Goal: Complete application form: Complete application form

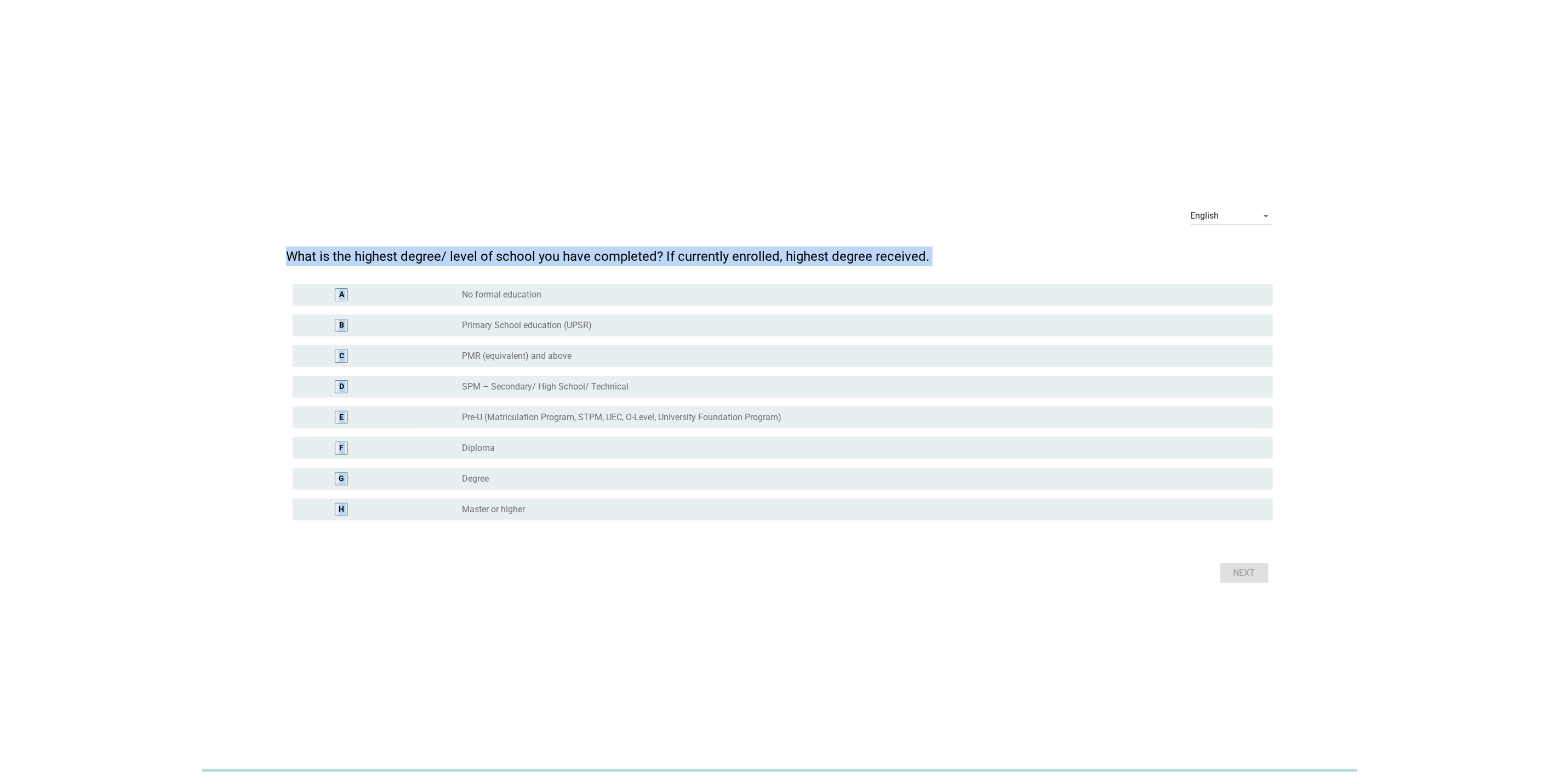
drag, startPoint x: 287, startPoint y: 262, endPoint x: 957, endPoint y: 661, distance: 779.8
click at [957, 606] on div "English arrow_drop_down What is the highest degree/ level of school you have co…" at bounding box center [780, 392] width 1559 height 784
drag, startPoint x: 957, startPoint y: 661, endPoint x: 758, endPoint y: 635, distance: 200.7
click at [758, 606] on div "English arrow_drop_down What is the highest degree/ level of school you have co…" at bounding box center [780, 392] width 1559 height 784
drag, startPoint x: 276, startPoint y: 247, endPoint x: 928, endPoint y: 610, distance: 746.2
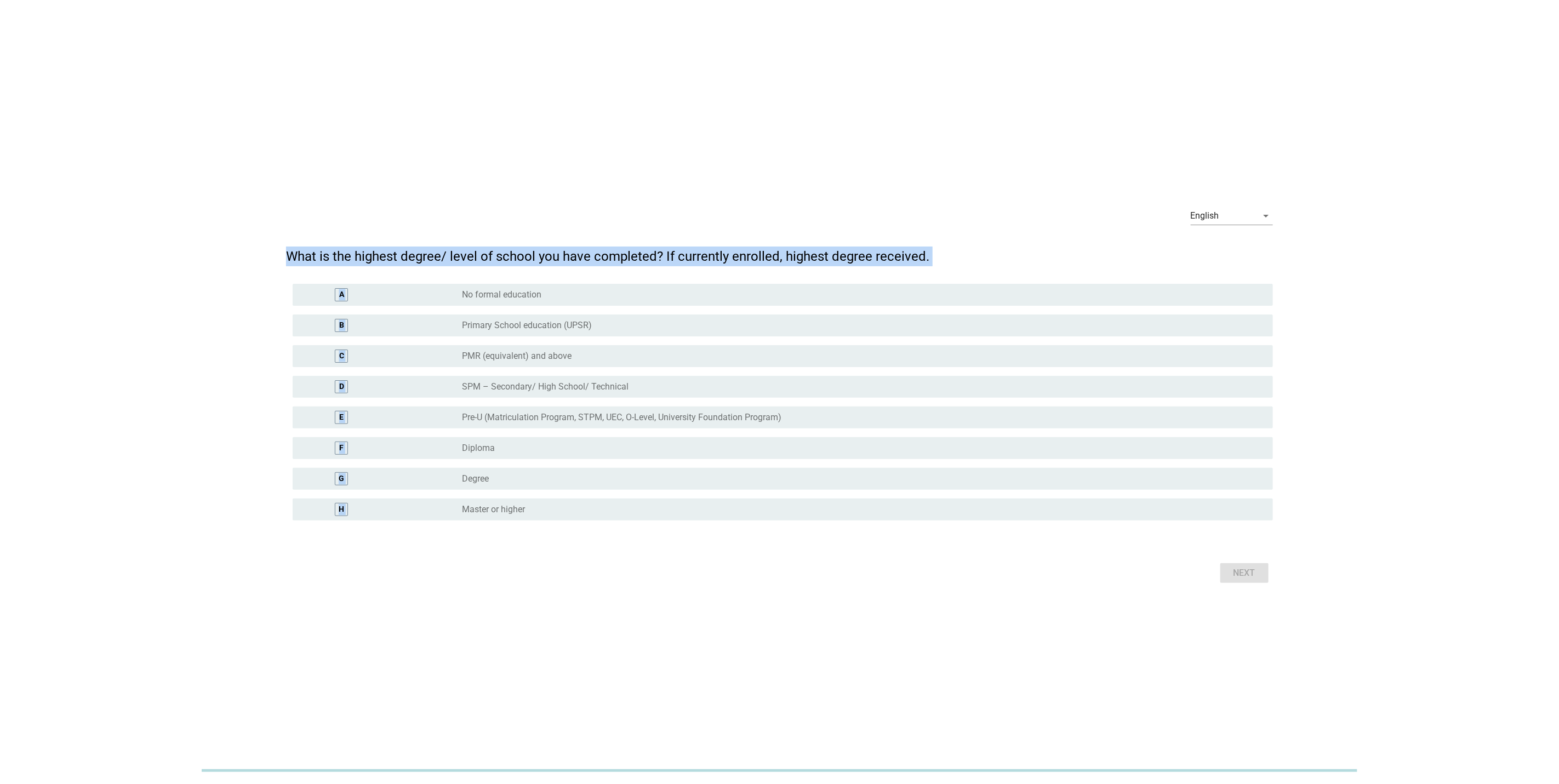
click at [928, 606] on div "English arrow_drop_down What is the highest degree/ level of school you have co…" at bounding box center [780, 392] width 1559 height 784
click at [663, 576] on div "Next" at bounding box center [780, 572] width 987 height 26
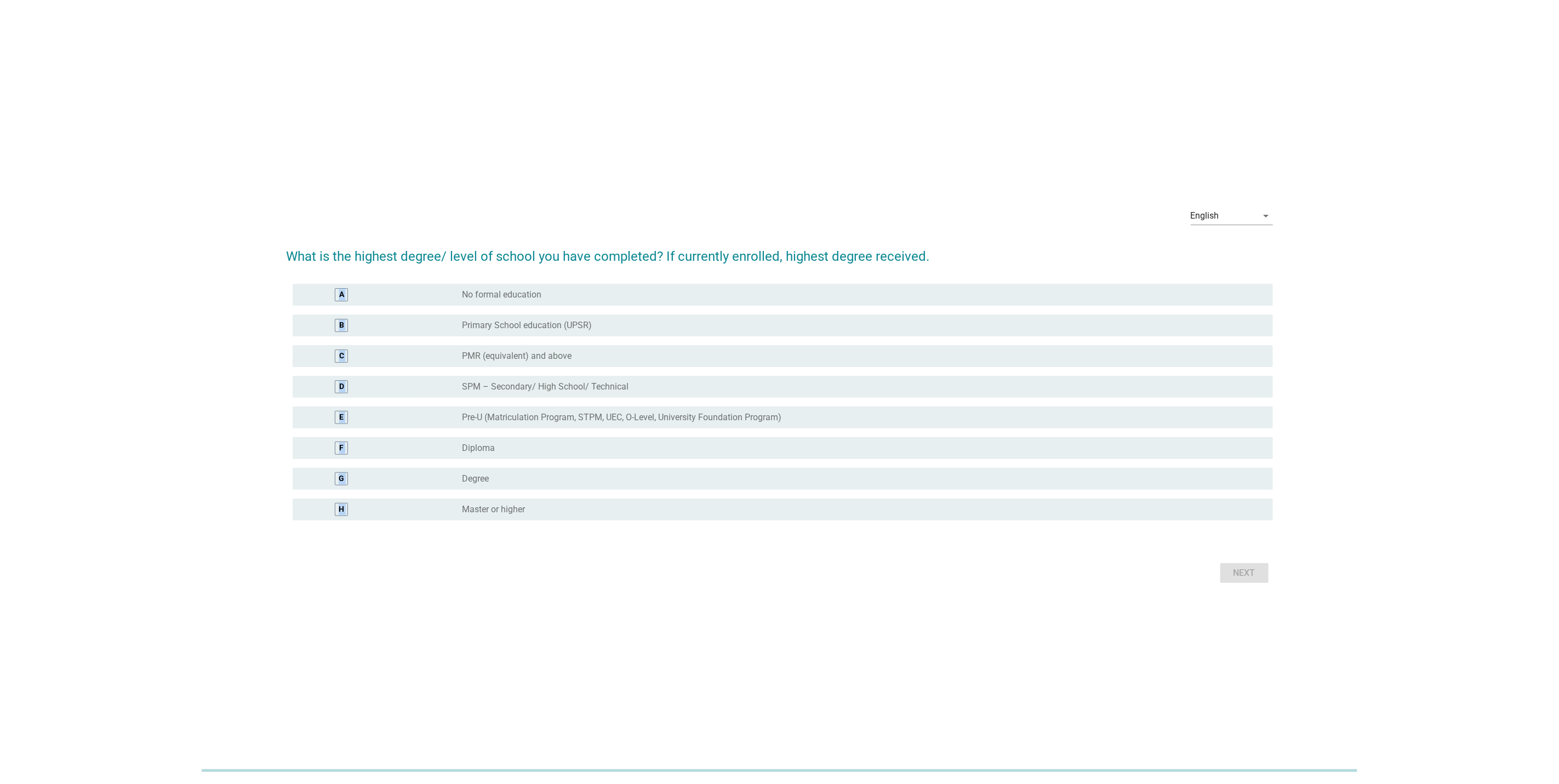
drag, startPoint x: 293, startPoint y: 269, endPoint x: 730, endPoint y: 536, distance: 512.1
click at [730, 536] on form "What is the highest degree/ level of school you have completed? If currently en…" at bounding box center [780, 410] width 987 height 350
drag, startPoint x: 730, startPoint y: 536, endPoint x: 681, endPoint y: 551, distance: 51.2
click at [681, 551] on form "What is the highest degree/ level of school you have completed? If currently en…" at bounding box center [780, 410] width 987 height 350
click at [531, 319] on div "radio_button_unchecked Primary School education (UPSR)" at bounding box center [863, 325] width 802 height 13
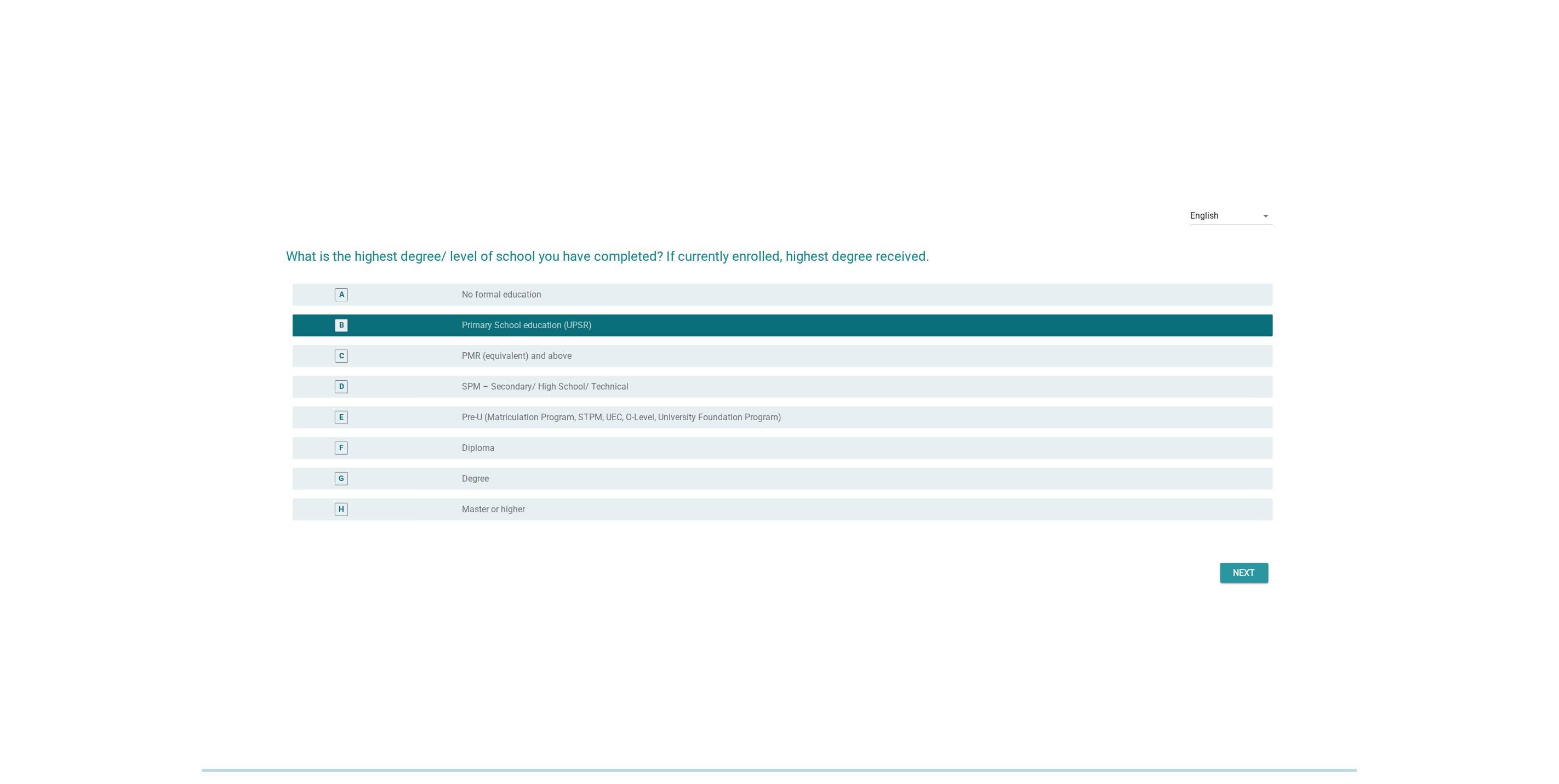
drag, startPoint x: 1235, startPoint y: 580, endPoint x: 1251, endPoint y: 579, distance: 16.0
click at [1243, 579] on button "Next" at bounding box center [1244, 573] width 48 height 20
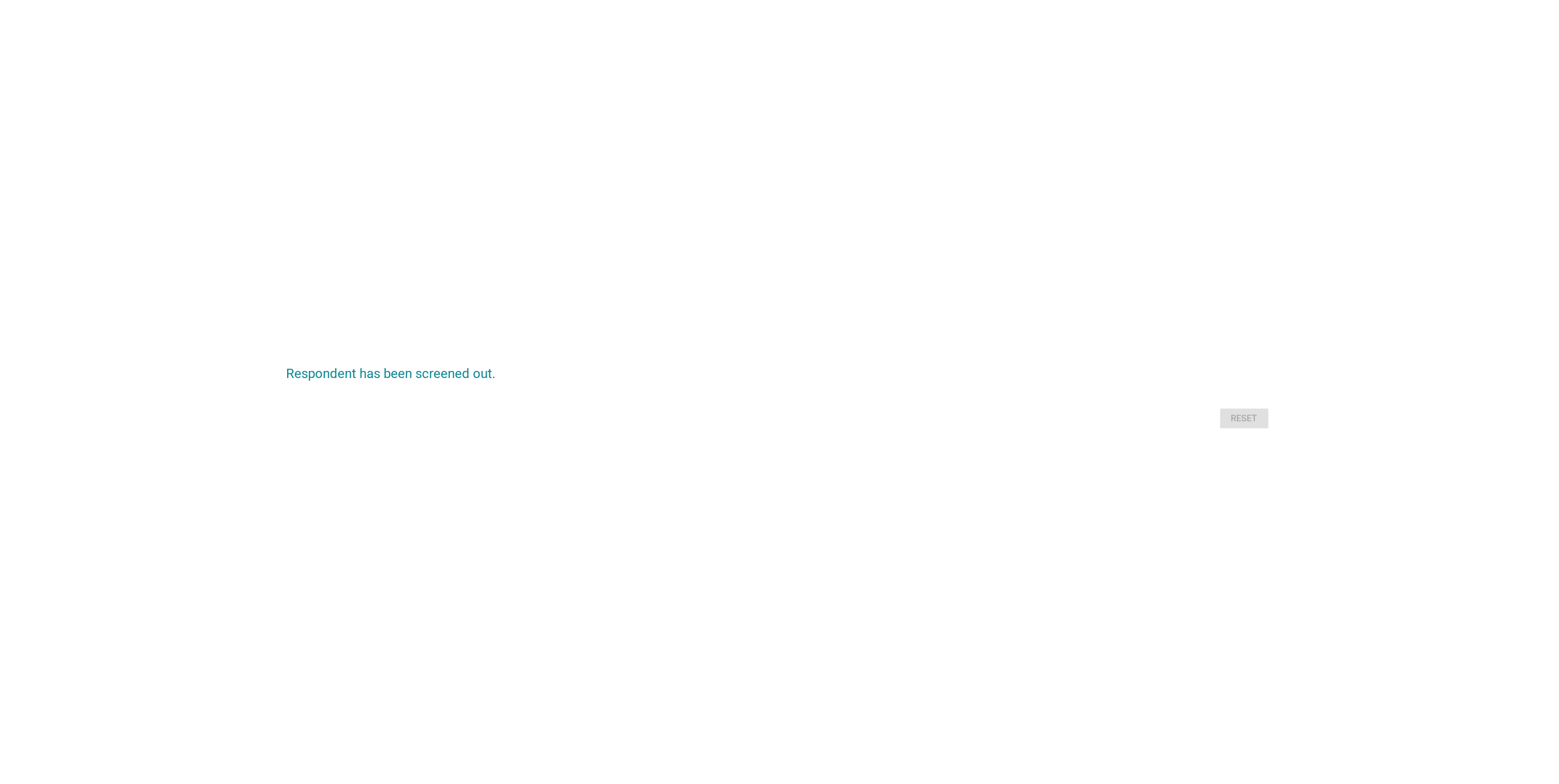
click at [1237, 414] on div "Reset" at bounding box center [780, 418] width 987 height 26
click at [1138, 586] on div "Respondent has been screened out. Reset" at bounding box center [780, 392] width 1559 height 784
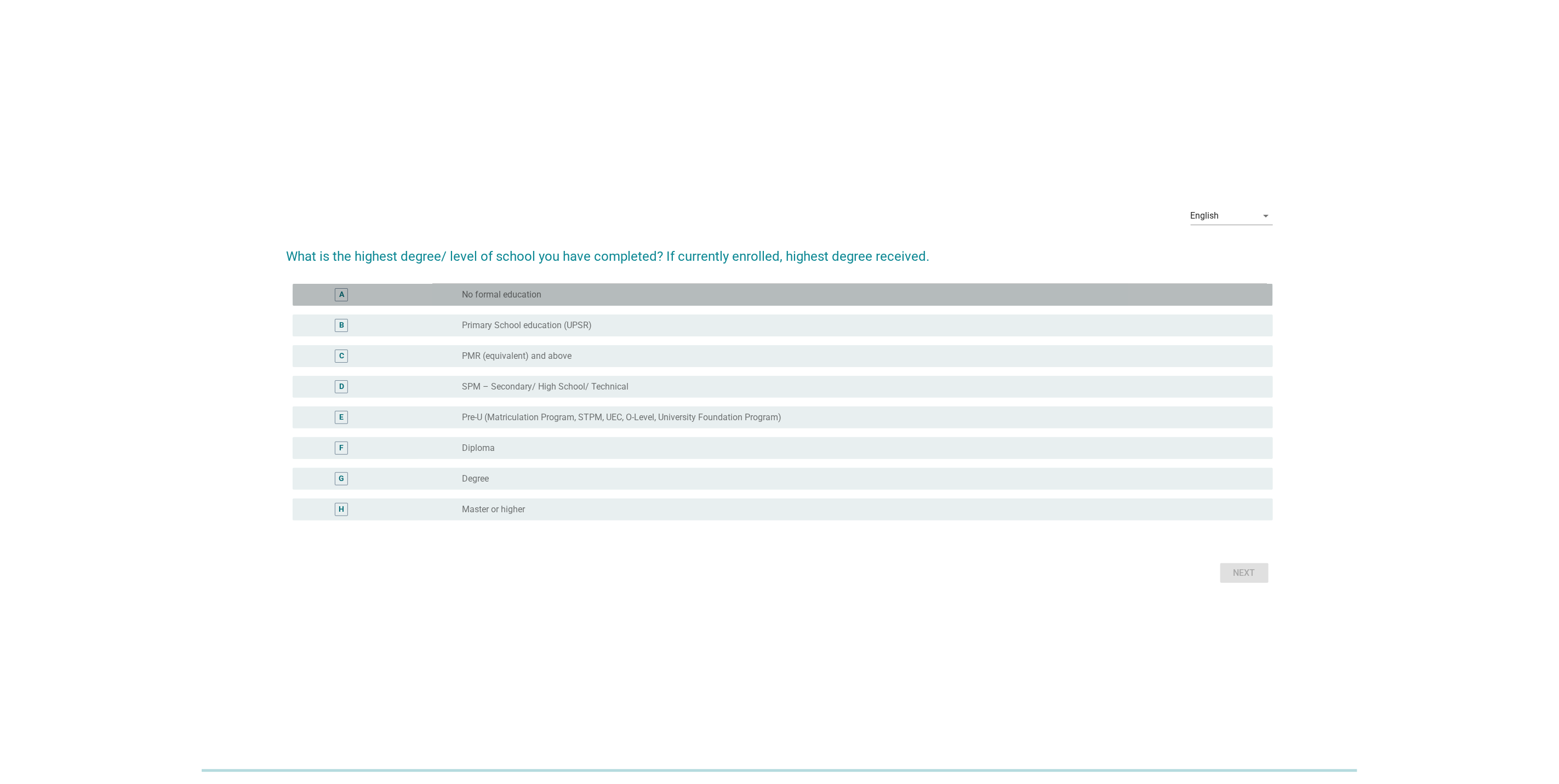
click at [535, 293] on label "No formal education" at bounding box center [501, 295] width 79 height 11
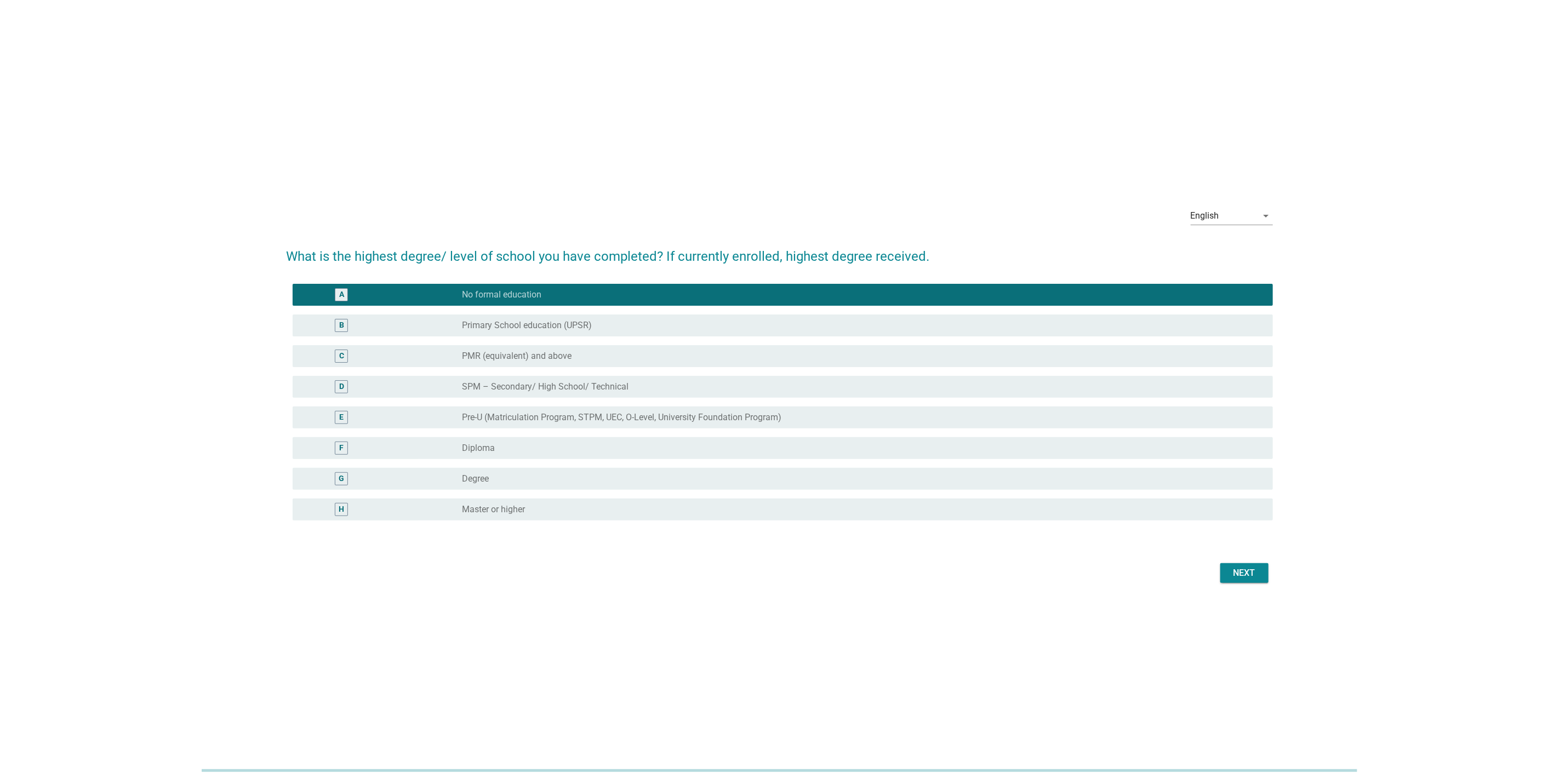
click at [1261, 575] on button "Next" at bounding box center [1244, 573] width 48 height 20
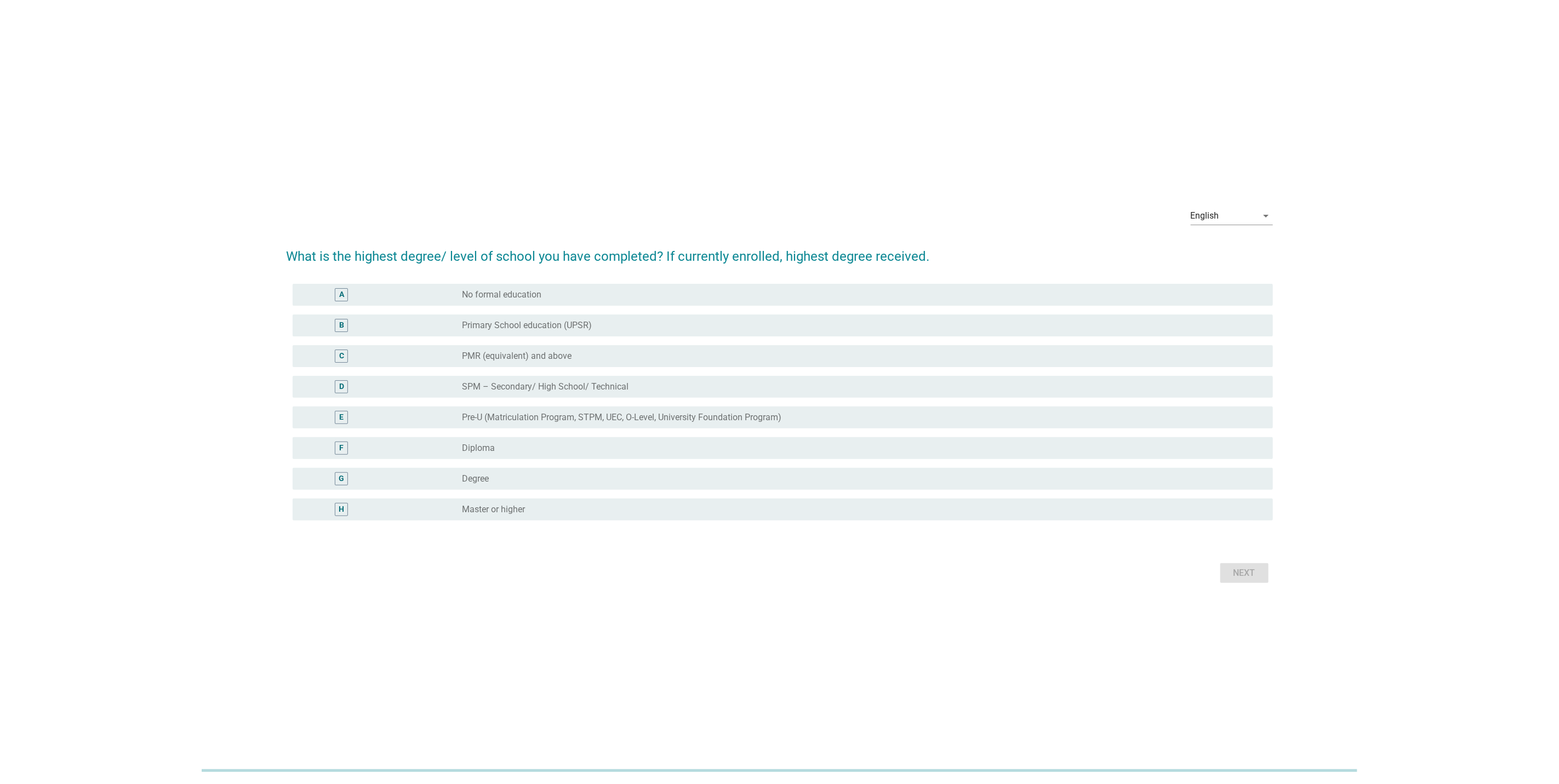
click at [573, 388] on label "SPM – Secondary/ High School/ Technical" at bounding box center [545, 387] width 166 height 11
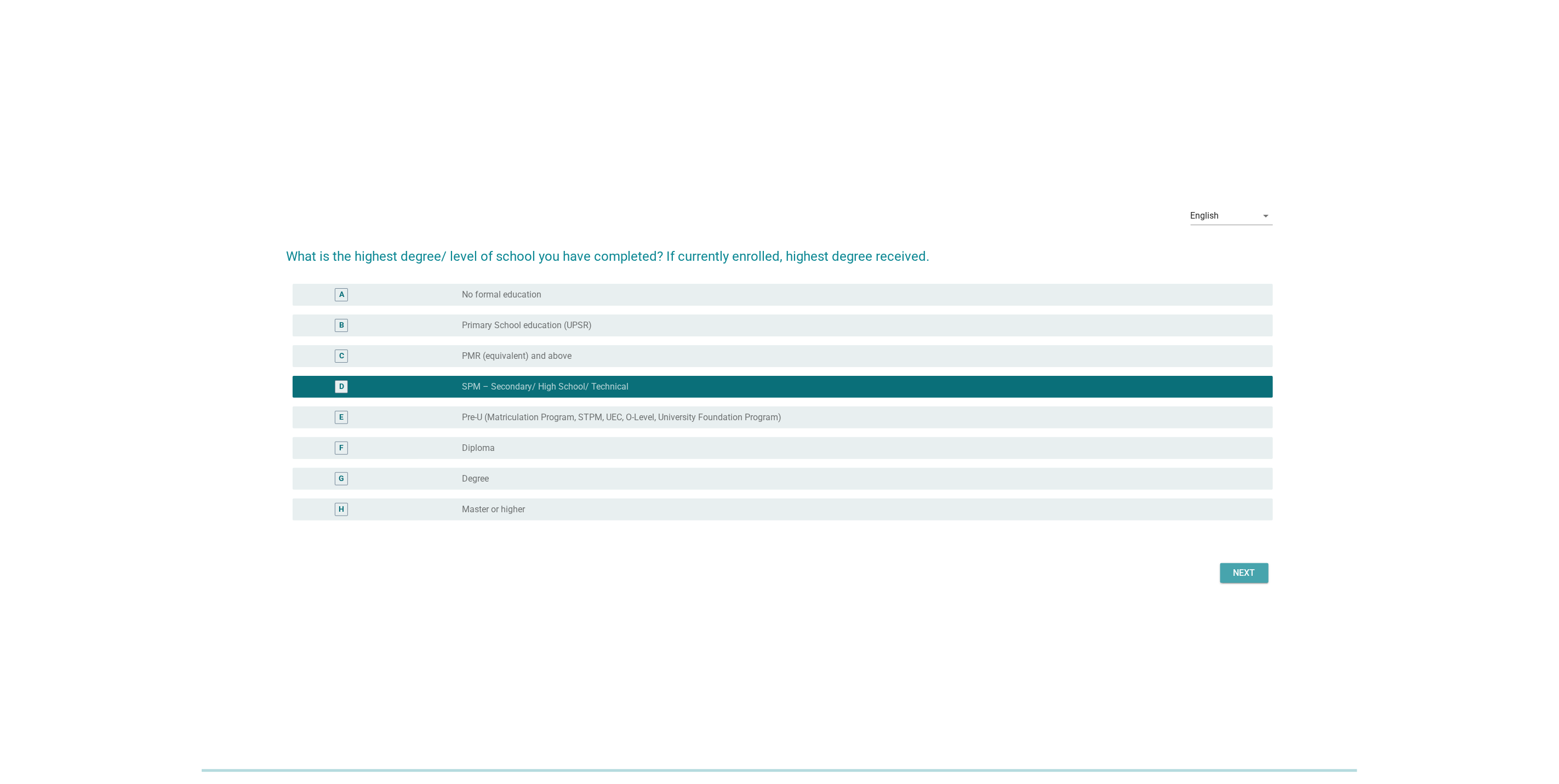
click at [1249, 572] on div "Next" at bounding box center [1244, 573] width 31 height 13
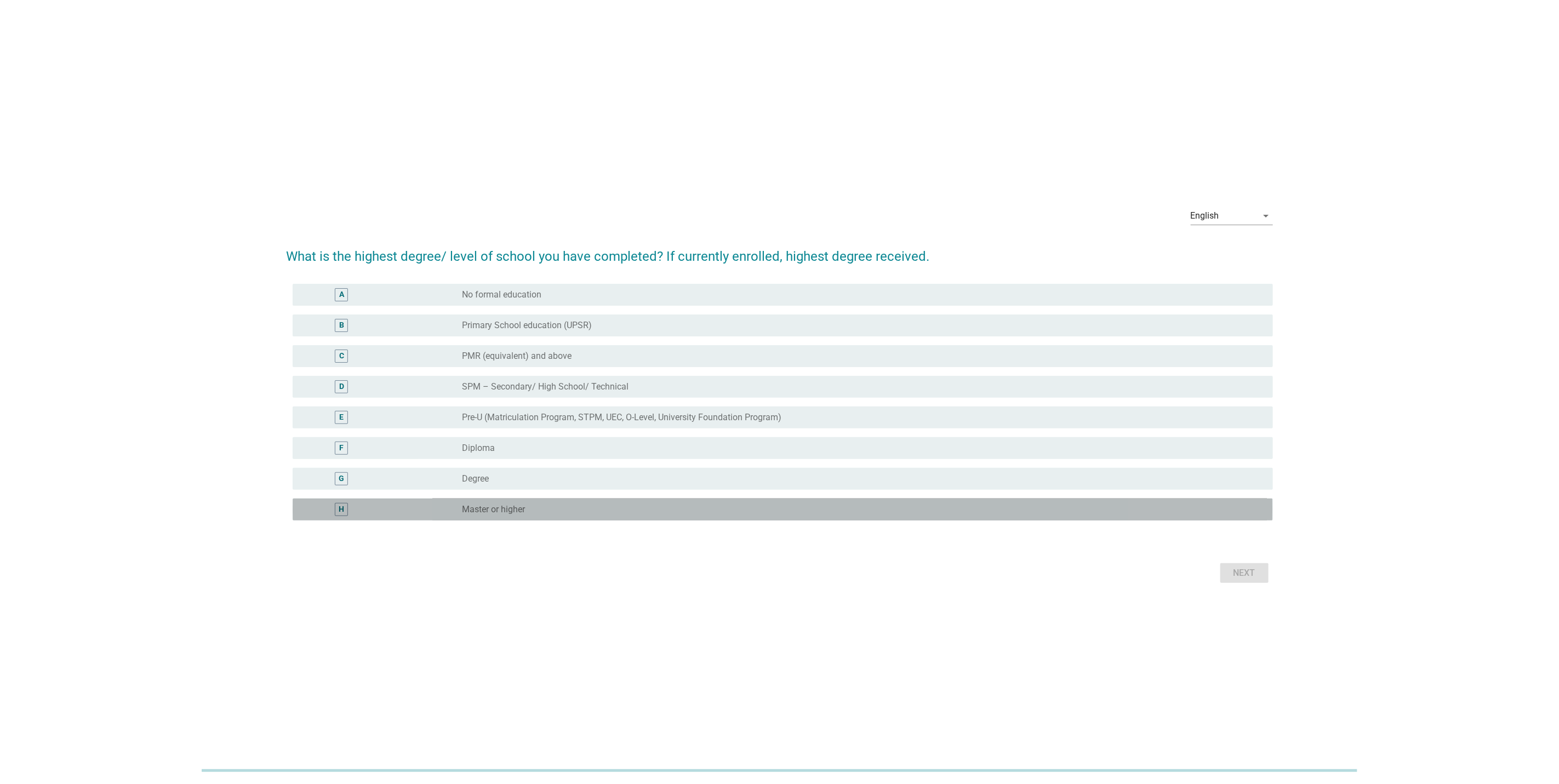
click at [477, 512] on label "Master or higher" at bounding box center [493, 509] width 63 height 11
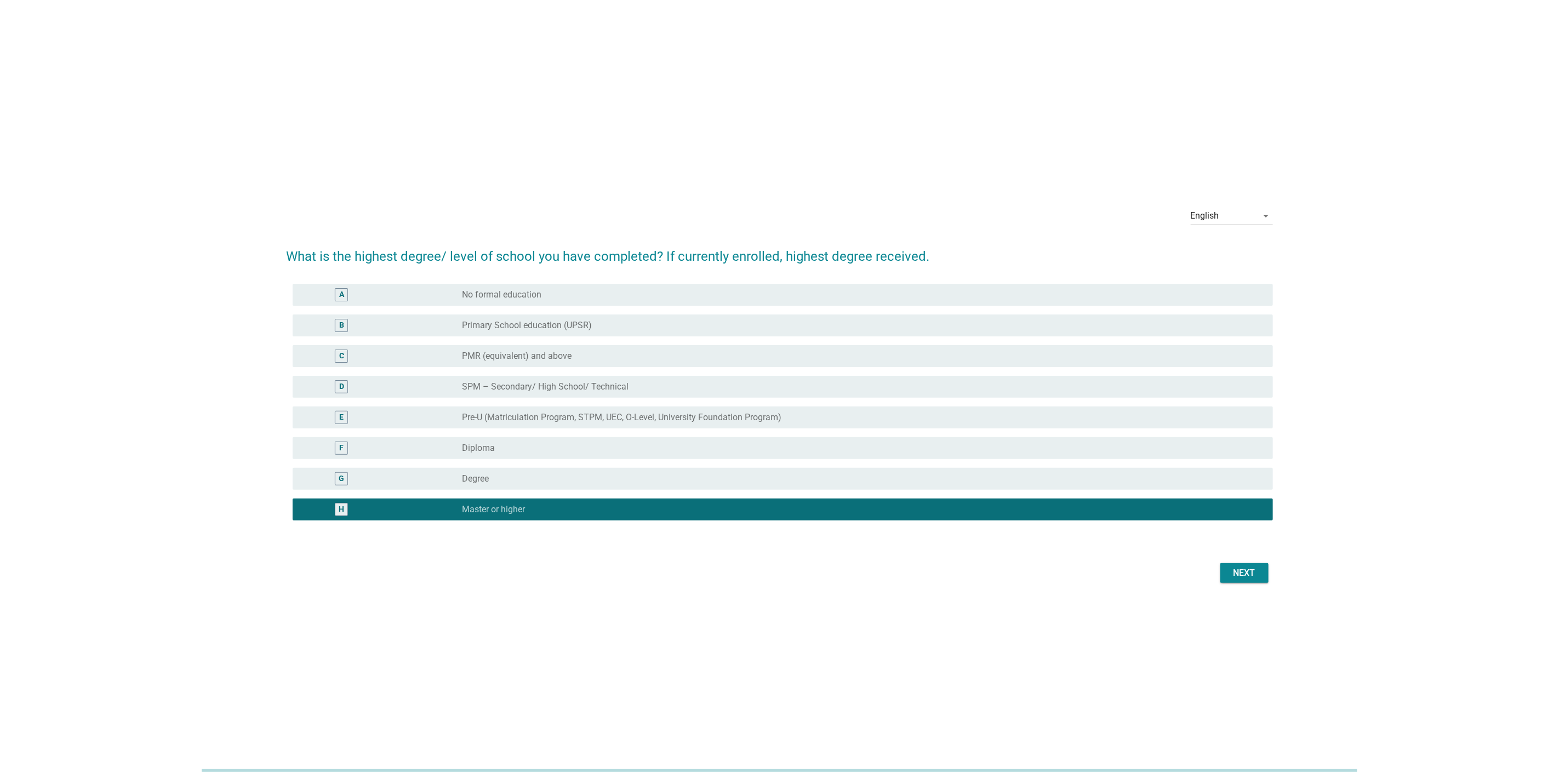
click at [1262, 579] on button "Next" at bounding box center [1244, 573] width 48 height 20
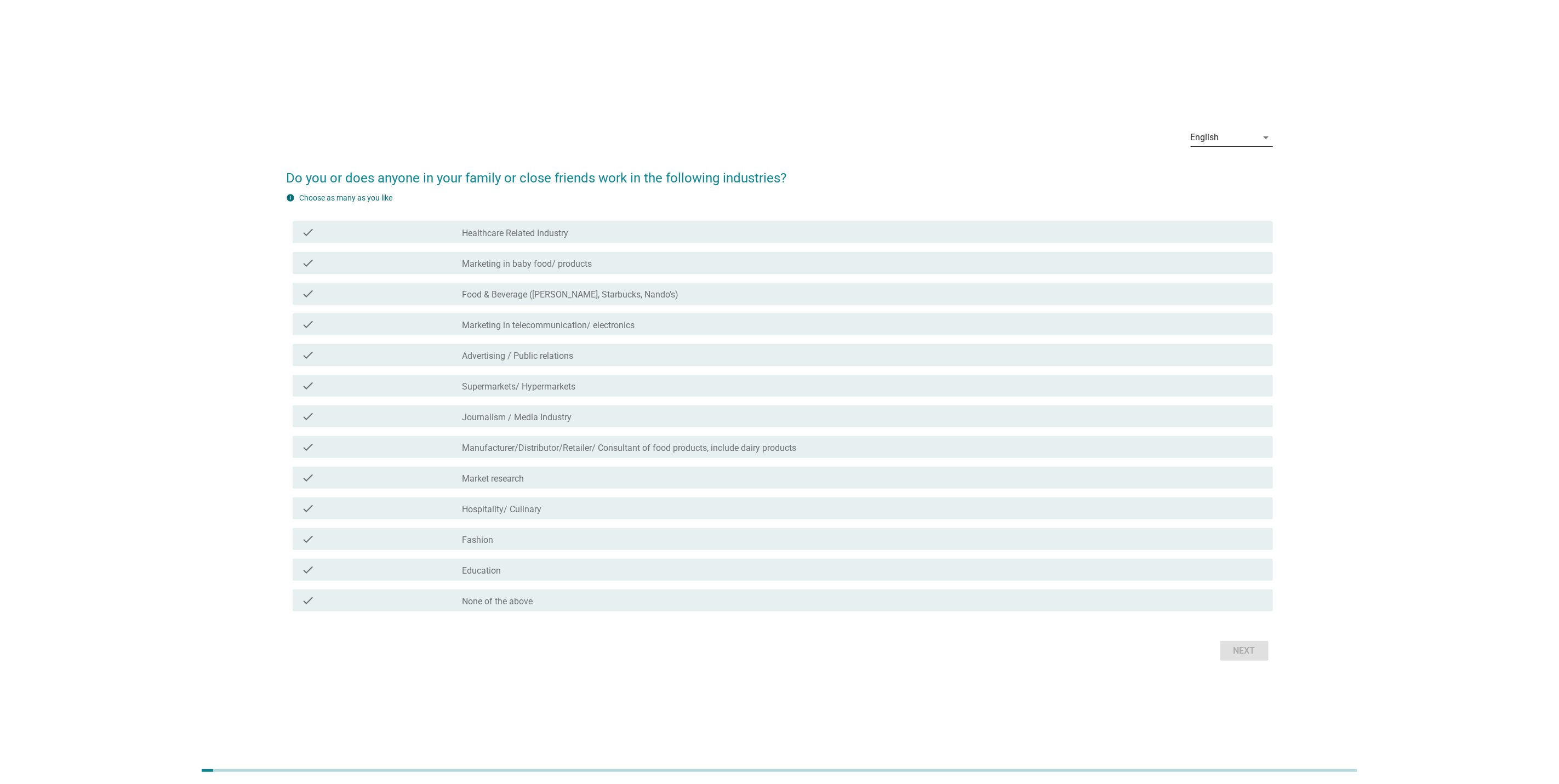
click at [1246, 136] on div "English" at bounding box center [1224, 137] width 67 height 18
click at [1222, 166] on div "Bahasa Melayu" at bounding box center [1232, 172] width 65 height 13
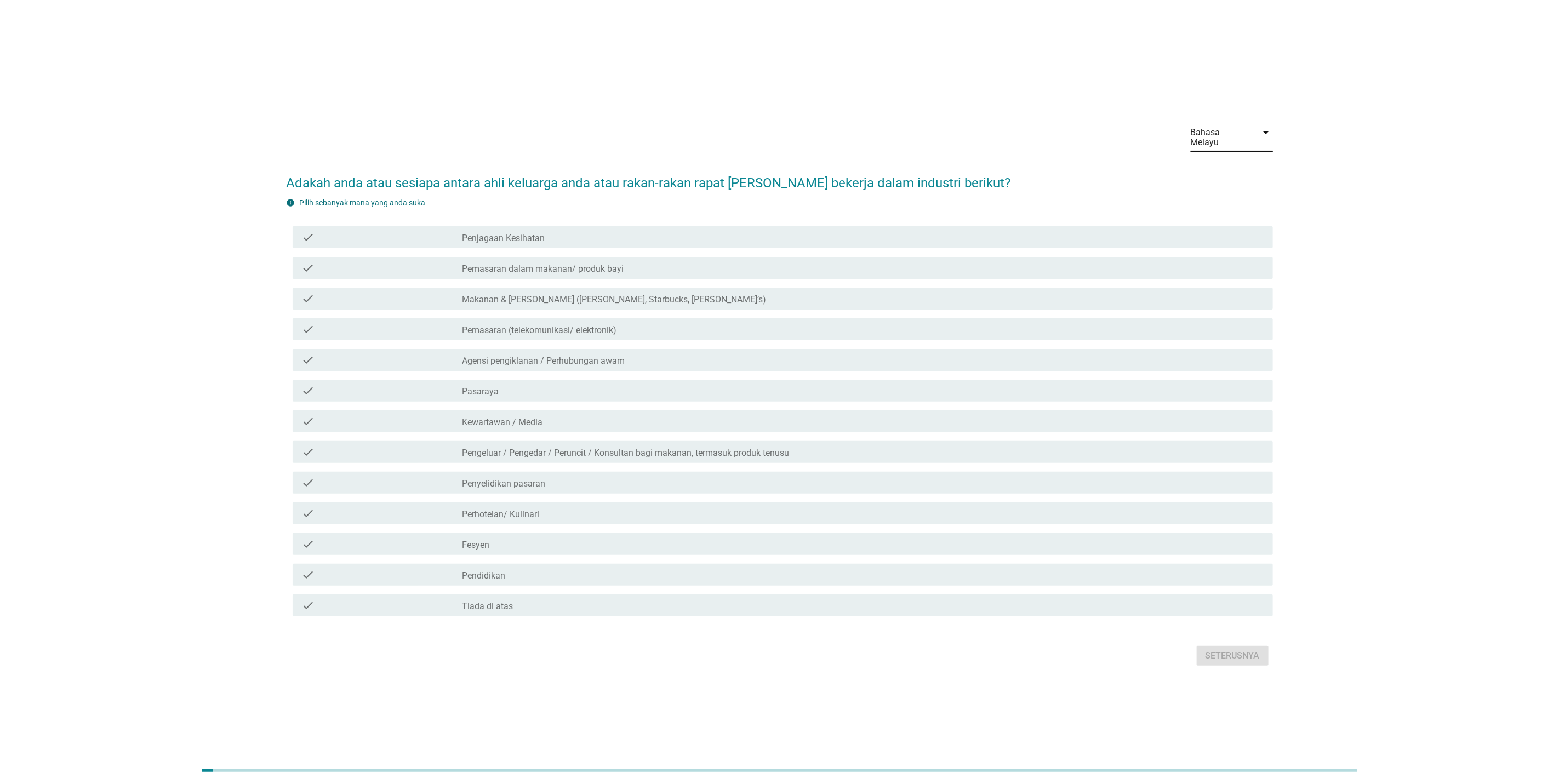
click at [1226, 143] on div "Bahasa Melayu" at bounding box center [1224, 137] width 67 height 27
click at [1220, 197] on div "中文（简体）" at bounding box center [1232, 199] width 65 height 13
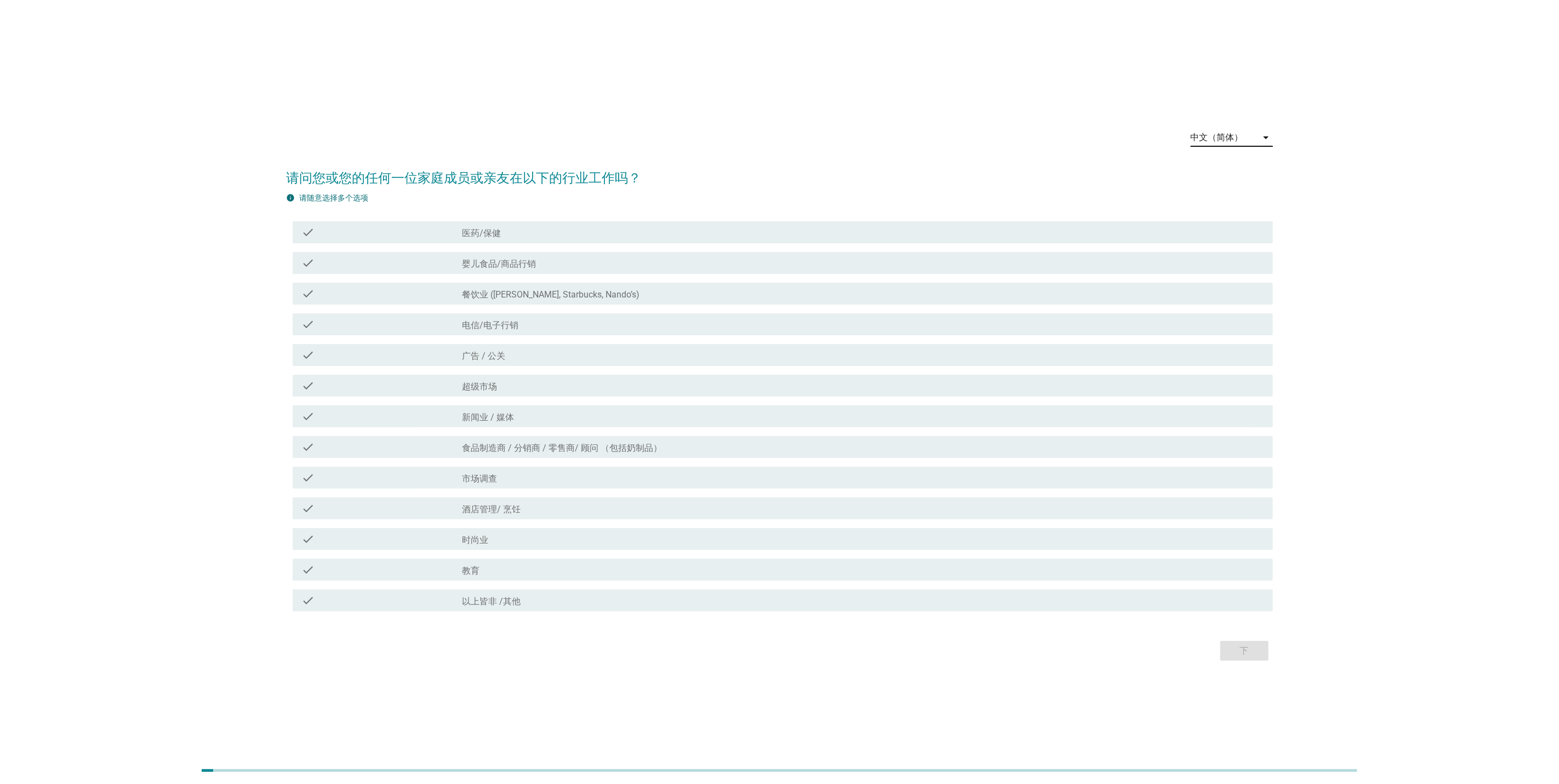
click at [1226, 137] on div "中文（简体）" at bounding box center [1217, 137] width 53 height 10
click at [1224, 148] on div "English" at bounding box center [1232, 146] width 65 height 13
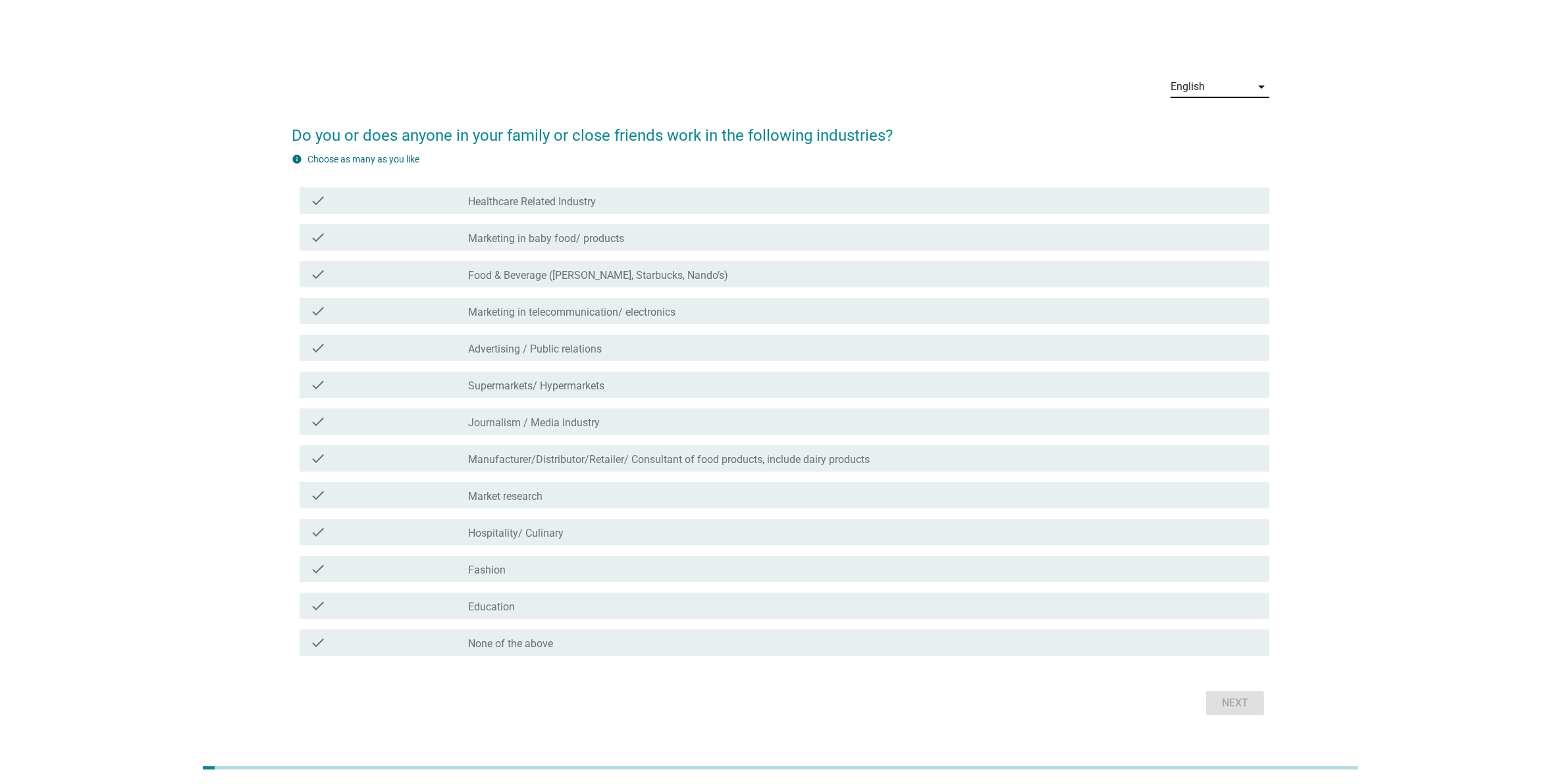
click at [1364, 231] on div "English arrow_drop_down Do you or does anyone in your family or close friends w…" at bounding box center [780, 392] width 1498 height 674
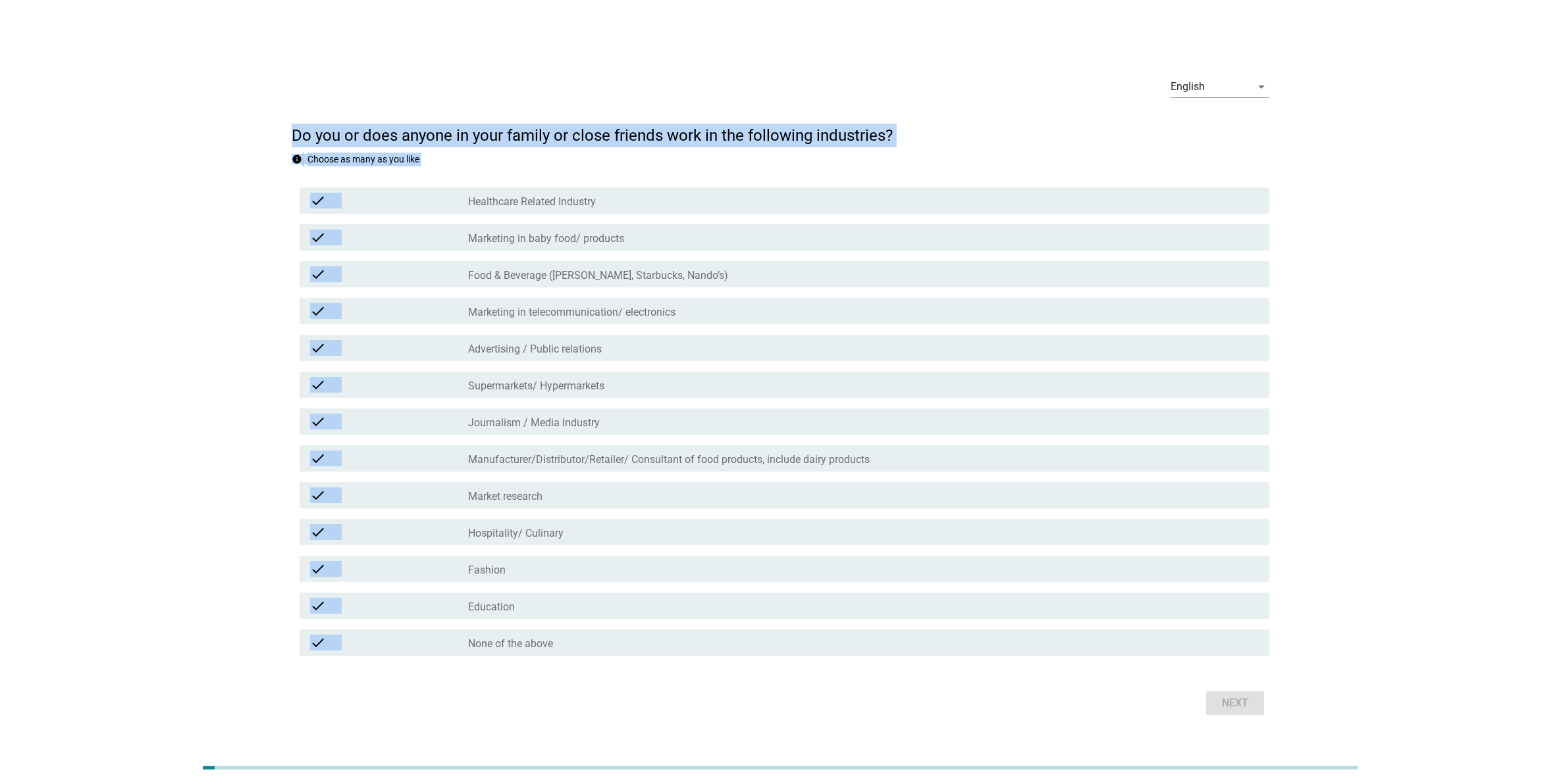
drag, startPoint x: 289, startPoint y: 140, endPoint x: 1311, endPoint y: 699, distance: 1164.9
click at [1311, 699] on div "English arrow_drop_down Do you or does anyone in your family or close friends w…" at bounding box center [780, 392] width 1498 height 674
drag, startPoint x: 1311, startPoint y: 699, endPoint x: 1423, endPoint y: 520, distance: 211.2
click at [1423, 520] on div "English arrow_drop_down Do you or does anyone in your family or close friends w…" at bounding box center [780, 392] width 1498 height 674
drag, startPoint x: 286, startPoint y: 132, endPoint x: 1344, endPoint y: 661, distance: 1182.9
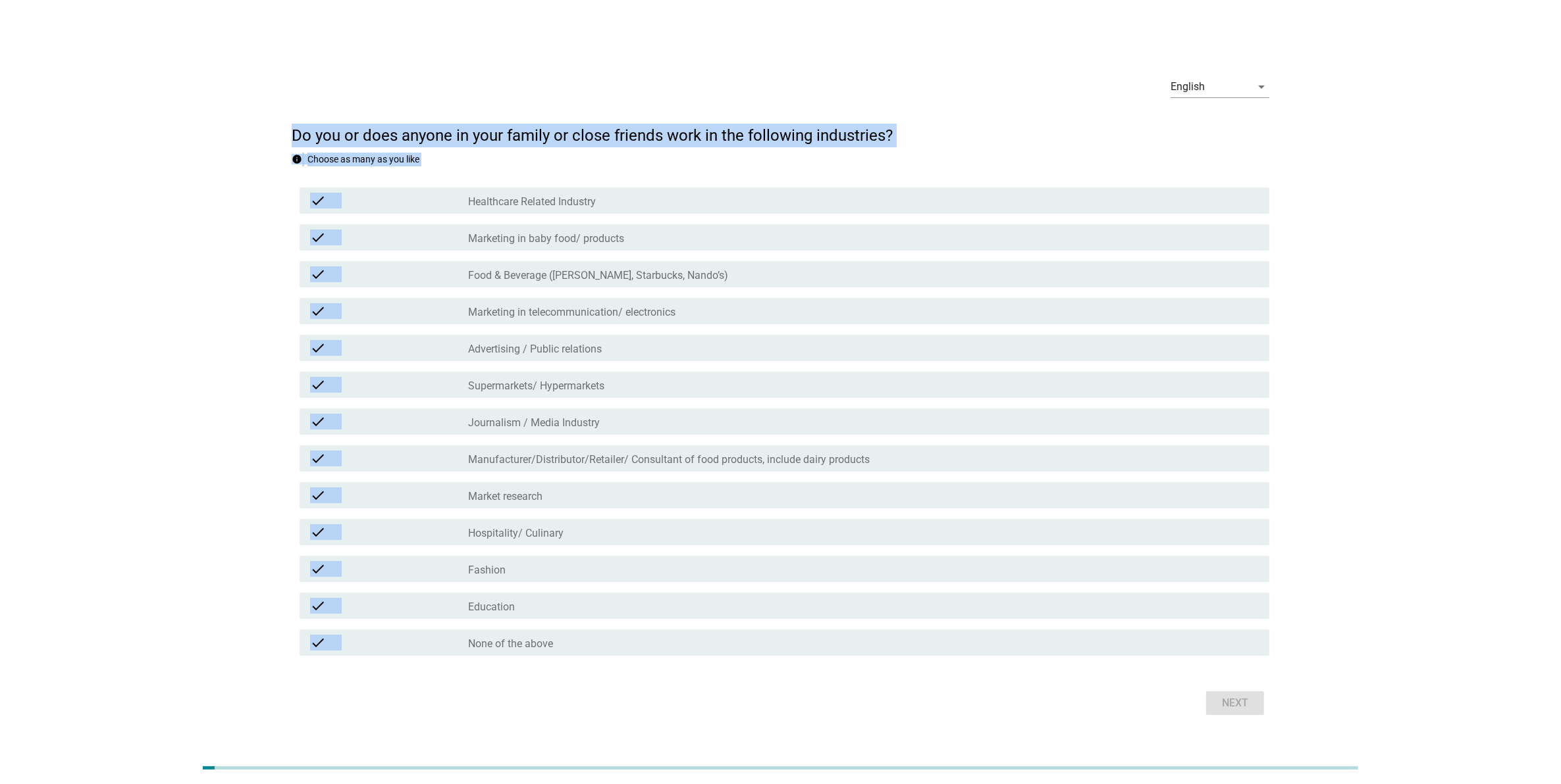
click at [1344, 661] on div "English arrow_drop_down Do you or does anyone in your family or close friends w…" at bounding box center [780, 392] width 1498 height 674
click at [920, 140] on h2 "Do you or does anyone in your family or close friends work in the following ind…" at bounding box center [780, 129] width 978 height 37
drag, startPoint x: 920, startPoint y: 129, endPoint x: 317, endPoint y: 73, distance: 605.6
click at [317, 73] on div "English arrow_drop_down Do you or does anyone in your family or close friends w…" at bounding box center [781, 392] width 999 height 674
drag, startPoint x: 317, startPoint y: 73, endPoint x: 214, endPoint y: 127, distance: 116.3
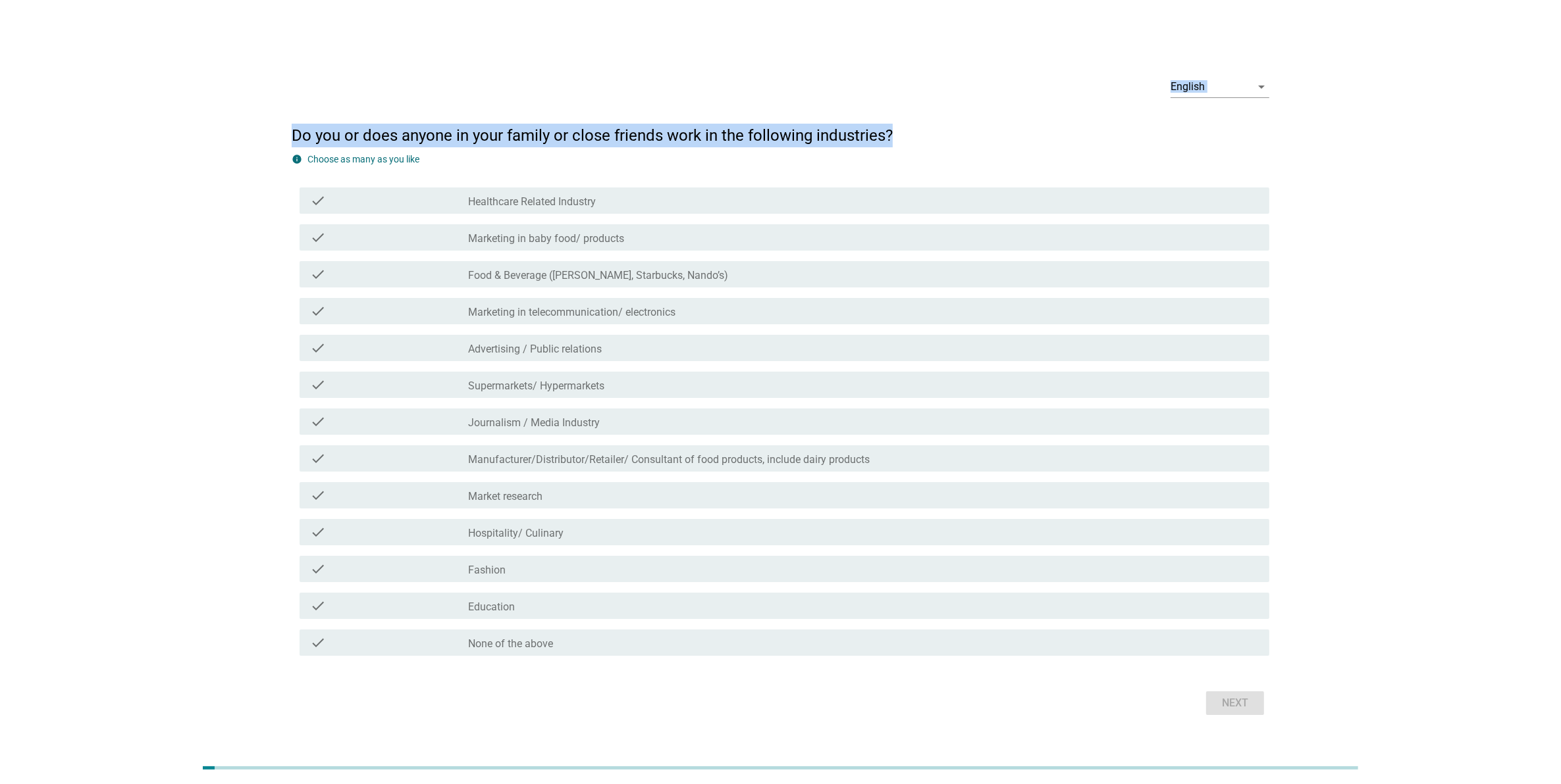
click at [216, 127] on div "English arrow_drop_down Do you or does anyone in your family or close friends w…" at bounding box center [780, 392] width 1498 height 674
drag, startPoint x: 158, startPoint y: 129, endPoint x: 1248, endPoint y: 577, distance: 1178.5
click at [1248, 577] on div "English arrow_drop_down Do you or does anyone in your family or close friends w…" at bounding box center [780, 392] width 1498 height 674
click at [1363, 267] on div "English arrow_drop_down Do you or does anyone in your family or close friends w…" at bounding box center [780, 392] width 1498 height 674
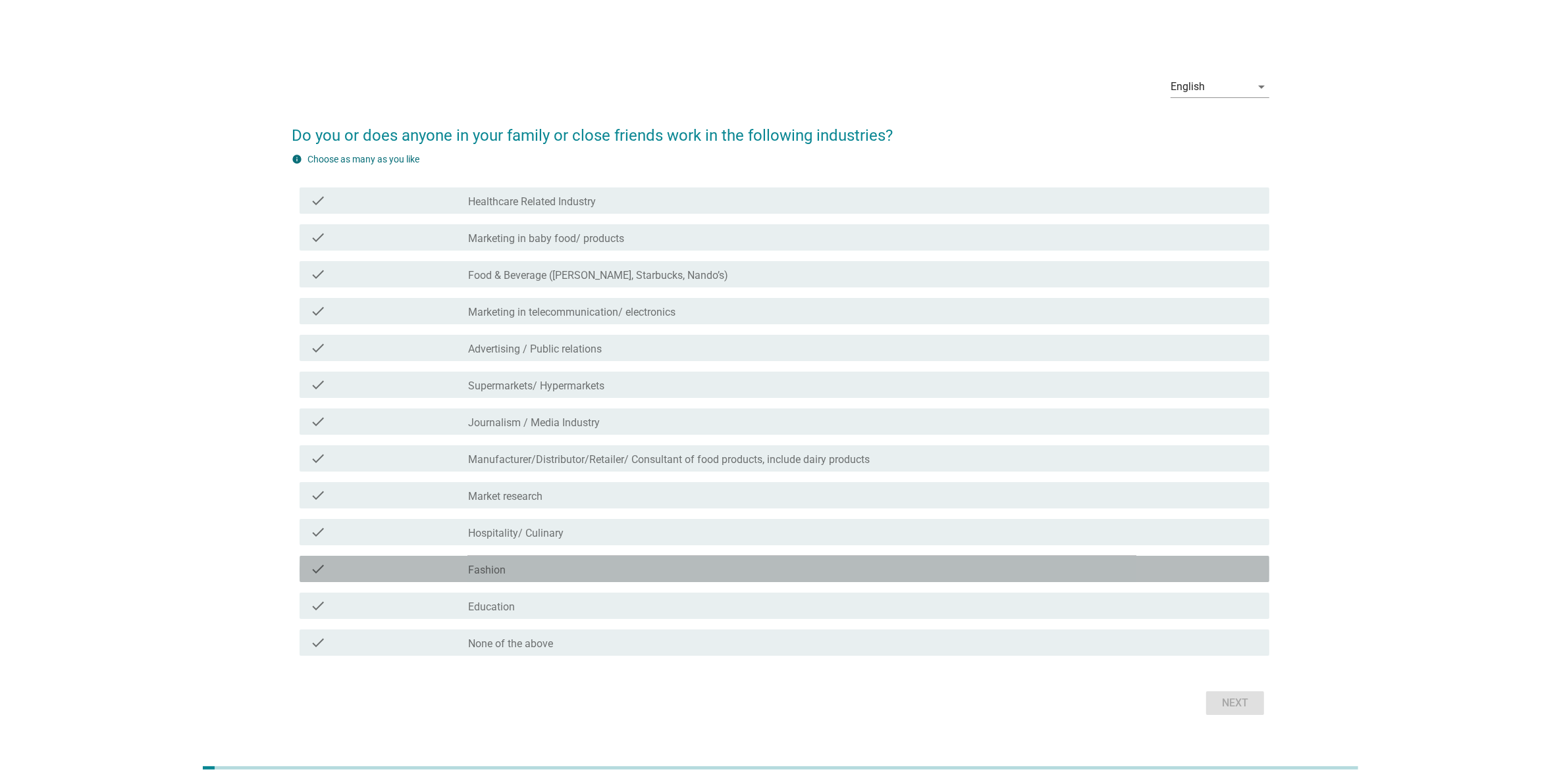
click at [510, 570] on div "check_box_outline_blank Fashion" at bounding box center [863, 569] width 790 height 16
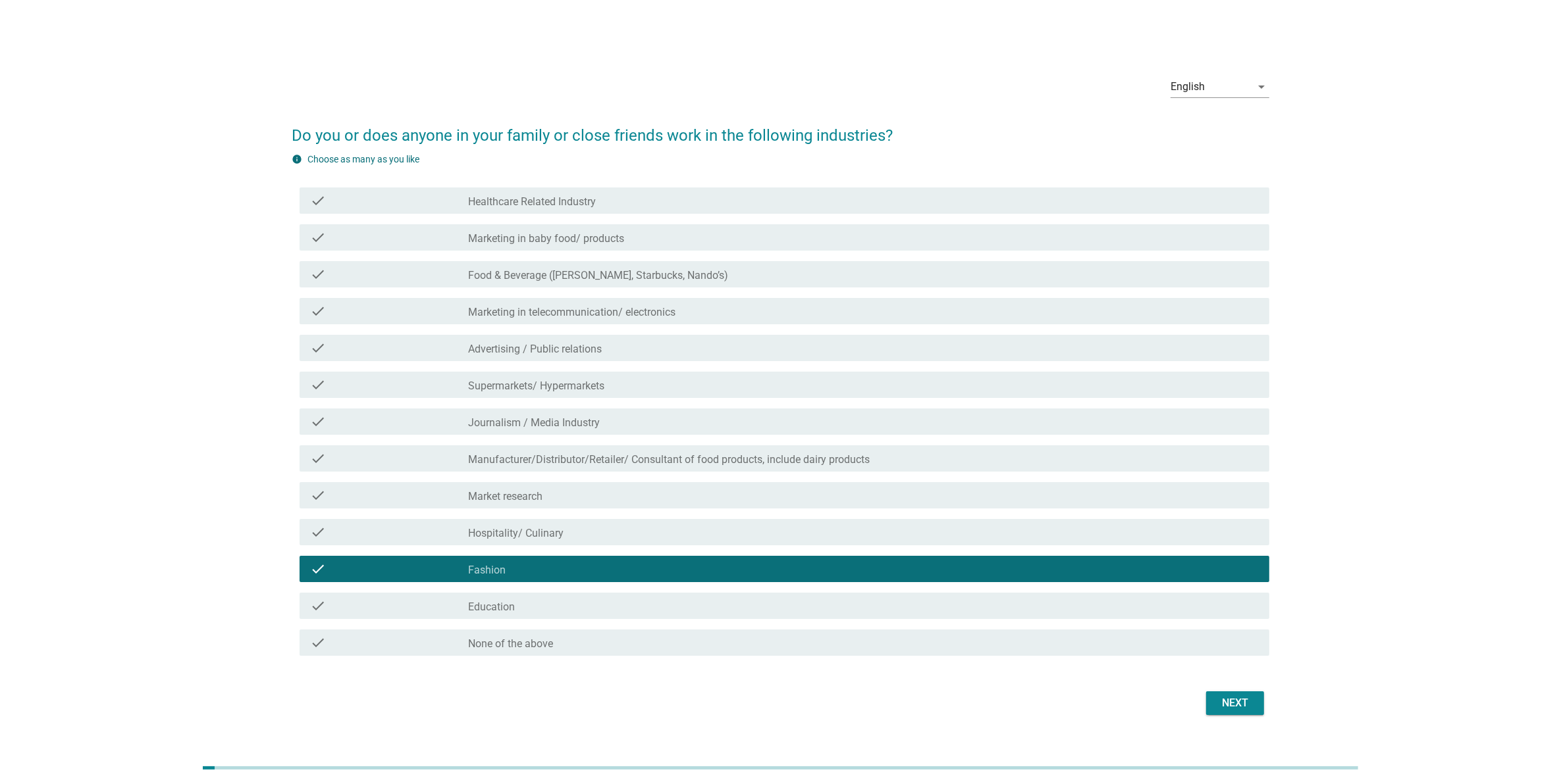
click at [1243, 701] on div "Next" at bounding box center [1235, 703] width 37 height 16
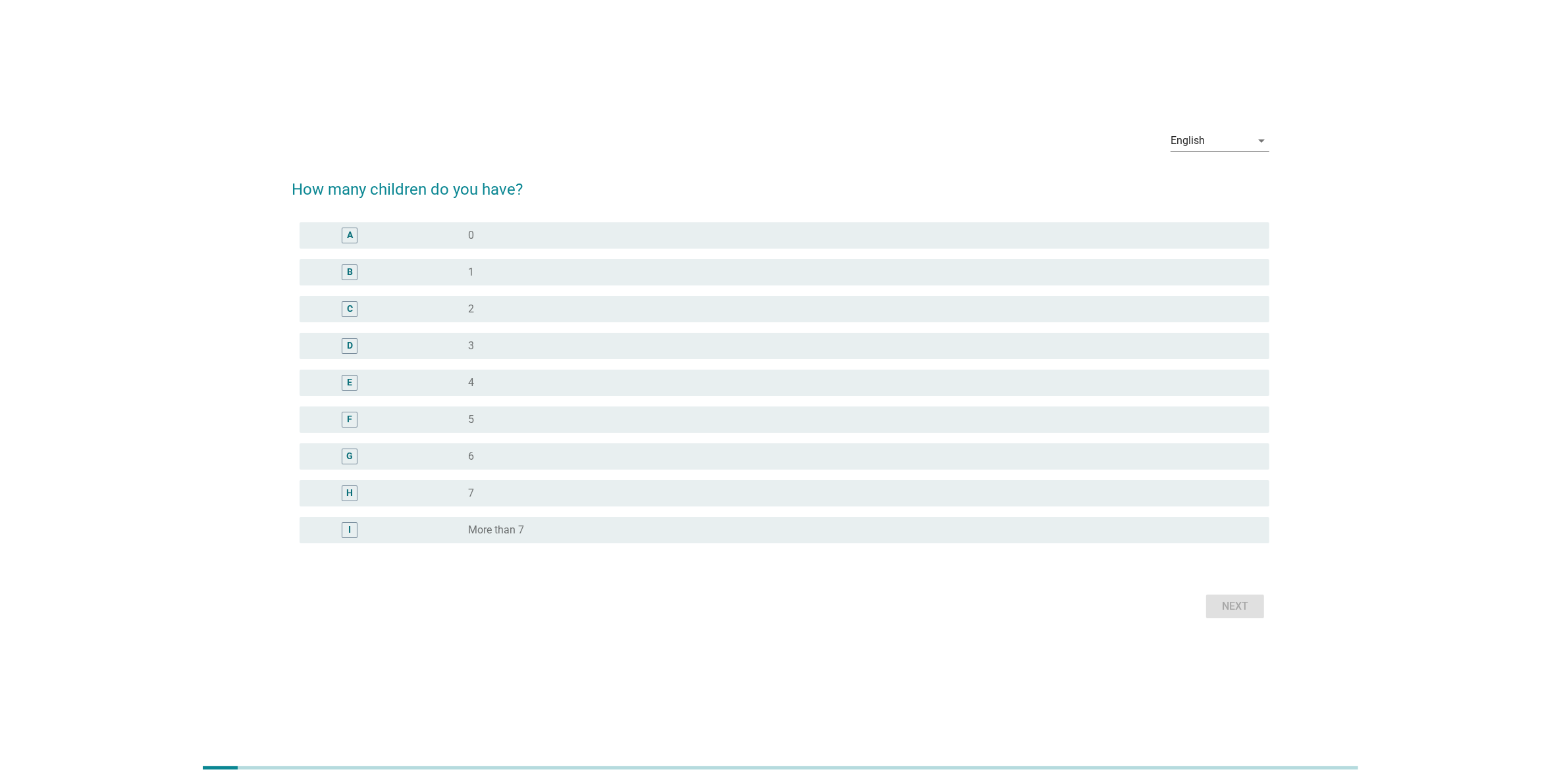
scroll to position [31, 0]
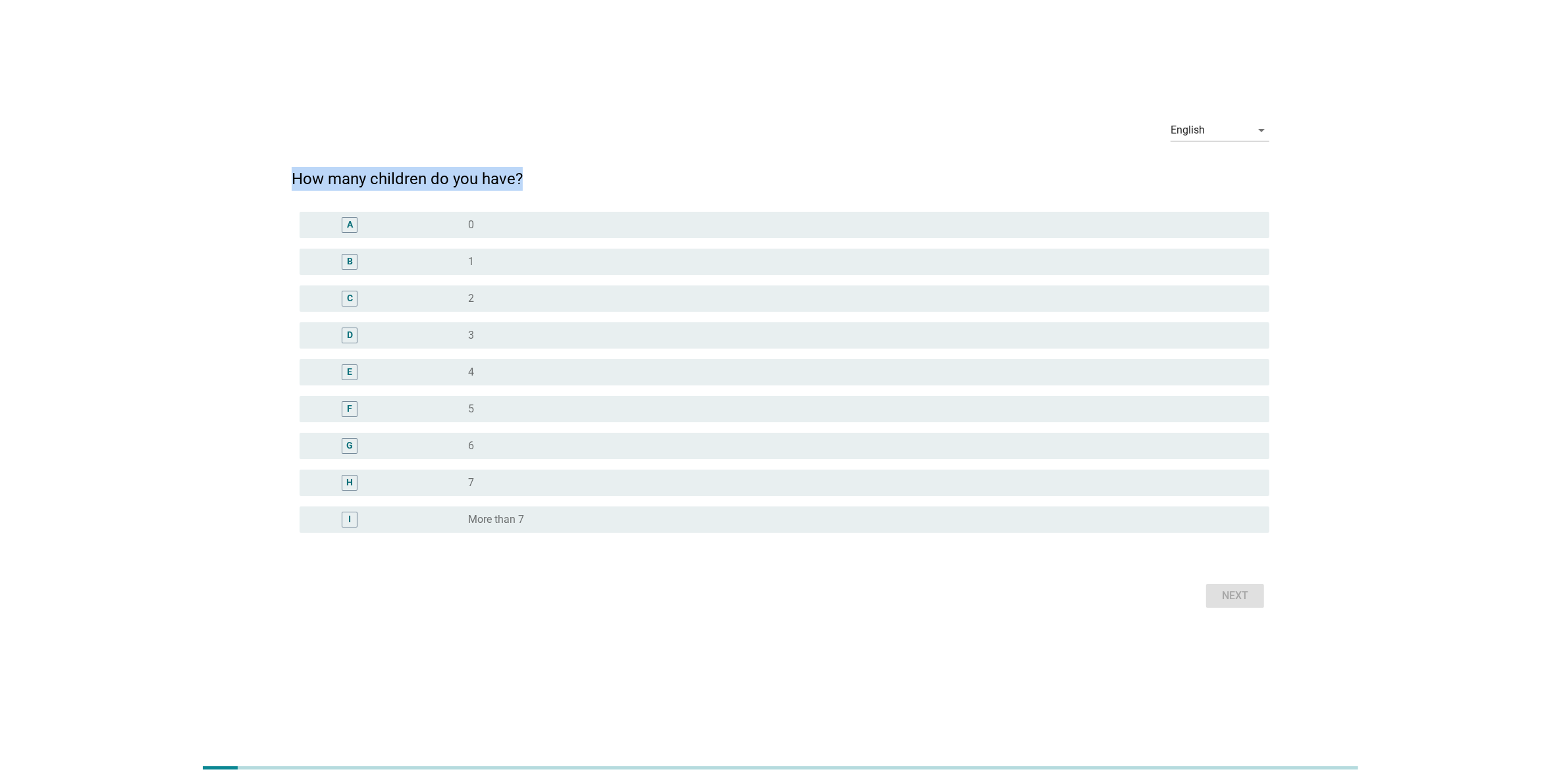
drag, startPoint x: 333, startPoint y: 179, endPoint x: 545, endPoint y: 178, distance: 212.0
click at [545, 178] on h2 "How many children do you have?" at bounding box center [780, 172] width 978 height 37
drag, startPoint x: 545, startPoint y: 178, endPoint x: 455, endPoint y: 179, distance: 90.0
click at [459, 179] on h2 "How many children do you have?" at bounding box center [780, 172] width 978 height 37
drag, startPoint x: 340, startPoint y: 177, endPoint x: 563, endPoint y: 639, distance: 513.0
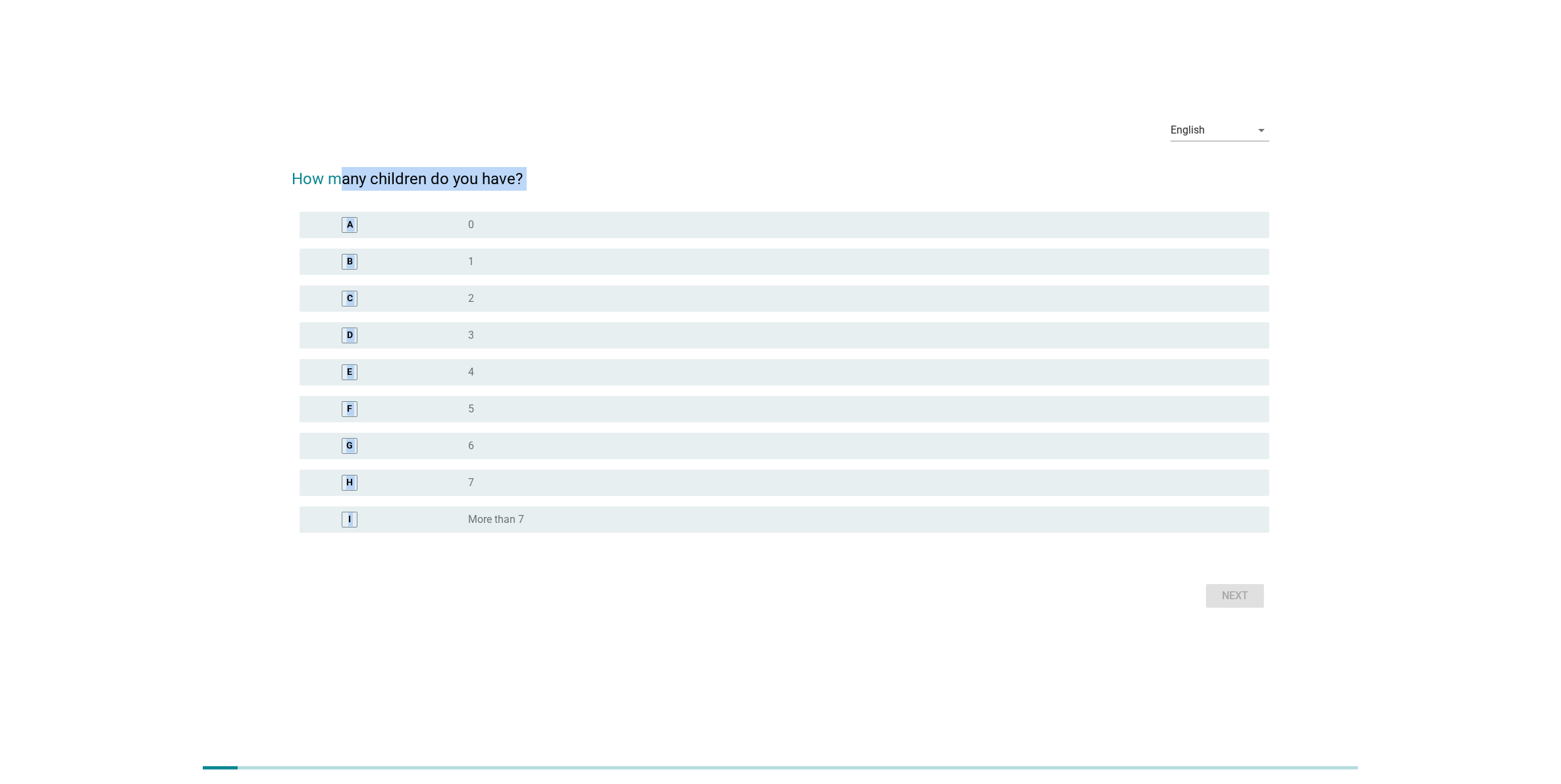
click at [563, 639] on div "English arrow_drop_down How many children do you have? A radio_button_unchecked…" at bounding box center [780, 360] width 1561 height 784
drag, startPoint x: 563, startPoint y: 639, endPoint x: 353, endPoint y: 609, distance: 212.1
click at [353, 609] on div "Next" at bounding box center [780, 596] width 978 height 31
click at [462, 546] on div "A radio_button_unchecked 0 B radio_button_unchecked 1 C radio_button_unchecked …" at bounding box center [780, 380] width 978 height 347
drag, startPoint x: 462, startPoint y: 546, endPoint x: 395, endPoint y: 610, distance: 92.7
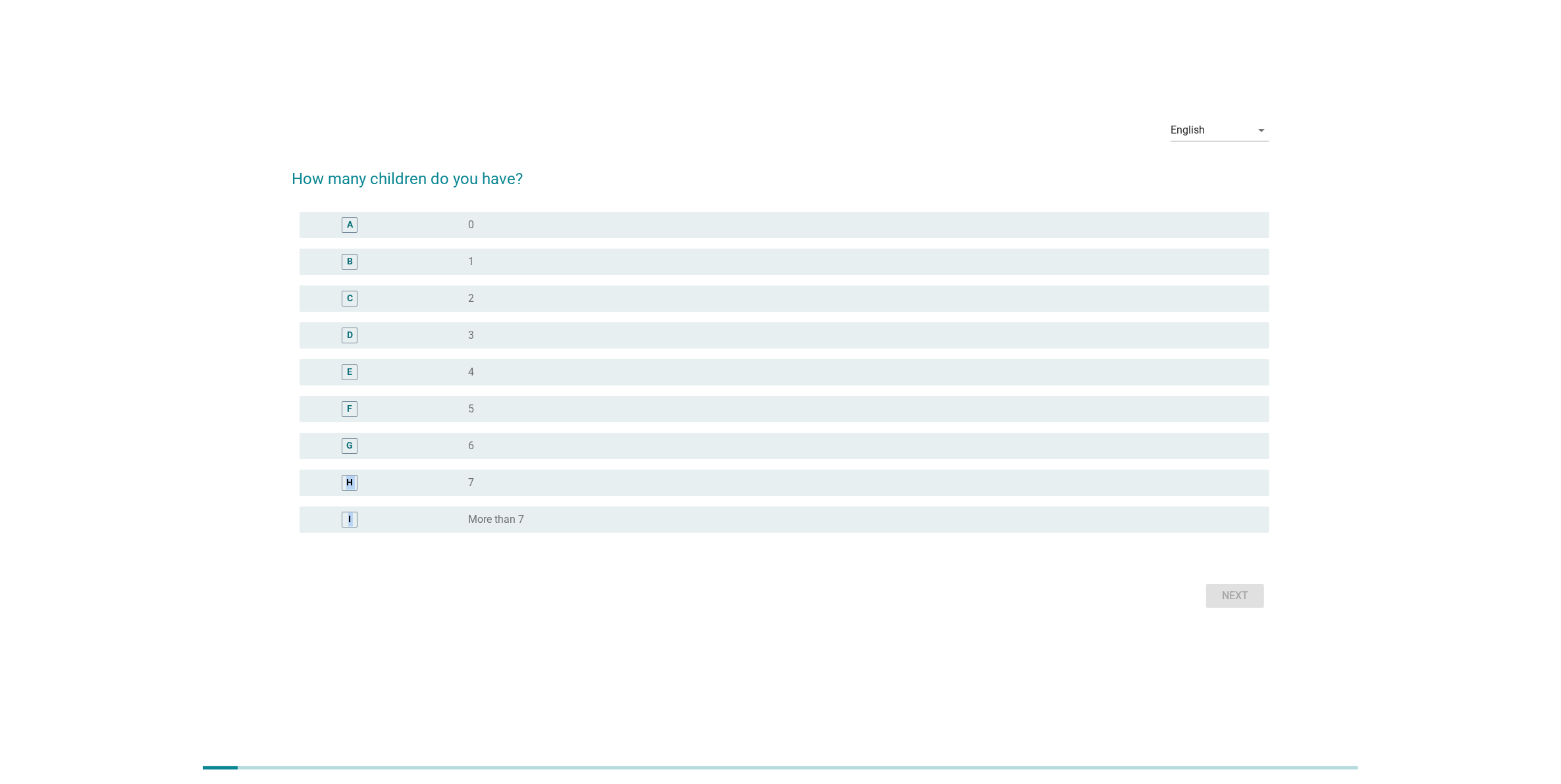
click at [395, 610] on div "Next" at bounding box center [780, 596] width 978 height 31
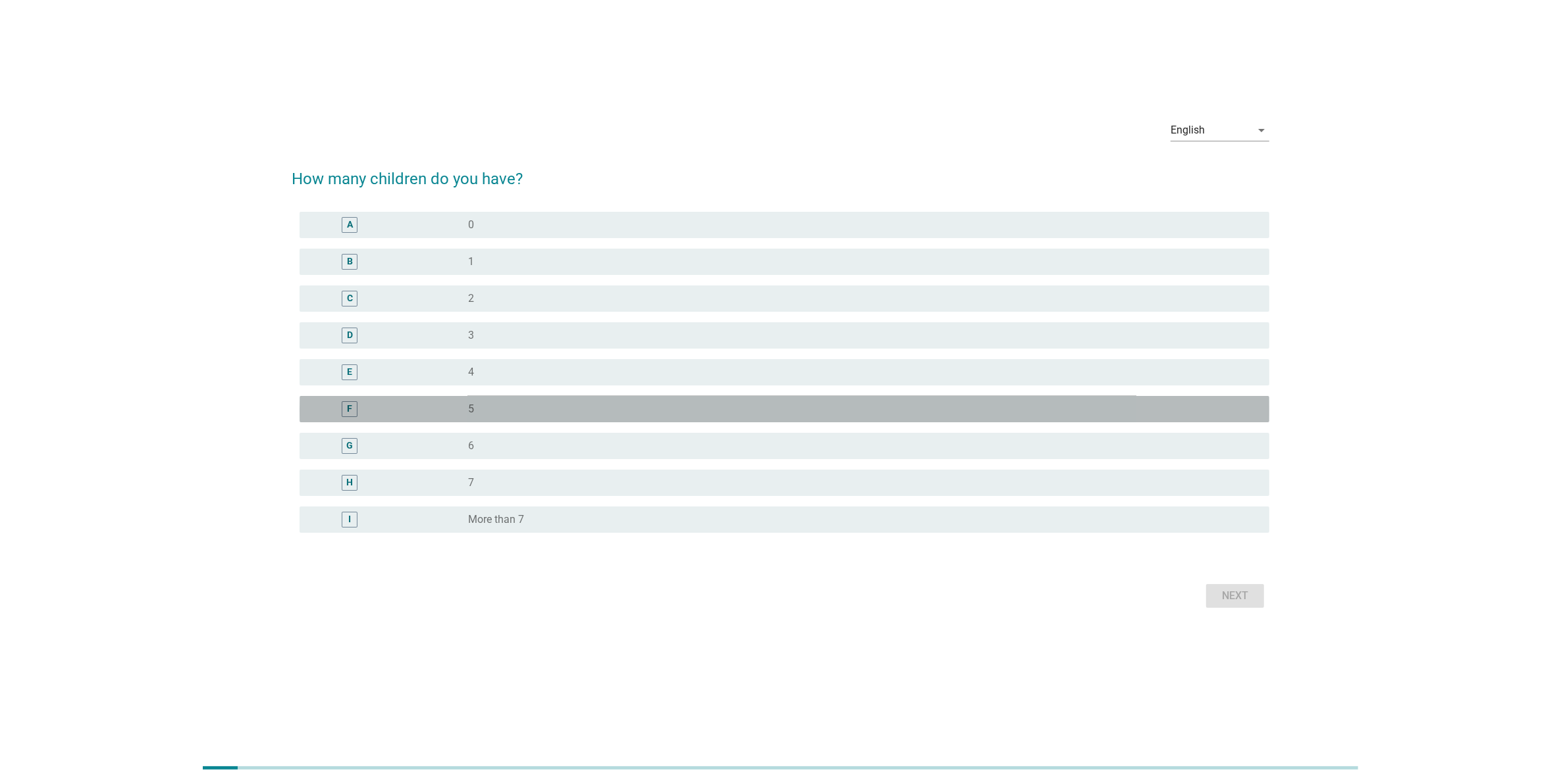
click at [473, 403] on label "5" at bounding box center [471, 409] width 6 height 13
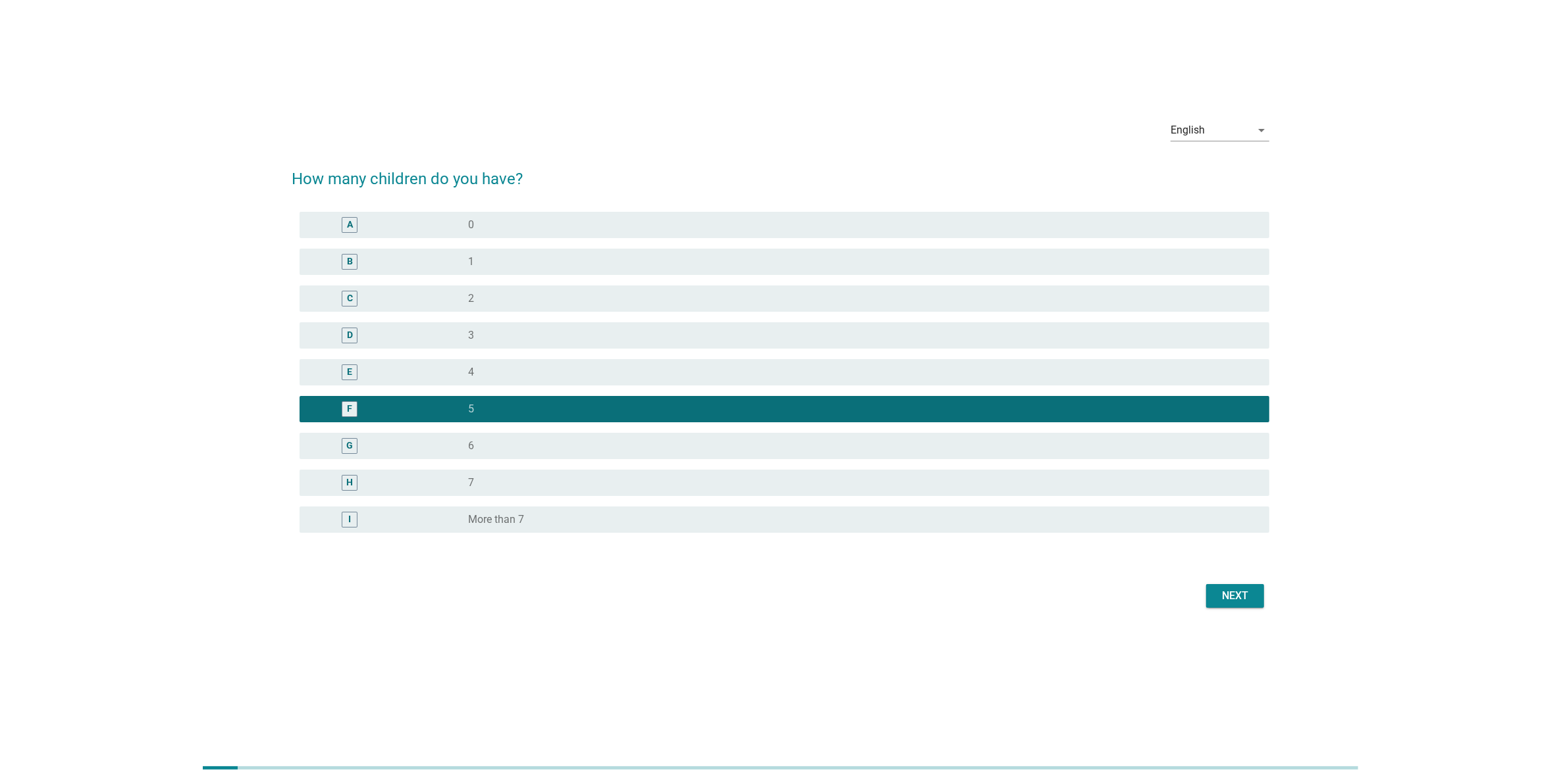
click at [582, 442] on div "radio_button_unchecked 6" at bounding box center [858, 446] width 780 height 13
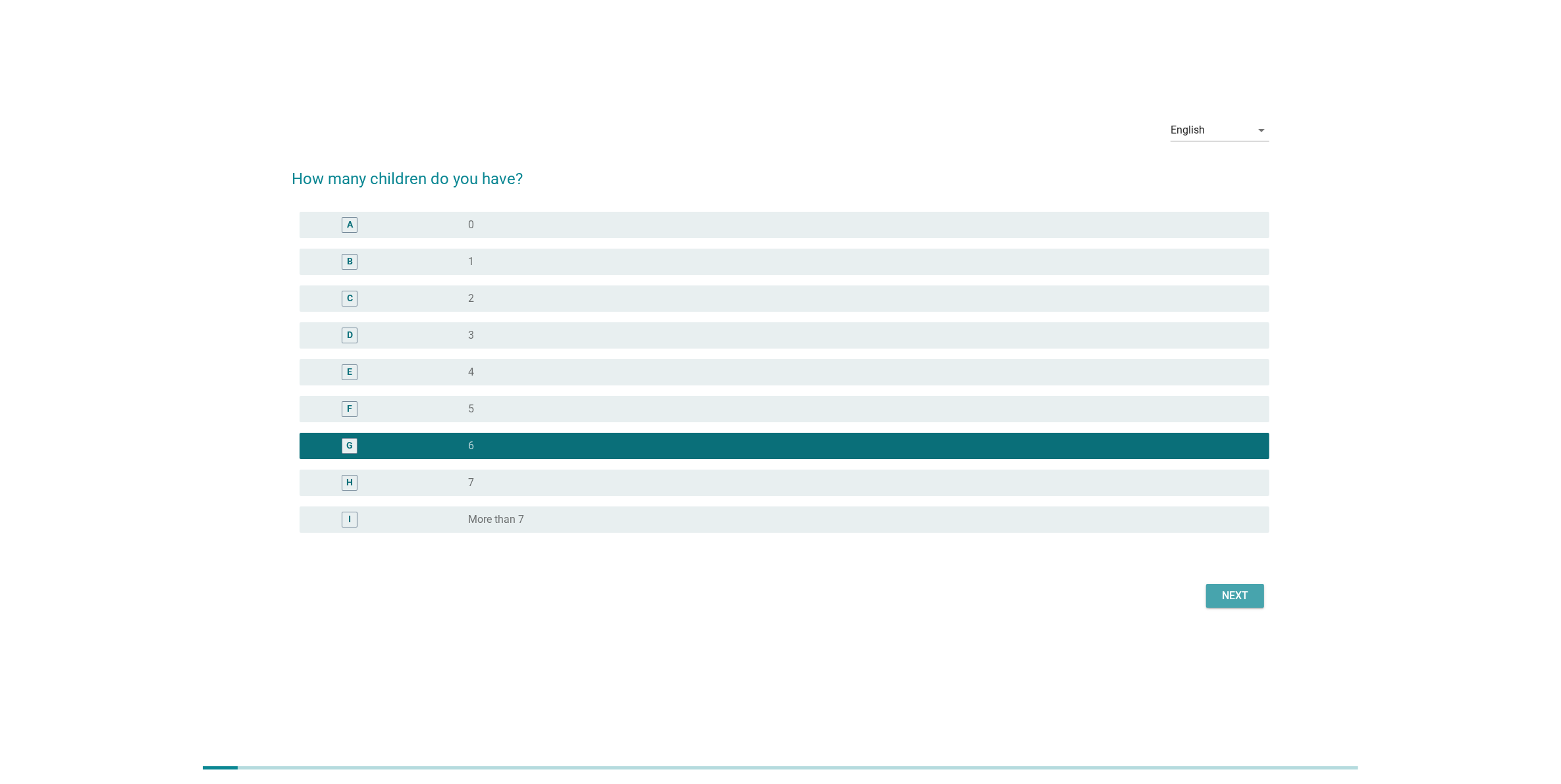
click at [1227, 597] on div "Next" at bounding box center [1235, 596] width 37 height 16
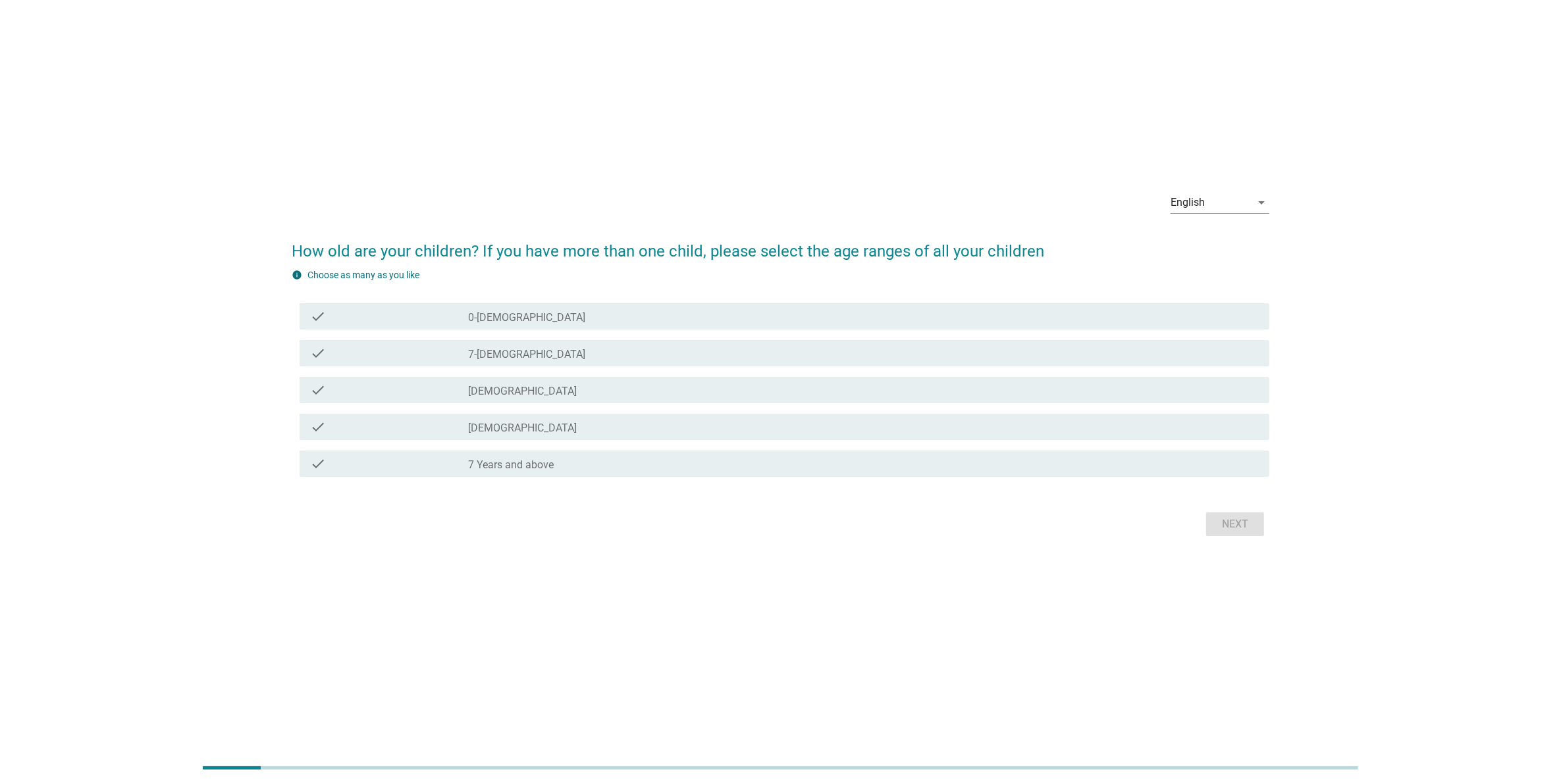
scroll to position [0, 0]
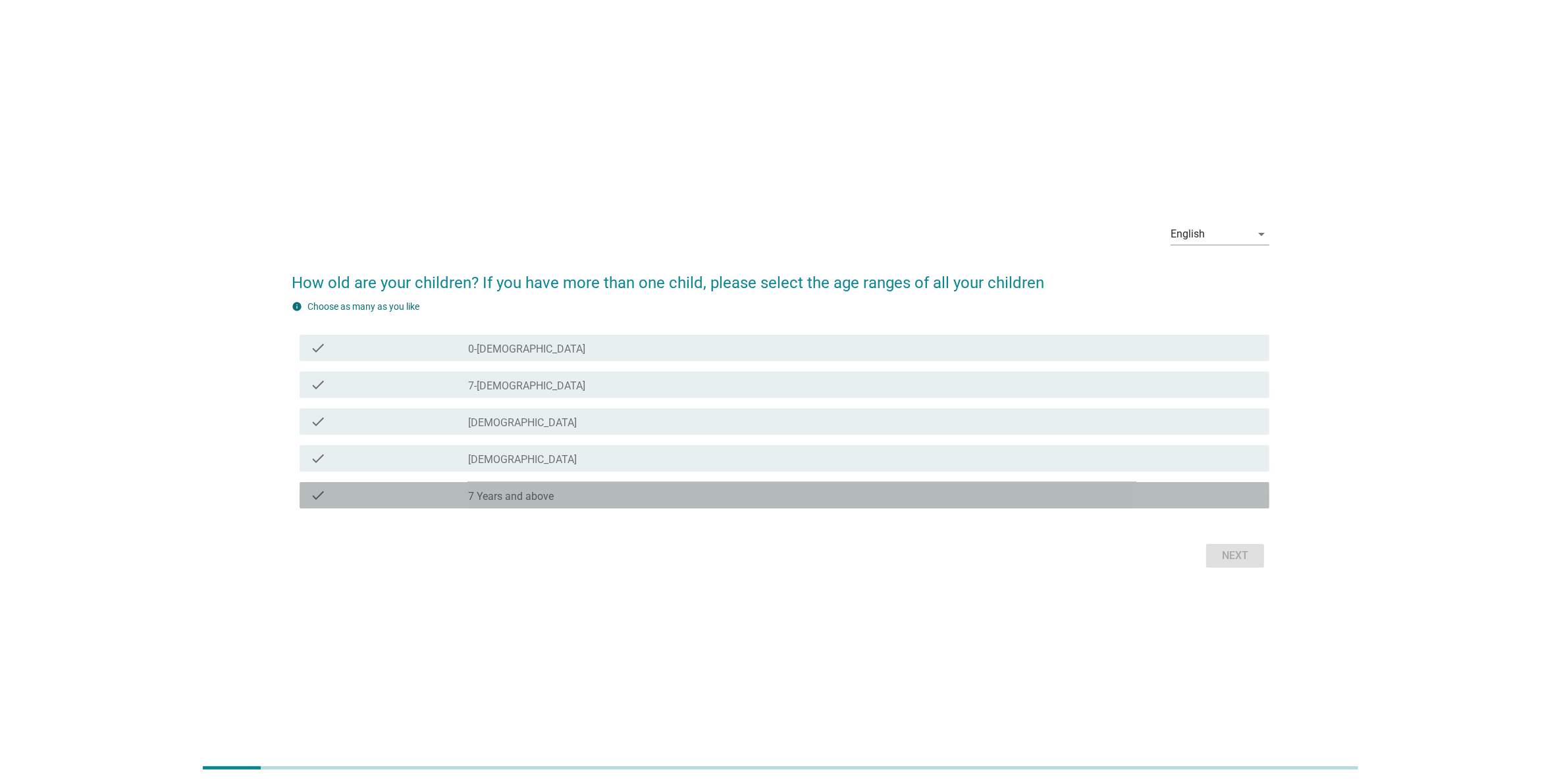
click at [518, 498] on label "7 Years and above" at bounding box center [511, 497] width 86 height 13
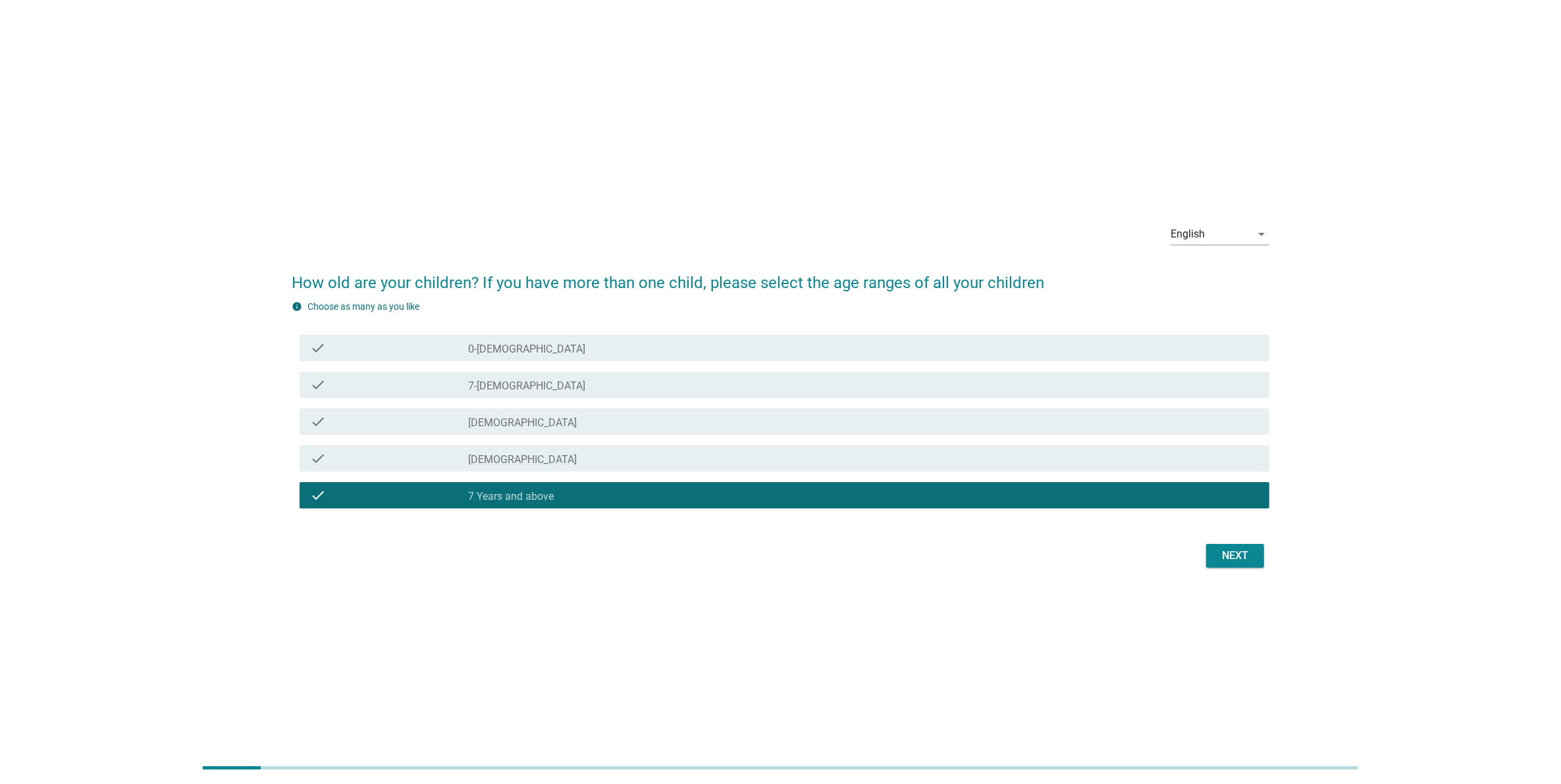
click at [525, 458] on label "[DEMOGRAPHIC_DATA]" at bounding box center [522, 460] width 108 height 13
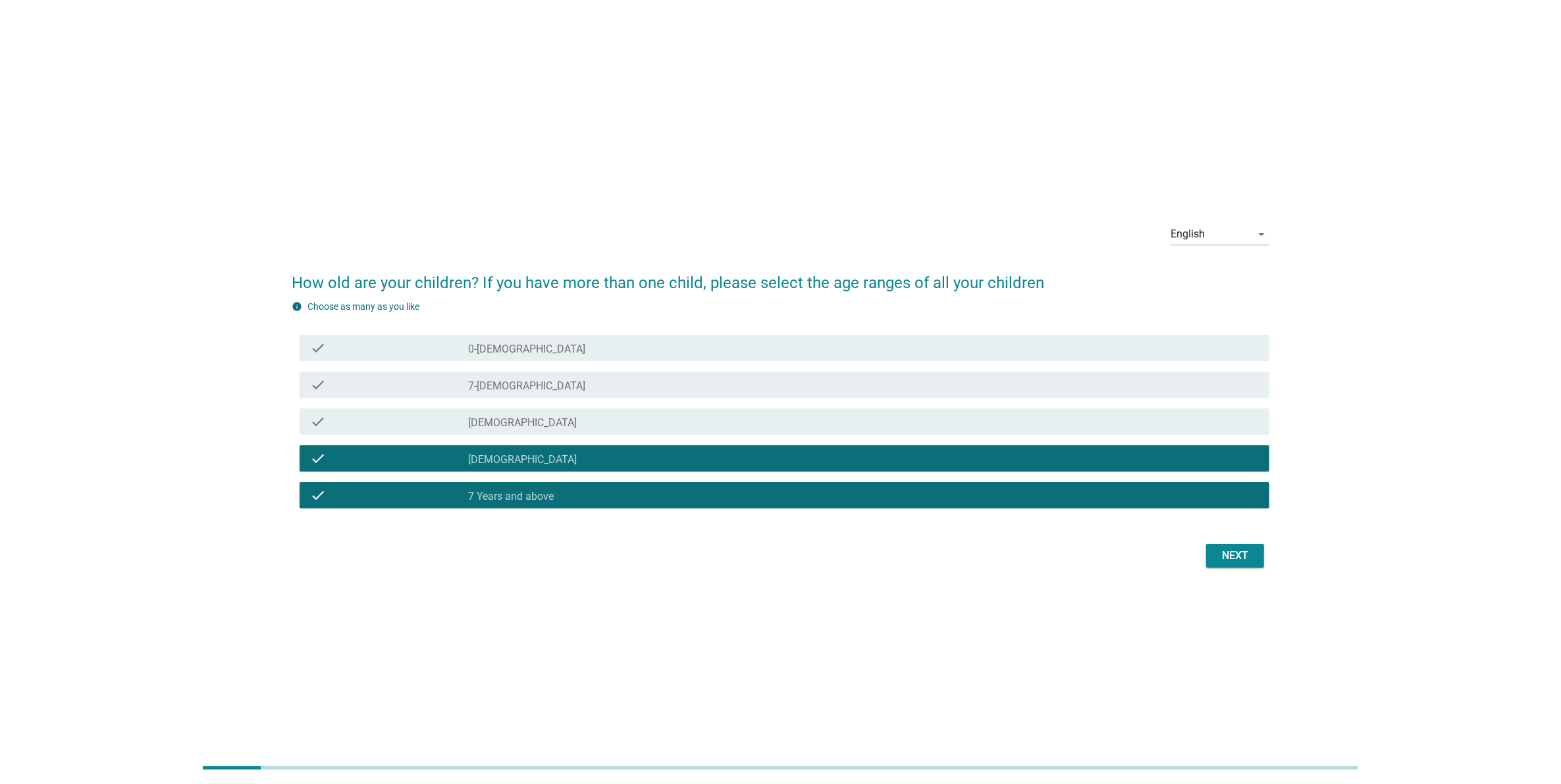
click at [526, 428] on label "[DEMOGRAPHIC_DATA]" at bounding box center [522, 423] width 108 height 13
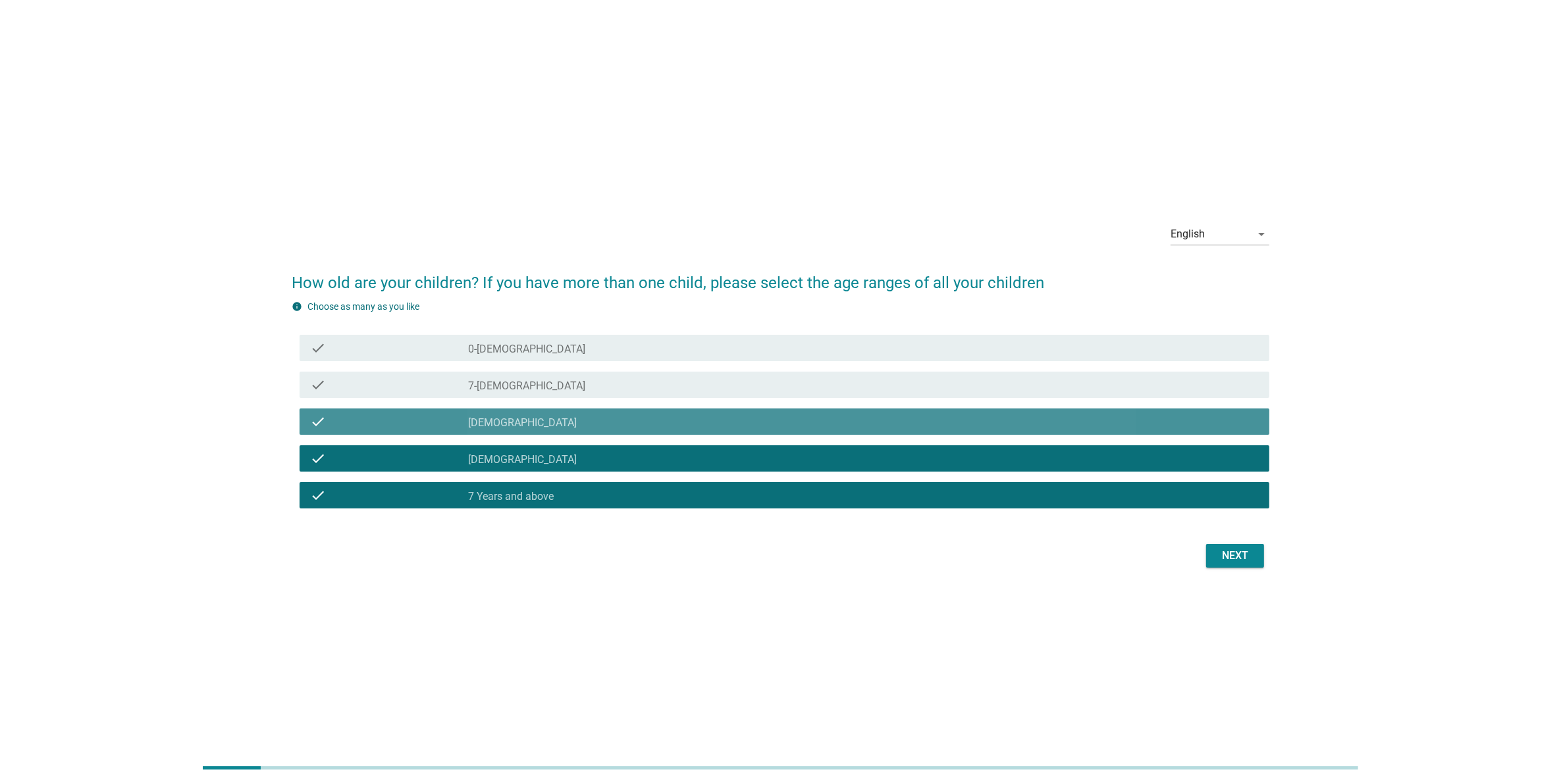
click at [526, 397] on div "check check_box_outline_blank 7-[DEMOGRAPHIC_DATA]" at bounding box center [784, 385] width 970 height 26
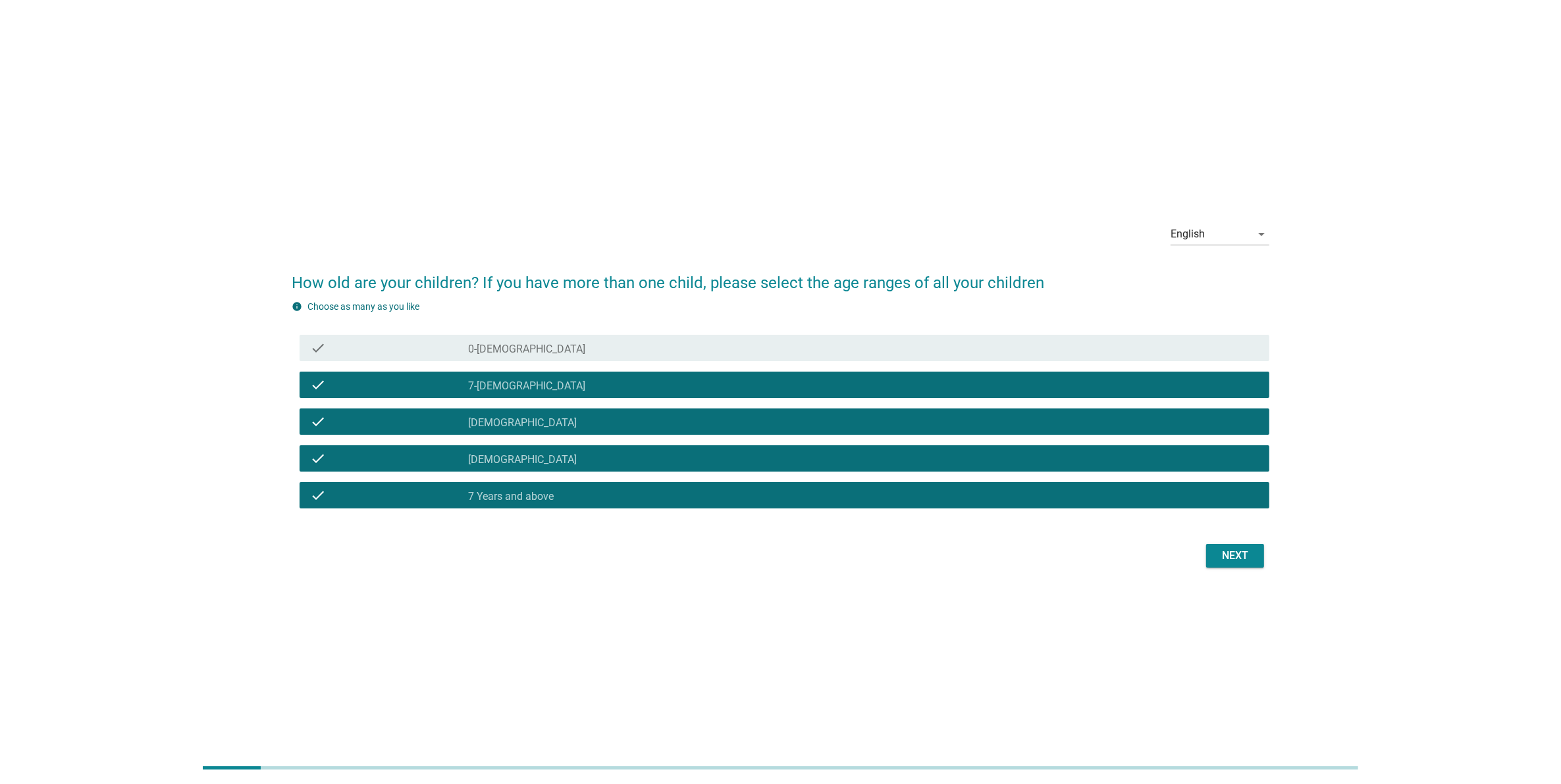
click at [531, 347] on label "0-[DEMOGRAPHIC_DATA]" at bounding box center [526, 349] width 117 height 13
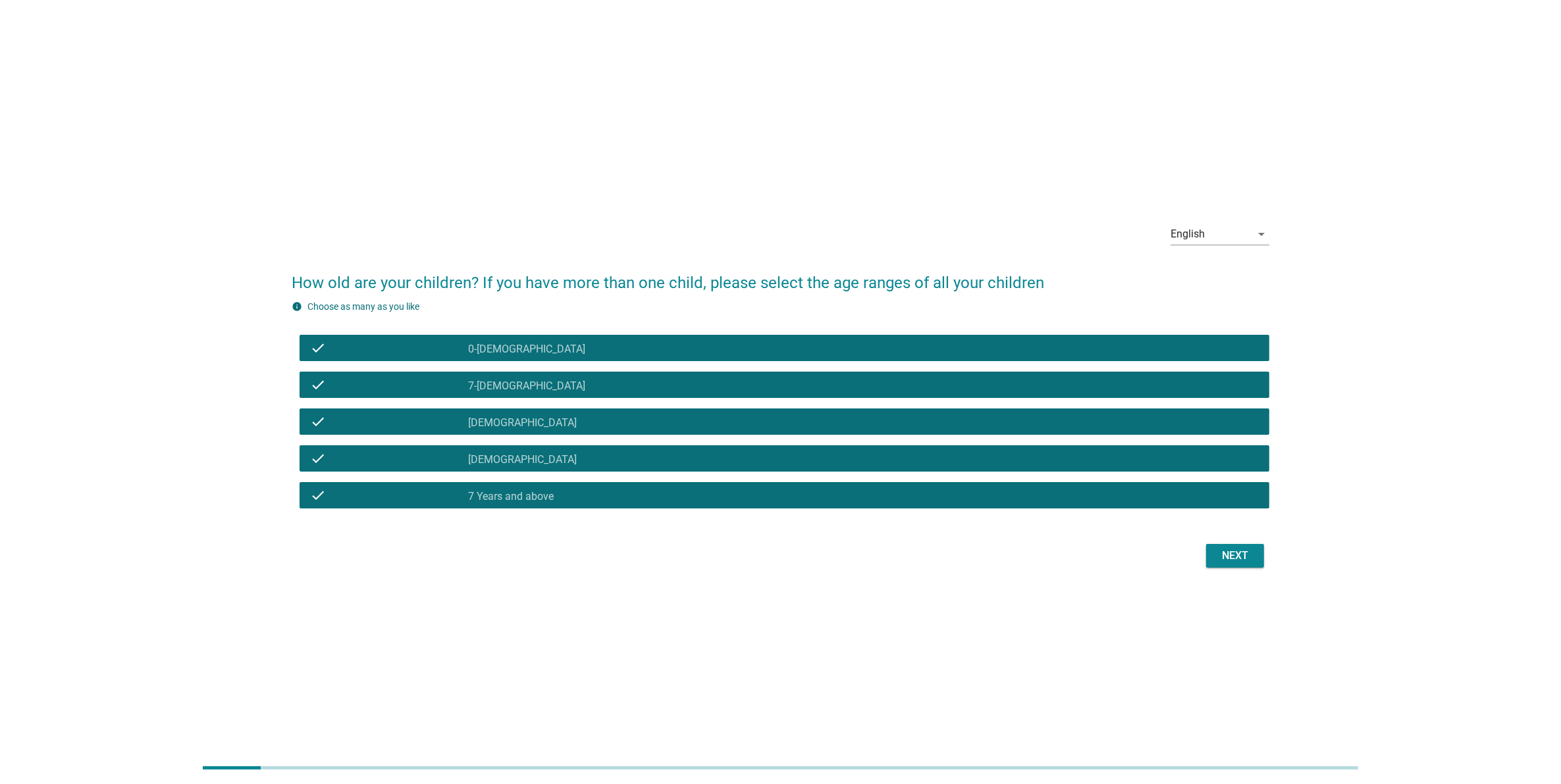
click at [1229, 553] on div "Next" at bounding box center [1235, 556] width 37 height 16
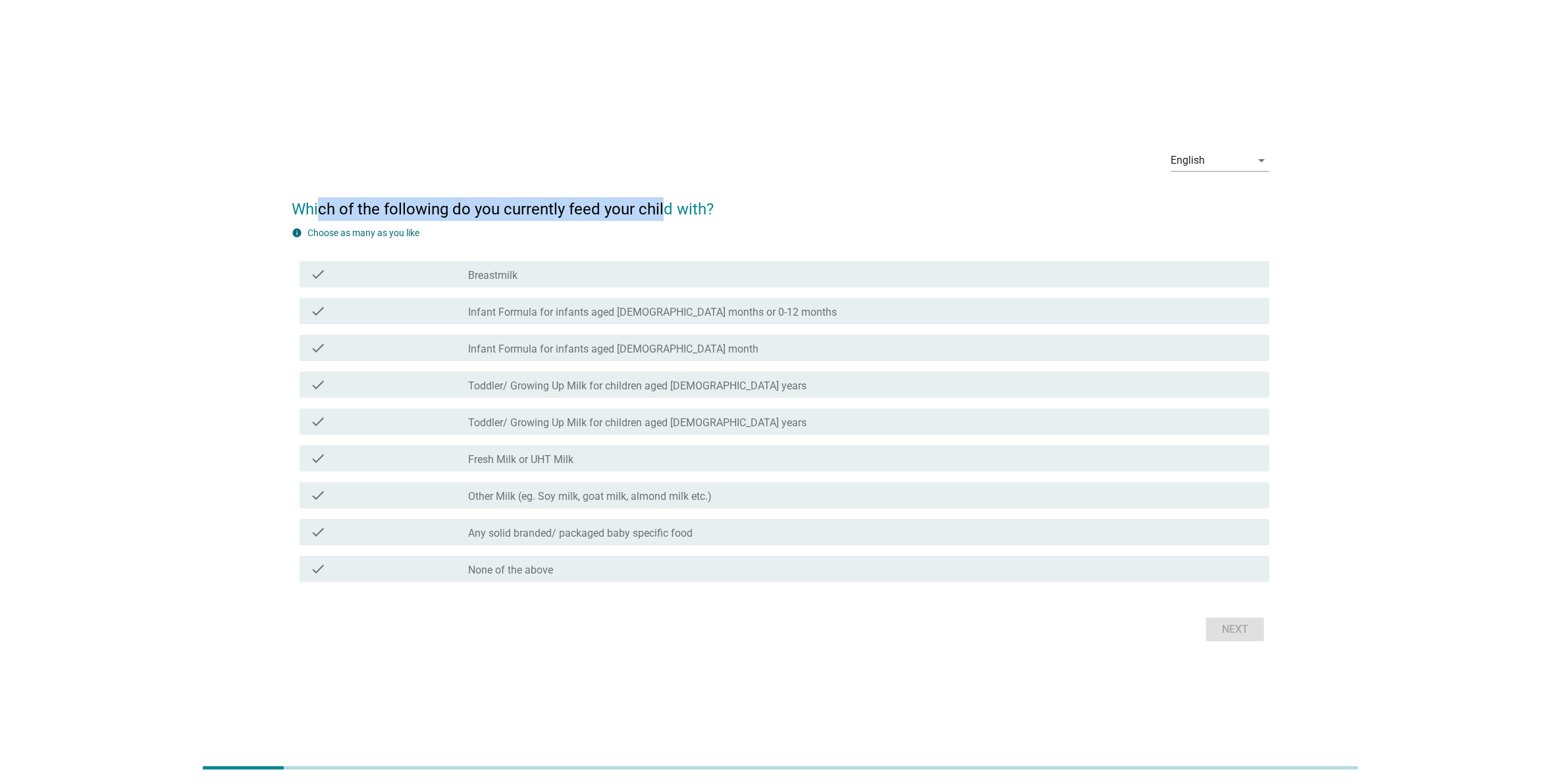
drag, startPoint x: 320, startPoint y: 205, endPoint x: 672, endPoint y: 214, distance: 352.1
click at [672, 214] on h2 "Which of the following do you currently feed your child with?" at bounding box center [780, 203] width 978 height 37
click at [593, 313] on label "Infant Formula for infants aged [DEMOGRAPHIC_DATA] months or 0-12 months" at bounding box center [652, 312] width 369 height 13
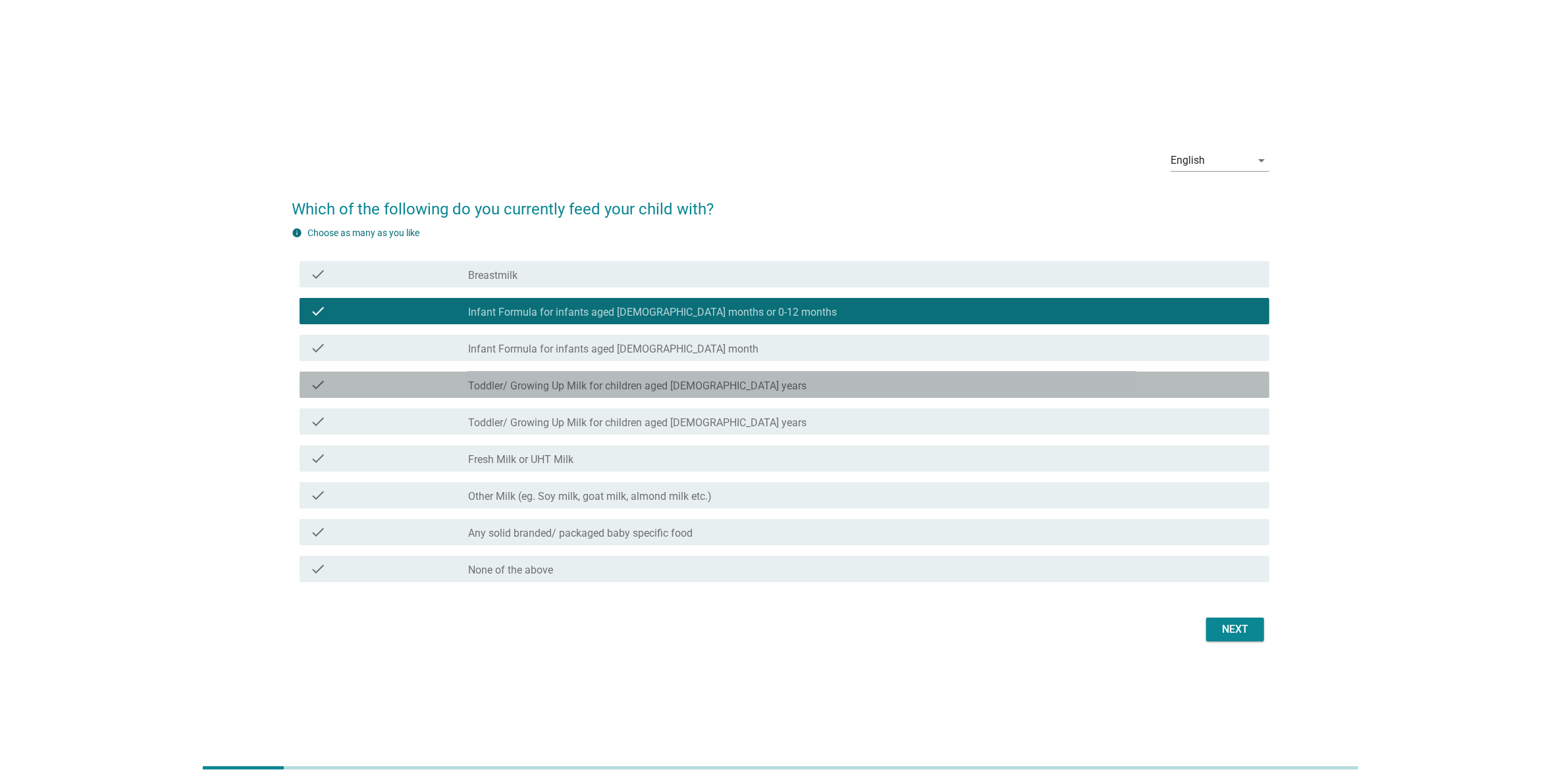
click at [619, 381] on label "Toddler/ Growing Up Milk for children aged [DEMOGRAPHIC_DATA] years" at bounding box center [637, 386] width 338 height 13
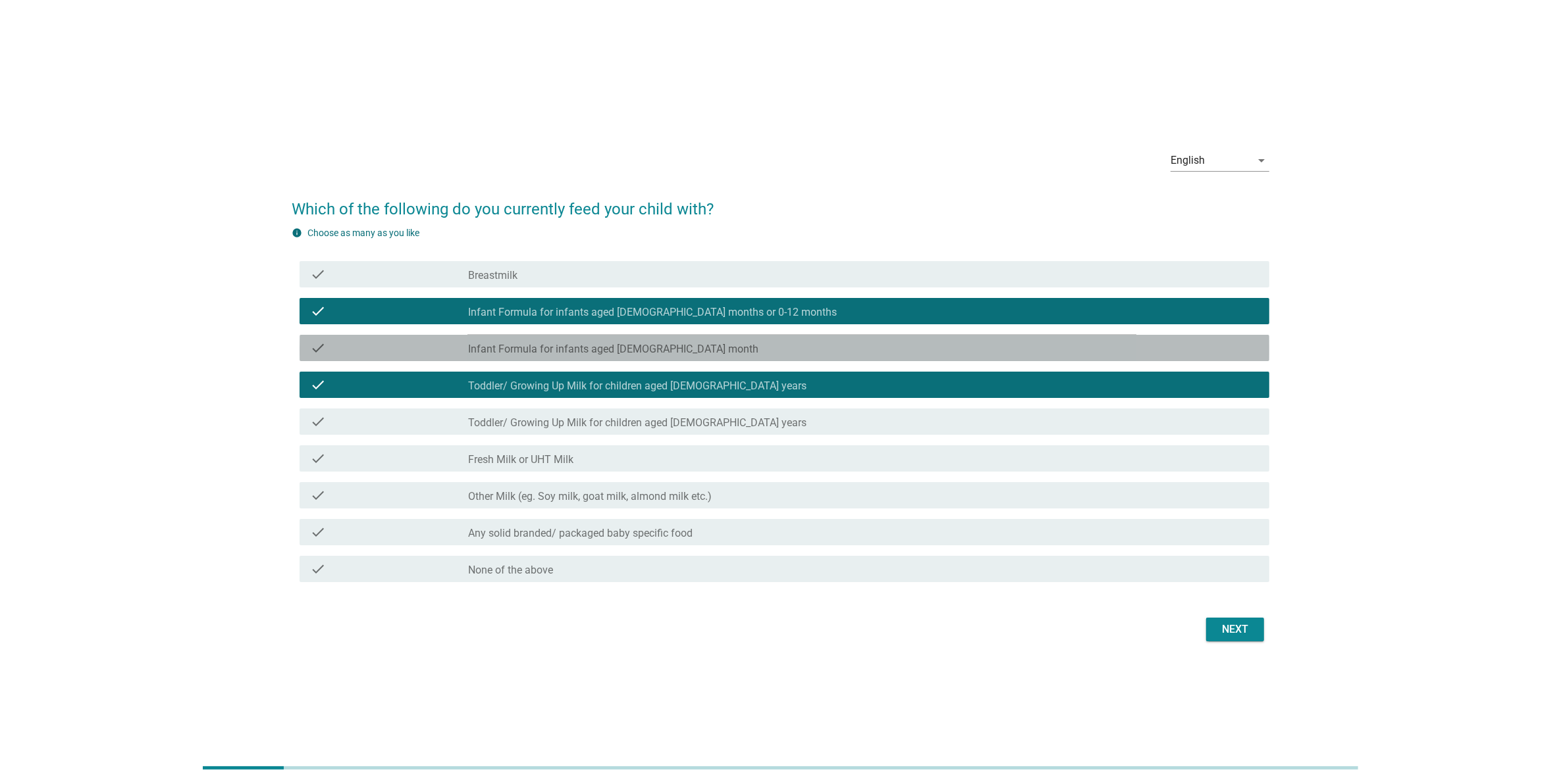
click at [697, 349] on div "check_box_outline_blank Infant Formula for infants aged [DEMOGRAPHIC_DATA] month" at bounding box center [863, 348] width 790 height 16
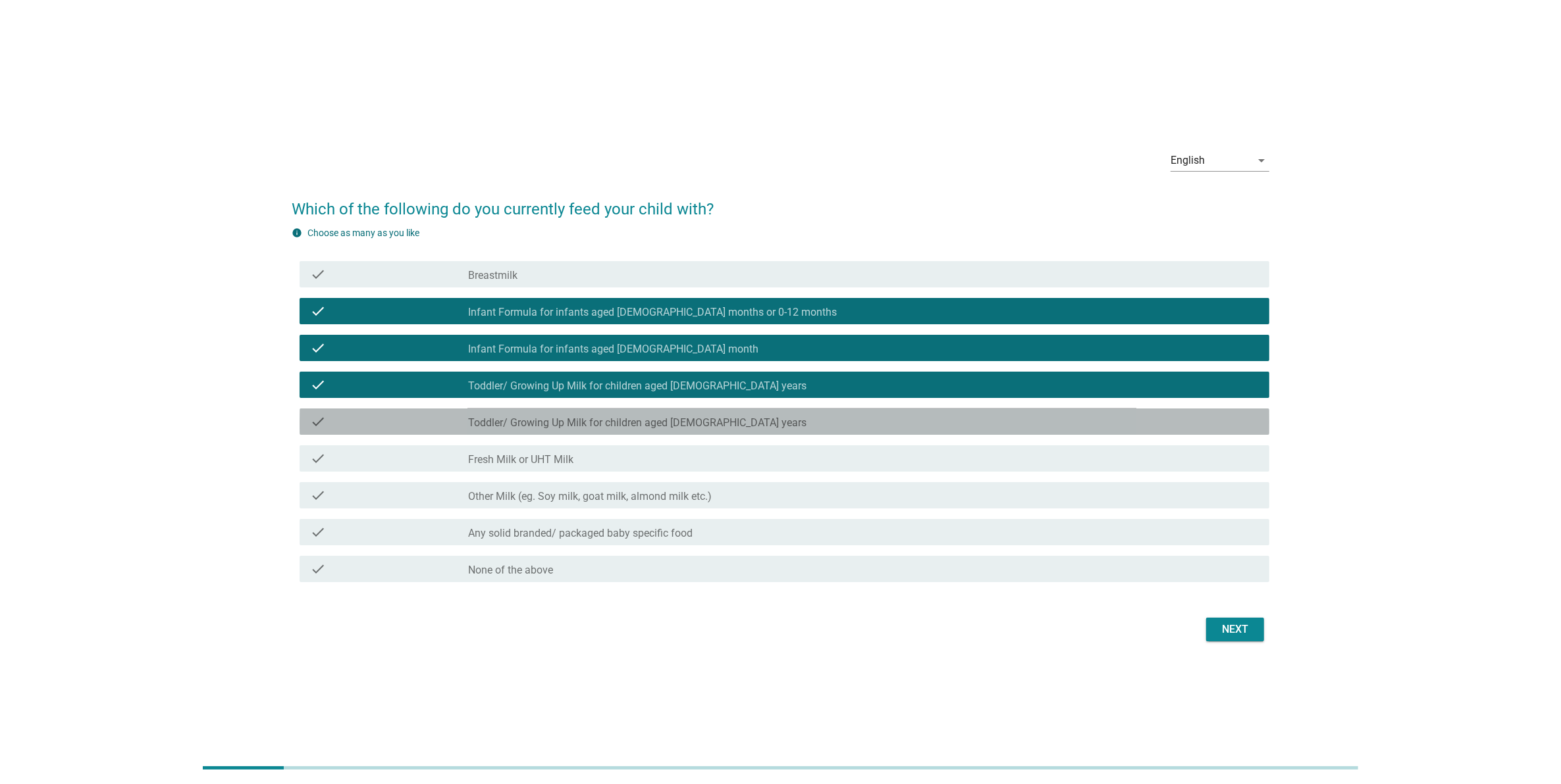
click at [833, 431] on div "check check_box_outline_blank Toddler/ Growing Up Milk for children aged [DEMOG…" at bounding box center [784, 421] width 970 height 26
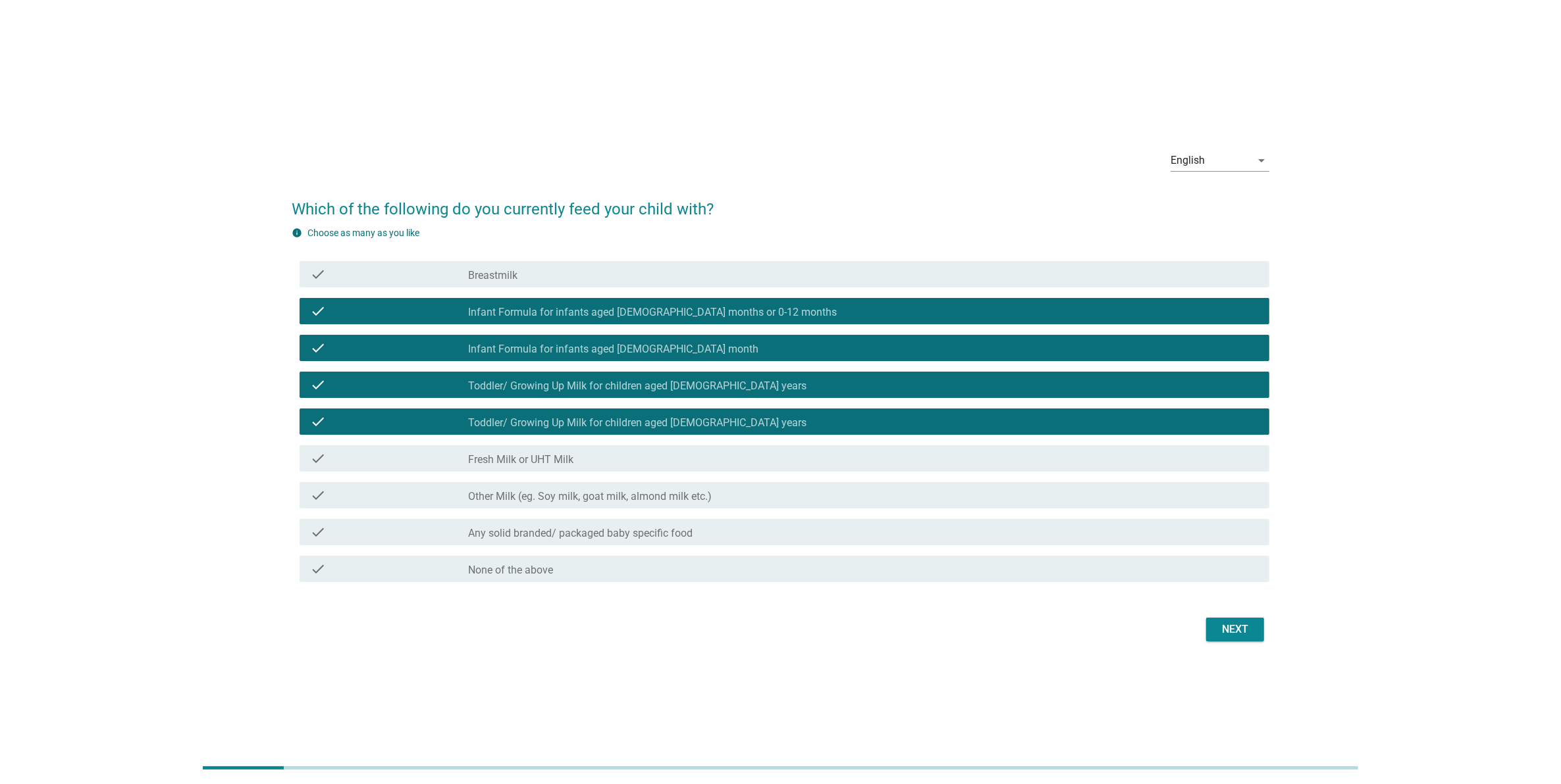
click at [1055, 459] on div "check_box_outline_blank Fresh Milk or UHT Milk" at bounding box center [863, 458] width 790 height 16
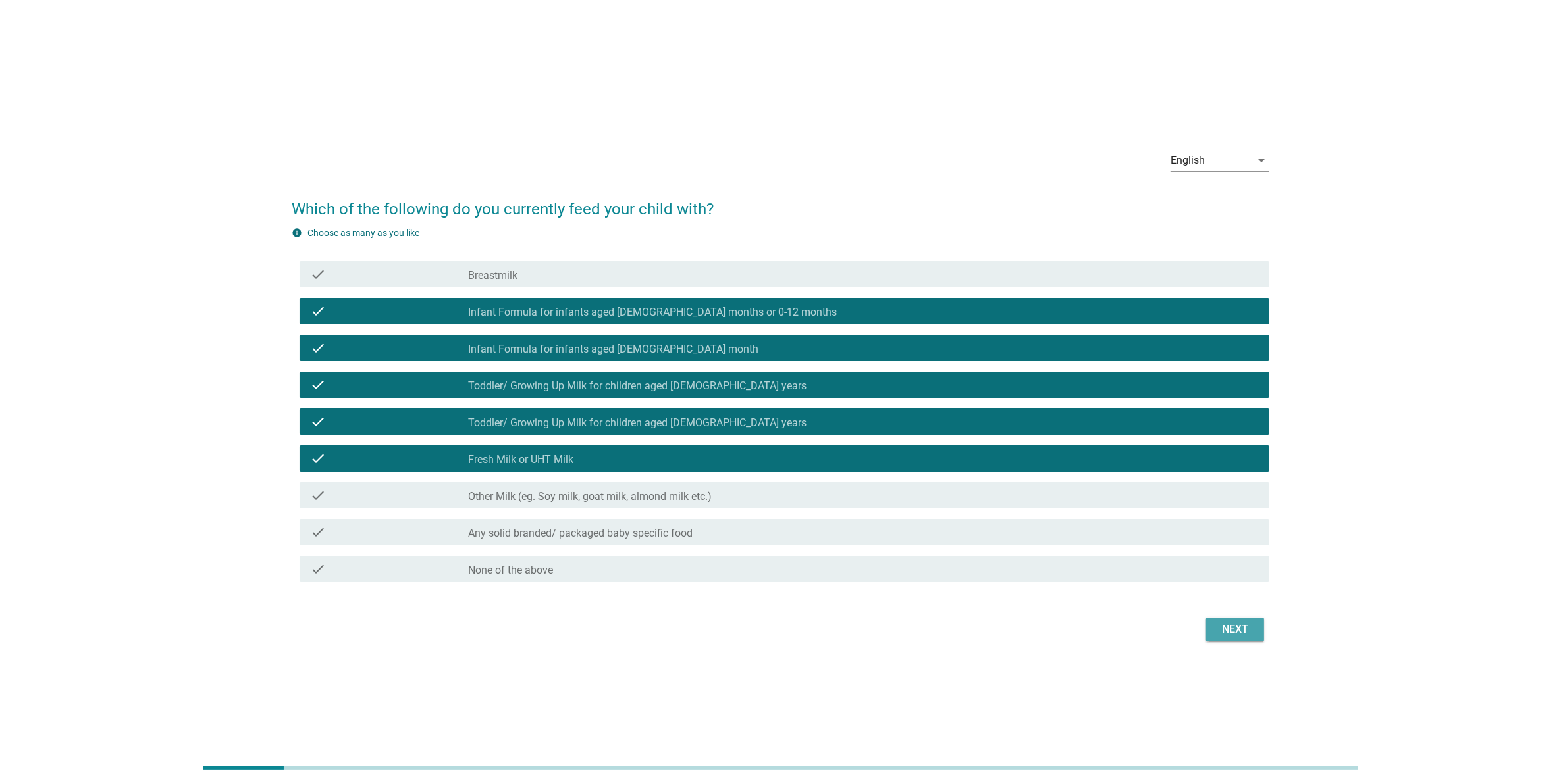
click at [1241, 626] on div "Next" at bounding box center [1235, 630] width 37 height 16
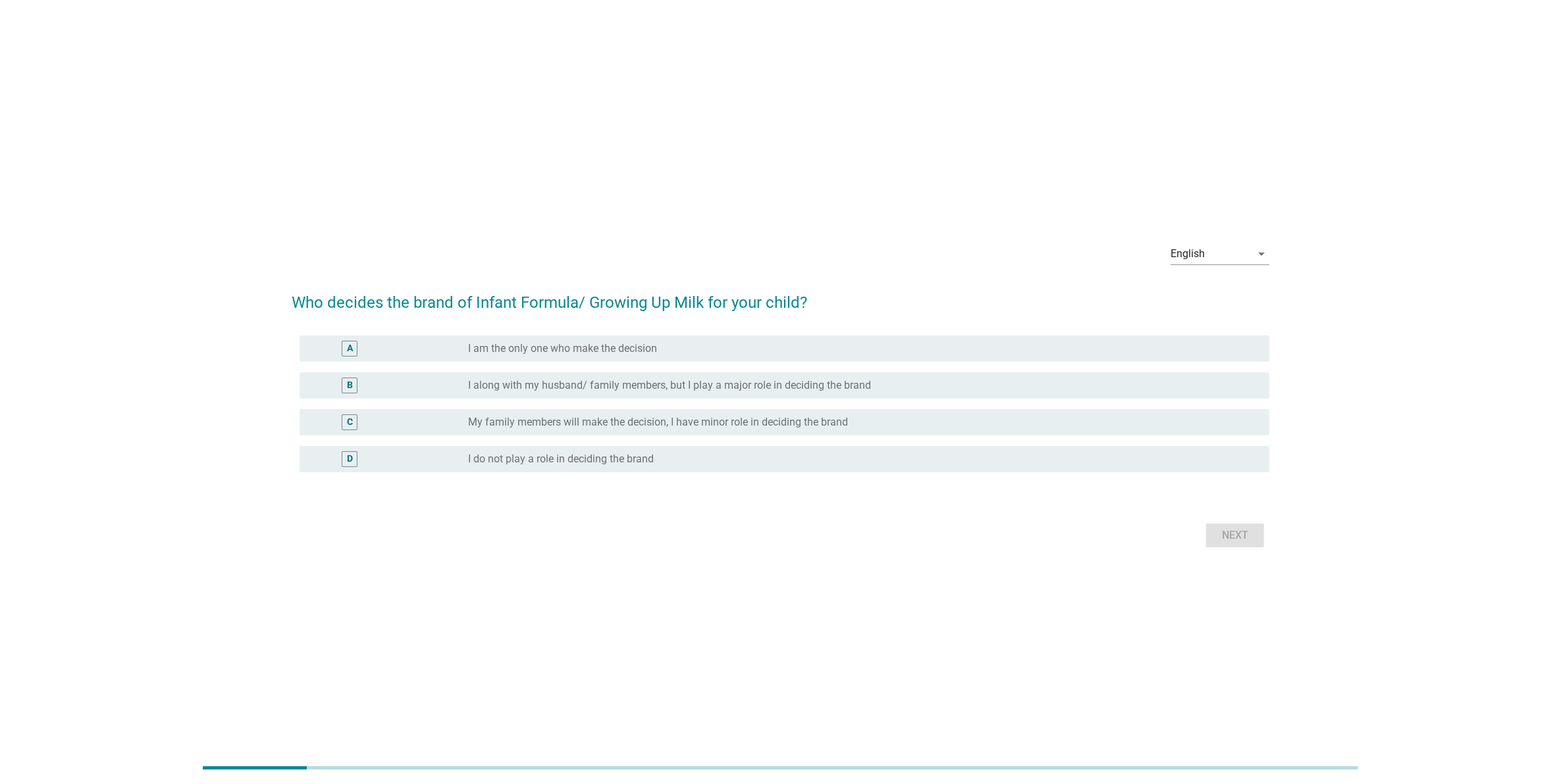
click at [579, 346] on label "I am the only one who make the decision" at bounding box center [563, 349] width 189 height 13
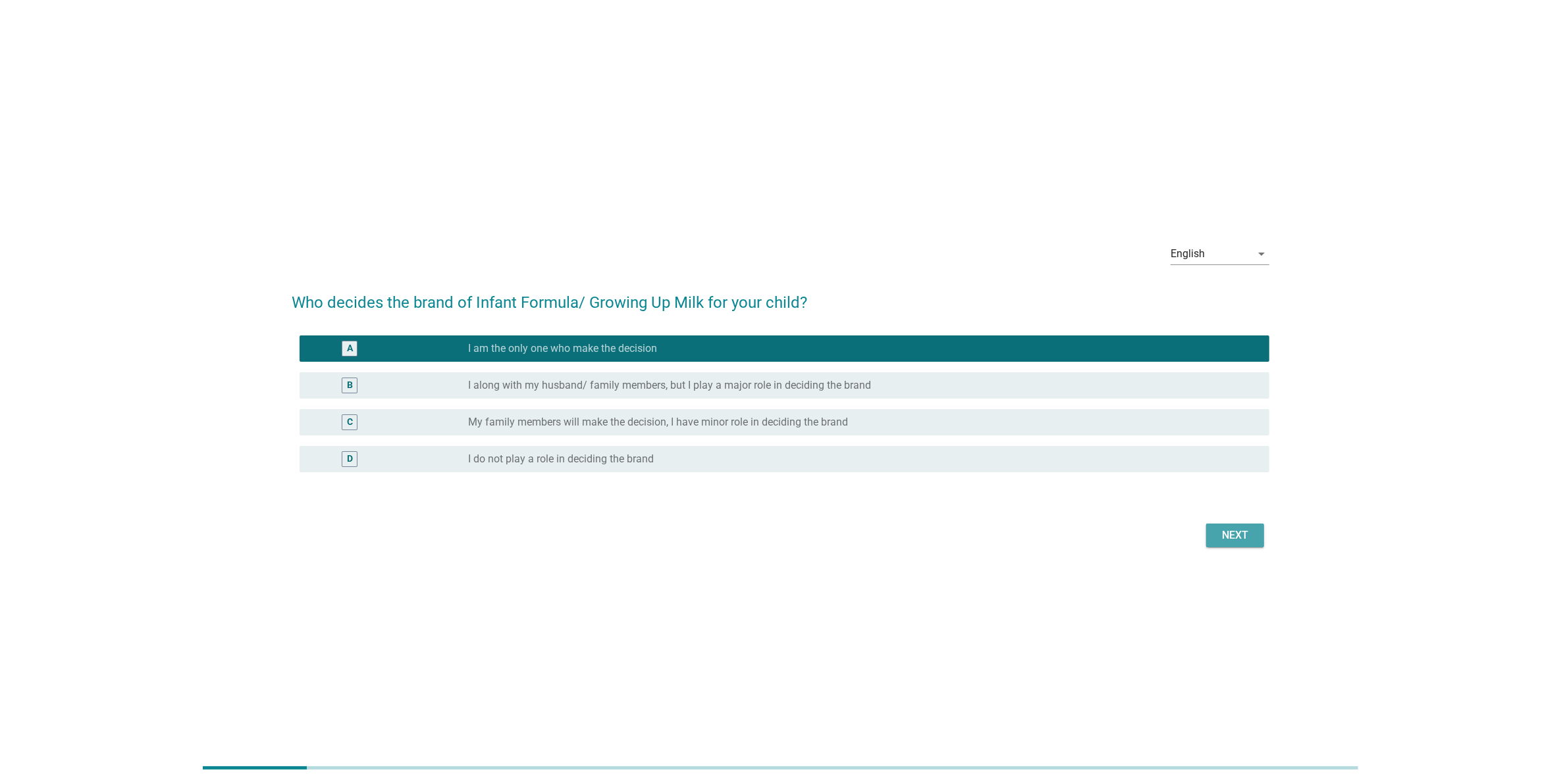
click at [1239, 539] on div "Next" at bounding box center [1235, 536] width 37 height 16
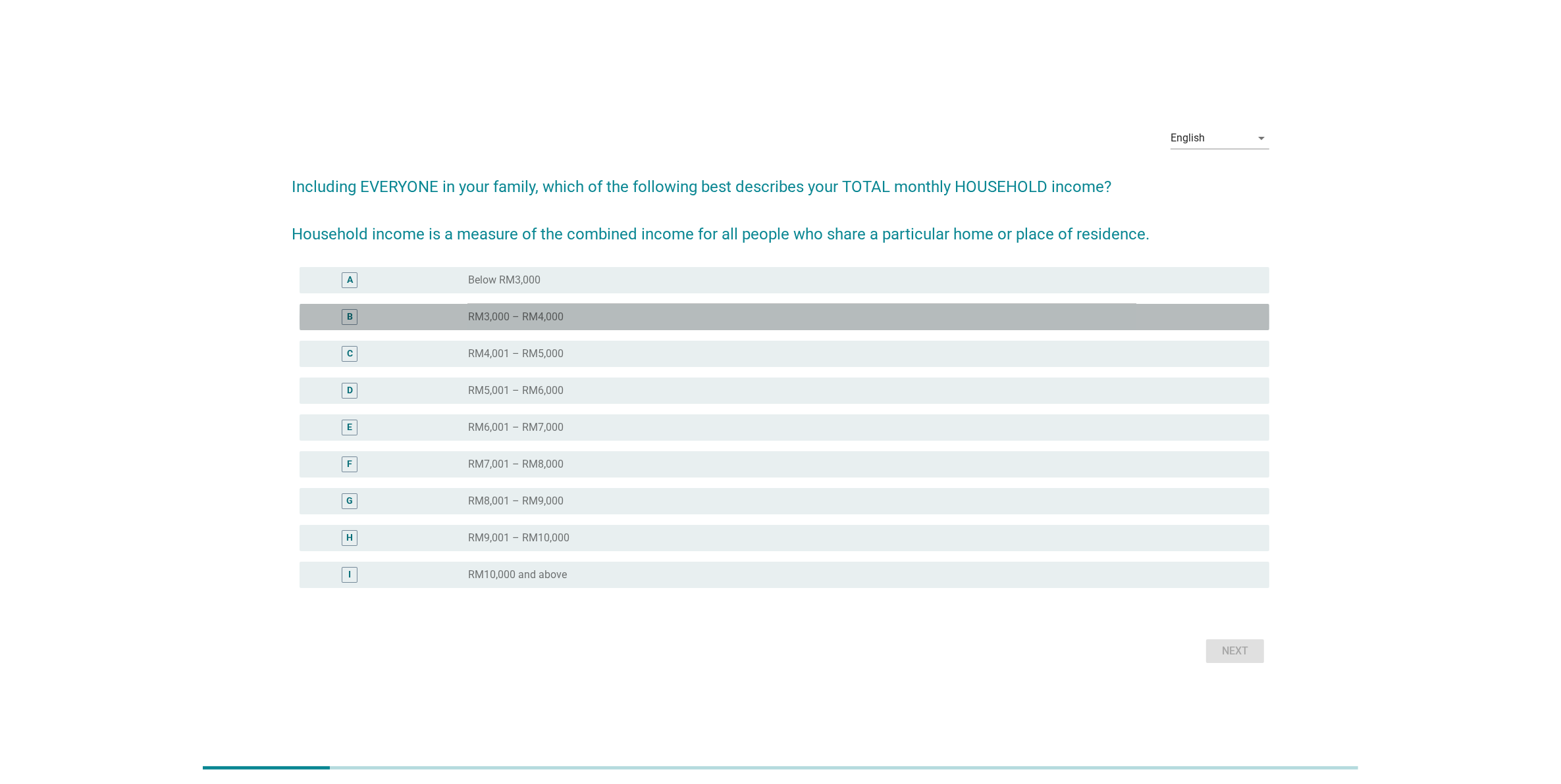
click at [578, 319] on div "radio_button_unchecked RM3,000 – RM4,000" at bounding box center [858, 317] width 780 height 13
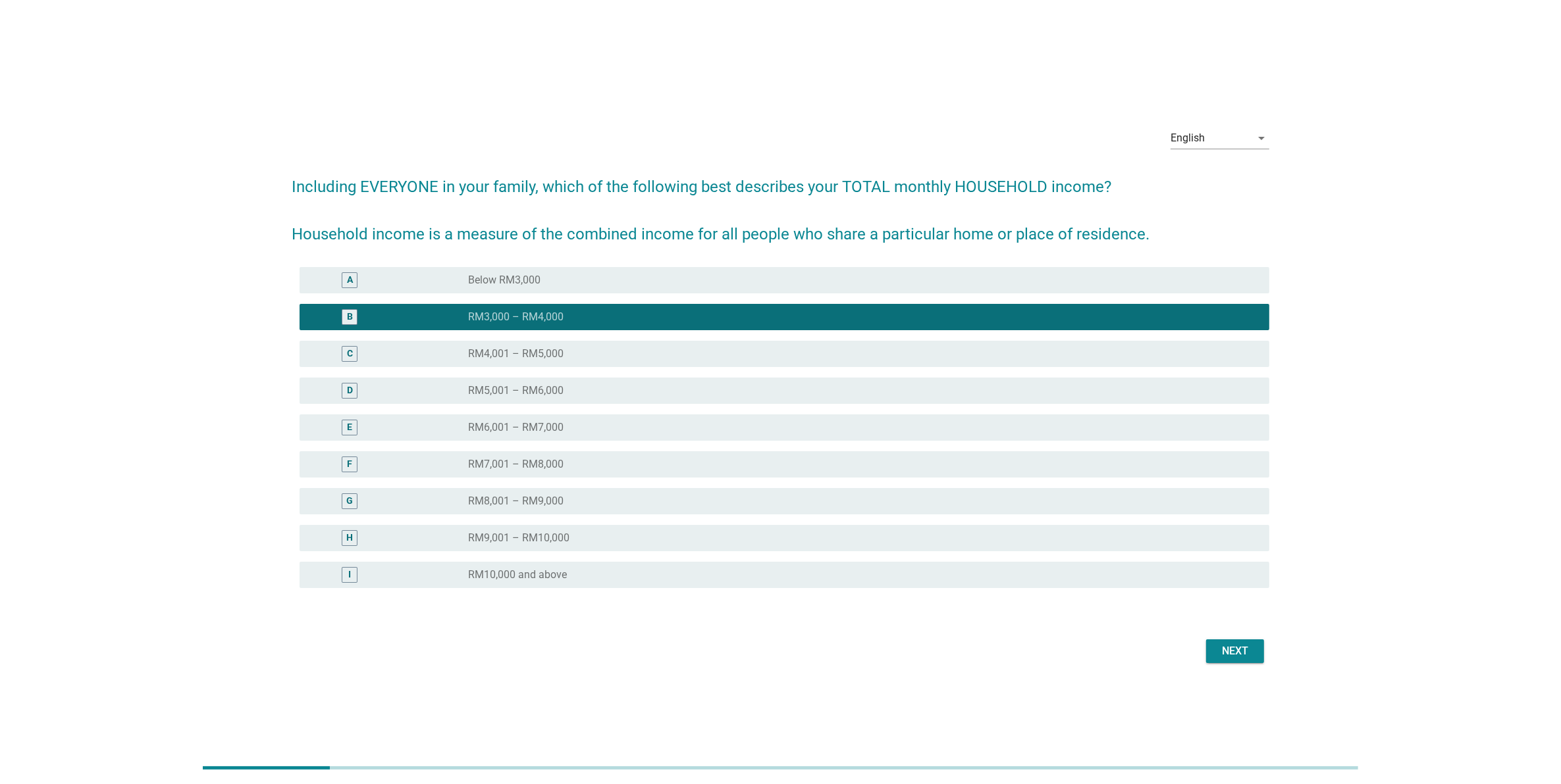
click at [1248, 650] on div "Next" at bounding box center [1235, 652] width 37 height 16
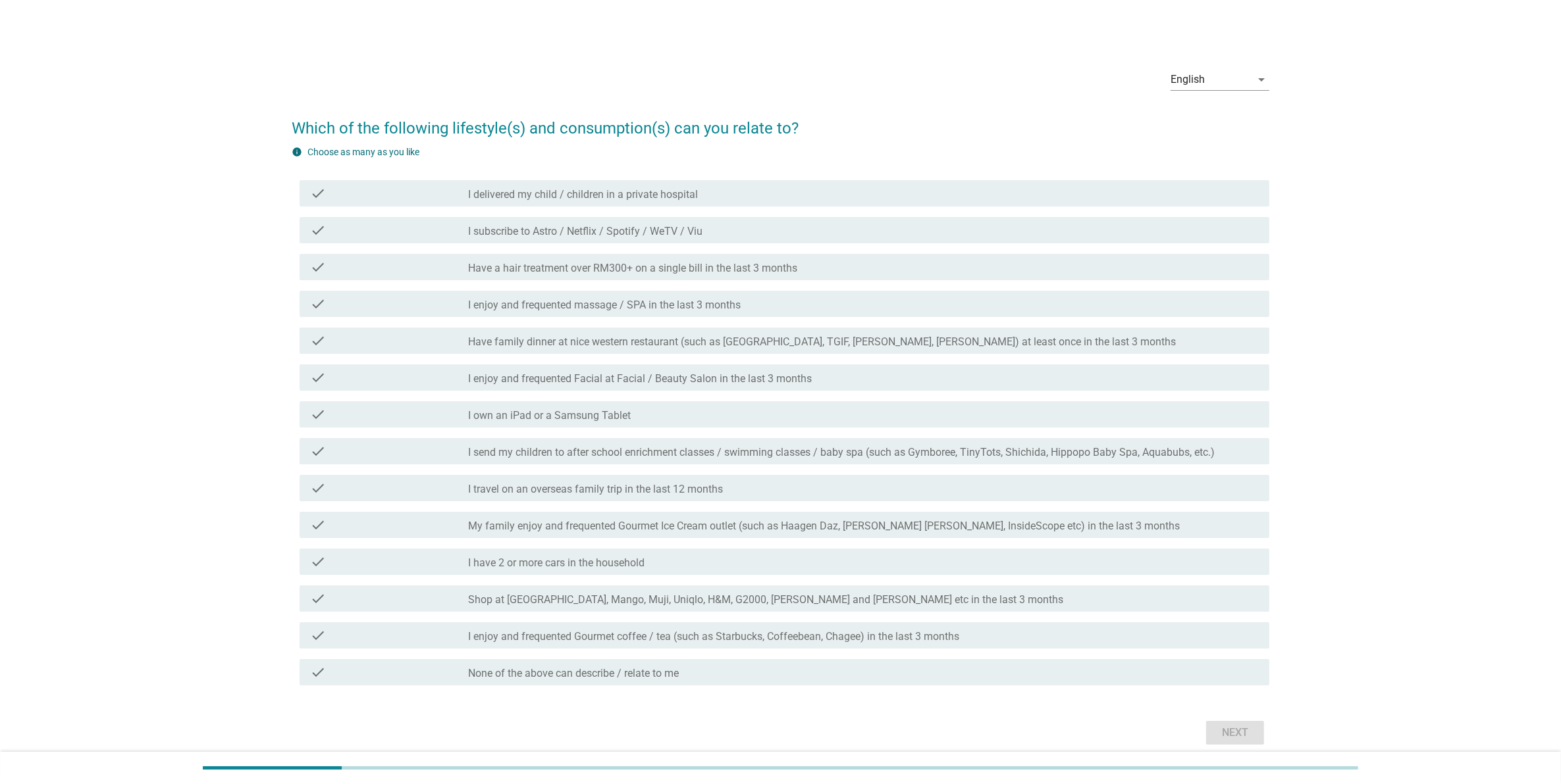
click at [502, 373] on label "I enjoy and frequented Facial at Facial / Beauty Salon in the last 3 months" at bounding box center [640, 379] width 344 height 13
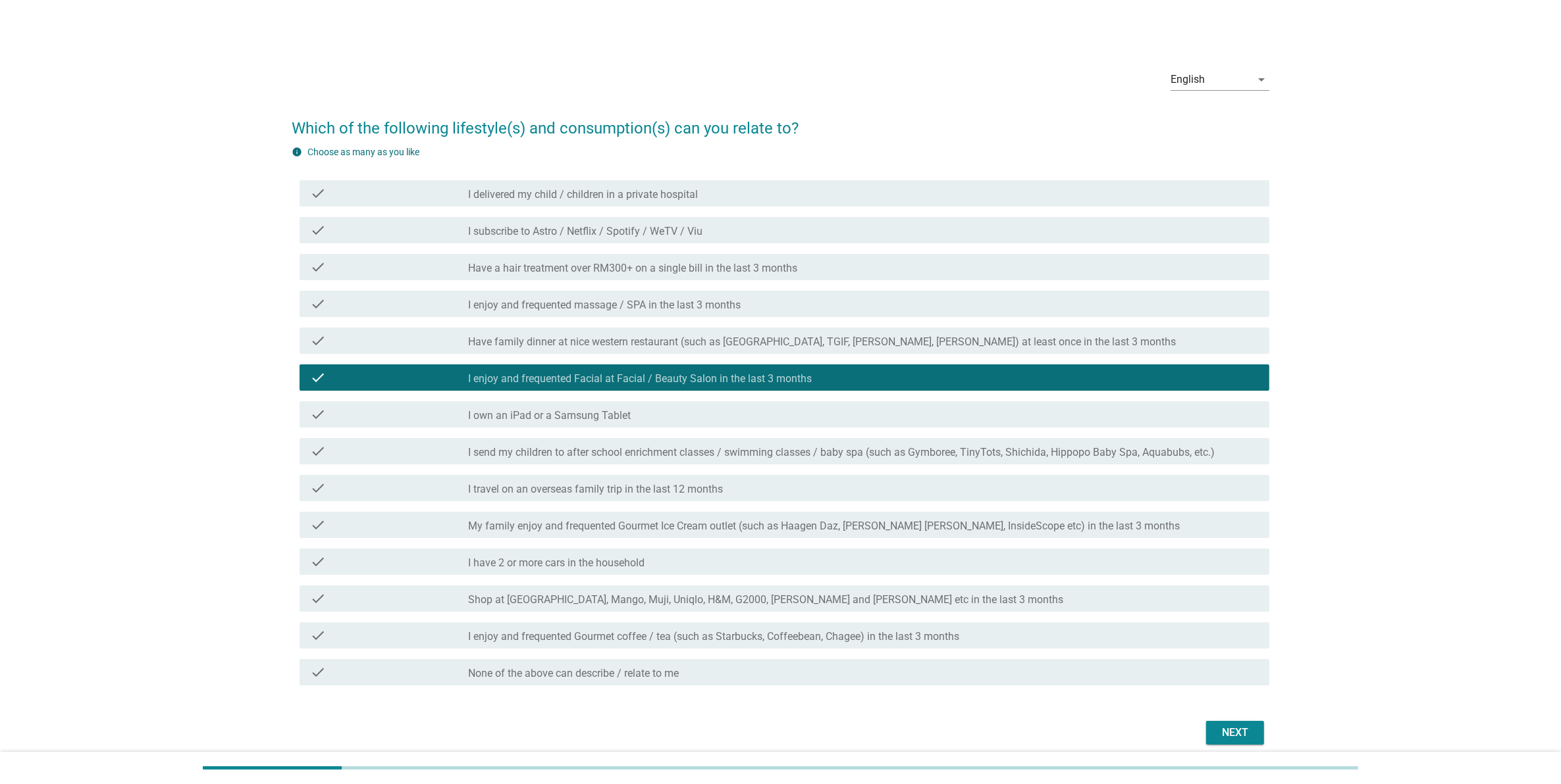
click at [1251, 725] on div "Next" at bounding box center [1235, 733] width 37 height 16
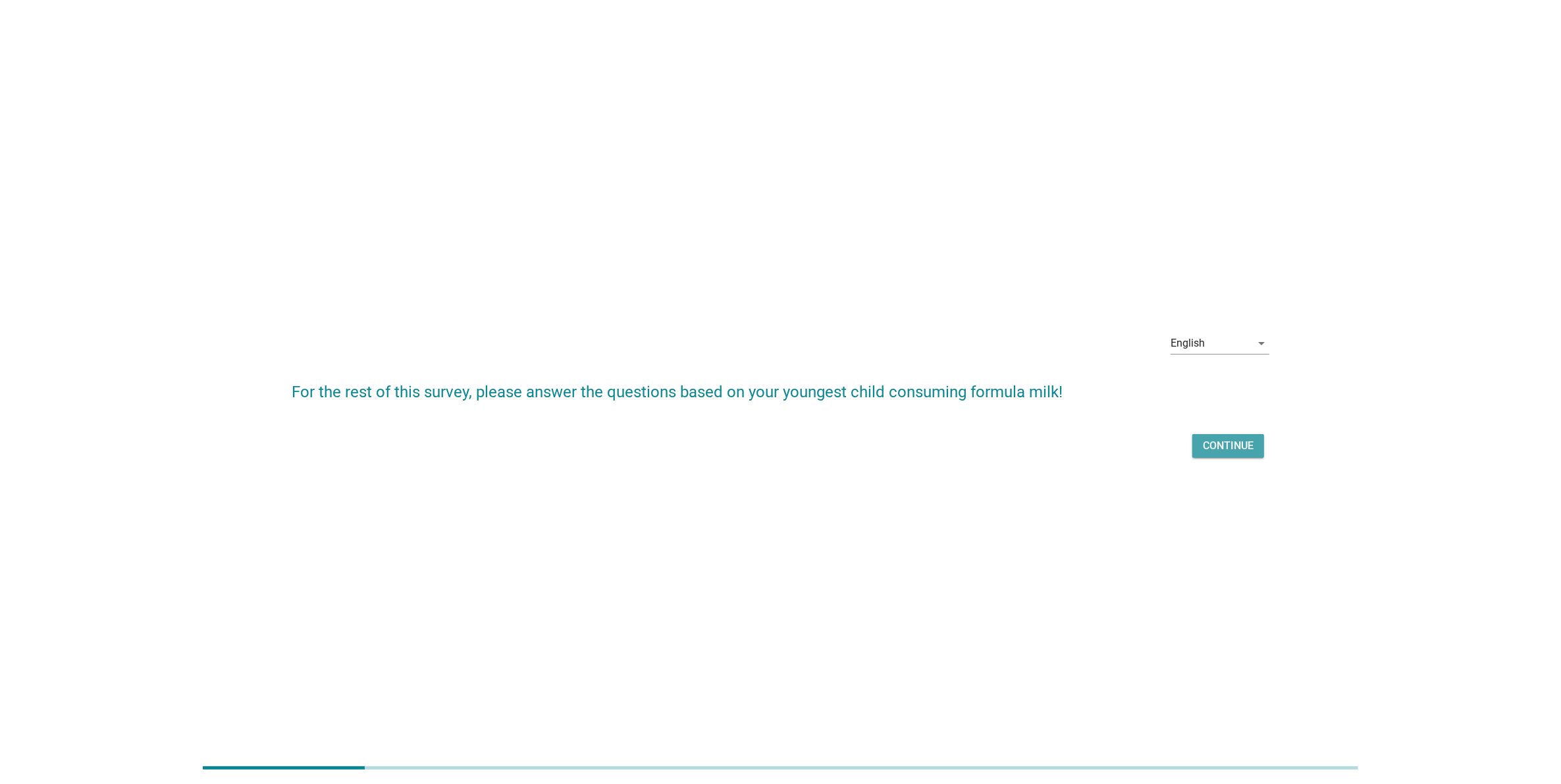
click at [1213, 442] on div "Continue" at bounding box center [1228, 446] width 51 height 16
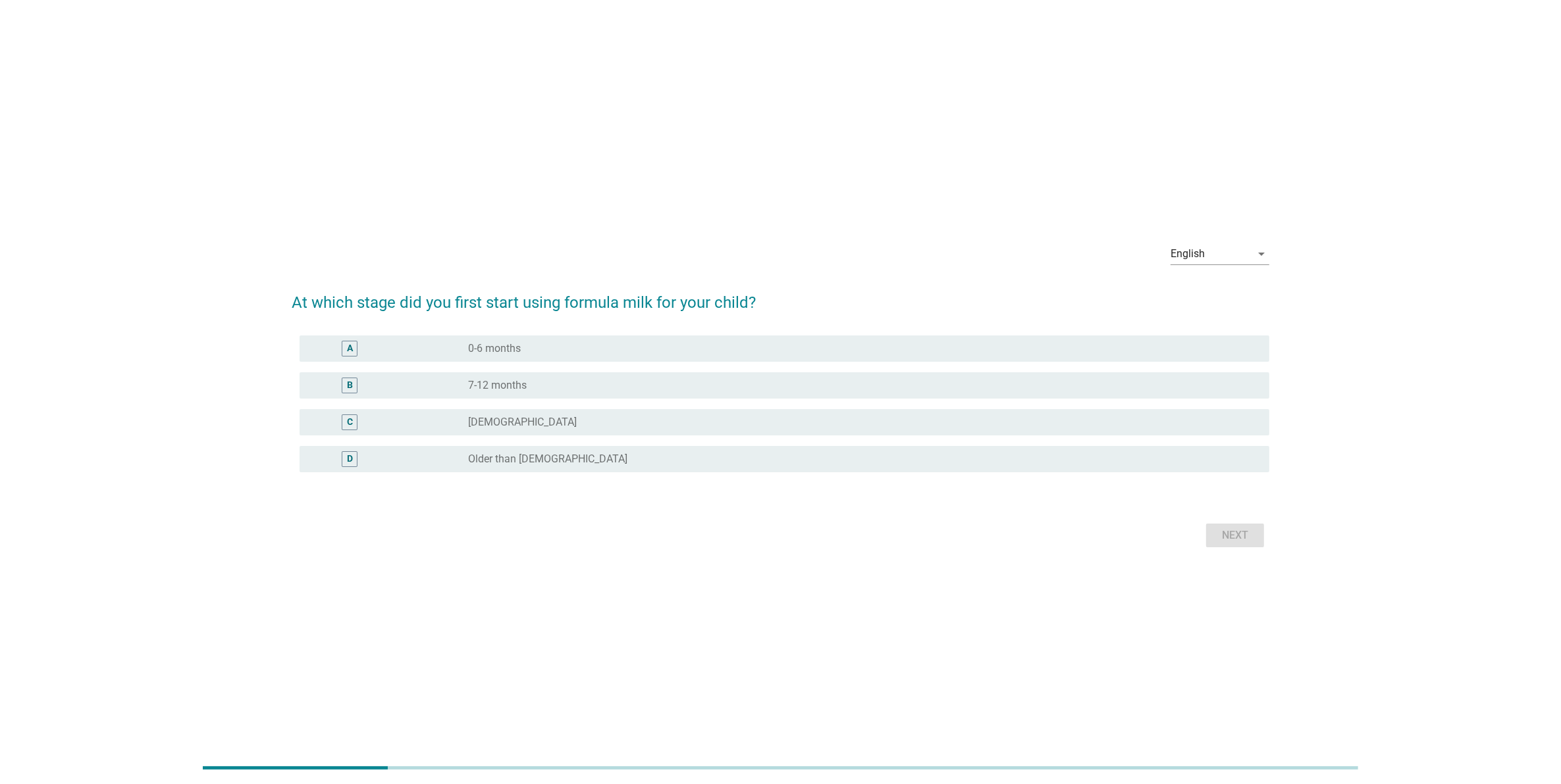
click at [846, 4] on div "English arrow_drop_down At which stage did you first start using formula milk f…" at bounding box center [780, 392] width 1561 height 784
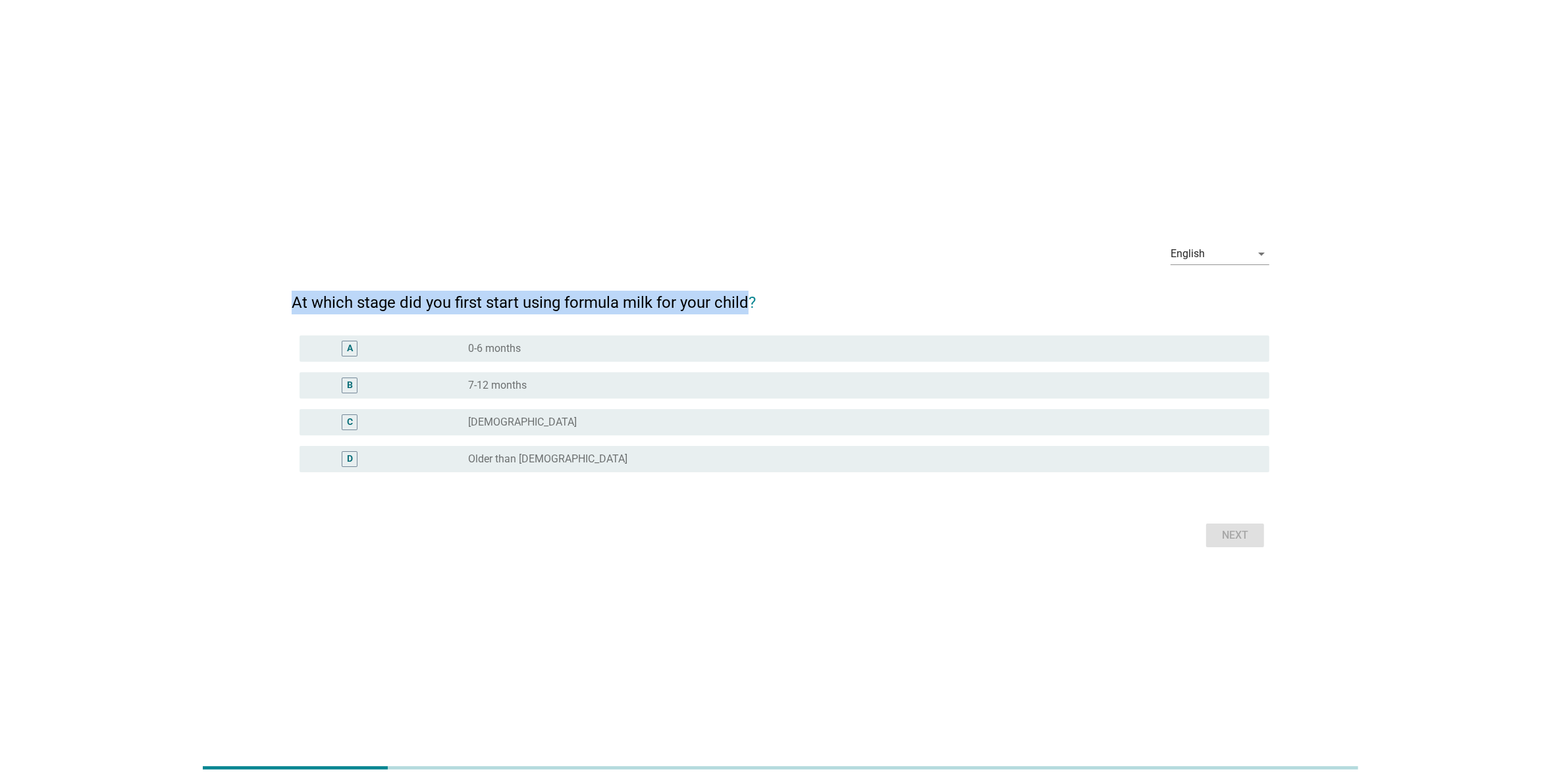
drag, startPoint x: 331, startPoint y: 300, endPoint x: 746, endPoint y: 297, distance: 415.0
click at [746, 297] on h2 "At which stage did you first start using formula milk for your child?" at bounding box center [780, 296] width 978 height 37
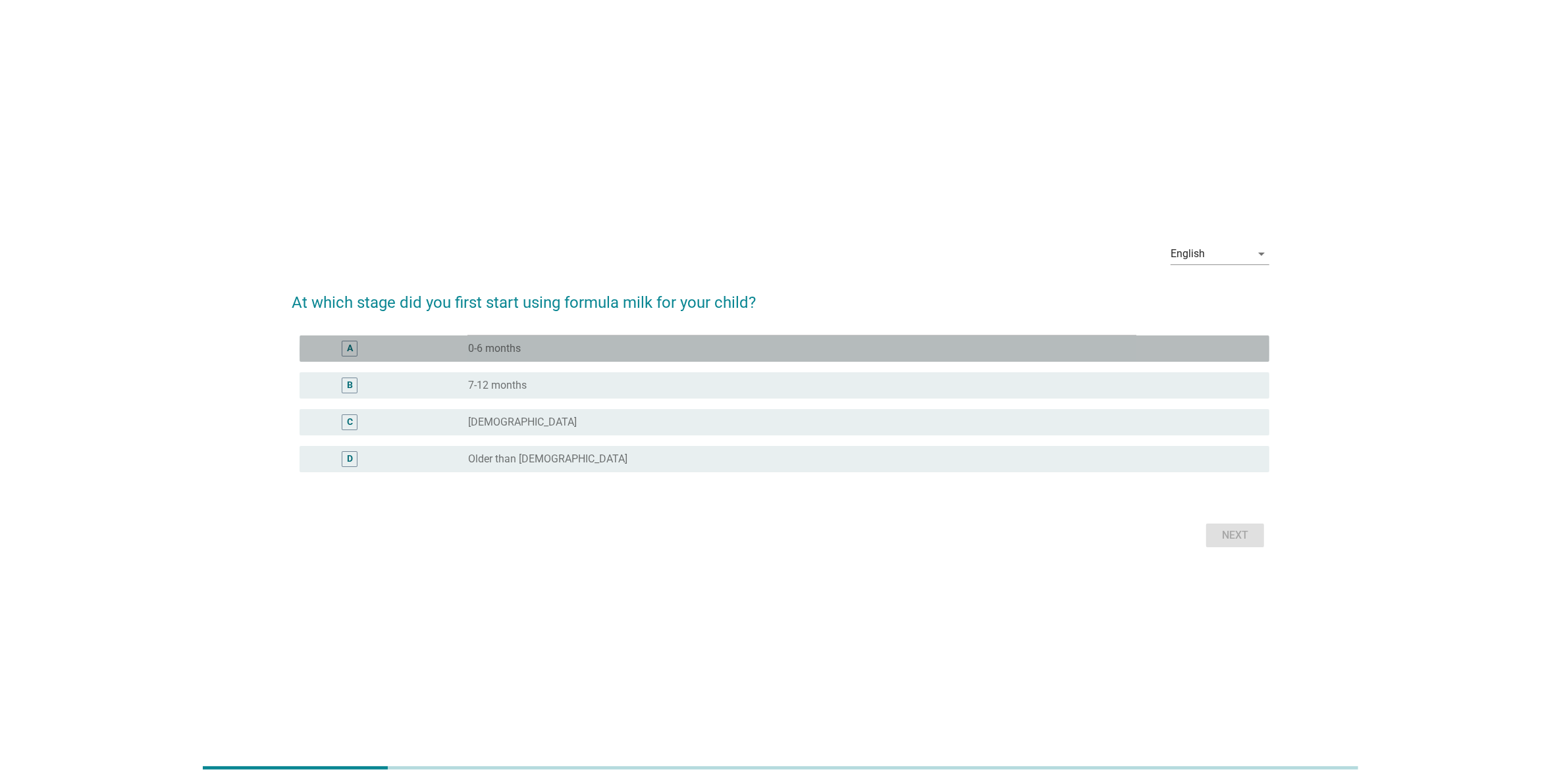
drag, startPoint x: 662, startPoint y: 355, endPoint x: 679, endPoint y: 356, distance: 17.0
click at [662, 355] on div "radio_button_unchecked 0-6 months" at bounding box center [858, 349] width 780 height 13
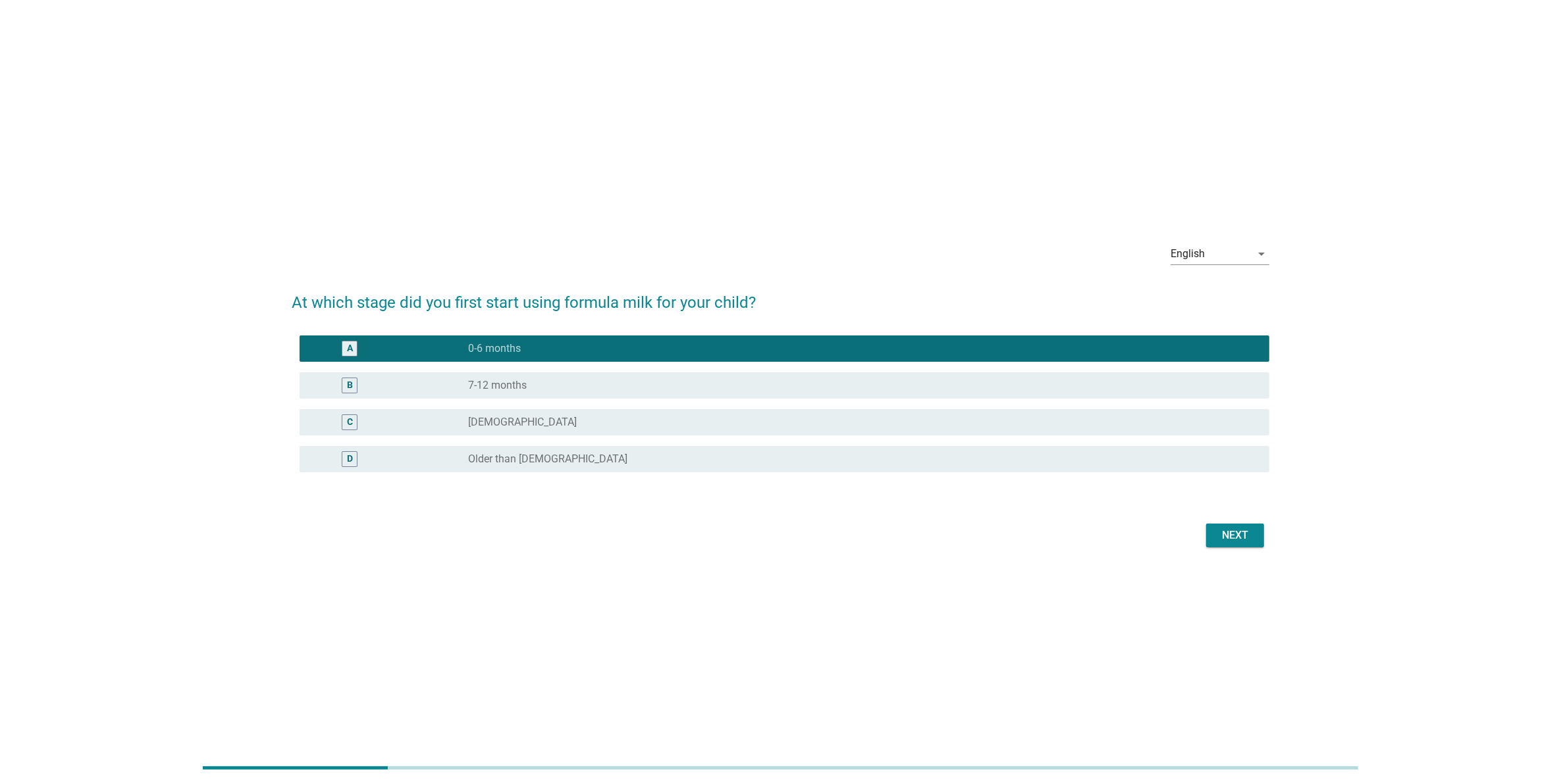
click at [1240, 535] on div "Next" at bounding box center [1235, 536] width 37 height 16
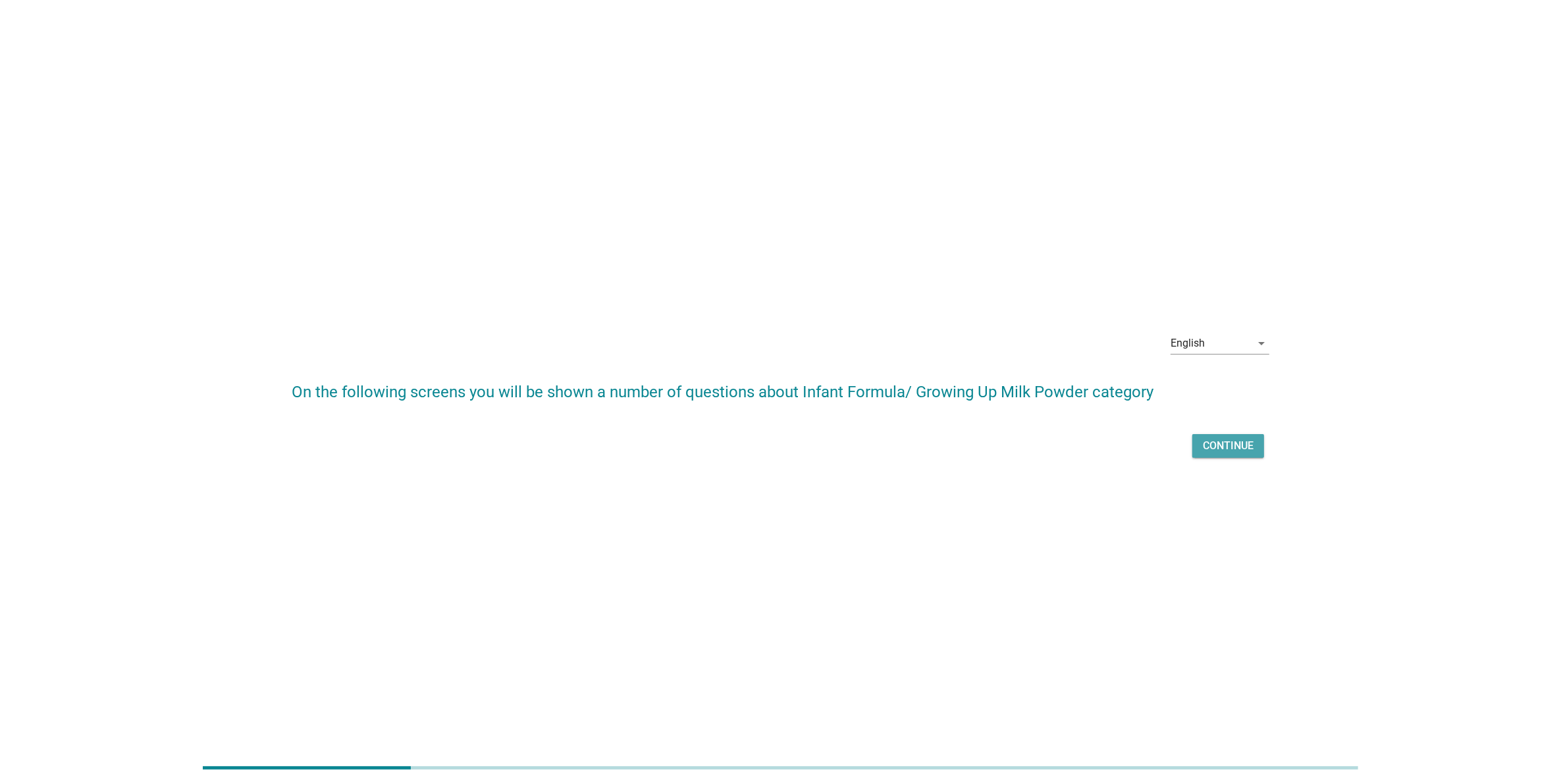
click at [1240, 453] on div "Continue" at bounding box center [1228, 446] width 51 height 16
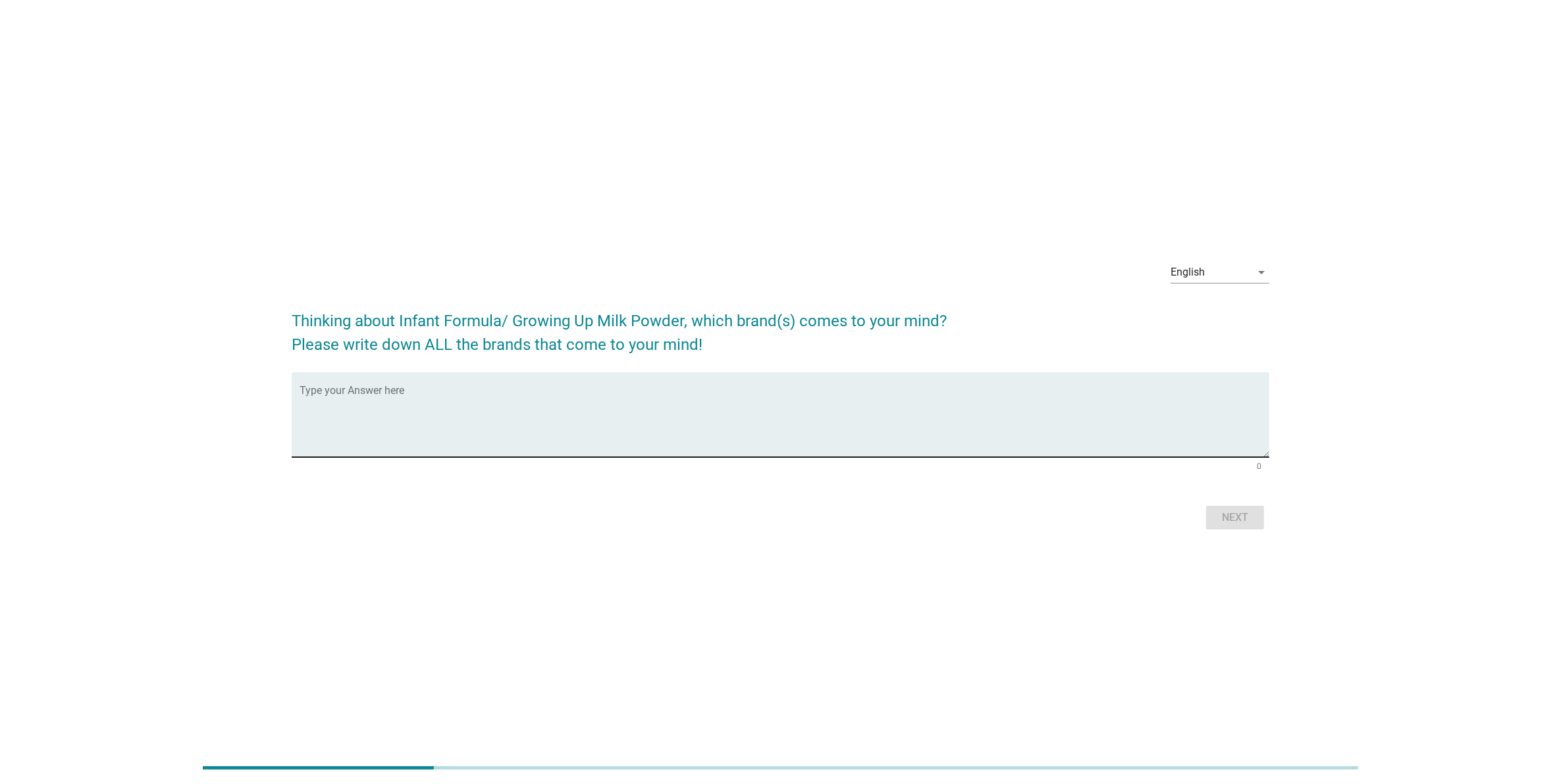
click at [978, 380] on div "Type your Answer here" at bounding box center [784, 414] width 970 height 85
type textarea "cbff"
click at [1216, 520] on button "Next" at bounding box center [1235, 517] width 58 height 24
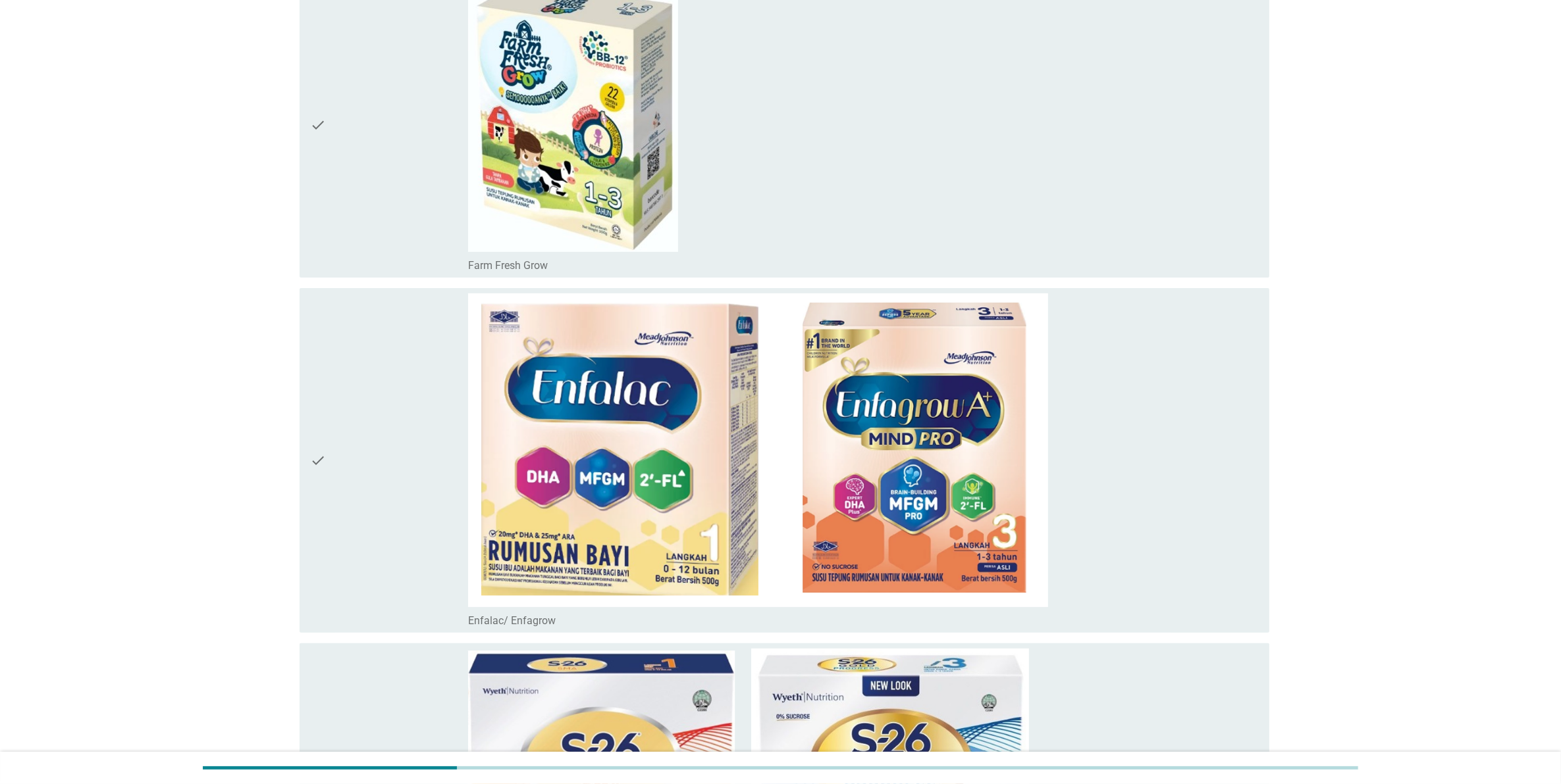
scroll to position [6505, 0]
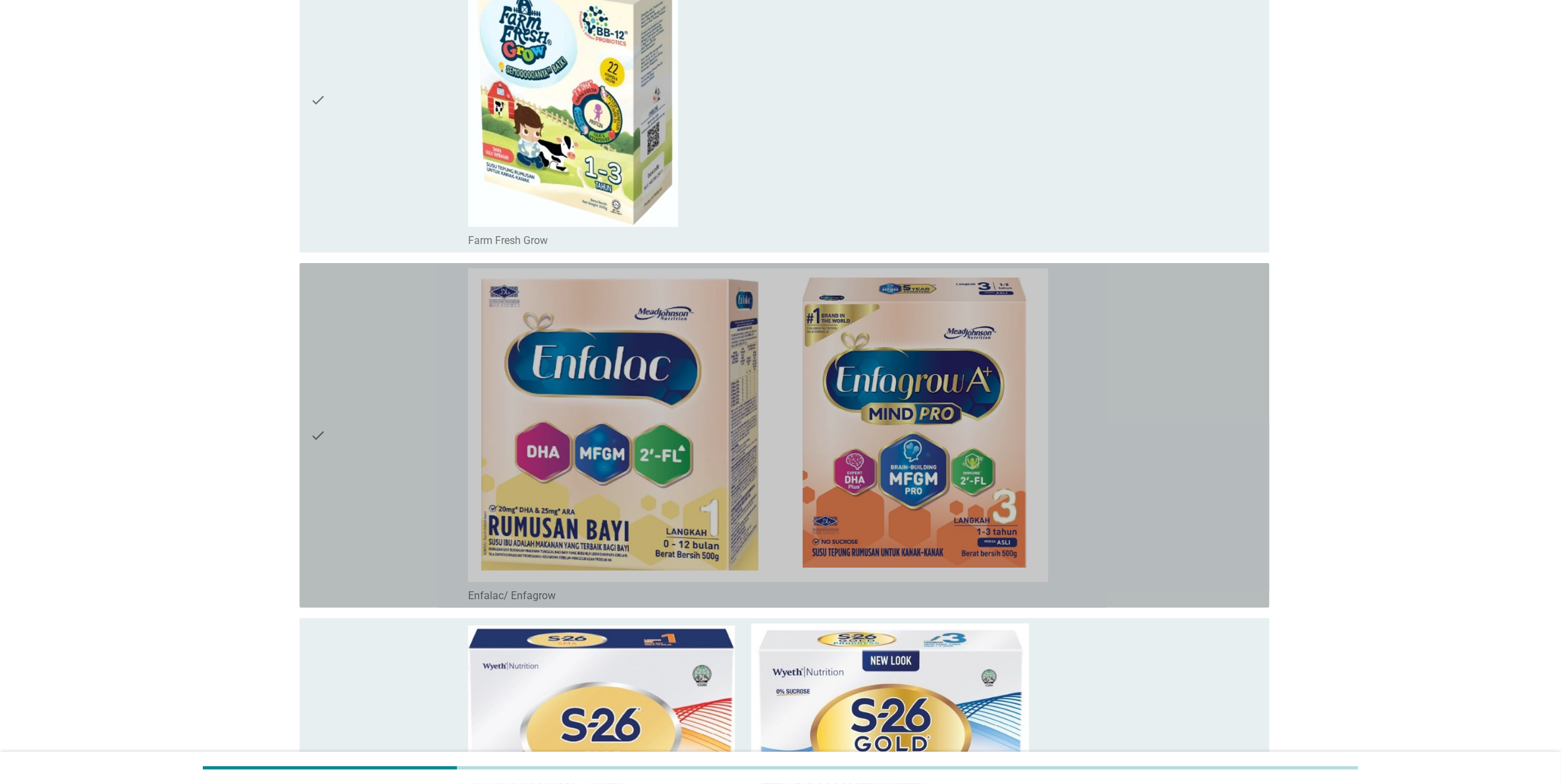
click at [1152, 485] on div "check_box_outline_blank Enfalac/ Enfagrow" at bounding box center [863, 435] width 790 height 334
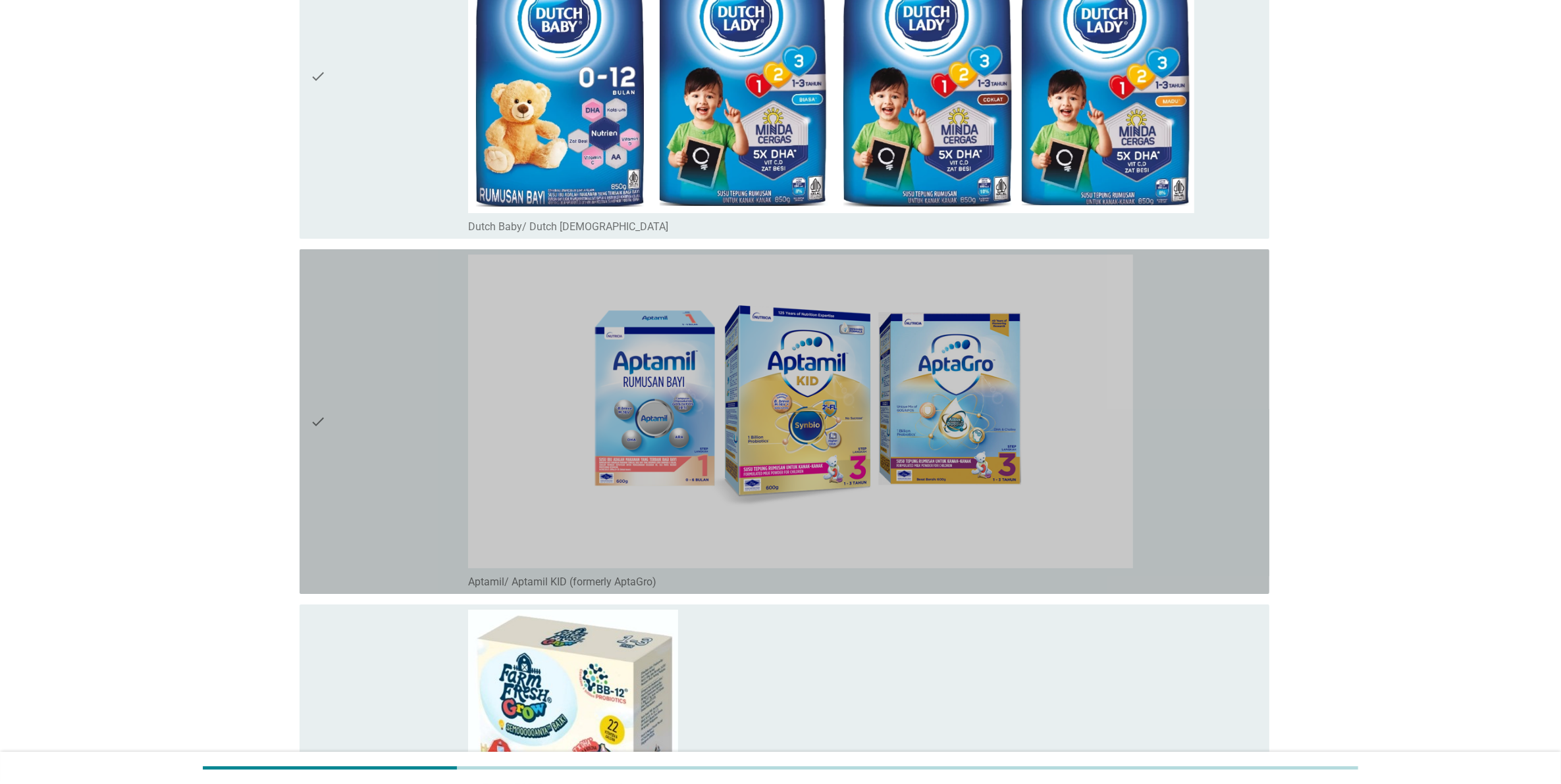
click at [1154, 479] on div "check_box_outline_blank Aptamil/ Aptamil KID (formerly AptaGro)" at bounding box center [863, 421] width 790 height 334
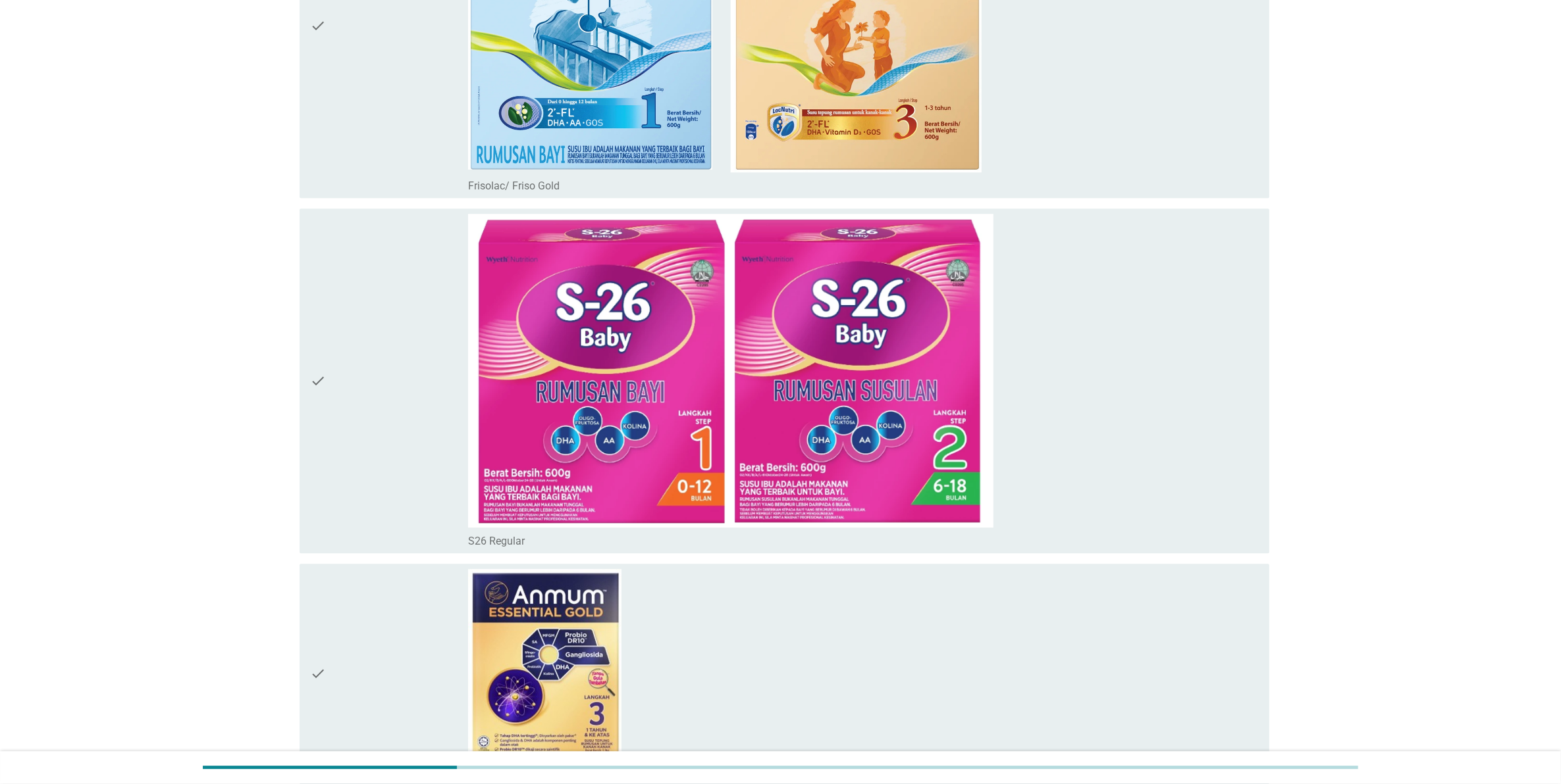
scroll to position [4367, 0]
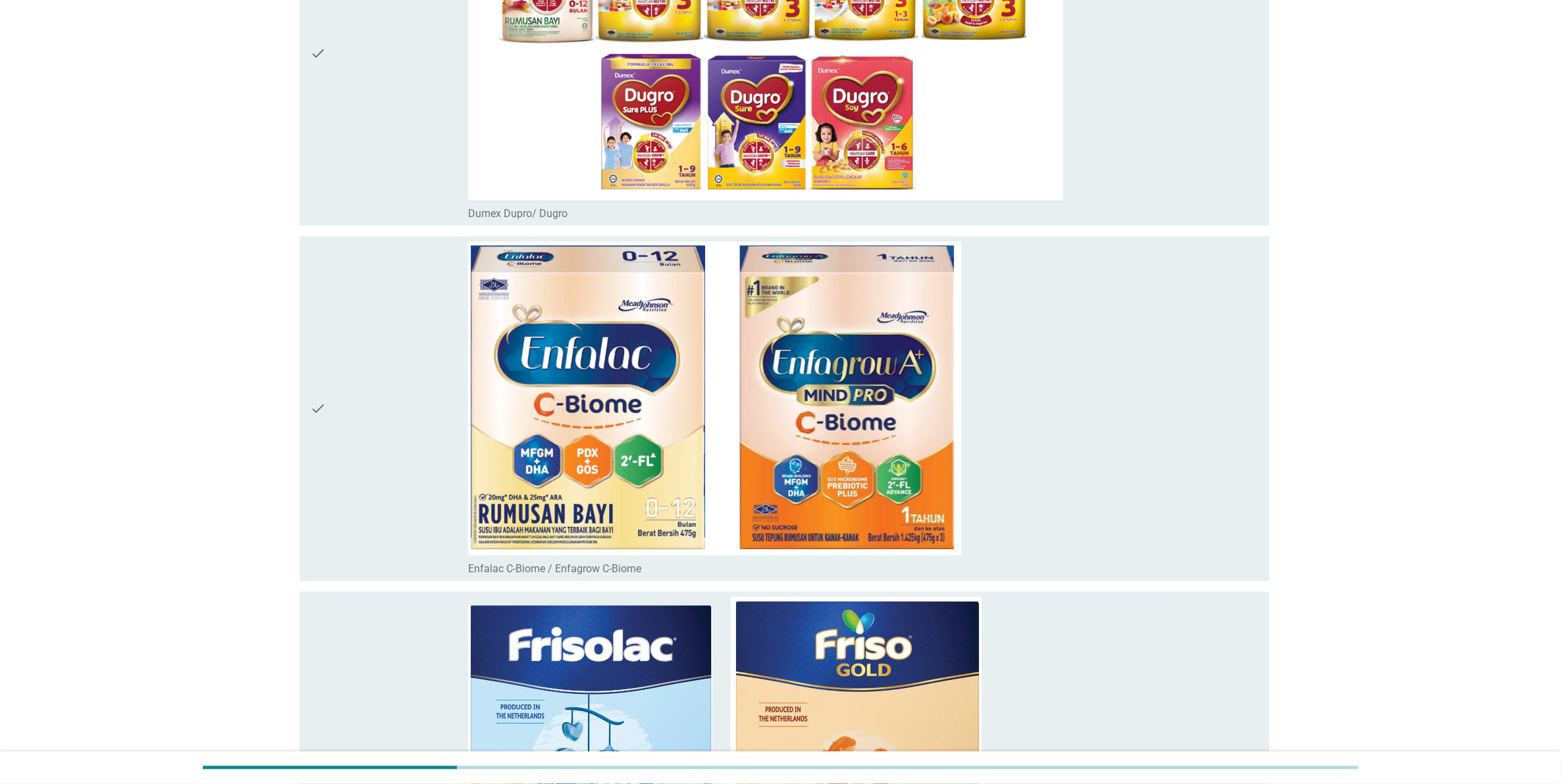
click at [1227, 472] on div "check_box_outline_blank Enfalac C-Biome / Enfagrow C-Biome" at bounding box center [863, 408] width 790 height 334
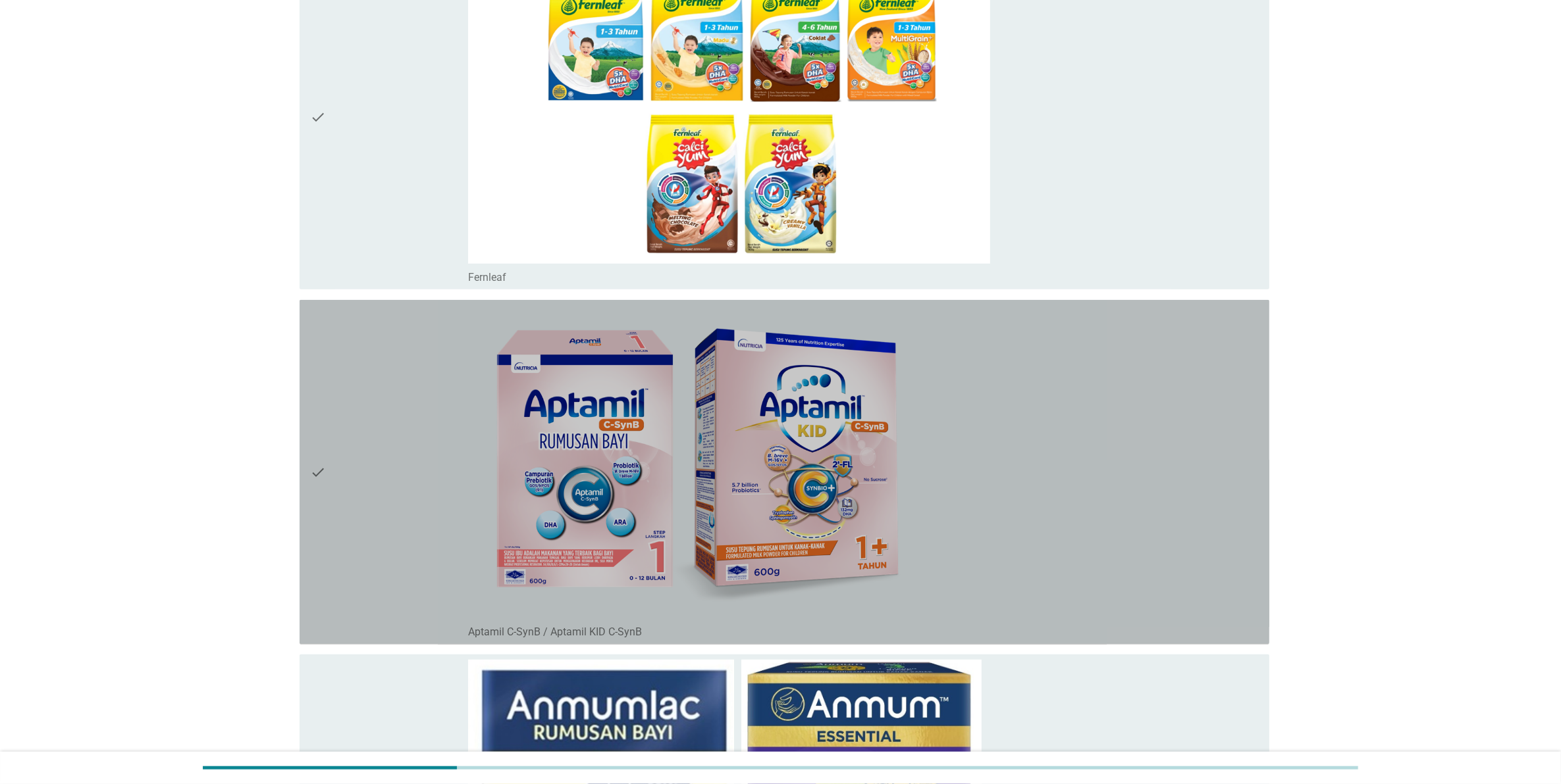
click at [1227, 472] on div "check_box_outline_blank Aptamil C-SynB / Aptamil KID C-SynB" at bounding box center [863, 472] width 790 height 334
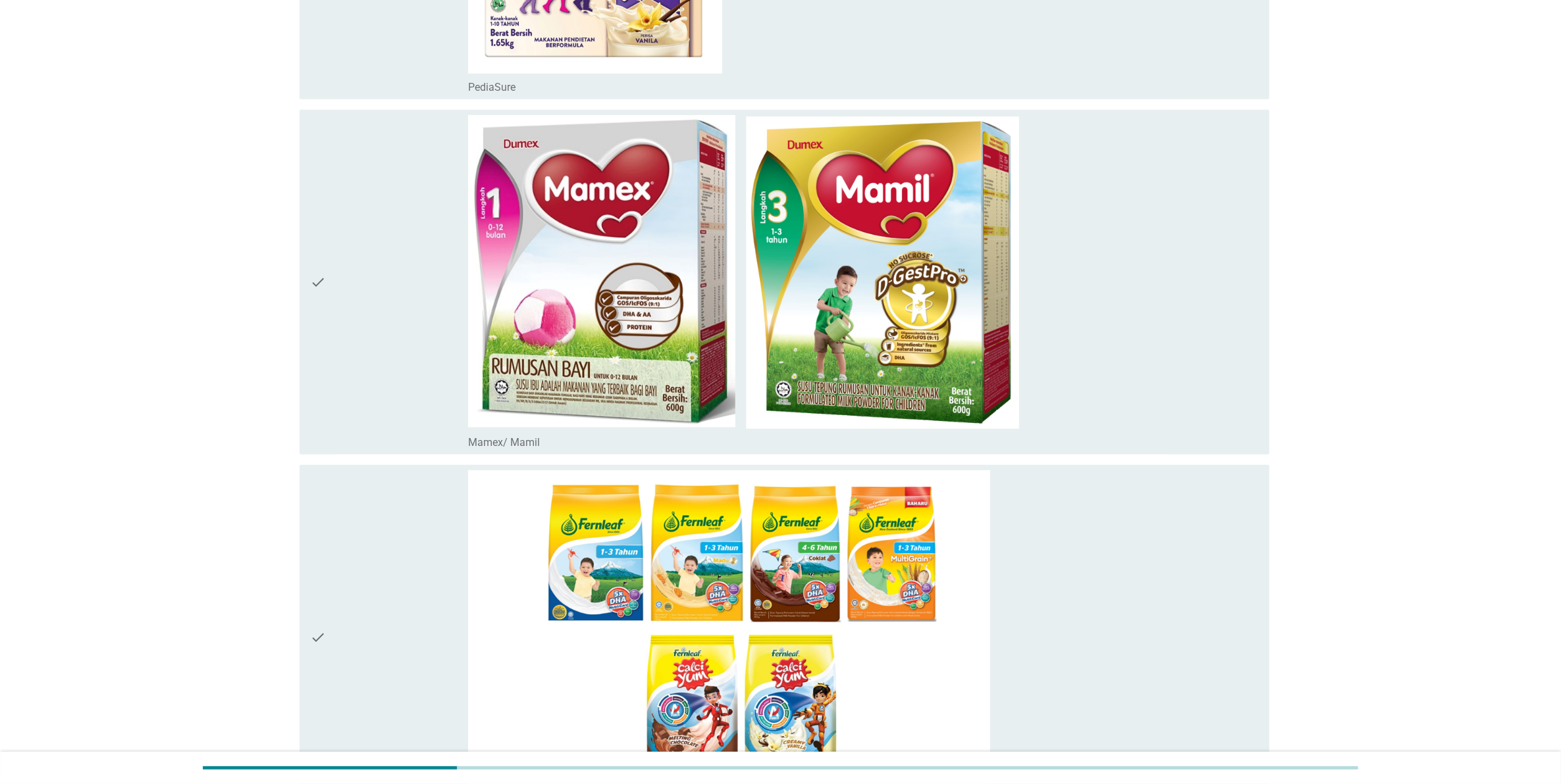
scroll to position [0, 0]
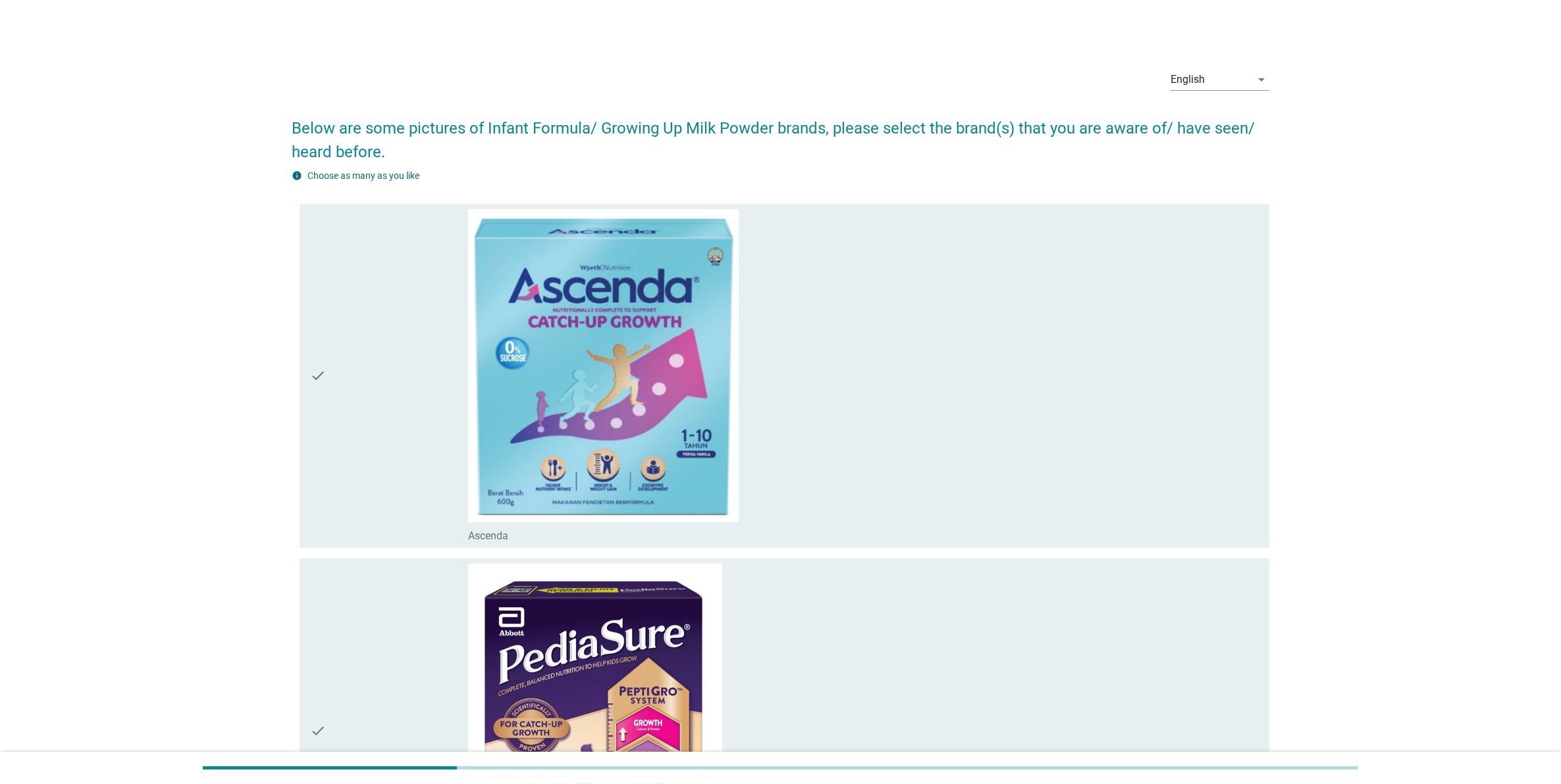
click at [1072, 602] on div "check_box_outline_blank PediaSure" at bounding box center [863, 731] width 790 height 334
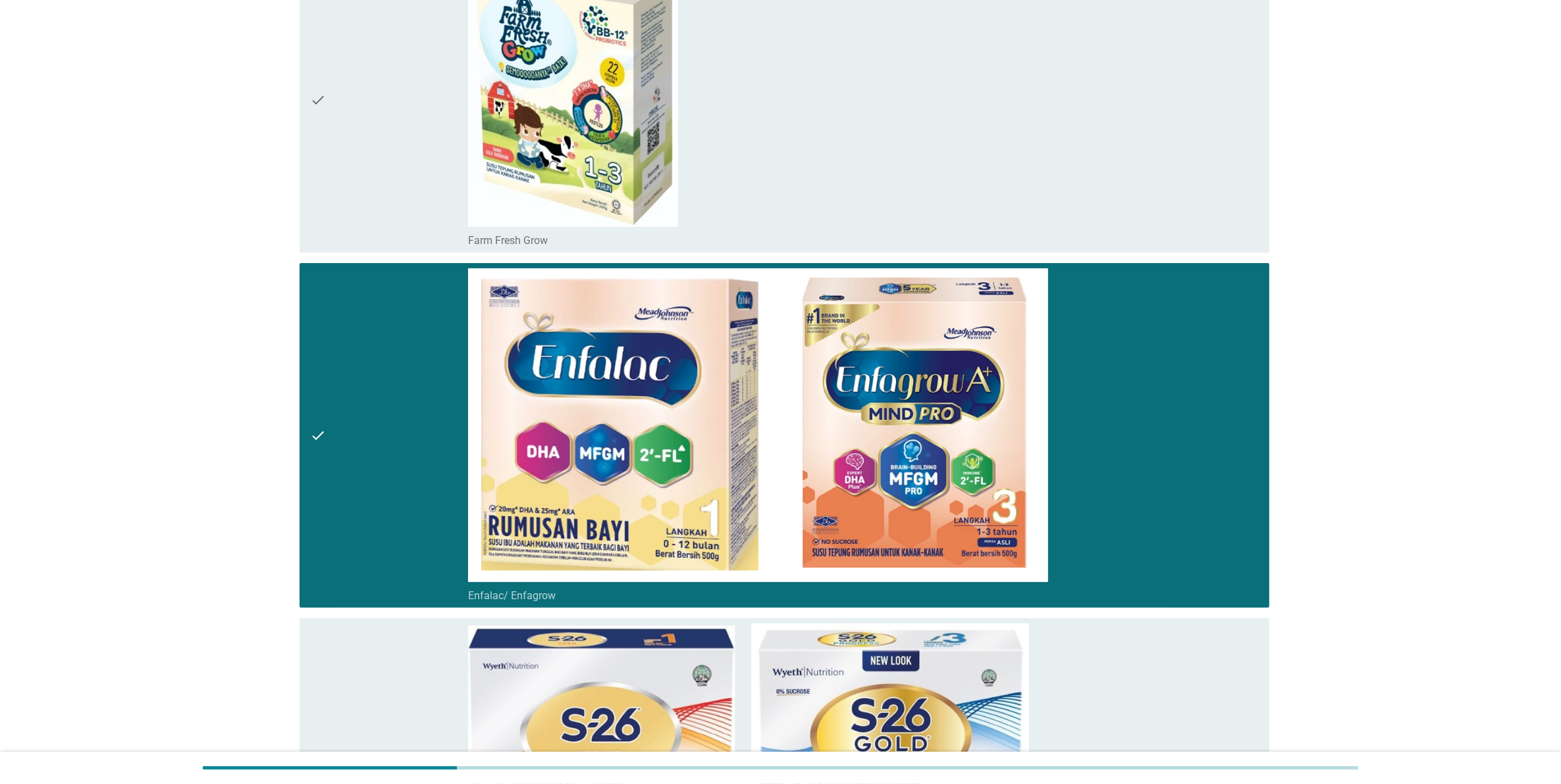
scroll to position [6869, 0]
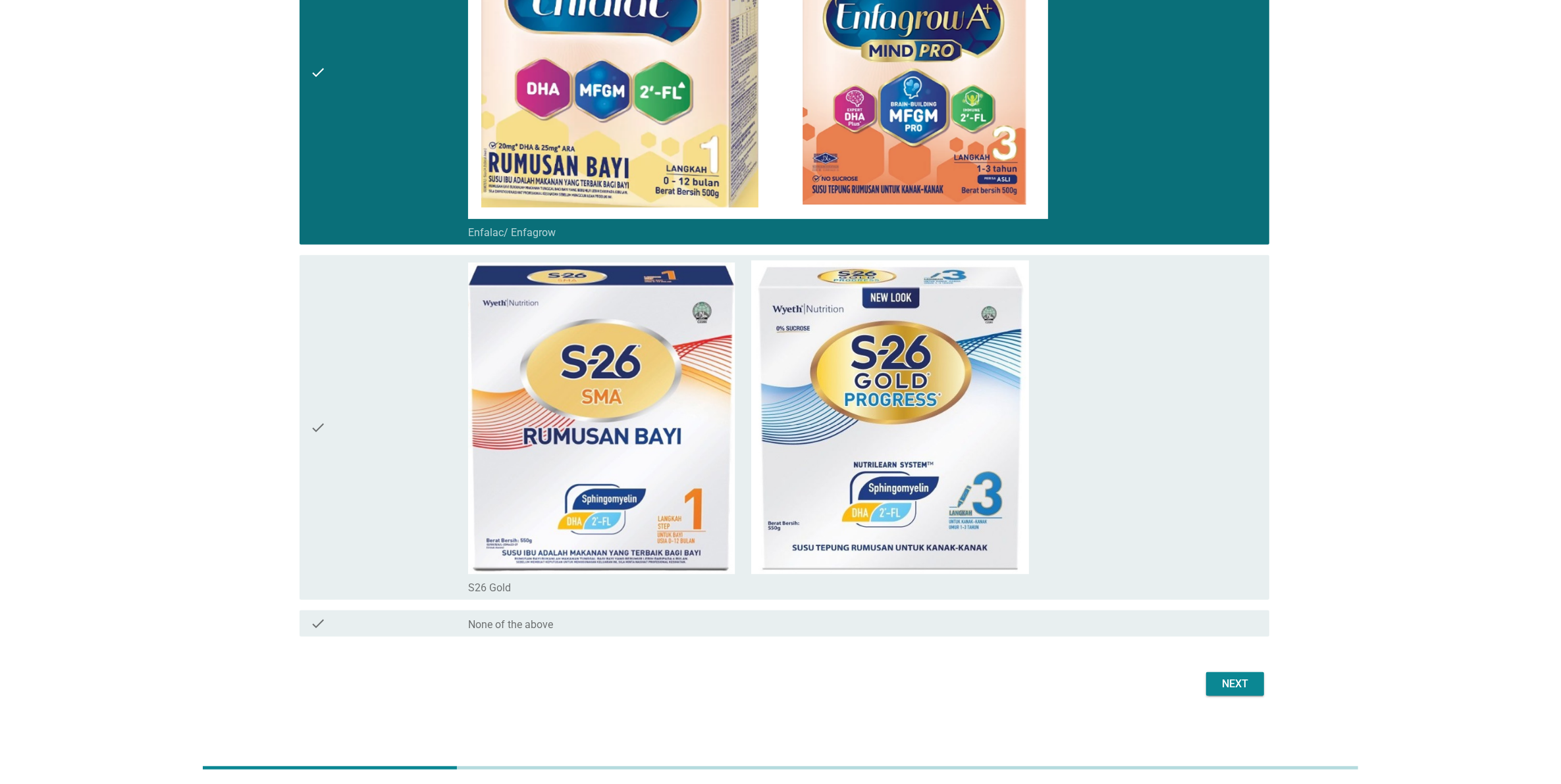
click at [1251, 679] on div "Next" at bounding box center [1235, 684] width 37 height 16
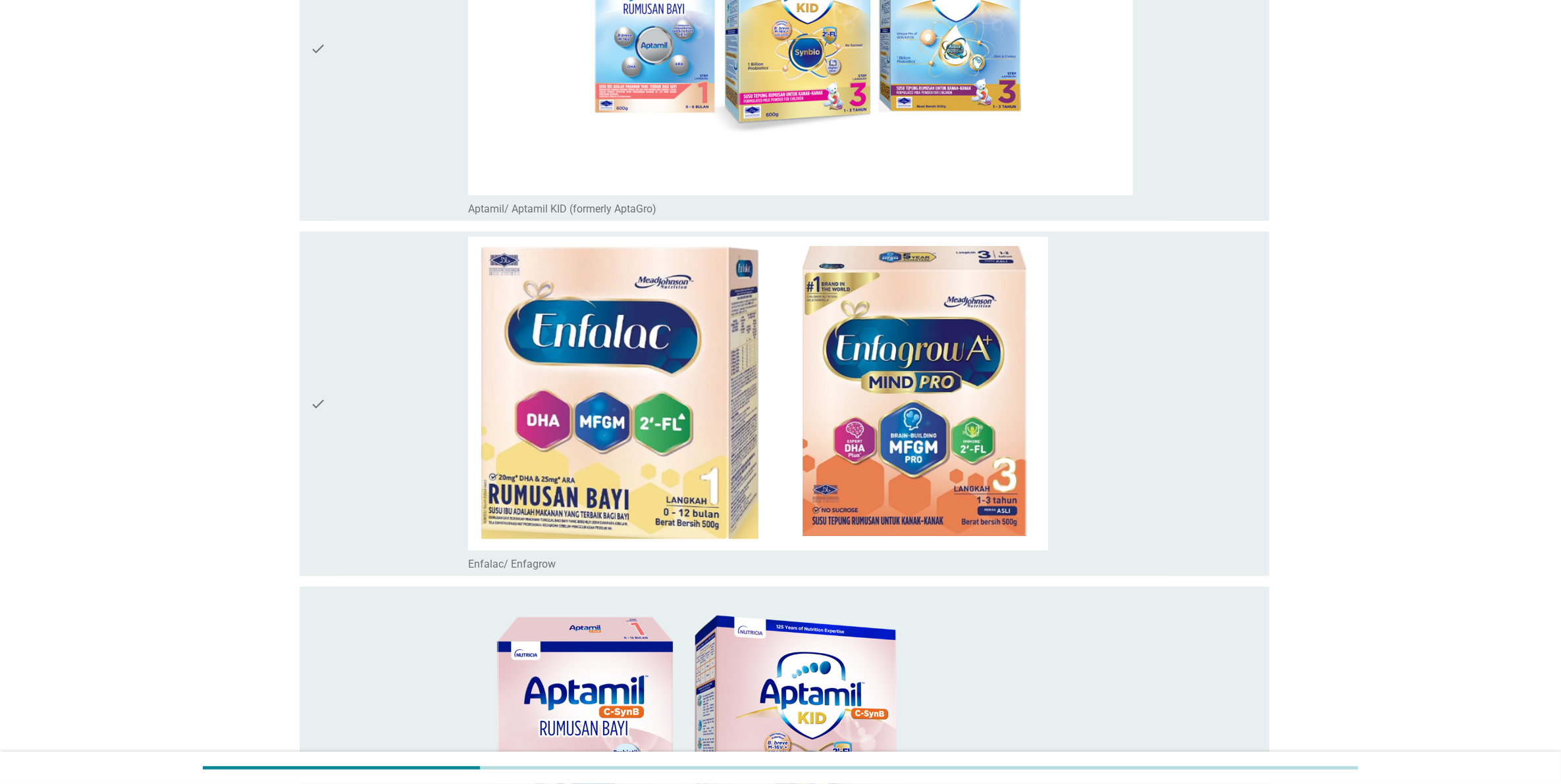
scroll to position [1069, 0]
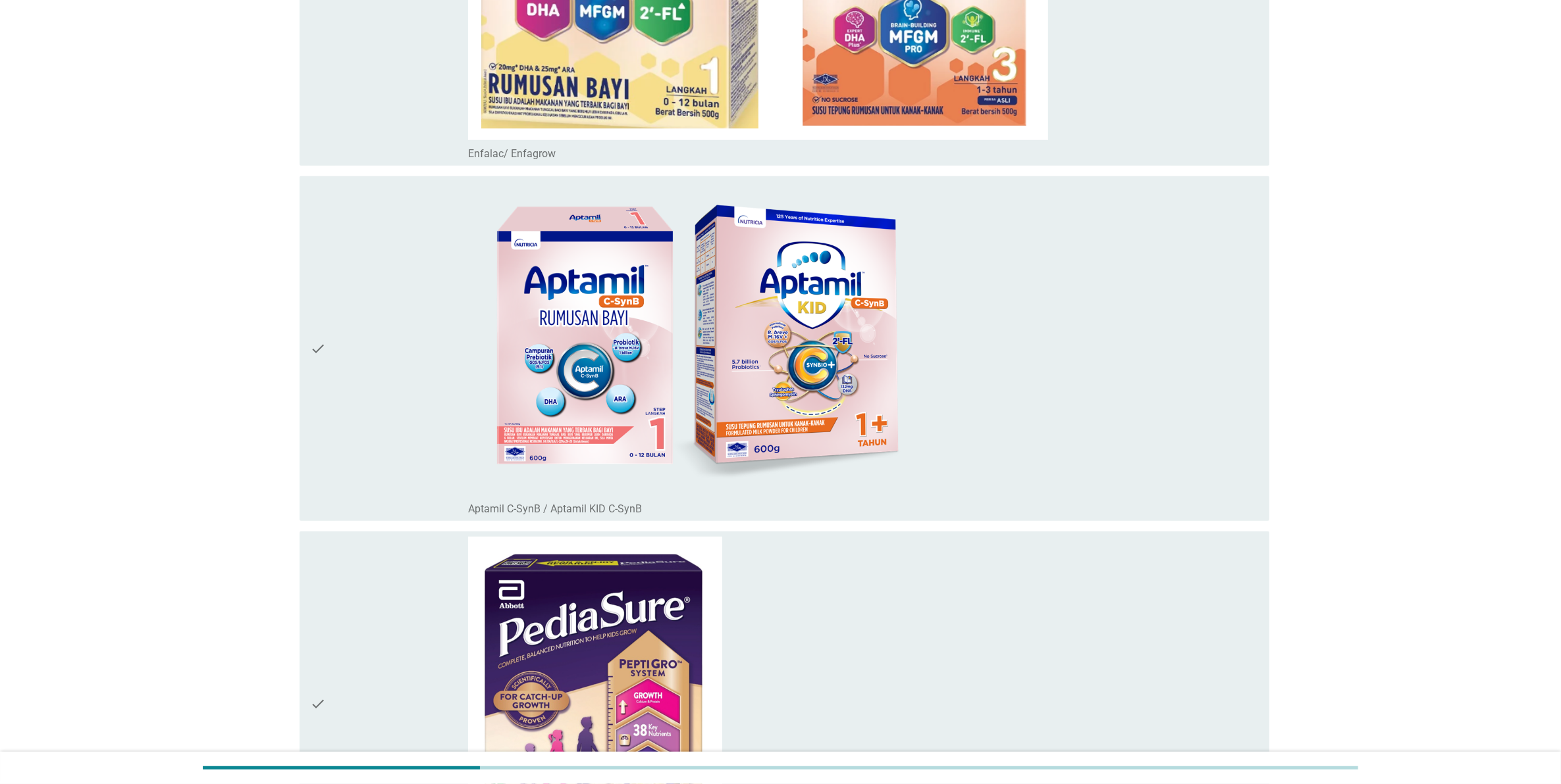
click at [1187, 384] on div "check_box_outline_blank Aptamil C-SynB / Aptamil KID C-SynB" at bounding box center [863, 349] width 790 height 334
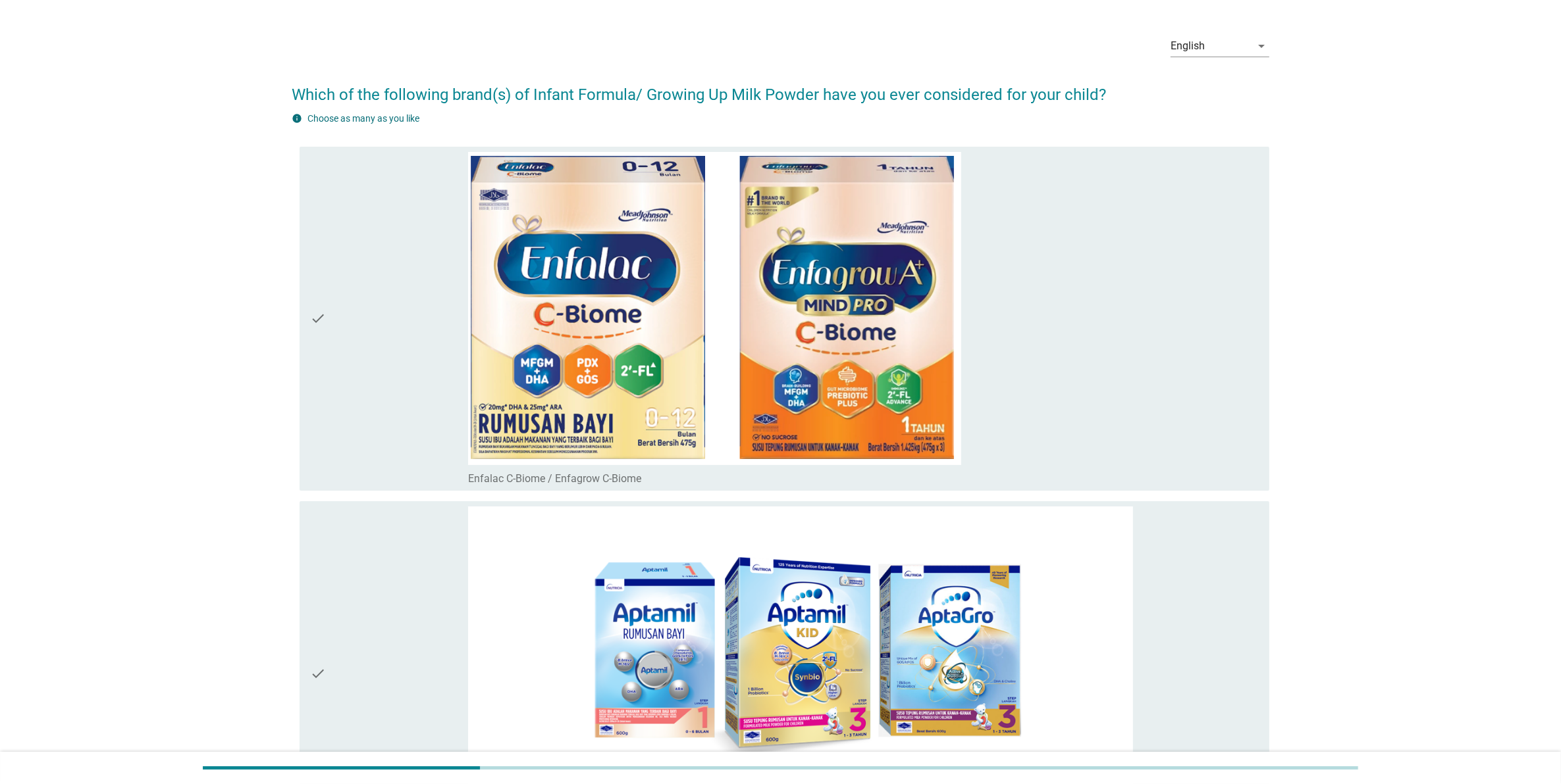
click at [1197, 334] on div "check_box_outline_blank Enfalac C-Biome / Enfagrow C-Biome" at bounding box center [863, 319] width 790 height 334
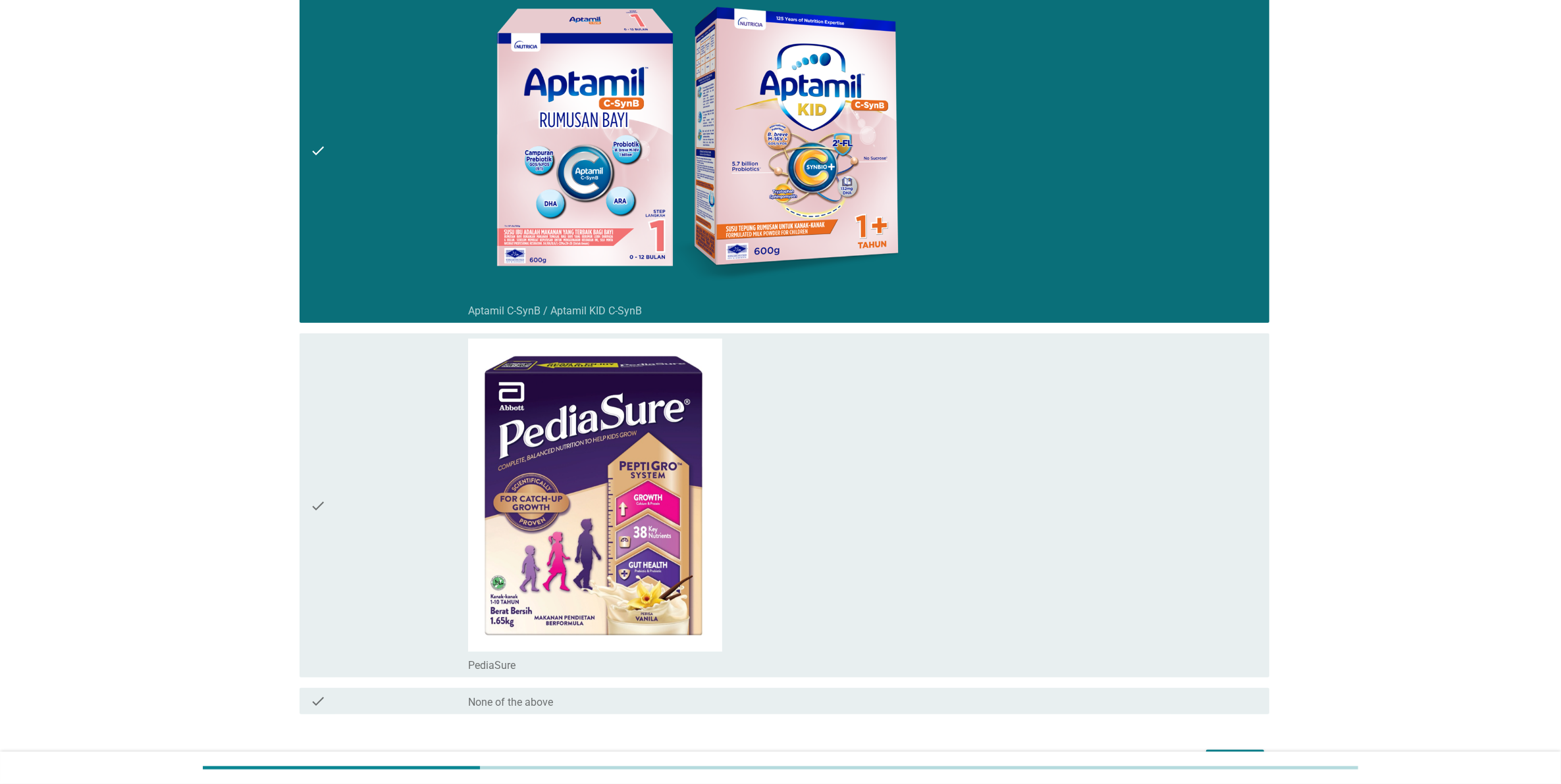
scroll to position [1349, 0]
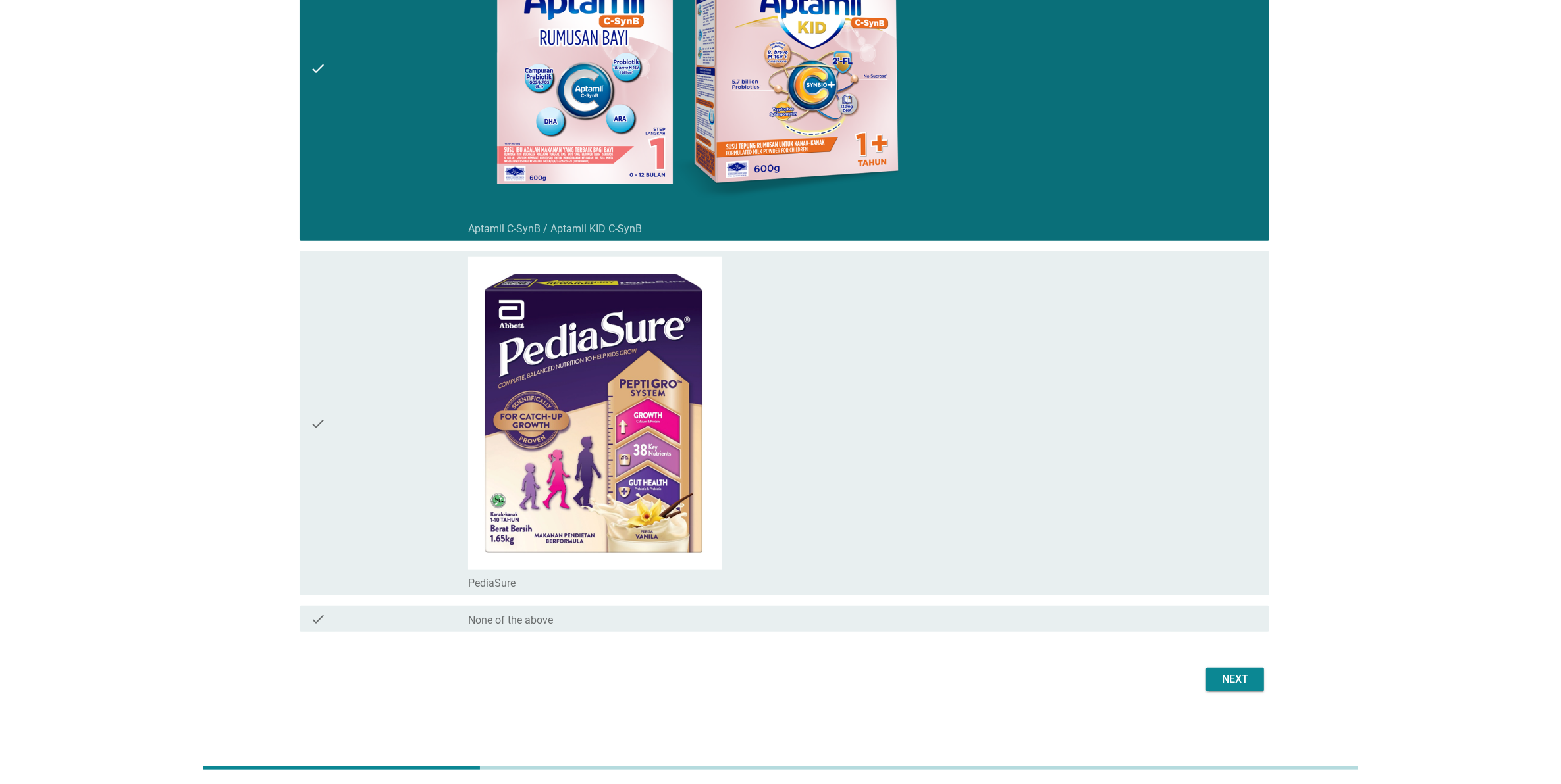
click at [1248, 688] on button "Next" at bounding box center [1235, 679] width 58 height 24
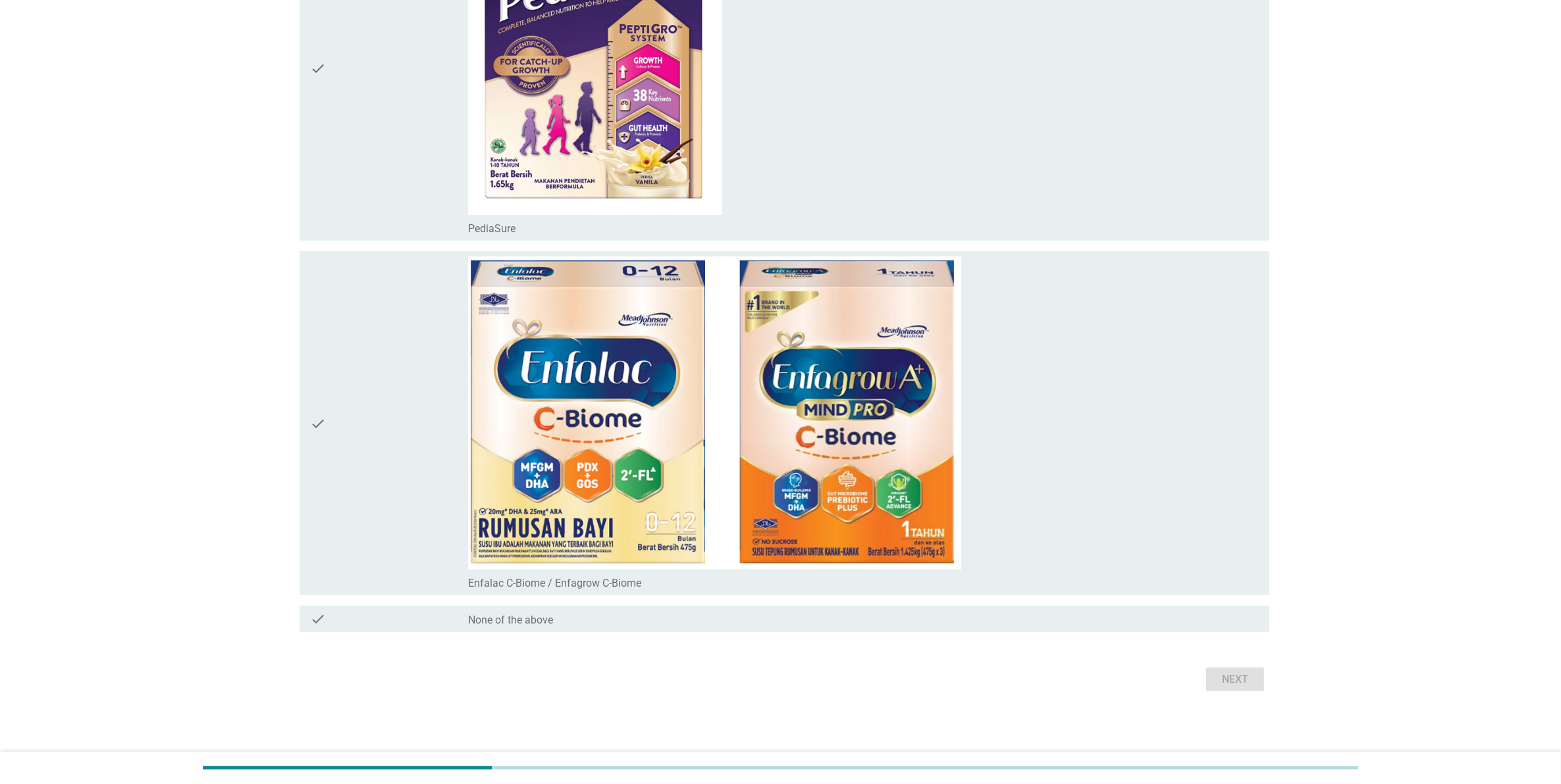
scroll to position [0, 0]
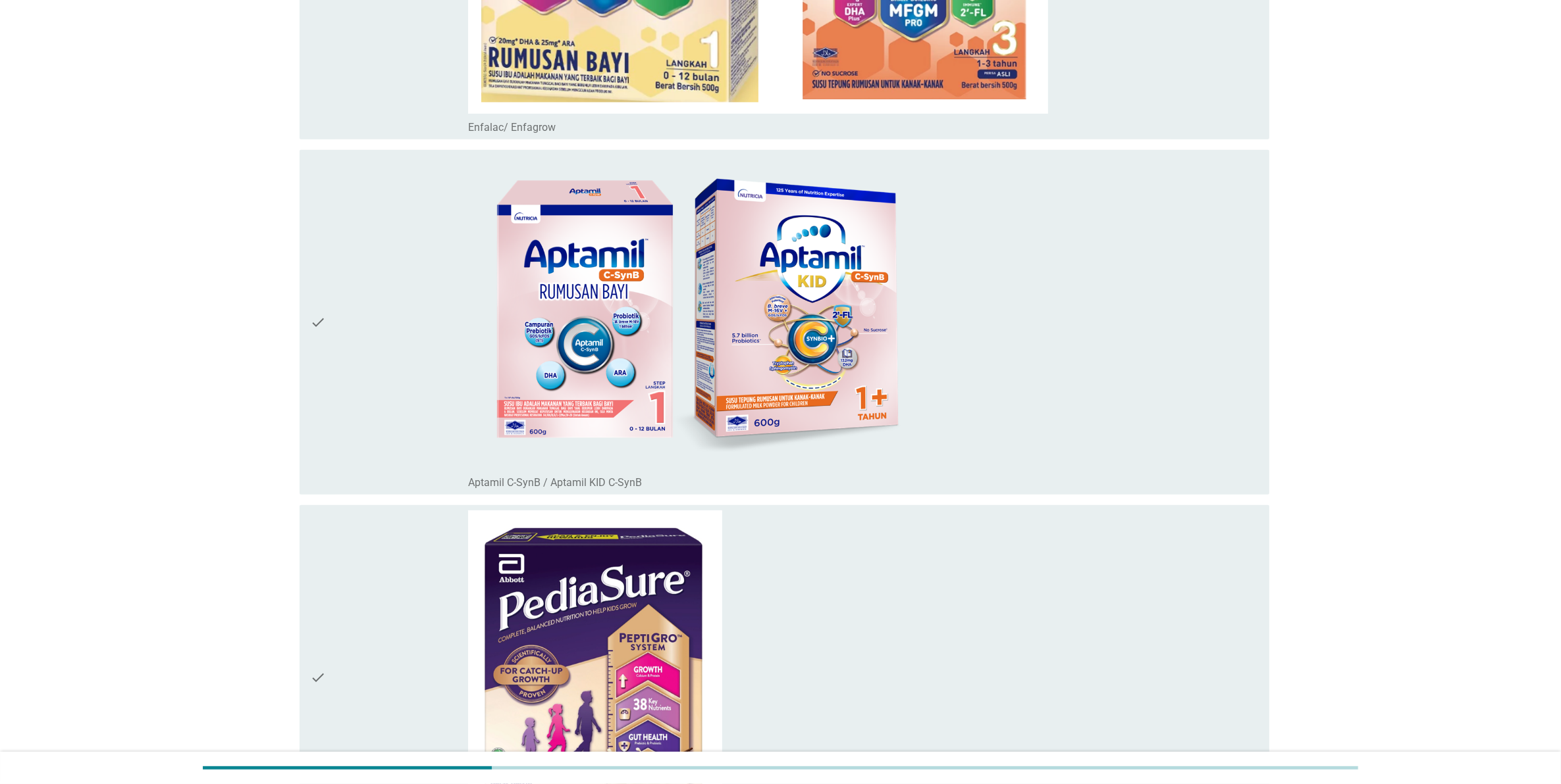
click at [1198, 365] on div "check_box Aptamil C-SynB / Aptamil KID C-SynB" at bounding box center [863, 323] width 790 height 334
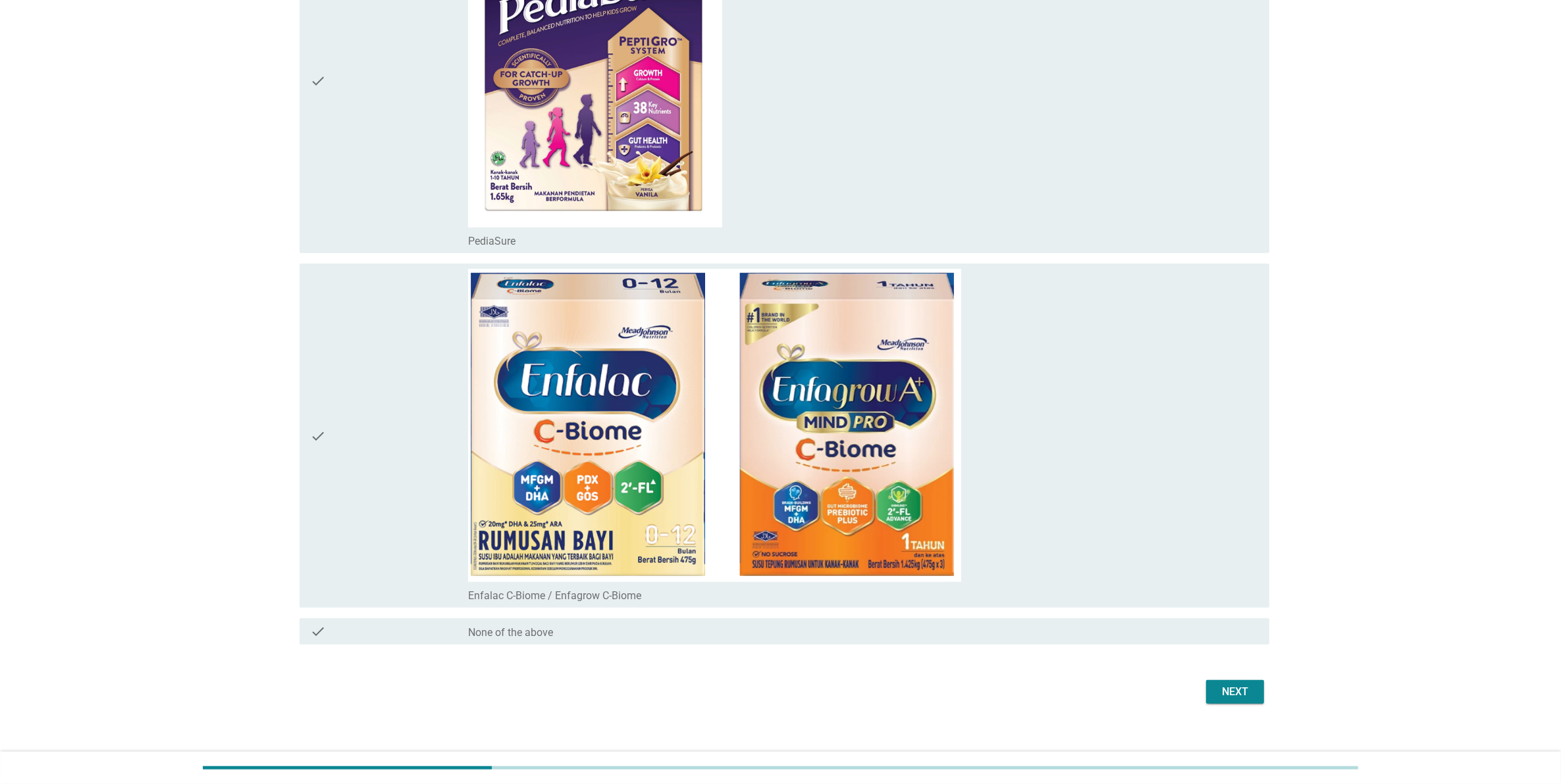
scroll to position [1349, 0]
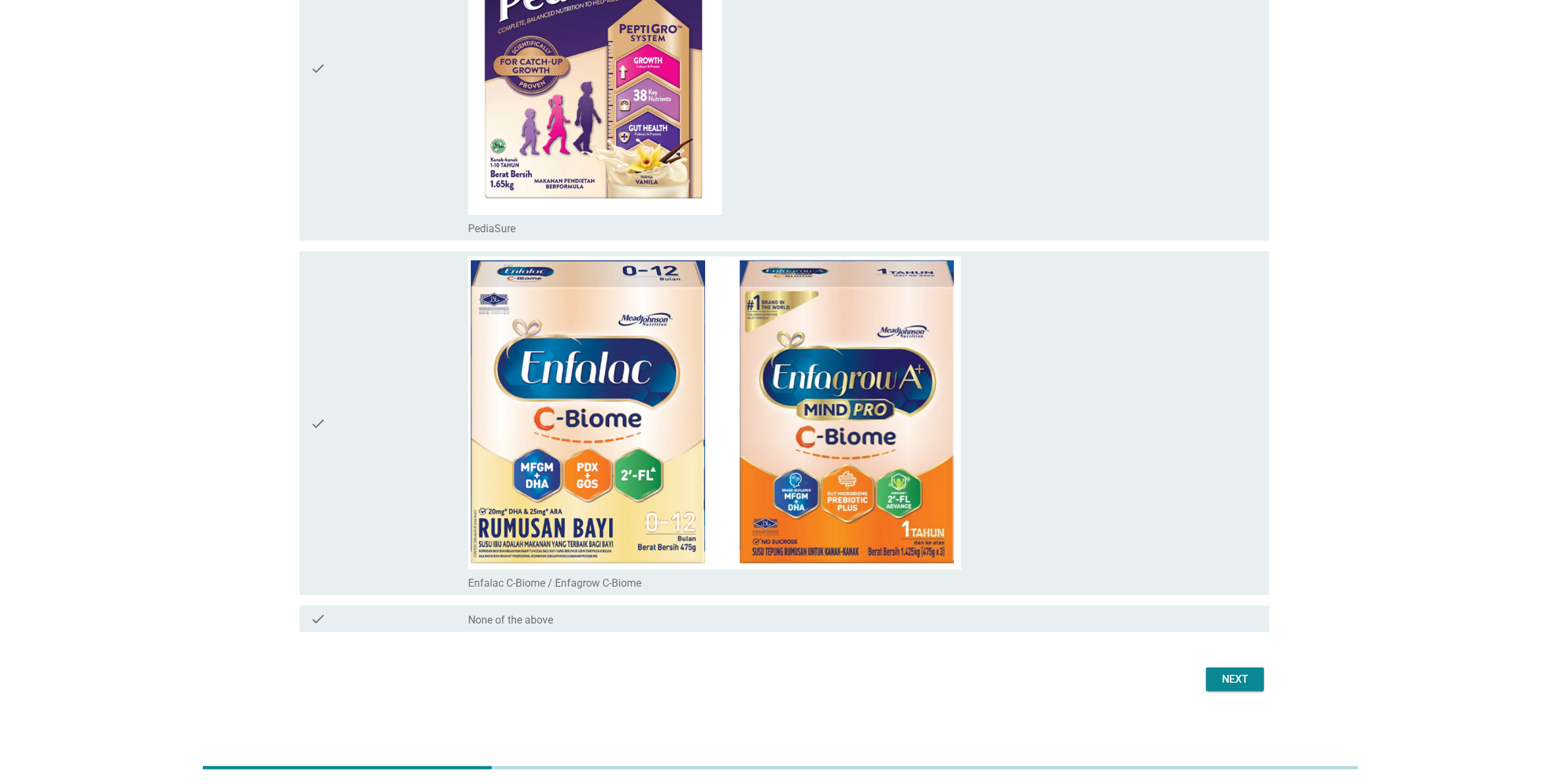
click at [1235, 685] on div "Next" at bounding box center [1235, 679] width 37 height 16
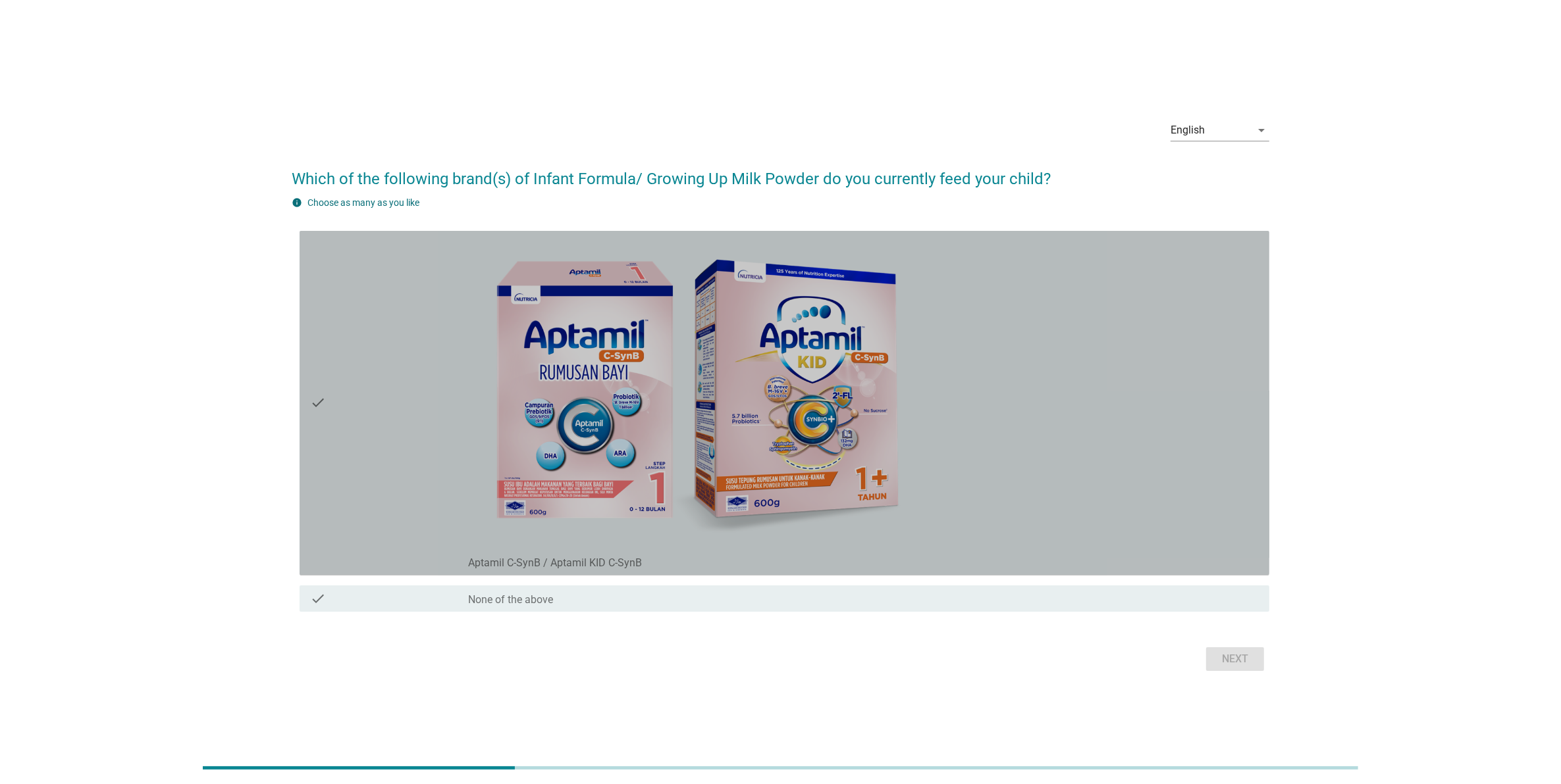
click at [870, 557] on div "check_box Aptamil C-SynB / Aptamil KID C-SynB" at bounding box center [863, 562] width 790 height 16
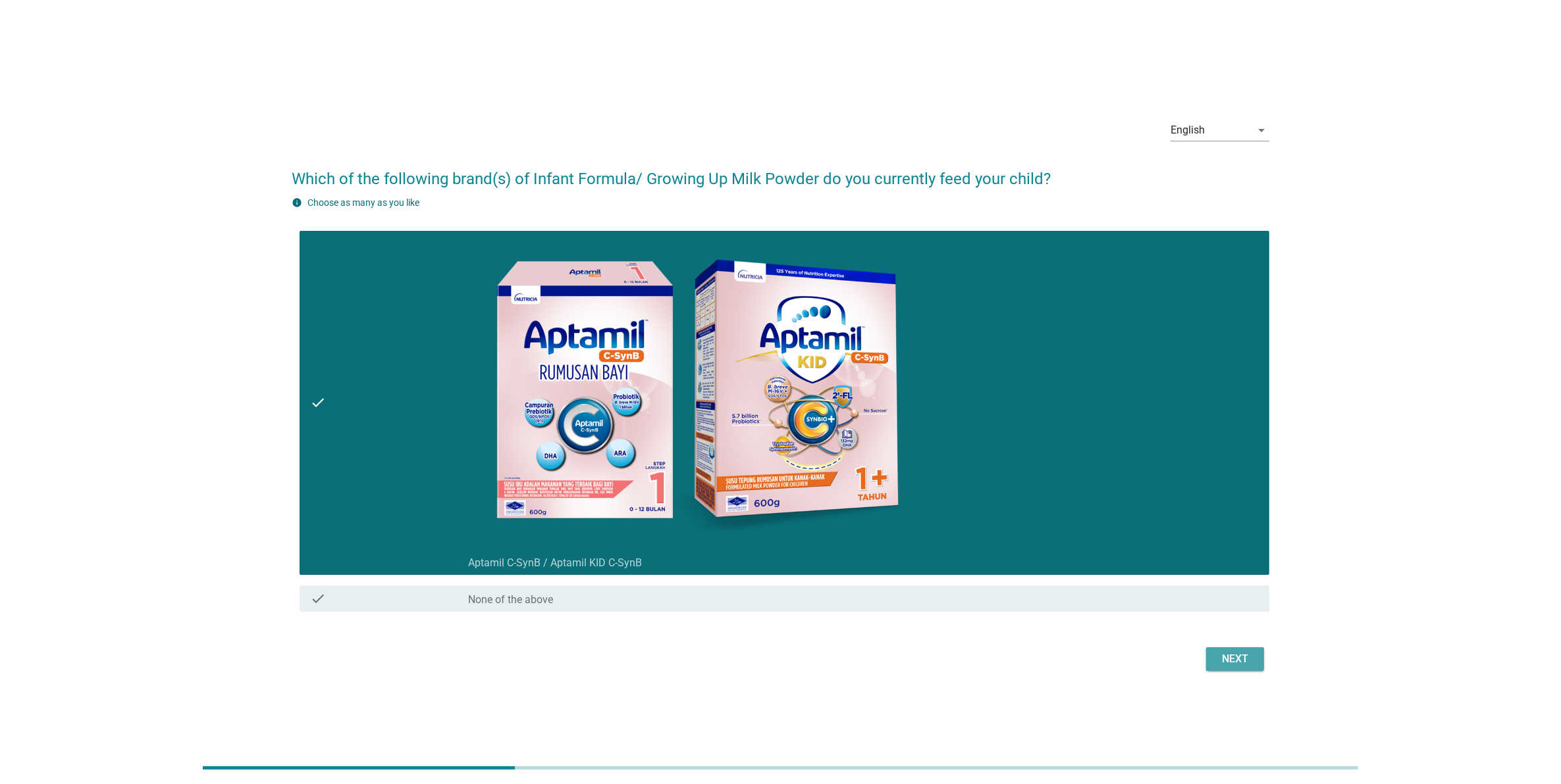
click at [1246, 658] on div "Next" at bounding box center [1235, 659] width 37 height 16
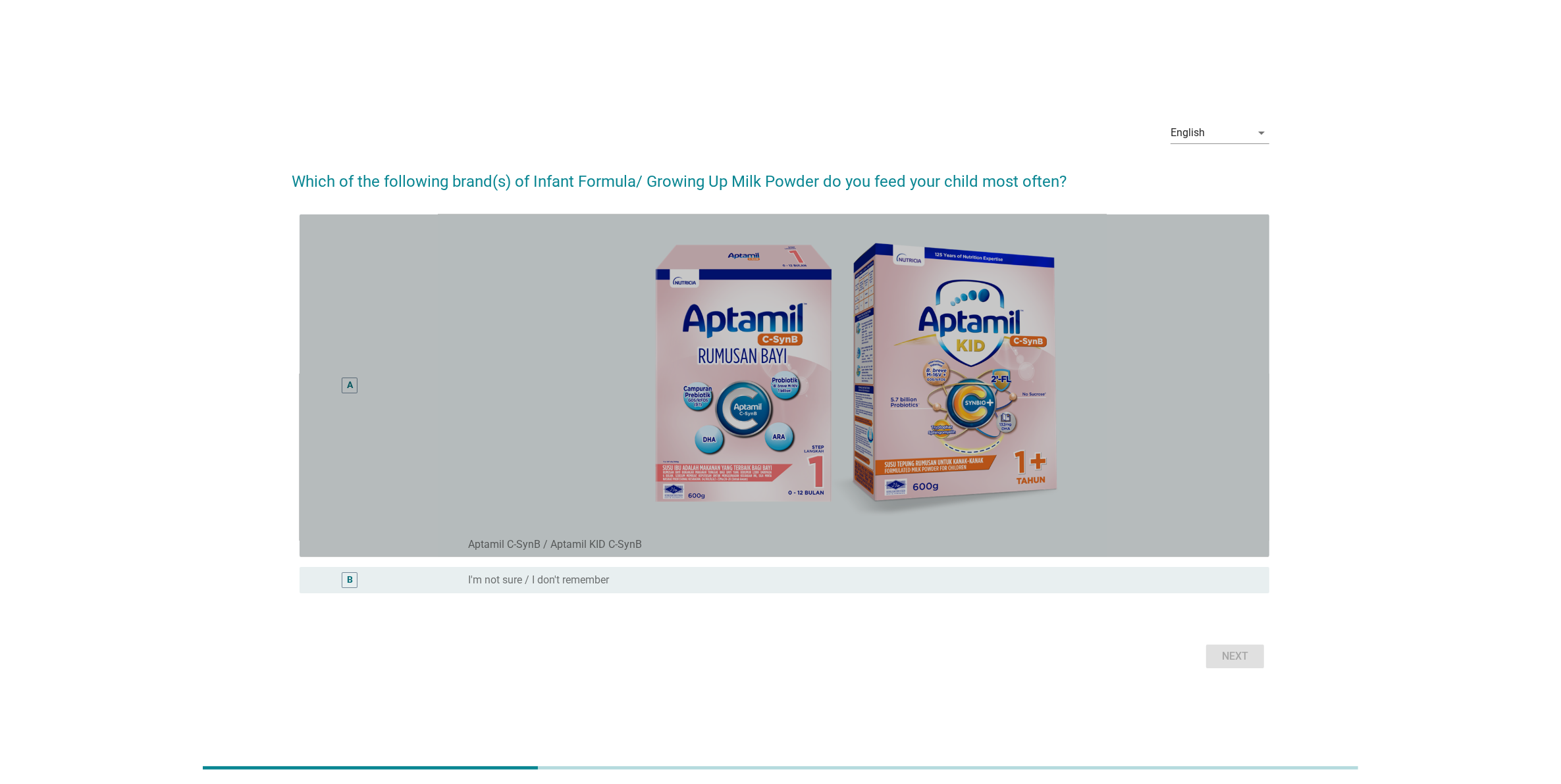
click at [1232, 548] on div "radio_button_unchecked Aptamil C-SynB / Aptamil KID C-SynB" at bounding box center [858, 545] width 780 height 13
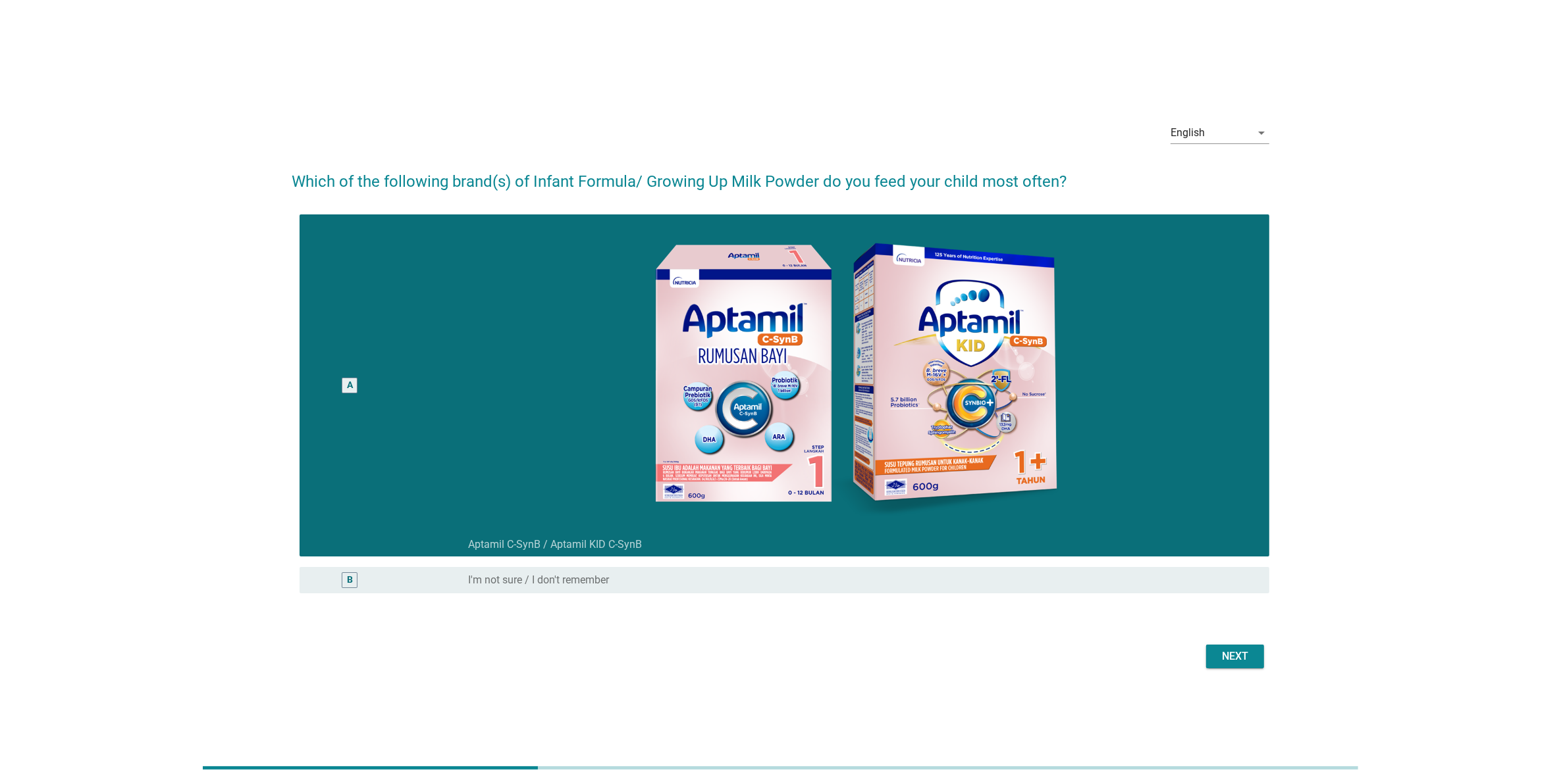
click at [1256, 661] on button "Next" at bounding box center [1235, 656] width 58 height 24
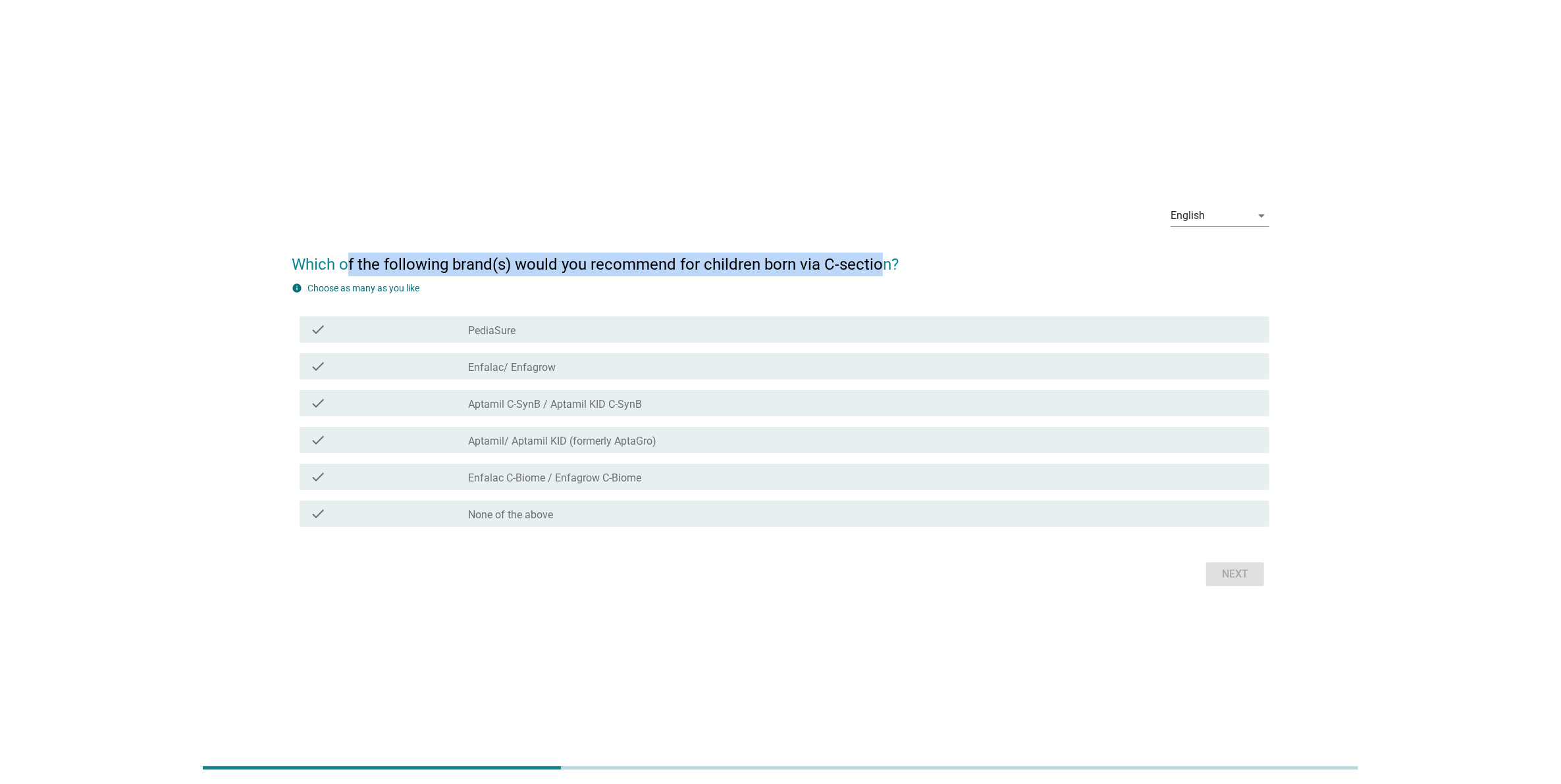
drag, startPoint x: 356, startPoint y: 267, endPoint x: 883, endPoint y: 268, distance: 527.0
click at [883, 268] on h2 "Which of the following brand(s) would you recommend for children born via C-sec…" at bounding box center [780, 258] width 978 height 37
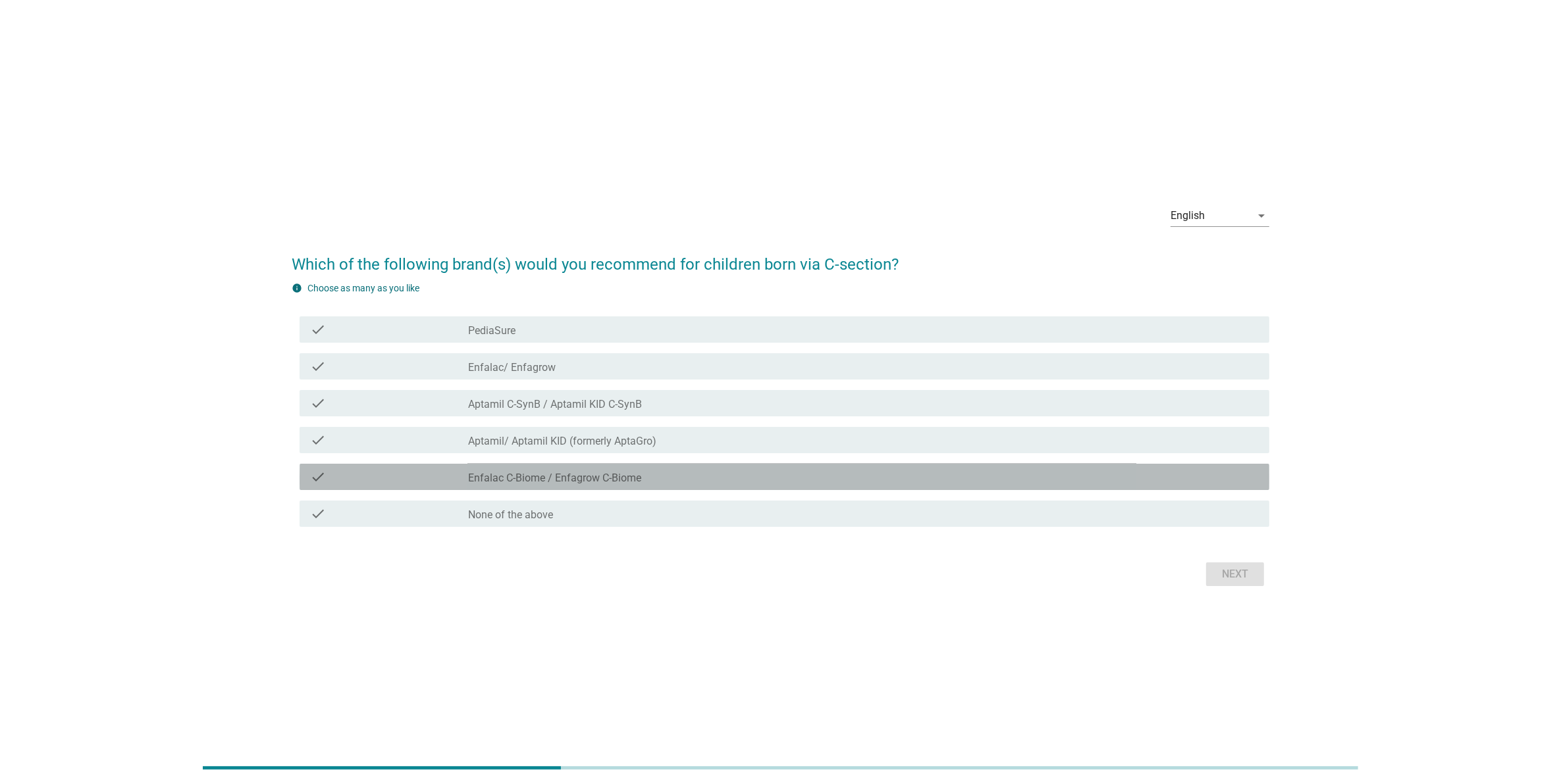
click at [725, 477] on div "check_box_outline_blank Enfalac C-Biome / Enfagrow C-Biome" at bounding box center [863, 477] width 790 height 16
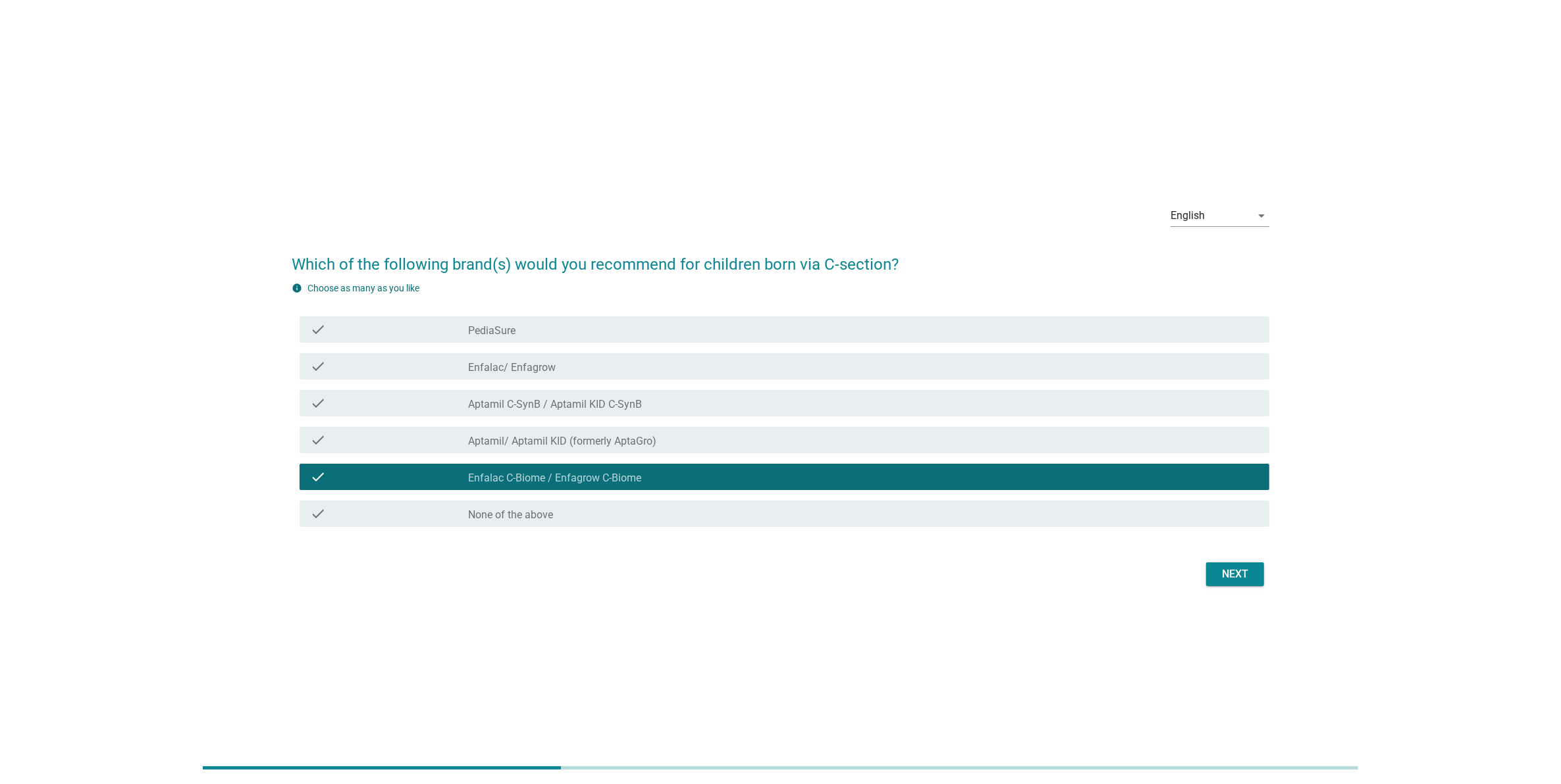
click at [739, 403] on div "check_box_outline_blank Aptamil C-SynB / Aptamil KID C-SynB" at bounding box center [863, 403] width 790 height 16
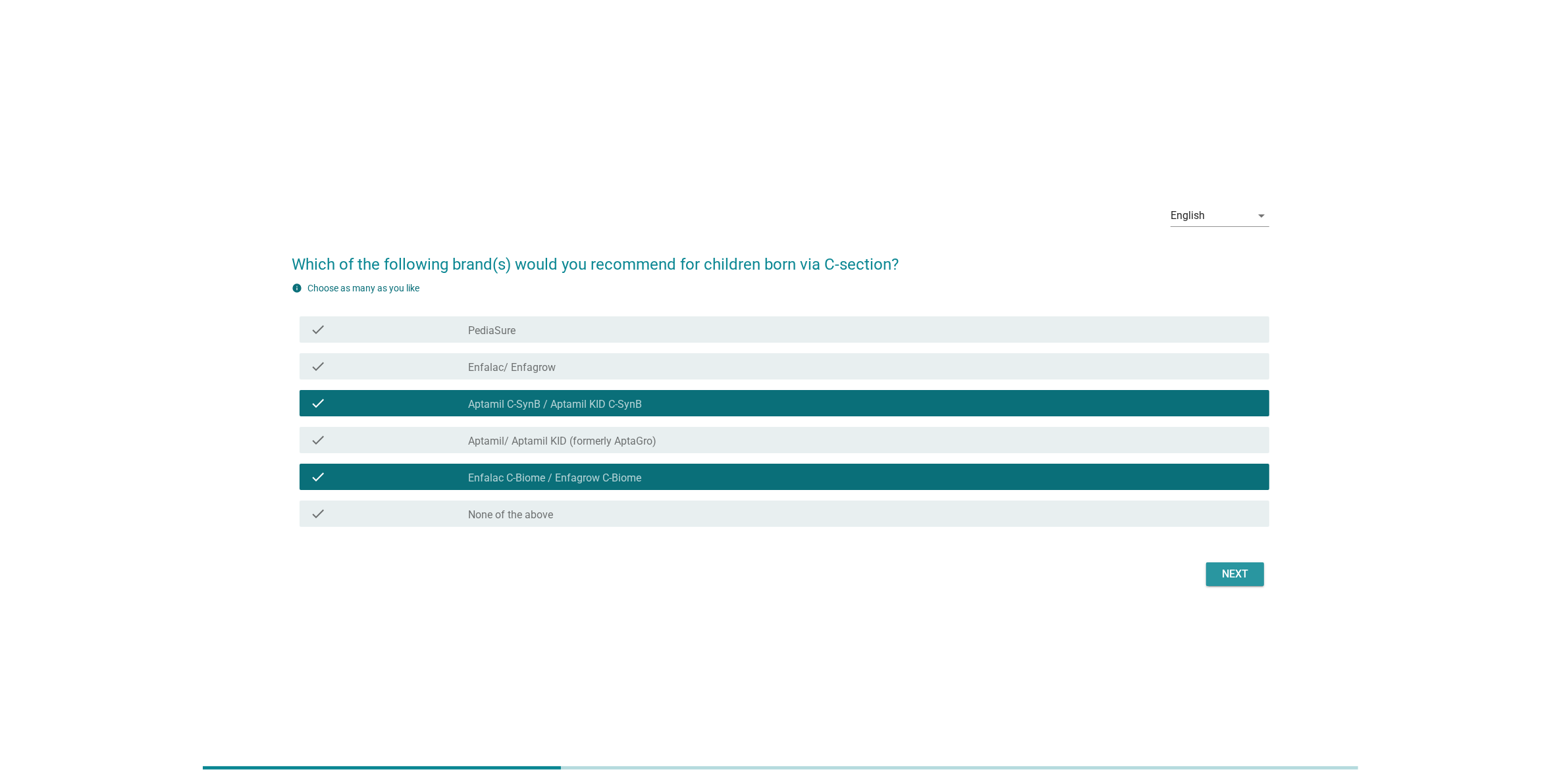
drag, startPoint x: 1232, startPoint y: 576, endPoint x: 1038, endPoint y: 524, distance: 200.8
click at [1156, 560] on div "Next" at bounding box center [780, 574] width 978 height 31
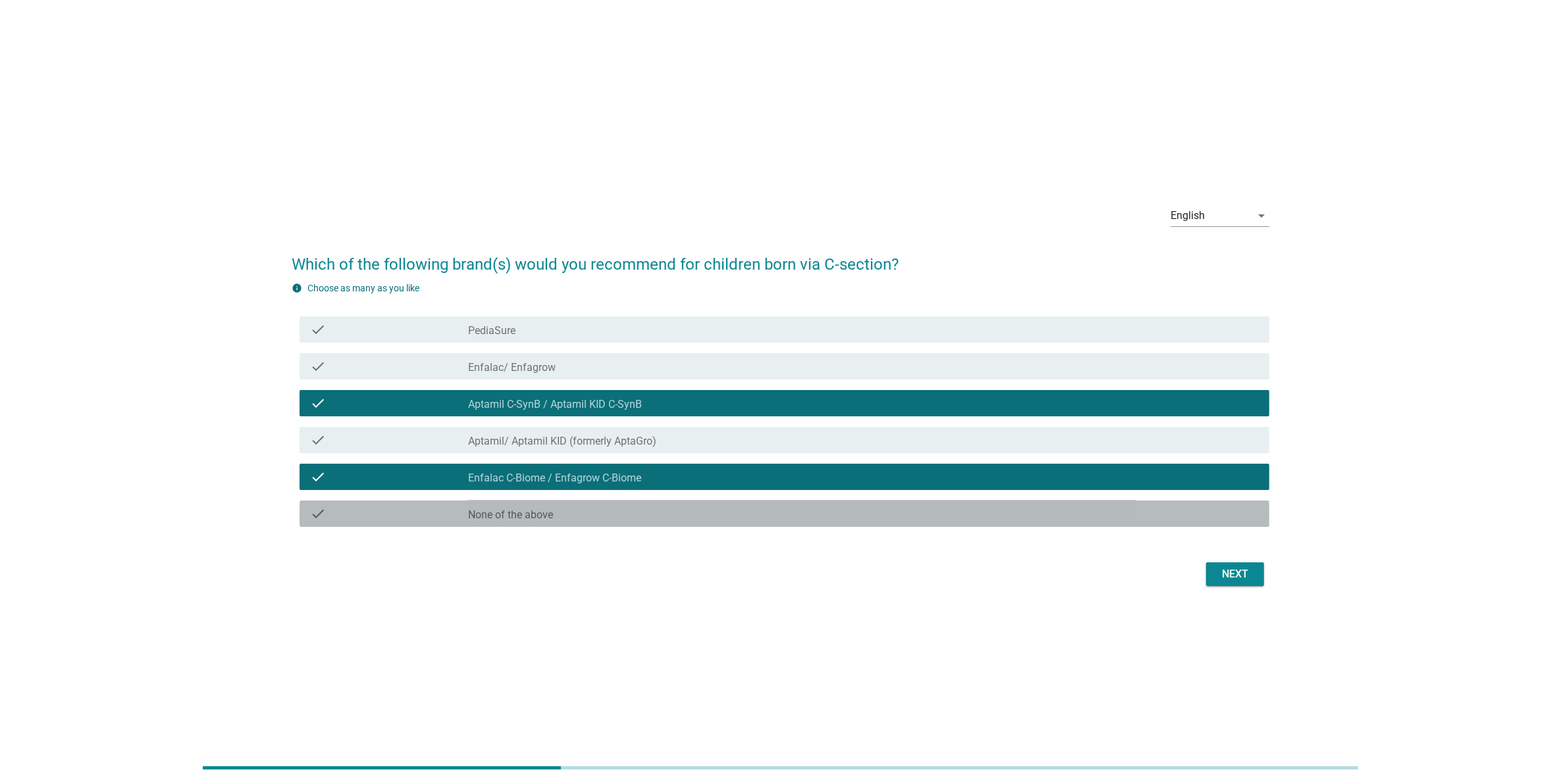
click at [982, 507] on div "check_box_outline_blank None of the above" at bounding box center [863, 514] width 790 height 16
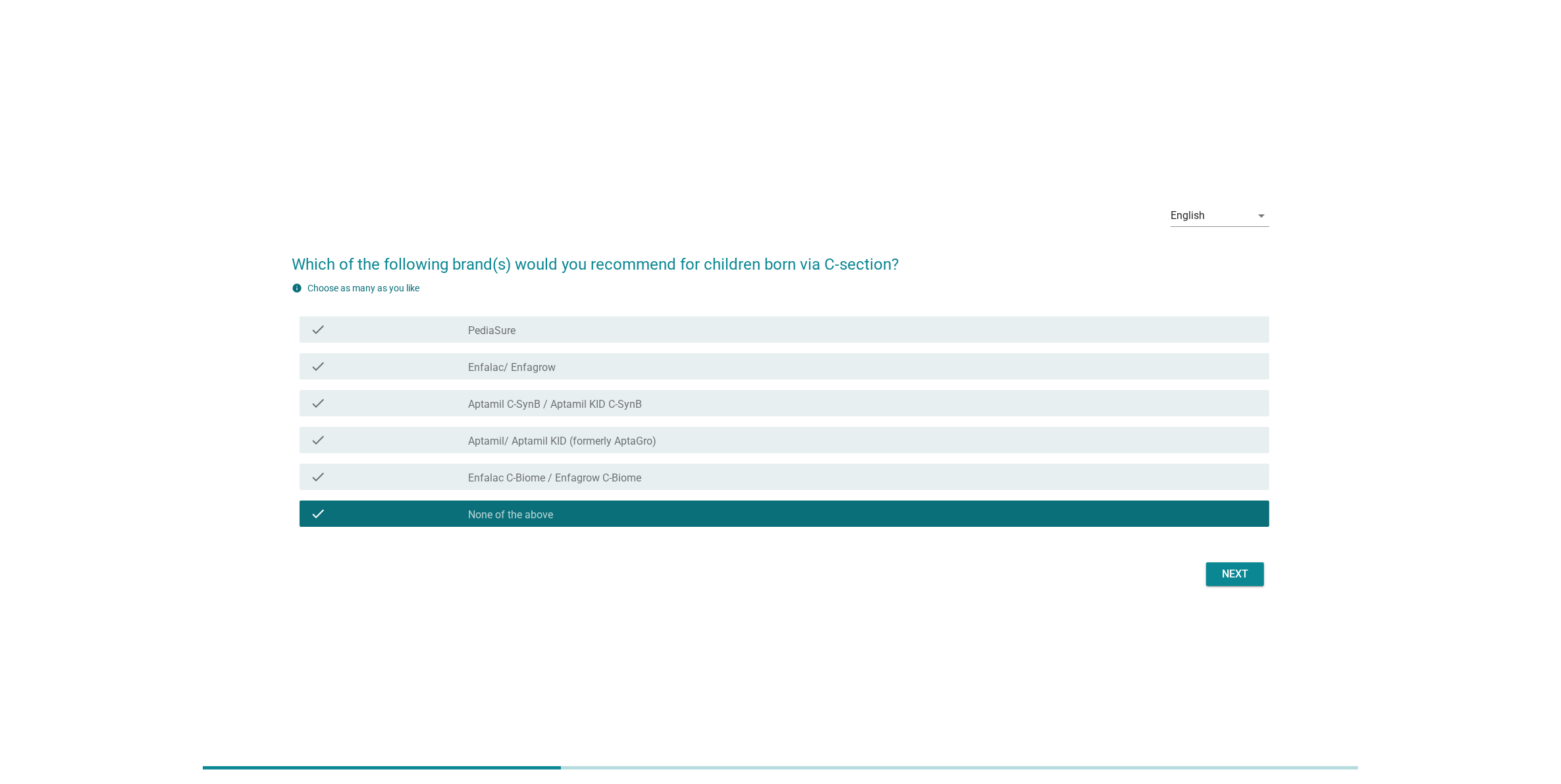
click at [957, 405] on div "check_box_outline_blank Aptamil C-SynB / Aptamil KID C-SynB" at bounding box center [863, 403] width 790 height 16
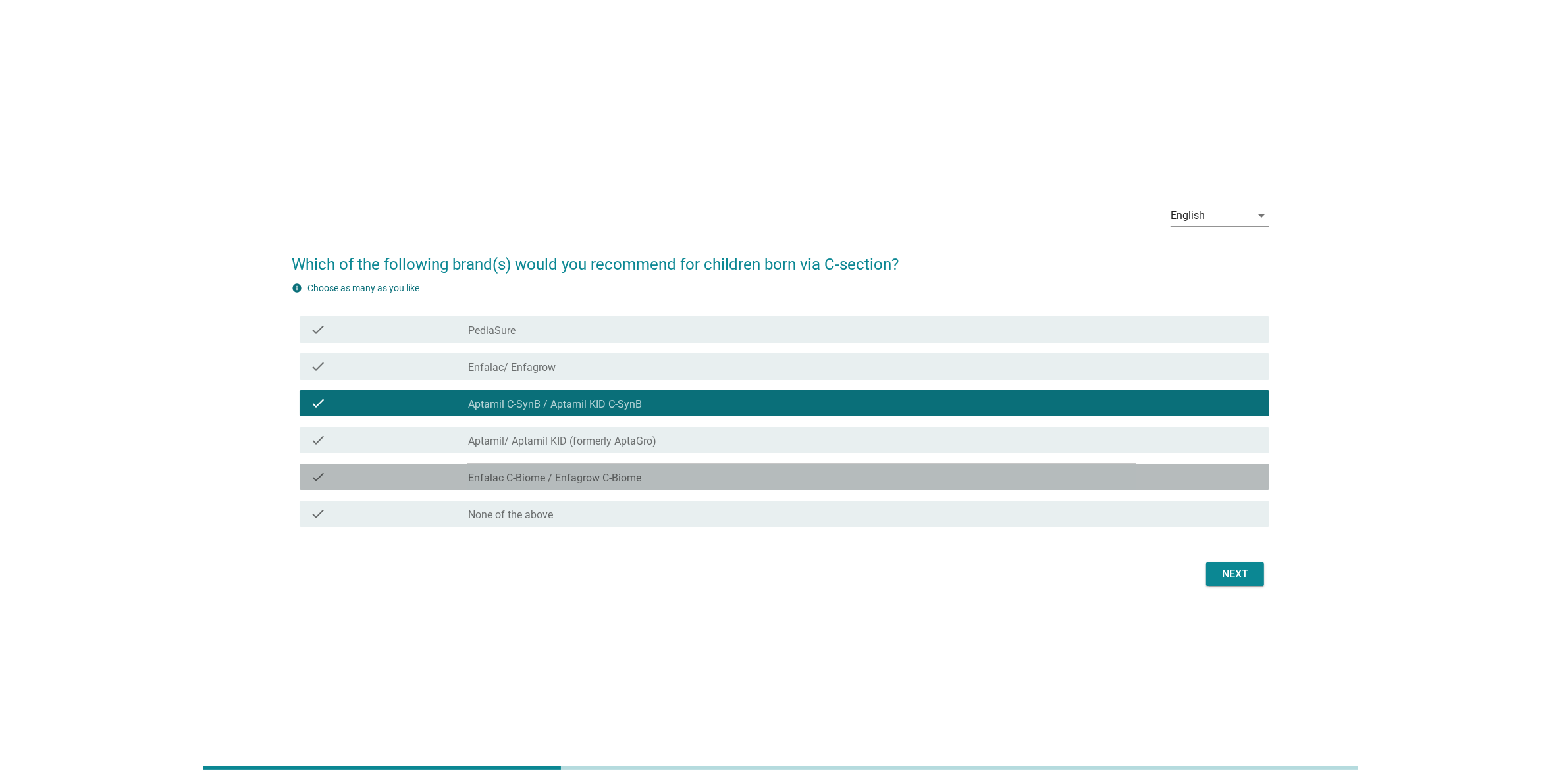
click at [934, 475] on div "check_box_outline_blank Enfalac C-Biome / Enfagrow C-Biome" at bounding box center [863, 477] width 790 height 16
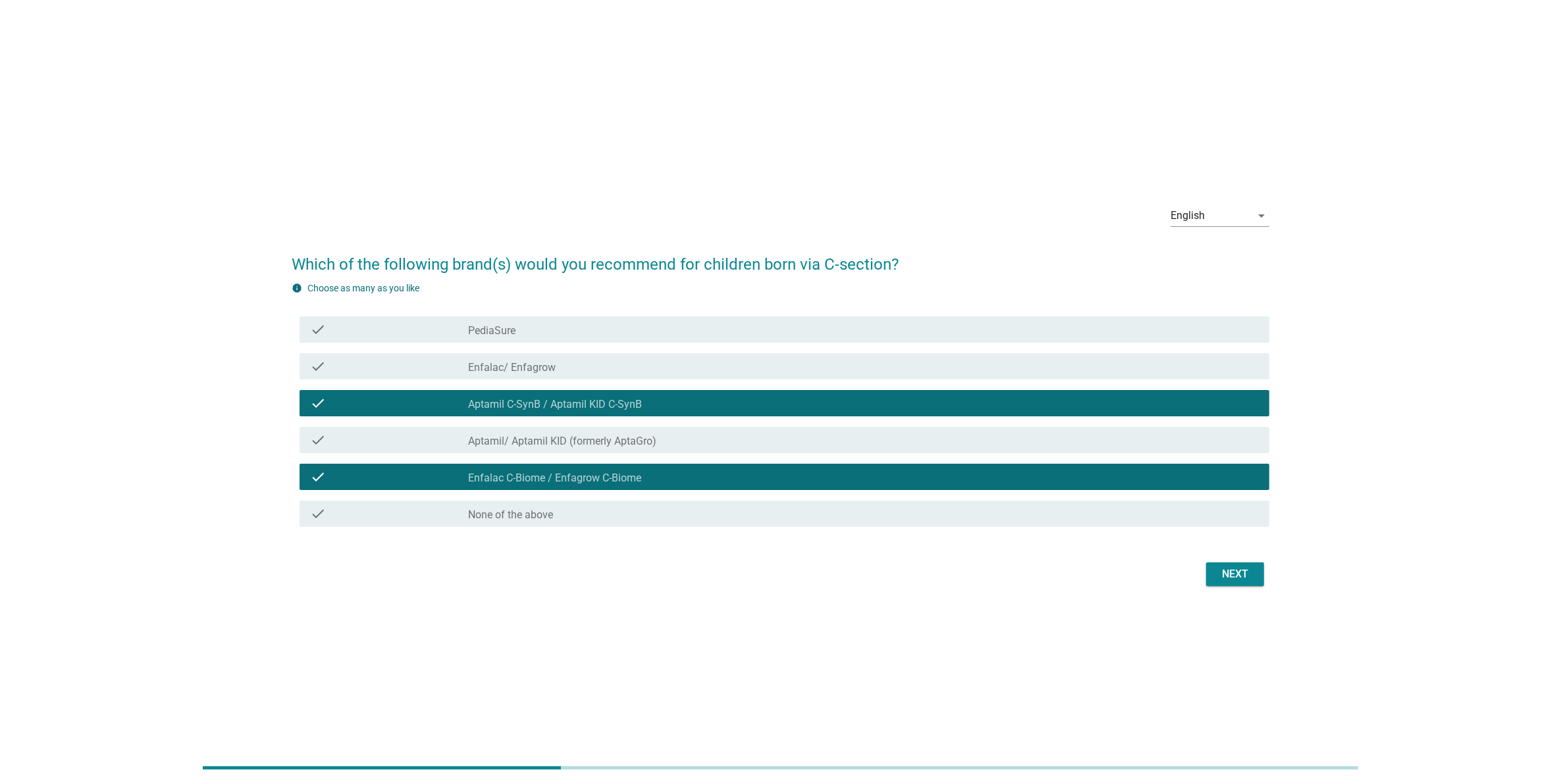
click at [1222, 567] on div "Next" at bounding box center [1235, 575] width 37 height 16
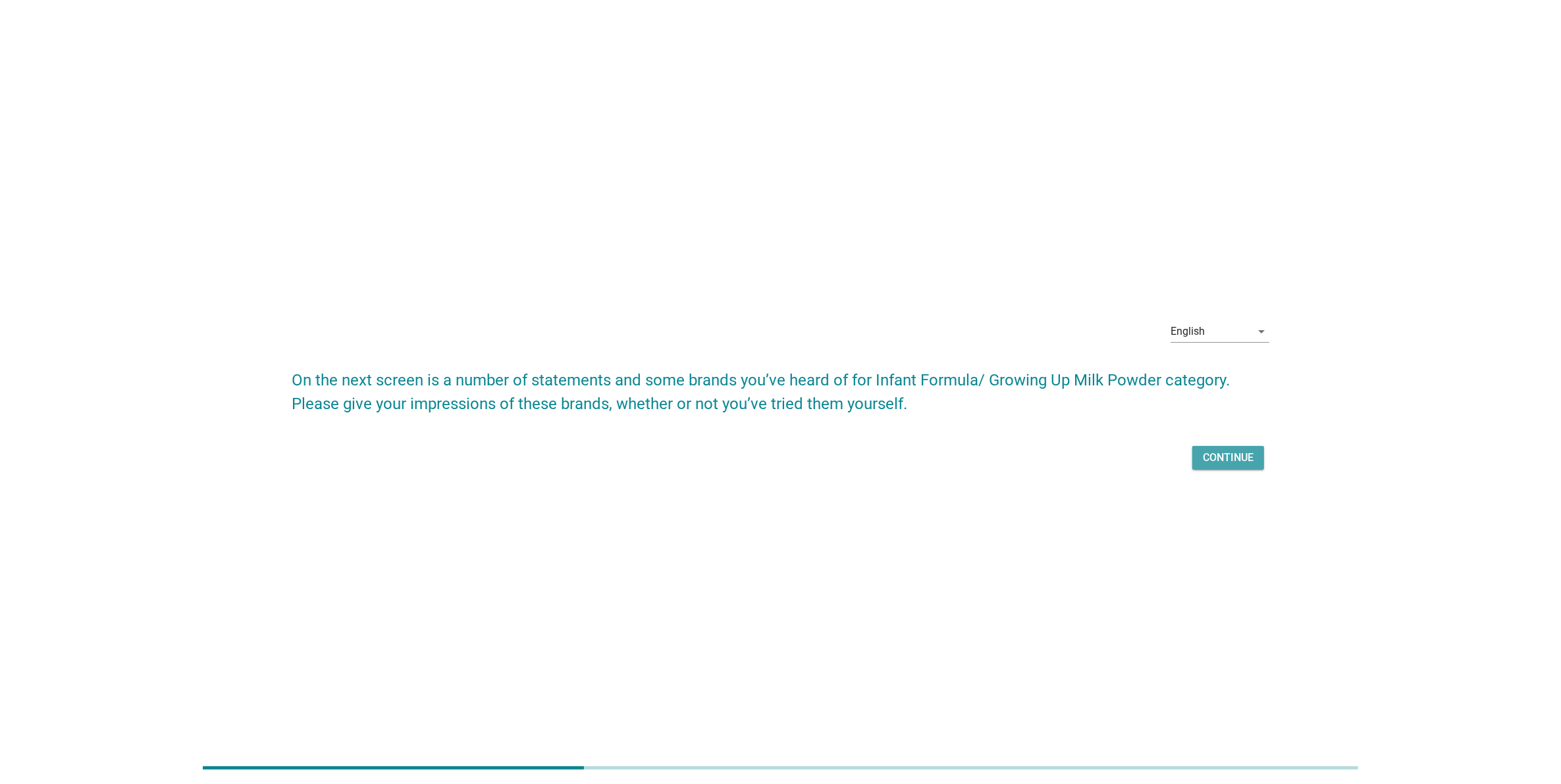
click at [1244, 458] on div "Continue" at bounding box center [1228, 458] width 51 height 16
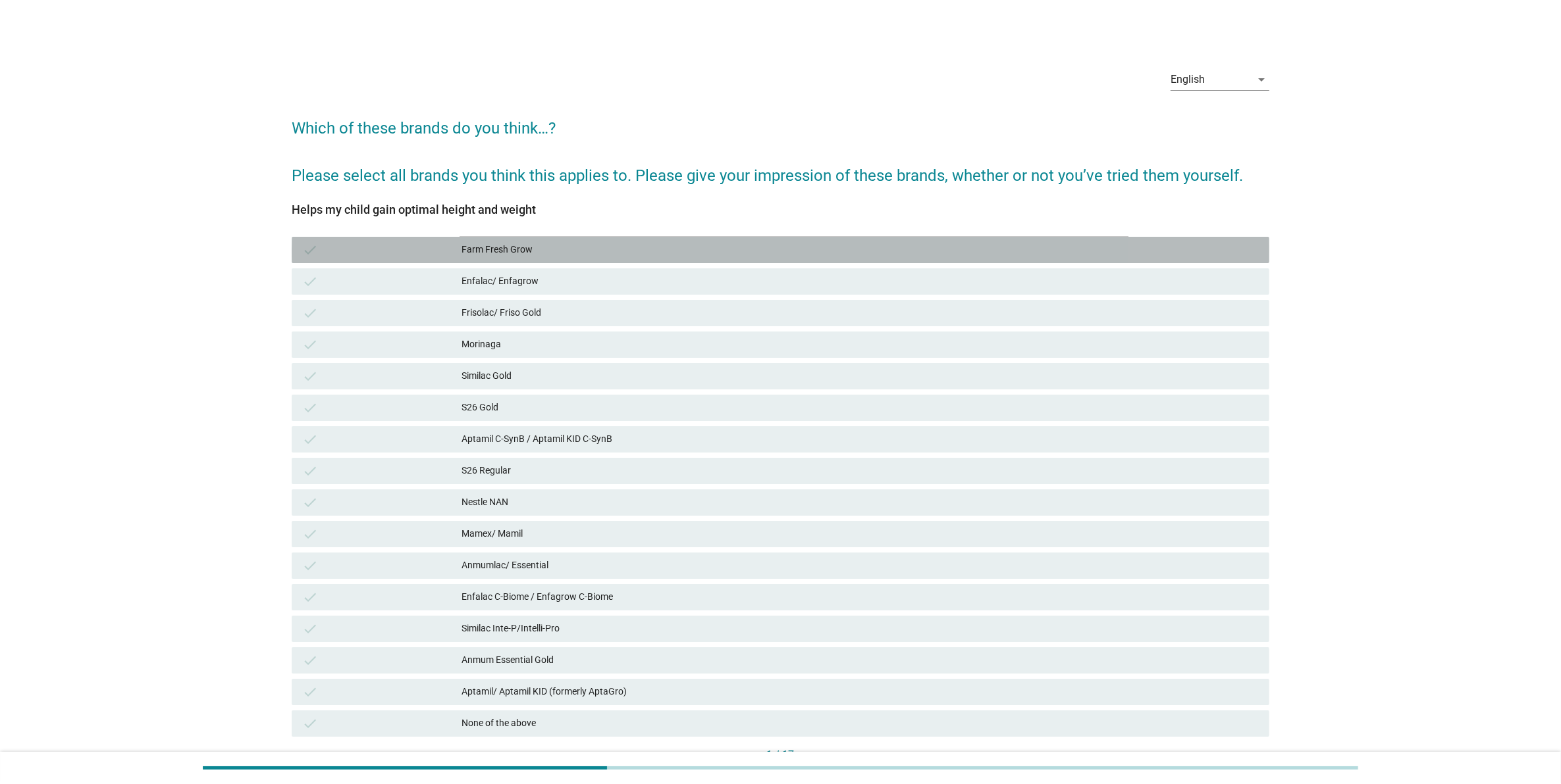
click at [422, 255] on div "check" at bounding box center [382, 250] width 159 height 16
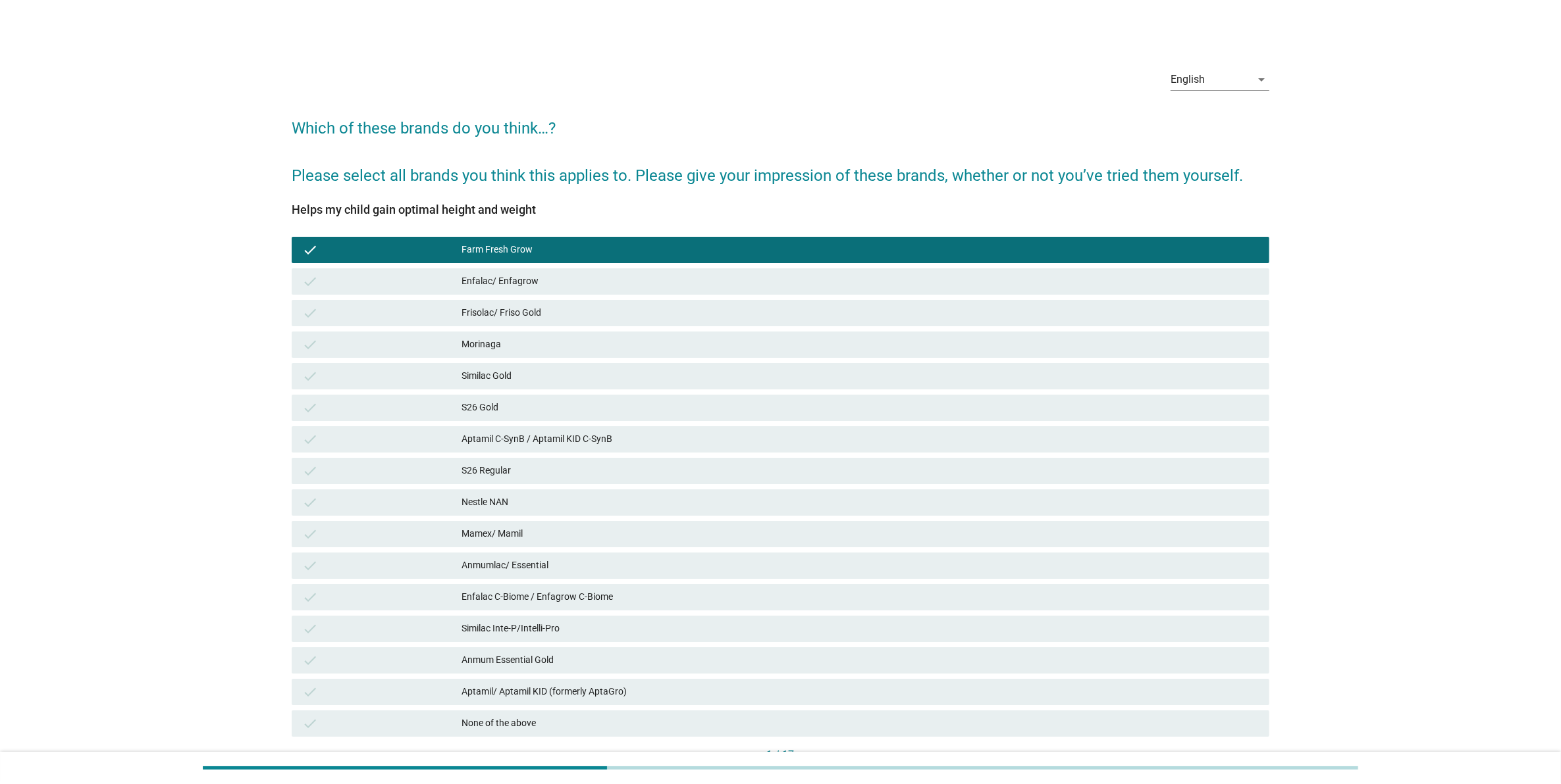
click at [420, 280] on div "check" at bounding box center [382, 282] width 159 height 16
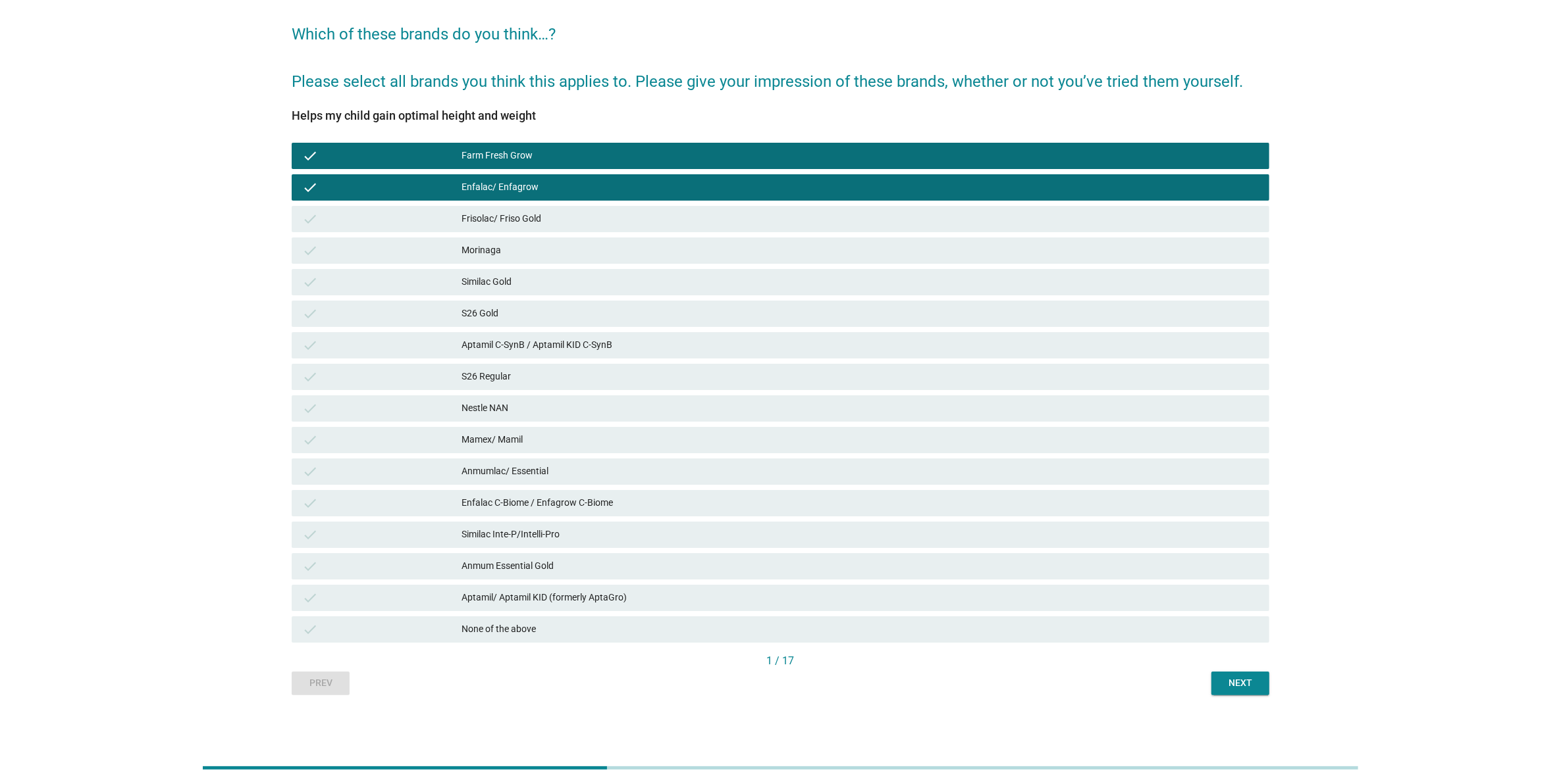
scroll to position [12, 0]
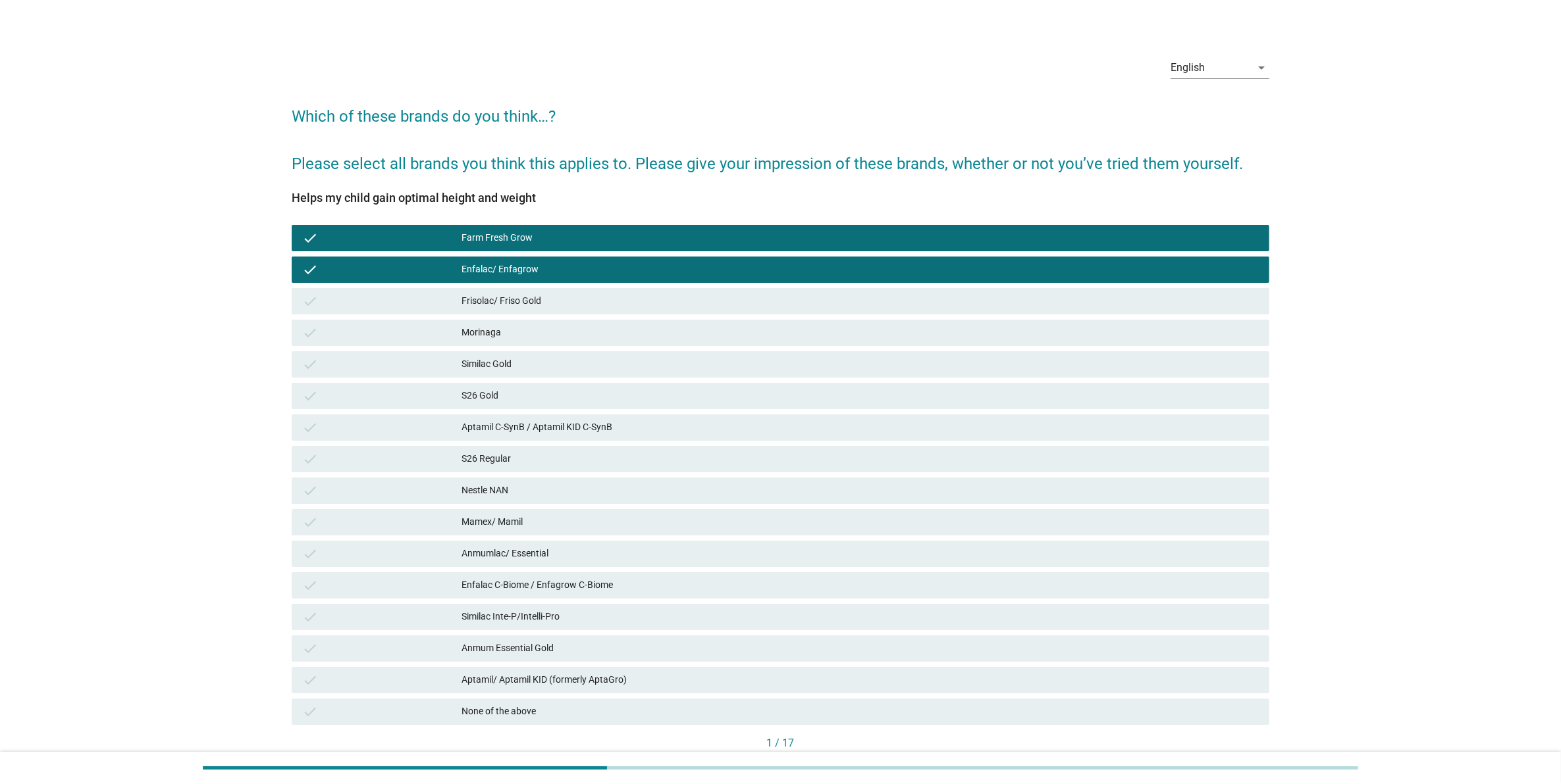
click at [1201, 54] on div "English arrow_drop_down" at bounding box center [1220, 70] width 99 height 42
click at [1198, 66] on div "English" at bounding box center [1187, 68] width 34 height 12
click at [1203, 102] on div "Bahasa Melayu" at bounding box center [1219, 110] width 78 height 16
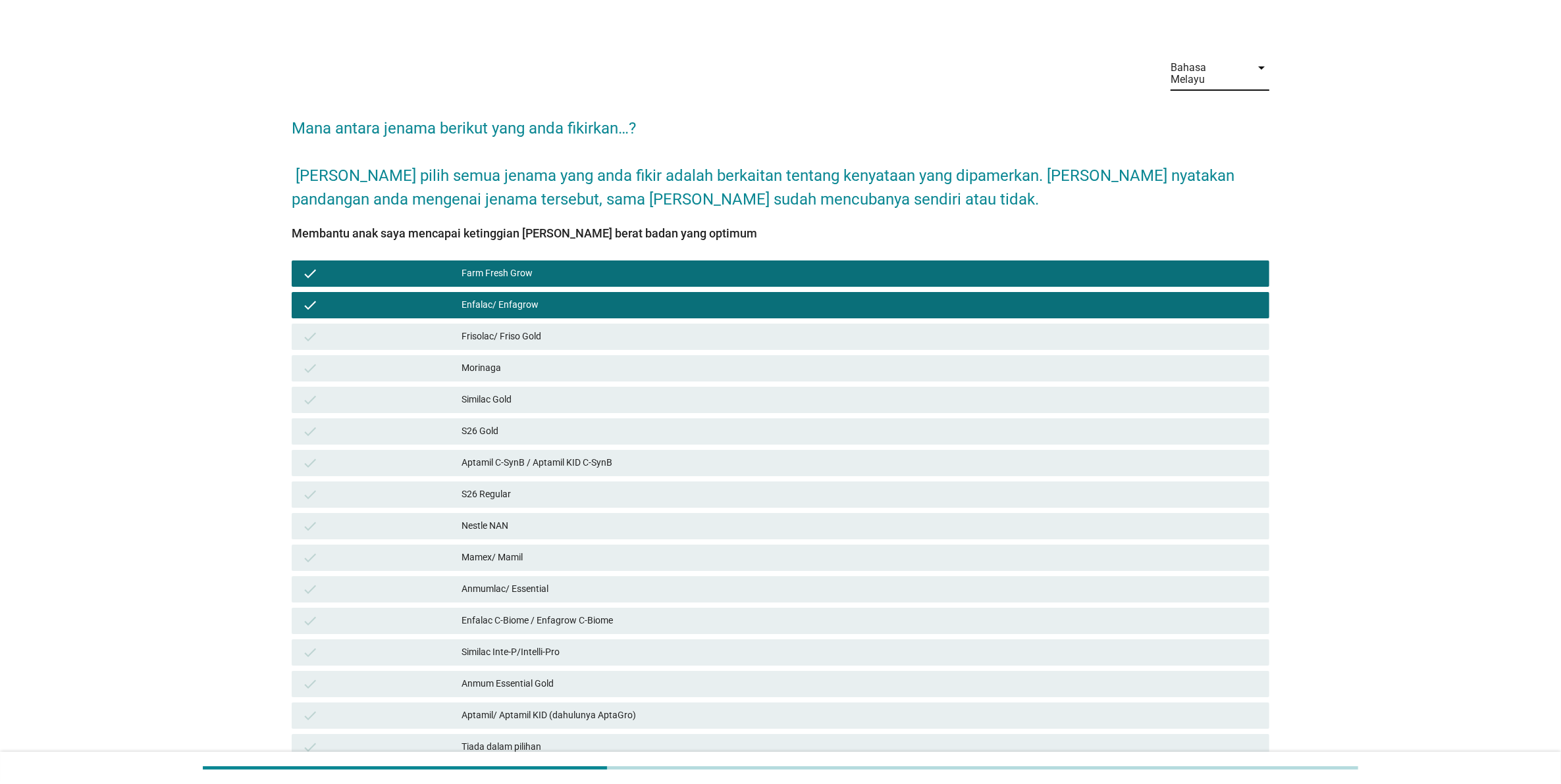
scroll to position [0, 0]
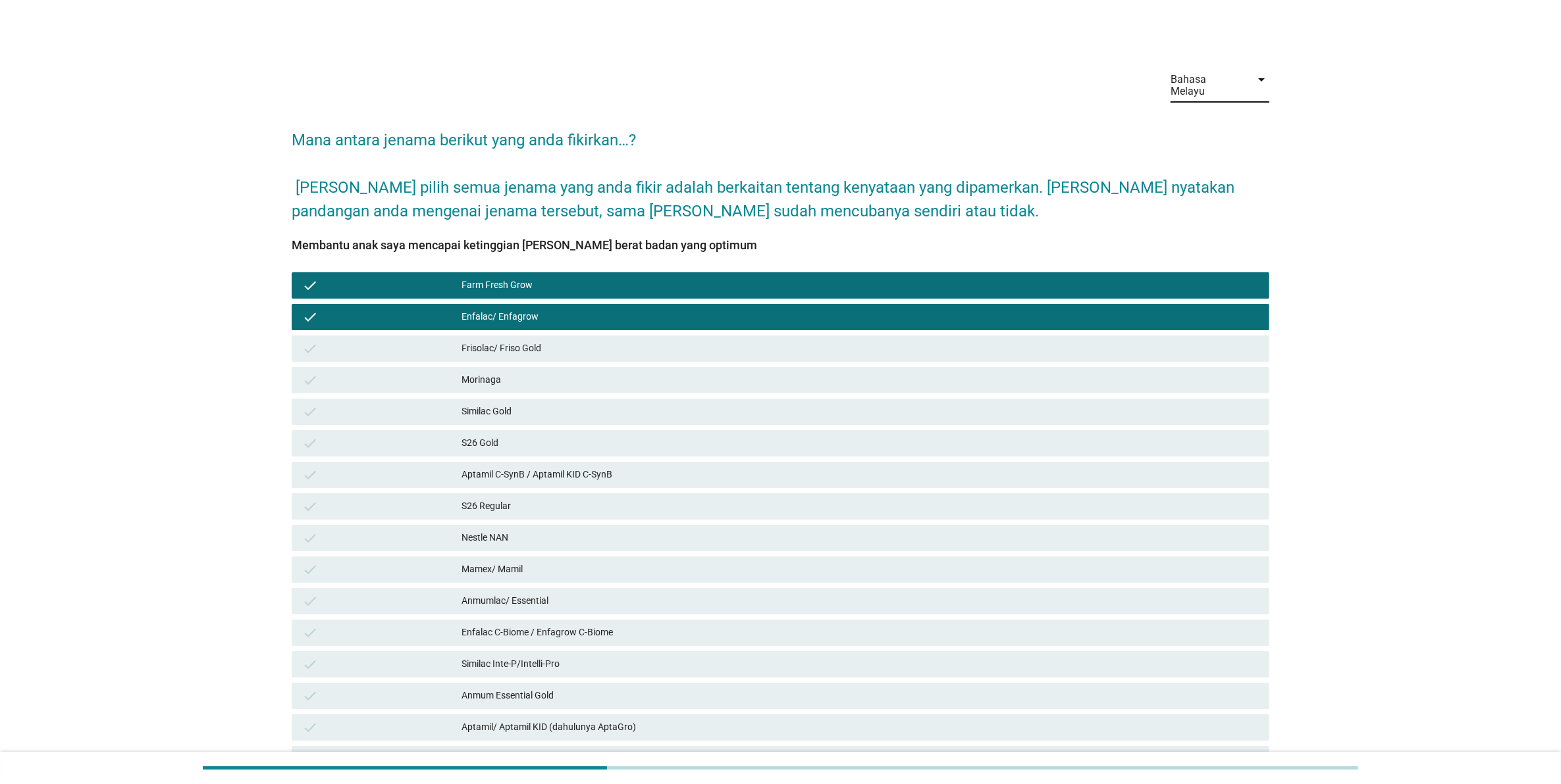
click at [1179, 158] on h2 "Mana antara jenama berikut yang anda fikirkan…? [PERSON_NAME] pilih semua jenam…" at bounding box center [780, 169] width 978 height 108
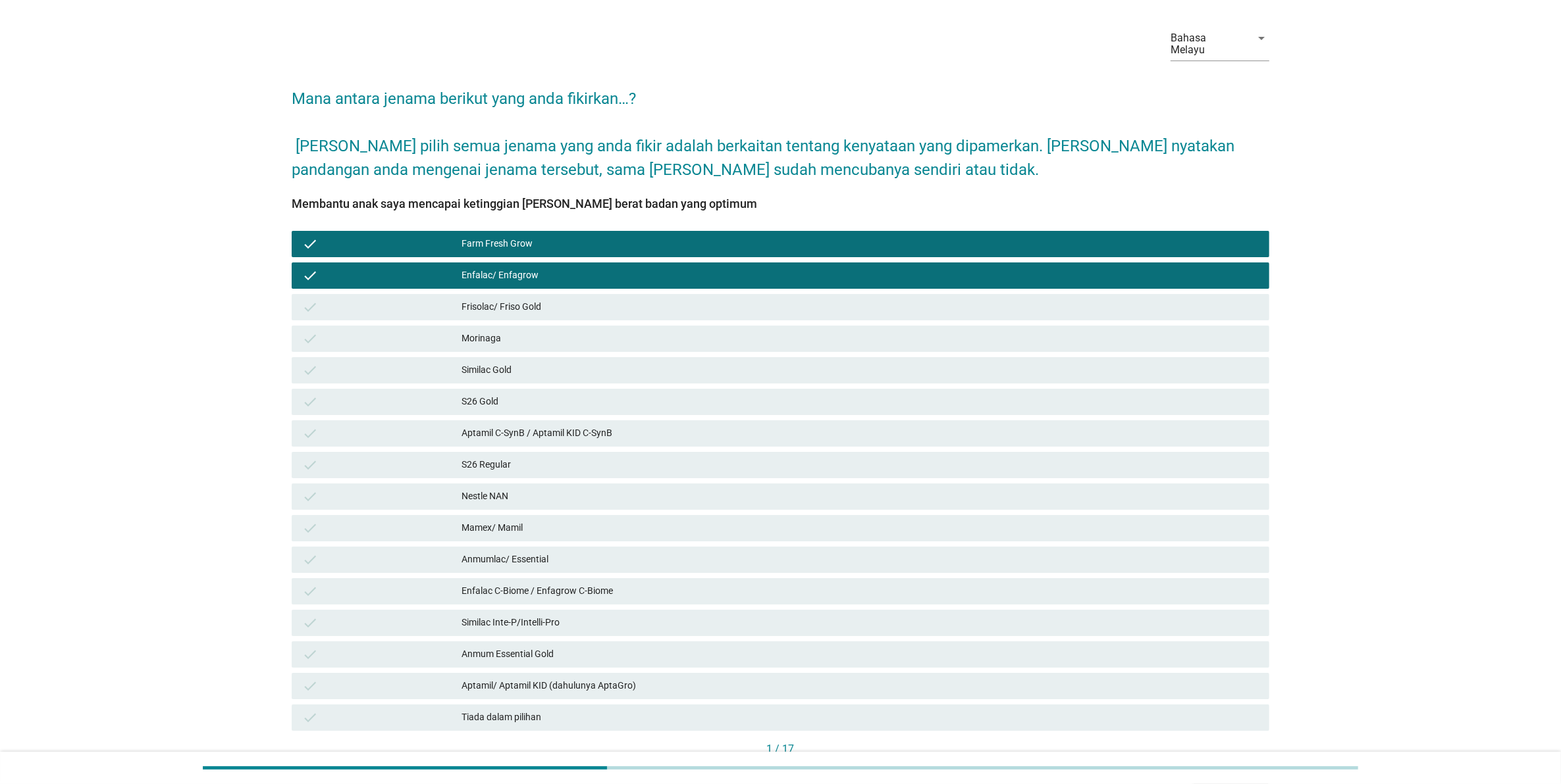
scroll to position [82, 0]
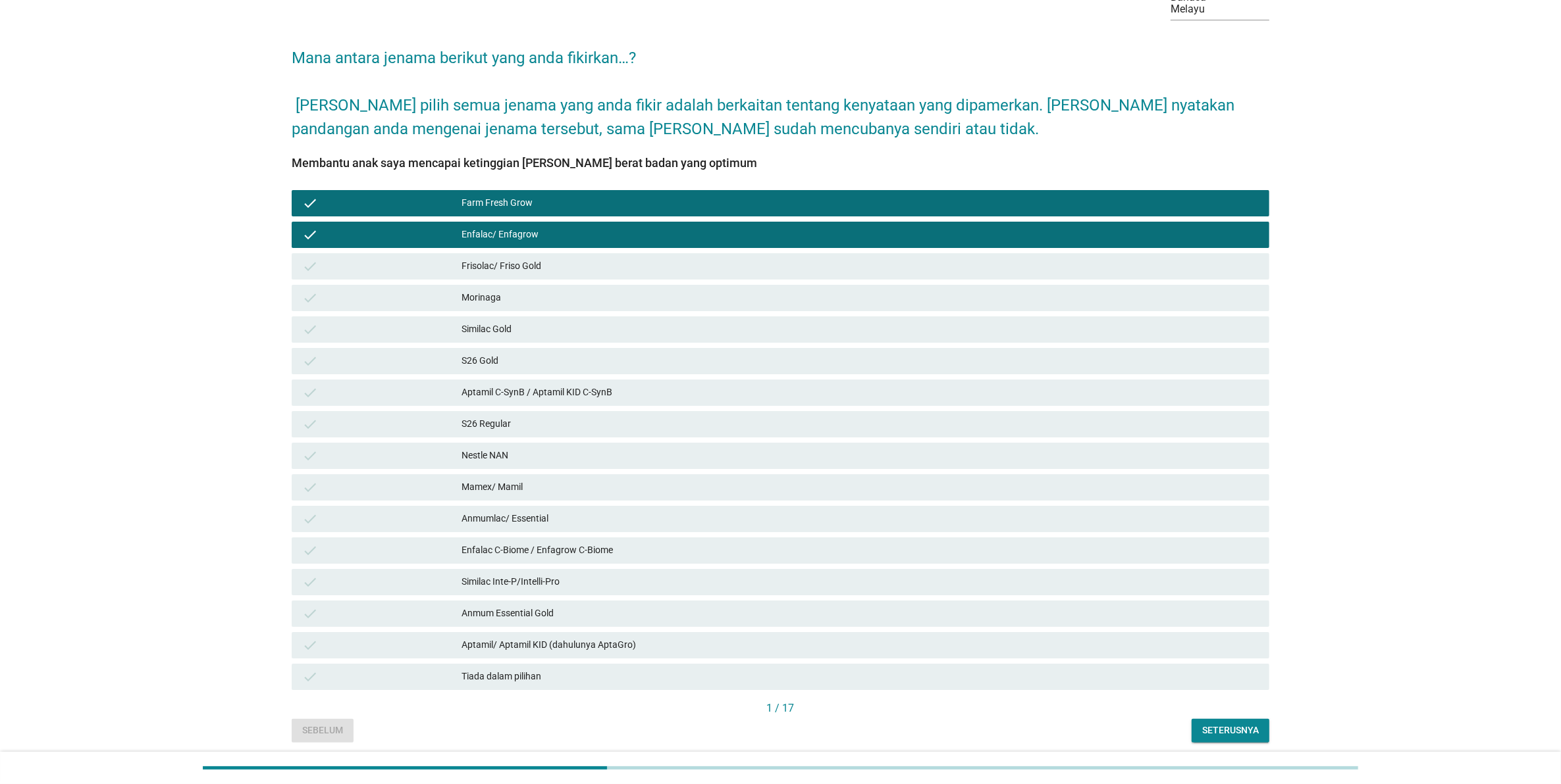
click at [1232, 724] on div "Seterusnya" at bounding box center [1230, 730] width 57 height 14
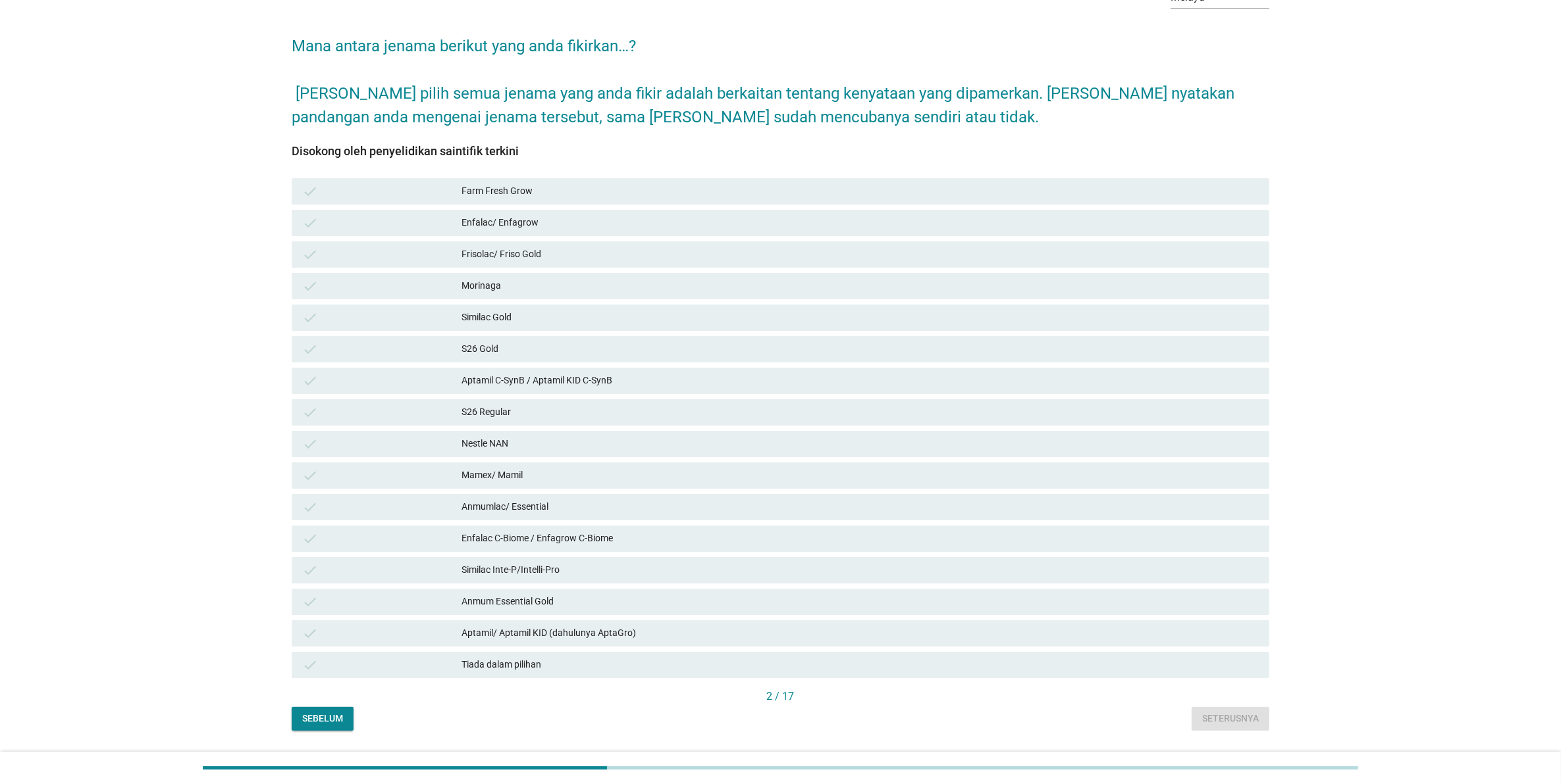
scroll to position [118, 0]
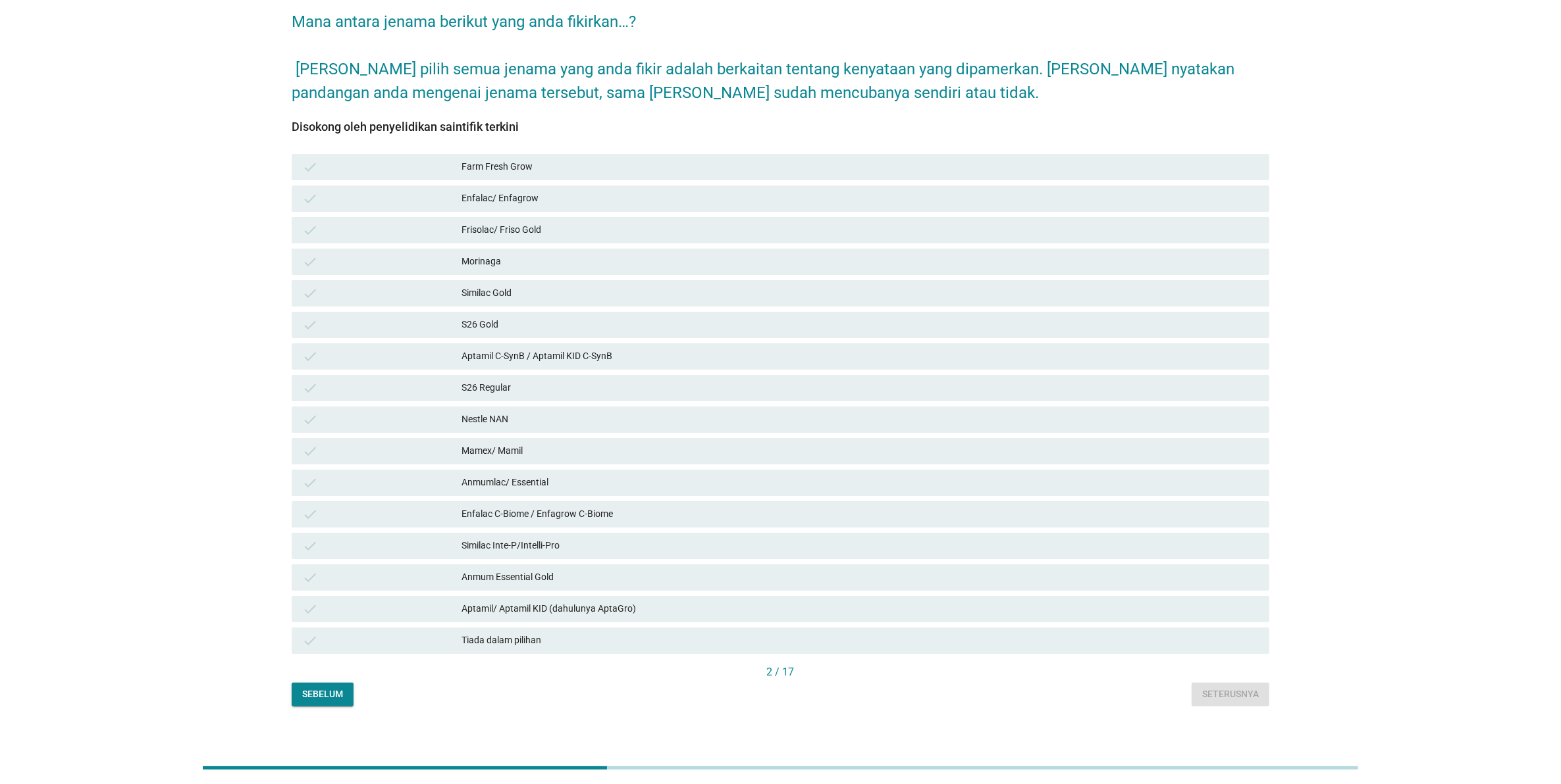
click at [1232, 719] on div "Bahasa Melayu arrow_drop_down Mana antara jenama berikut yang anda fikirkan…? […" at bounding box center [780, 323] width 1529 height 819
click at [1005, 444] on div "Mamex/ Mamil" at bounding box center [860, 451] width 797 height 16
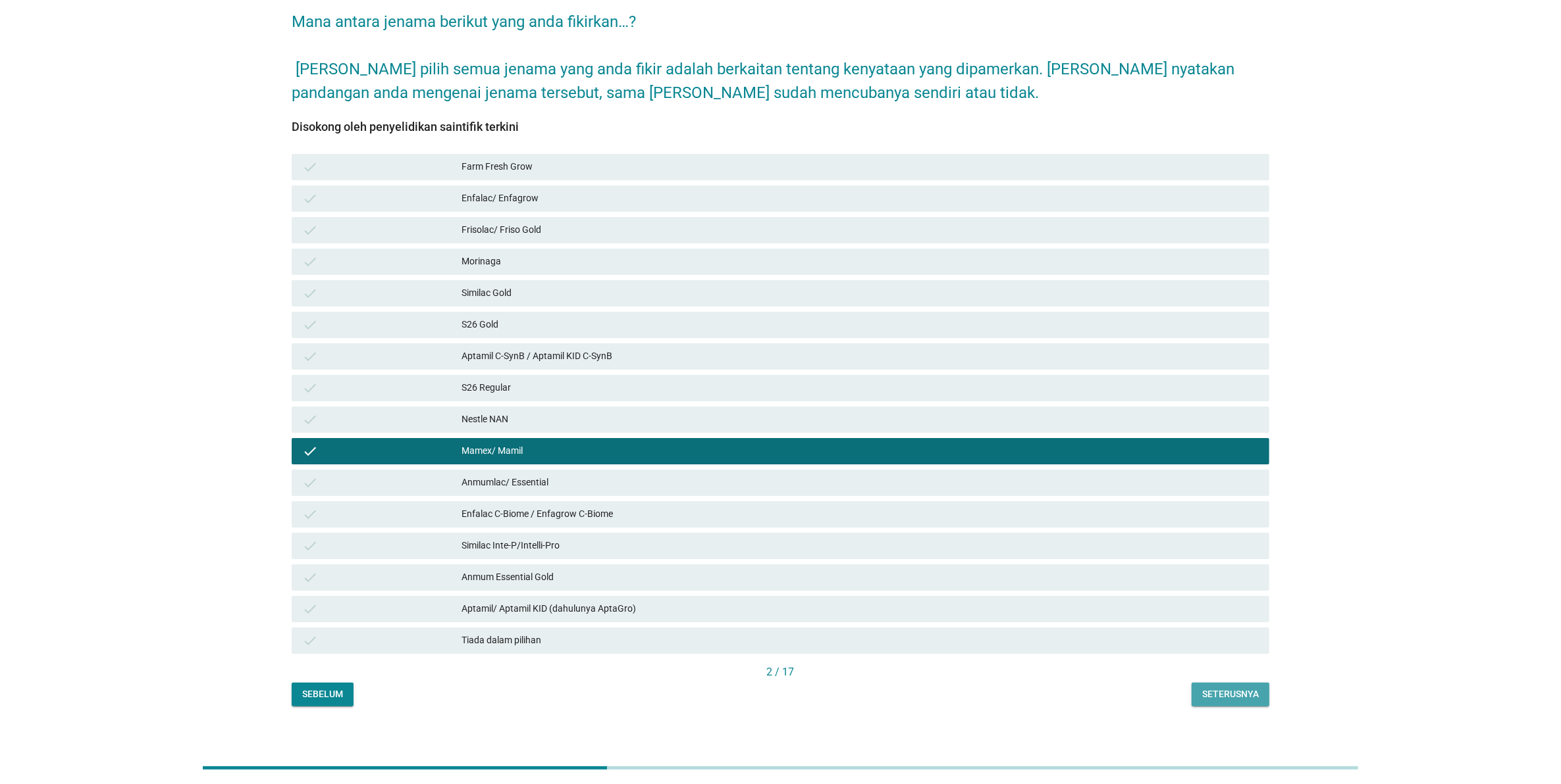
click at [1209, 687] on div "Seterusnya" at bounding box center [1230, 694] width 57 height 14
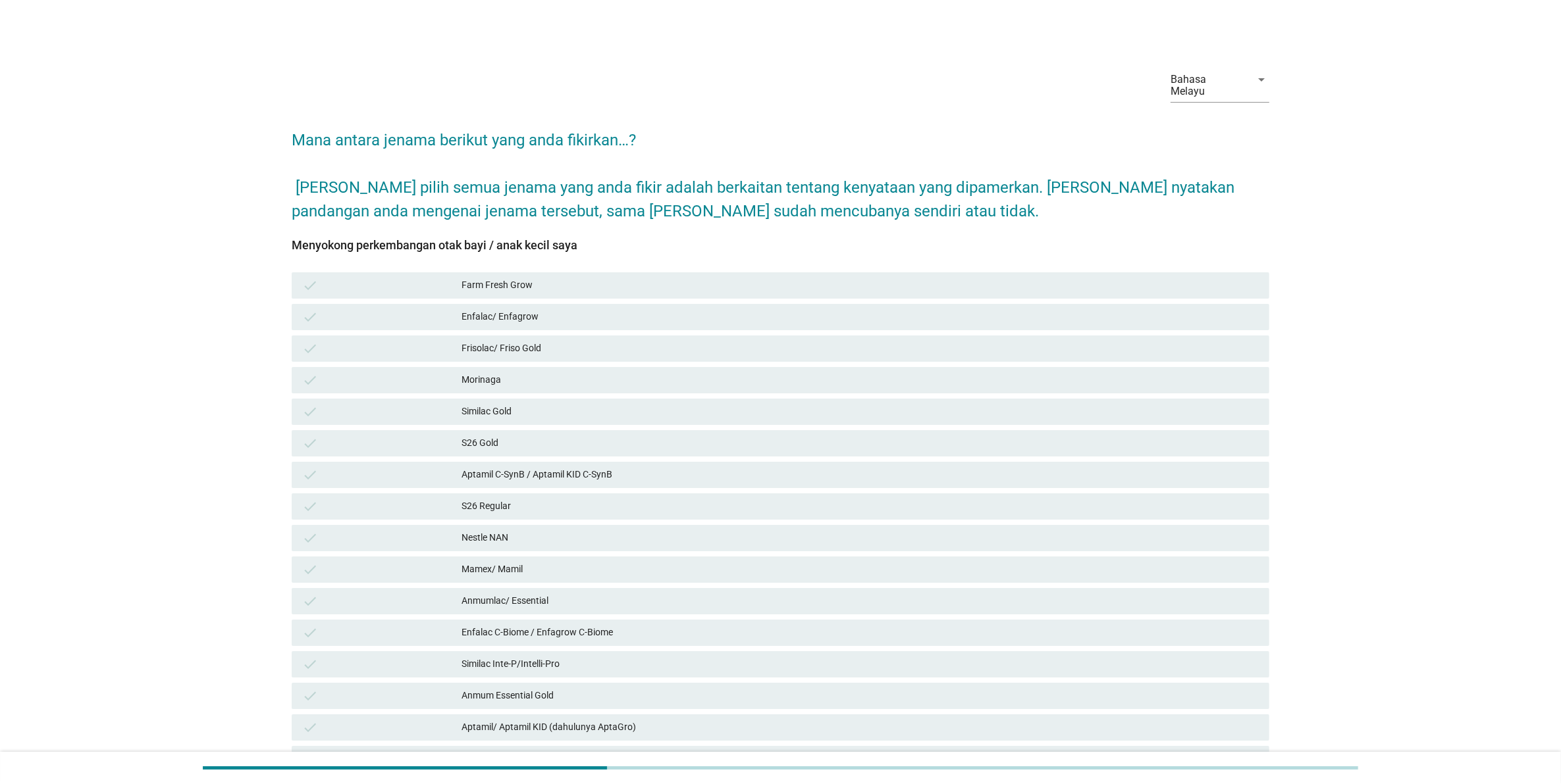
click at [991, 475] on div "check Aptamil C-SynB / Aptamil KID C-SynB" at bounding box center [780, 475] width 978 height 26
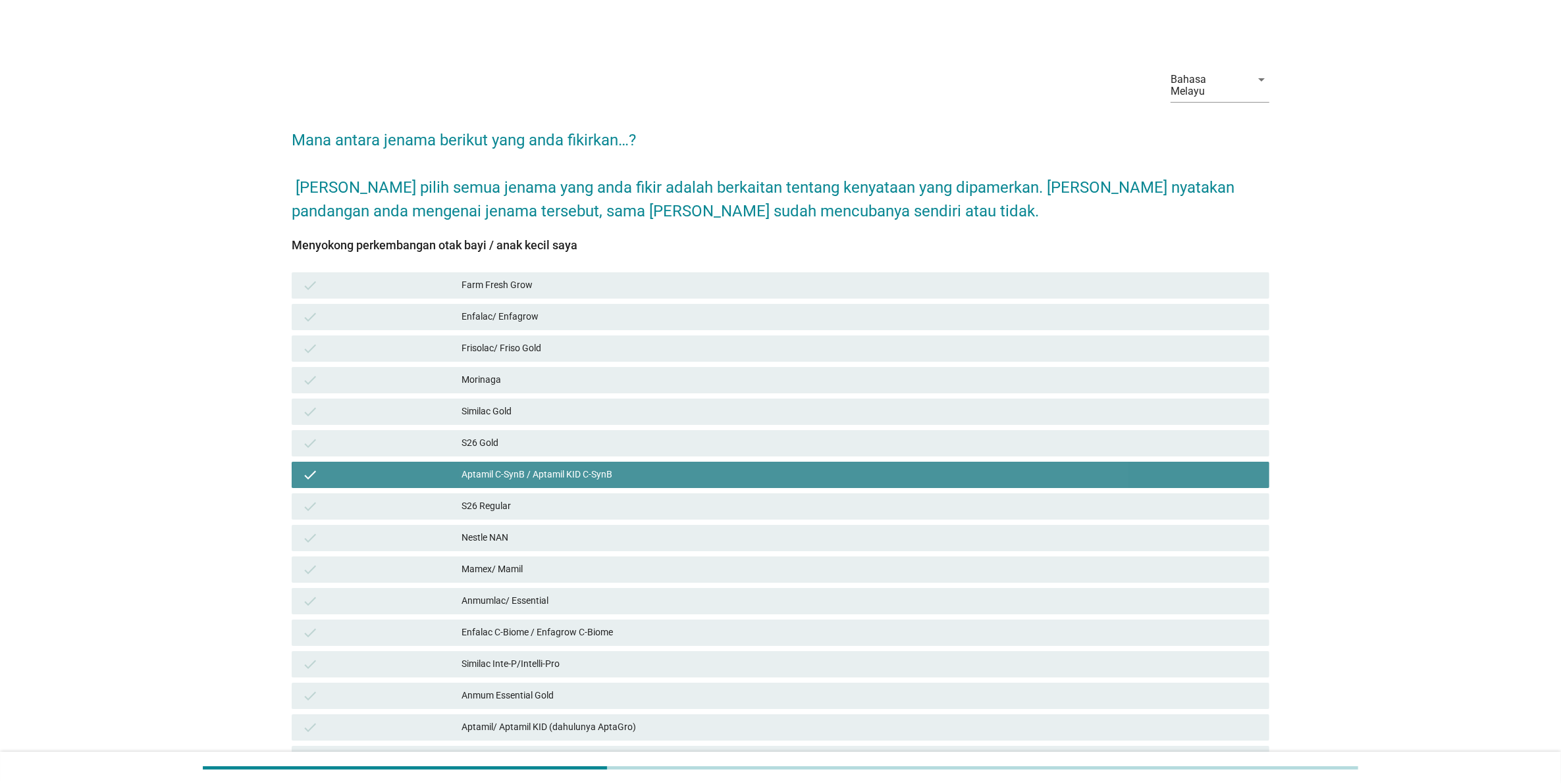
click at [1007, 557] on div "check Mamex/ Mamil" at bounding box center [780, 570] width 978 height 26
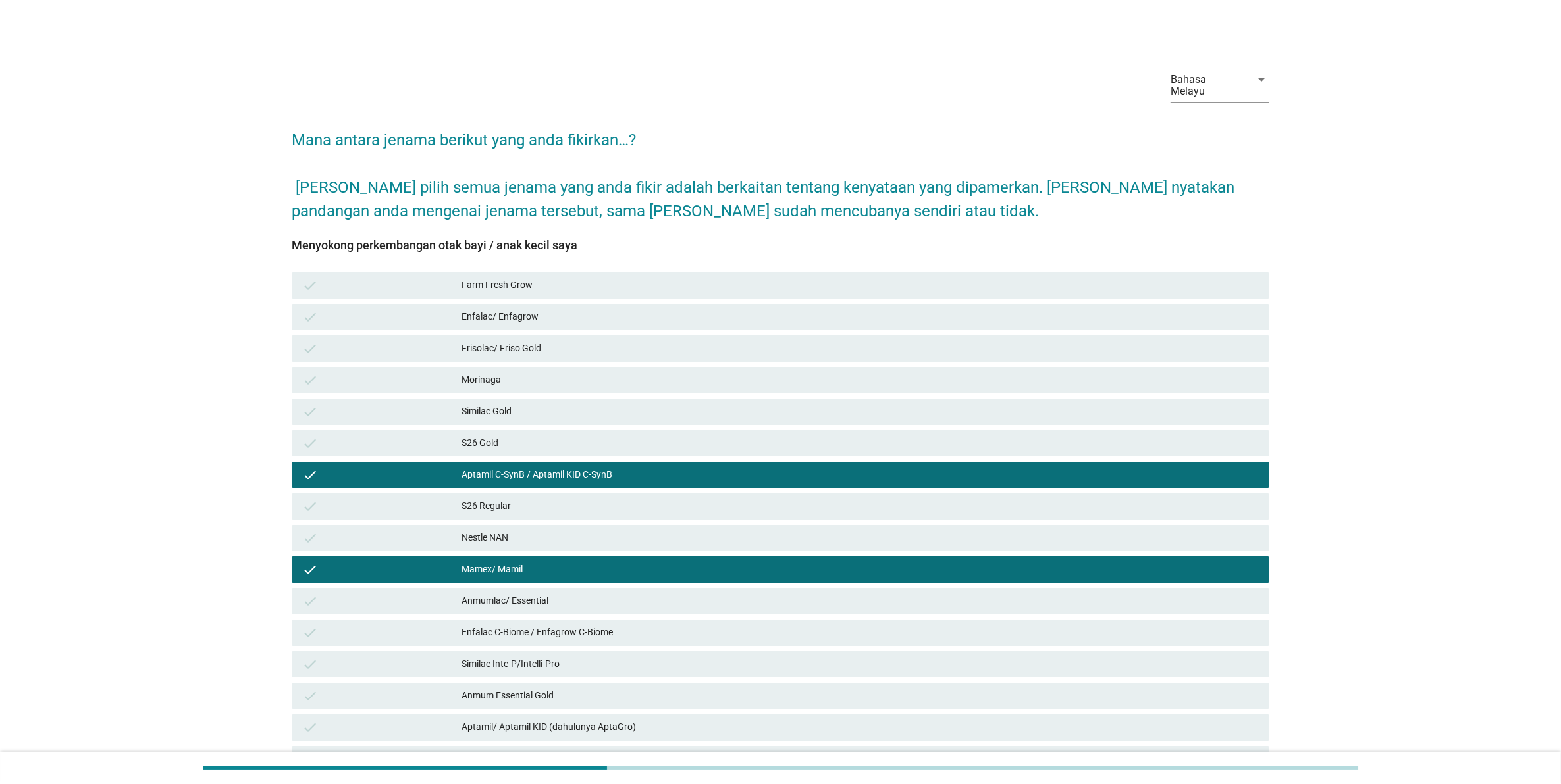
scroll to position [118, 0]
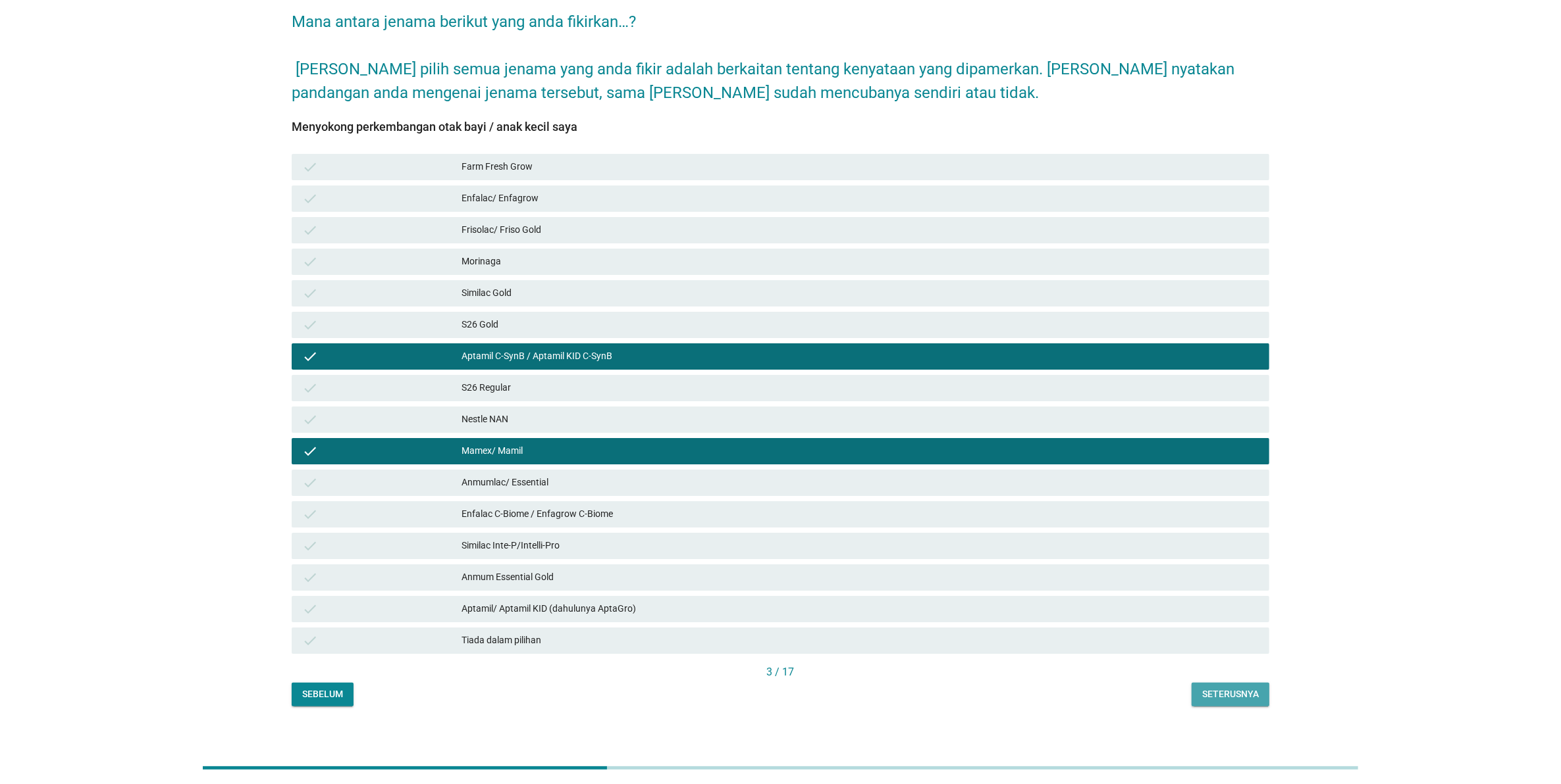
click at [1202, 687] on div "Seterusnya" at bounding box center [1230, 694] width 57 height 14
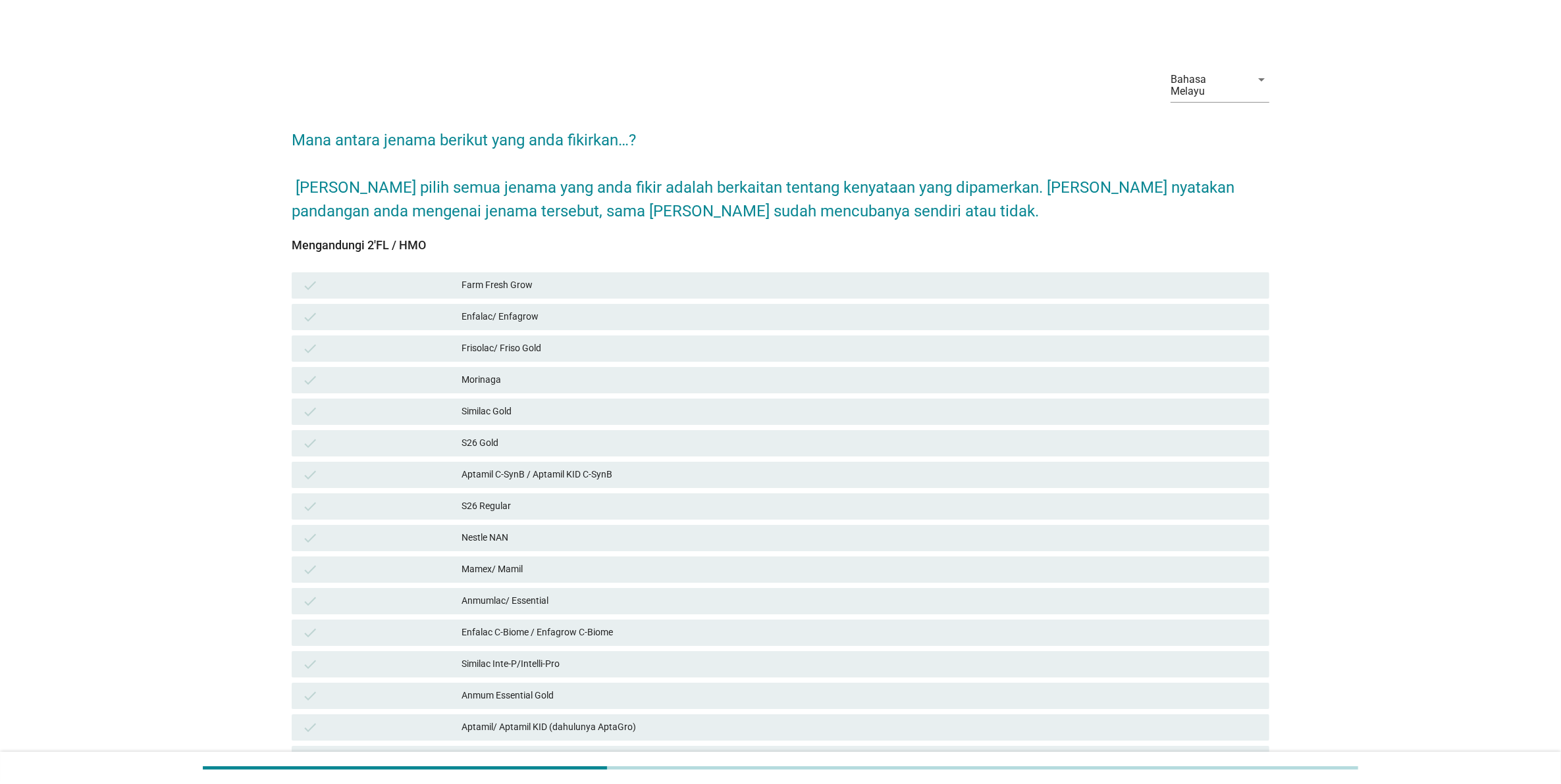
click at [1018, 445] on div "check S26 Gold" at bounding box center [780, 443] width 983 height 31
click at [1017, 531] on div "Nestle NAN" at bounding box center [860, 538] width 797 height 16
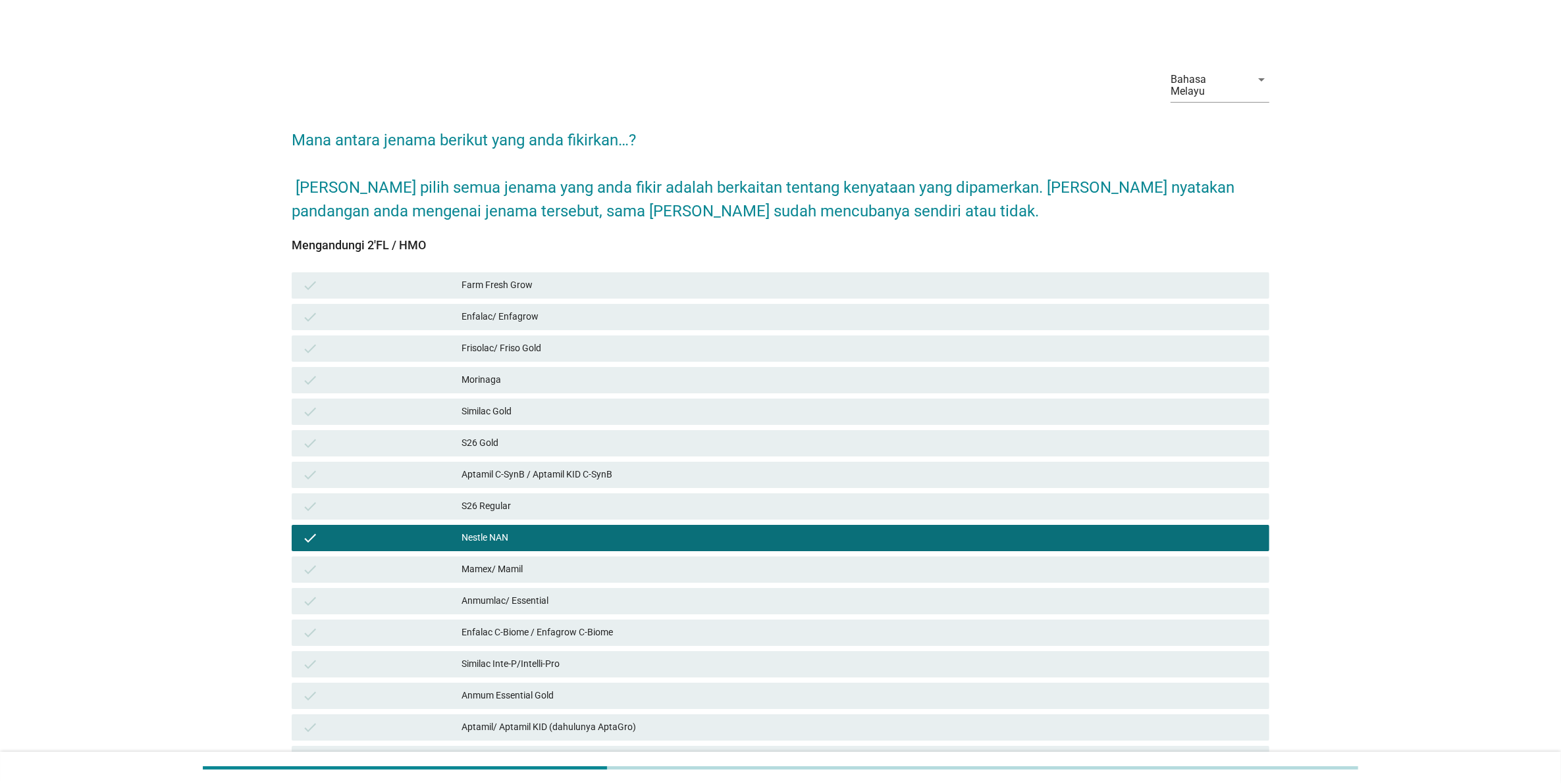
scroll to position [118, 0]
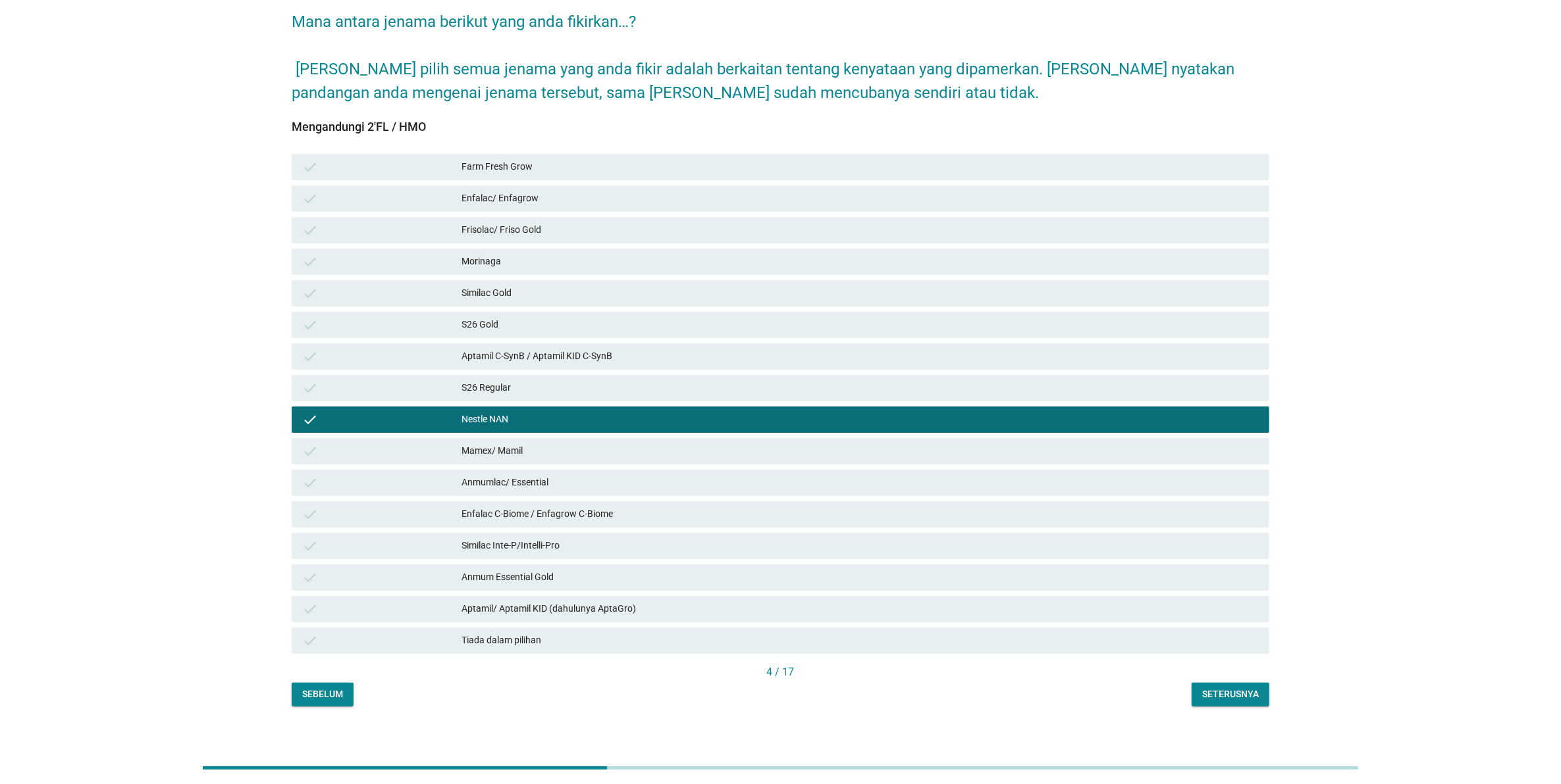
click at [1205, 688] on div "Seterusnya" at bounding box center [1230, 694] width 57 height 14
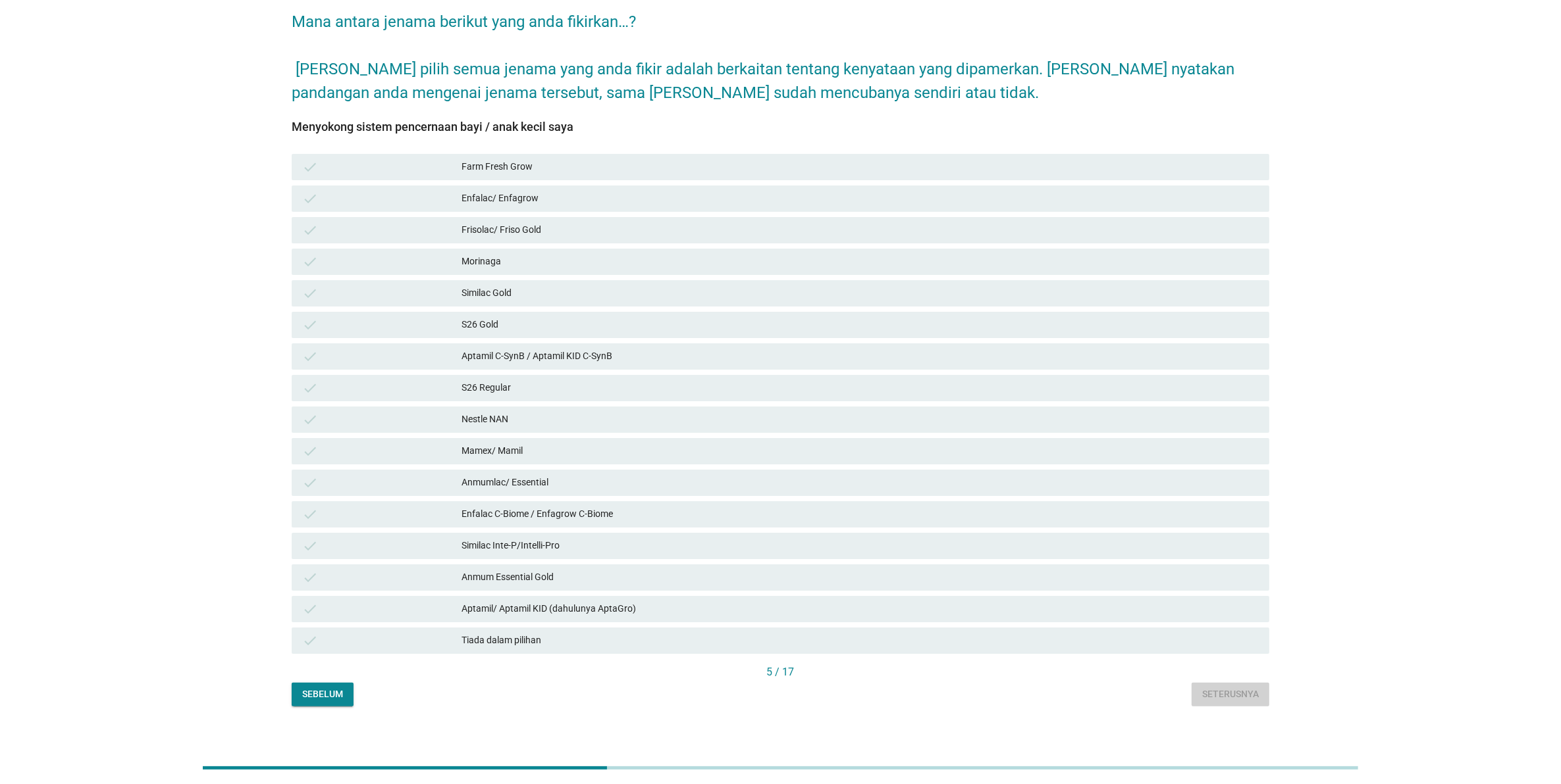
scroll to position [0, 0]
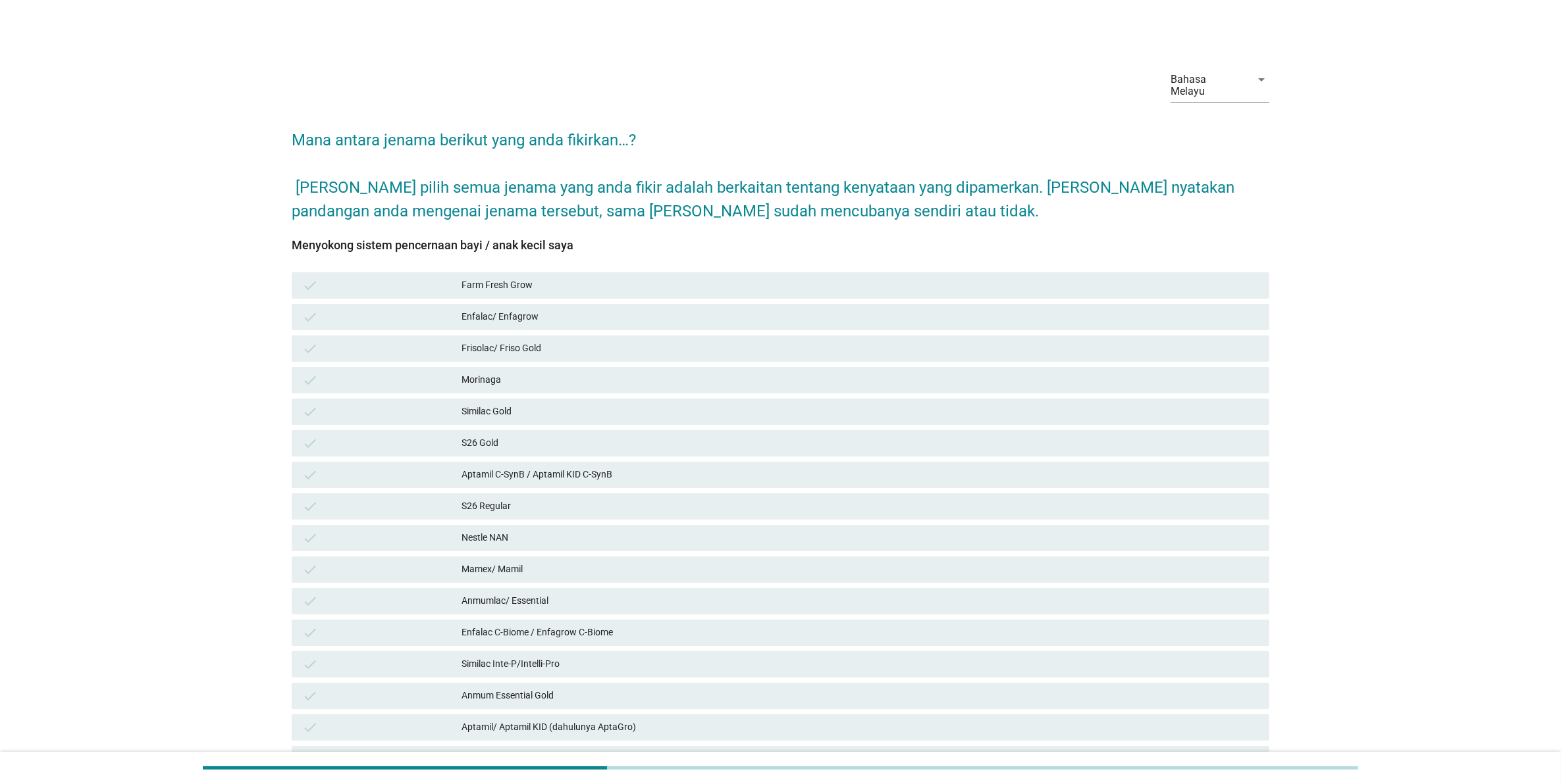
click at [1216, 92] on div "Bahasa Melayu arrow_drop_down" at bounding box center [1220, 92] width 99 height 46
drag, startPoint x: 1216, startPoint y: 92, endPoint x: 1216, endPoint y: 82, distance: 10.0
click at [1216, 82] on div "Bahasa Melayu" at bounding box center [1207, 85] width 73 height 24
click at [1200, 145] on div "中文（简体）" at bounding box center [1219, 153] width 78 height 16
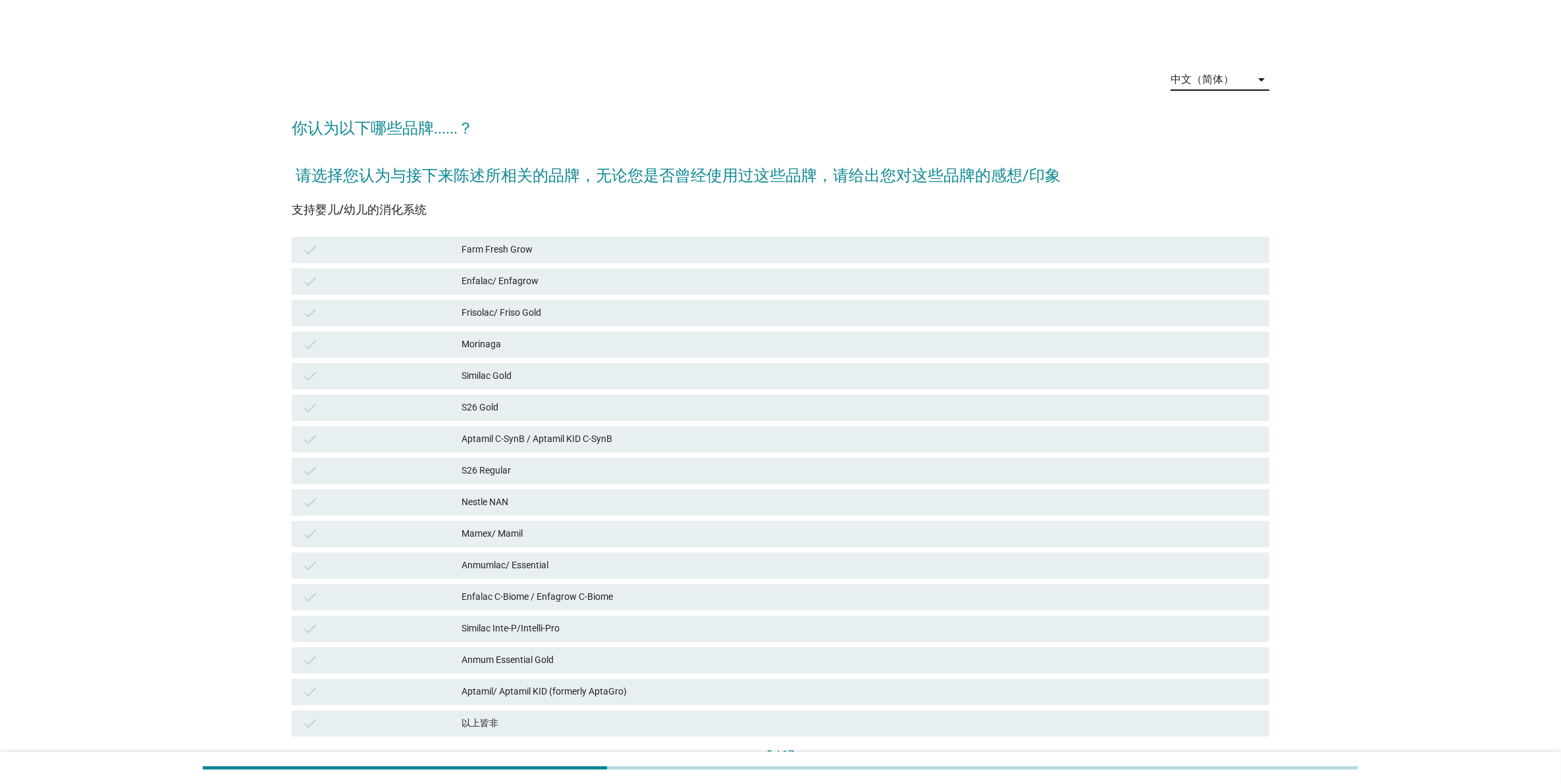
click at [1068, 442] on div "Aptamil C-SynB / Aptamil KID C-SynB" at bounding box center [860, 440] width 797 height 16
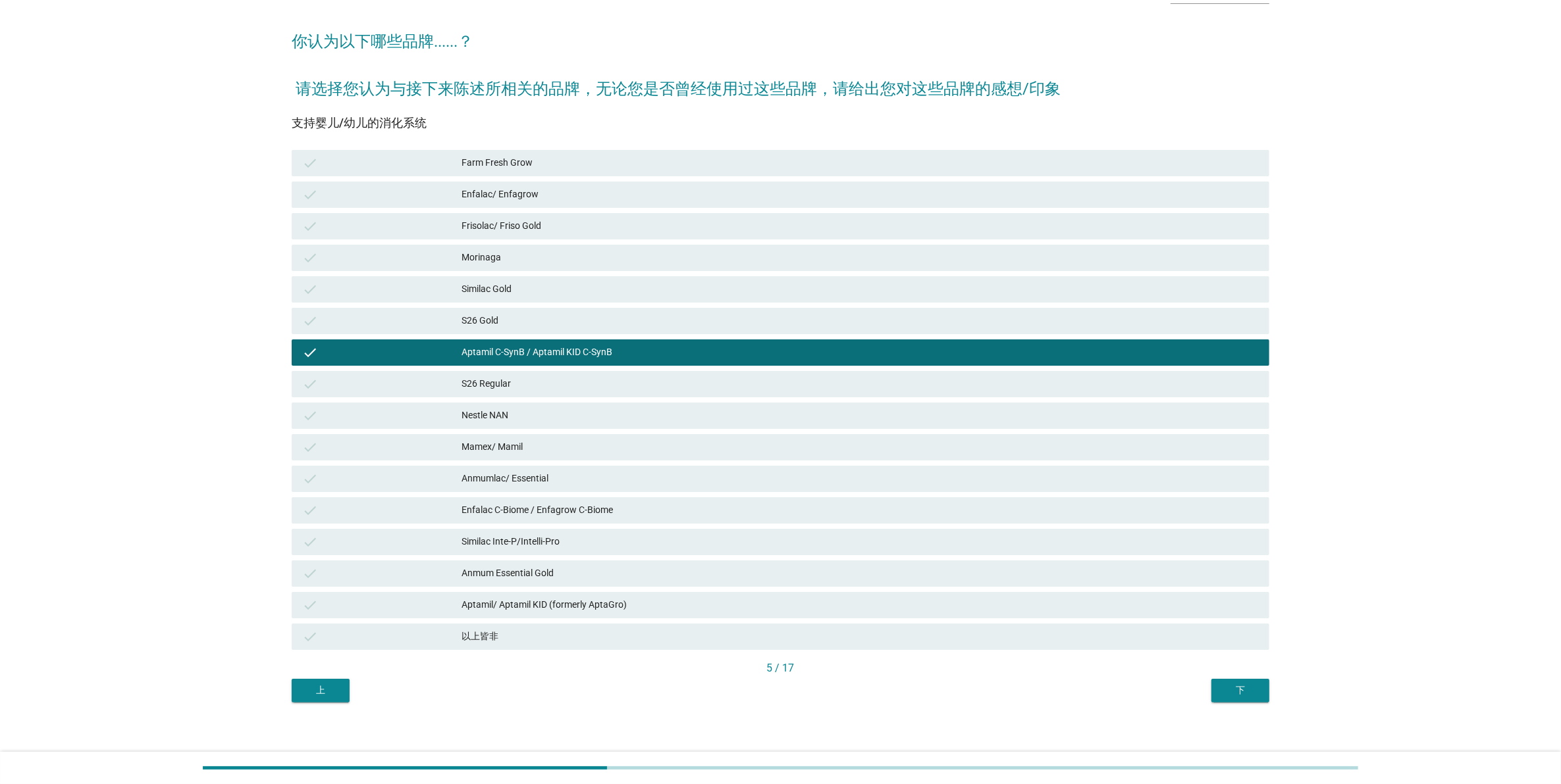
scroll to position [94, 0]
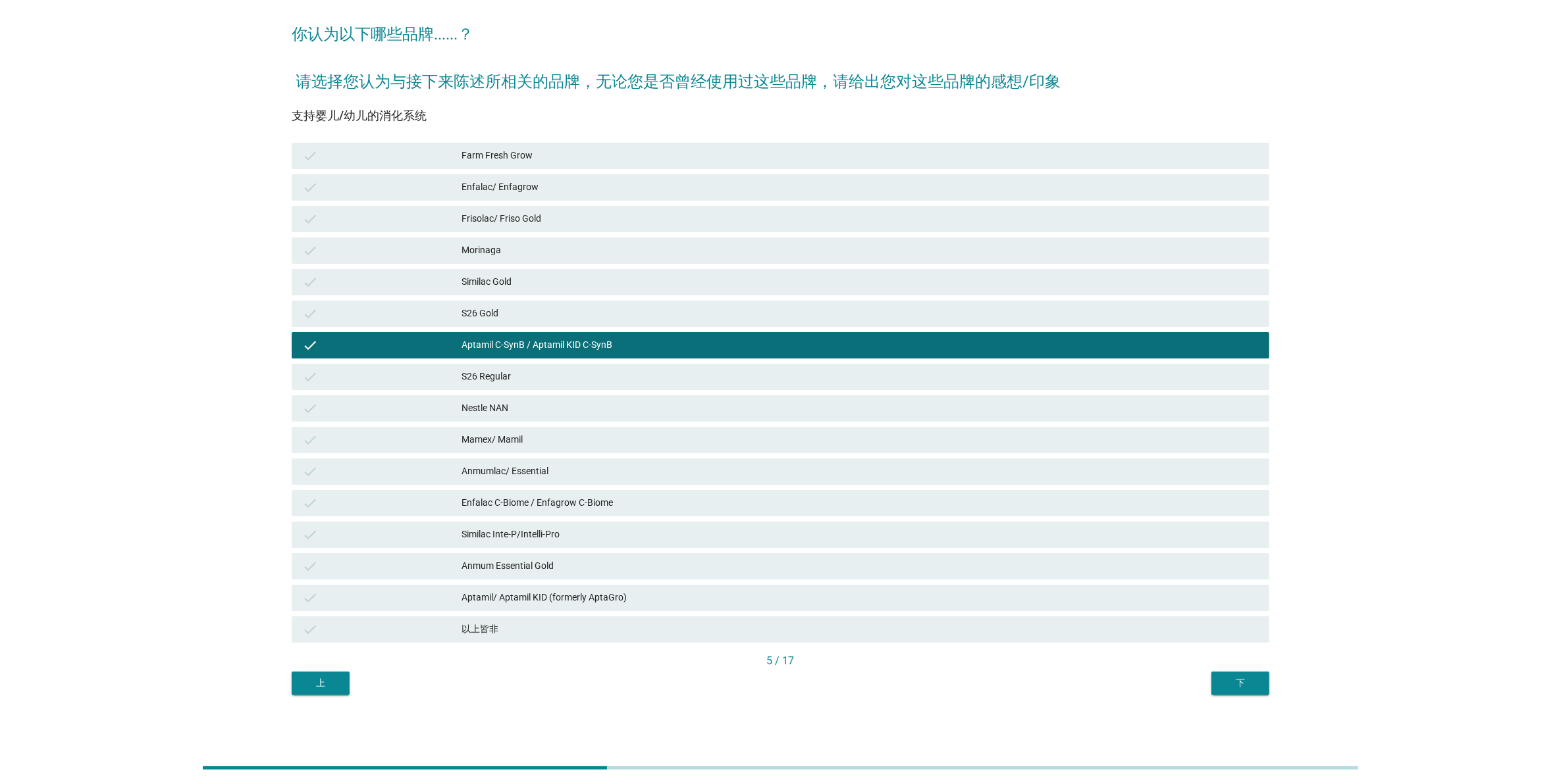
click at [1248, 676] on div "下" at bounding box center [1240, 683] width 37 height 14
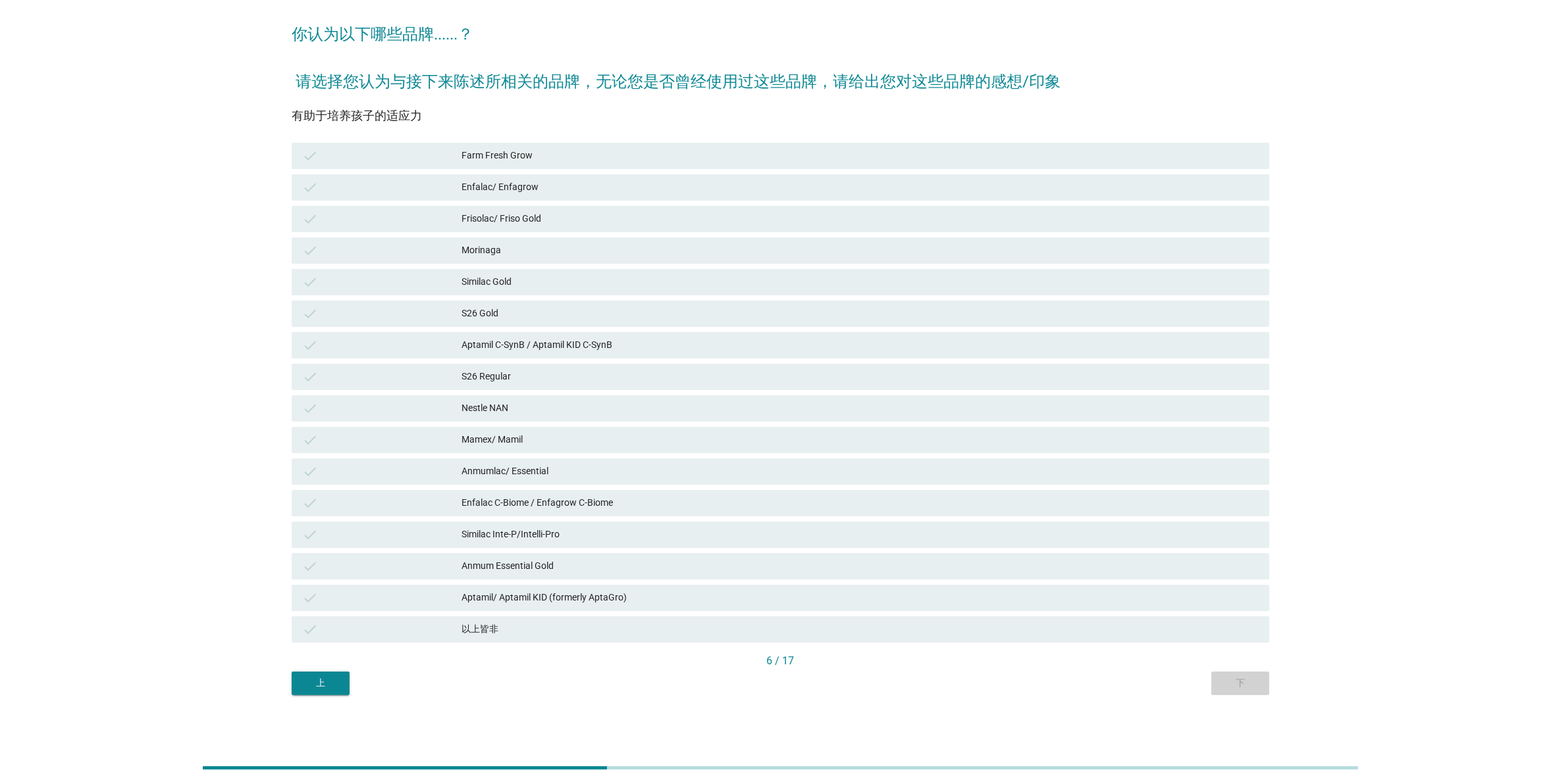
scroll to position [0, 0]
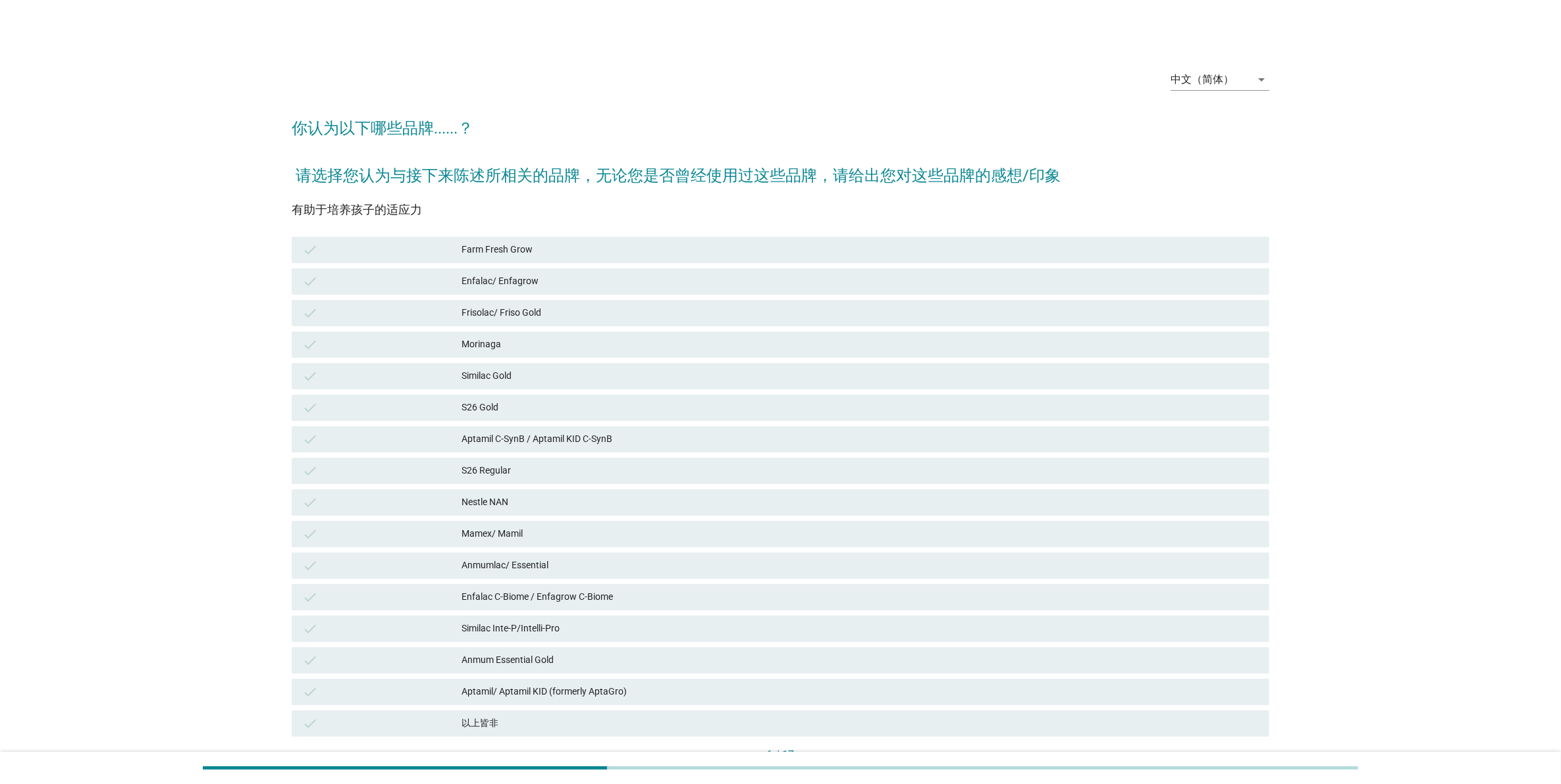
click at [877, 537] on div "Mamex/ Mamil" at bounding box center [860, 534] width 797 height 16
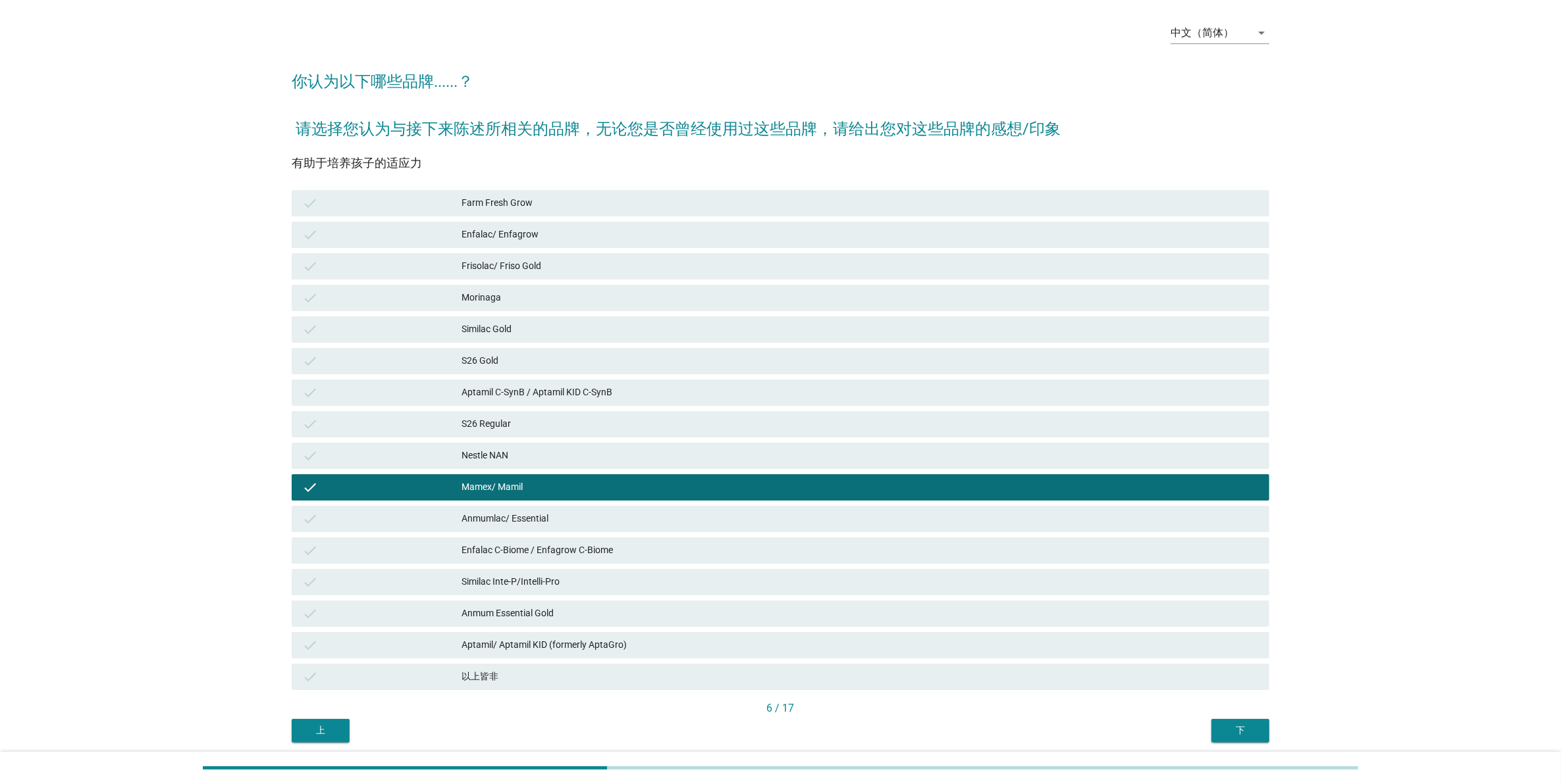
scroll to position [94, 0]
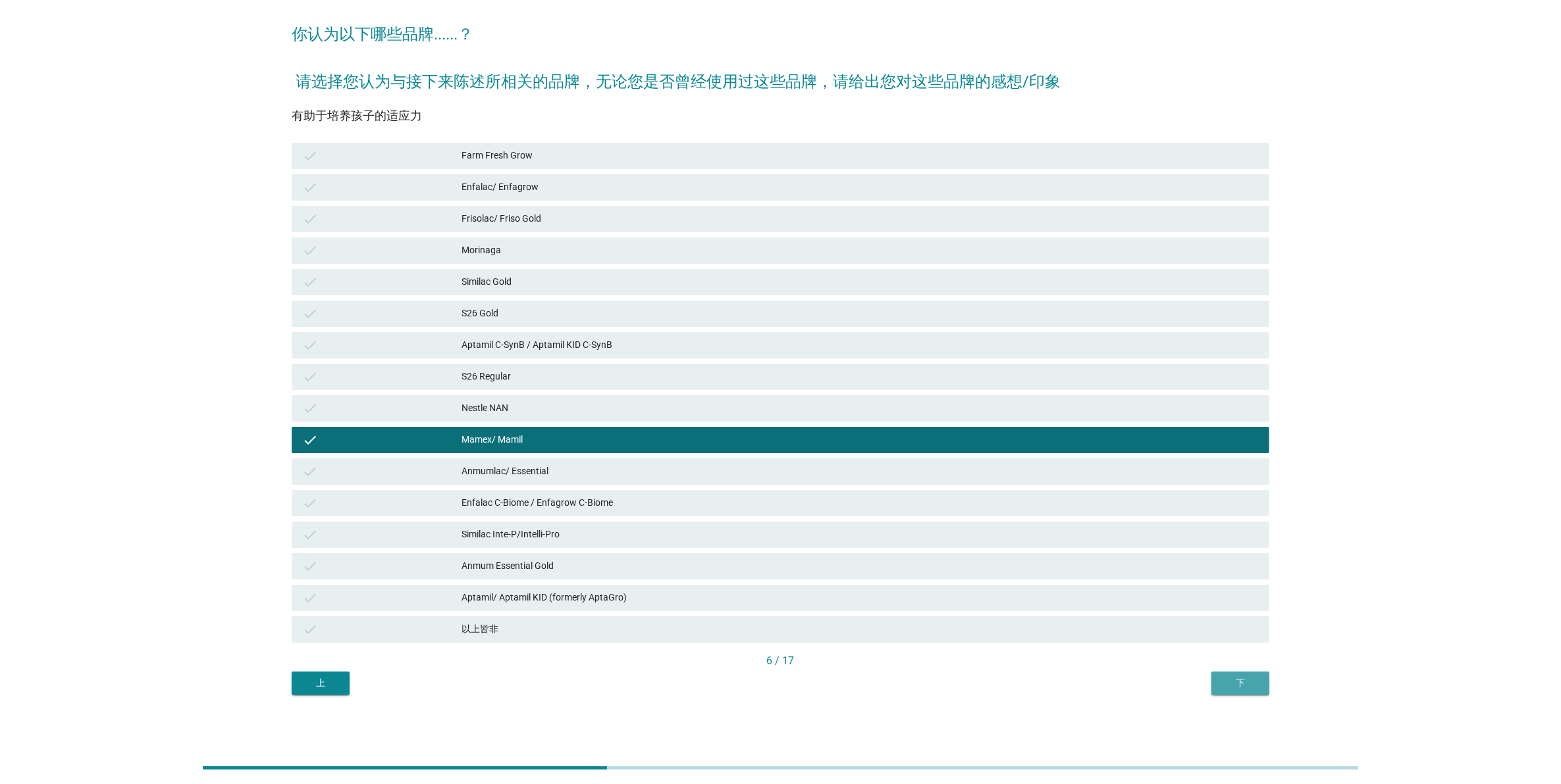
click at [1232, 684] on div "下" at bounding box center [1240, 683] width 37 height 14
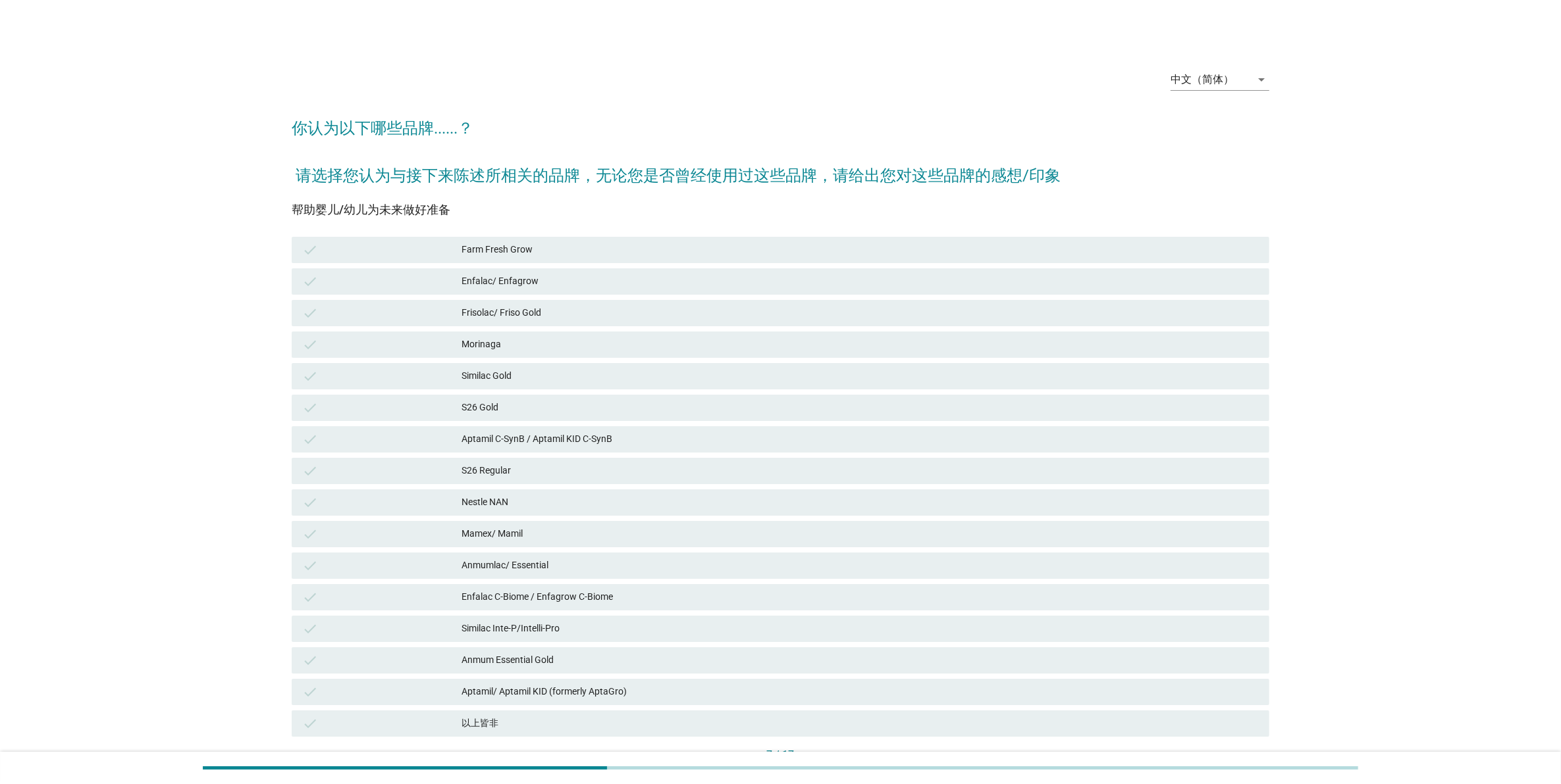
click at [856, 527] on div "Mamex/ Mamil" at bounding box center [860, 534] width 797 height 16
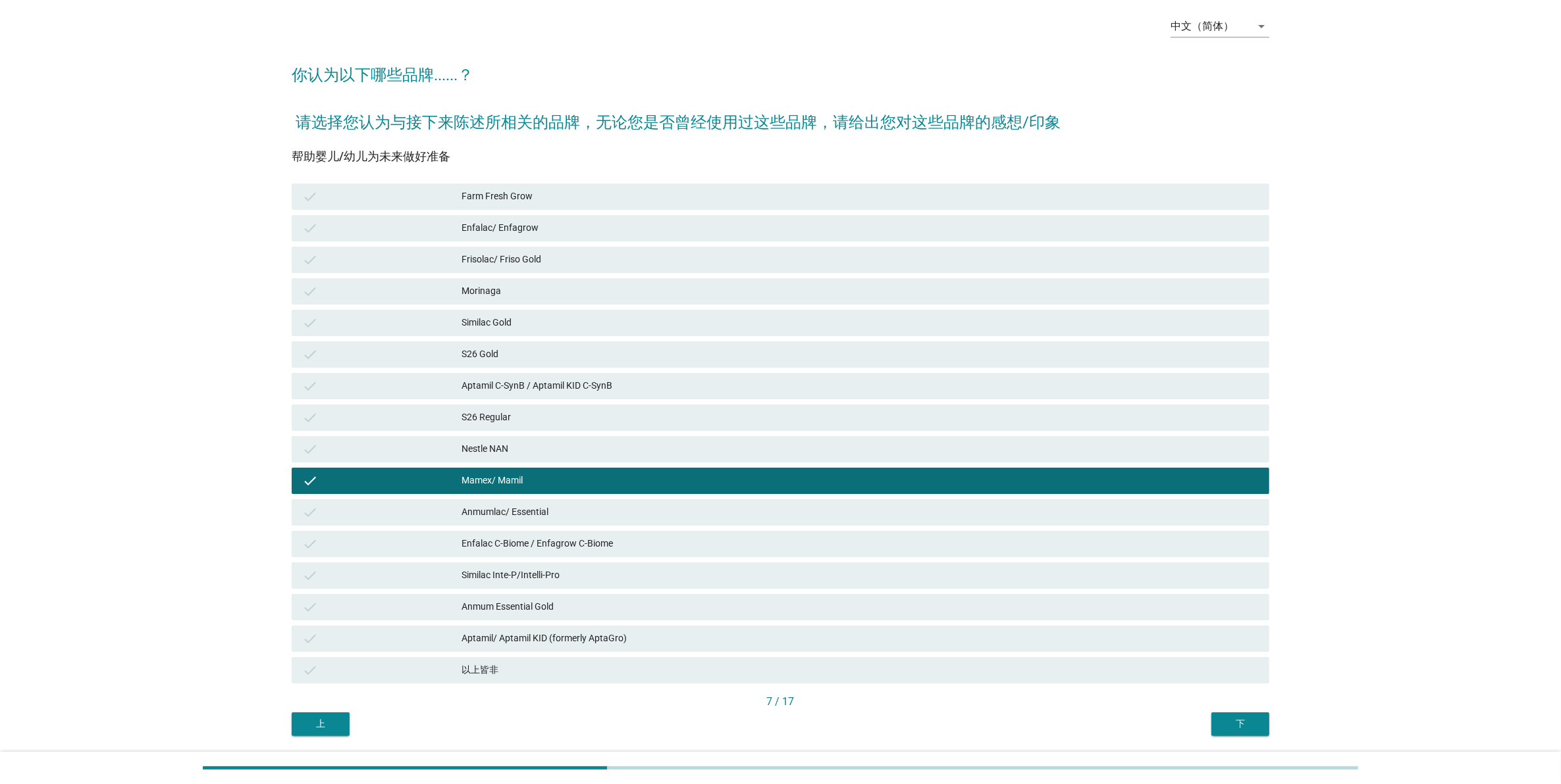
scroll to position [82, 0]
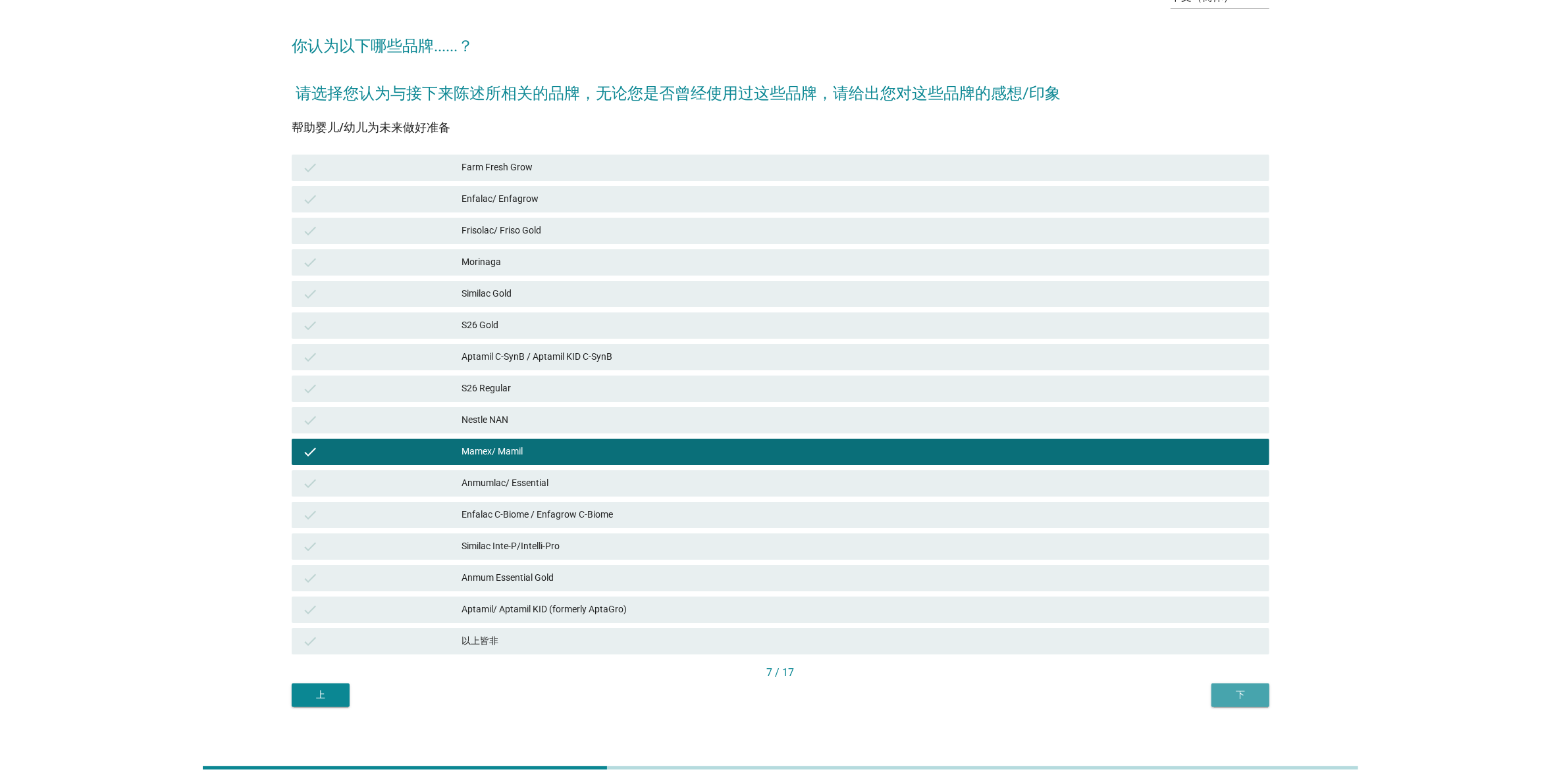
click at [1233, 698] on div "下" at bounding box center [1240, 695] width 37 height 14
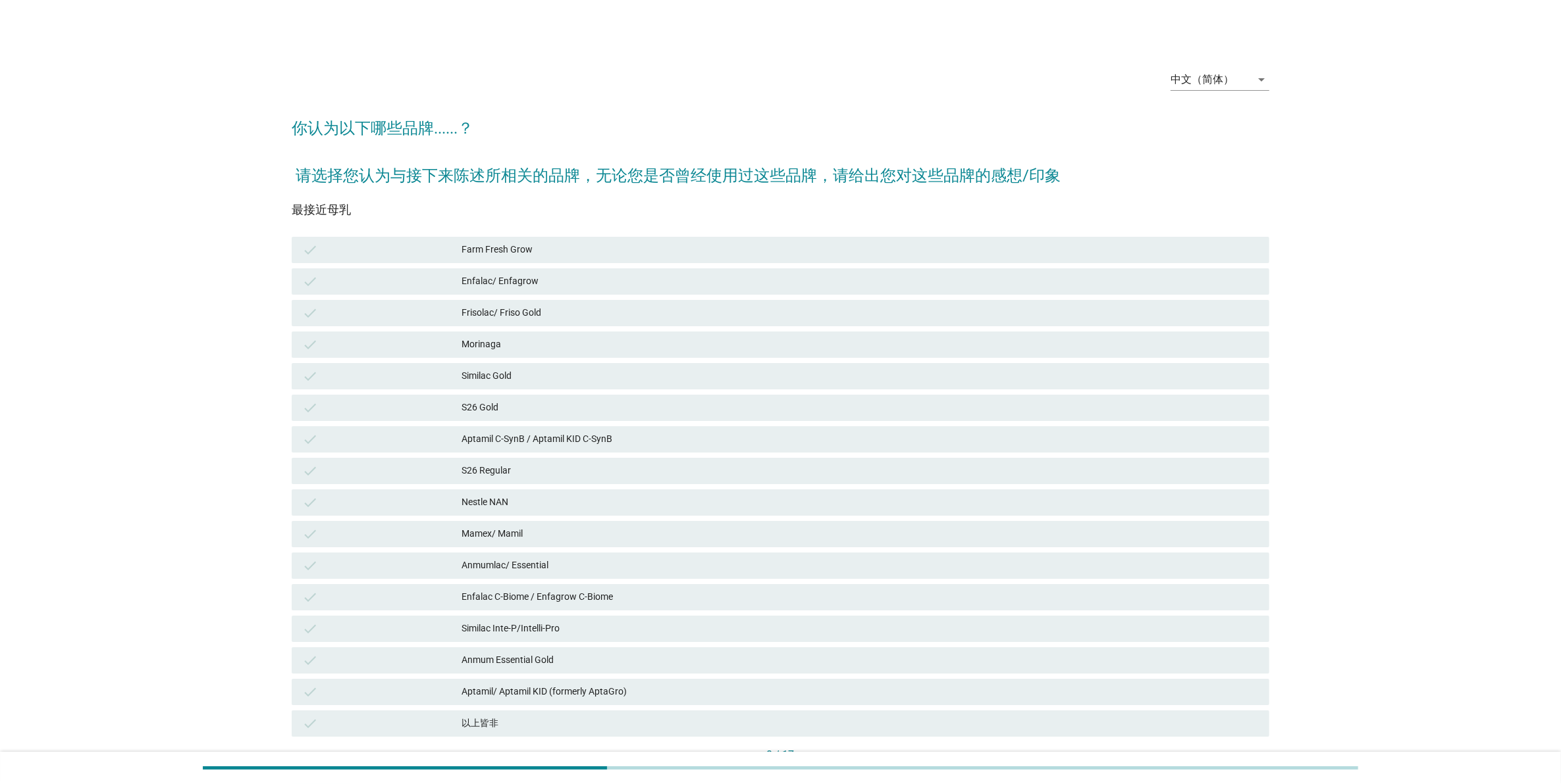
click at [883, 556] on div "check Anmumlac/ Essential" at bounding box center [780, 566] width 978 height 26
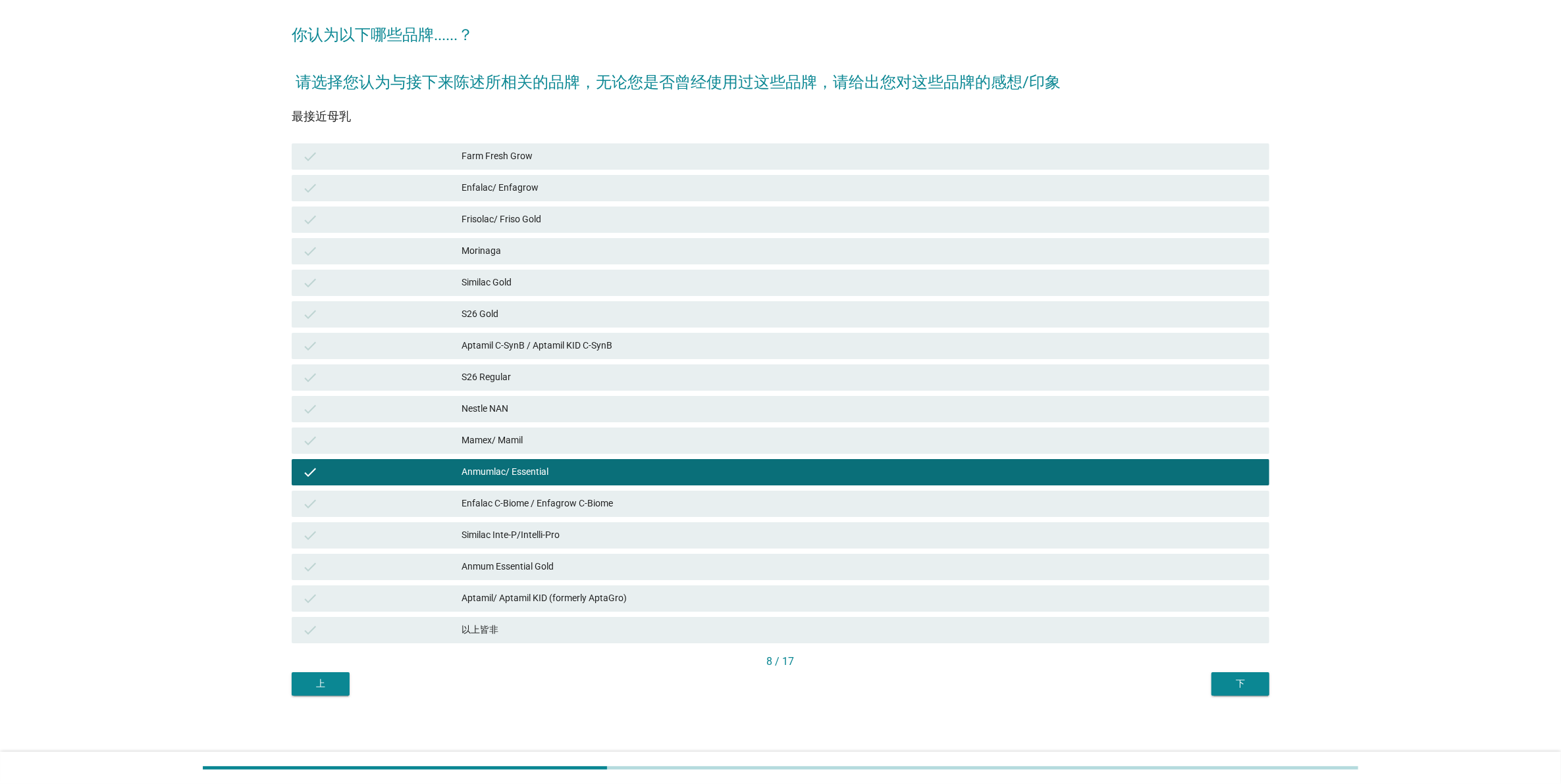
scroll to position [94, 0]
click at [1271, 685] on div "中文（简体） arrow_drop_down 你认为以下哪些品牌......？ 请选择您认为与接下来陈述所相关的品牌，无论您是否曾经使用过这些品牌，请给出您对…" at bounding box center [781, 330] width 999 height 752
click at [1259, 681] on button "下" at bounding box center [1240, 683] width 58 height 24
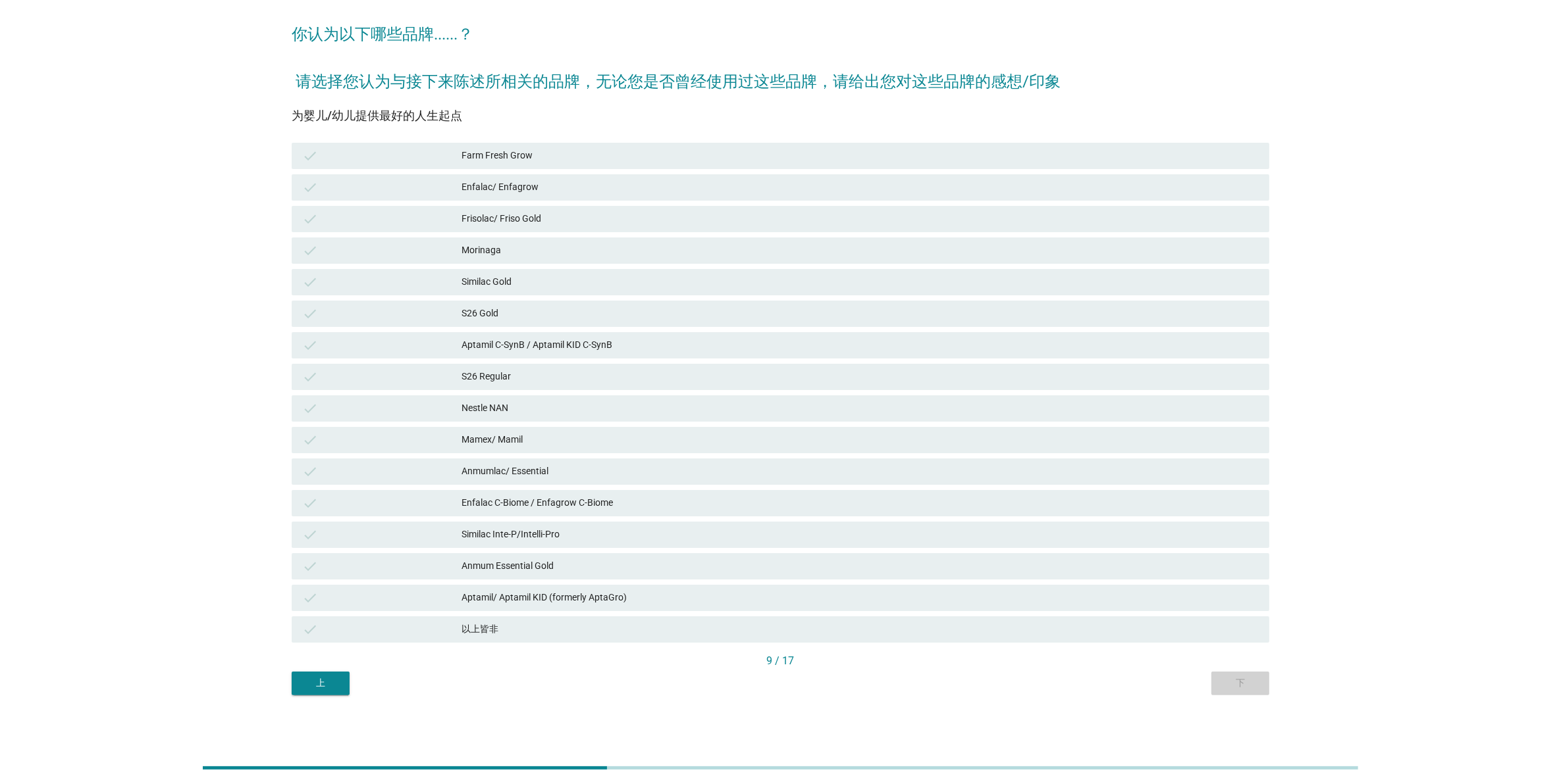
scroll to position [0, 0]
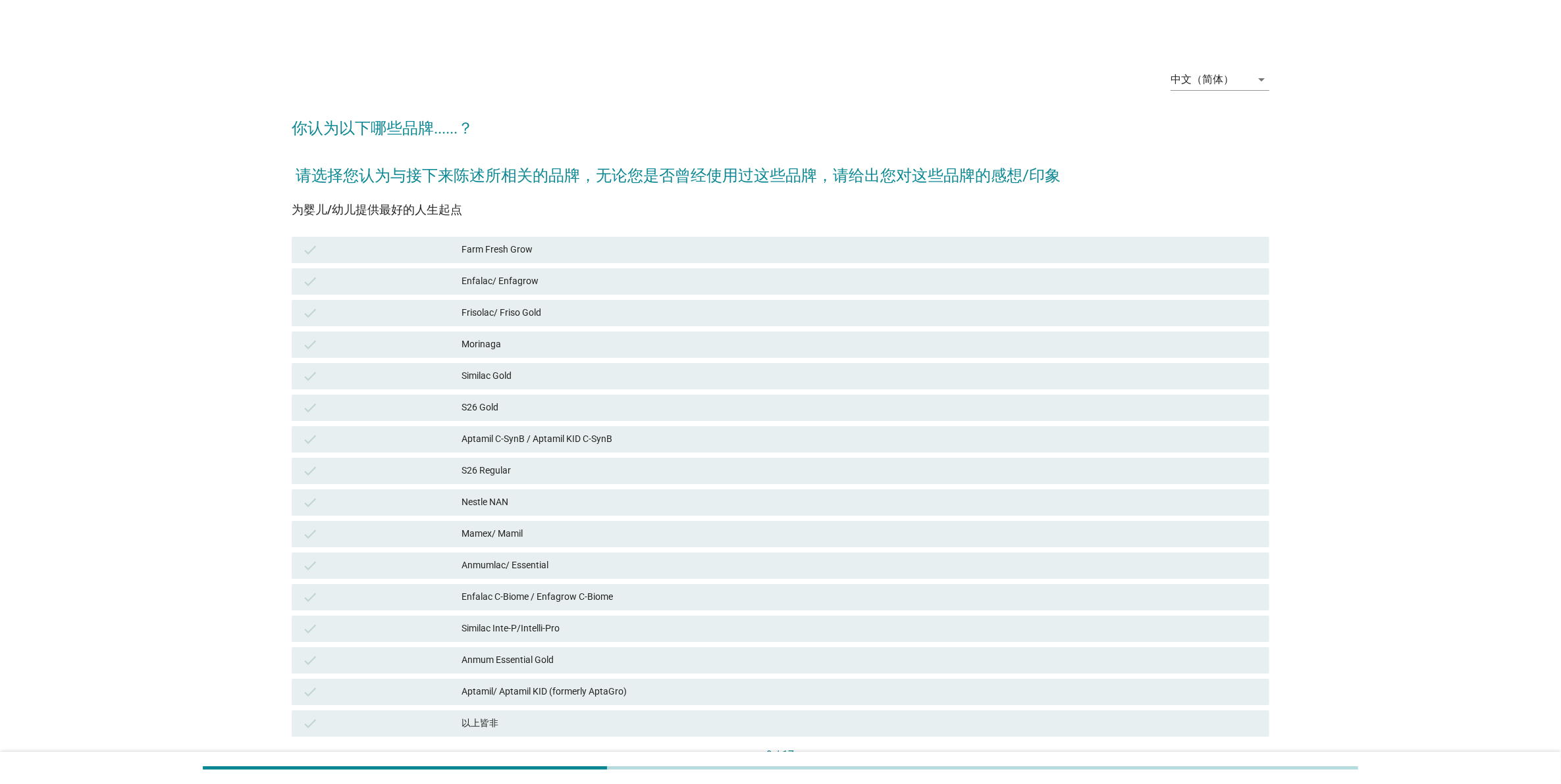
click at [1000, 607] on div "check Enfalac C-Biome / Enfagrow C-Biome" at bounding box center [780, 597] width 978 height 26
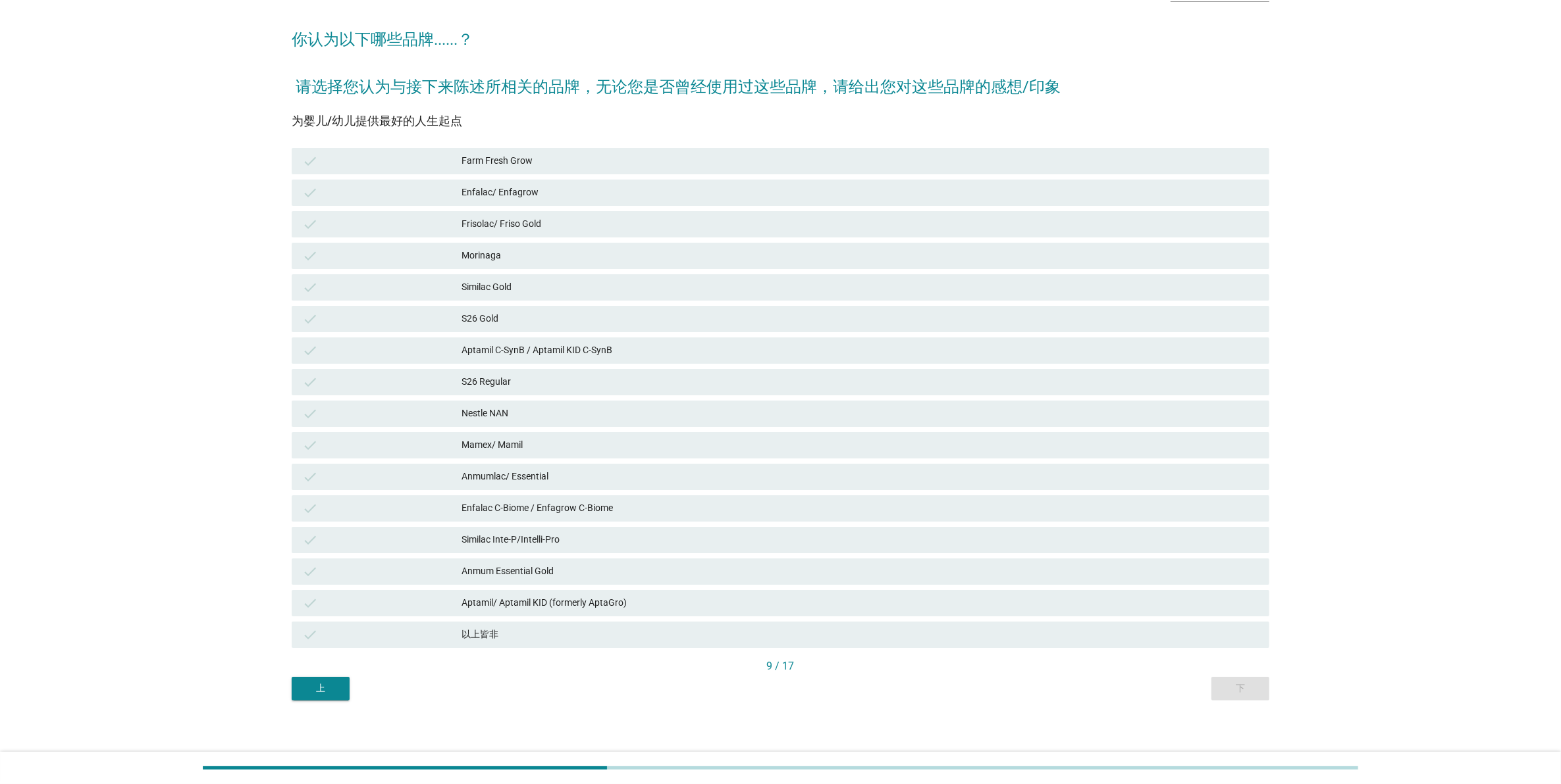
scroll to position [94, 0]
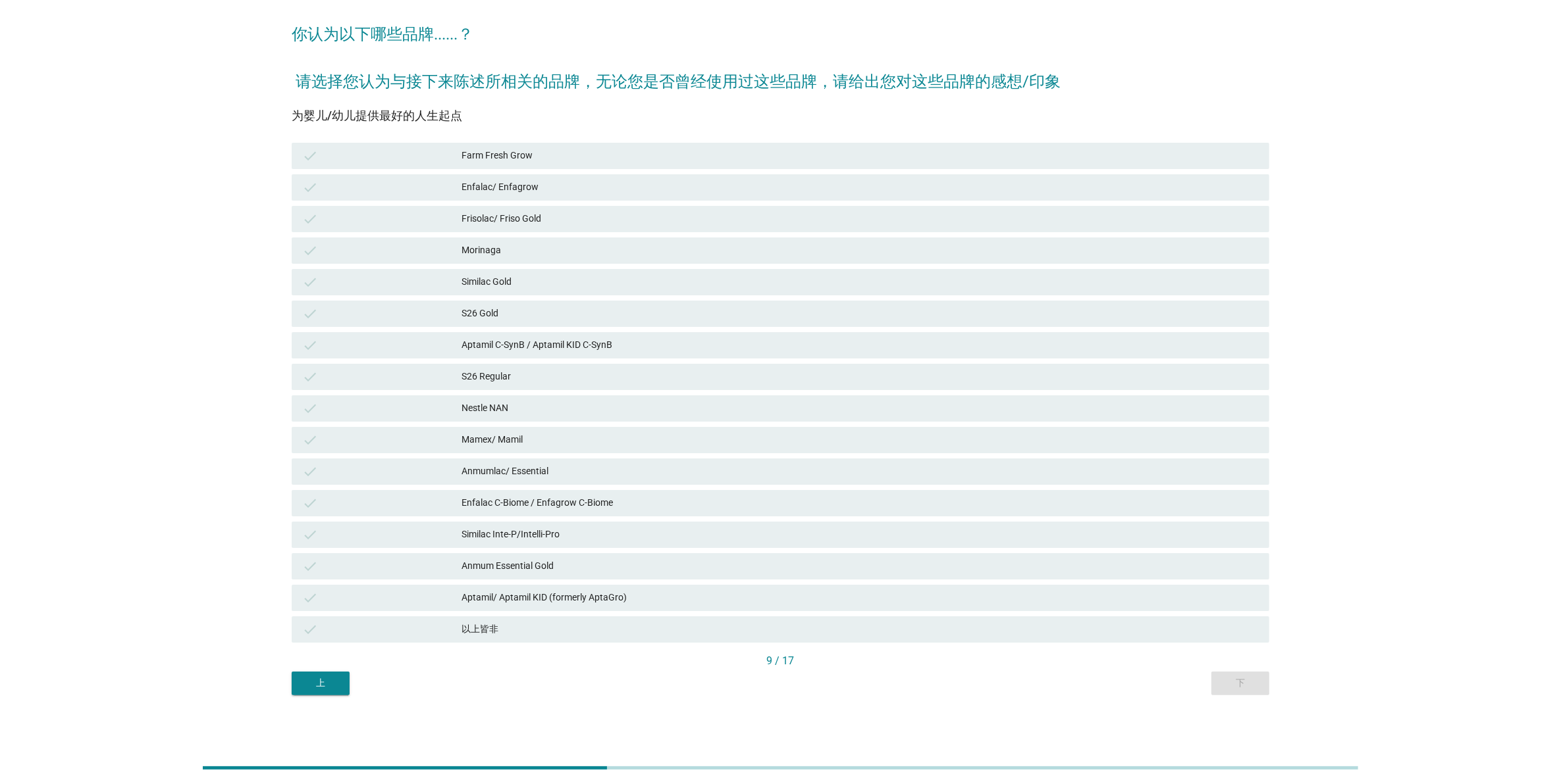
click at [1243, 678] on div "上 下" at bounding box center [780, 683] width 978 height 24
click at [1064, 553] on div "check Anmum Essential Gold" at bounding box center [780, 566] width 978 height 26
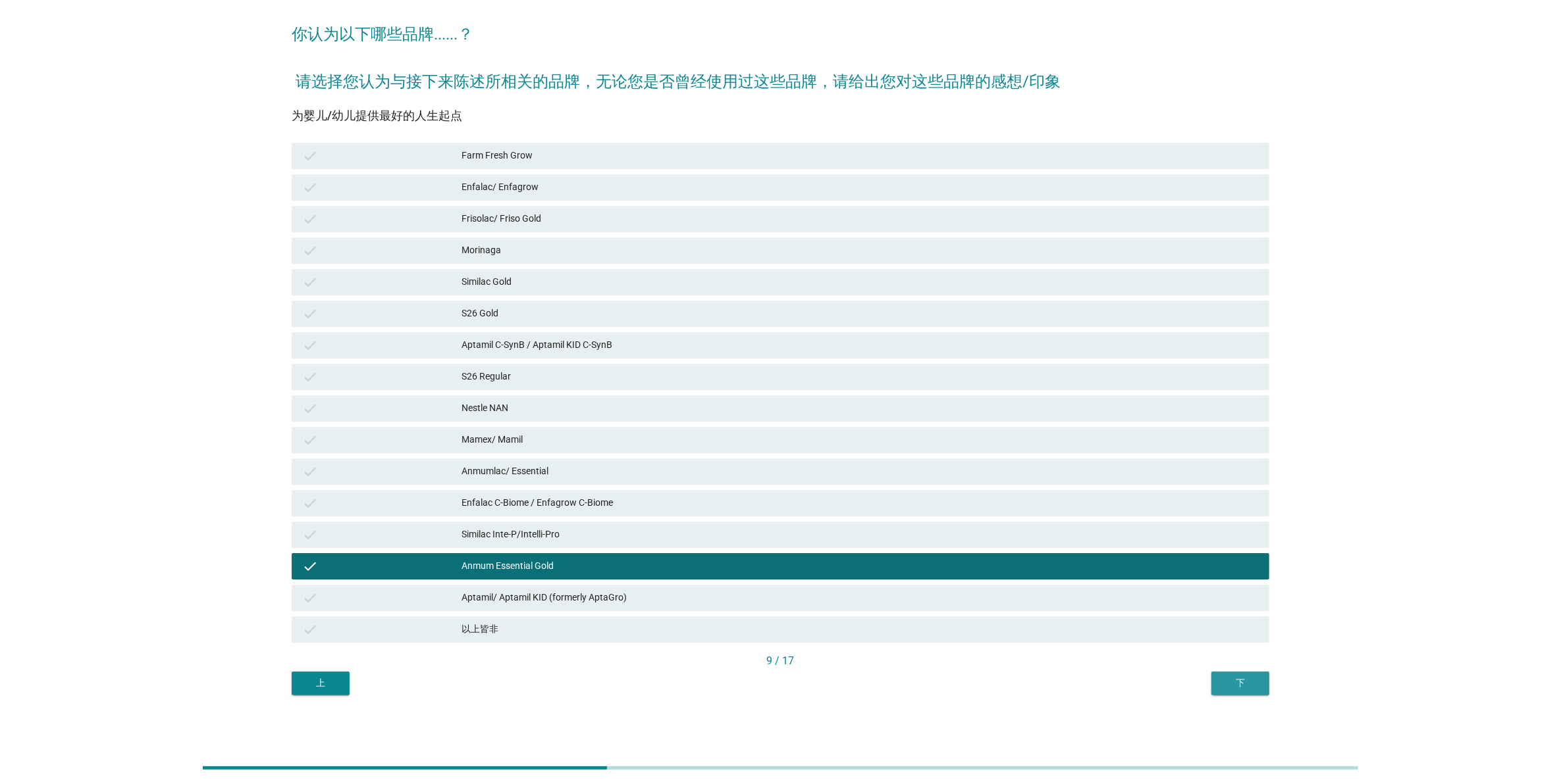
click at [1231, 685] on div "下" at bounding box center [1240, 683] width 37 height 14
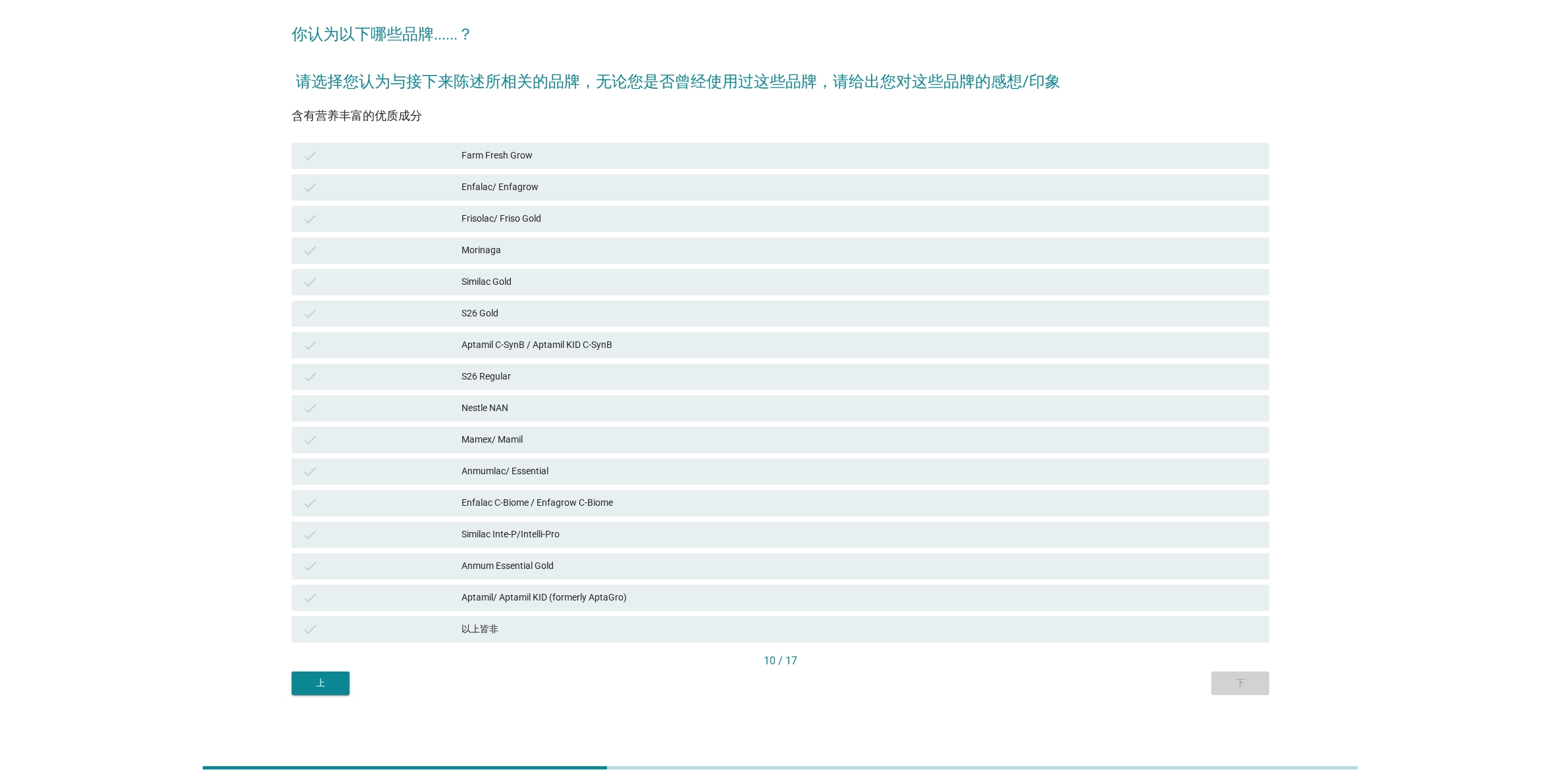
scroll to position [0, 0]
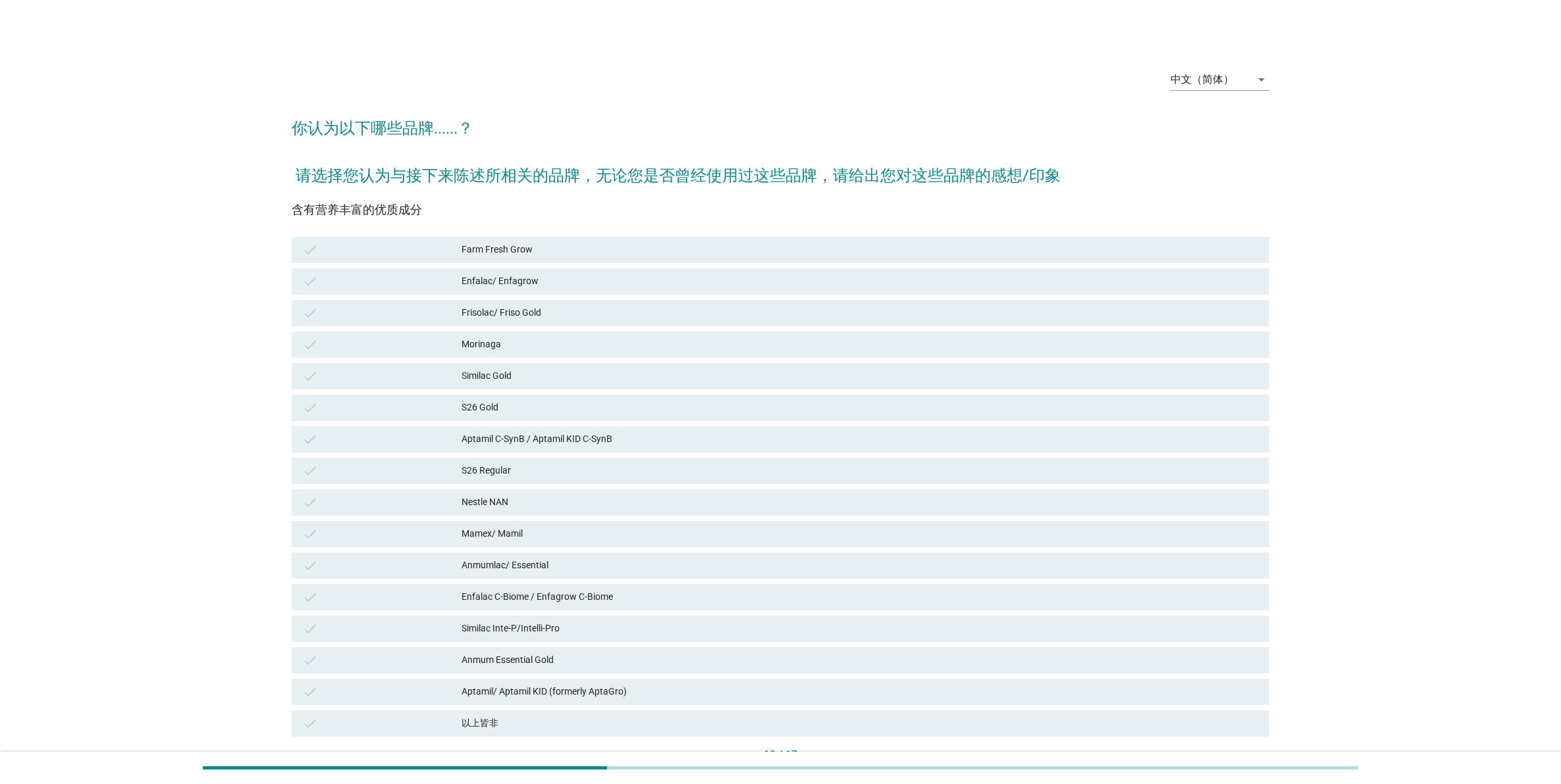
click at [957, 582] on div "check Enfalac C-Biome / Enfagrow C-Biome" at bounding box center [780, 597] width 983 height 31
click at [990, 581] on div "check Enfalac C-Biome / Enfagrow C-Biome" at bounding box center [780, 597] width 983 height 31
click at [990, 599] on div "Enfalac C-Biome / Enfagrow C-Biome" at bounding box center [860, 597] width 797 height 16
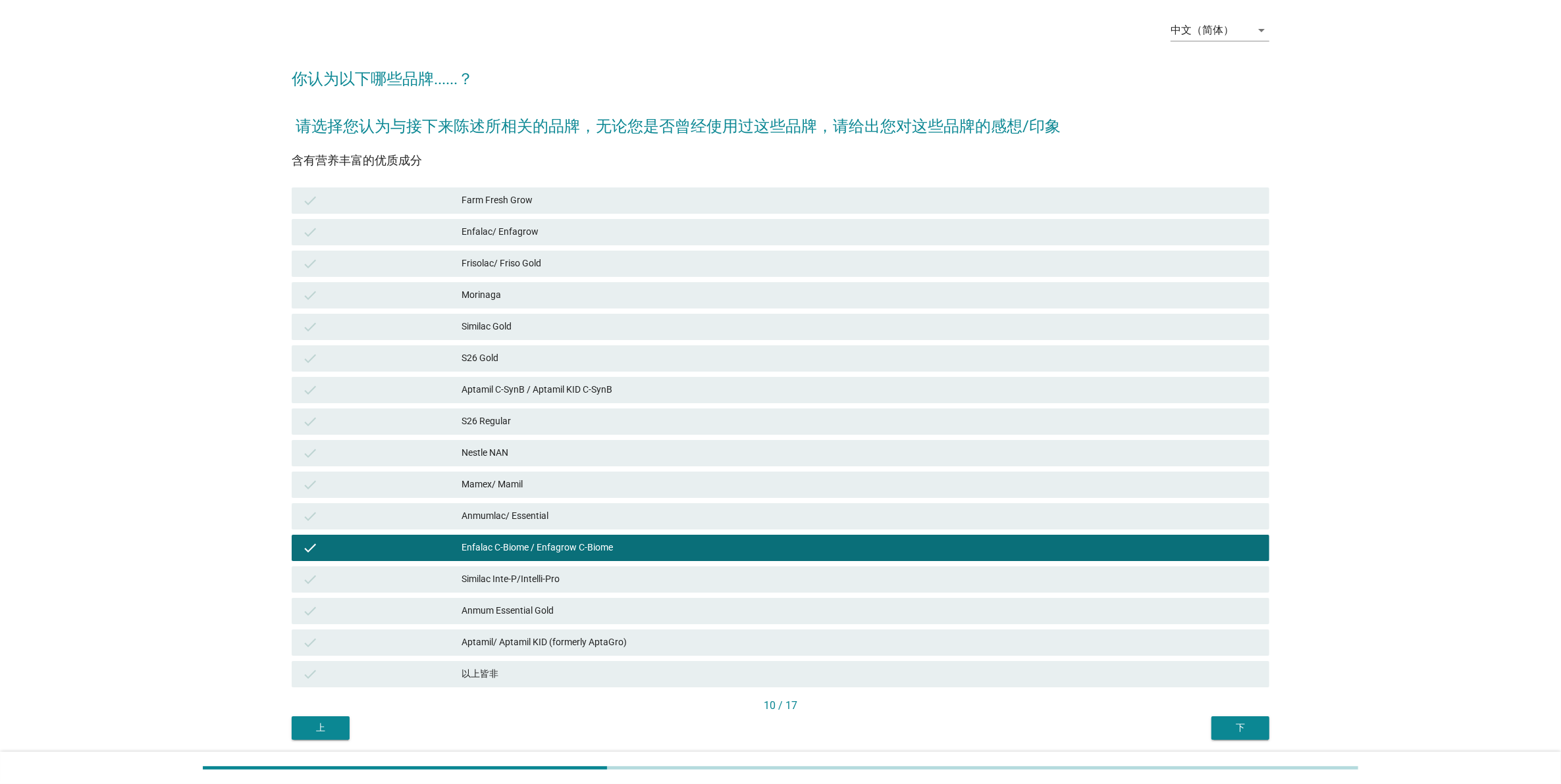
scroll to position [94, 0]
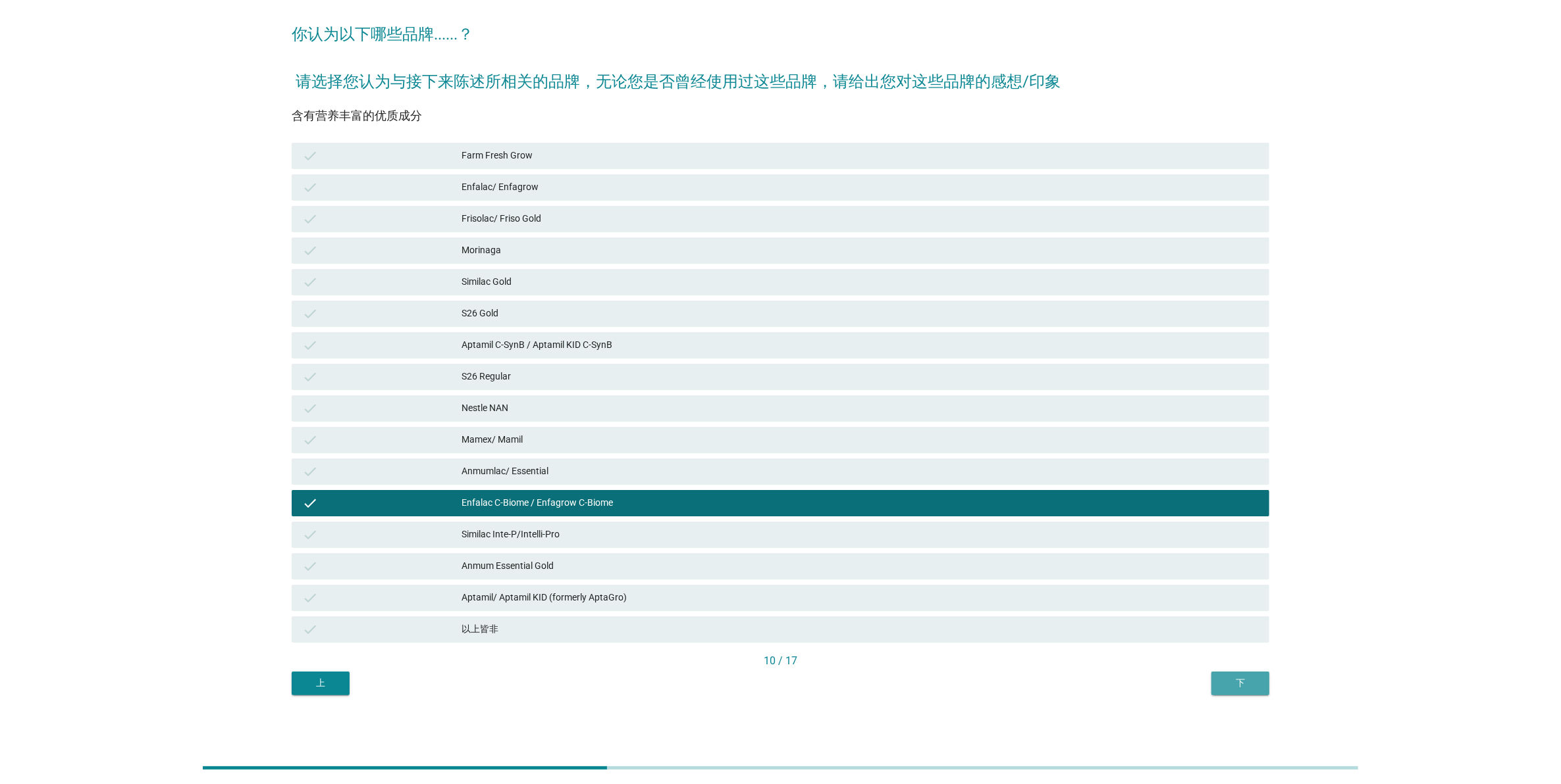
click at [1232, 692] on button "下" at bounding box center [1240, 683] width 58 height 24
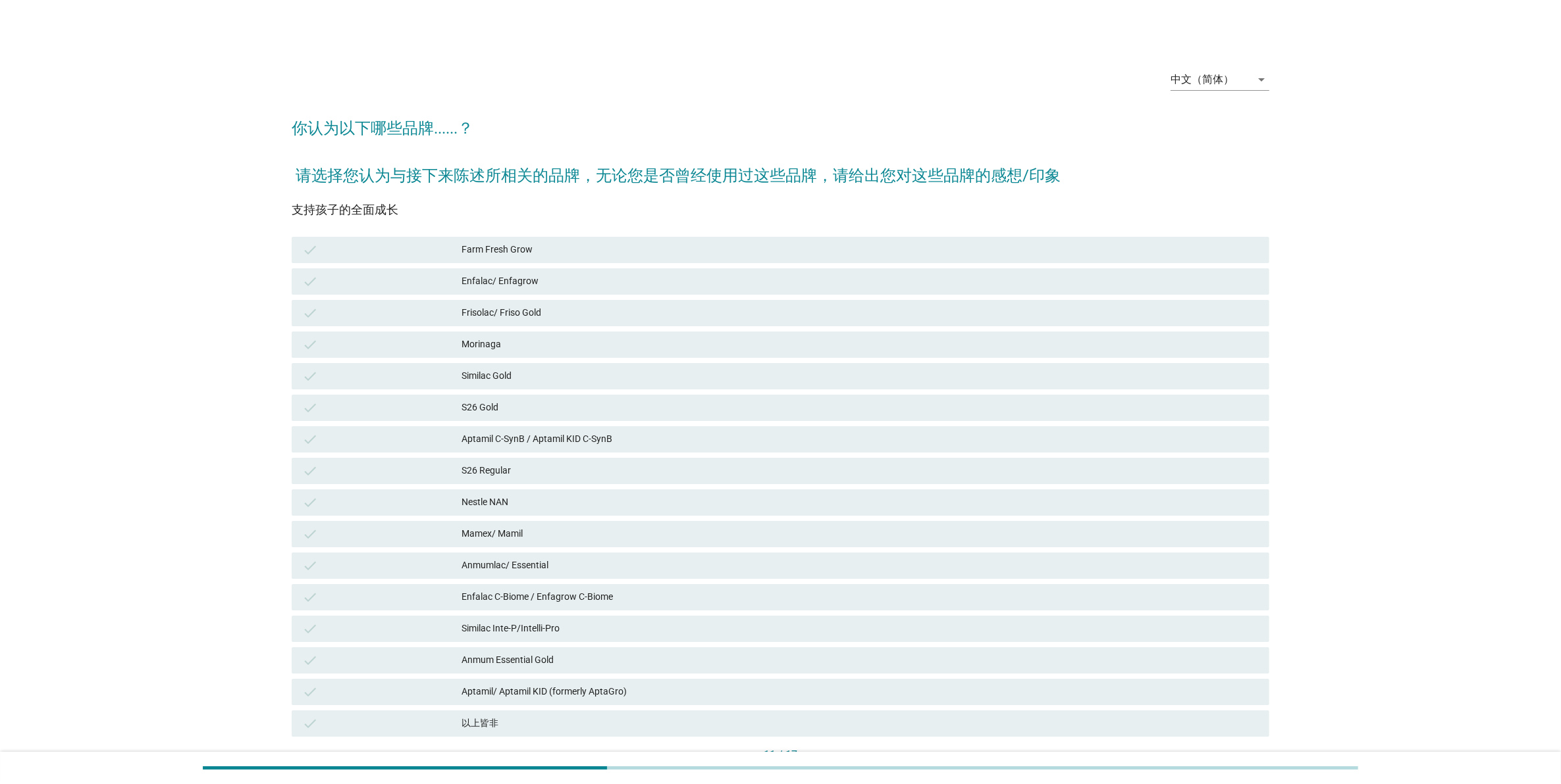
click at [925, 566] on div "Anmumlac/ Essential" at bounding box center [860, 566] width 797 height 16
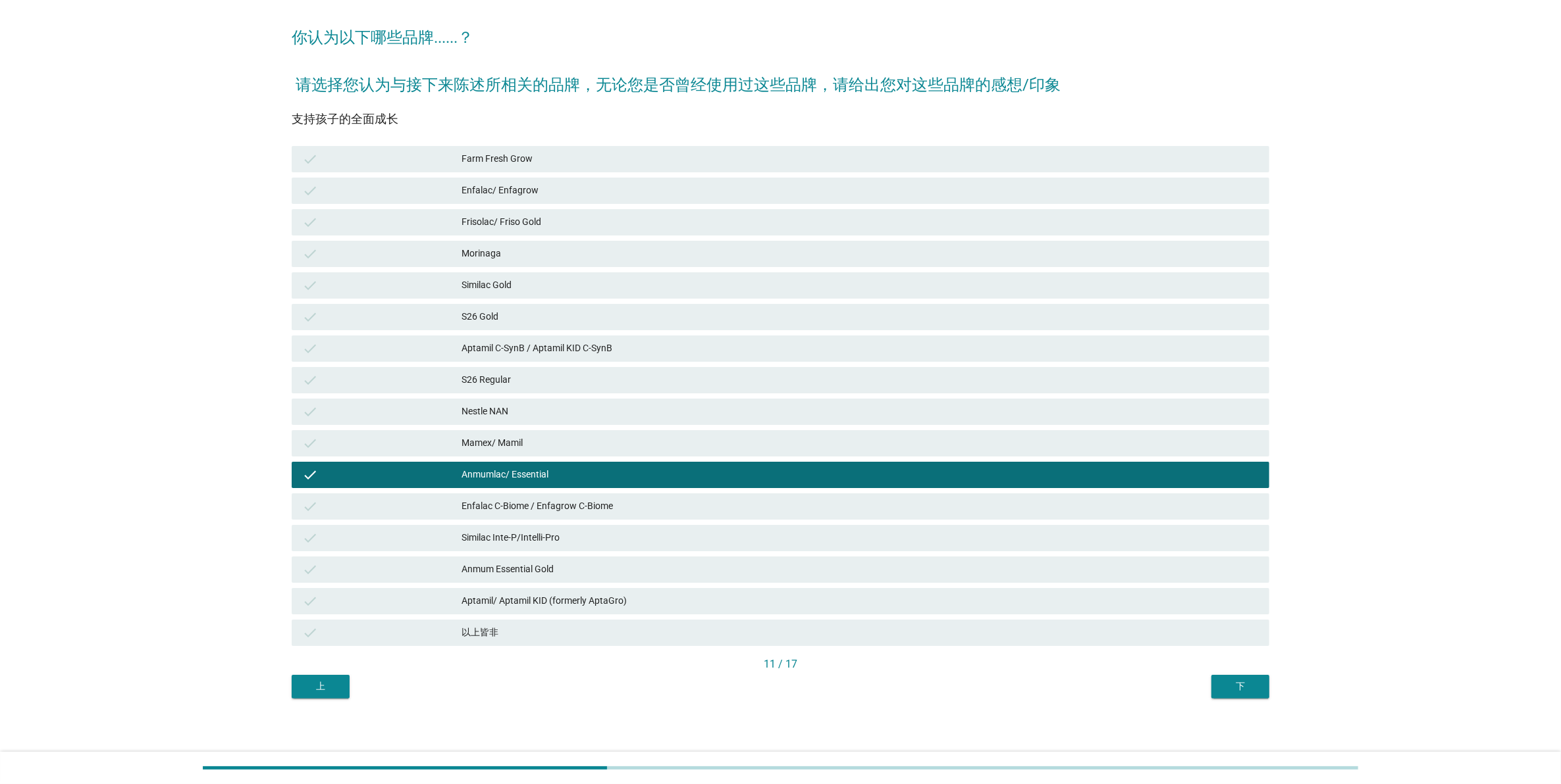
scroll to position [94, 0]
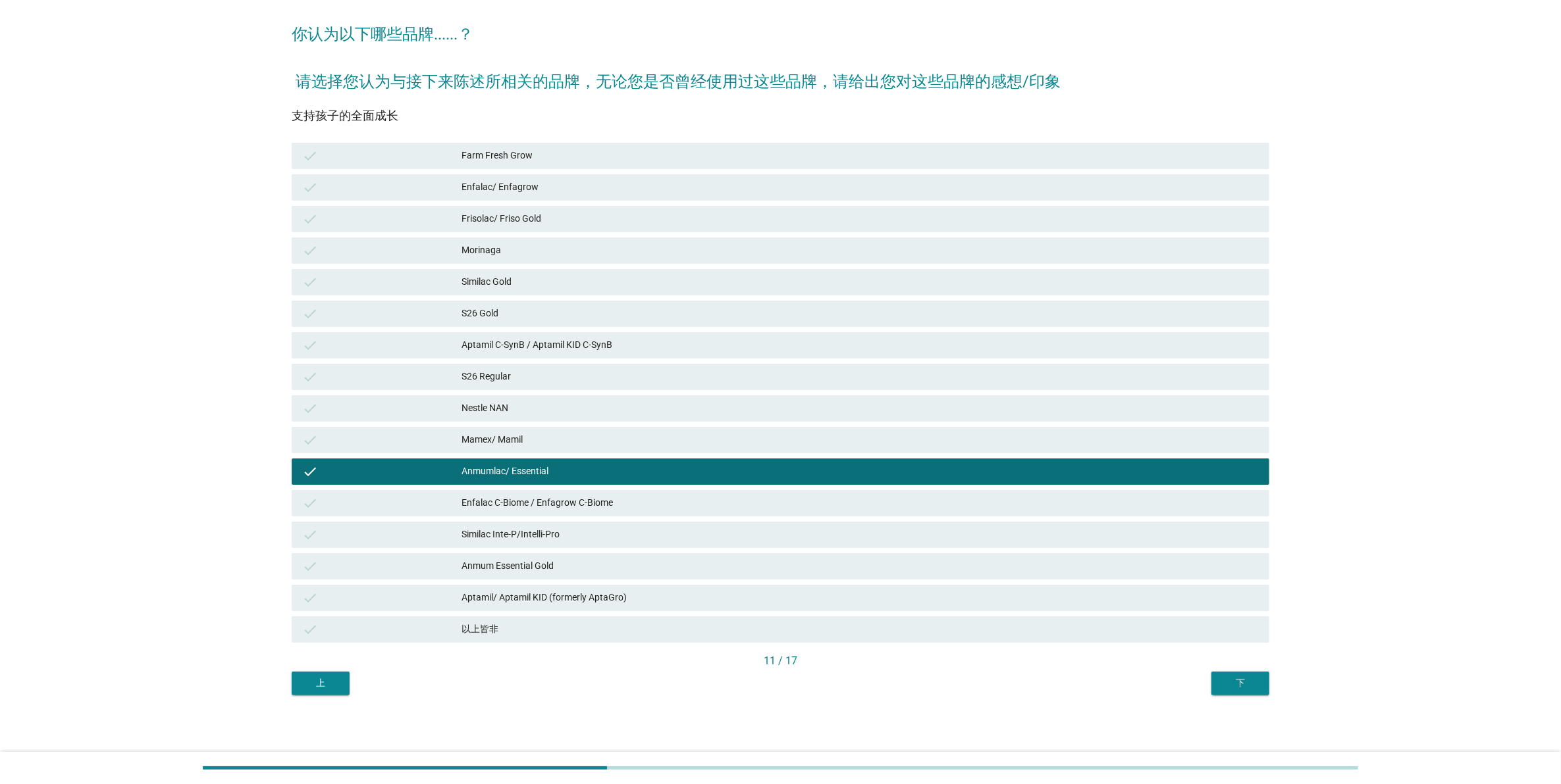
click at [1238, 703] on div "中文（简体） arrow_drop_down 你认为以下哪些品牌......？ 请选择您认为与接下来陈述所相关的品牌，无论您是否曾经使用过这些品牌，请给出您对…" at bounding box center [781, 330] width 999 height 752
click at [1238, 688] on div "下" at bounding box center [1240, 683] width 37 height 14
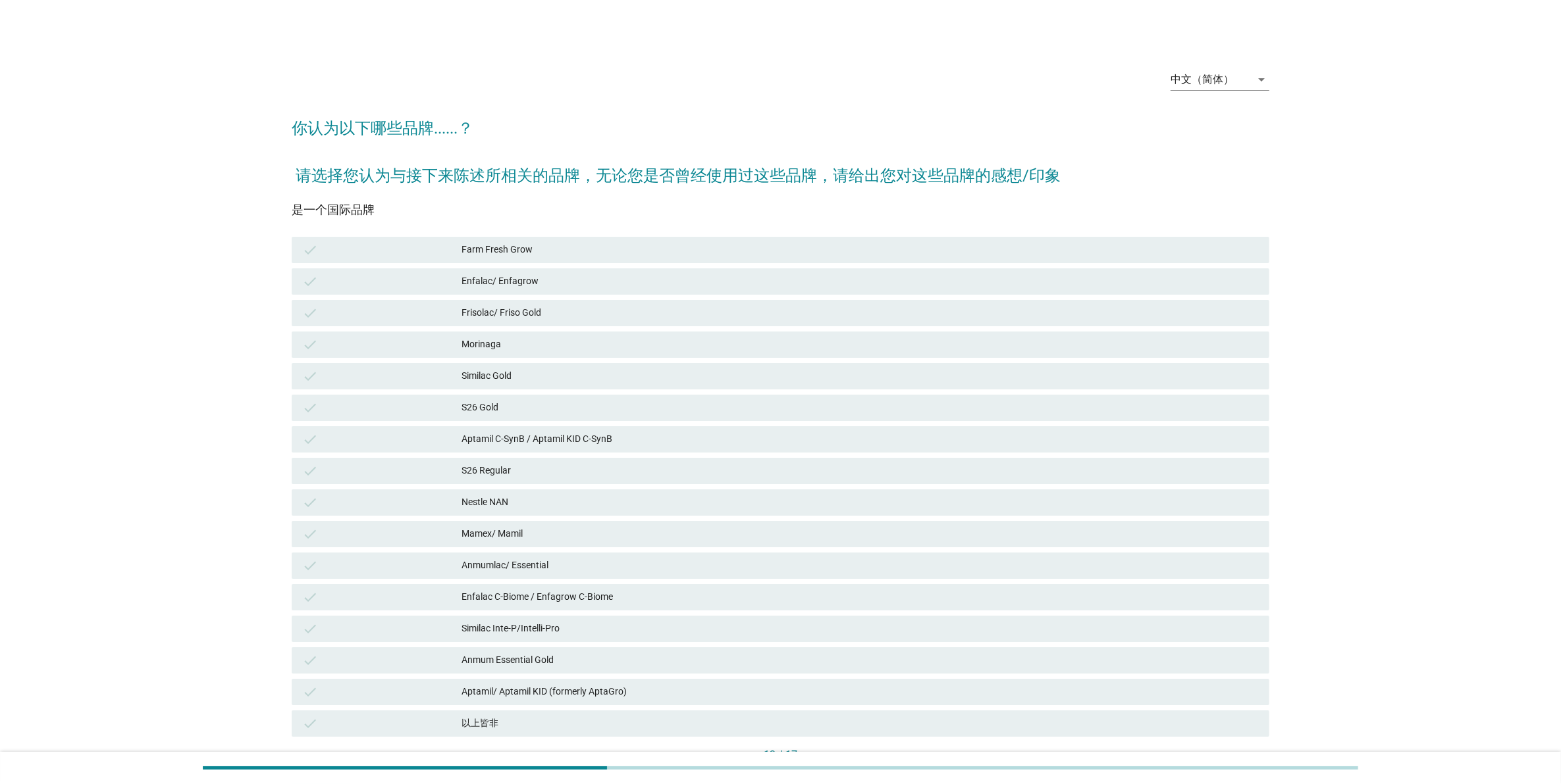
click at [877, 490] on div "check Nestle NAN" at bounding box center [780, 503] width 978 height 26
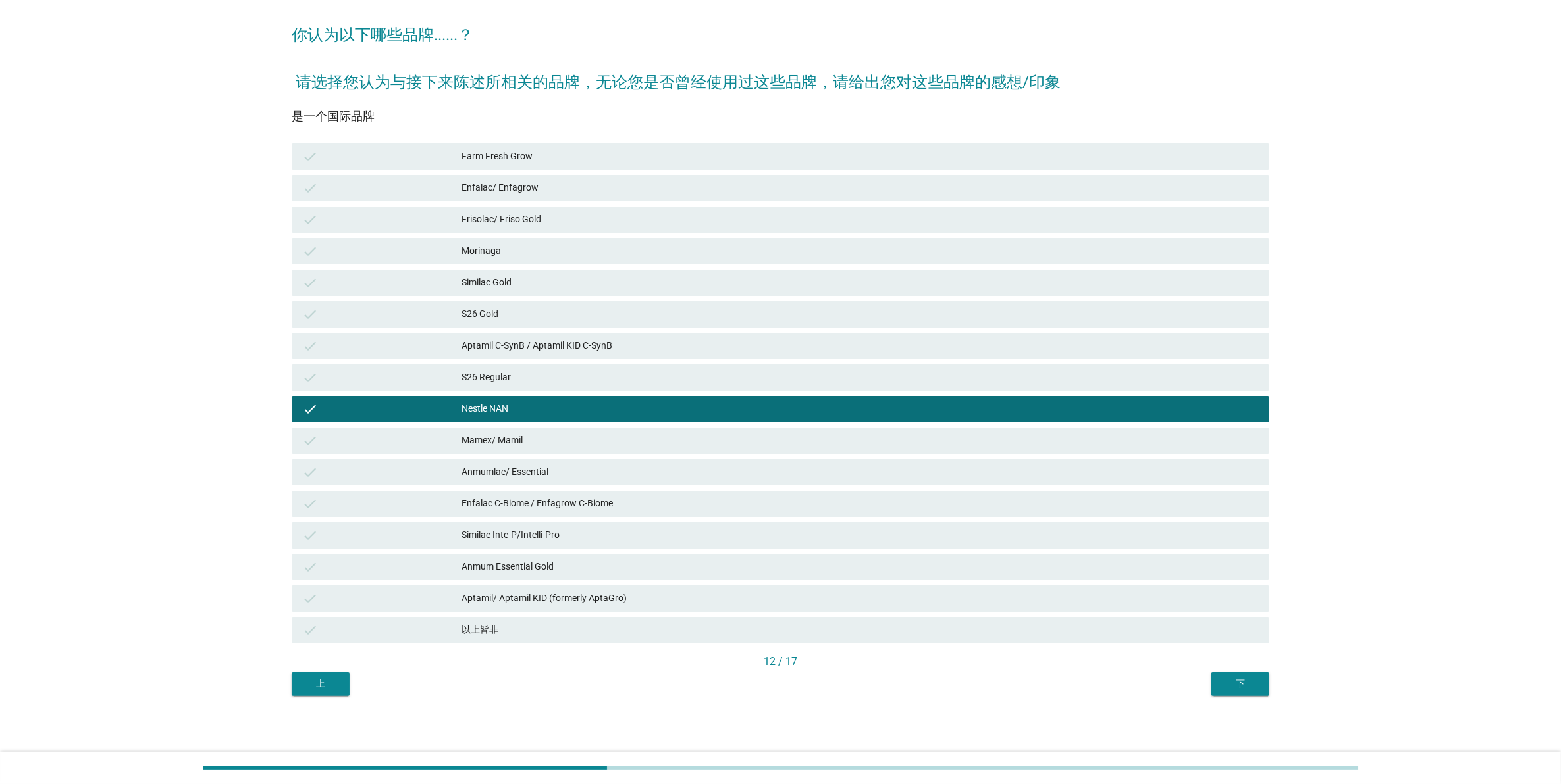
scroll to position [94, 0]
click at [1232, 694] on div "中文（简体） arrow_drop_down 你认为以下哪些品牌......？ 请选择您认为与接下来陈述所相关的品牌，无论您是否曾经使用过这些品牌，请给出您对…" at bounding box center [781, 330] width 999 height 752
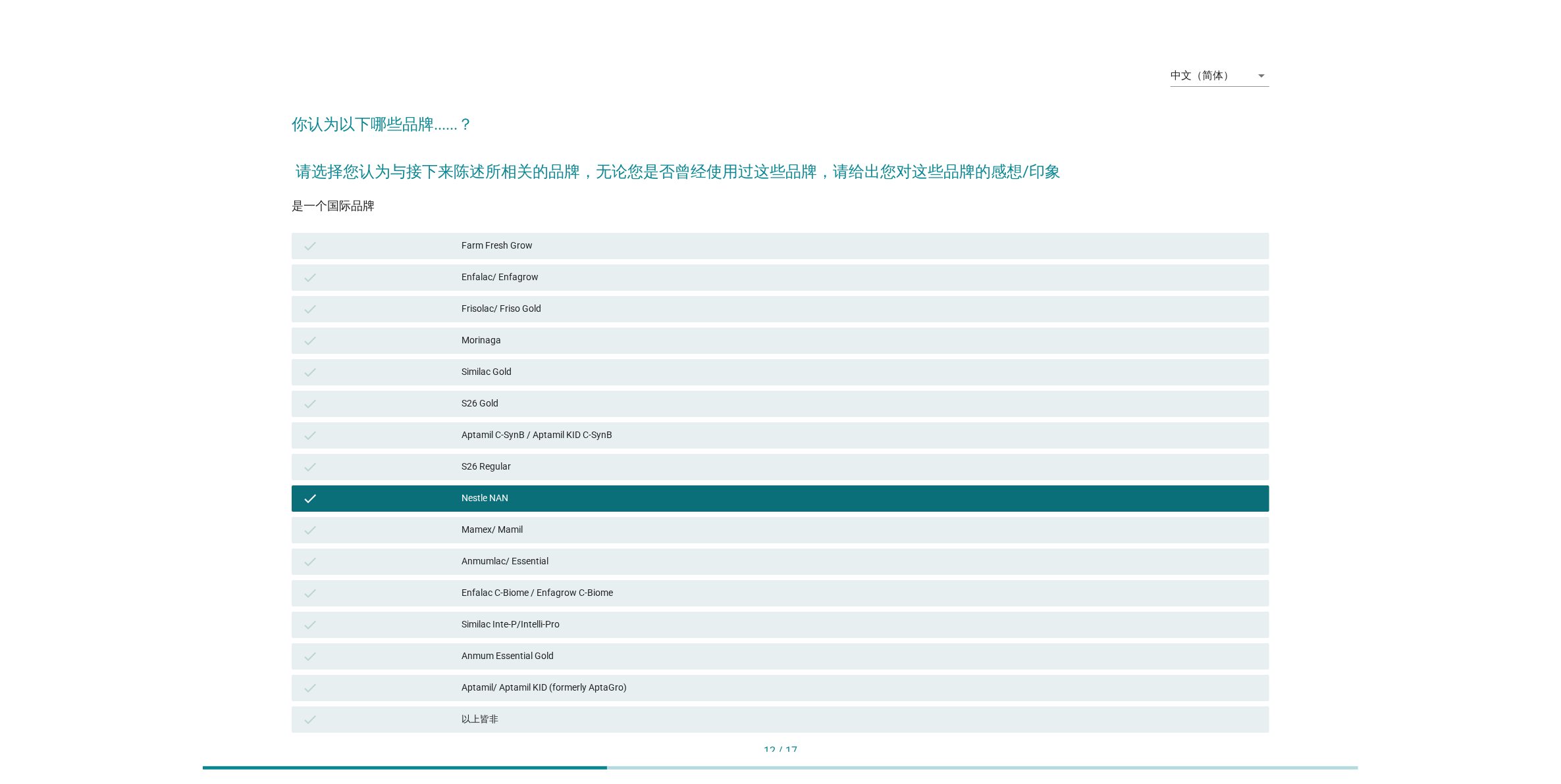
scroll to position [0, 0]
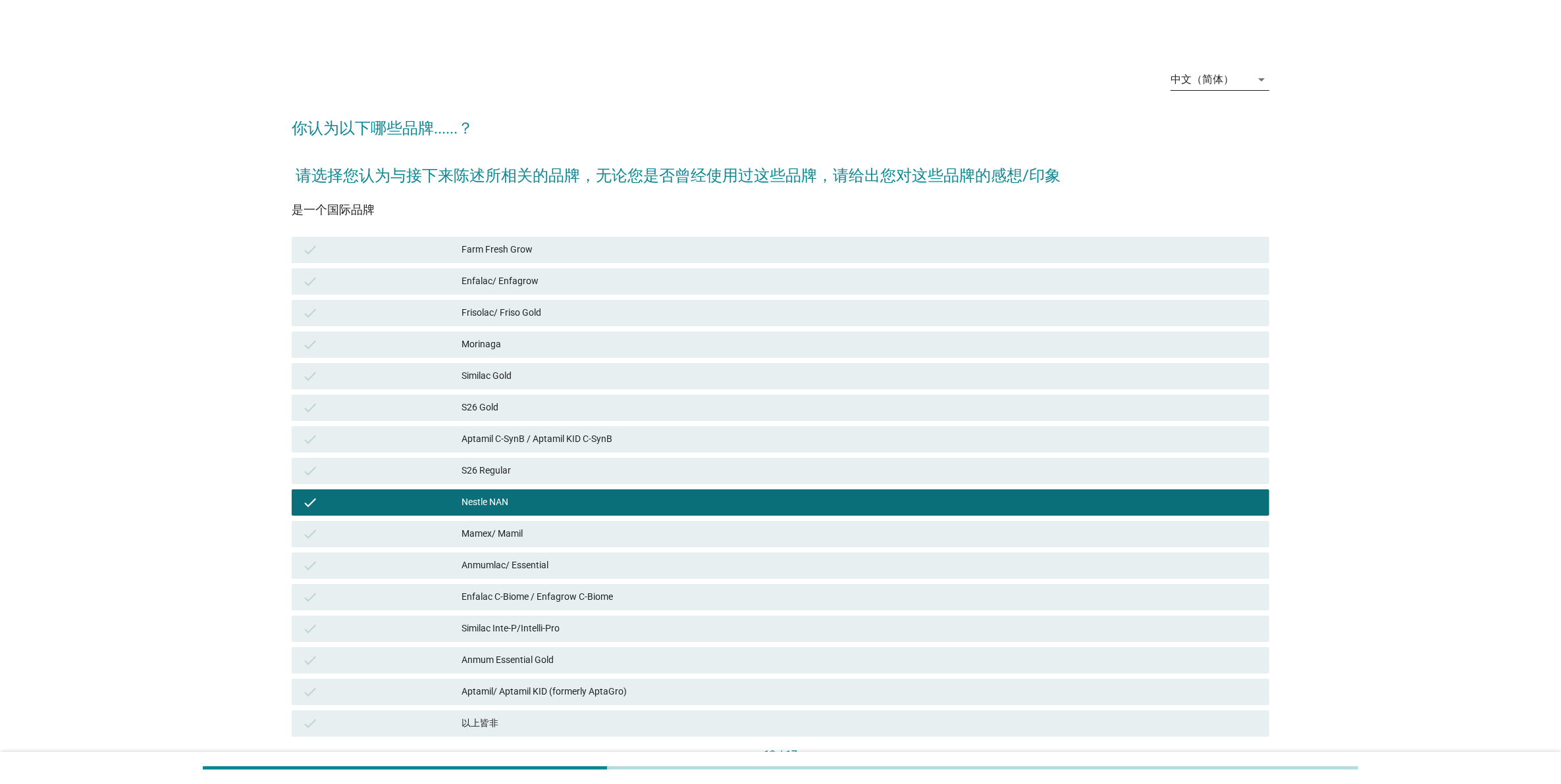
click at [1215, 84] on div "中文（简体）" at bounding box center [1202, 79] width 63 height 12
click at [1205, 113] on div "Bahasa Melayu" at bounding box center [1219, 121] width 78 height 16
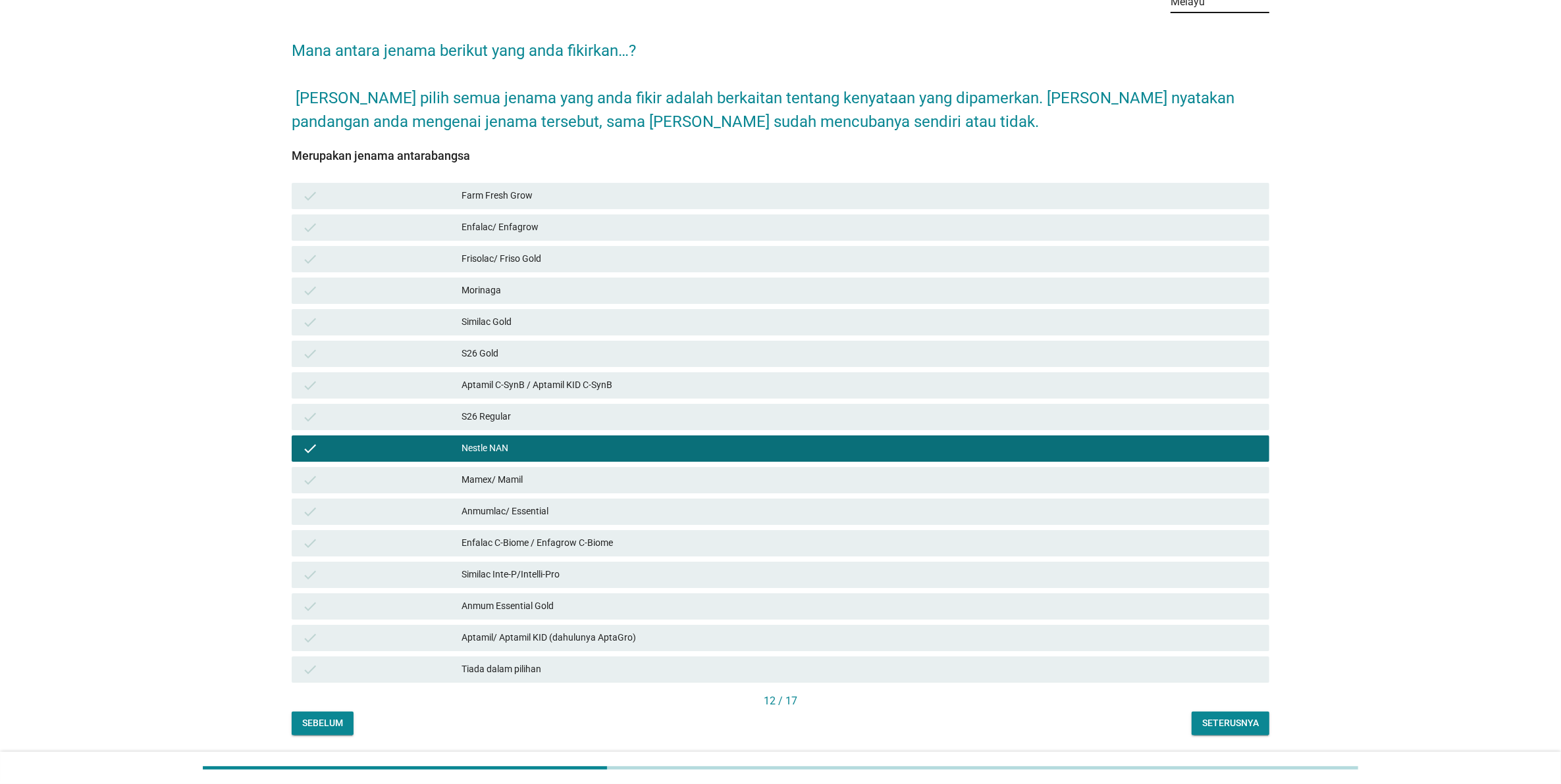
scroll to position [118, 0]
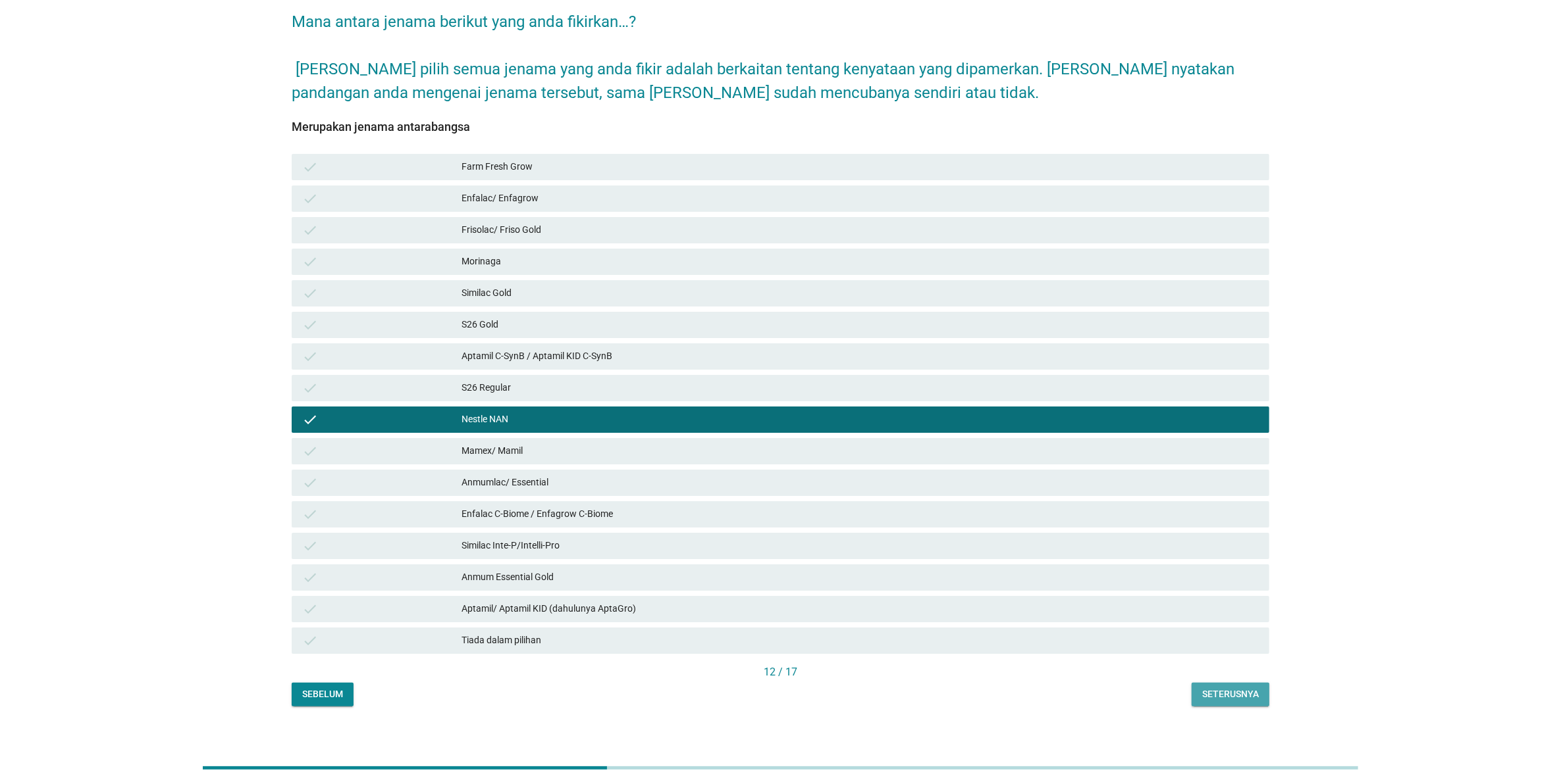
click at [1210, 687] on div "Seterusnya" at bounding box center [1230, 694] width 57 height 14
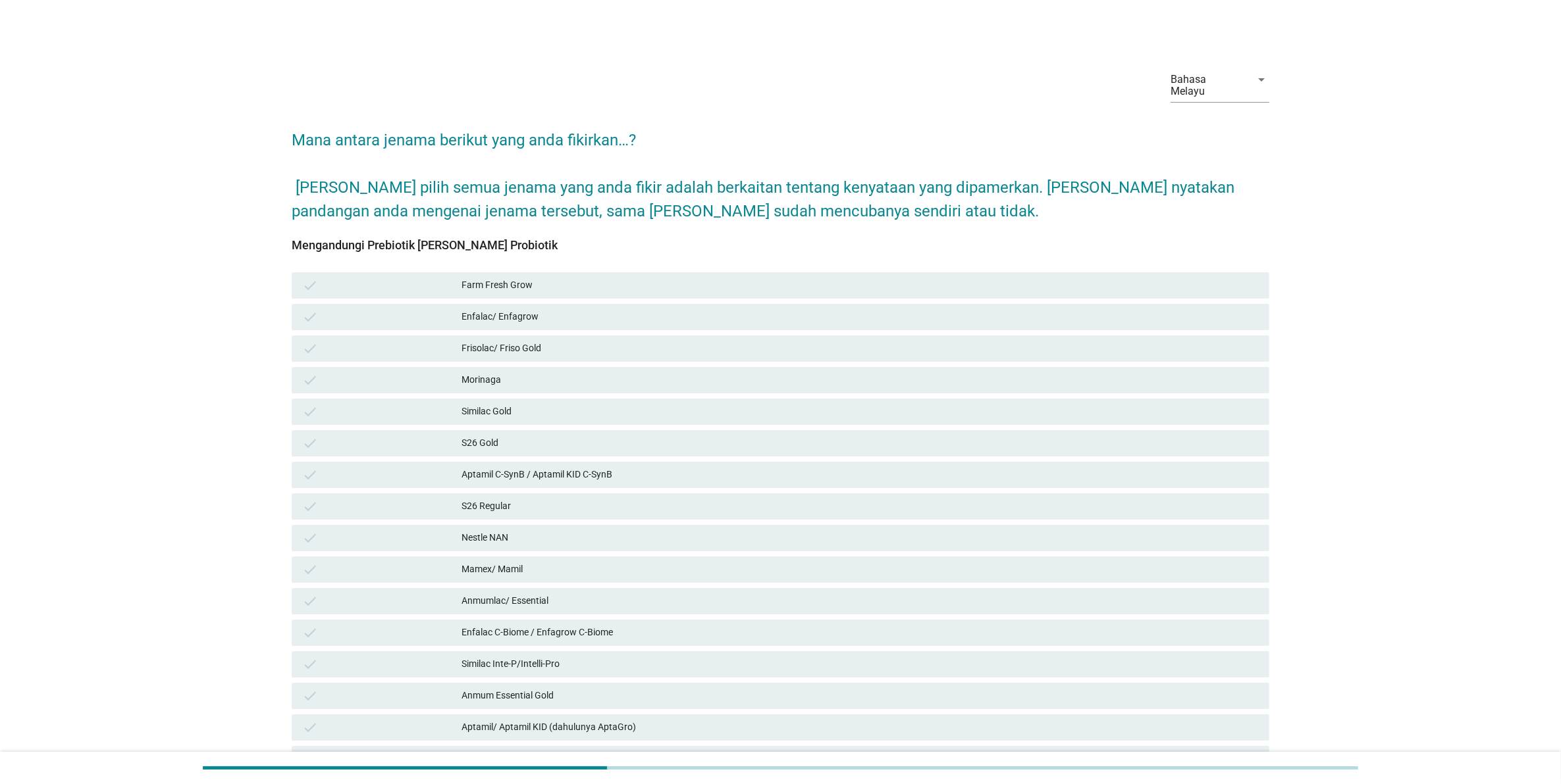
click at [856, 445] on div "check S26 Gold" at bounding box center [780, 443] width 983 height 31
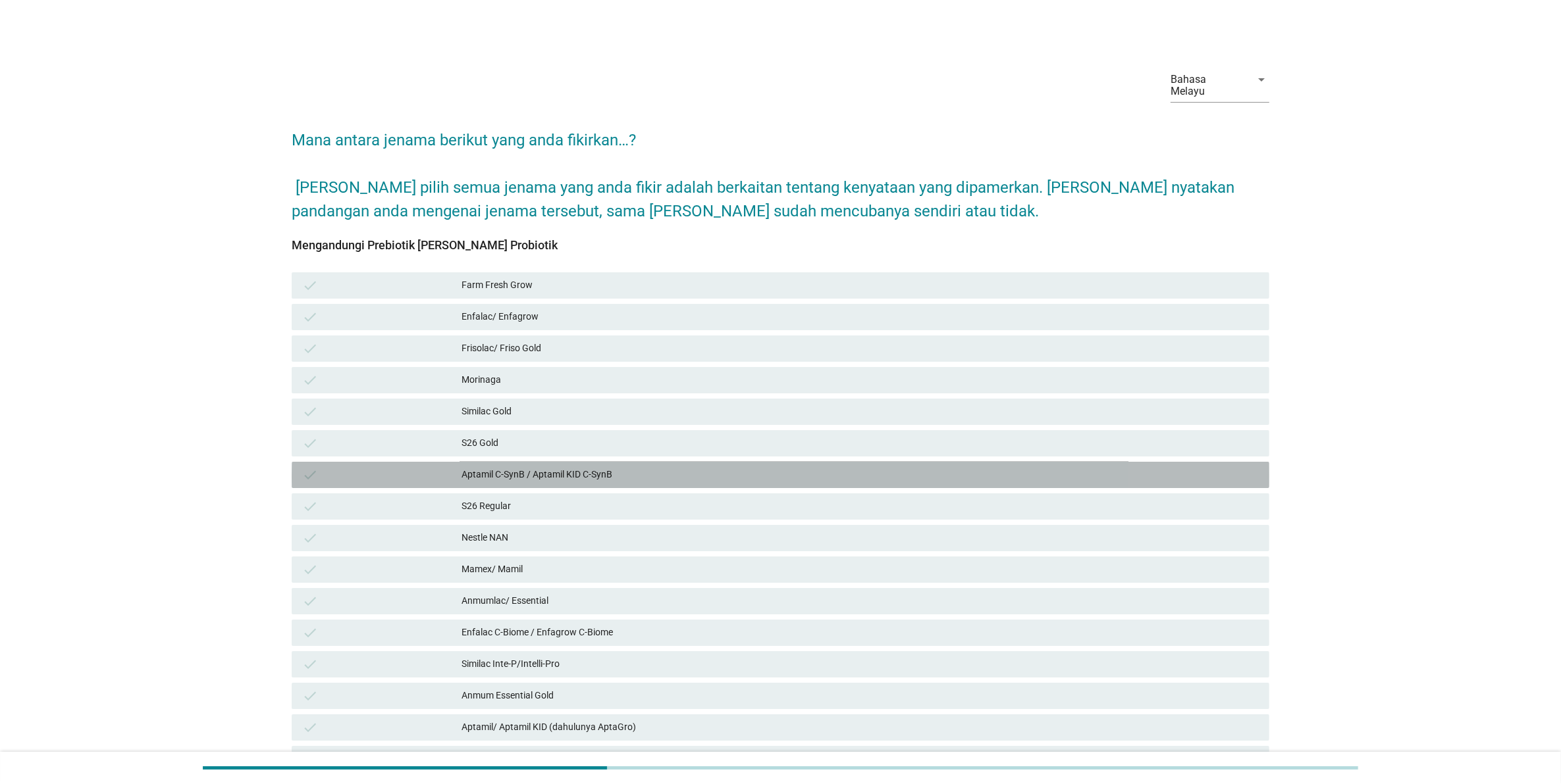
click at [853, 467] on div "Aptamil C-SynB / Aptamil KID C-SynB" at bounding box center [860, 475] width 797 height 16
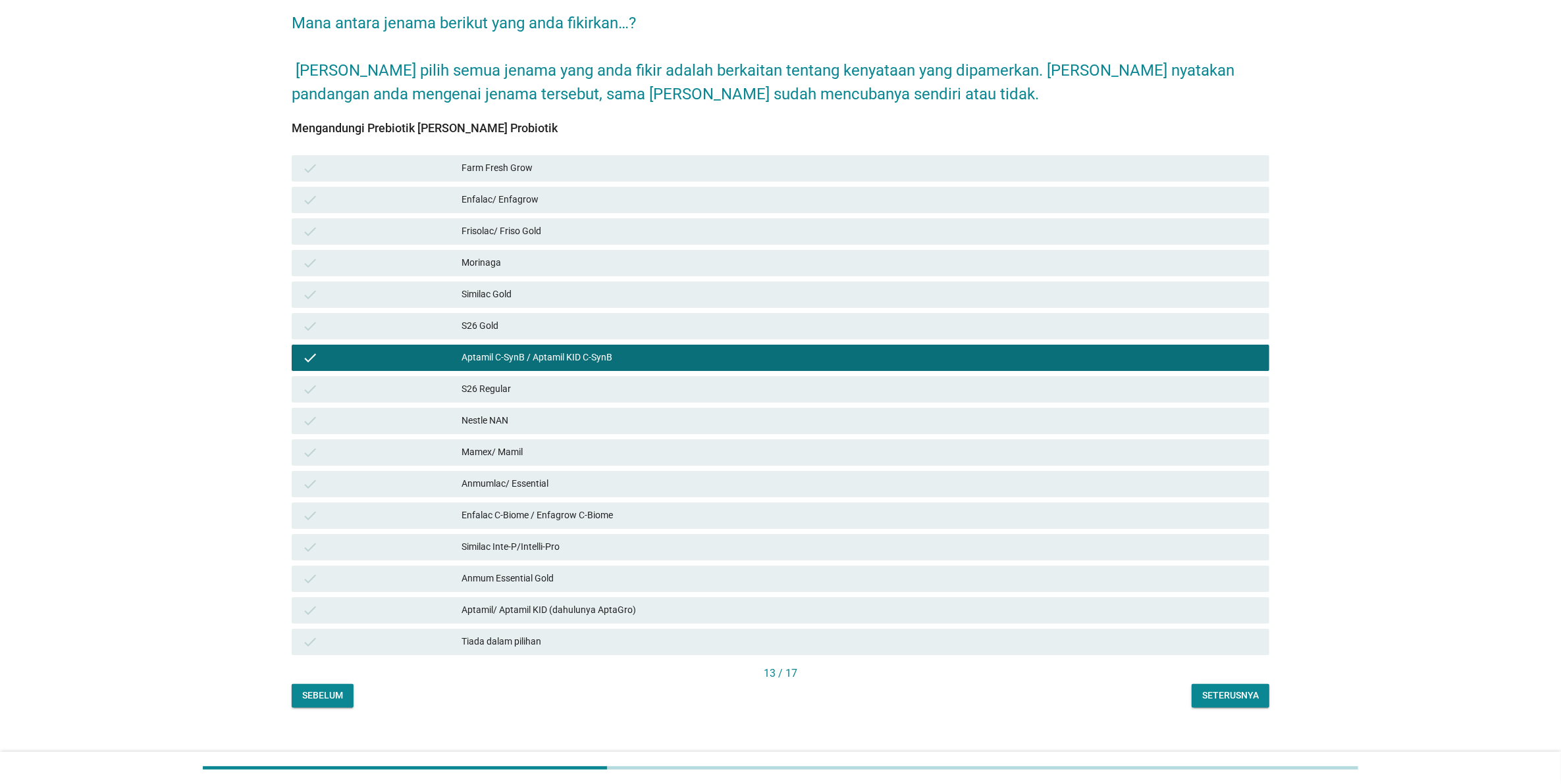
scroll to position [118, 0]
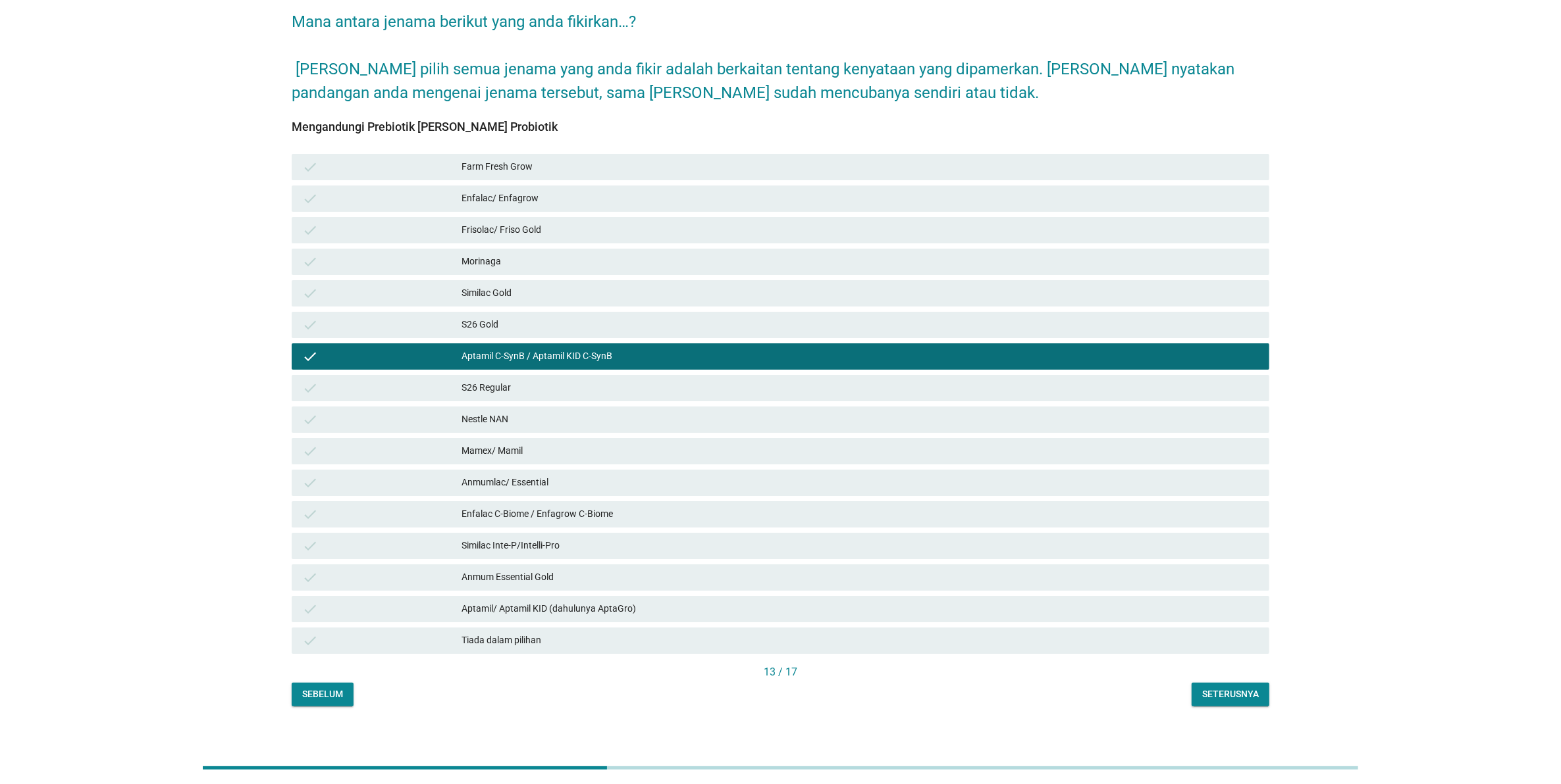
click at [1211, 687] on div "Seterusnya" at bounding box center [1230, 694] width 57 height 14
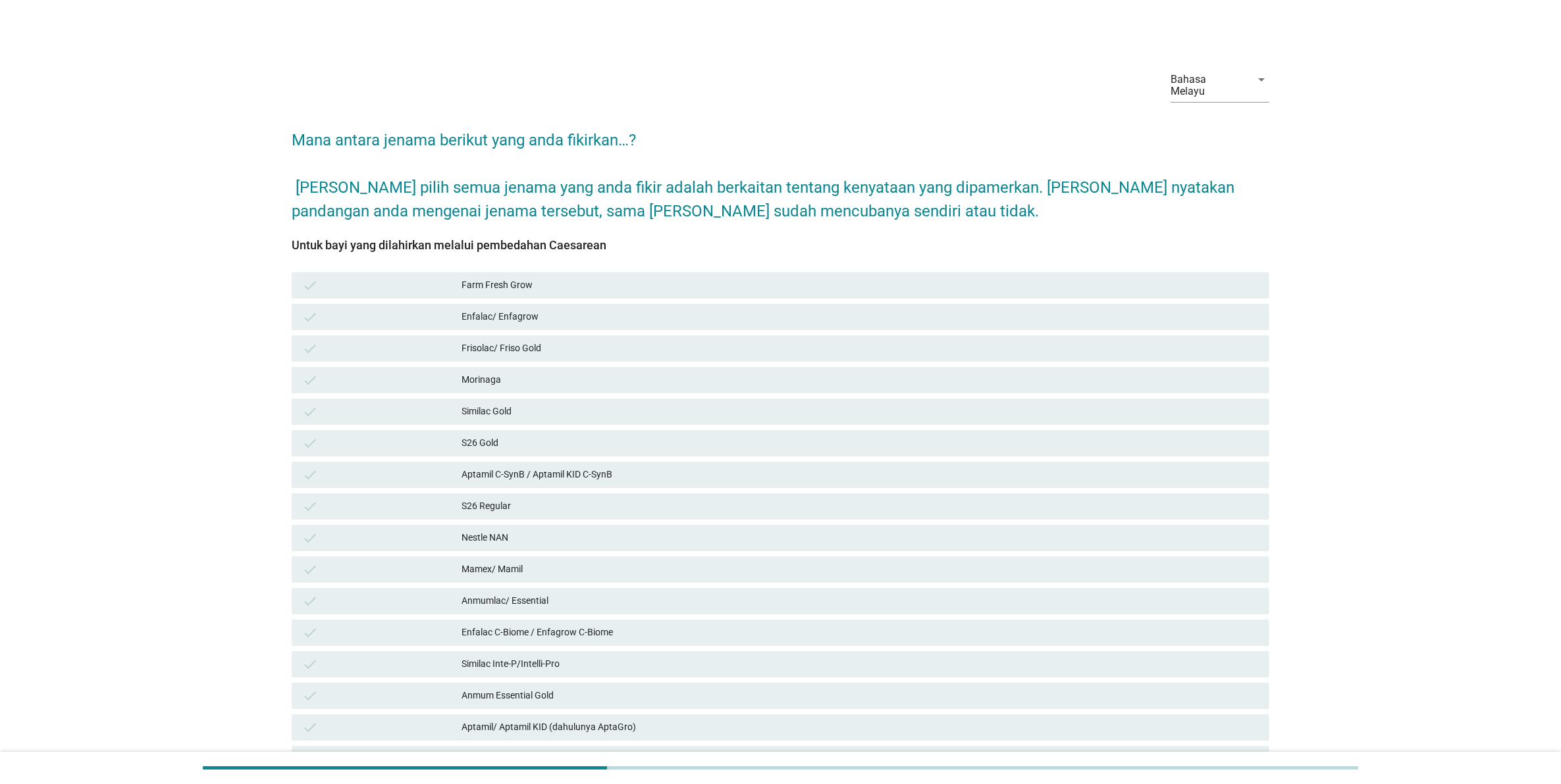
click at [686, 342] on div "Frisolac/ Friso Gold" at bounding box center [860, 349] width 797 height 16
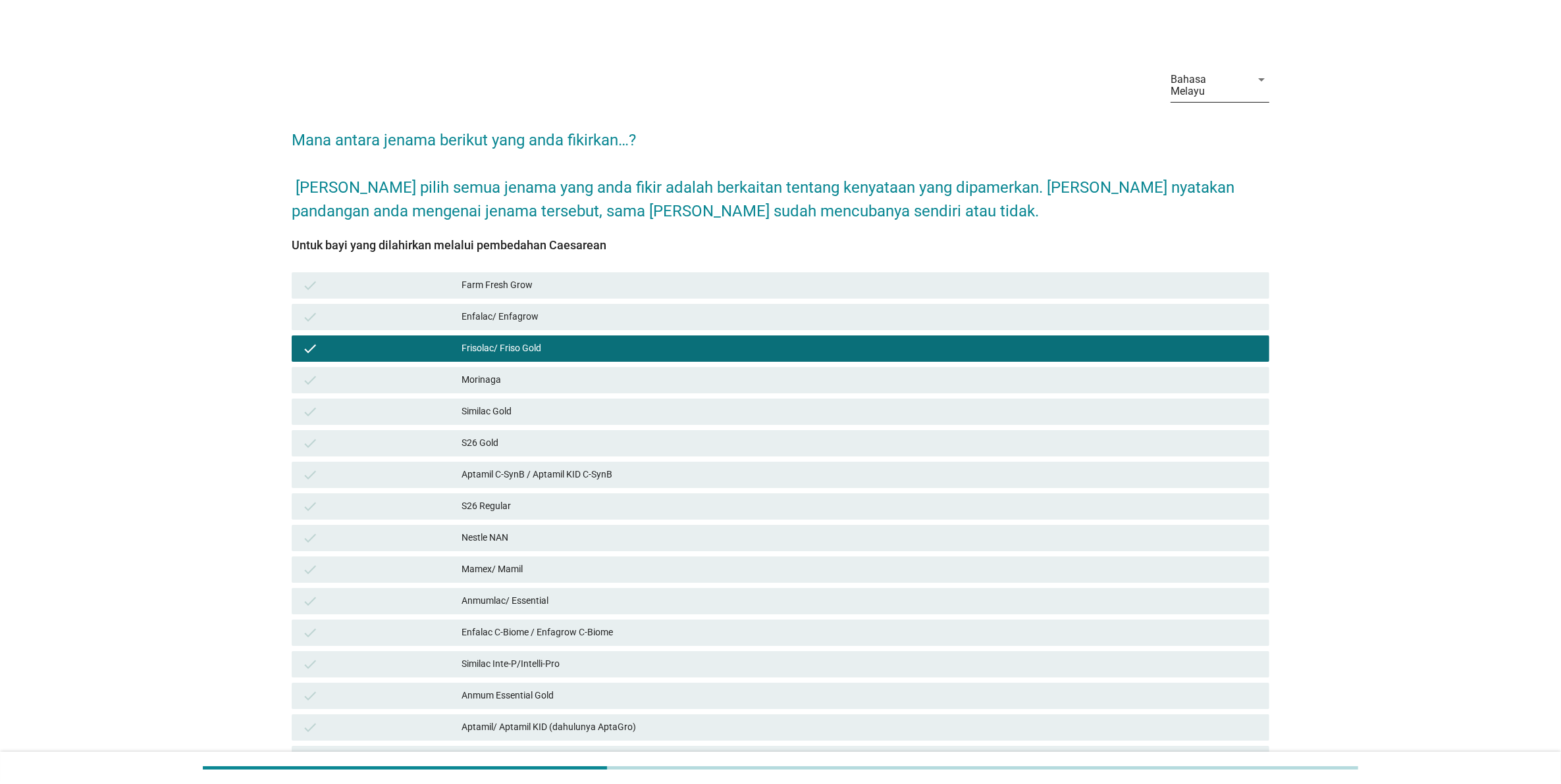
click at [1215, 73] on div "Bahasa Melayu" at bounding box center [1207, 85] width 73 height 24
click at [1192, 150] on div "中文（简体）" at bounding box center [1219, 153] width 78 height 16
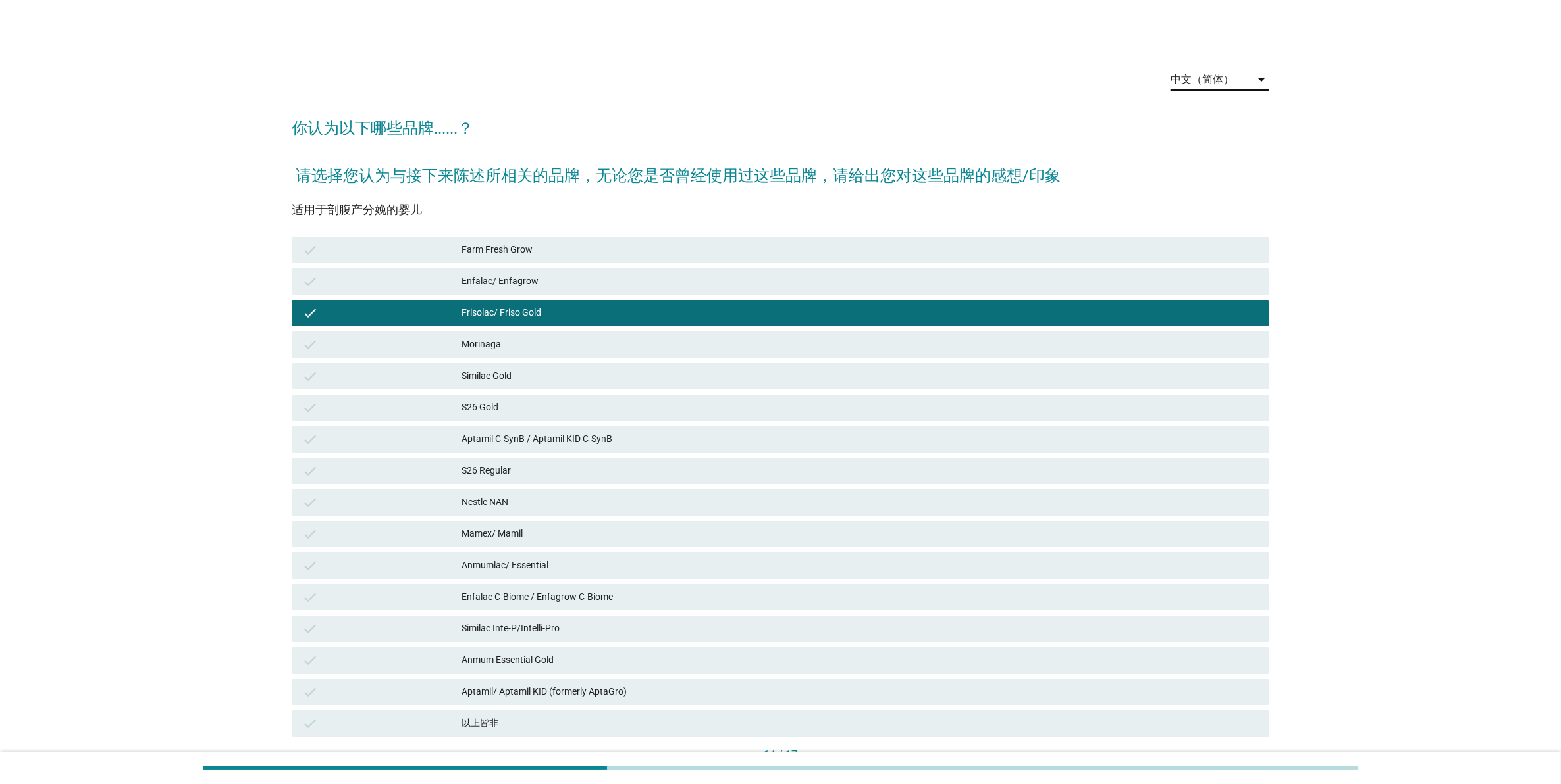
click at [1198, 76] on div "中文（简体）" at bounding box center [1202, 79] width 63 height 12
click at [1196, 101] on div "English" at bounding box center [1219, 89] width 78 height 31
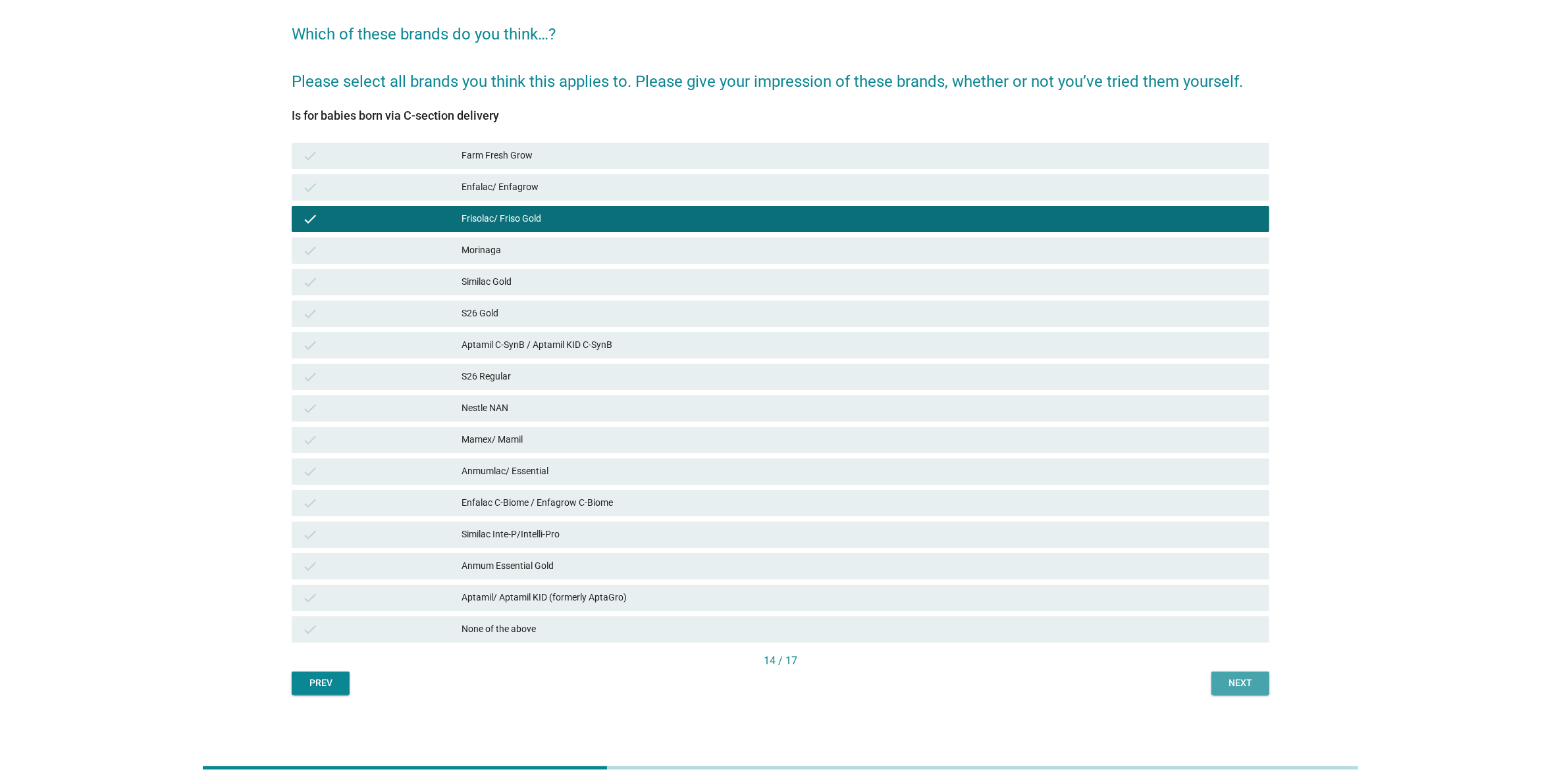
click at [1236, 682] on div "Next" at bounding box center [1240, 683] width 37 height 14
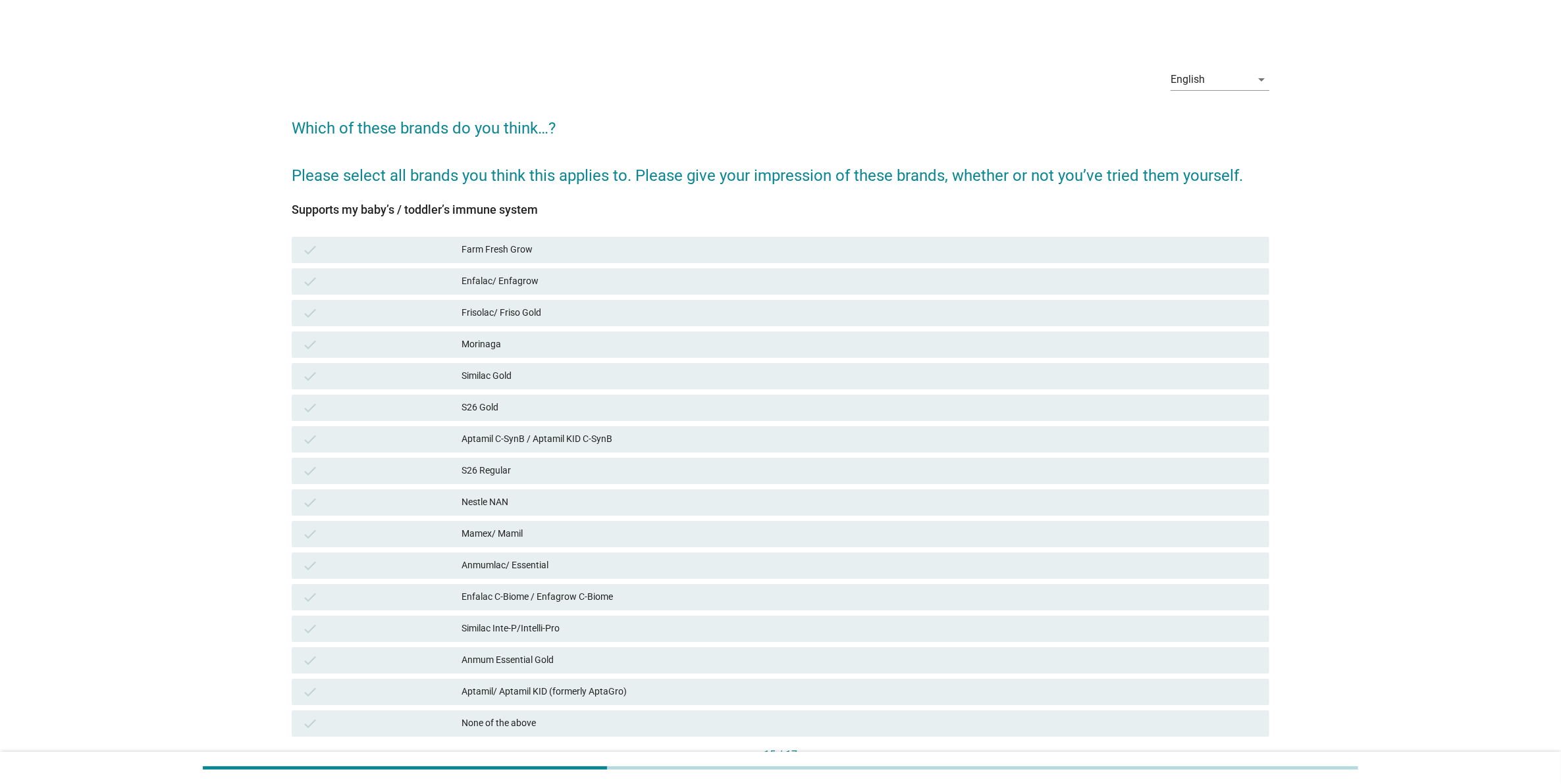
click at [858, 442] on div "Aptamil C-SynB / Aptamil KID C-SynB" at bounding box center [860, 440] width 797 height 16
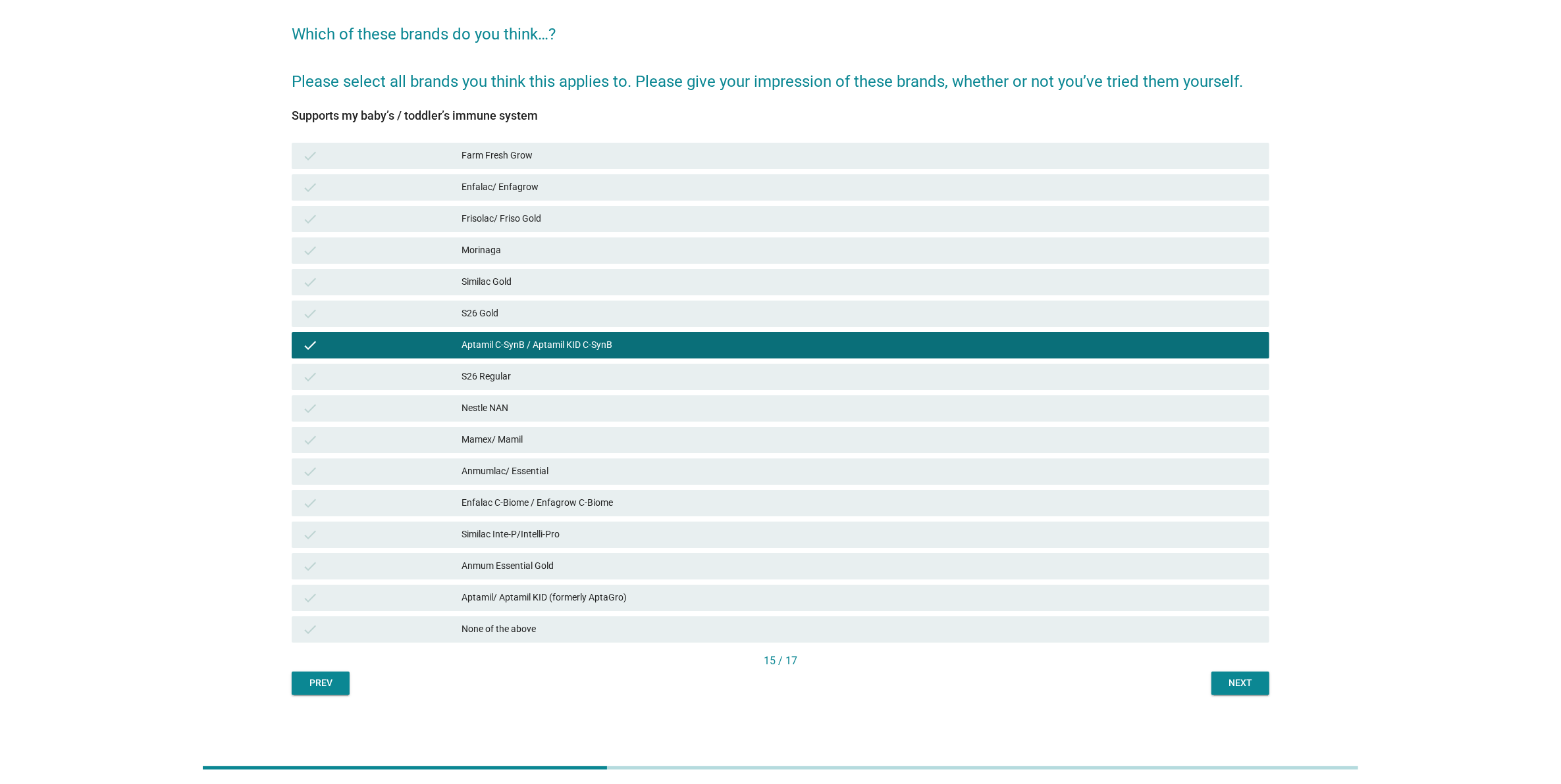
click at [1213, 692] on button "Next" at bounding box center [1240, 683] width 58 height 24
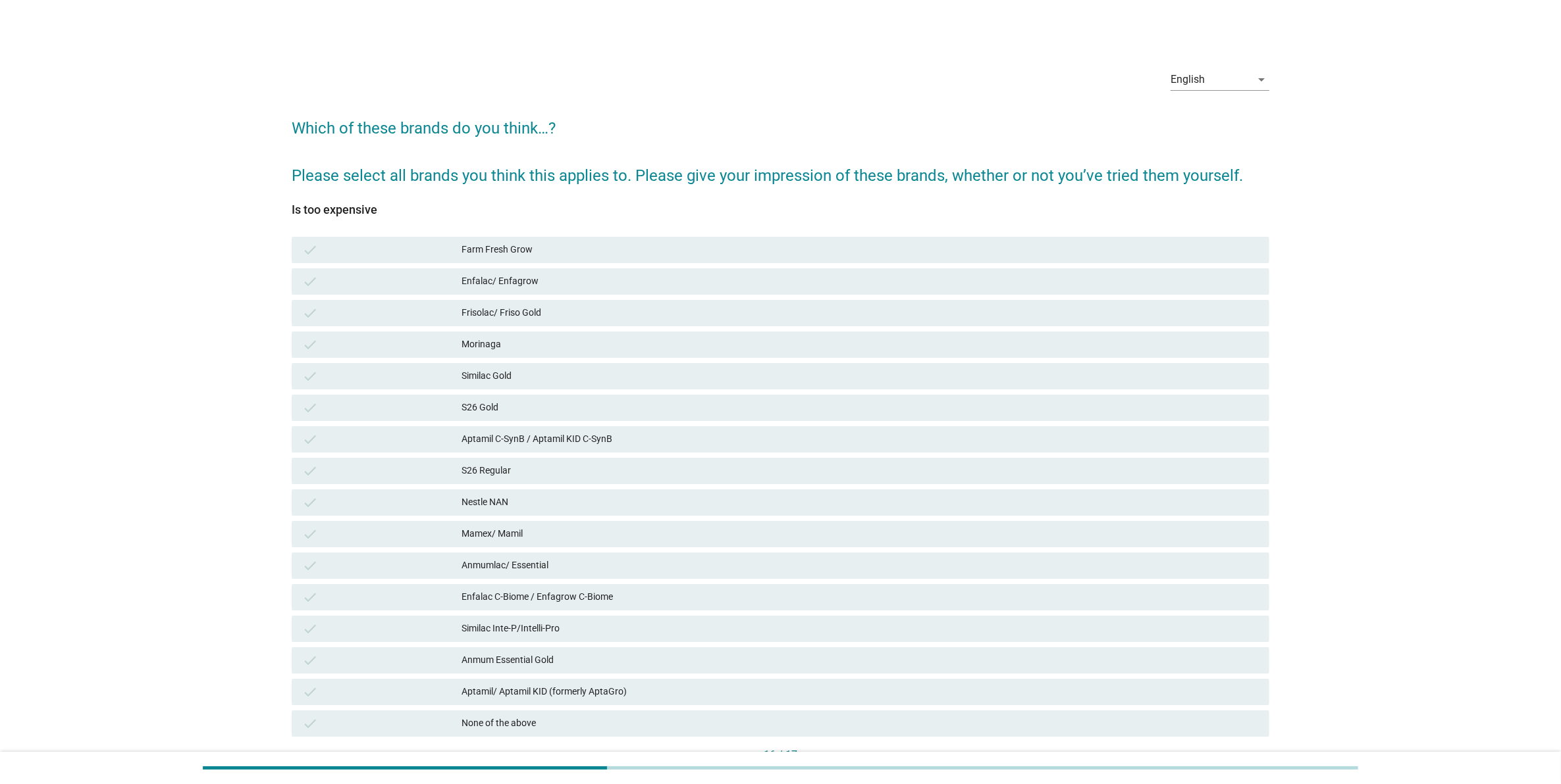
click at [1061, 528] on div "Mamex/ Mamil" at bounding box center [860, 534] width 797 height 16
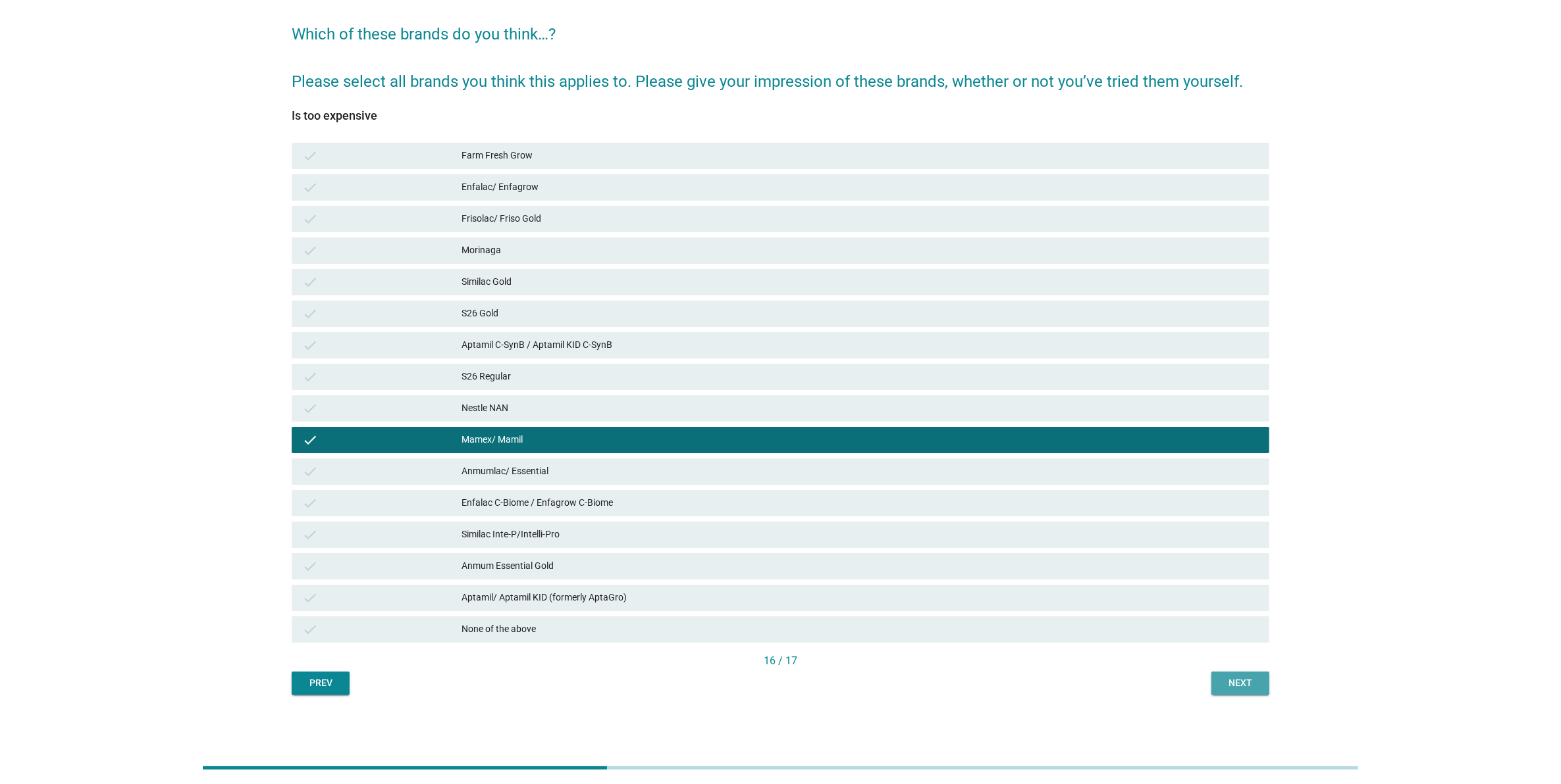
click at [1244, 682] on div "Next" at bounding box center [1240, 683] width 37 height 14
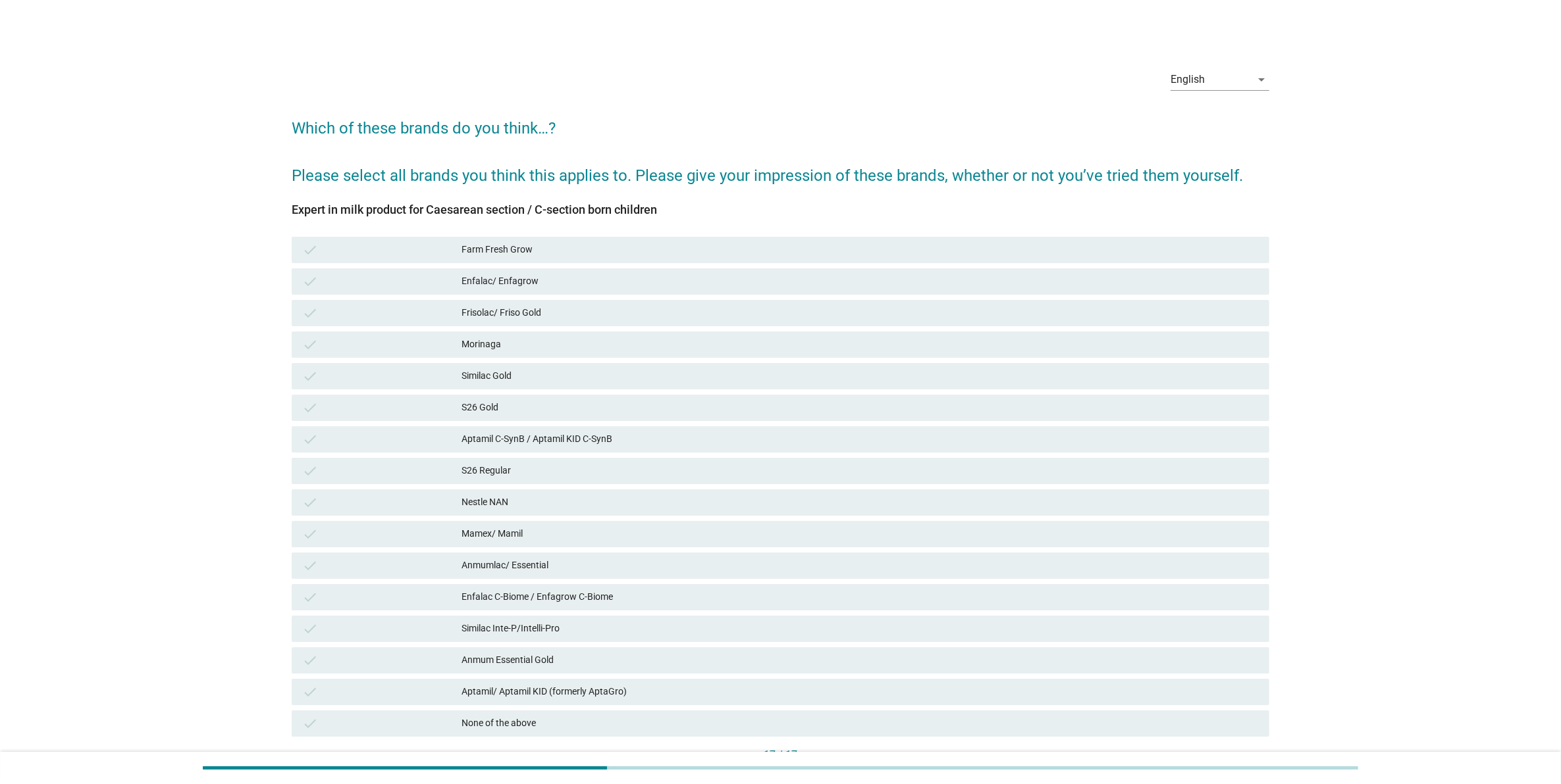
click at [971, 551] on div "check Anmumlac/ Essential" at bounding box center [780, 565] width 983 height 31
click at [1041, 589] on div "Enfalac C-Biome / Enfagrow C-Biome" at bounding box center [860, 597] width 797 height 16
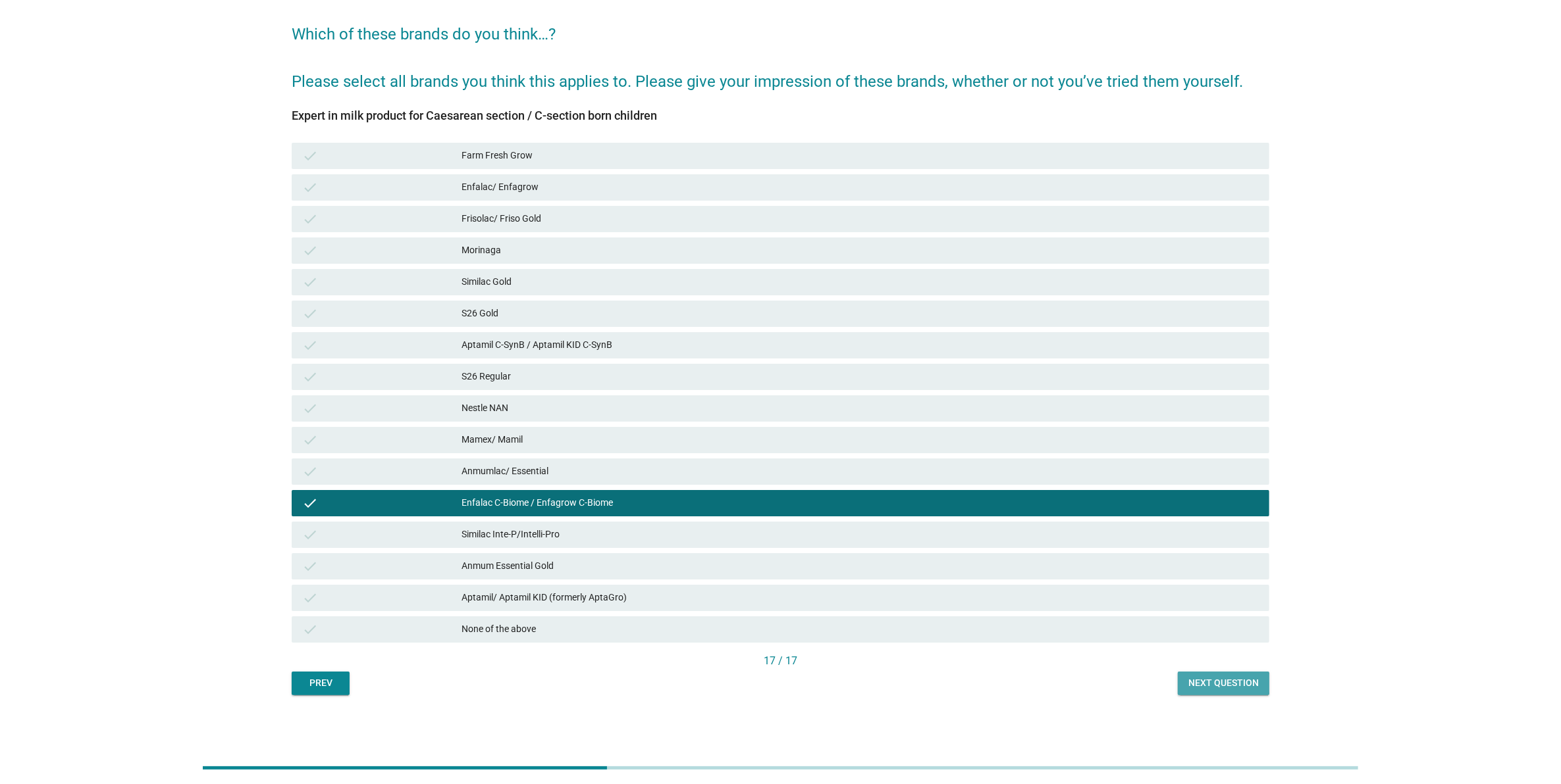
click at [1197, 688] on div "Next question" at bounding box center [1223, 683] width 71 height 14
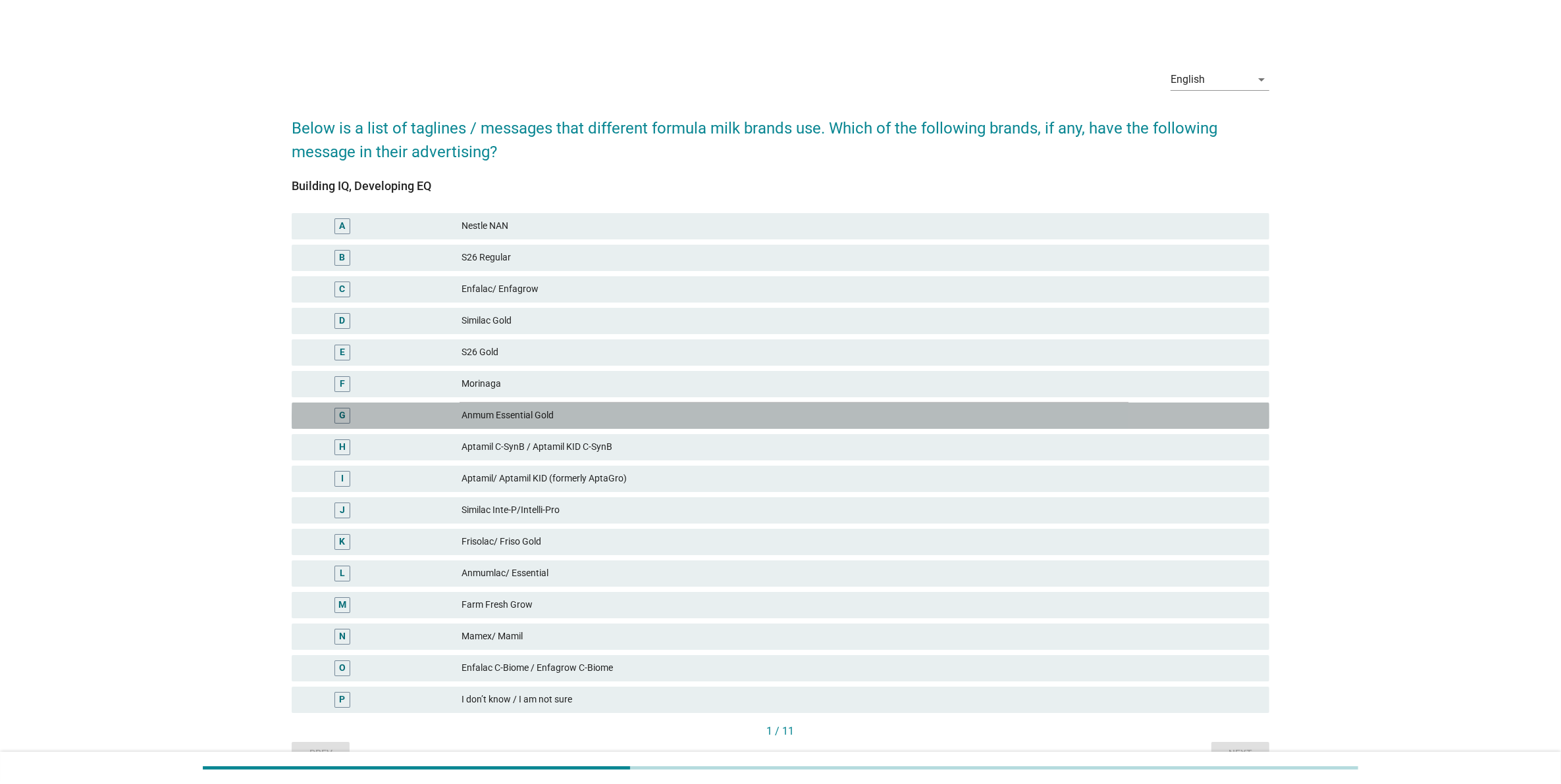
click at [719, 409] on div "Anmum Essential Gold" at bounding box center [860, 416] width 797 height 16
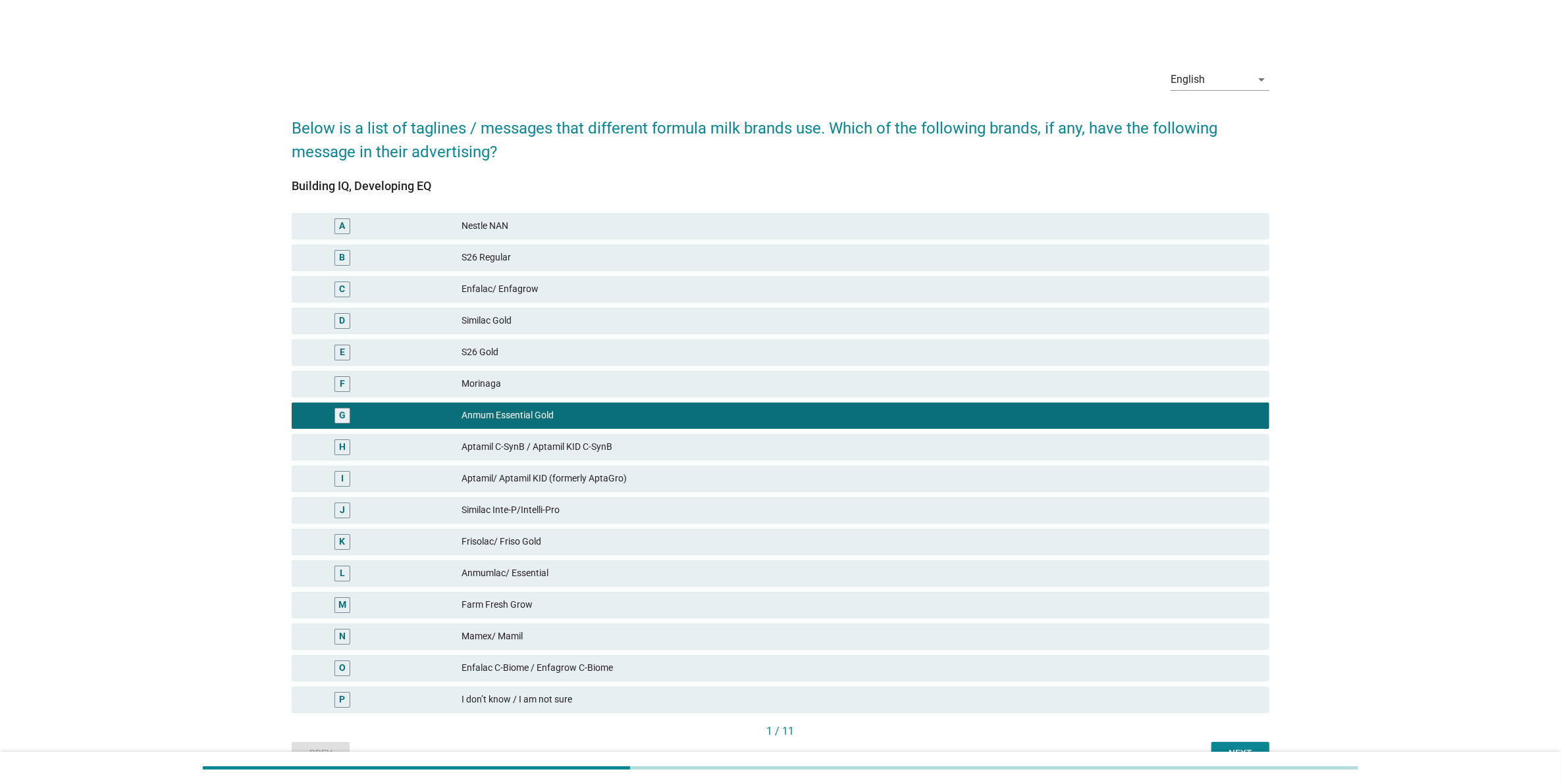
click at [742, 352] on div "S26 Gold" at bounding box center [860, 352] width 797 height 16
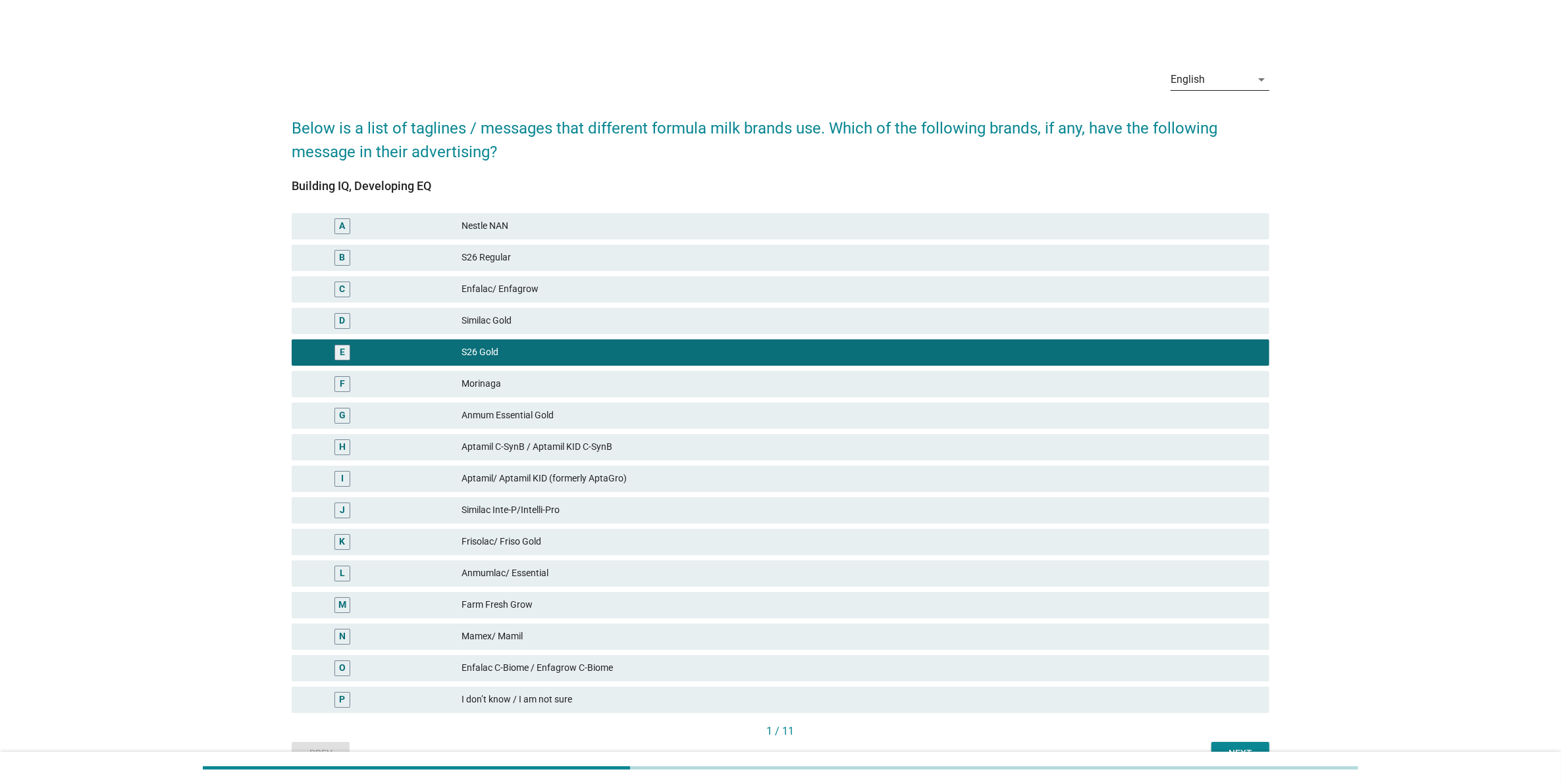
click at [1200, 70] on div "English" at bounding box center [1211, 79] width 80 height 21
click at [1195, 118] on div "Bahasa Melayu" at bounding box center [1219, 121] width 78 height 16
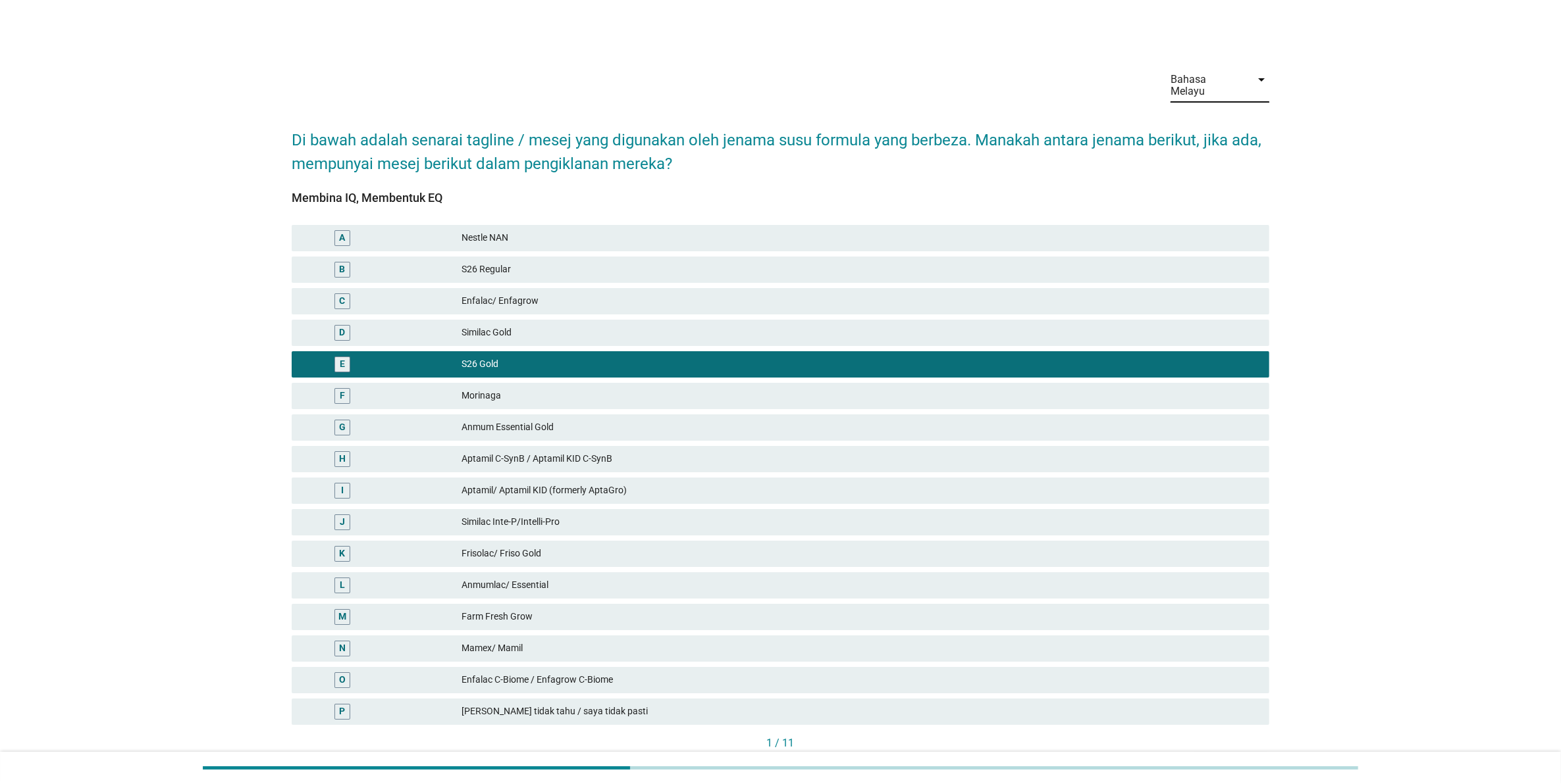
click at [1203, 80] on div "Bahasa Melayu" at bounding box center [1207, 85] width 73 height 24
click at [1202, 150] on div "中文（简体）" at bounding box center [1219, 153] width 78 height 16
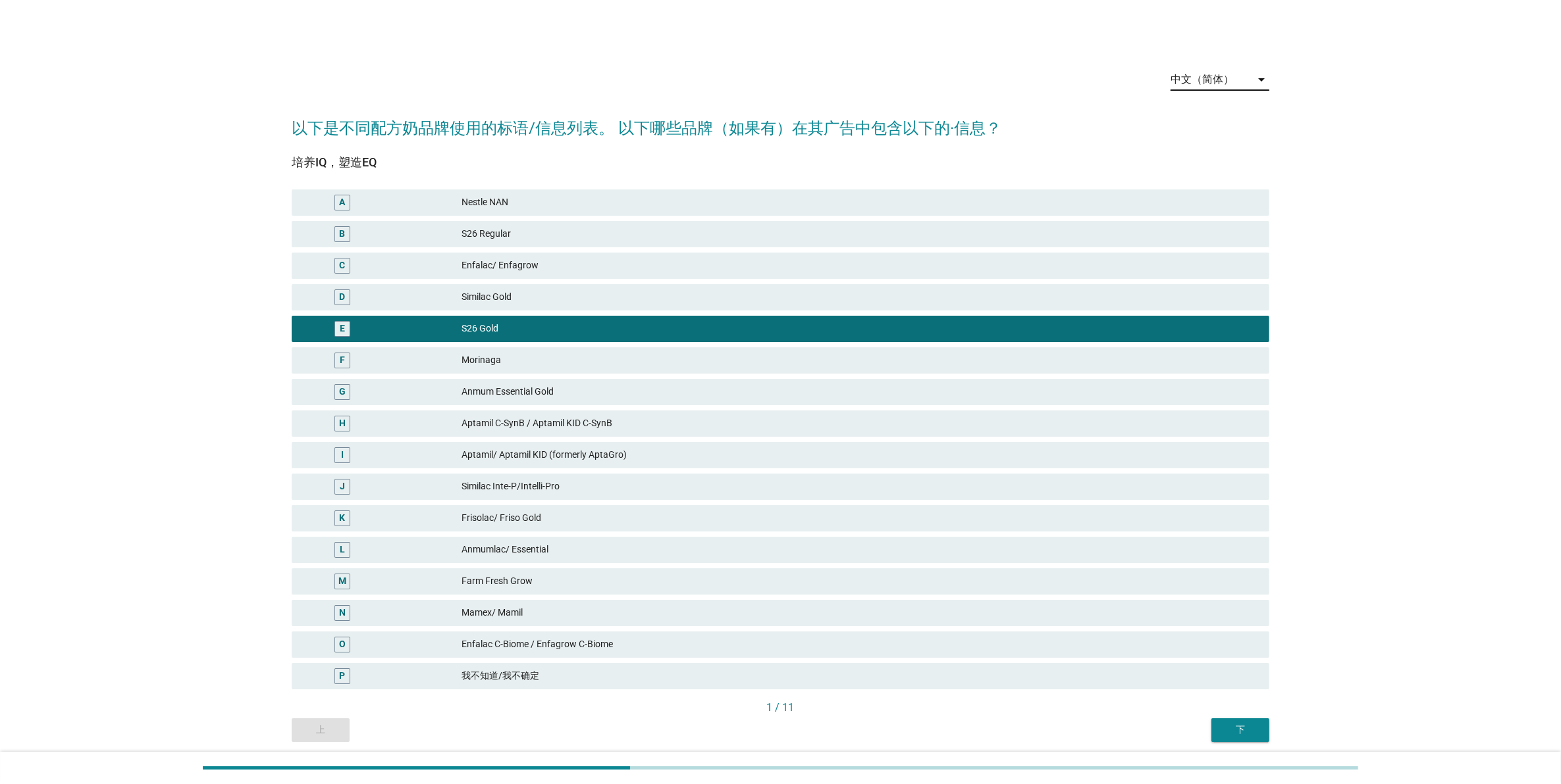
click at [1201, 61] on div "中文（简体） arrow_drop_down" at bounding box center [1220, 82] width 99 height 42
click at [1242, 720] on button "下" at bounding box center [1240, 730] width 58 height 24
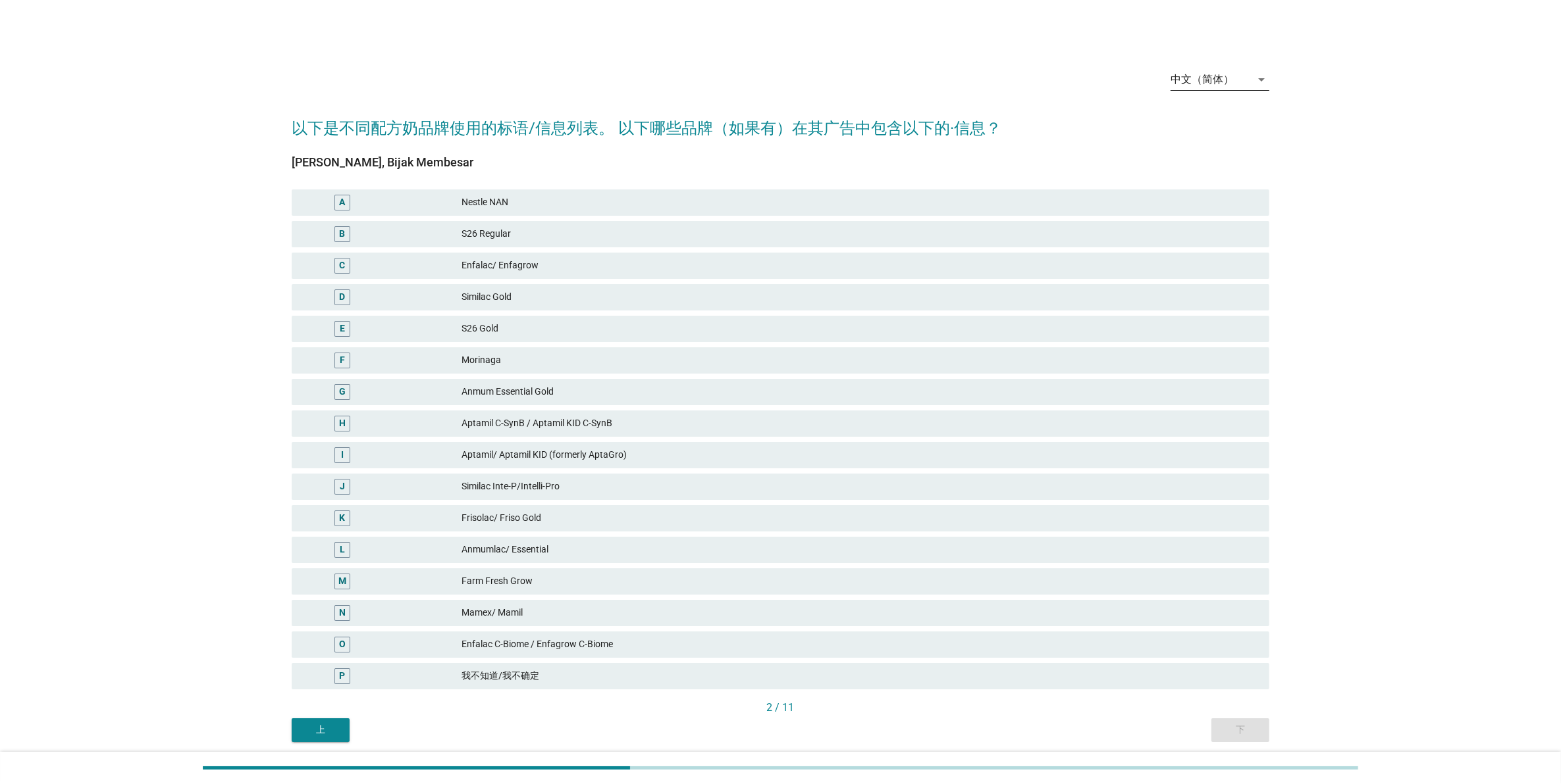
click at [1205, 82] on div "中文（简体）" at bounding box center [1202, 79] width 63 height 12
click at [1210, 116] on div "Bahasa Melayu" at bounding box center [1219, 121] width 78 height 16
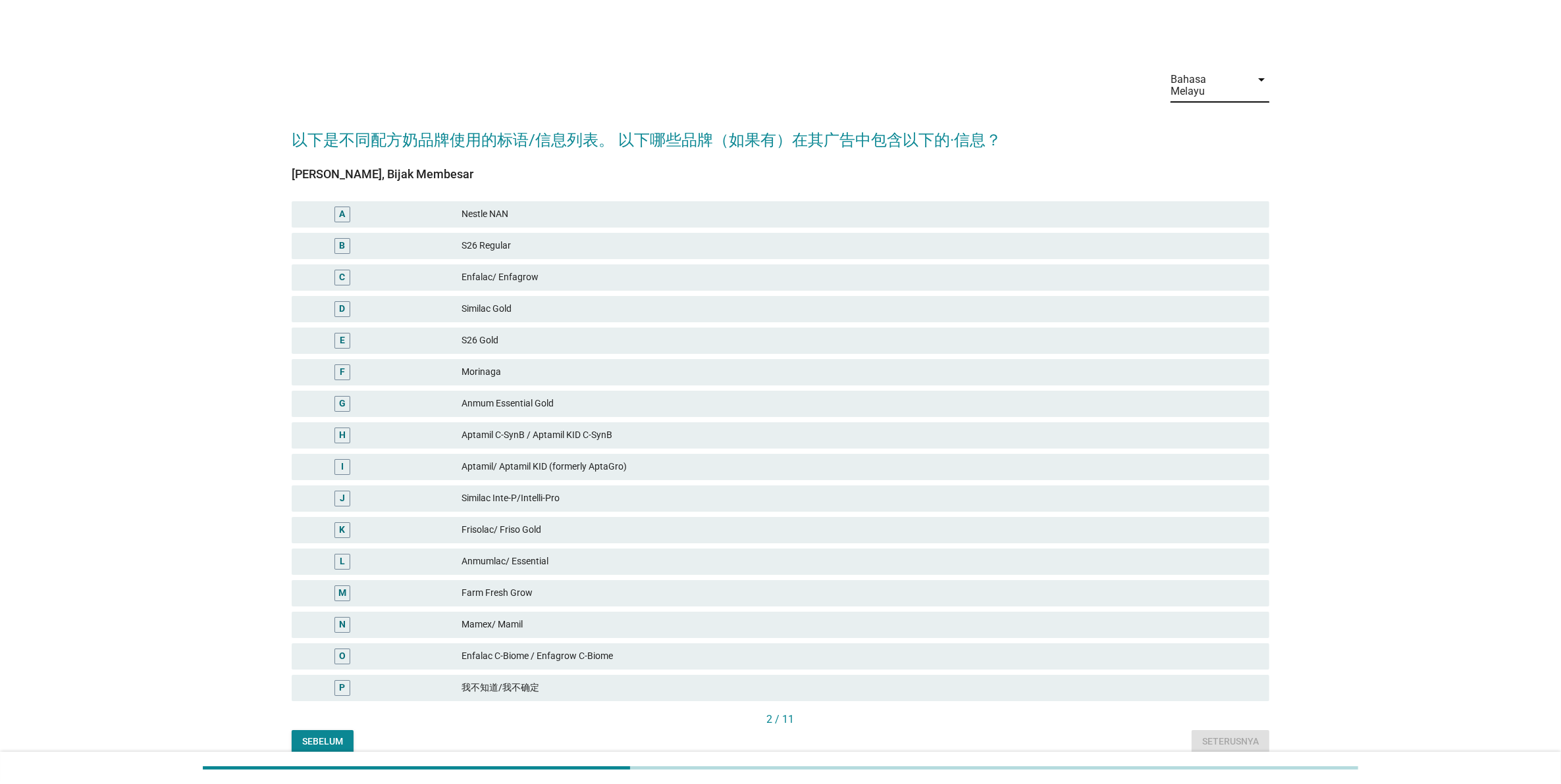
click at [1212, 76] on div "Bahasa Melayu" at bounding box center [1207, 85] width 73 height 24
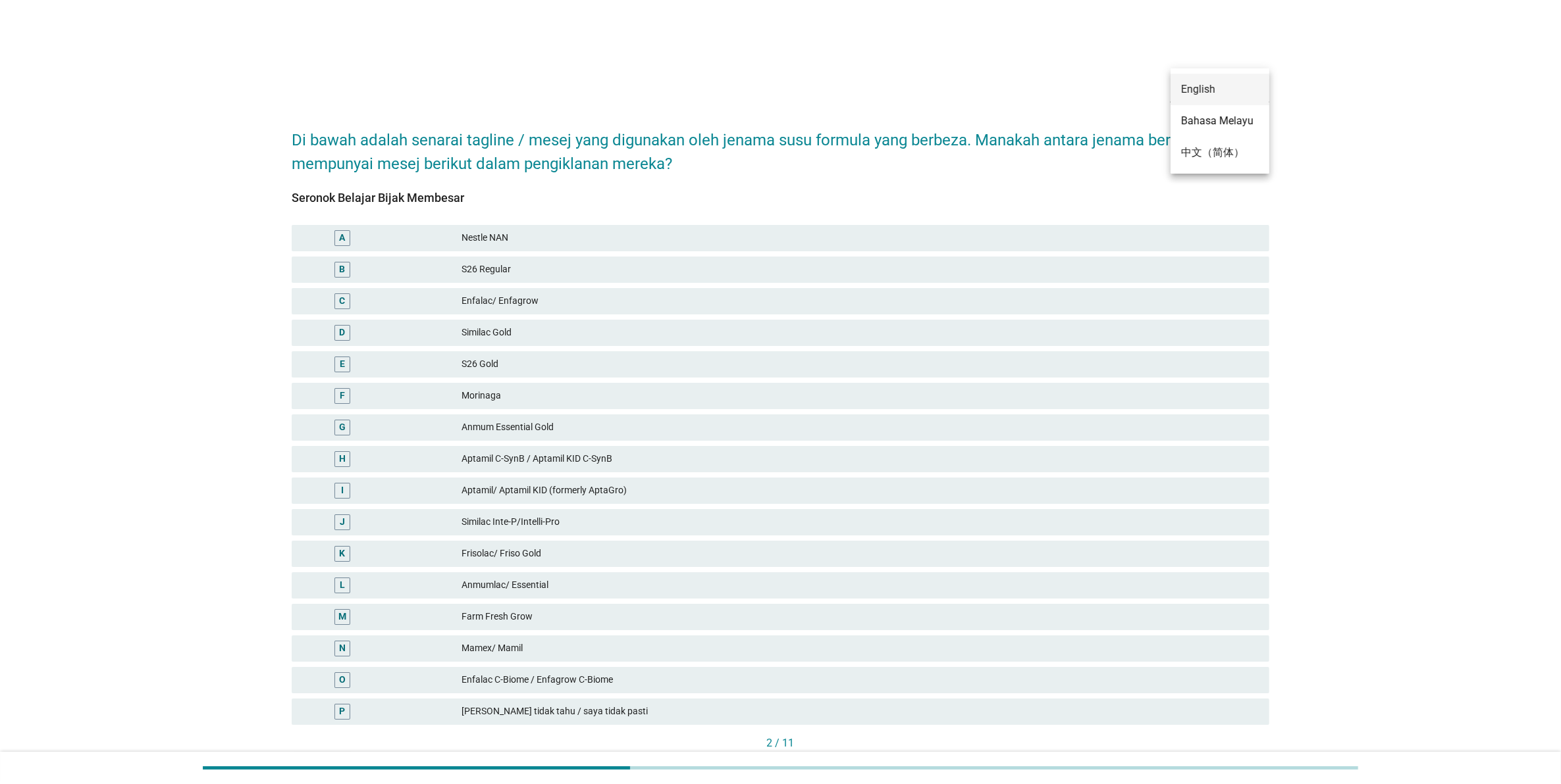
click at [1212, 93] on div "English" at bounding box center [1219, 89] width 78 height 16
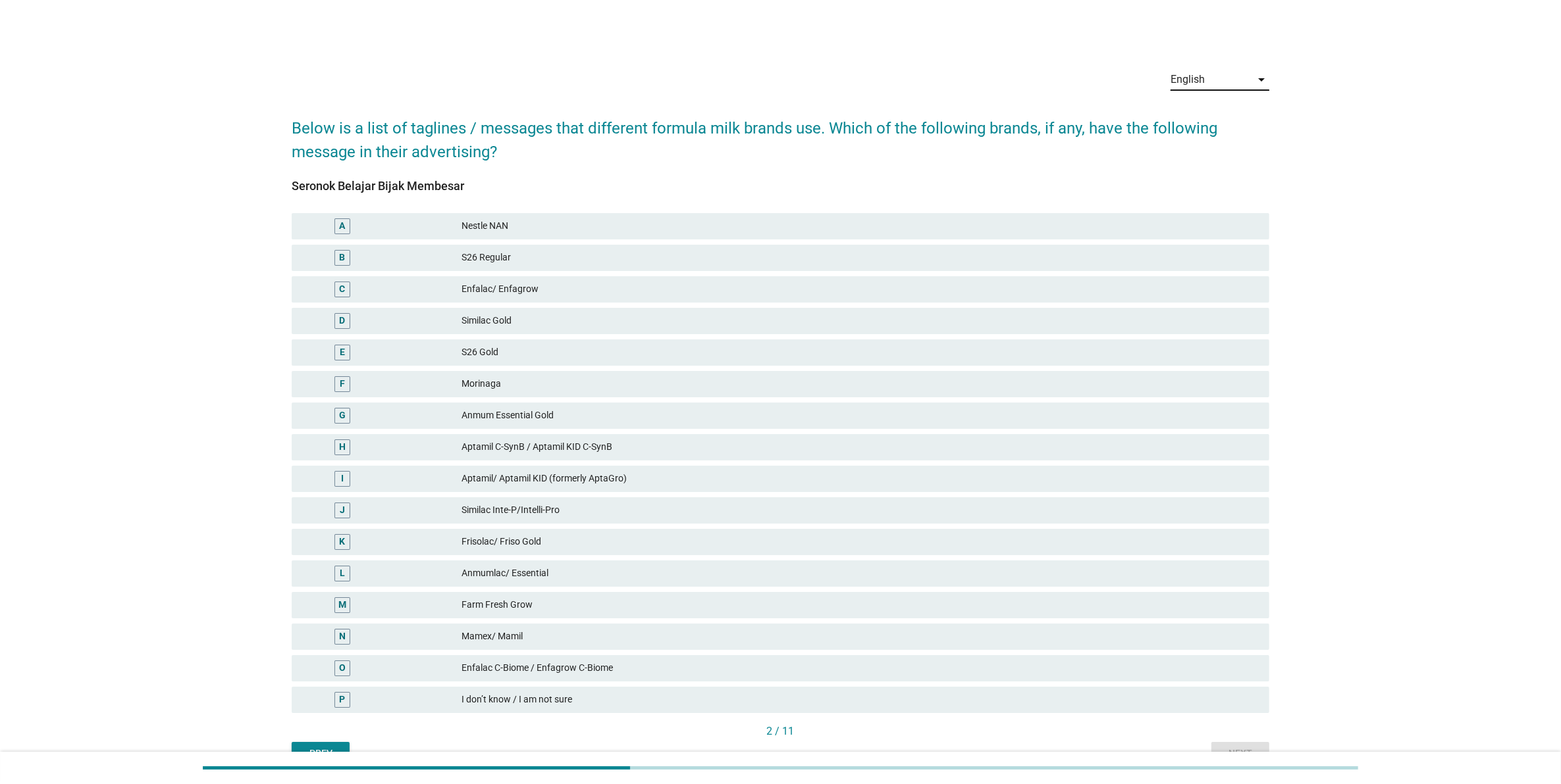
click at [1210, 73] on div "English" at bounding box center [1211, 79] width 80 height 21
click at [1207, 150] on div "中文（简体）" at bounding box center [1219, 153] width 78 height 16
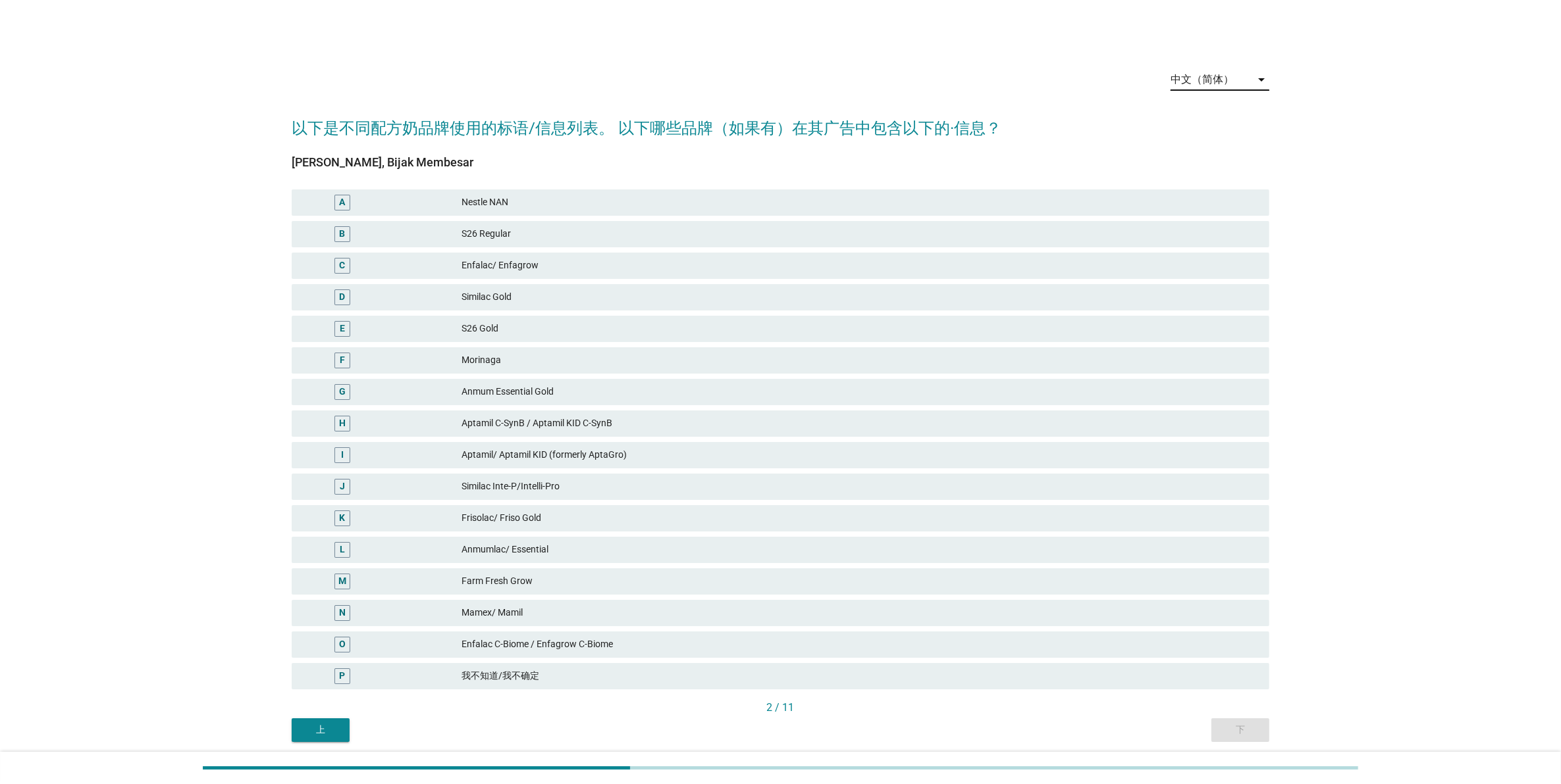
click at [1211, 74] on div "中文（简体）" at bounding box center [1202, 79] width 63 height 12
click at [1209, 105] on div "Bahasa Melayu" at bounding box center [1219, 121] width 78 height 31
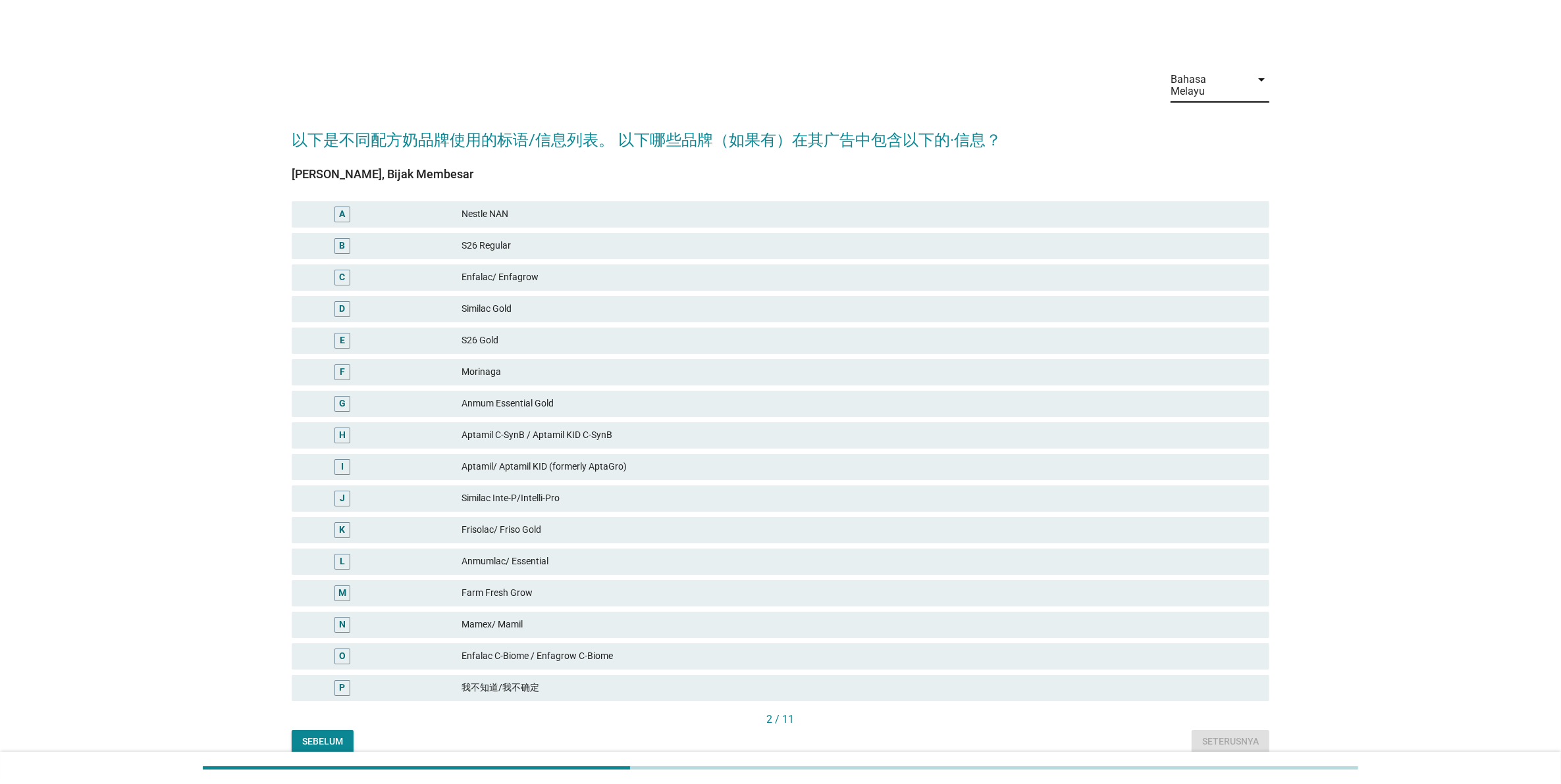
click at [1209, 115] on h2 "以下是不同配方奶品牌使用的标语/信息列表。 以下哪些品牌（如果有）在其广告中包含以下的·信息？" at bounding box center [780, 133] width 978 height 37
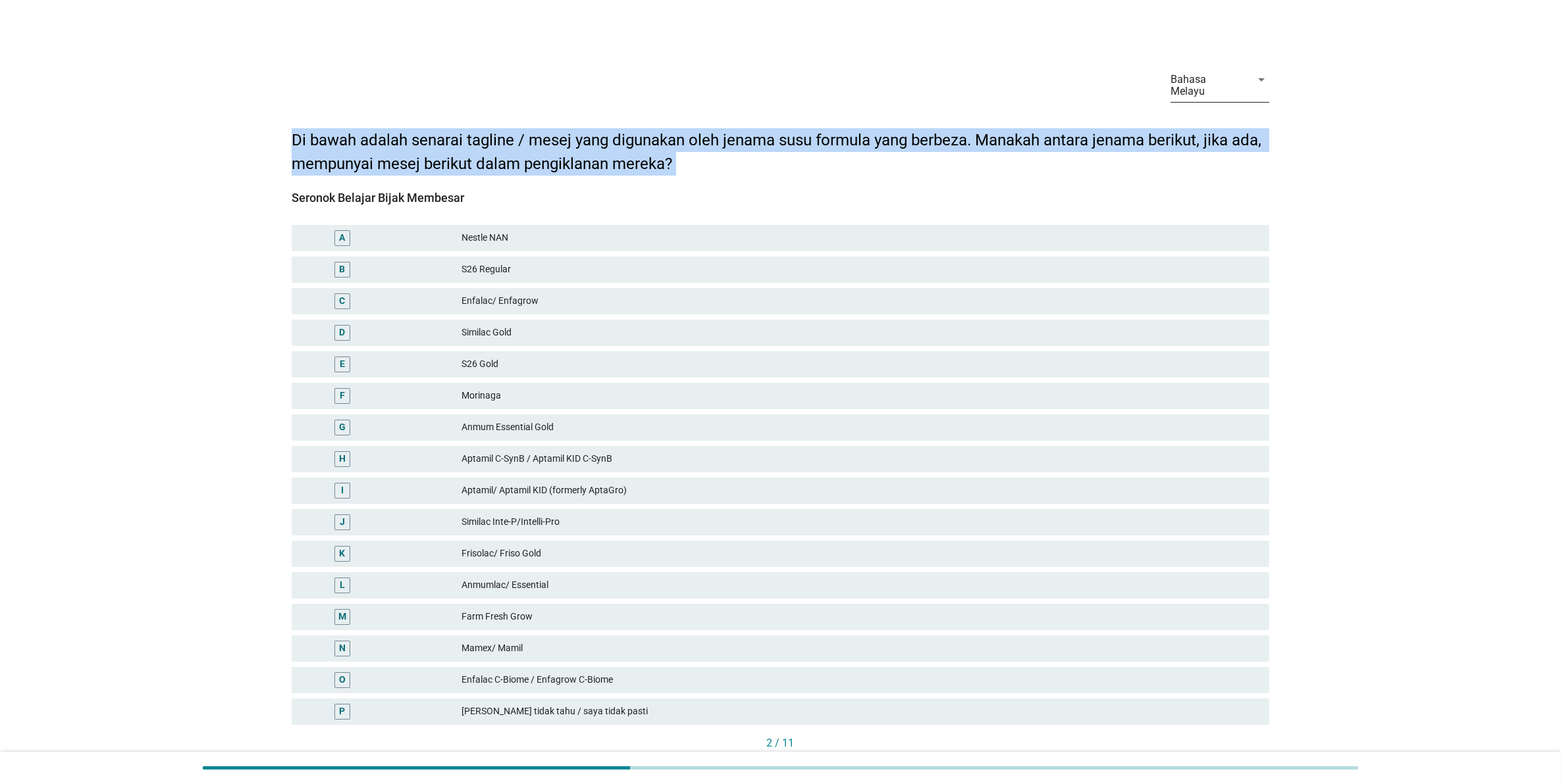
click at [1209, 81] on div "Bahasa Melayu" at bounding box center [1207, 85] width 73 height 24
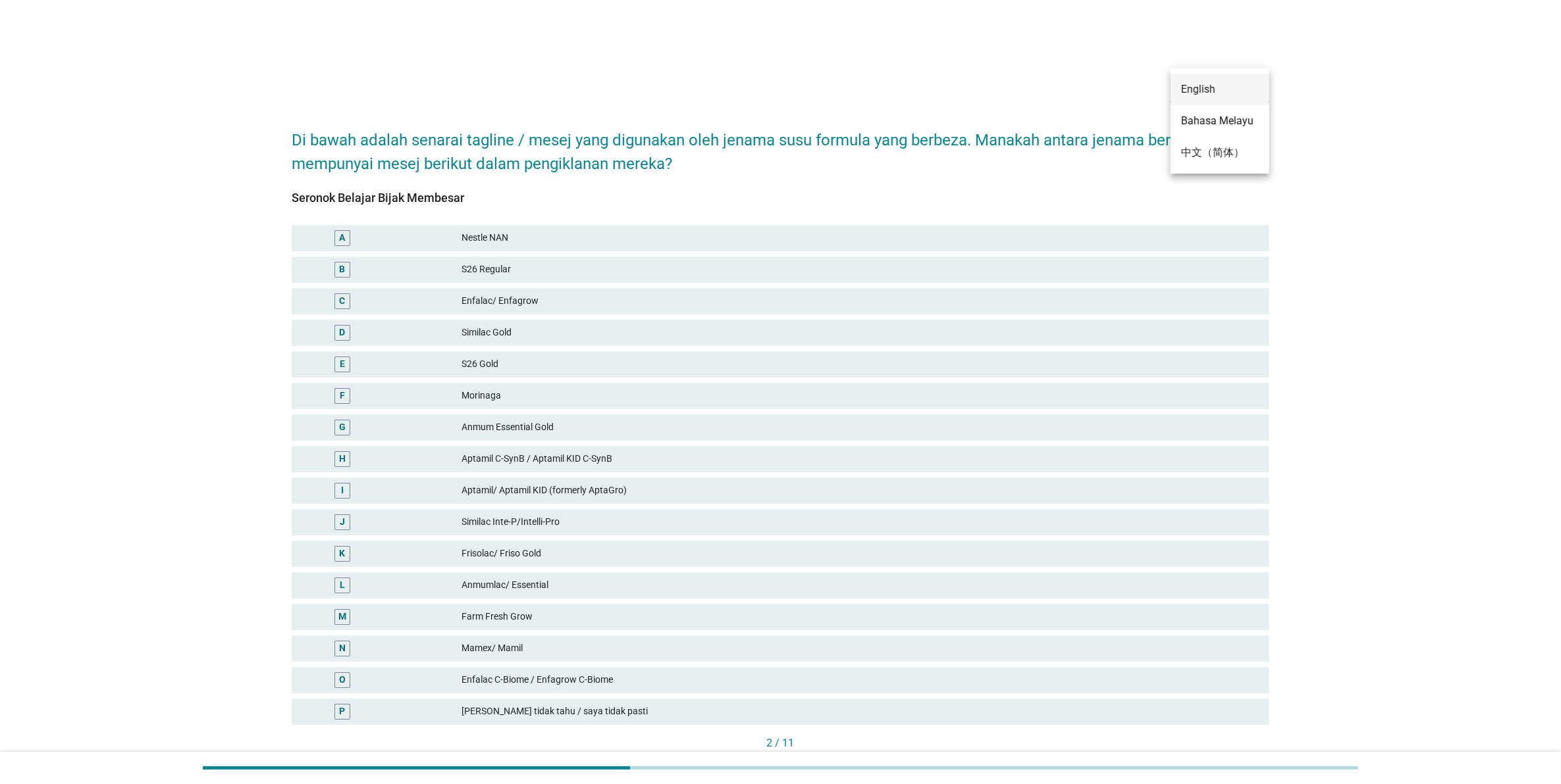
click at [1205, 97] on div "English" at bounding box center [1219, 89] width 78 height 31
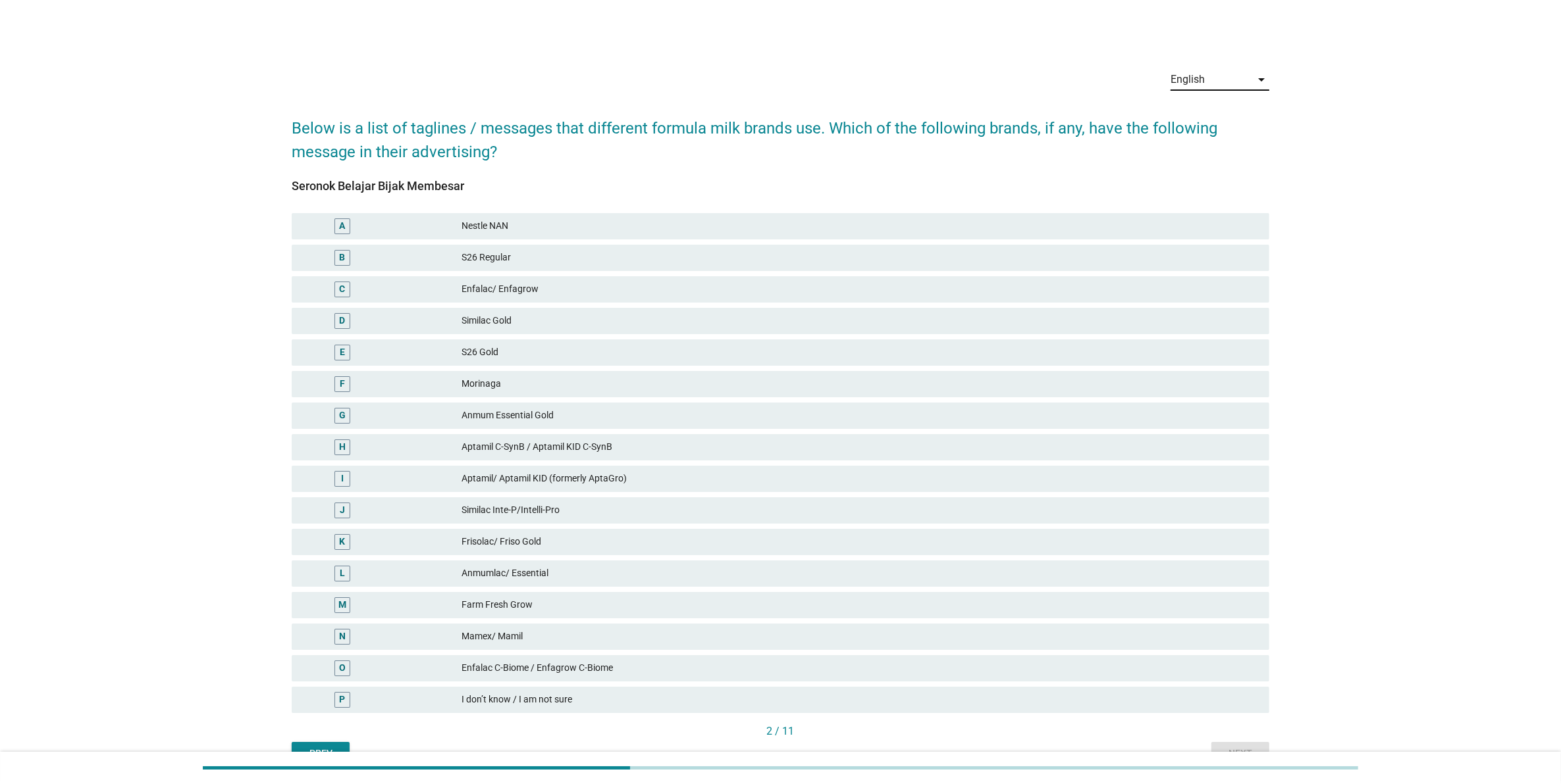
click at [1100, 254] on div "S26 Regular" at bounding box center [860, 258] width 797 height 16
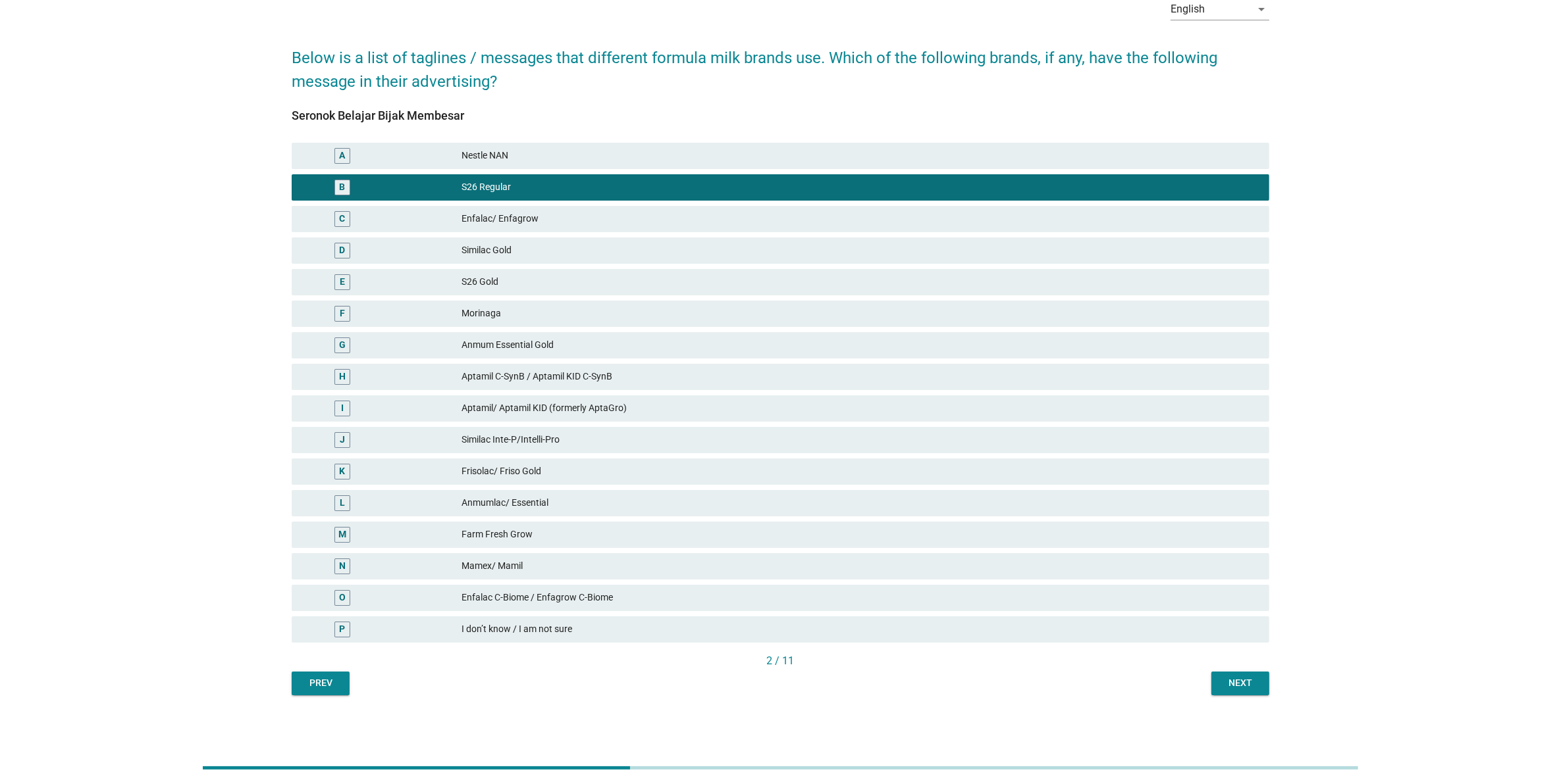
click at [1235, 679] on div "Next" at bounding box center [1240, 683] width 37 height 14
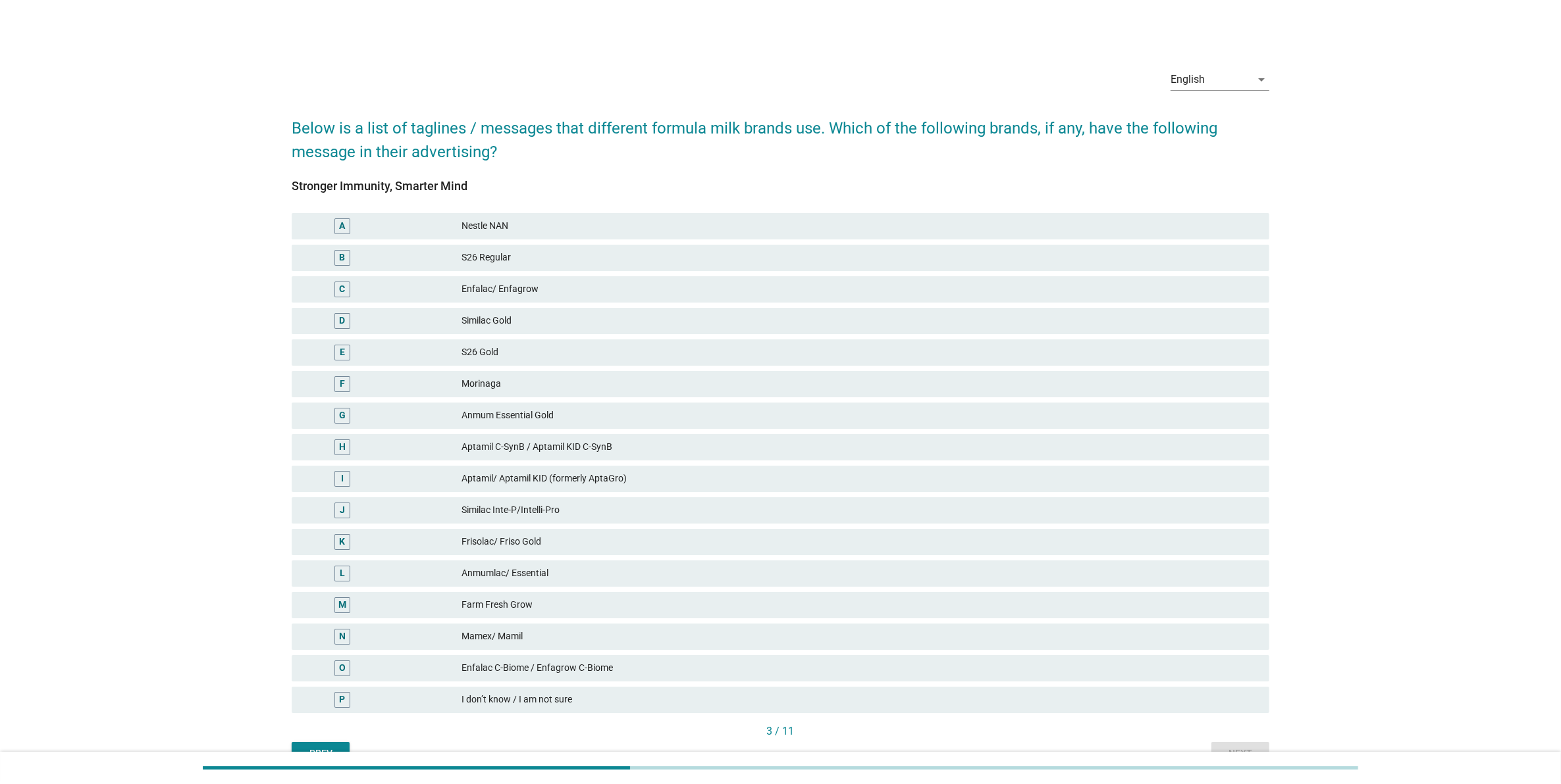
click at [883, 427] on div "G Anmum Essential Gold" at bounding box center [780, 416] width 978 height 26
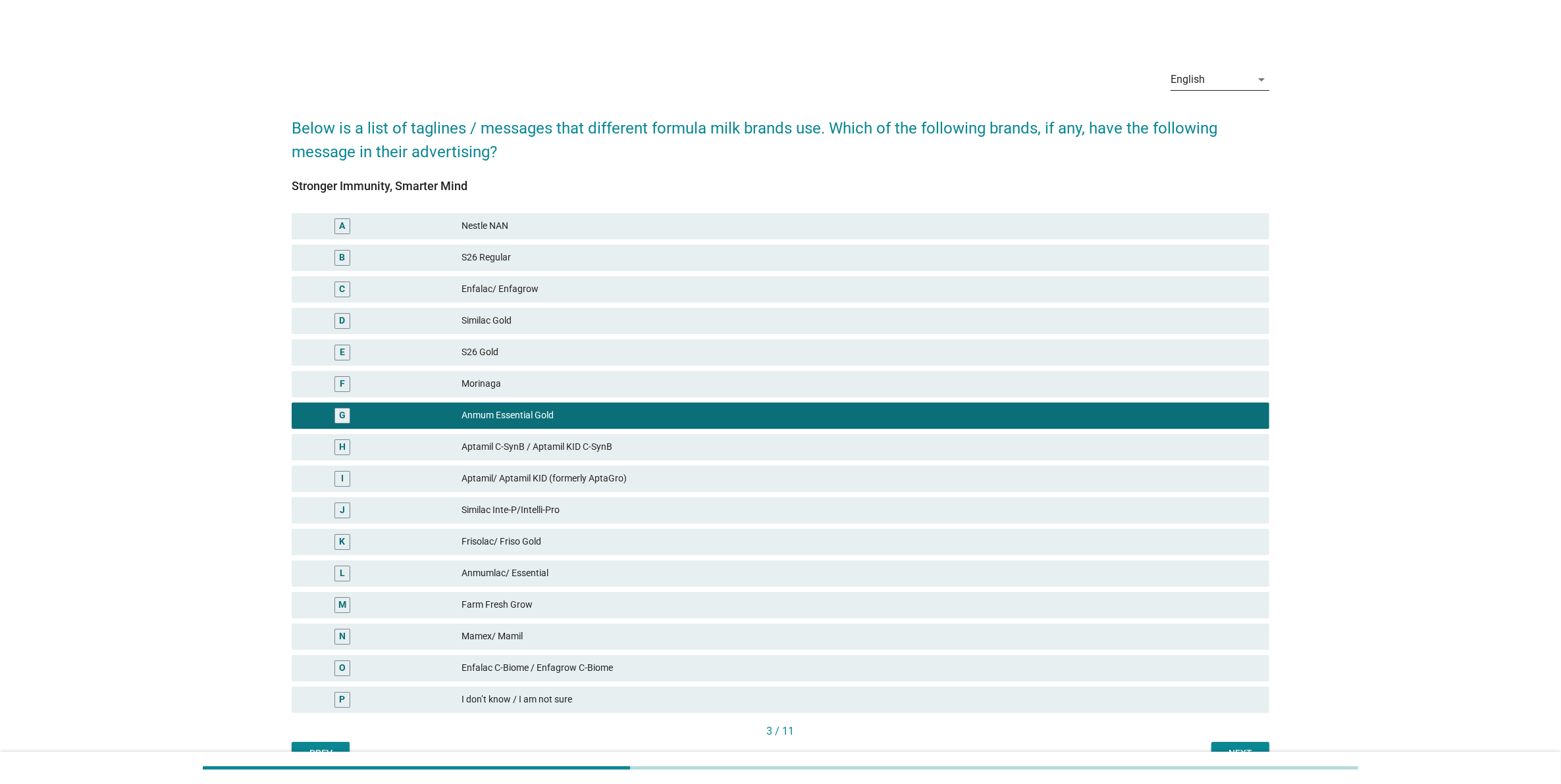
click at [1212, 76] on div "English" at bounding box center [1211, 79] width 80 height 21
click at [1210, 116] on div "Bahasa Melayu" at bounding box center [1219, 121] width 78 height 16
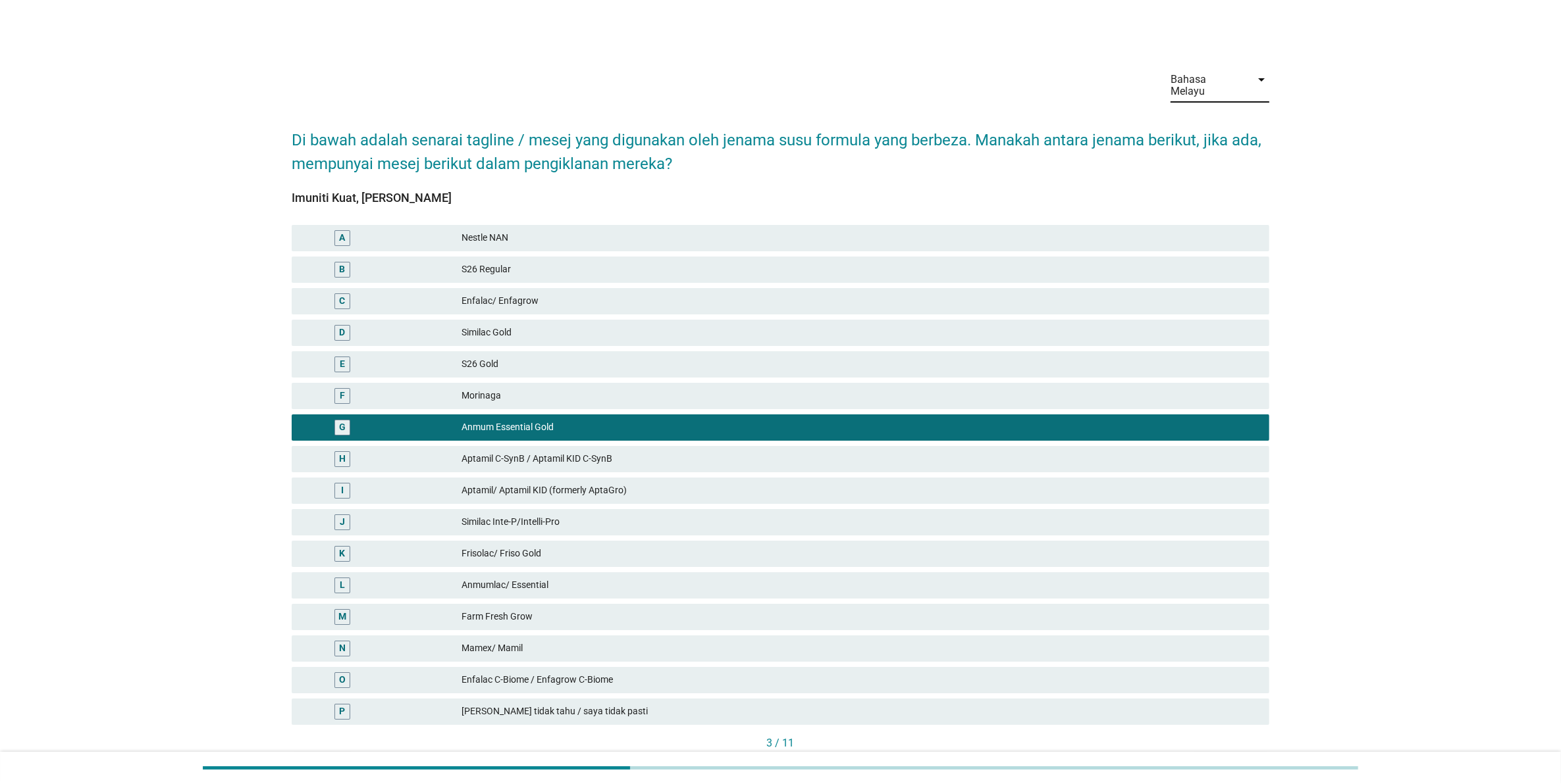
click at [1211, 66] on div "Bahasa Melayu arrow_drop_down" at bounding box center [1220, 88] width 99 height 54
click at [1210, 79] on div "Bahasa Melayu" at bounding box center [1207, 85] width 73 height 24
click at [1202, 151] on div "中文（简体）" at bounding box center [1219, 153] width 78 height 16
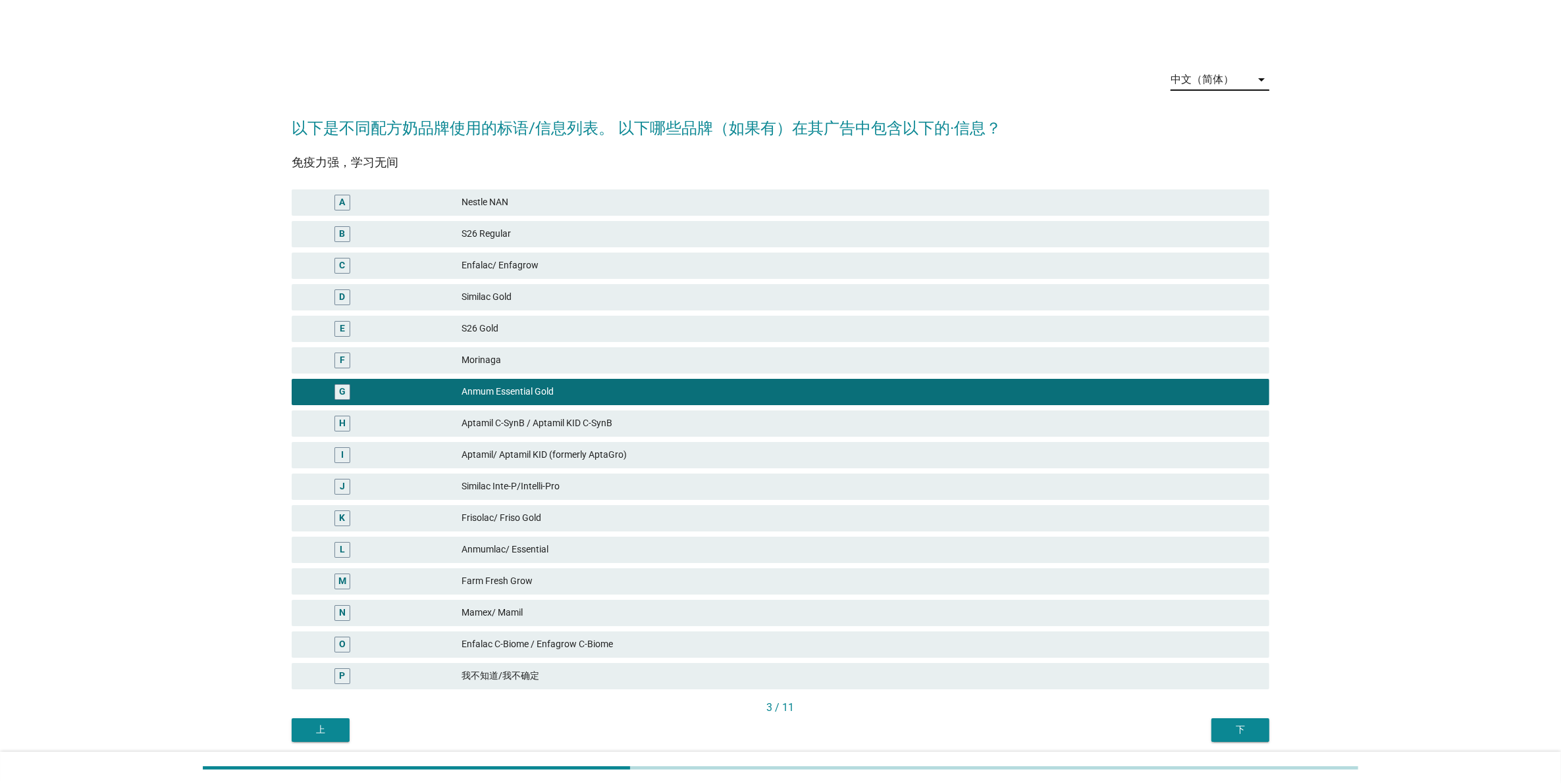
click at [1206, 76] on div "中文（简体）" at bounding box center [1202, 79] width 63 height 12
drag, startPoint x: 1202, startPoint y: 95, endPoint x: 1103, endPoint y: 97, distance: 99.0
click at [1103, 96] on div "English Bahasa Melayu 中文（简体） 中文（简体） arrow_drop_down 以下是不同配方奶品牌使用的标语/信息列表。 以下哪些品…" at bounding box center [780, 400] width 1561 height 800
click at [1202, 71] on div "中文（简体）" at bounding box center [1211, 79] width 80 height 21
click at [1202, 110] on div "Bahasa Melayu" at bounding box center [1219, 121] width 78 height 31
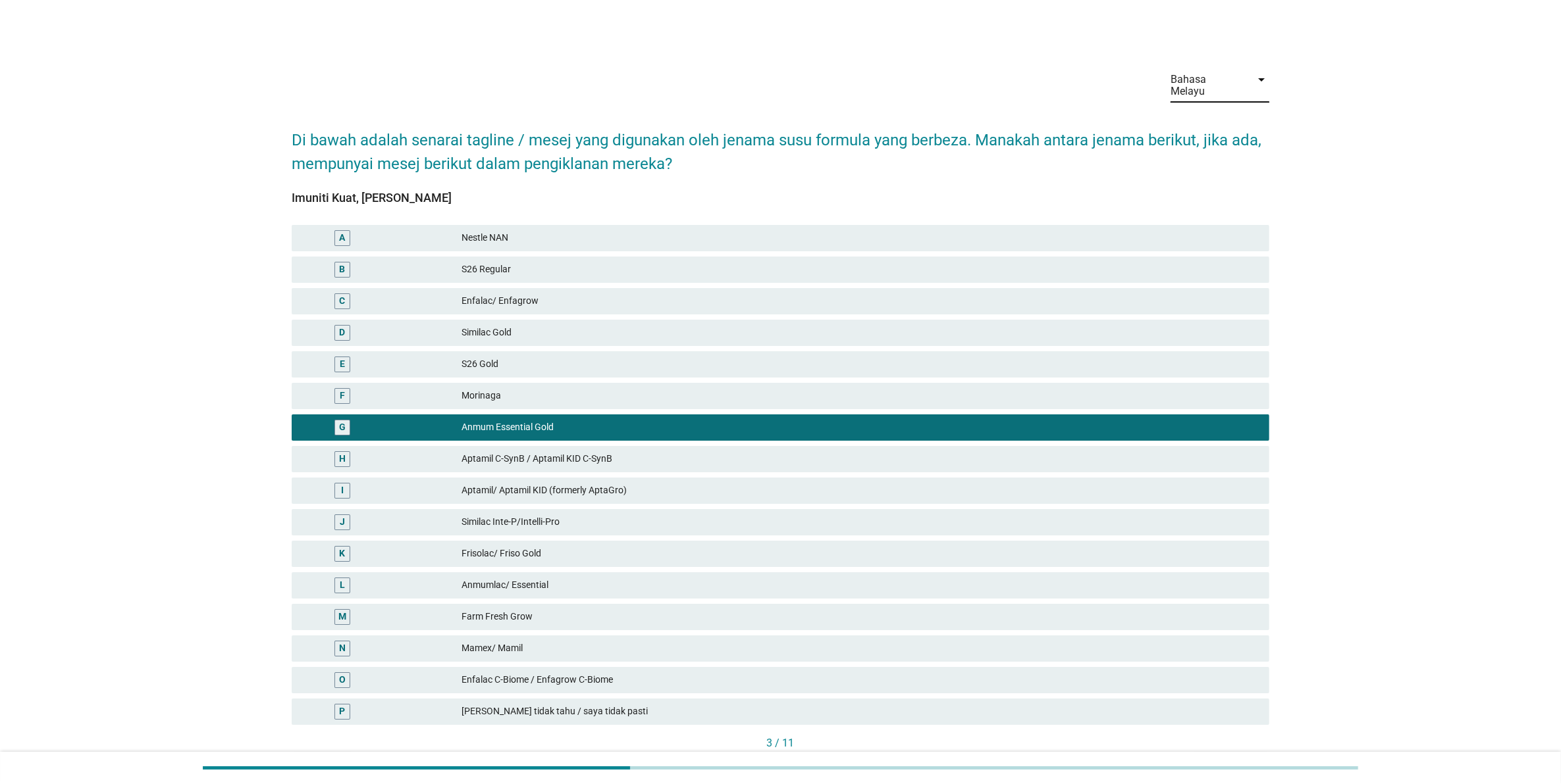
click at [1208, 74] on div "Bahasa Melayu" at bounding box center [1207, 85] width 73 height 24
click at [1206, 91] on div "English" at bounding box center [1219, 89] width 78 height 16
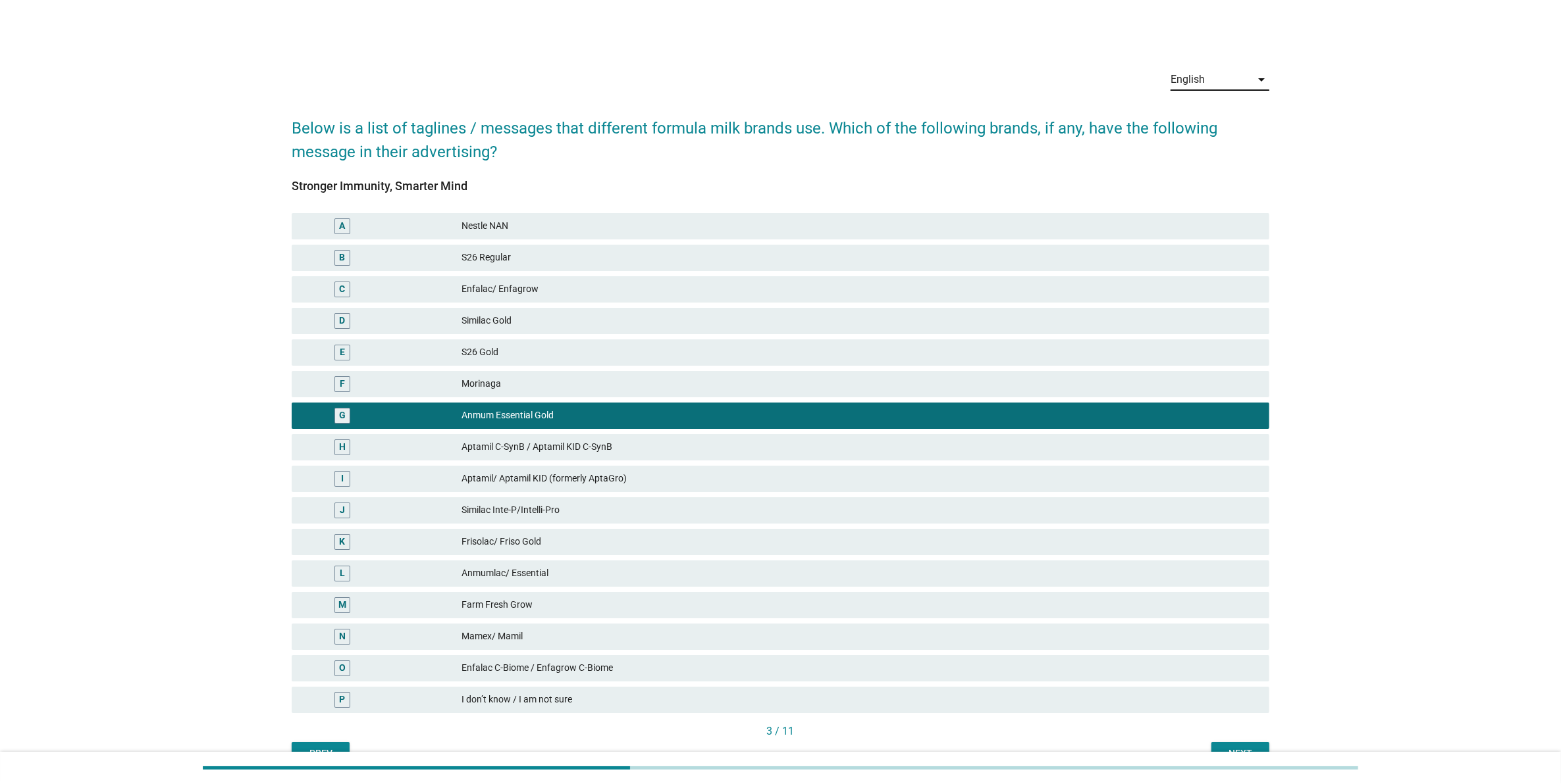
click at [1249, 747] on div "Next" at bounding box center [1240, 753] width 37 height 14
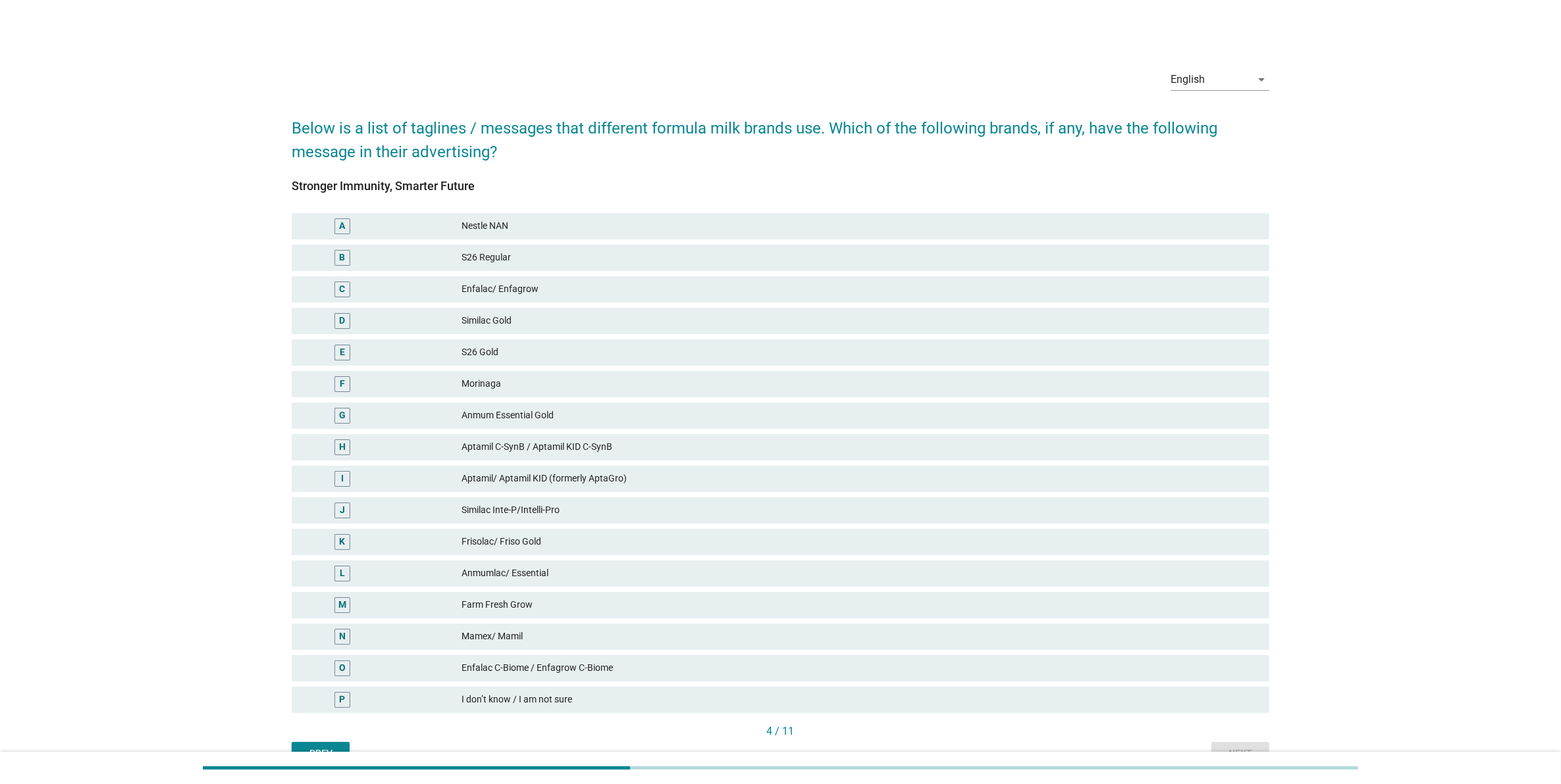
click at [550, 308] on div "D Similac Gold" at bounding box center [780, 321] width 978 height 26
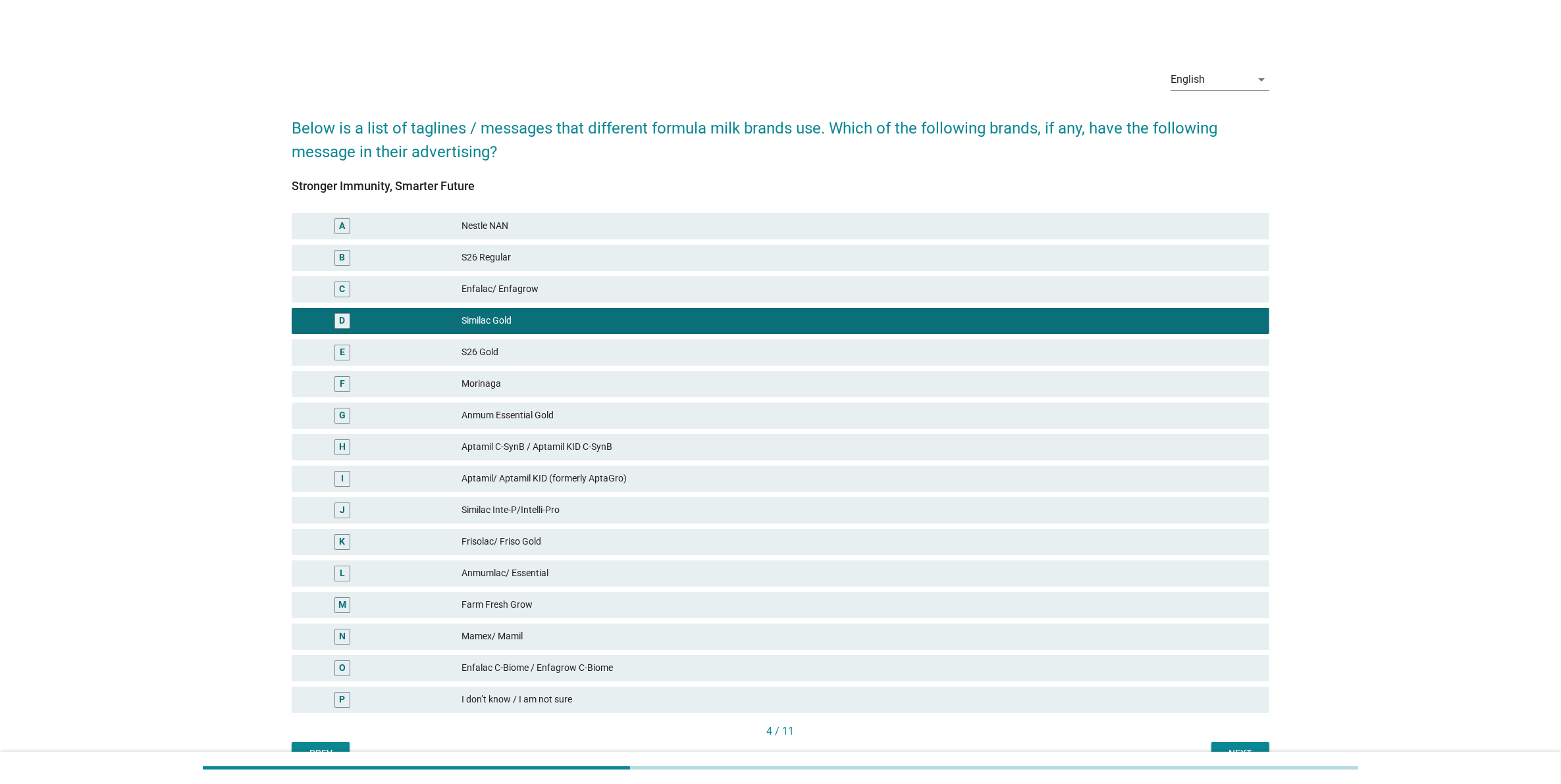
click at [1229, 744] on button "Next" at bounding box center [1240, 753] width 58 height 24
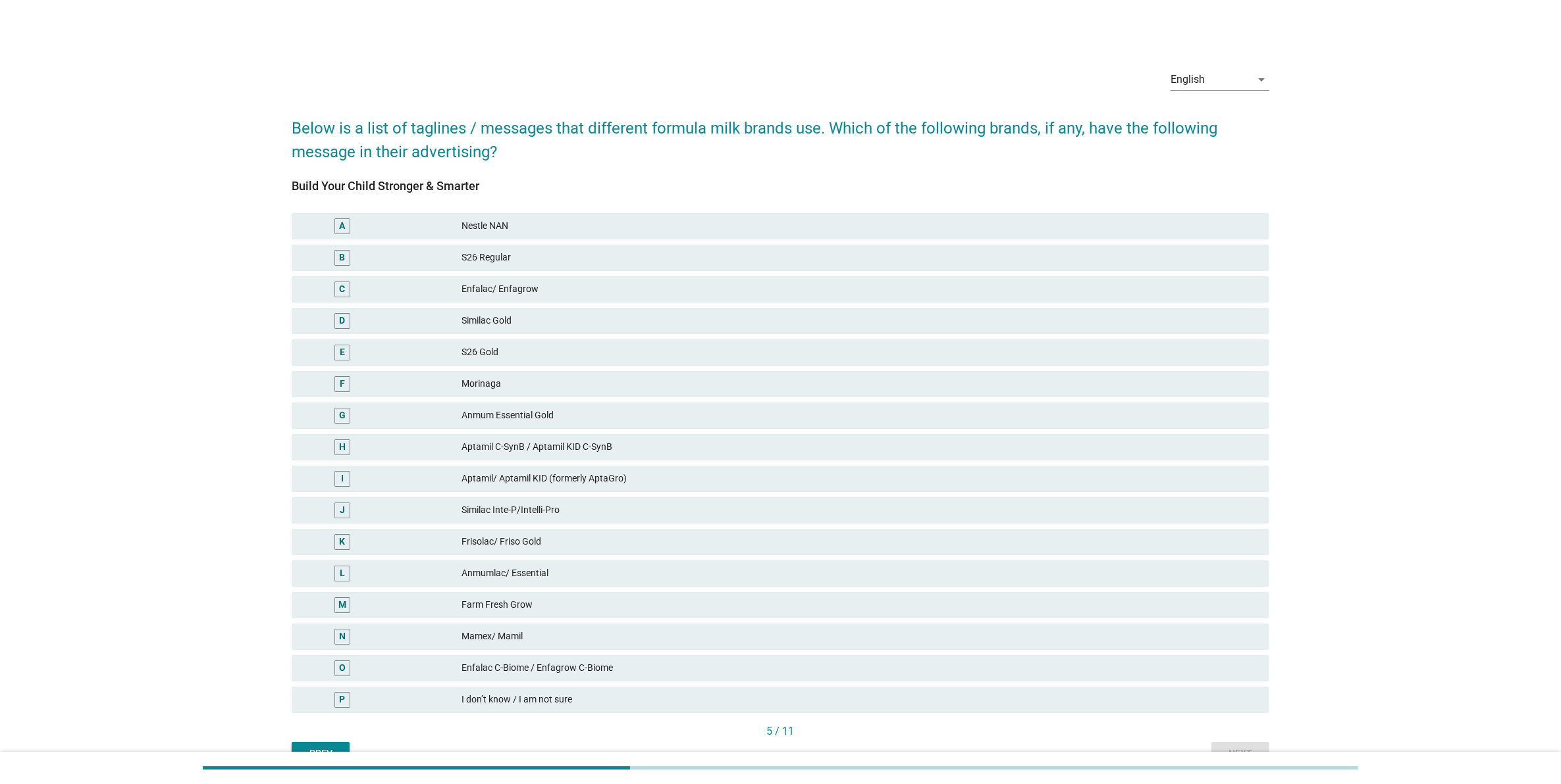
click at [667, 424] on div "G Anmum Essential Gold" at bounding box center [780, 416] width 978 height 26
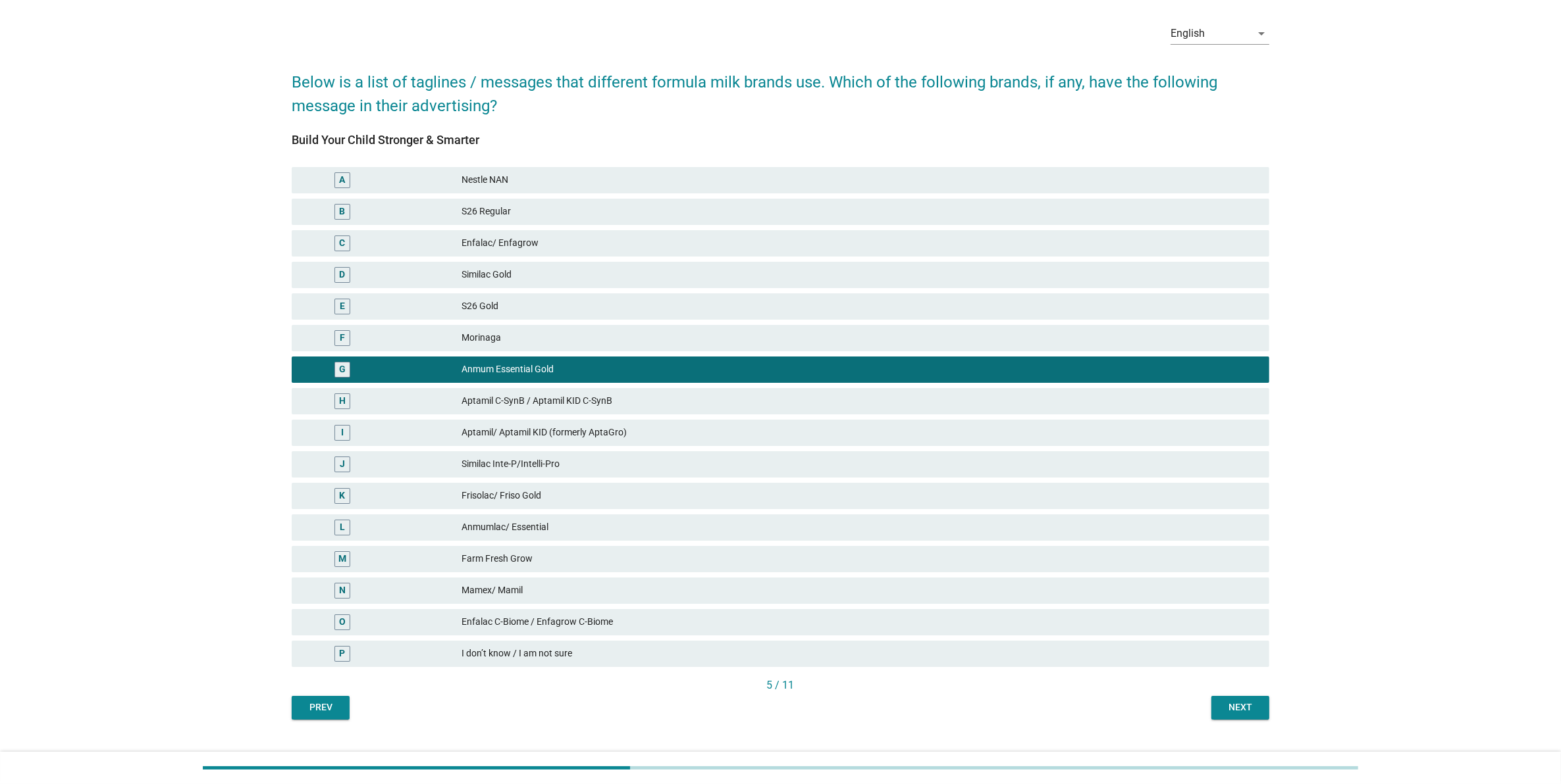
scroll to position [70, 0]
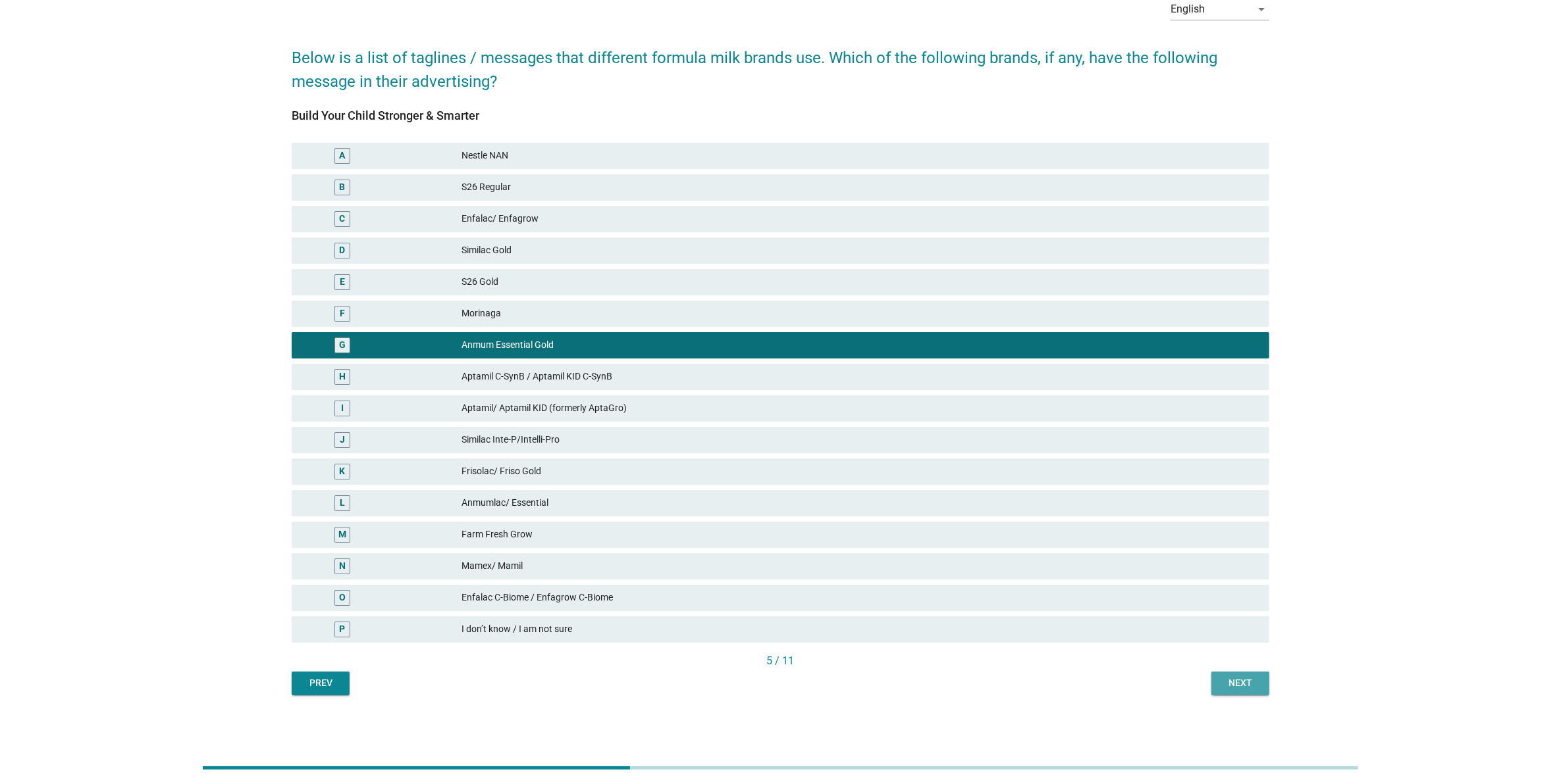
click at [1228, 678] on div "Next" at bounding box center [1240, 683] width 37 height 14
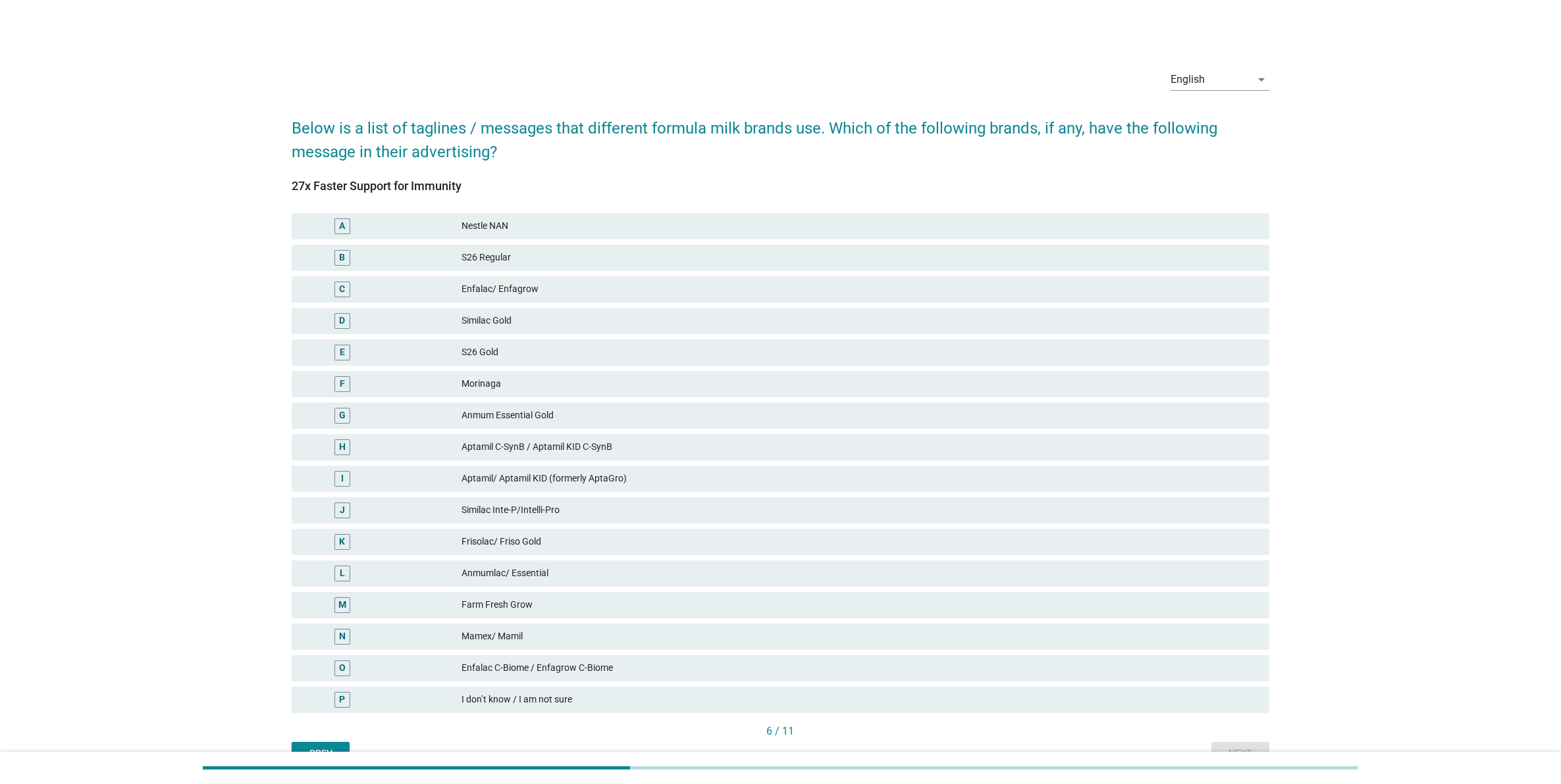
click at [514, 471] on div "Aptamil/ Aptamil KID (formerly AptaGro)" at bounding box center [860, 479] width 797 height 16
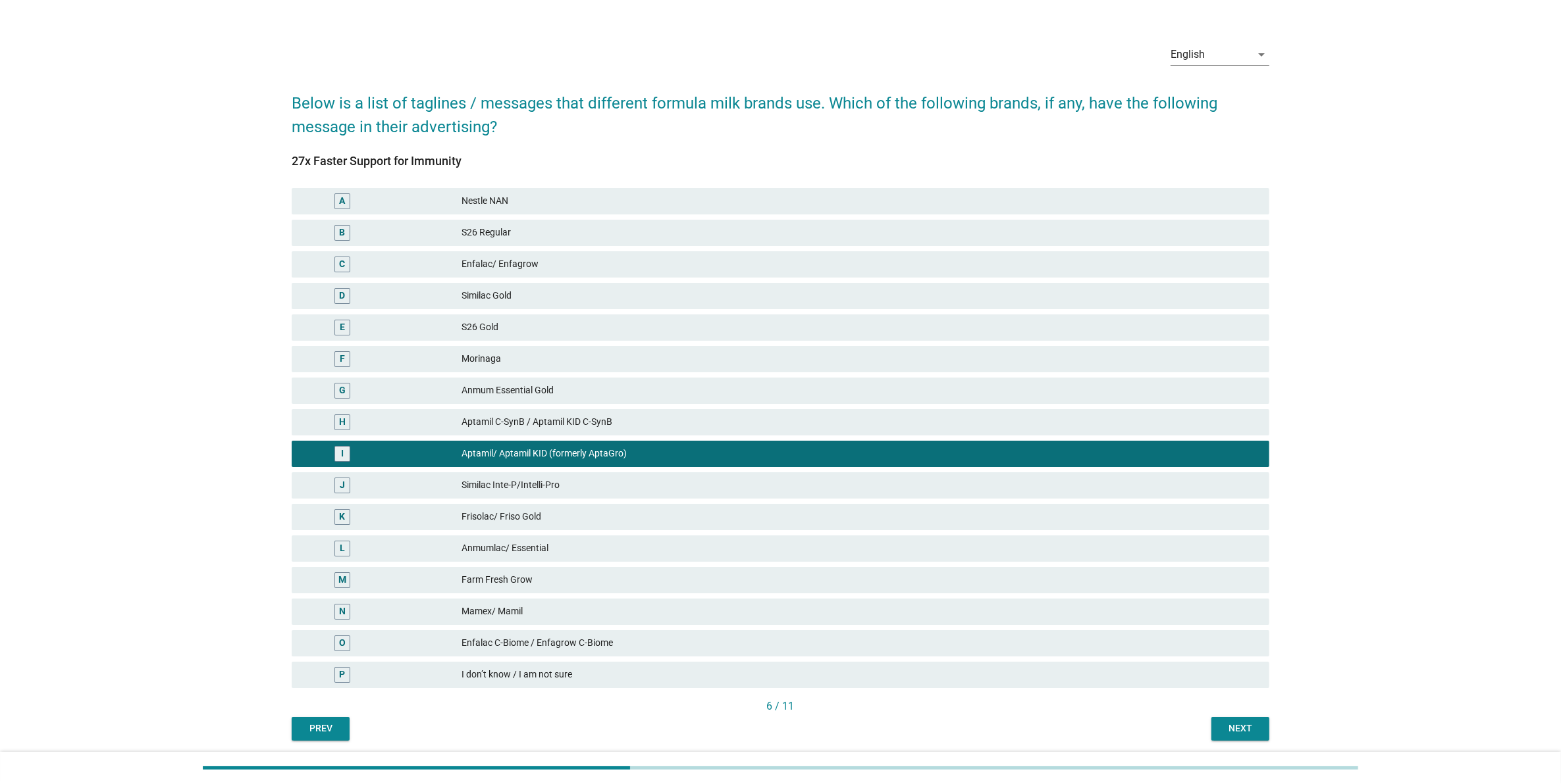
scroll to position [70, 0]
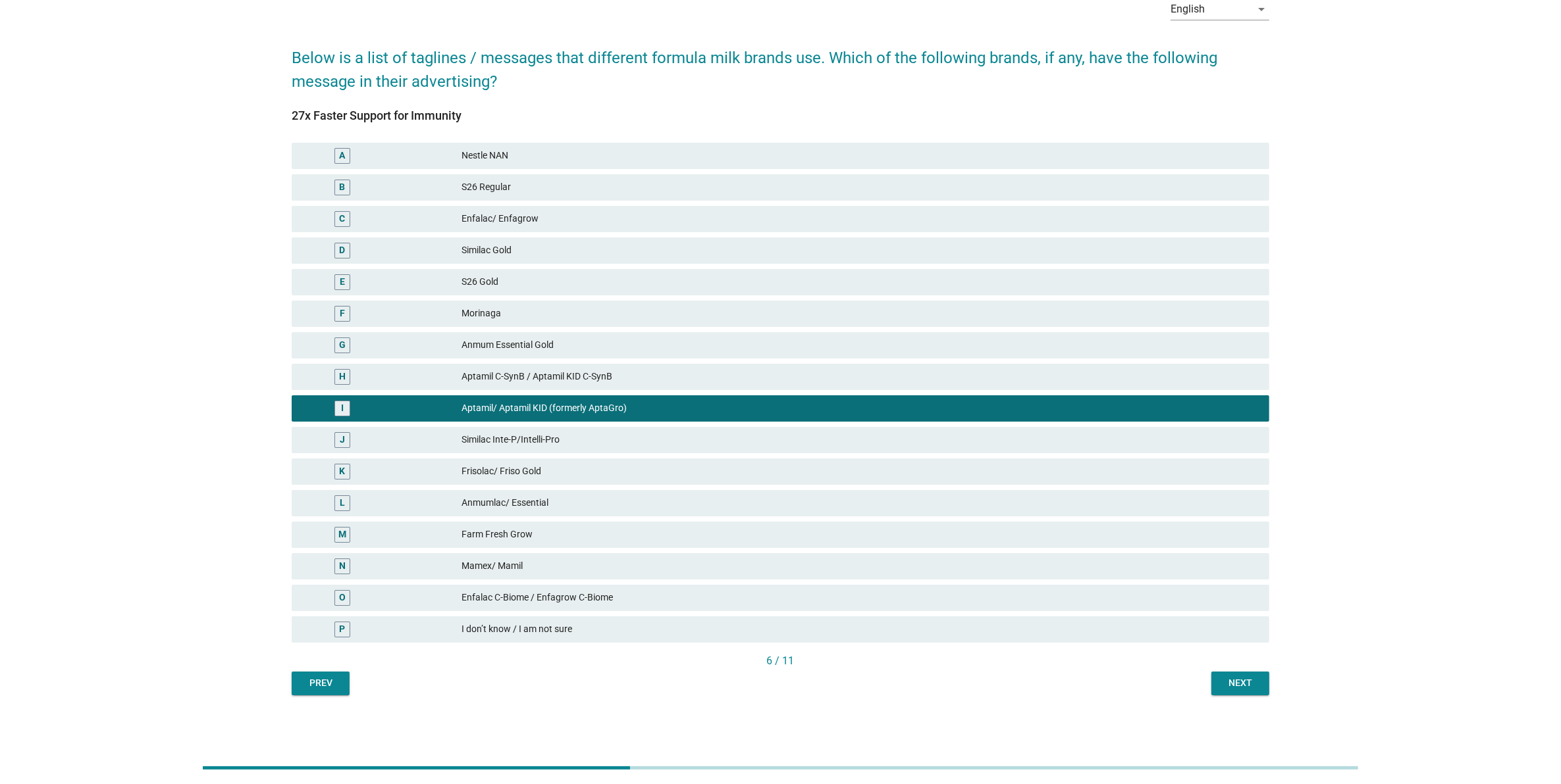
click at [1250, 683] on div "Next" at bounding box center [1240, 683] width 37 height 14
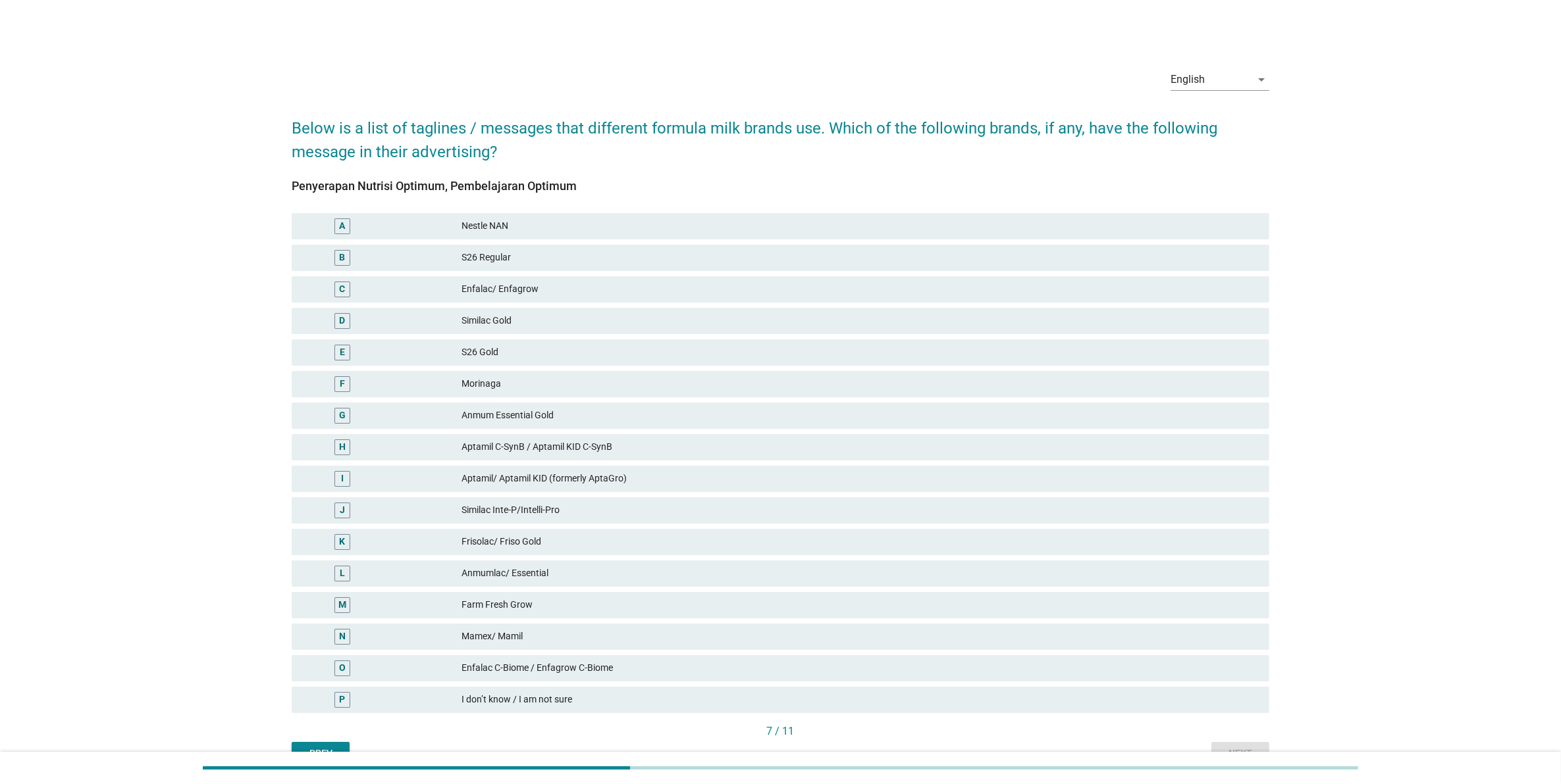
click at [582, 495] on div "[PERSON_NAME] Inte-P/Intelli-Pro" at bounding box center [780, 510] width 983 height 31
click at [609, 532] on div "K Frisolac/ Friso Gold" at bounding box center [780, 542] width 978 height 26
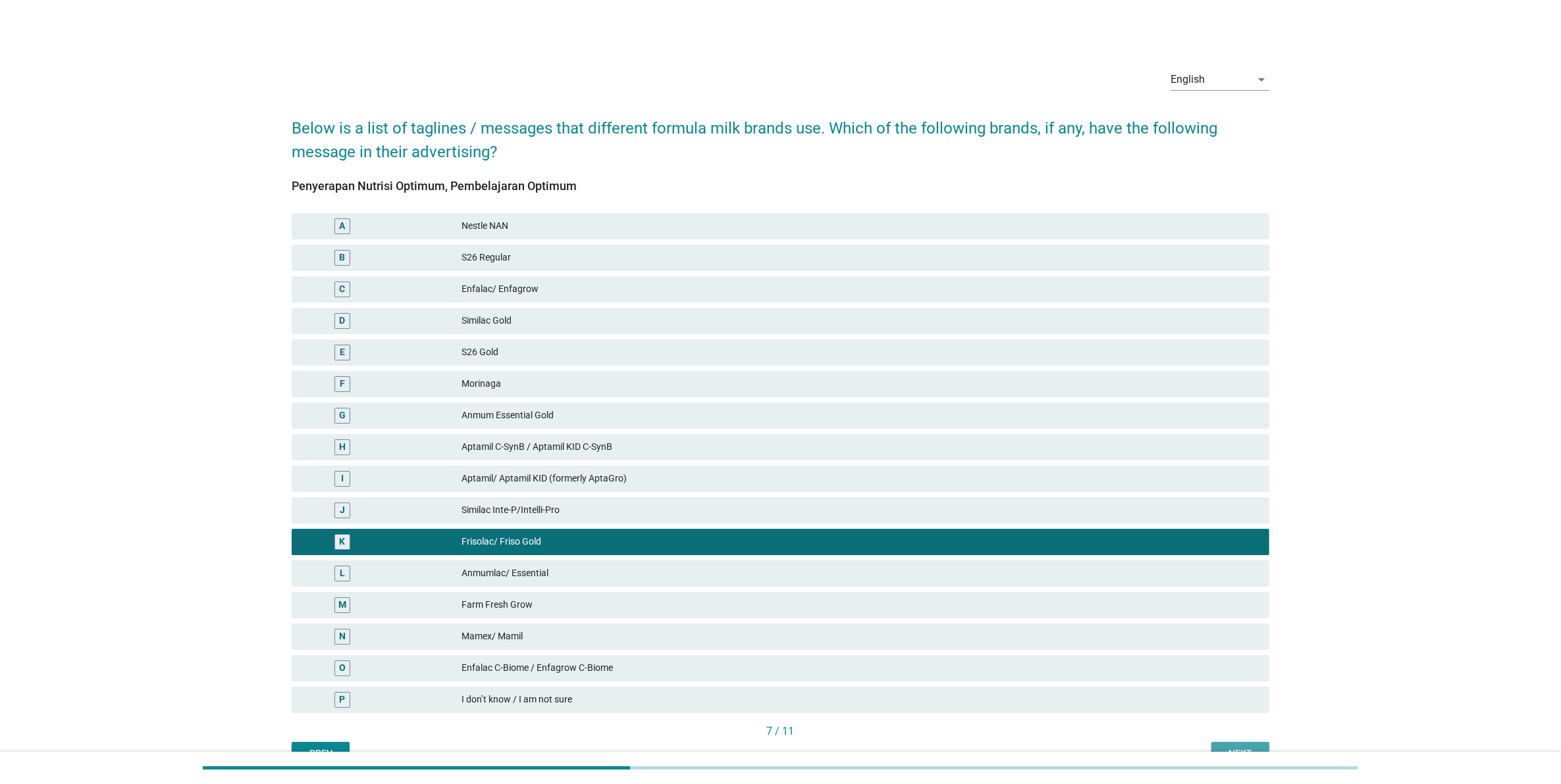
click at [1216, 748] on button "Next" at bounding box center [1240, 753] width 58 height 24
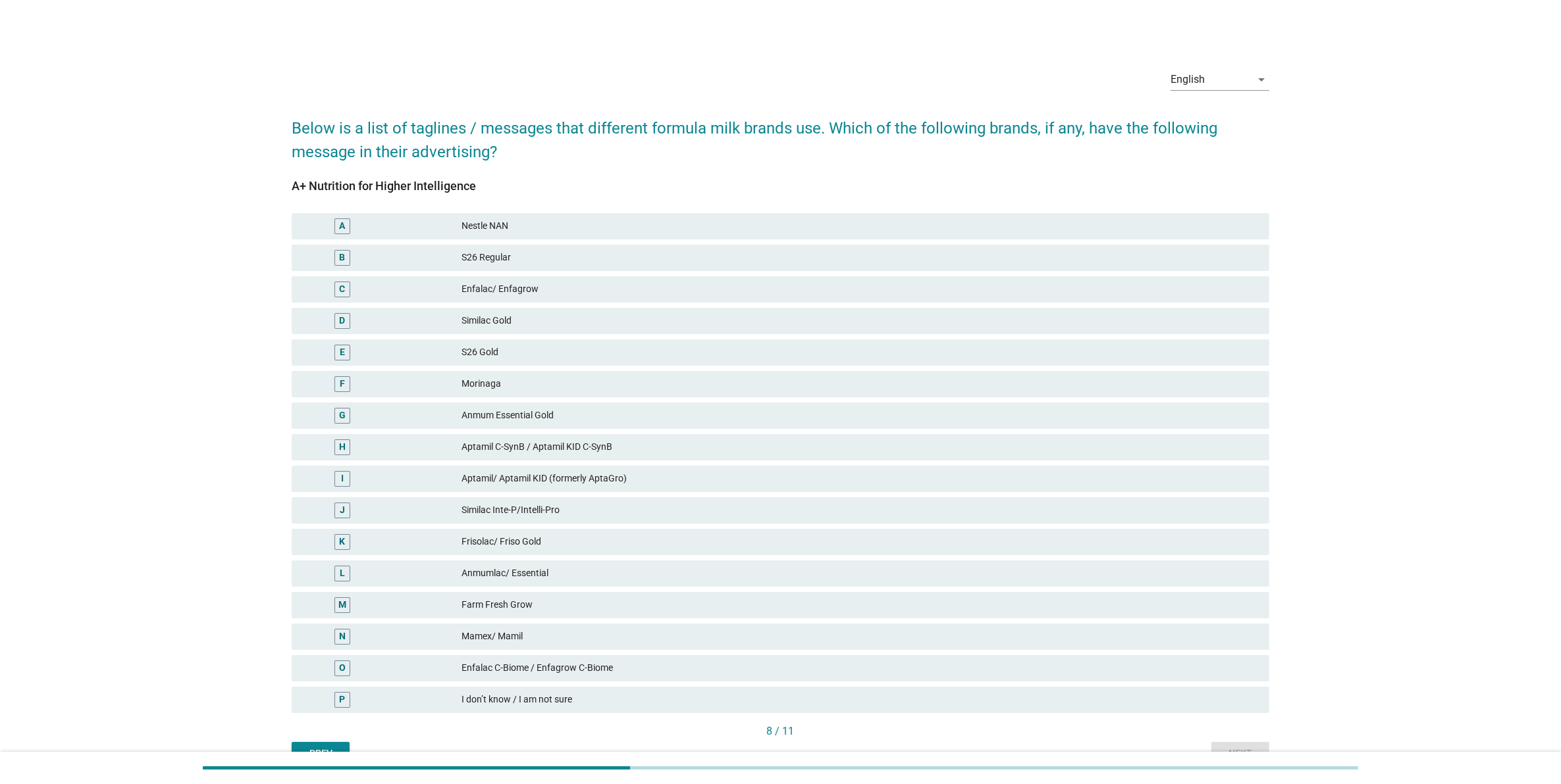
click at [586, 317] on div "Similac Gold" at bounding box center [860, 321] width 797 height 16
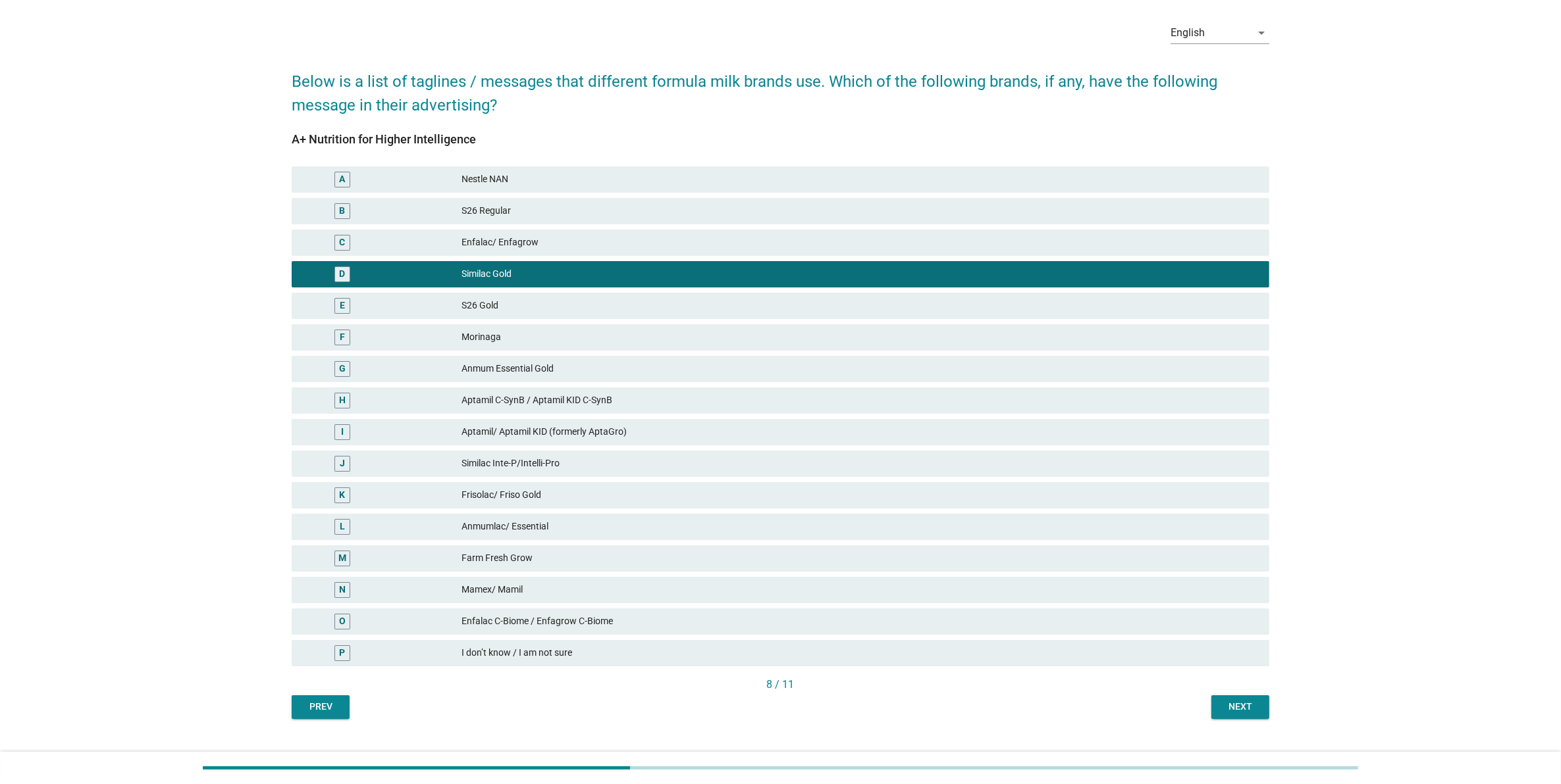
scroll to position [70, 0]
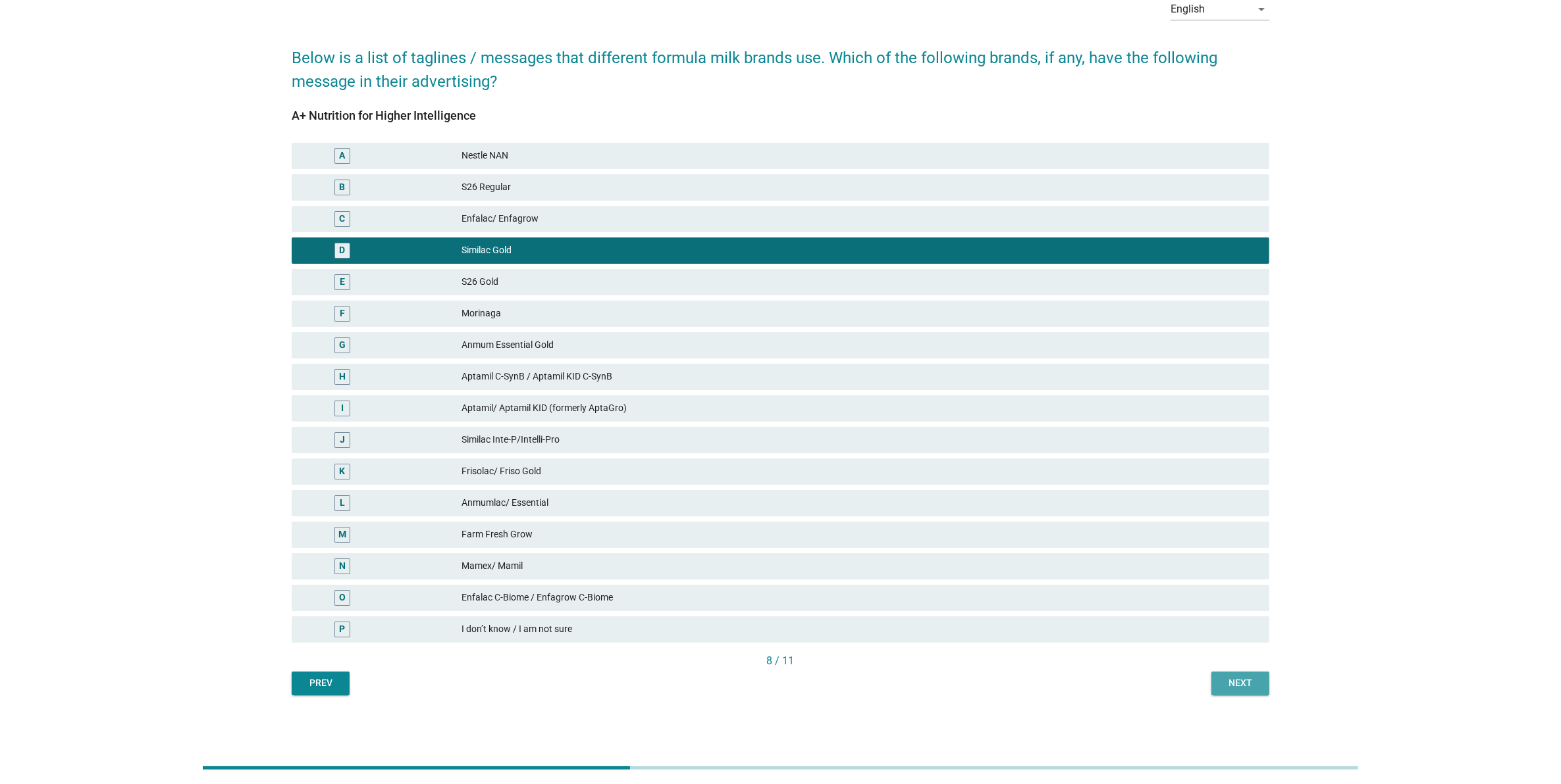
click at [1248, 686] on div "Next" at bounding box center [1240, 683] width 37 height 14
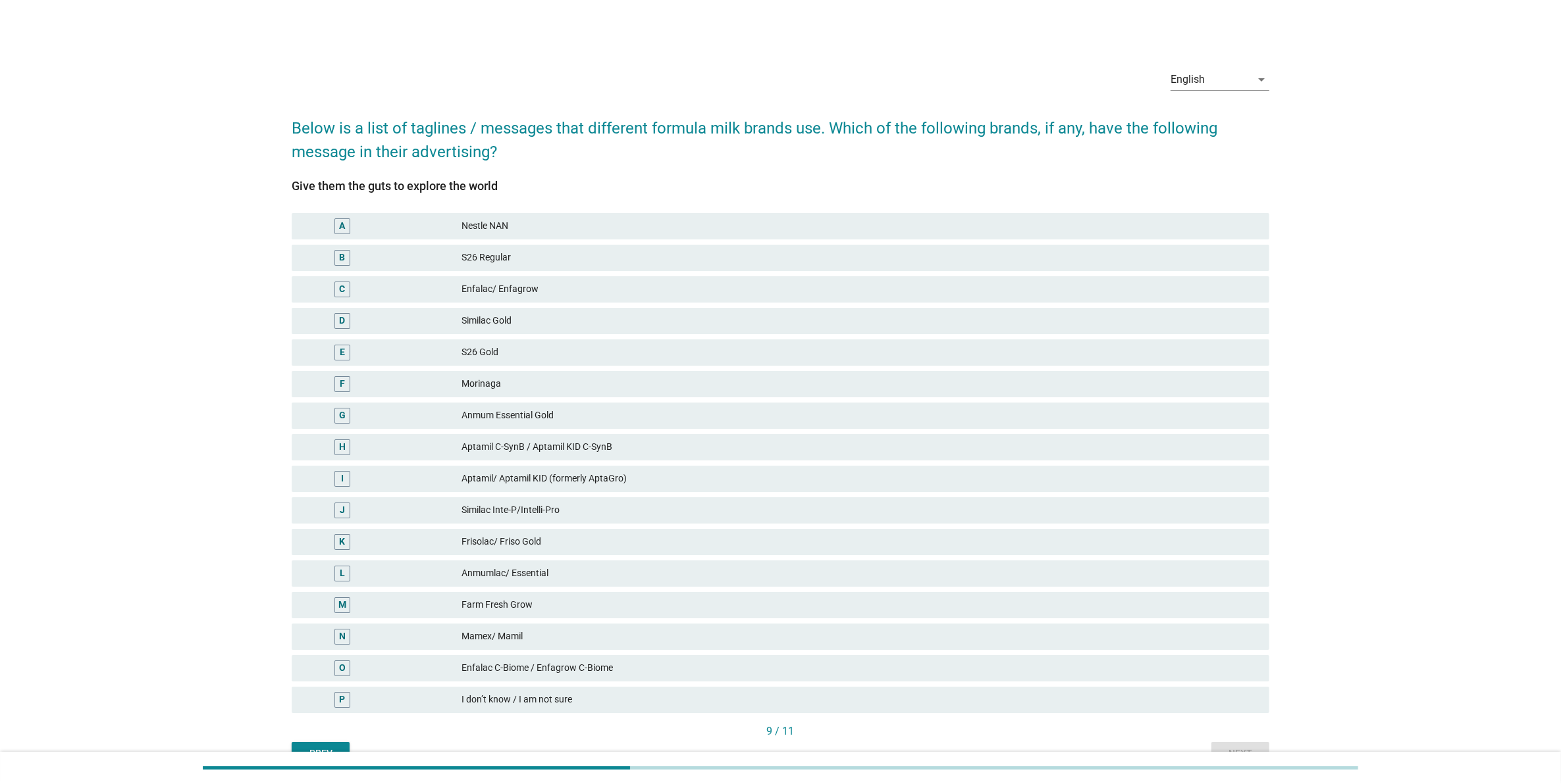
click at [680, 235] on div "A Nestle NAN" at bounding box center [780, 226] width 978 height 26
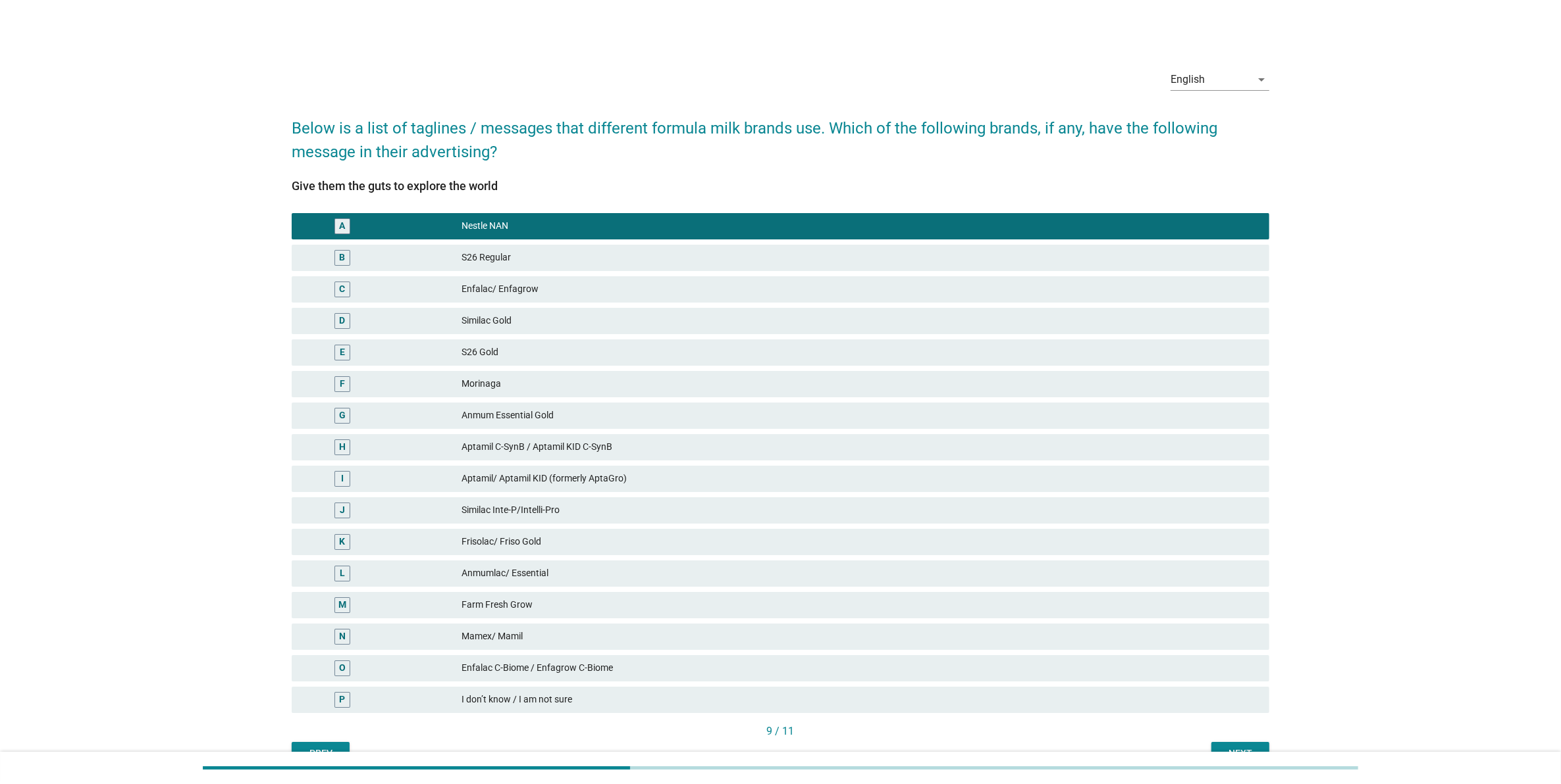
click at [1233, 747] on div "Next" at bounding box center [1240, 753] width 37 height 14
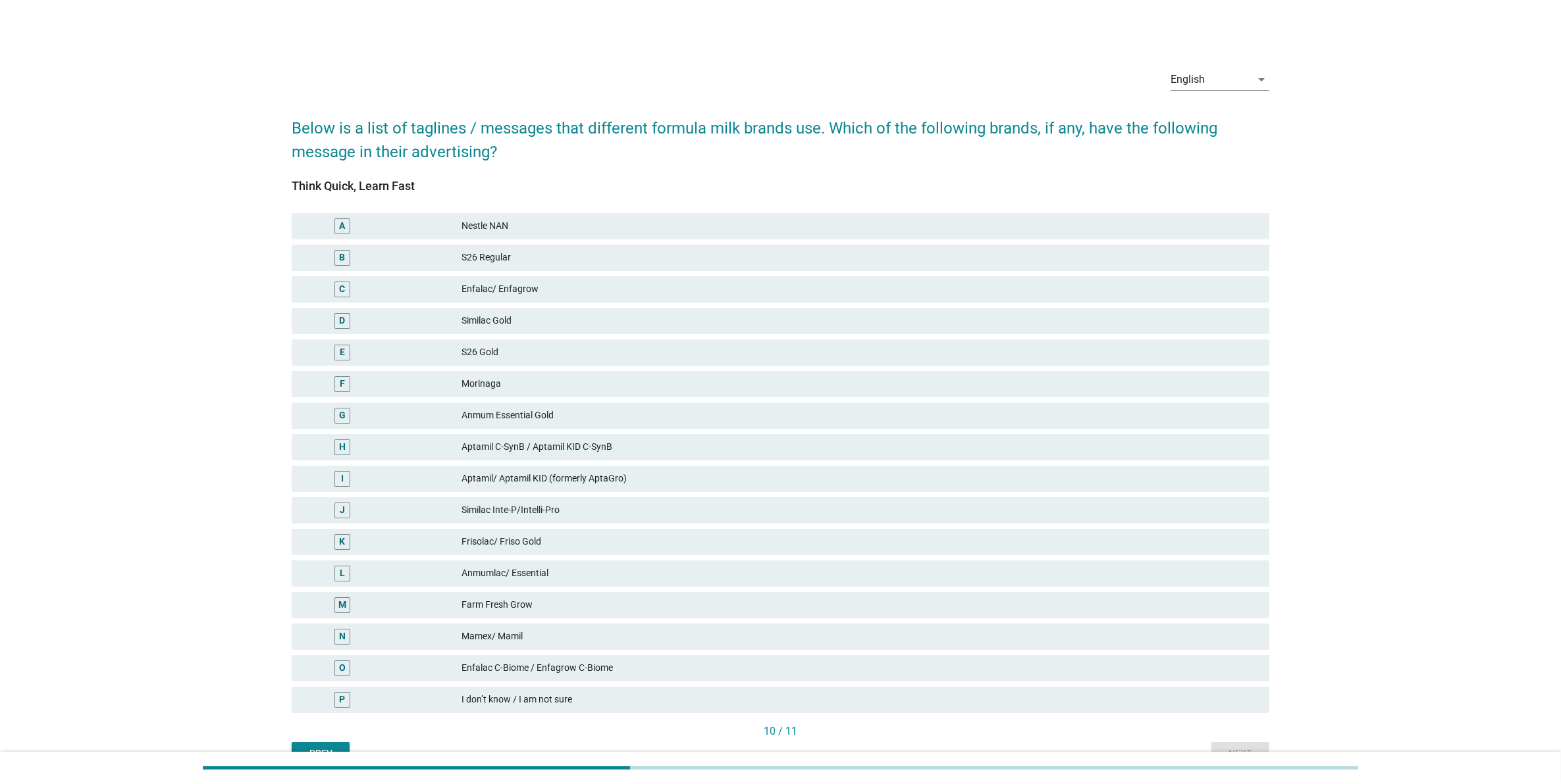
click at [1035, 477] on div "Aptamil/ Aptamil KID (formerly AptaGro)" at bounding box center [860, 479] width 797 height 16
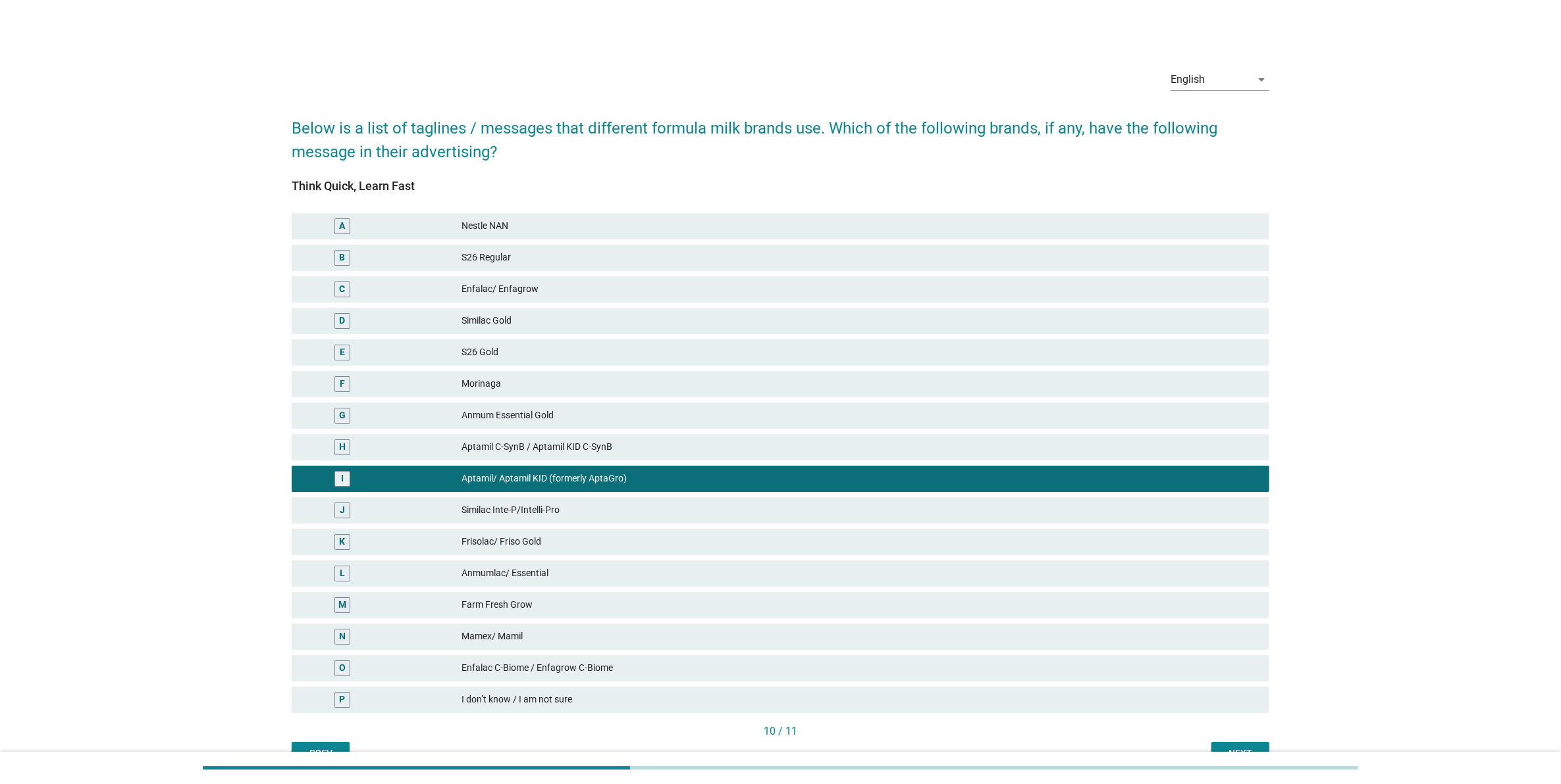
click at [1246, 743] on button "Next" at bounding box center [1240, 753] width 58 height 24
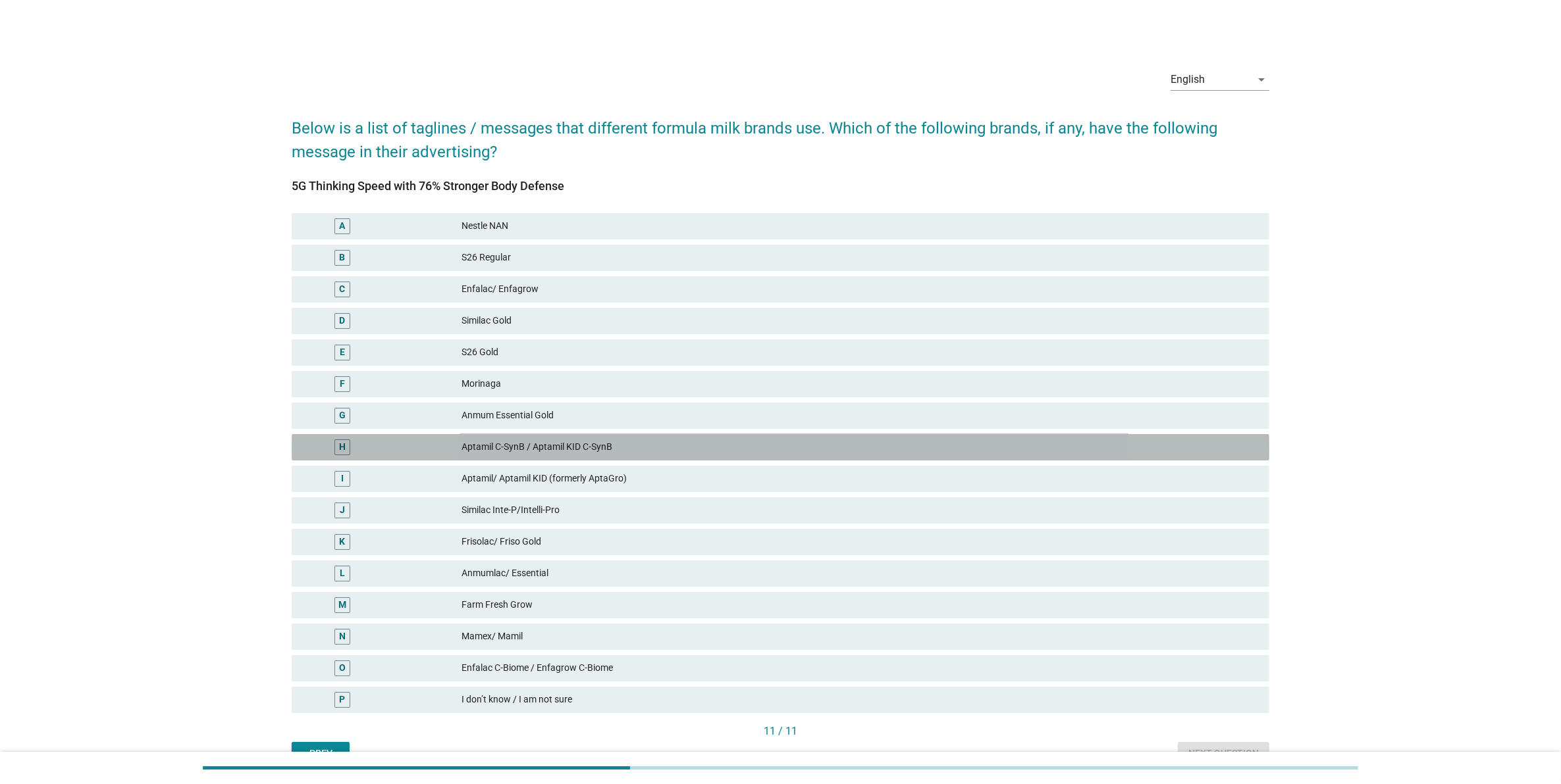
click at [968, 440] on div "Aptamil C-SynB / Aptamil KID C-SynB" at bounding box center [860, 448] width 797 height 16
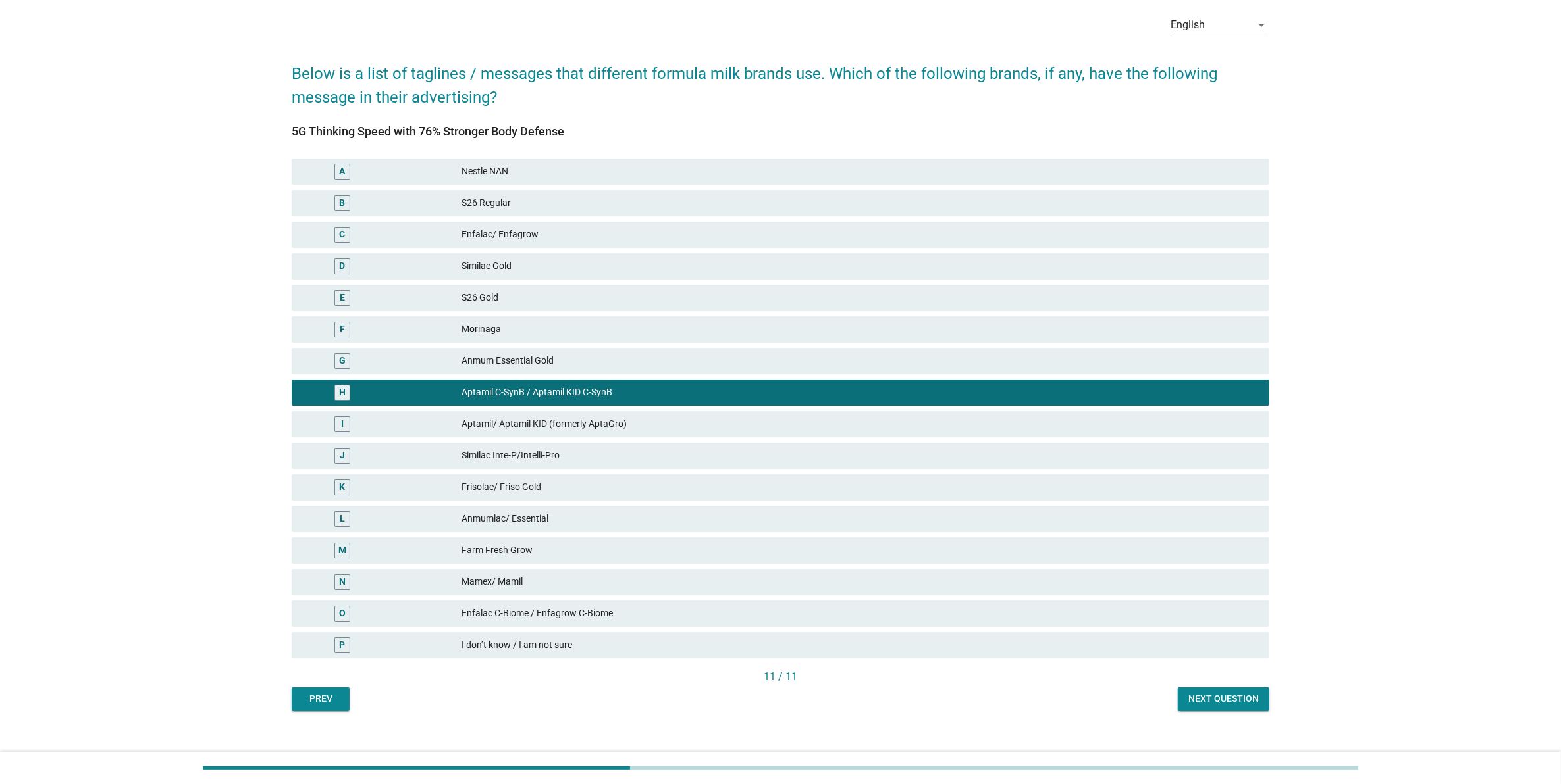
scroll to position [70, 0]
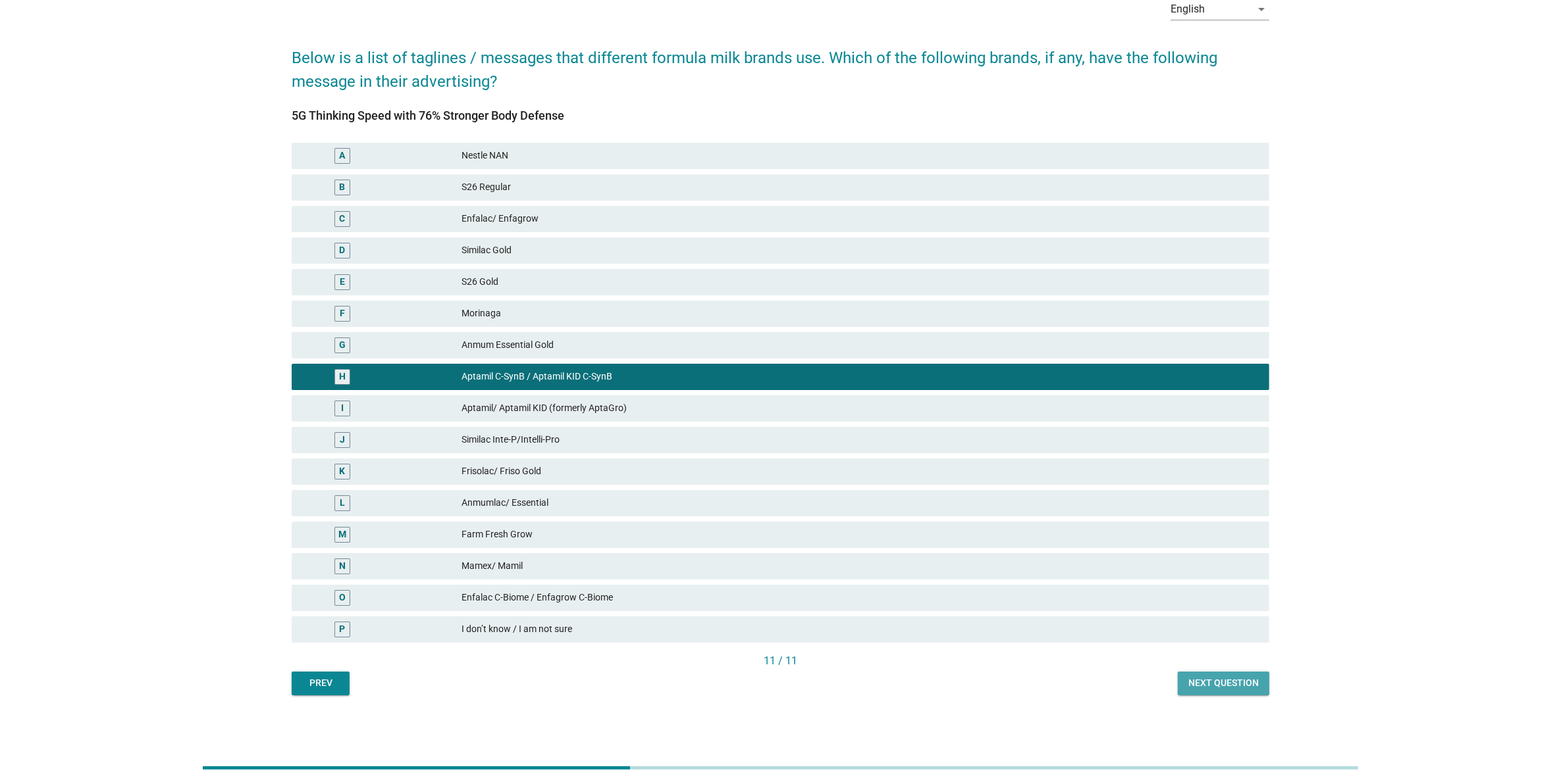
click at [1213, 682] on div "Next question" at bounding box center [1223, 683] width 71 height 14
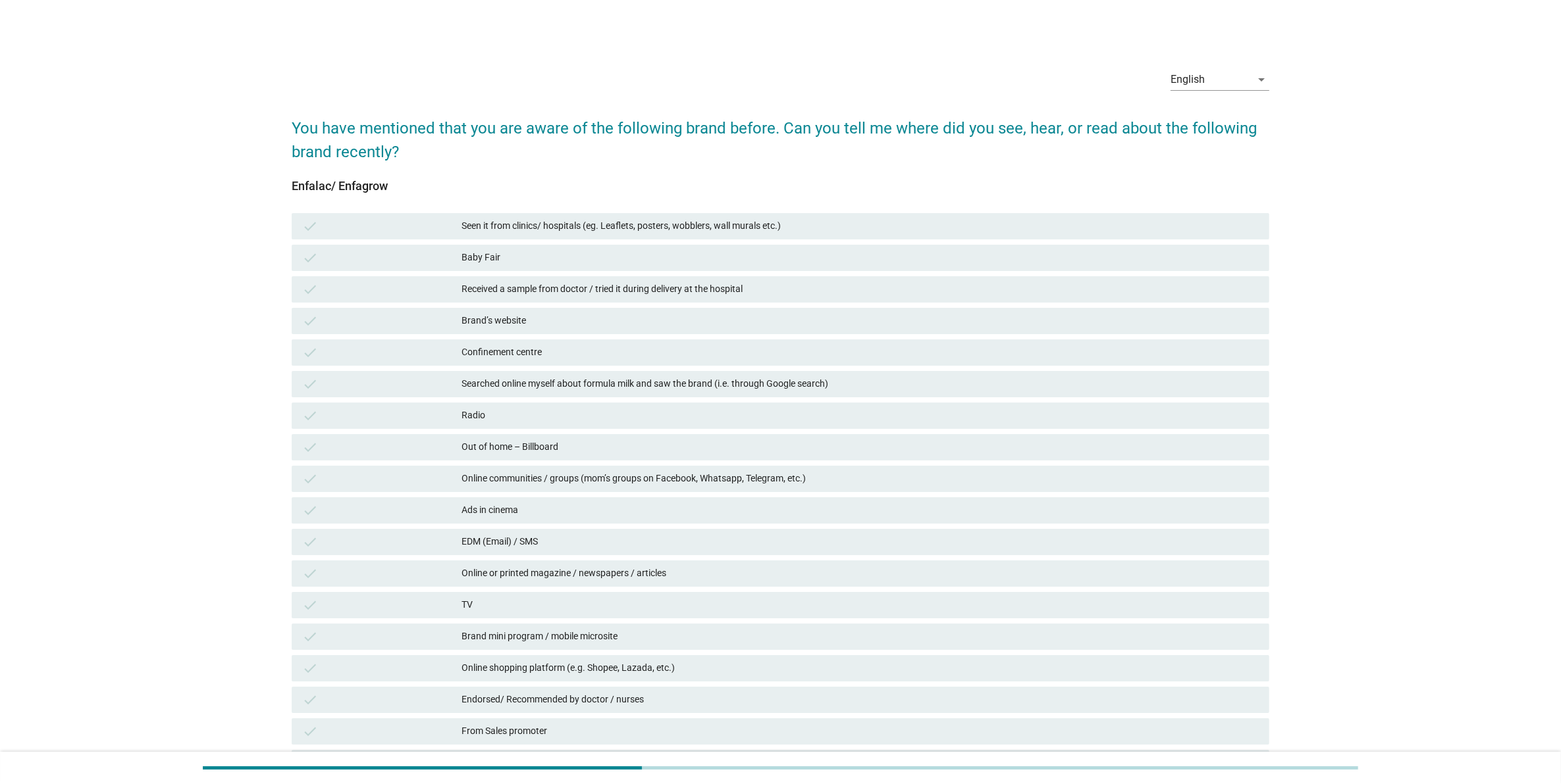
click at [915, 326] on div "Brand’s website" at bounding box center [860, 321] width 797 height 16
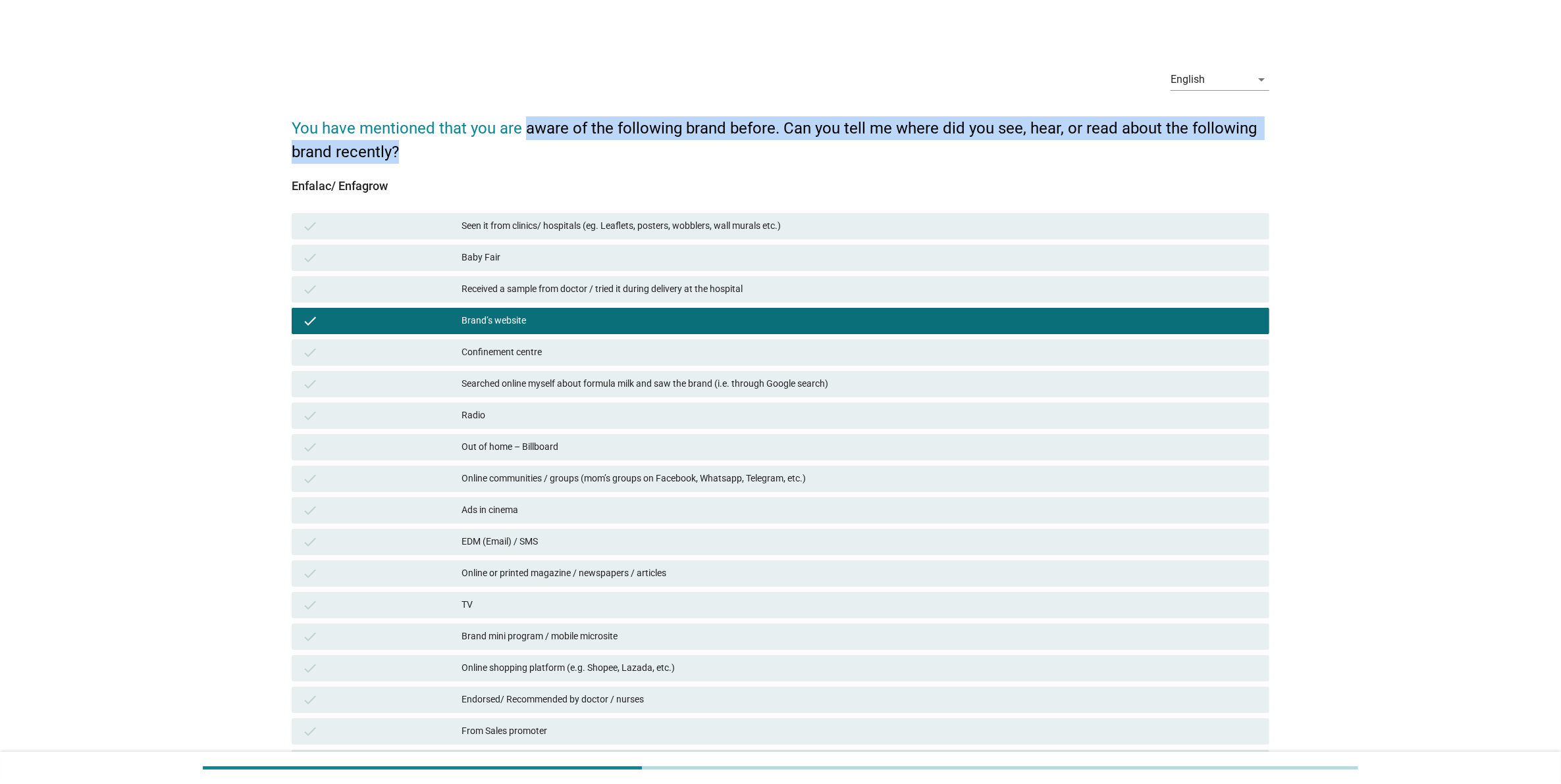
drag, startPoint x: 526, startPoint y: 125, endPoint x: 1232, endPoint y: 148, distance: 706.4
click at [1232, 148] on h2 "You have mentioned that you are aware of the following brand before. Can you te…" at bounding box center [780, 133] width 978 height 60
click at [1232, 150] on h2 "You have mentioned that you are aware of the following brand before. Can you te…" at bounding box center [780, 133] width 978 height 60
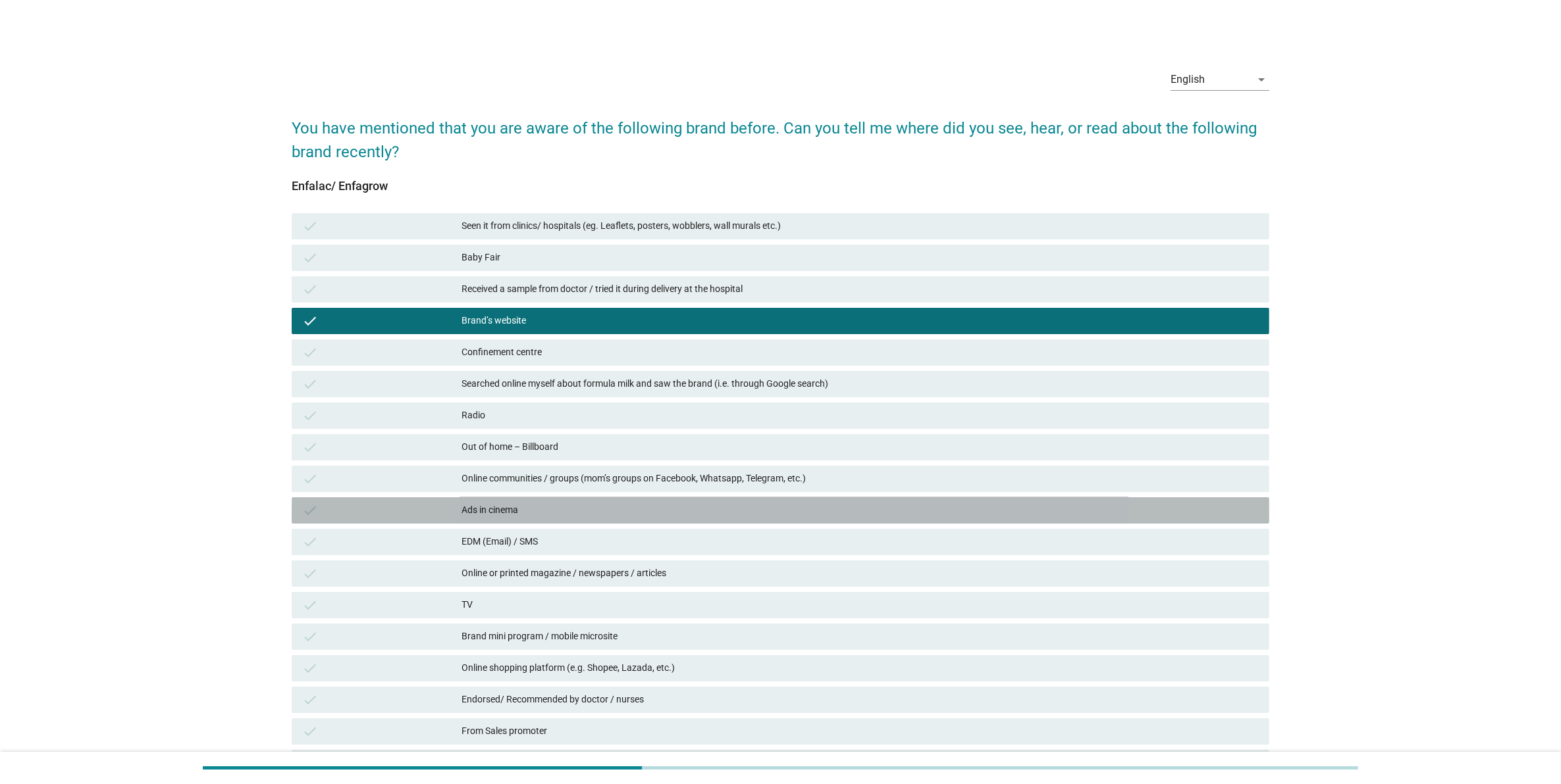
click at [571, 507] on div "Ads in cinema" at bounding box center [860, 511] width 797 height 16
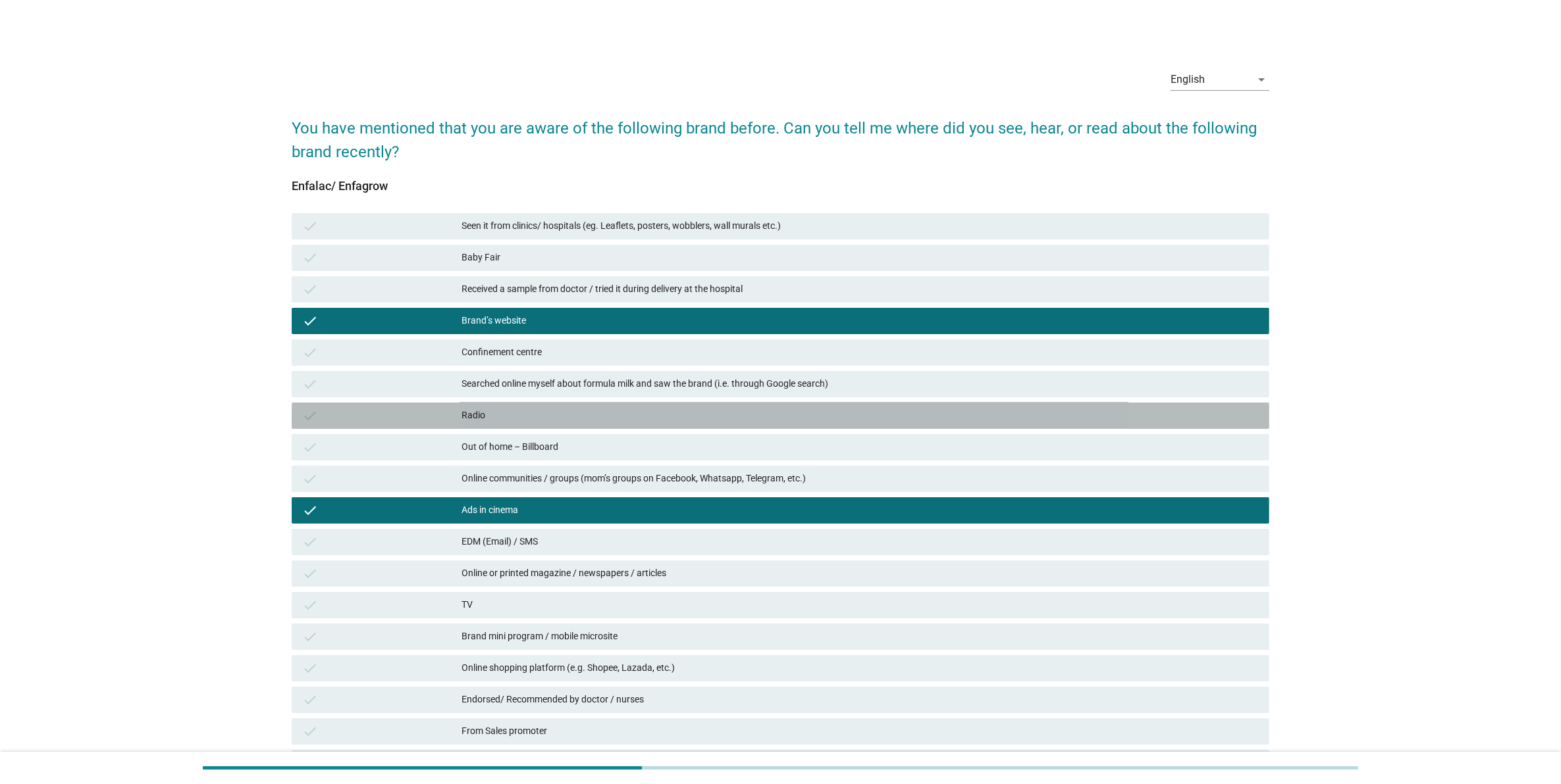
click at [565, 415] on div "Radio" at bounding box center [860, 416] width 797 height 16
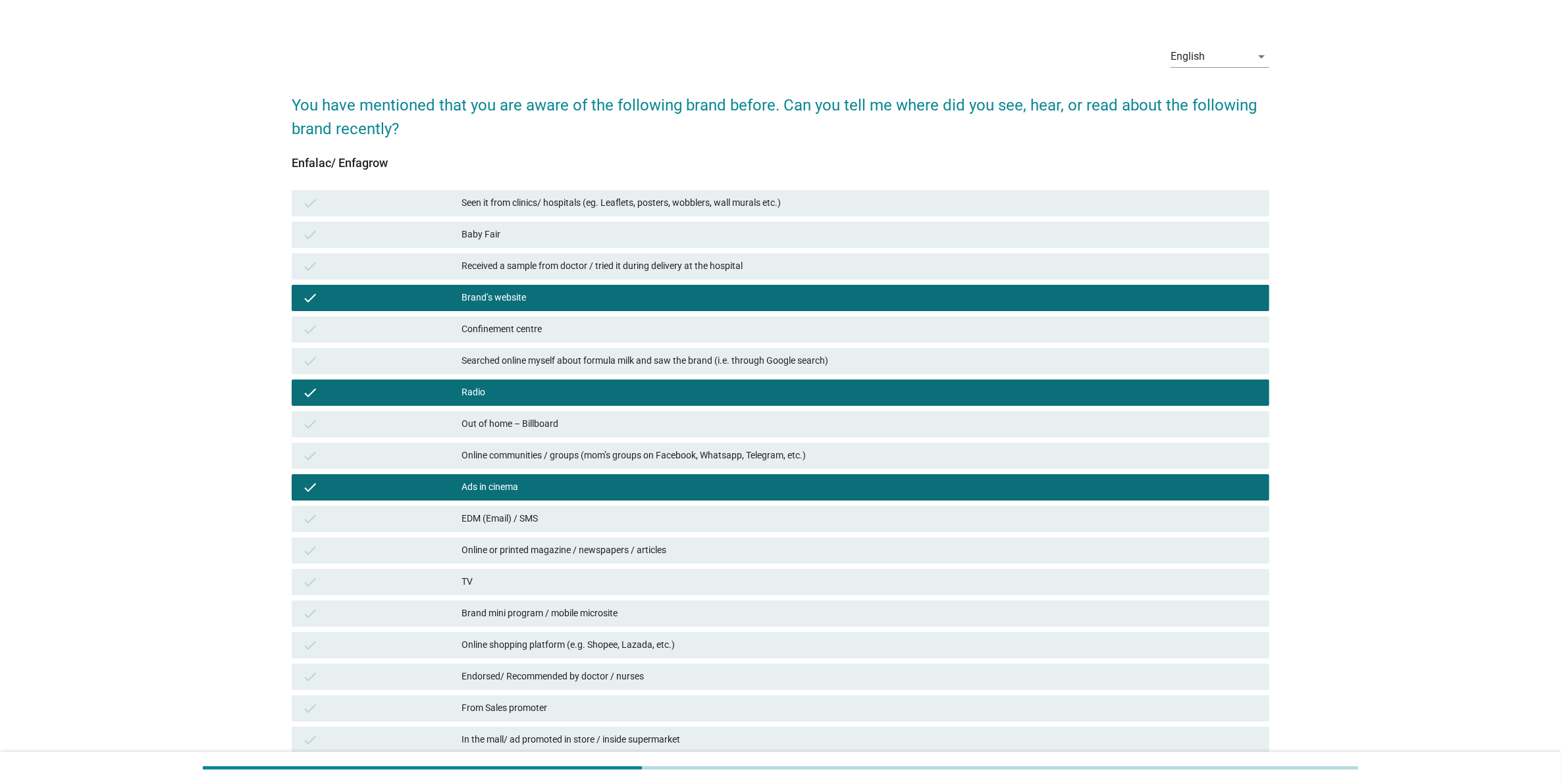
scroll to position [247, 0]
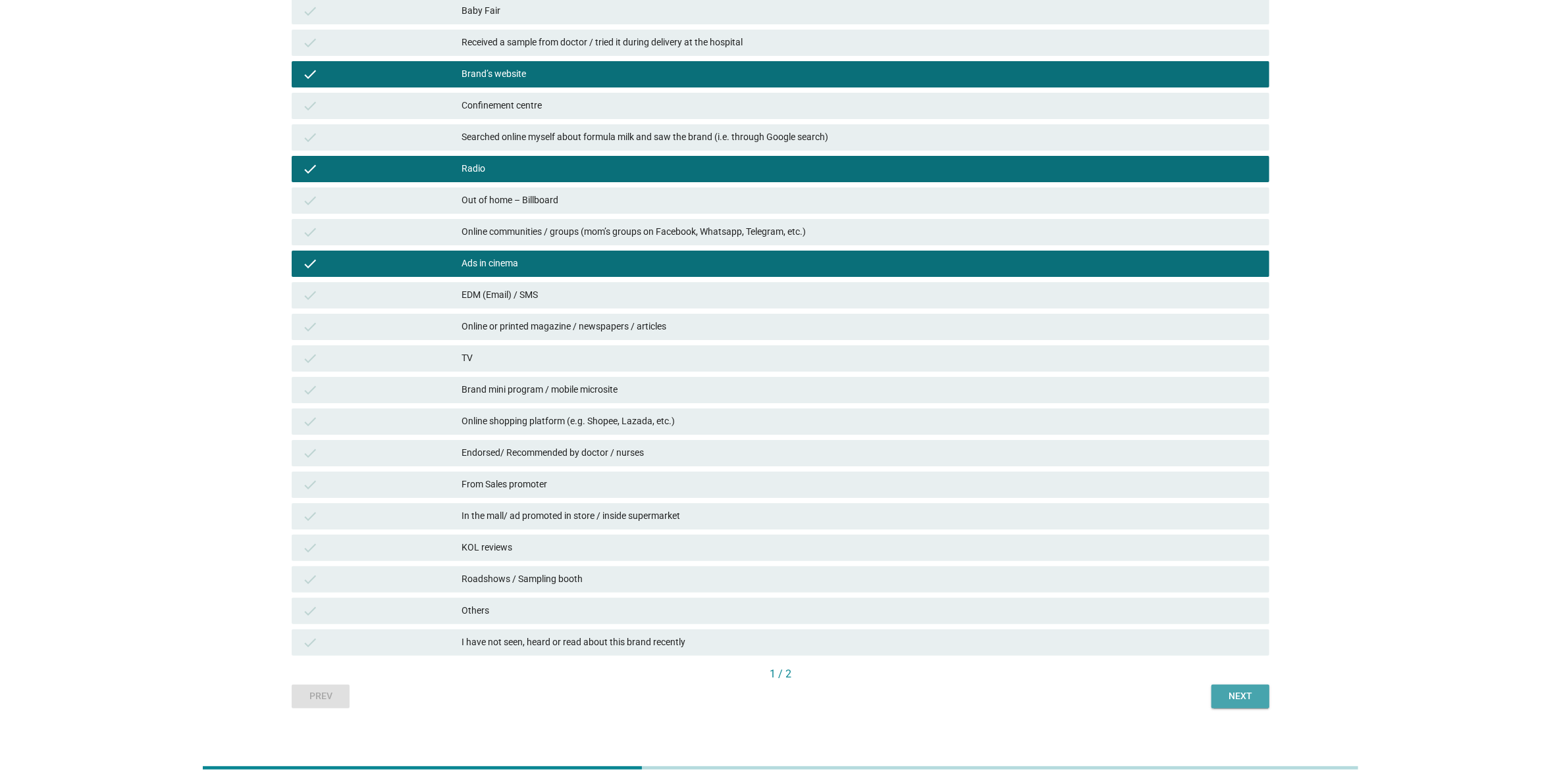
click at [1226, 699] on div "Next" at bounding box center [1240, 696] width 37 height 14
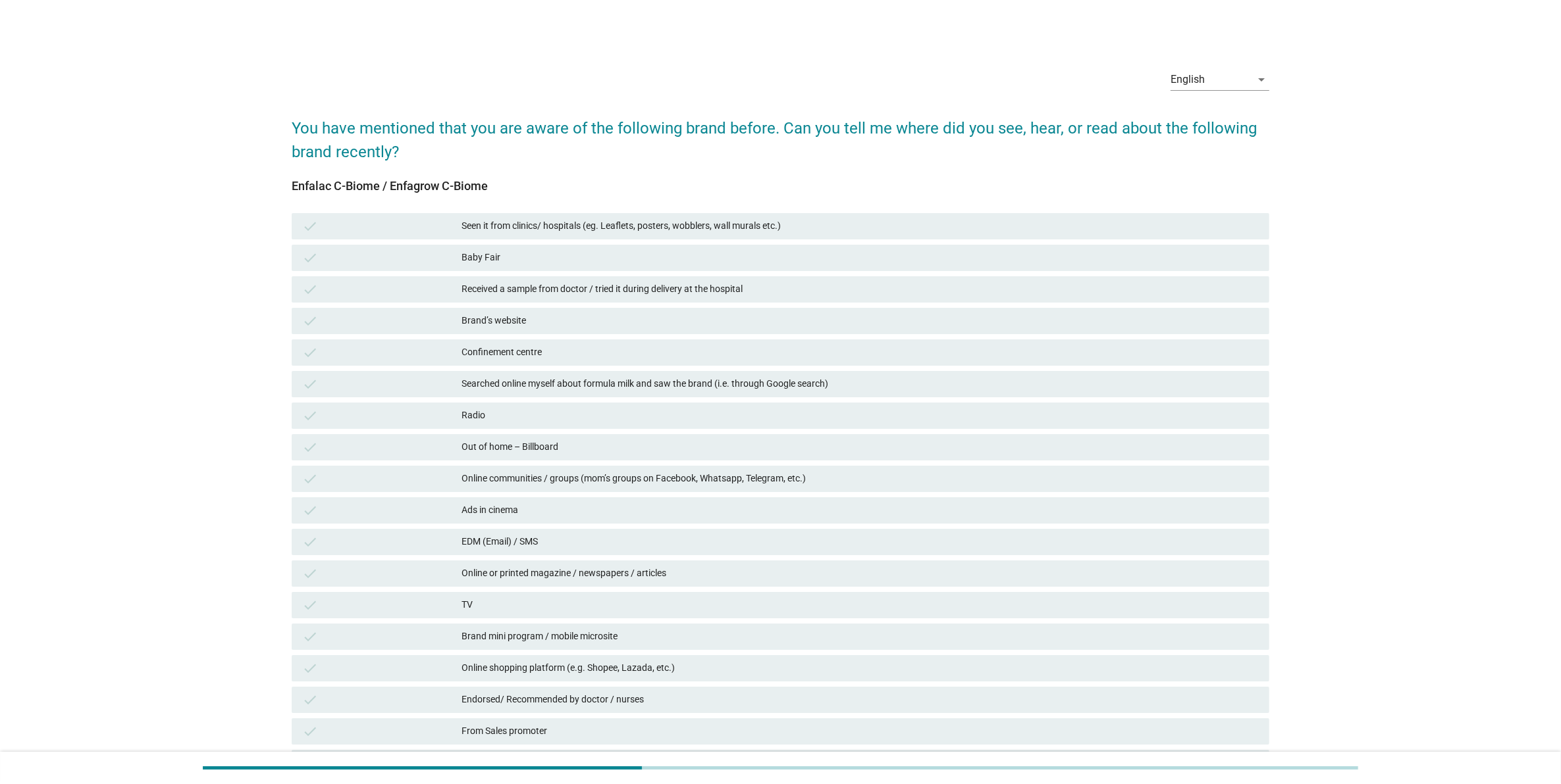
click at [790, 415] on div "Radio" at bounding box center [860, 416] width 797 height 16
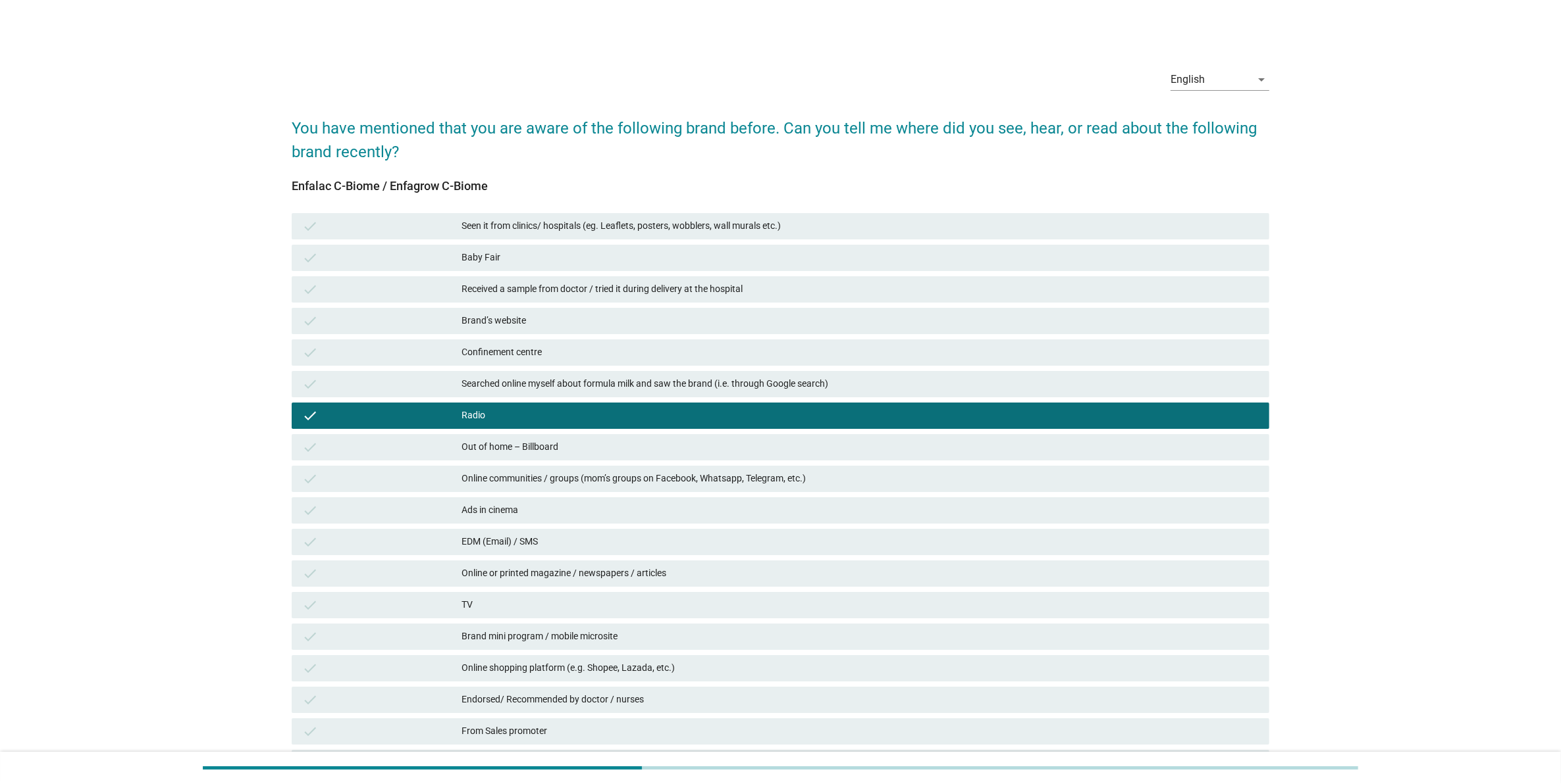
click at [767, 444] on div "Out of home – Billboard" at bounding box center [860, 448] width 797 height 16
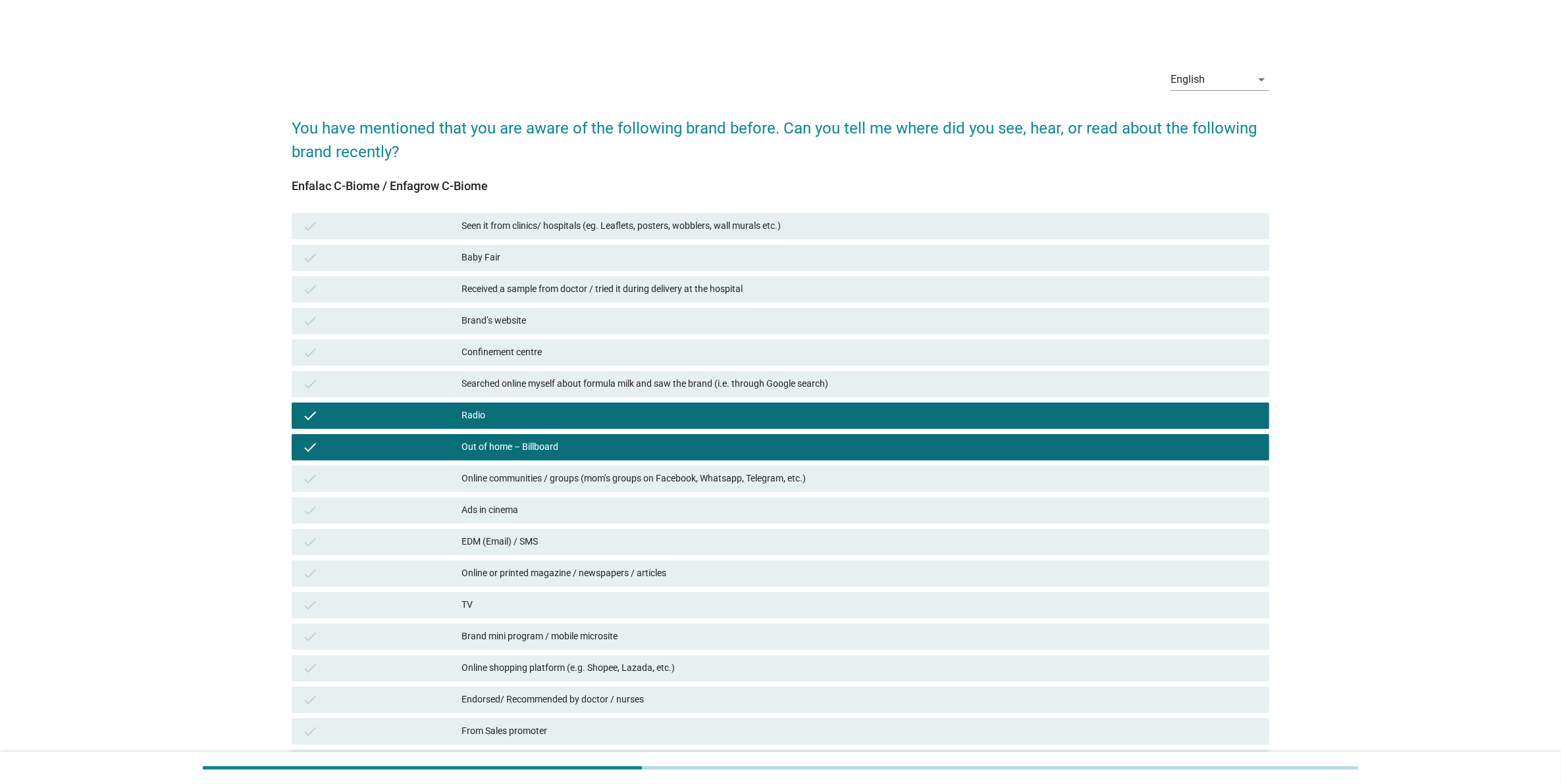
click at [739, 524] on div "check Ads in cinema" at bounding box center [780, 510] width 983 height 31
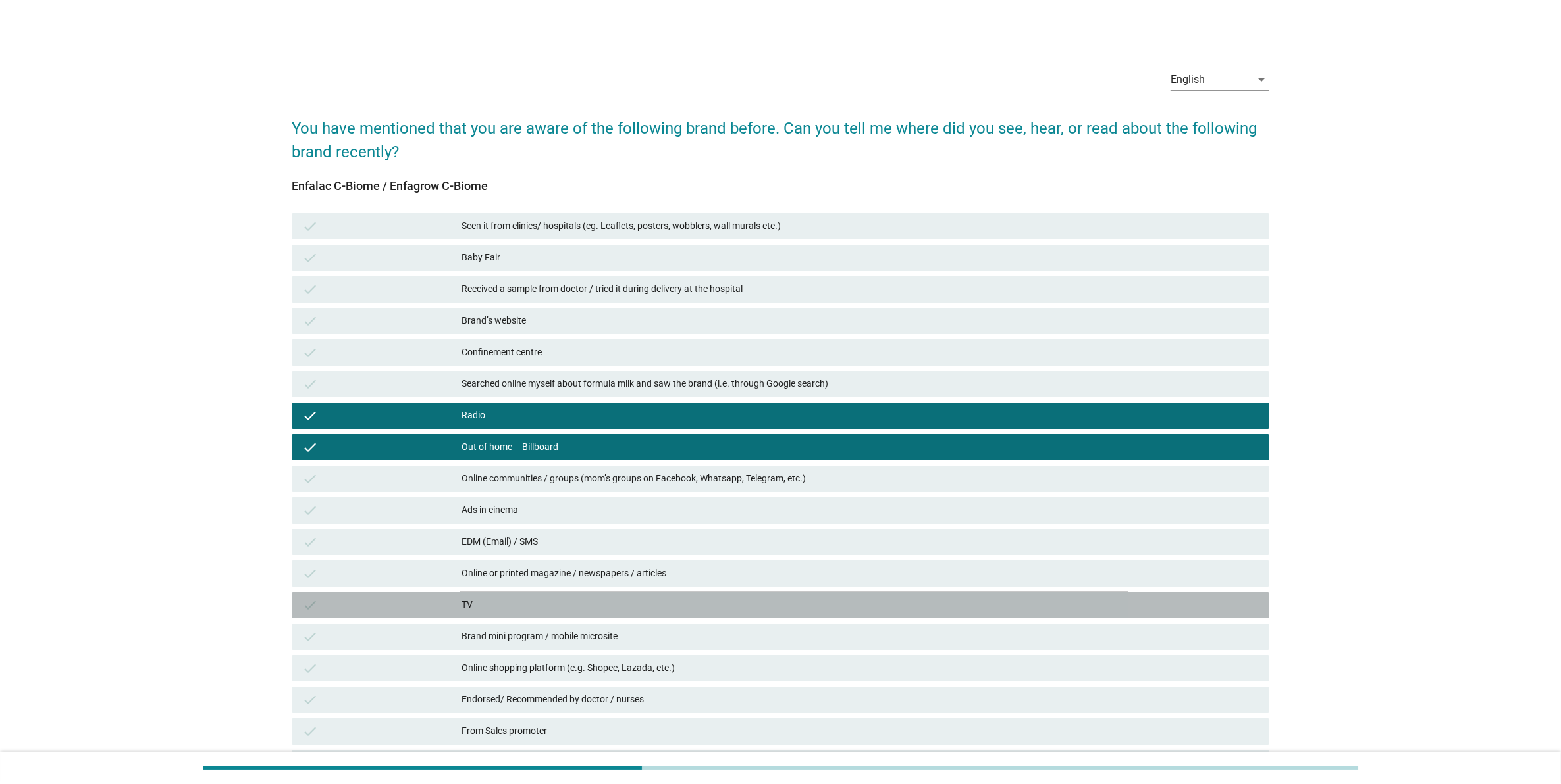
click at [748, 592] on div "check TV" at bounding box center [780, 605] width 978 height 26
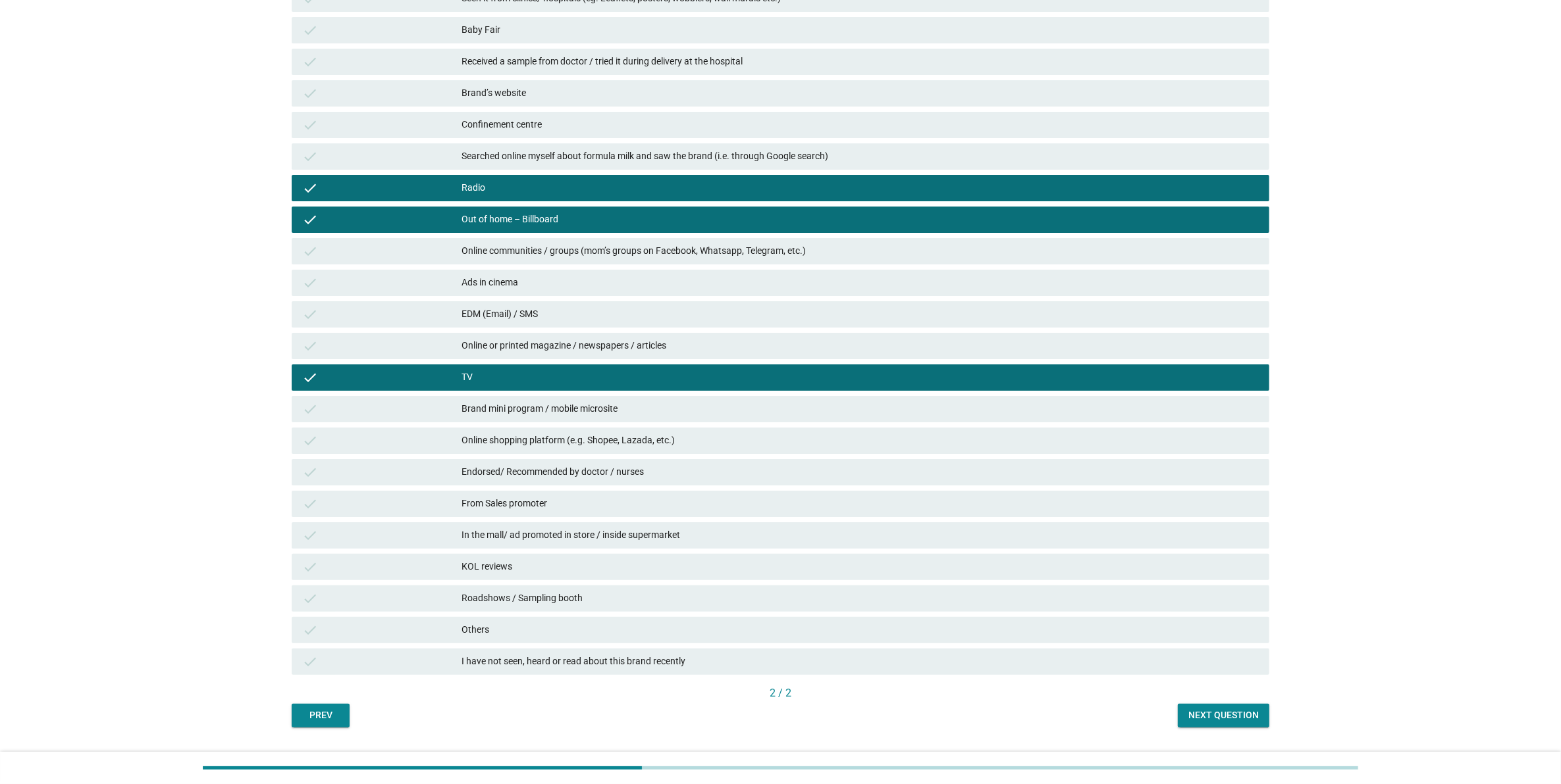
scroll to position [247, 0]
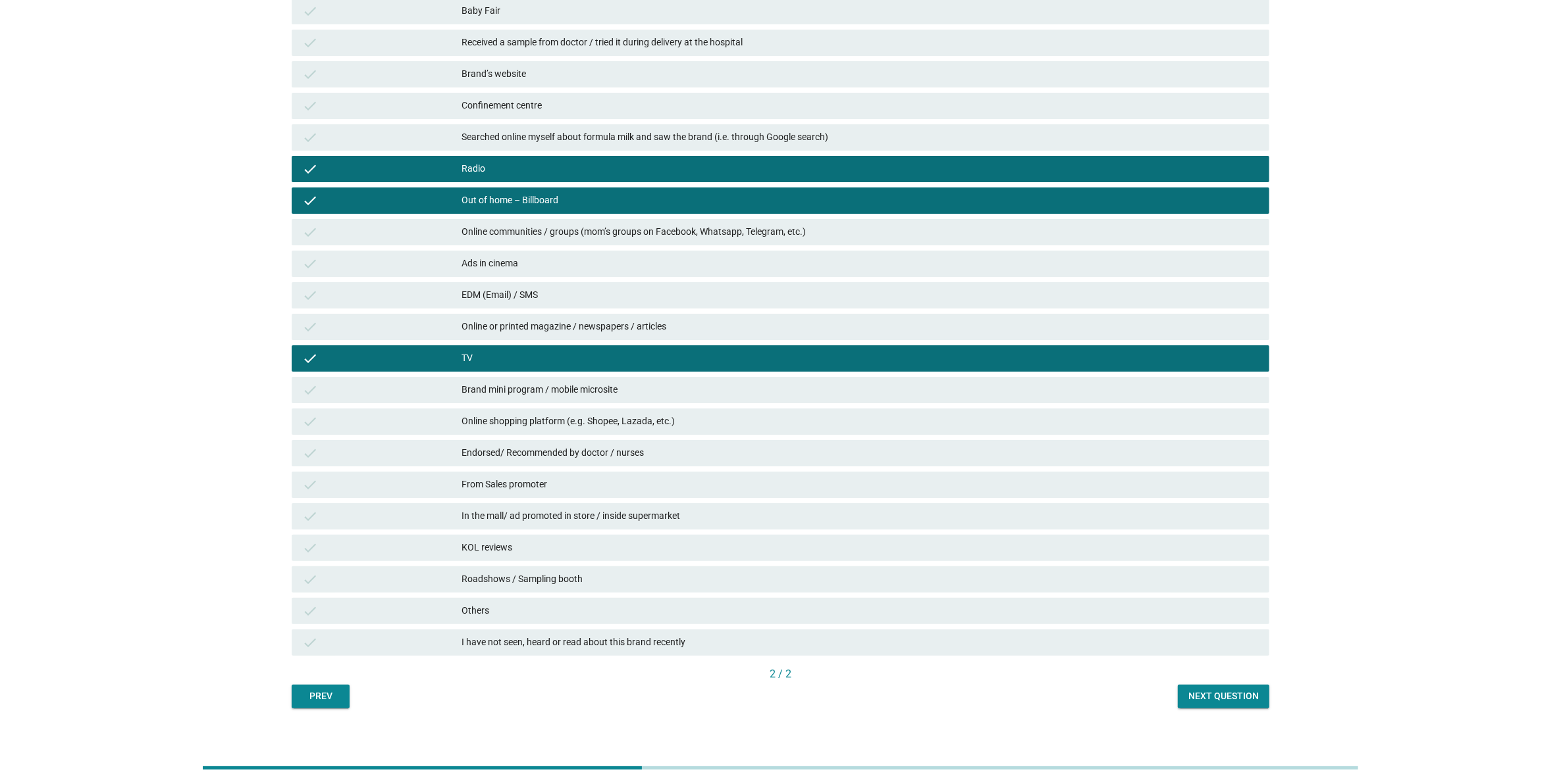
click at [1238, 694] on div "Next question" at bounding box center [1223, 696] width 71 height 14
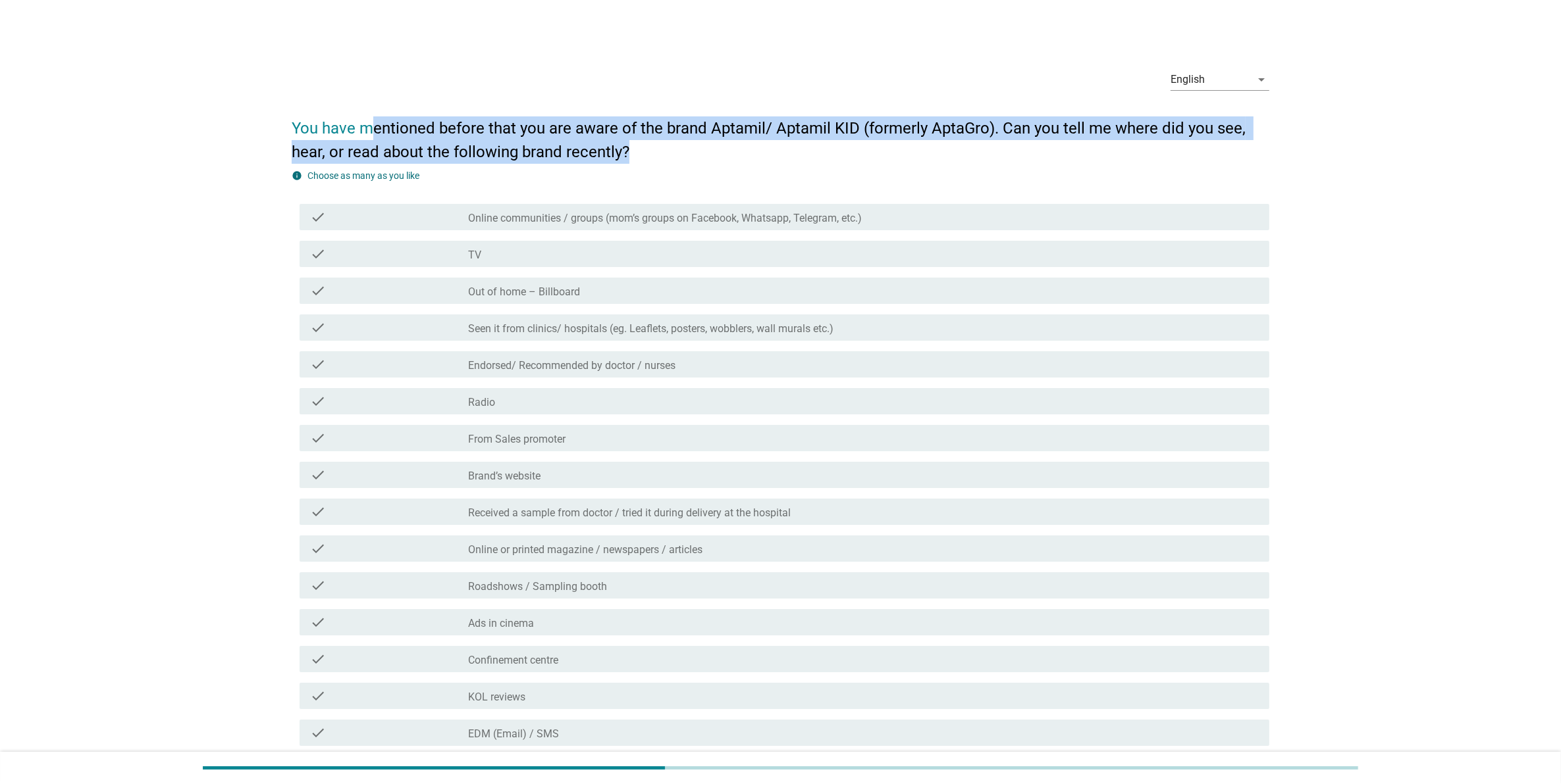
drag, startPoint x: 372, startPoint y: 118, endPoint x: 1104, endPoint y: 155, distance: 732.9
click at [1104, 155] on h2 "You have mentioned before that you are aware of the brand Aptamil/ Aptamil KID …" at bounding box center [780, 133] width 978 height 60
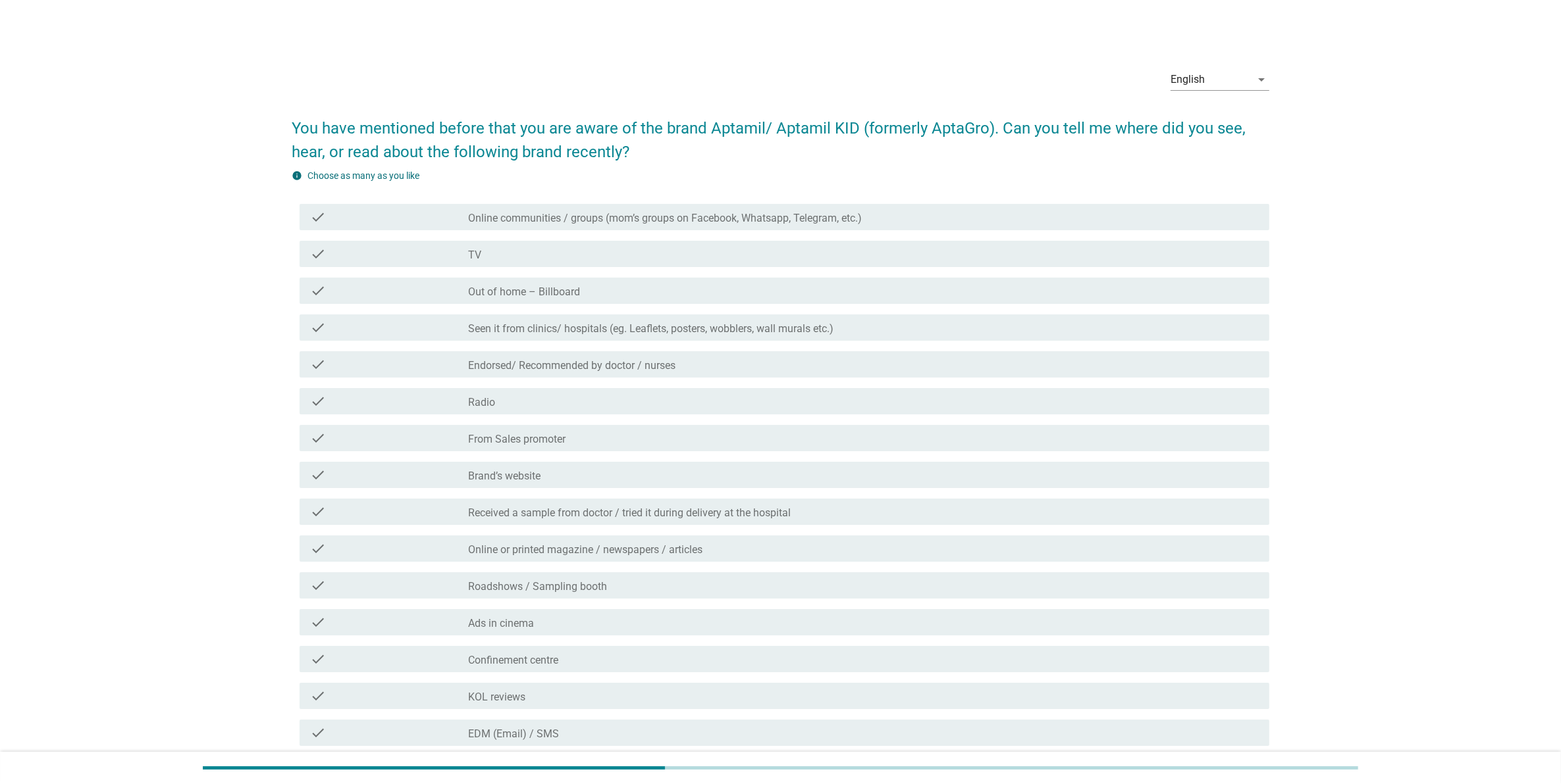
click at [563, 301] on div "check check_box_outline_blank Out of home – Billboard" at bounding box center [784, 291] width 970 height 26
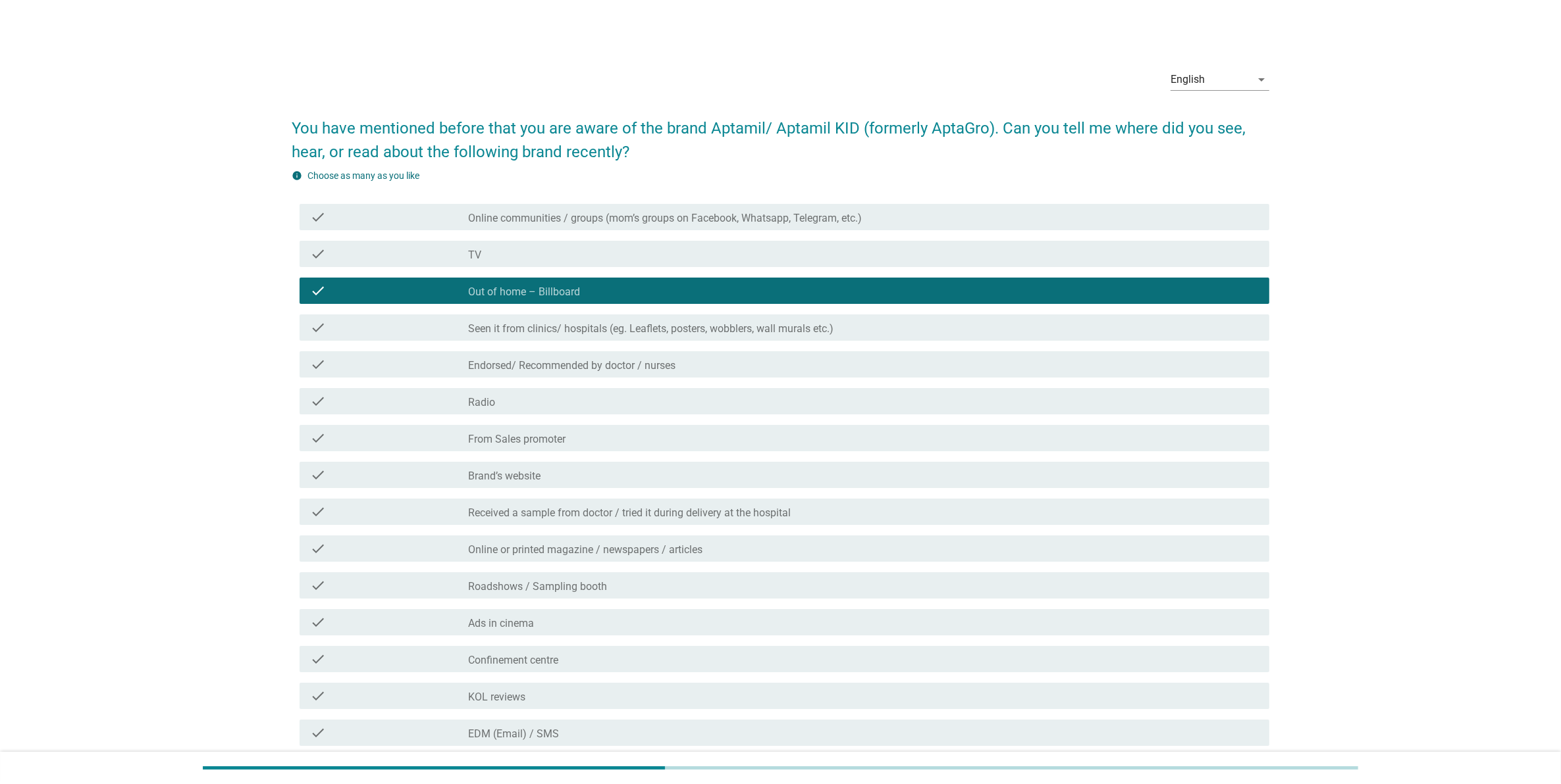
click at [561, 315] on div "check check_box_outline_blank Seen it from clinics/ hospitals (eg. Leaflets, po…" at bounding box center [784, 328] width 970 height 26
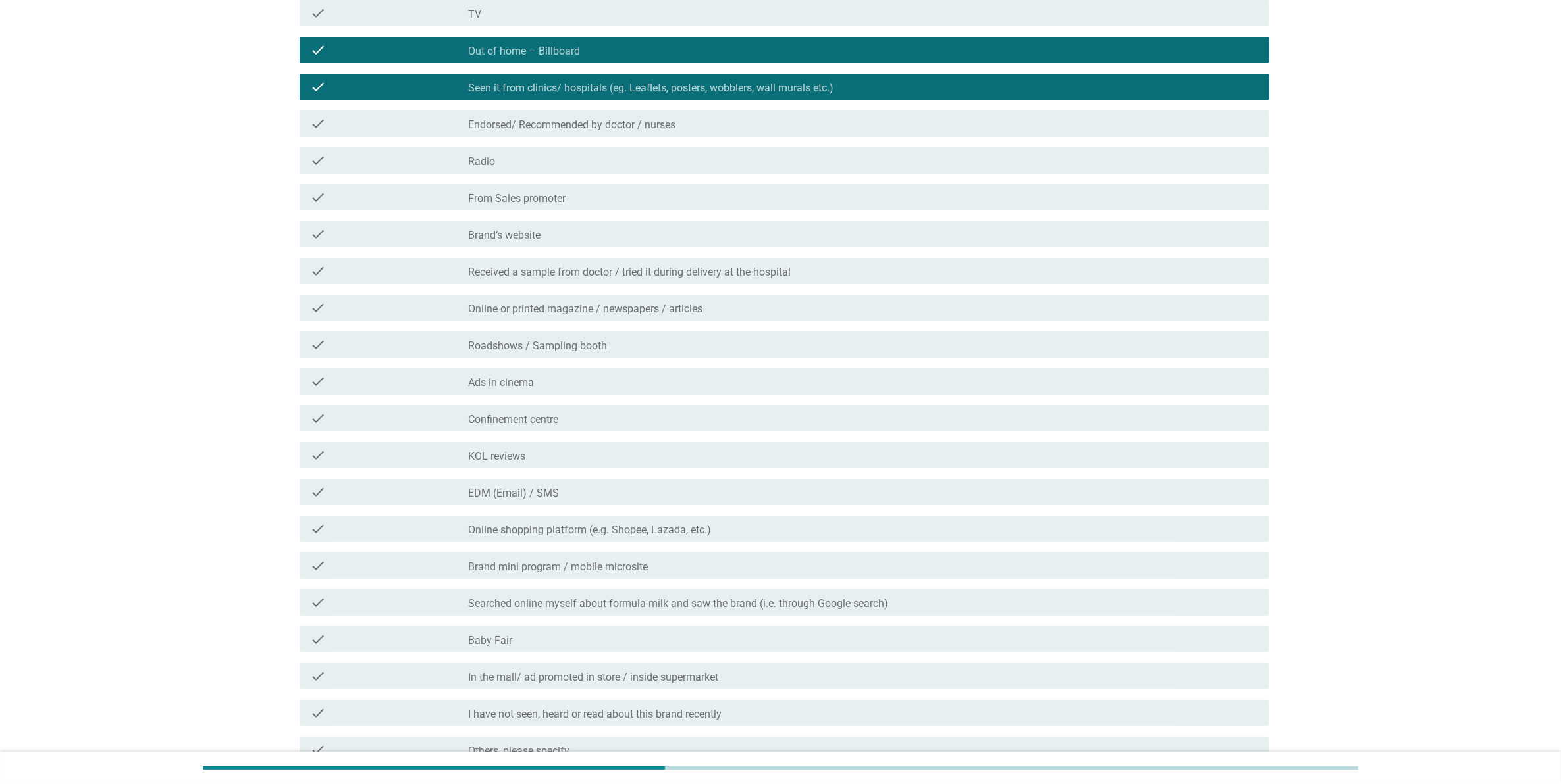
scroll to position [247, 0]
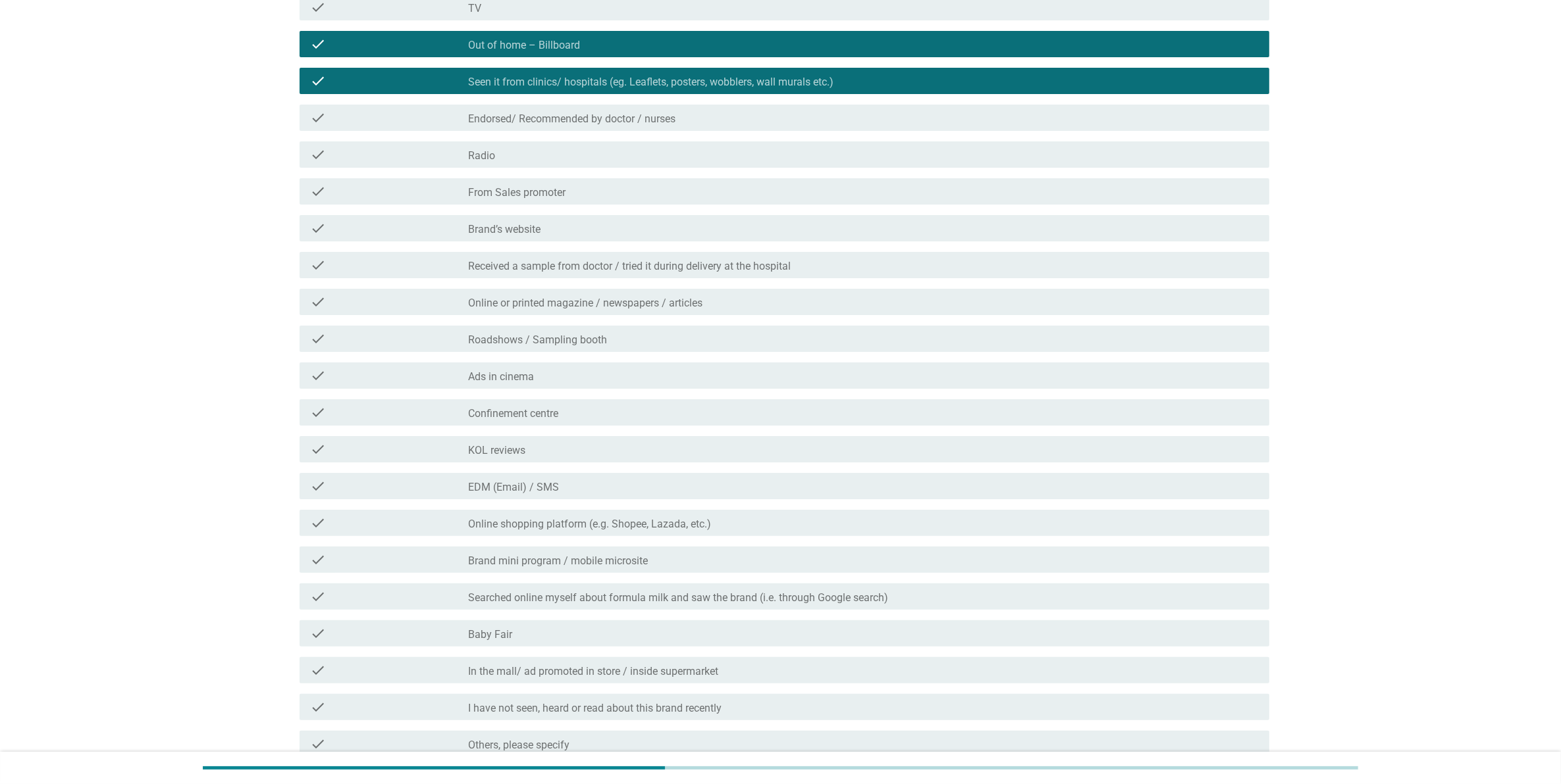
click at [521, 155] on div "check_box_outline_blank Radio" at bounding box center [863, 155] width 790 height 16
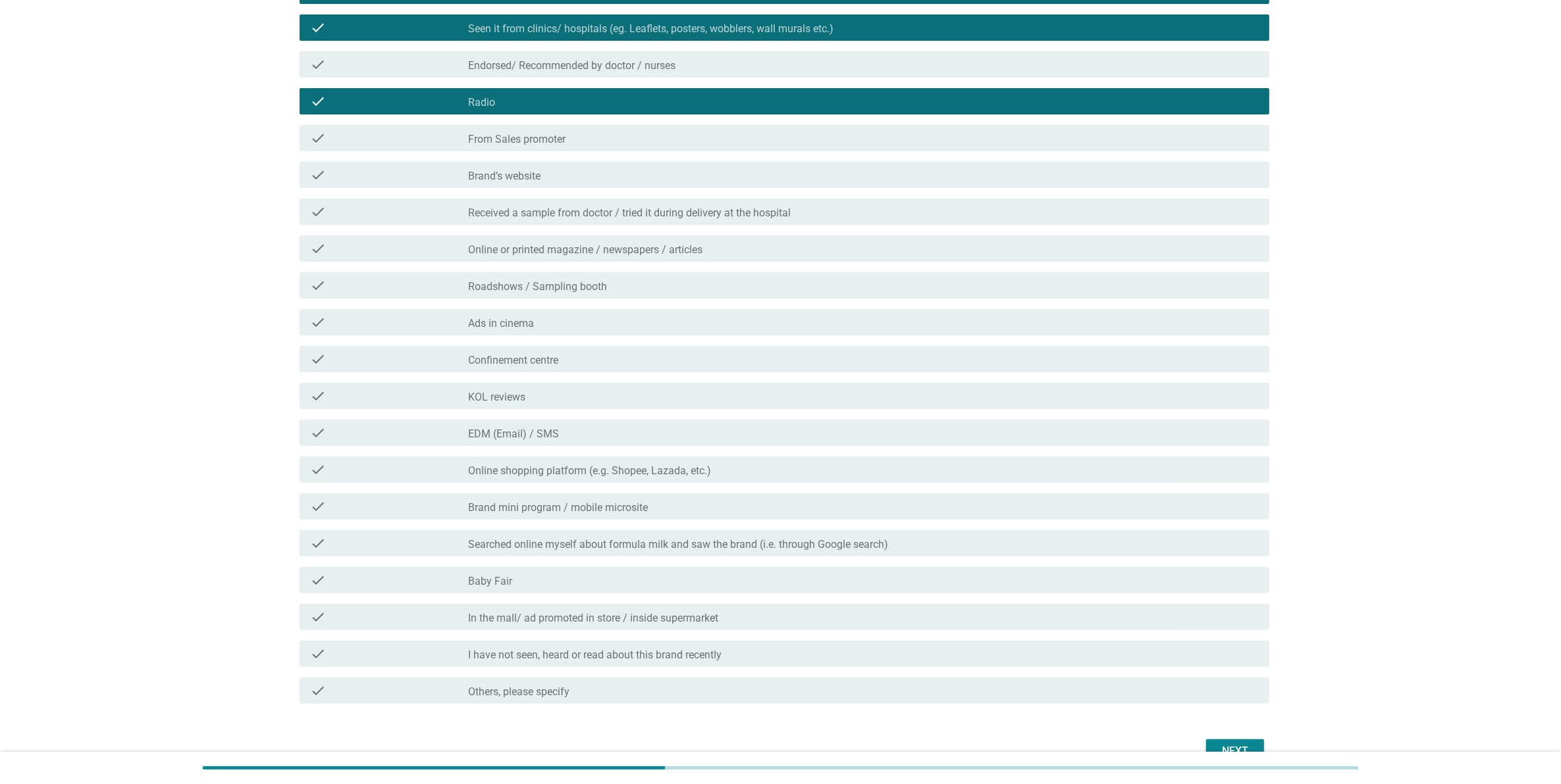
scroll to position [329, 0]
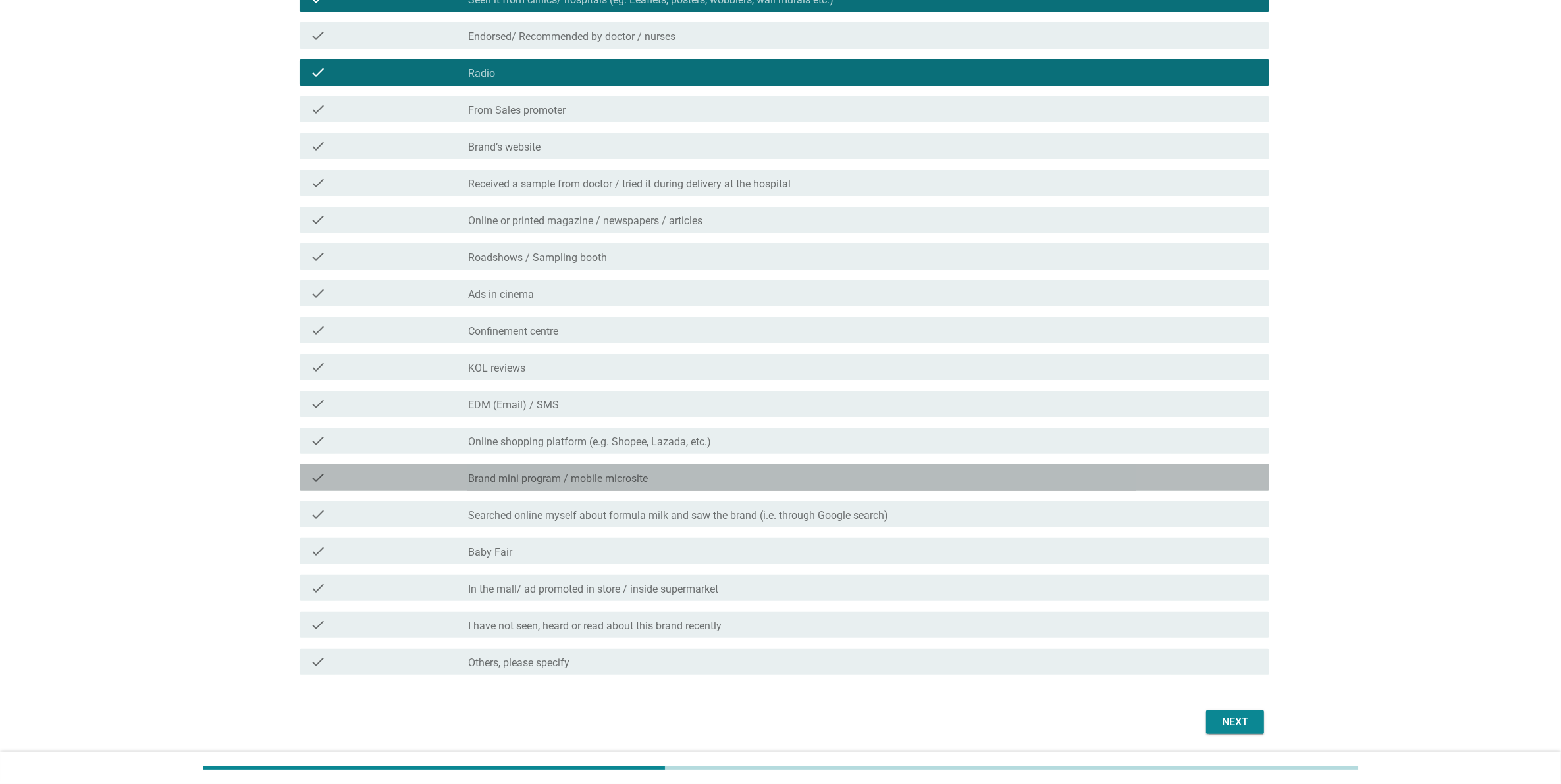
click at [665, 484] on div "check_box_outline_blank Brand mini program / mobile microsite" at bounding box center [863, 477] width 790 height 16
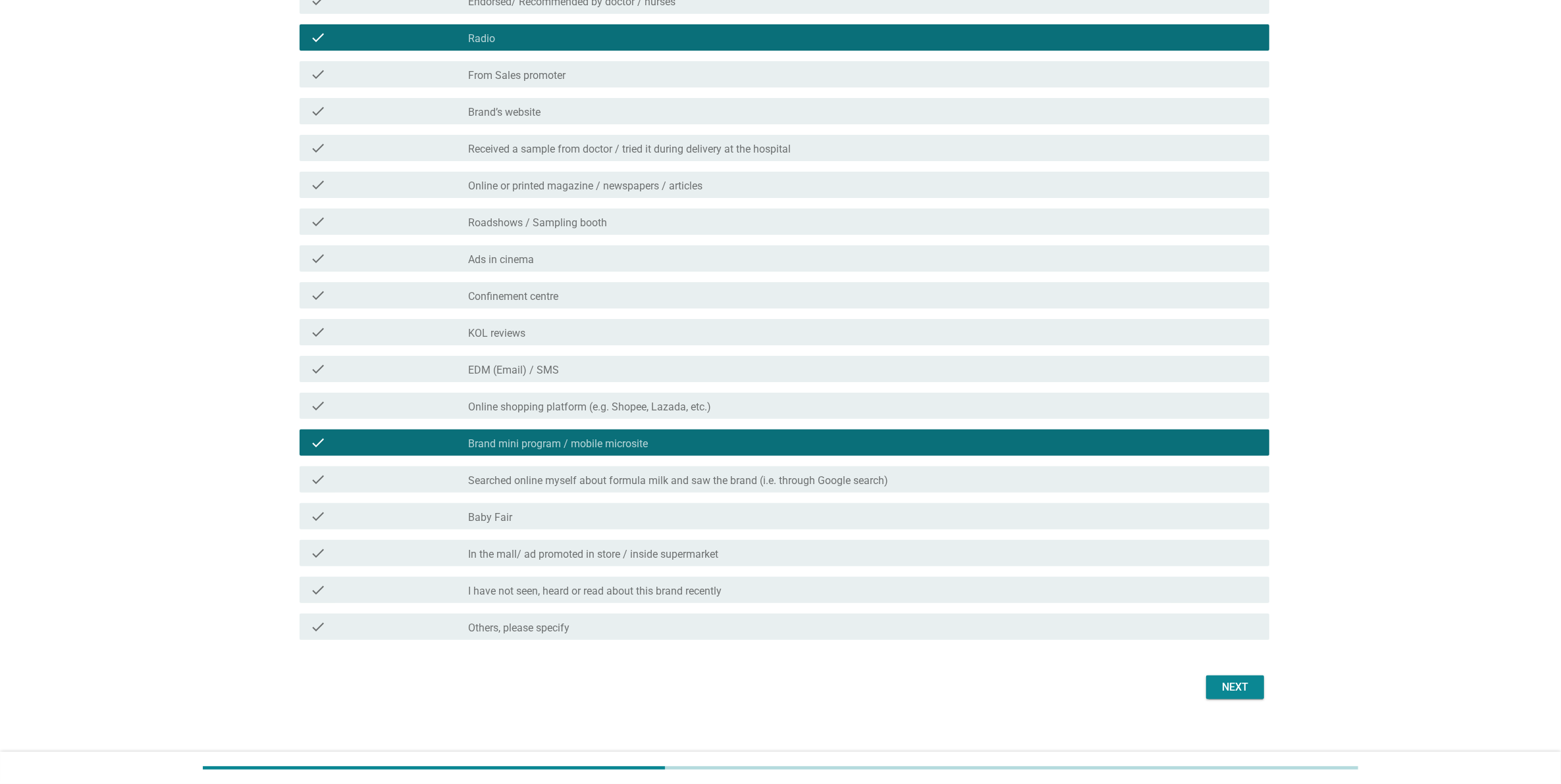
scroll to position [372, 0]
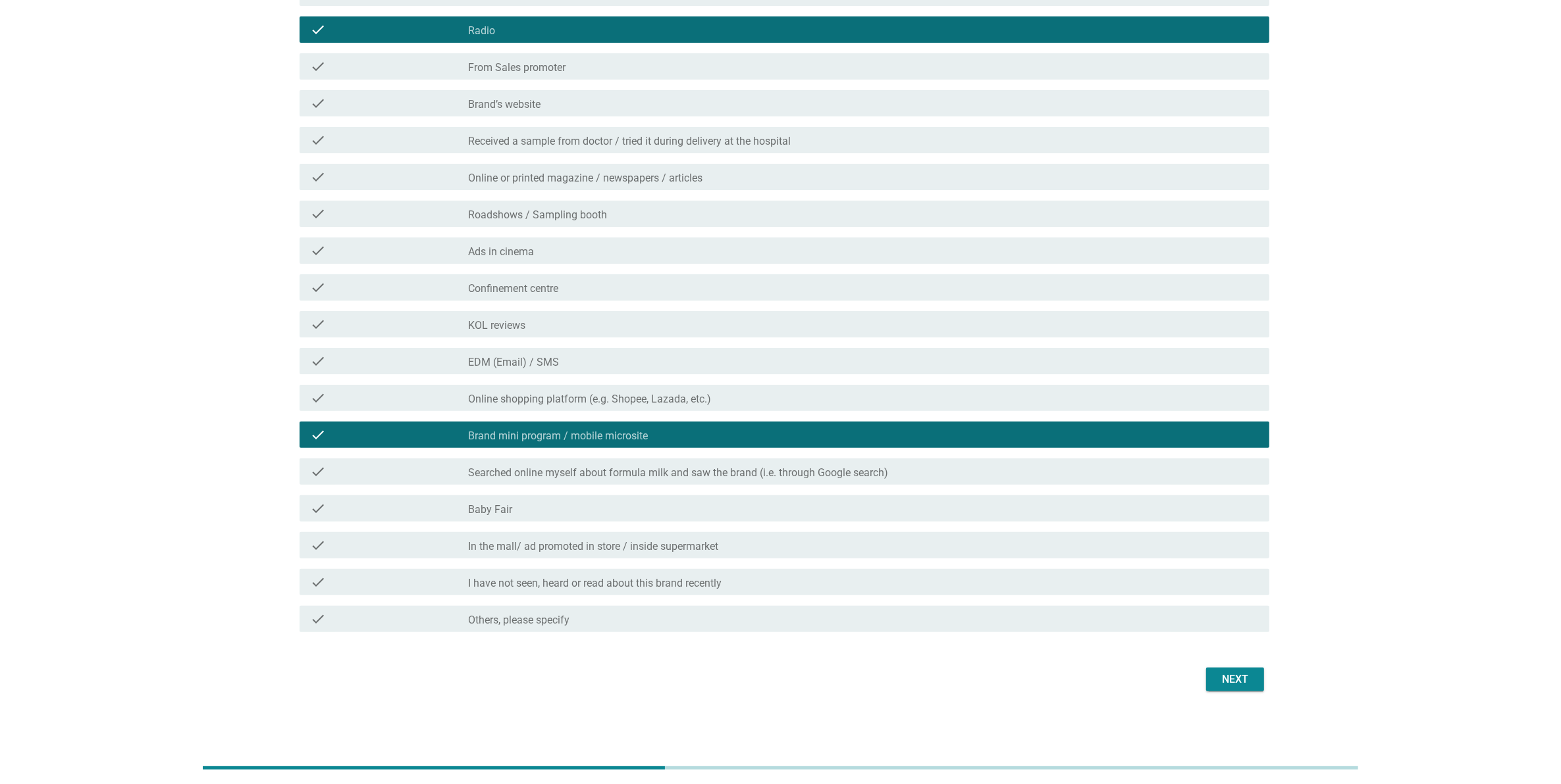
click at [1229, 687] on button "Next" at bounding box center [1235, 679] width 58 height 24
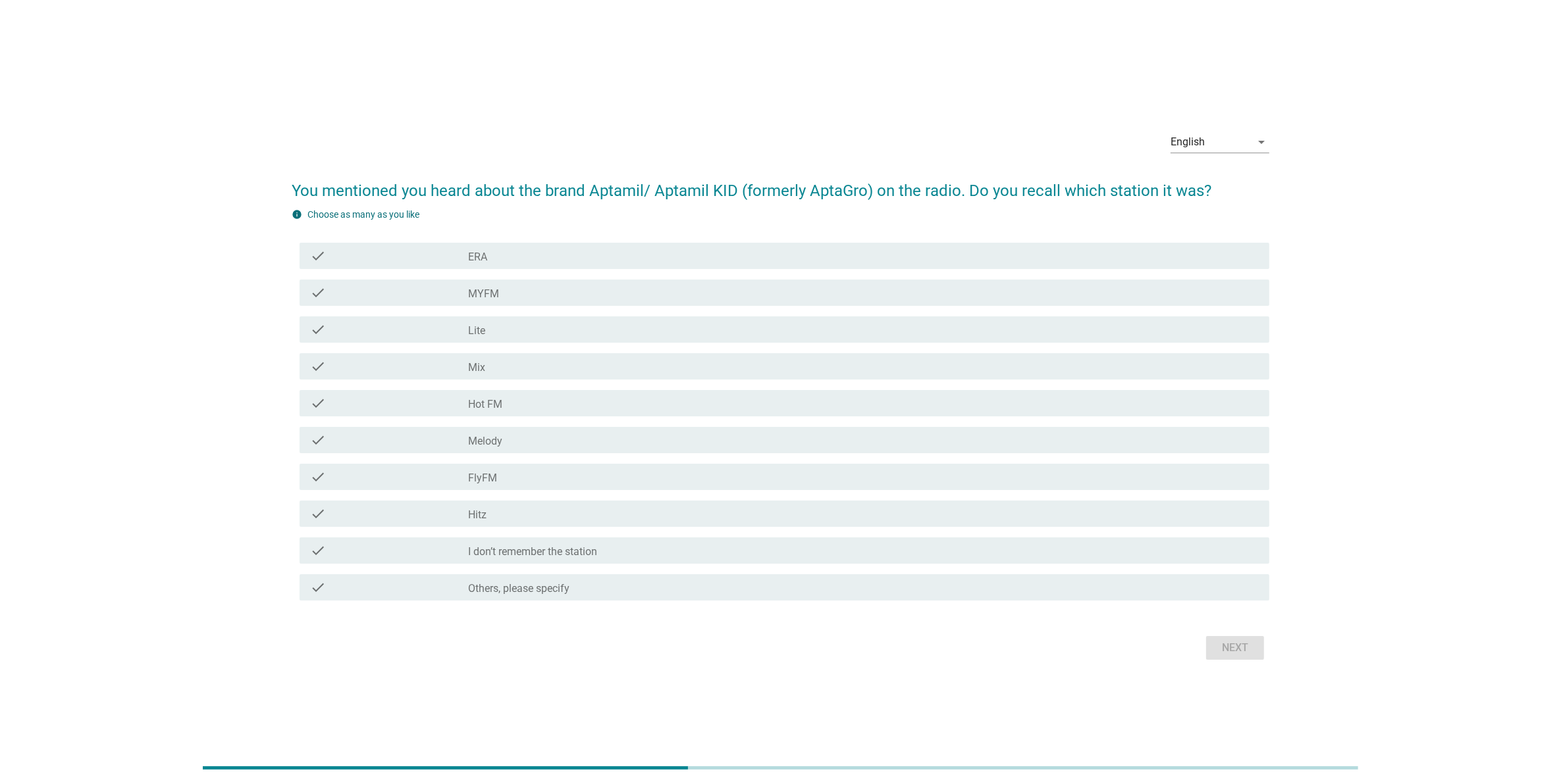
click at [449, 304] on div "check check_box_outline_blank MYFM" at bounding box center [784, 293] width 970 height 26
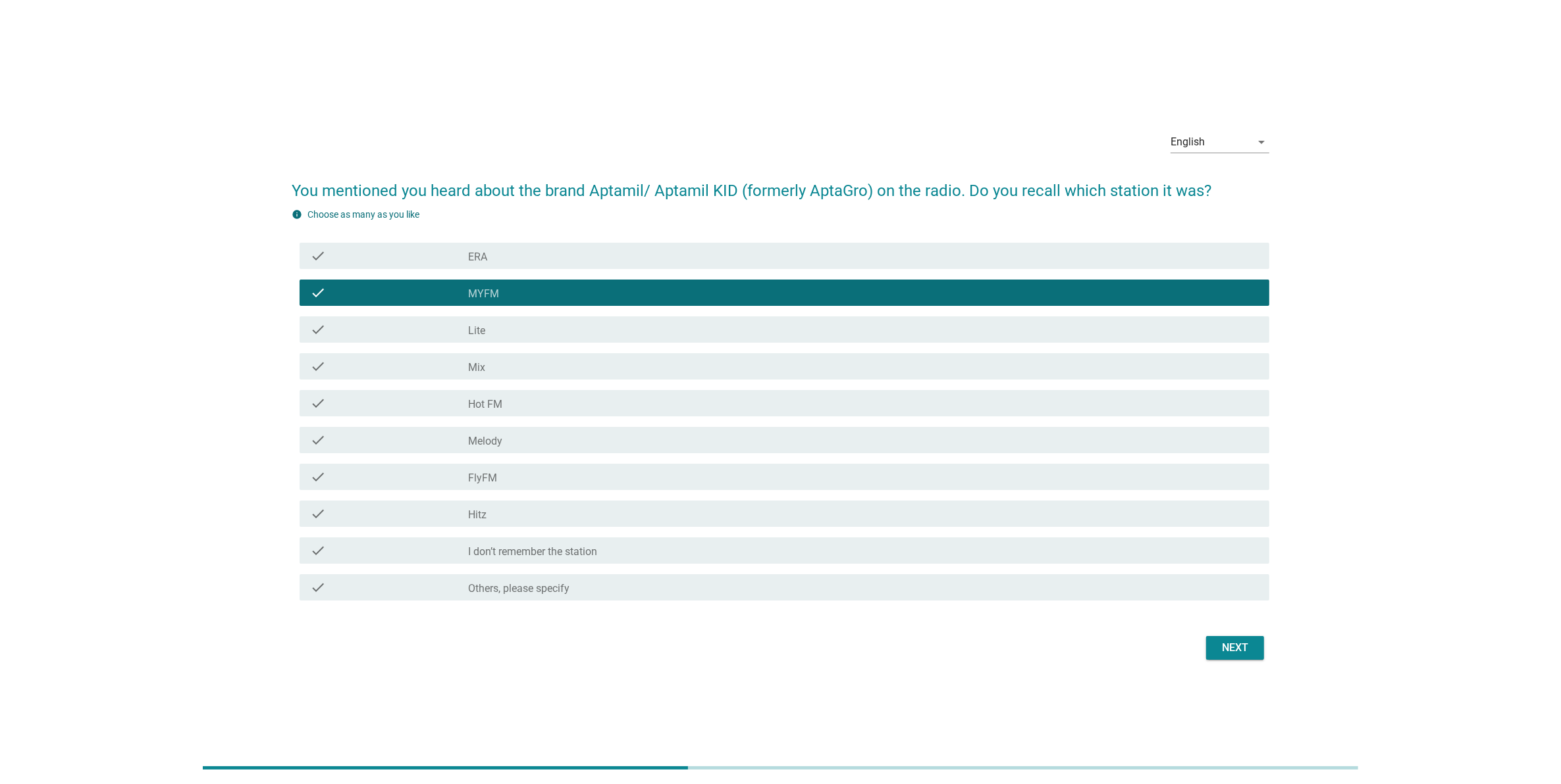
click at [491, 257] on div "check check_box_outline_blank ERA" at bounding box center [780, 256] width 978 height 37
click at [515, 248] on div "check_box_outline_blank ERA" at bounding box center [863, 256] width 790 height 16
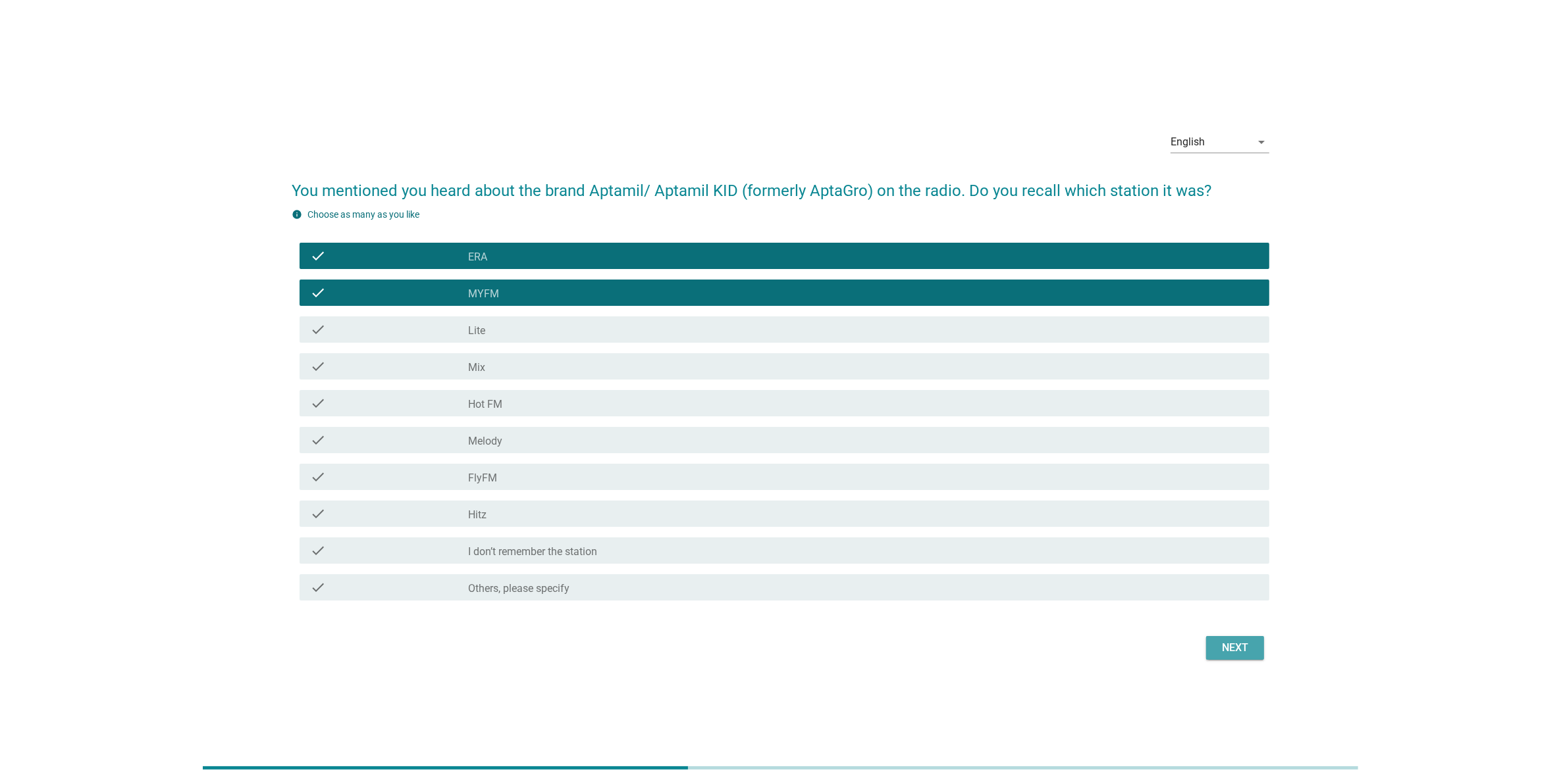
click at [1224, 650] on div "Next" at bounding box center [1235, 648] width 37 height 16
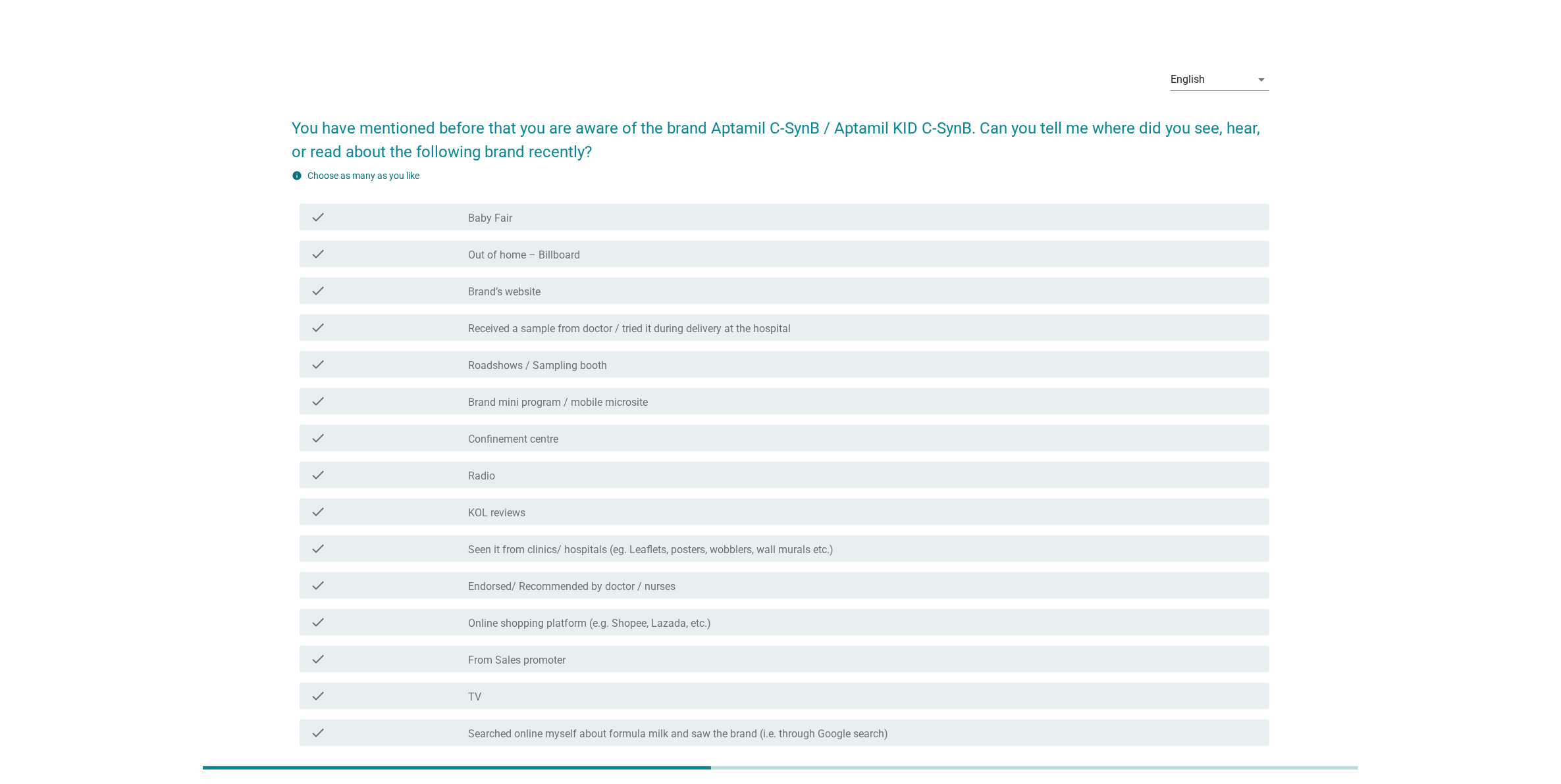
click at [636, 212] on div "check_box_outline_blank Baby Fair" at bounding box center [863, 217] width 790 height 16
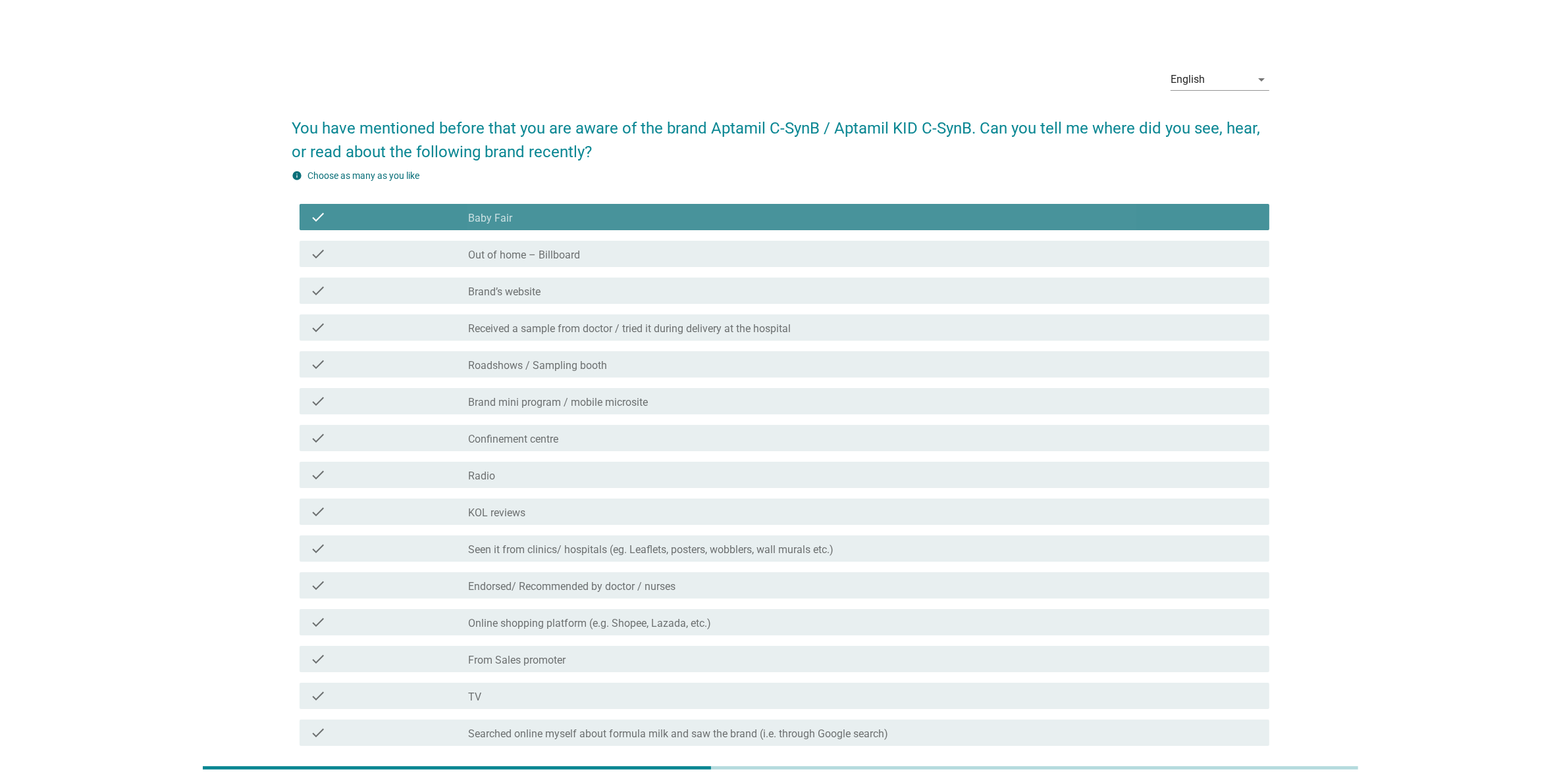
click at [614, 264] on div "check check_box_outline_blank Out of home – Billboard" at bounding box center [784, 254] width 970 height 26
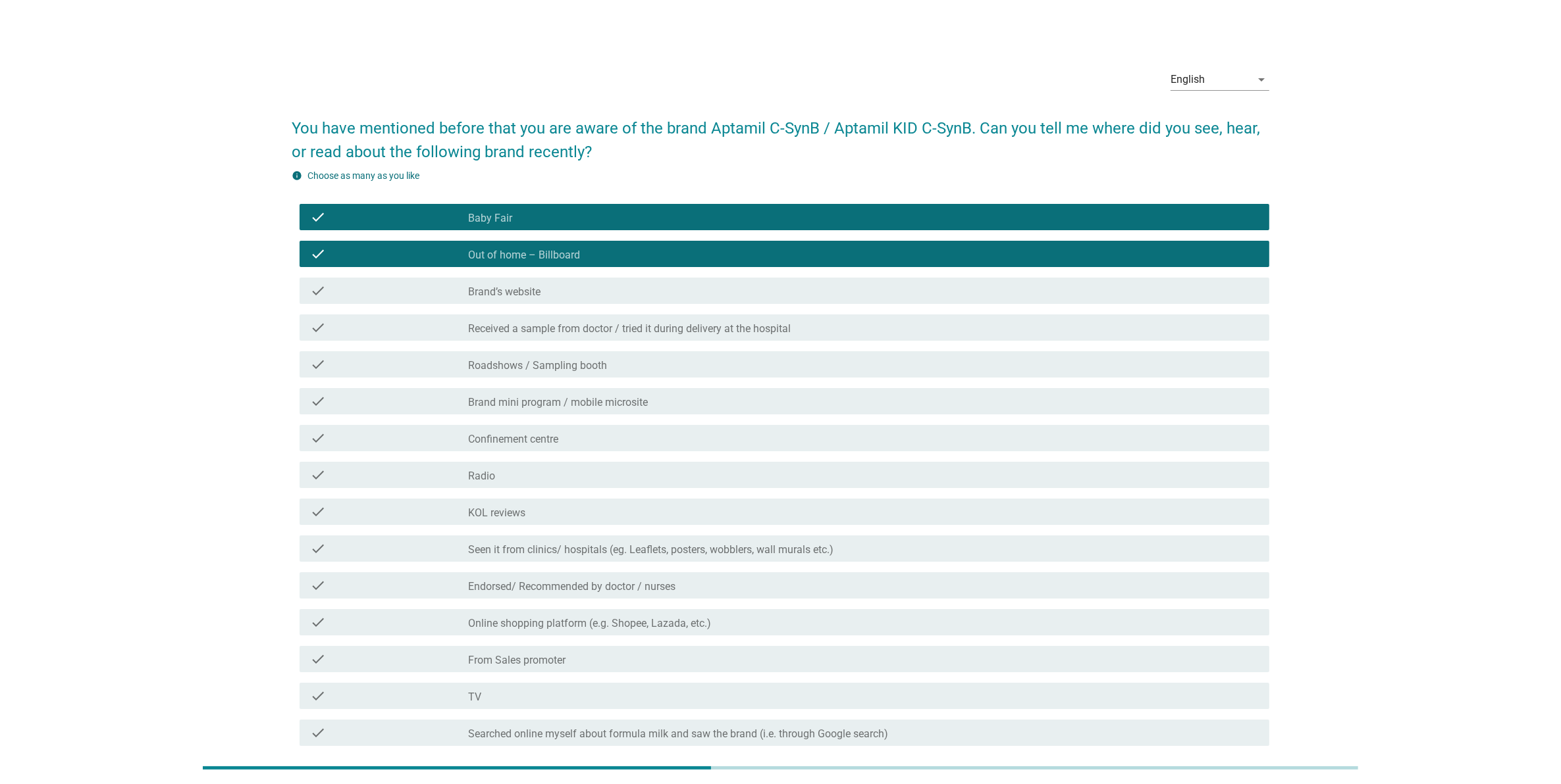
click at [610, 362] on div "check_box_outline_blank Roadshows / Sampling booth" at bounding box center [863, 365] width 790 height 16
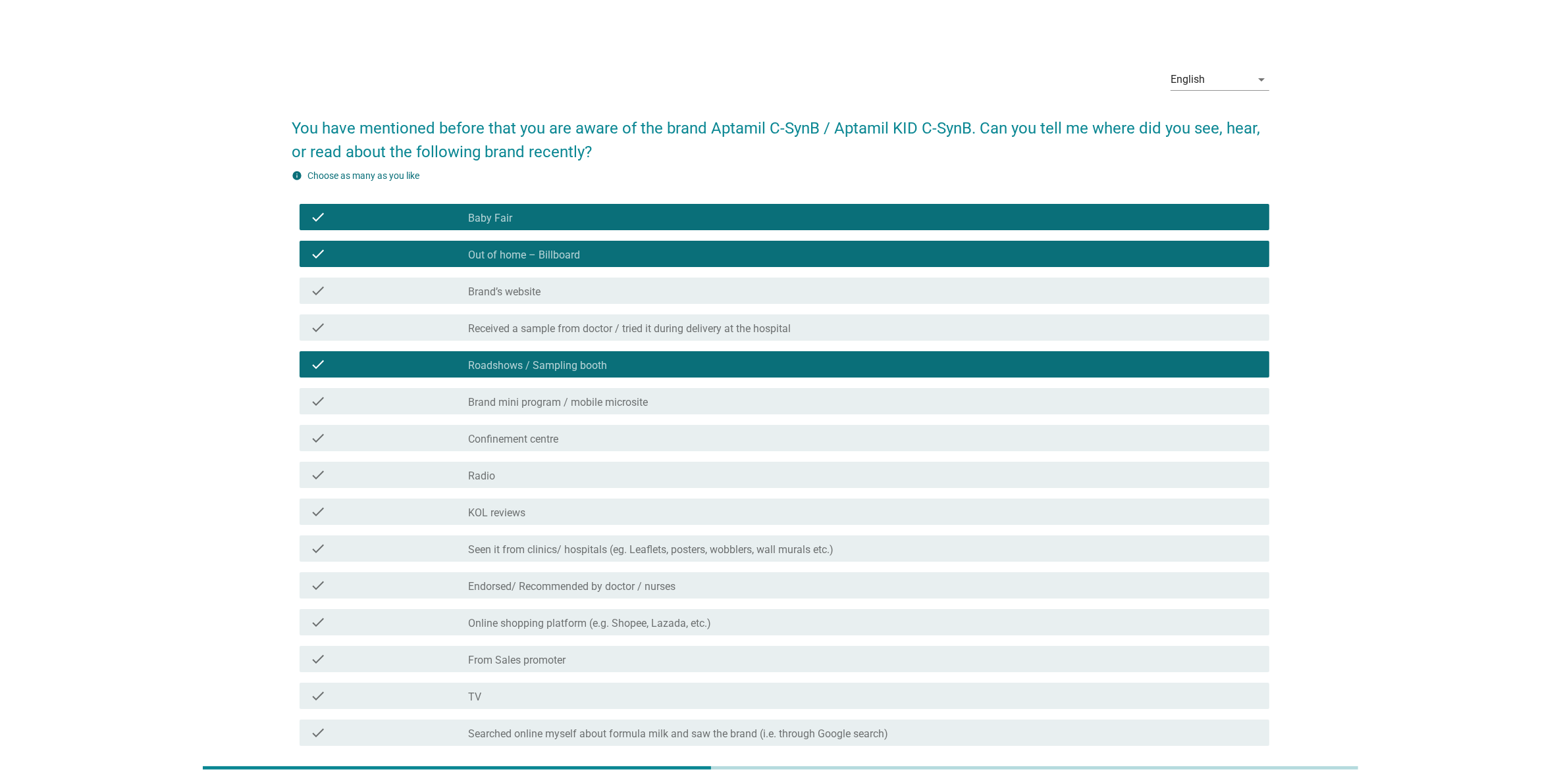
click at [601, 396] on label "Brand mini program / mobile microsite" at bounding box center [558, 403] width 180 height 13
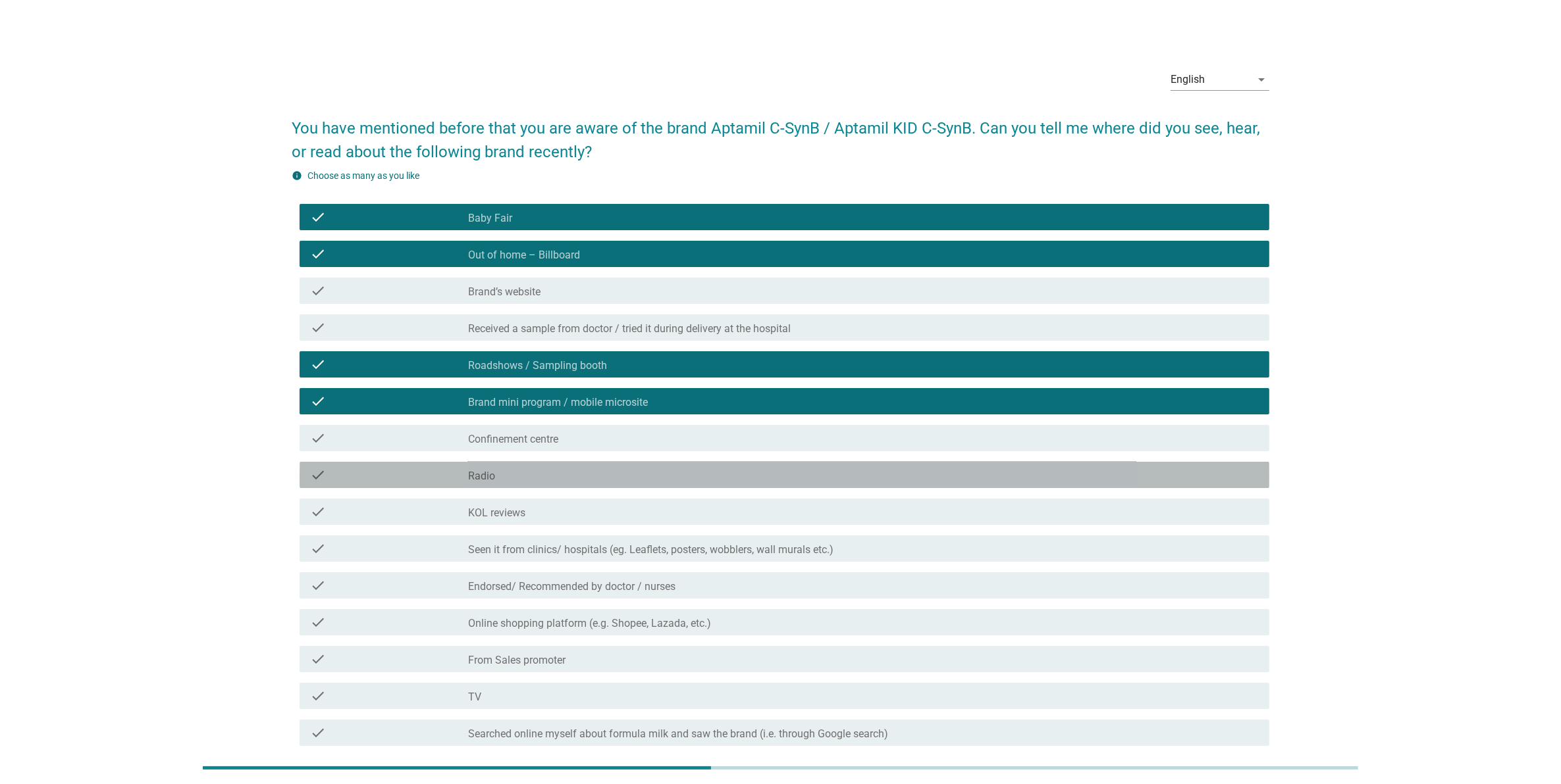
click at [588, 471] on div "check_box_outline_blank Radio" at bounding box center [863, 475] width 790 height 16
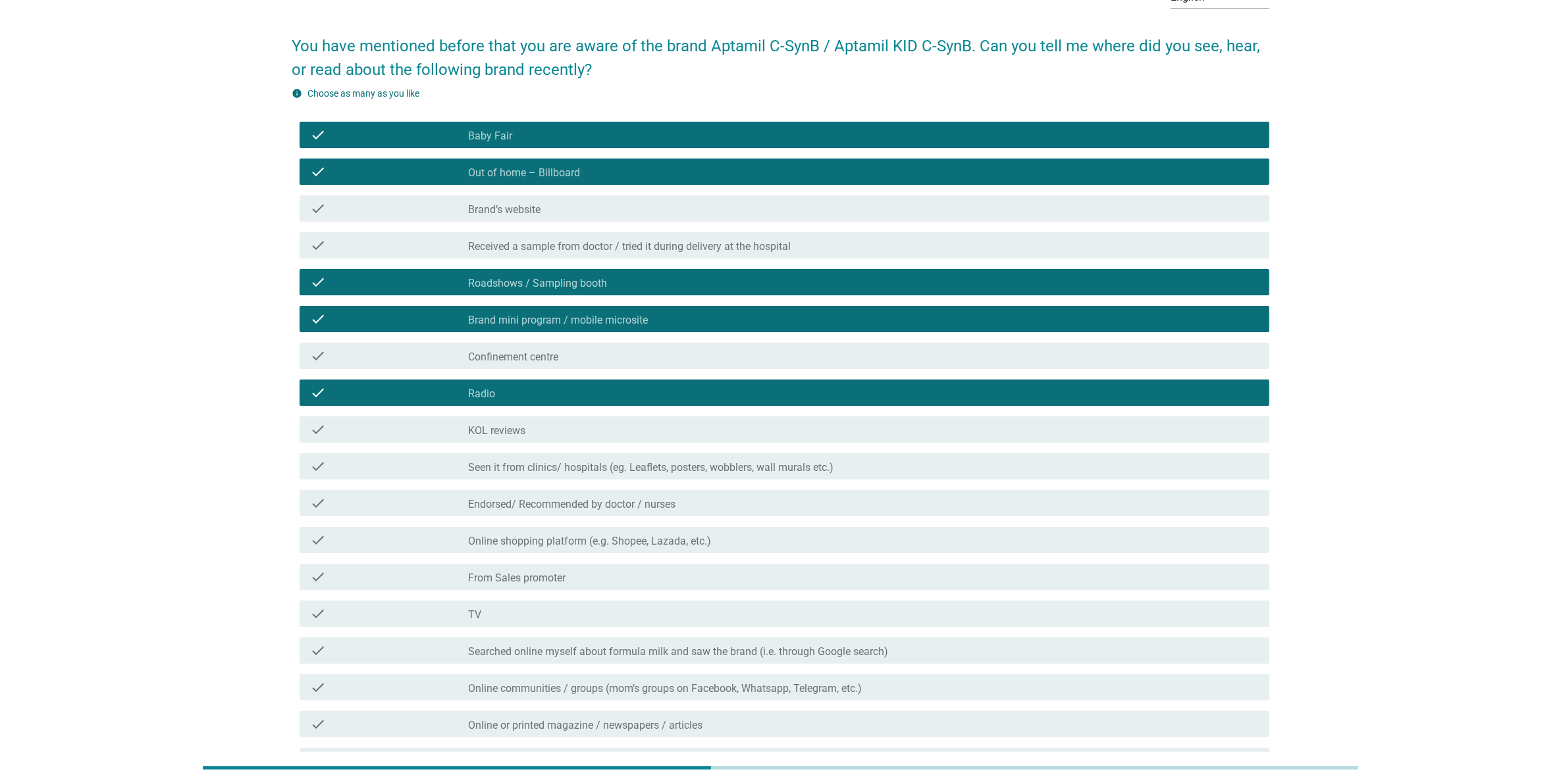
click at [721, 517] on div "check check_box_outline_blank Endorsed/ Recommended by doctor / nurses" at bounding box center [780, 503] width 978 height 37
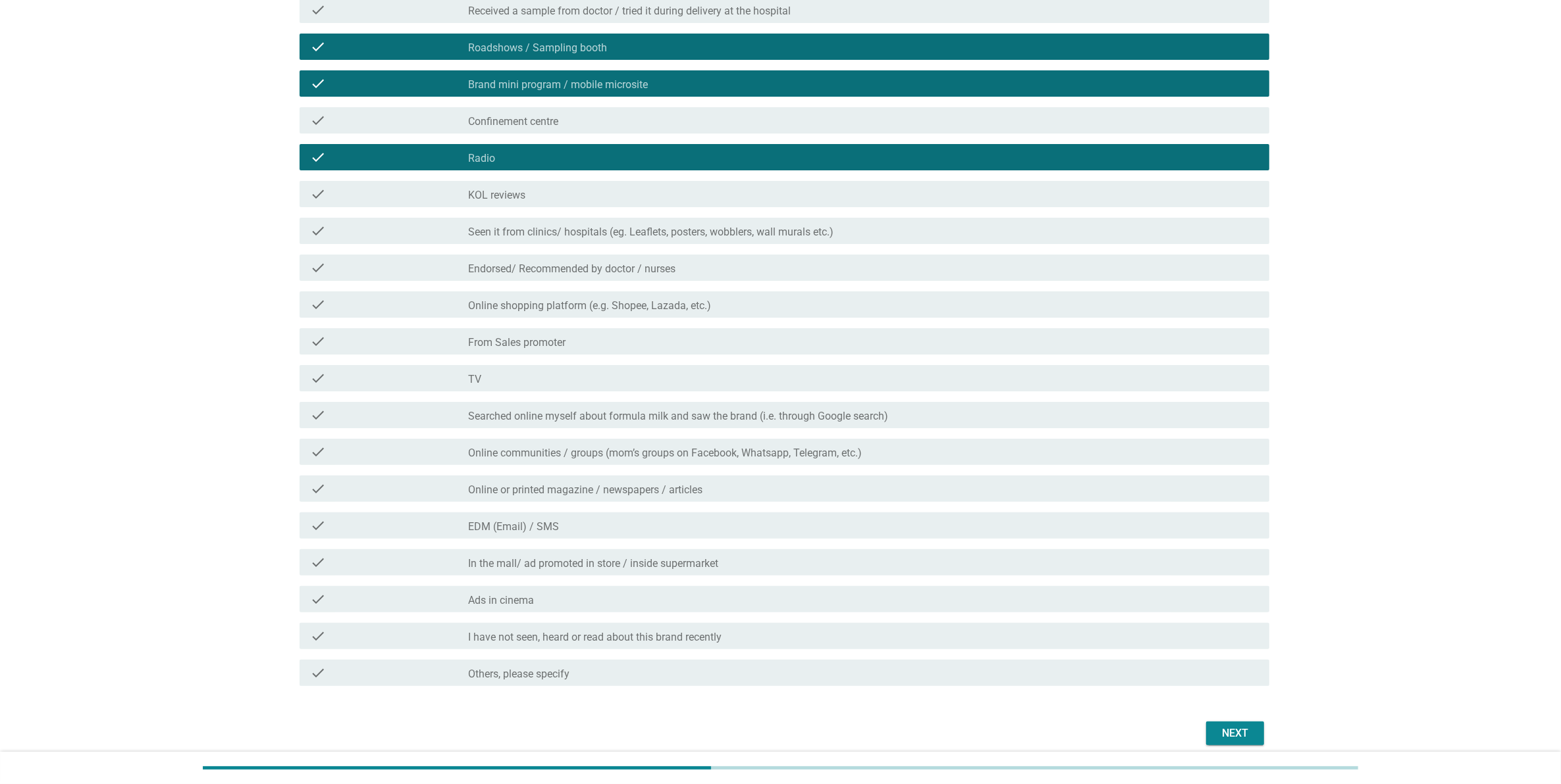
scroll to position [372, 0]
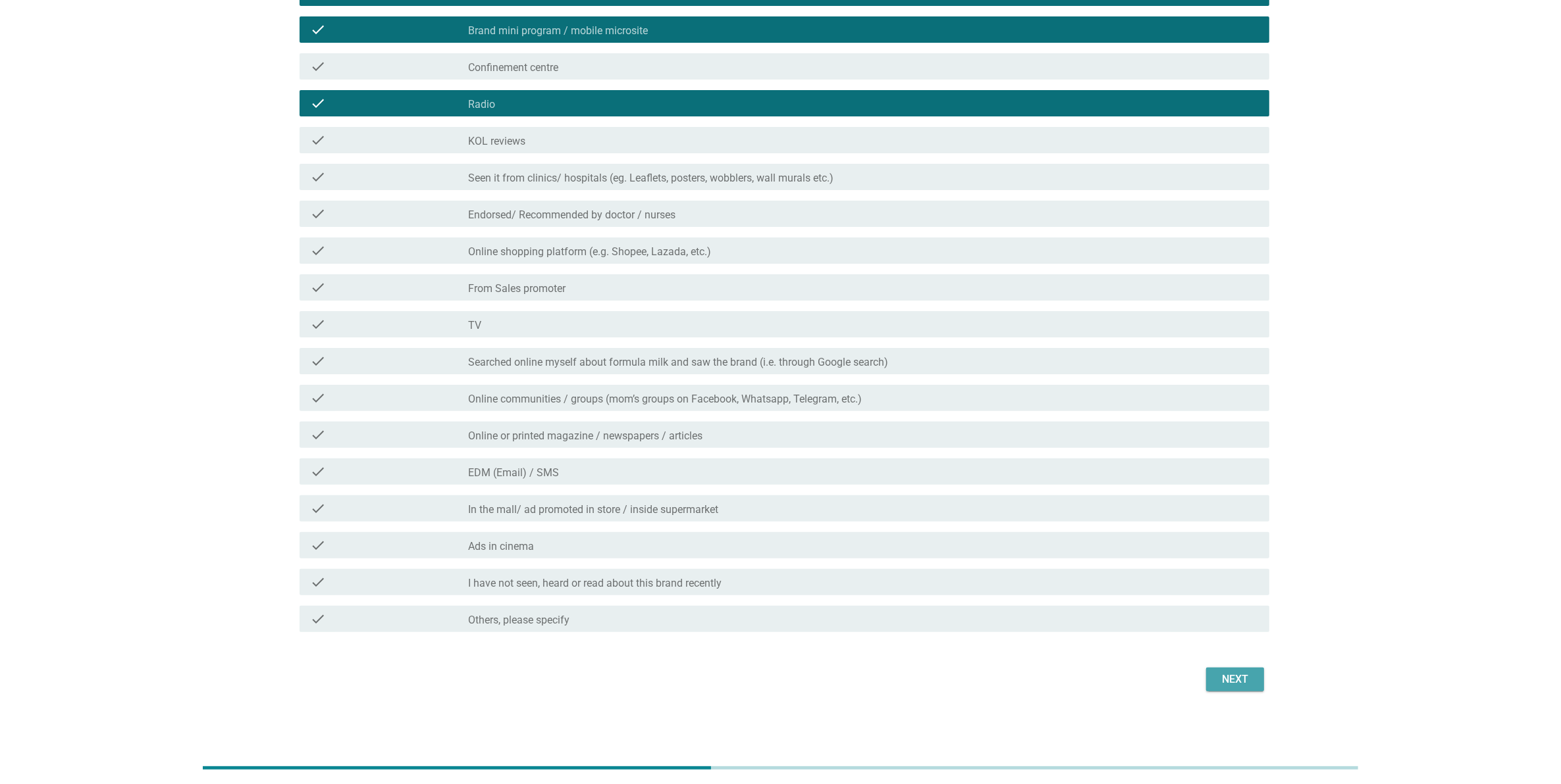
click at [1233, 675] on div "Next" at bounding box center [1235, 679] width 37 height 16
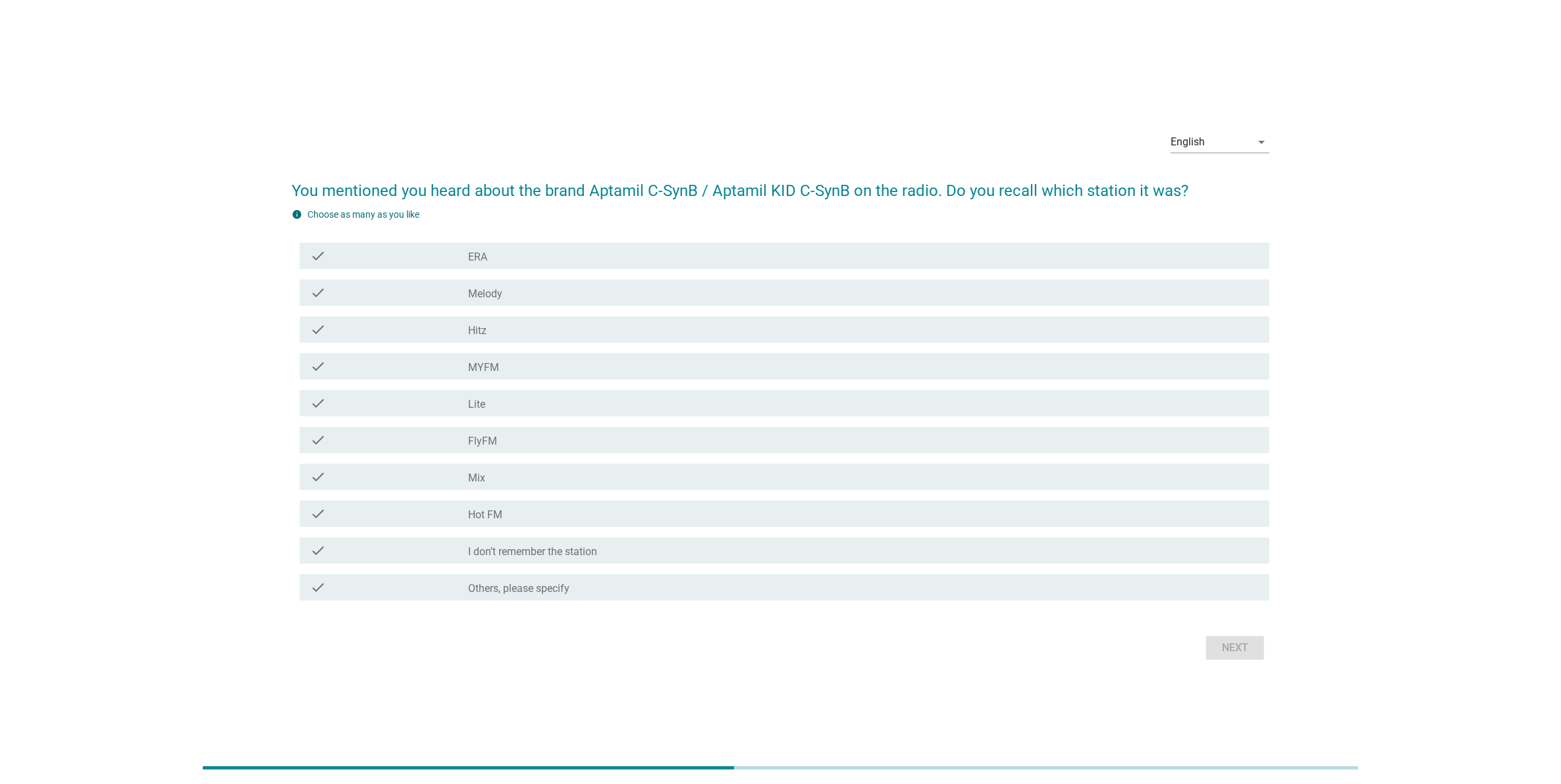
click at [507, 311] on div "check check_box_outline_blank Hitz" at bounding box center [780, 329] width 978 height 37
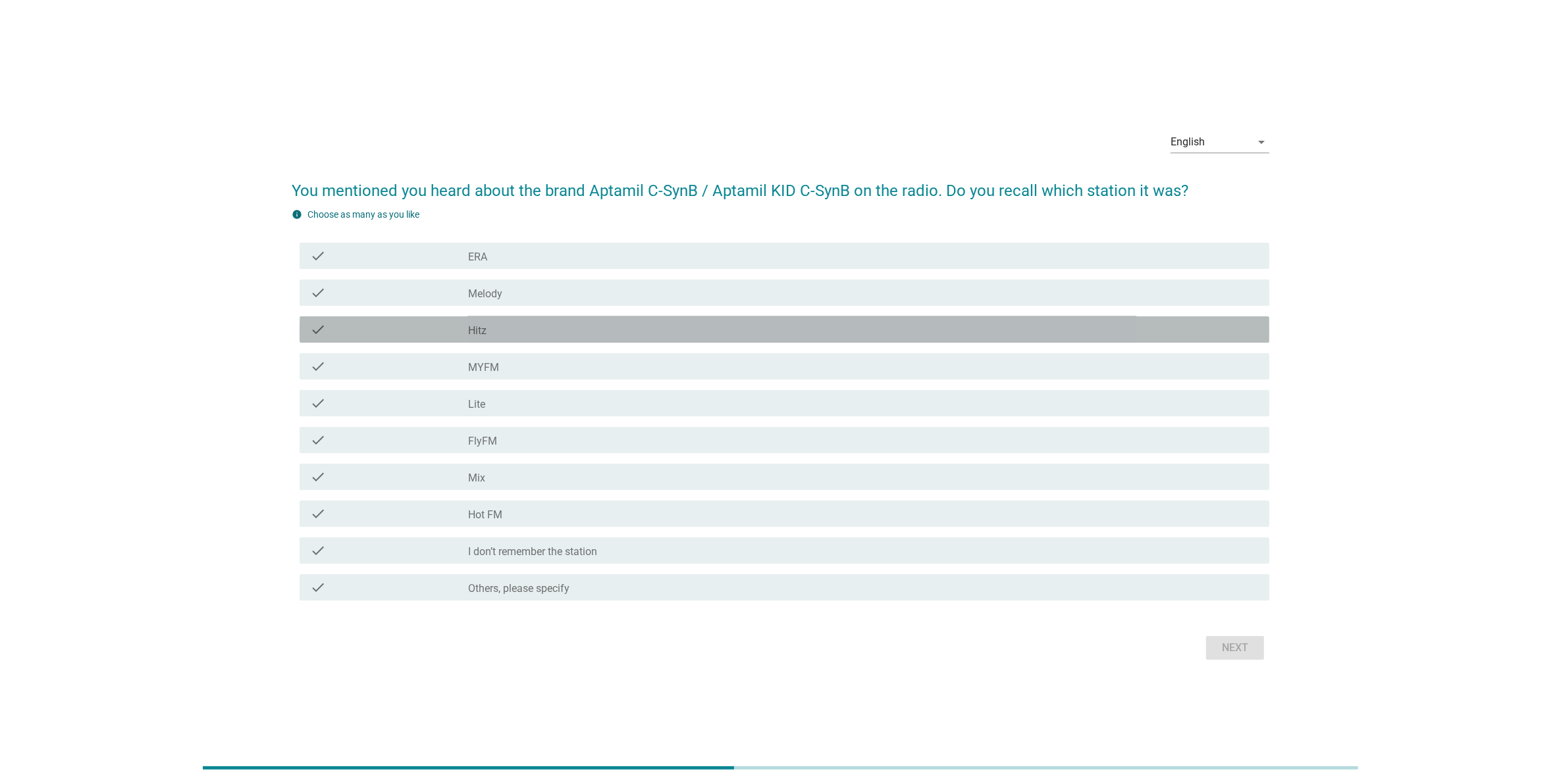
click at [501, 340] on div "check check_box_outline_blank Hitz" at bounding box center [784, 330] width 970 height 26
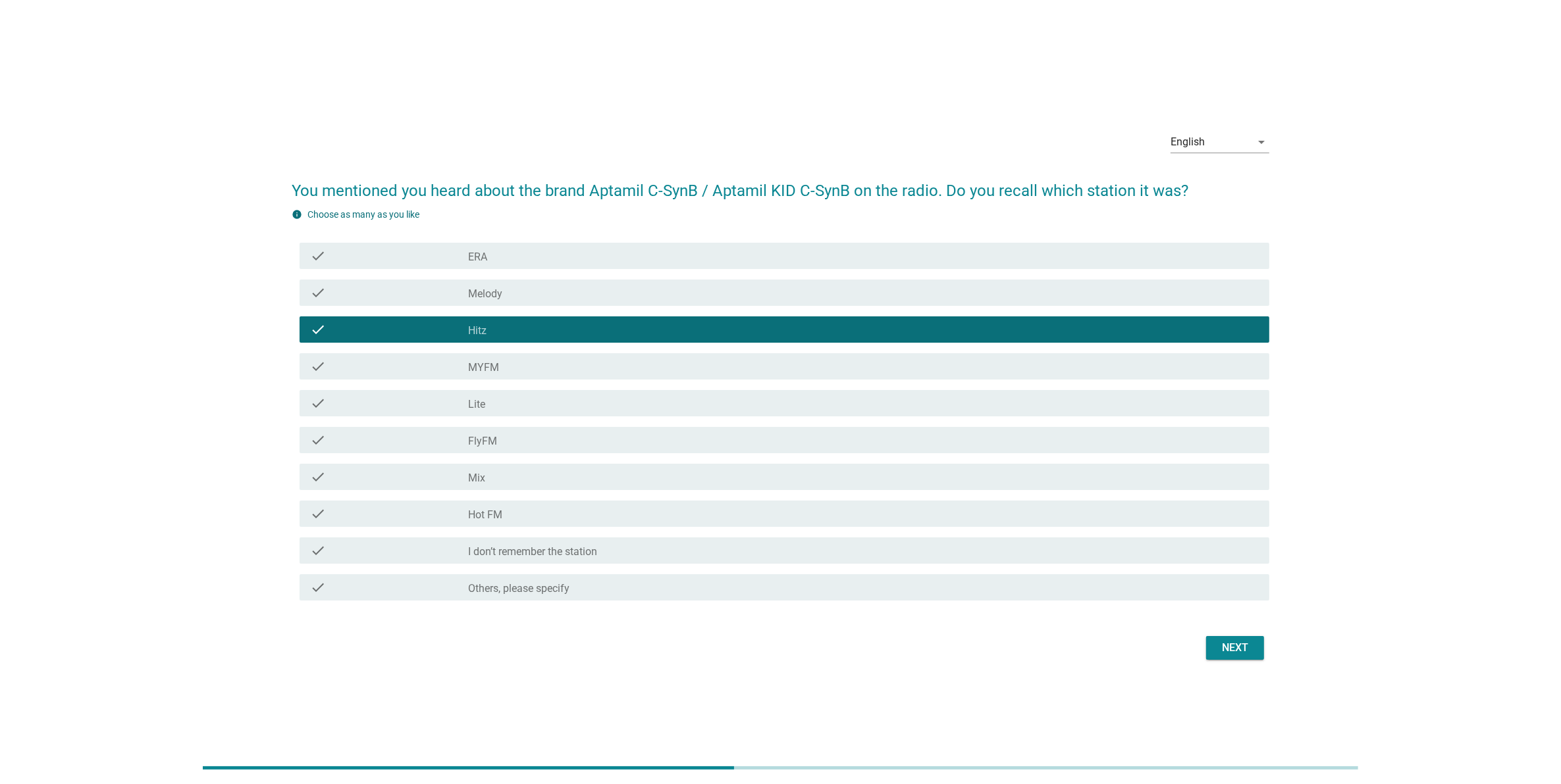
click at [505, 381] on div "check check_box_outline_blank MYFM" at bounding box center [780, 366] width 978 height 37
click at [1159, 557] on div "check_box_outline_blank I don’t remember the station" at bounding box center [863, 551] width 790 height 16
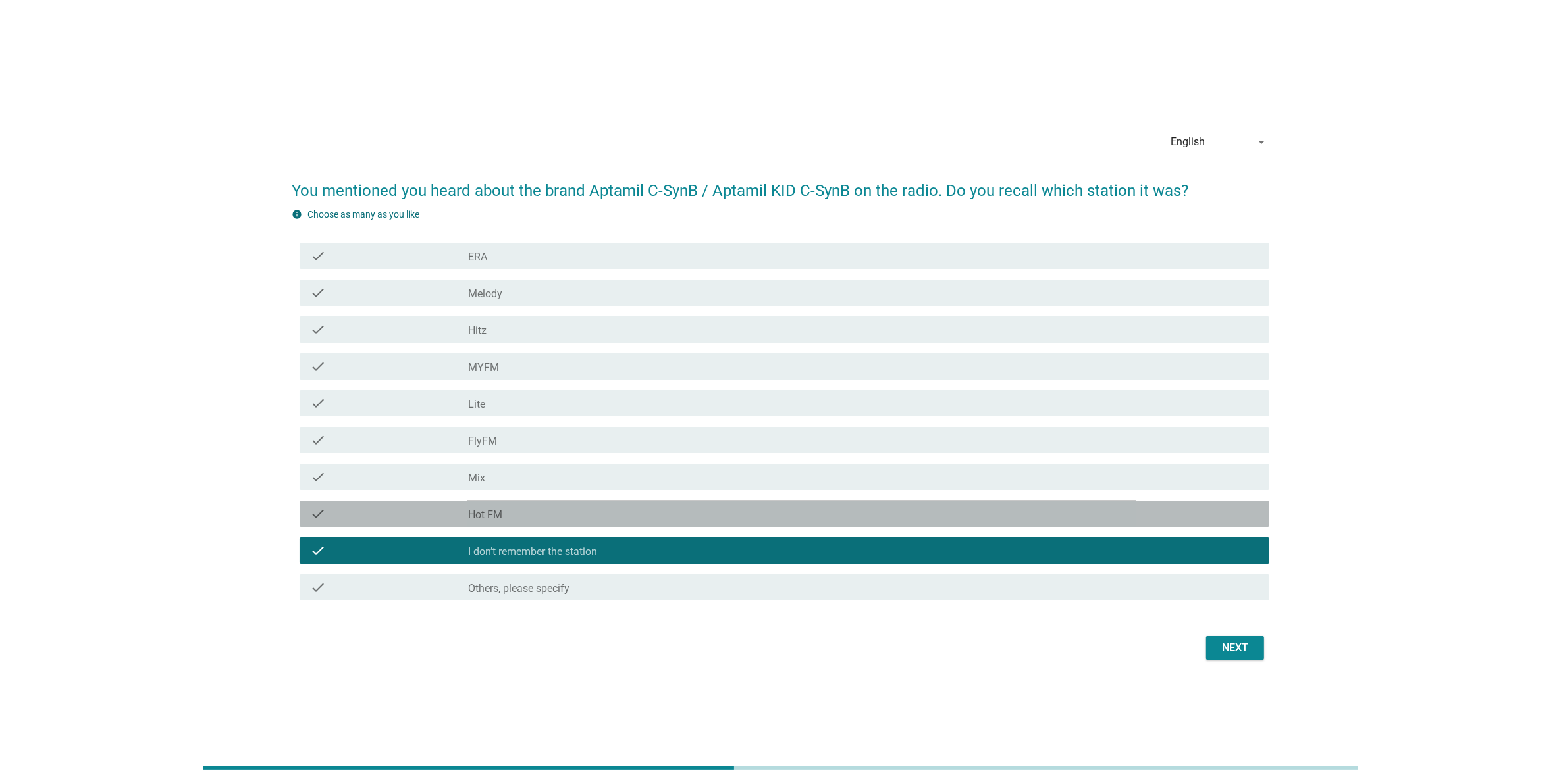
click at [1157, 518] on div "check_box_outline_blank Hot FM" at bounding box center [863, 514] width 790 height 16
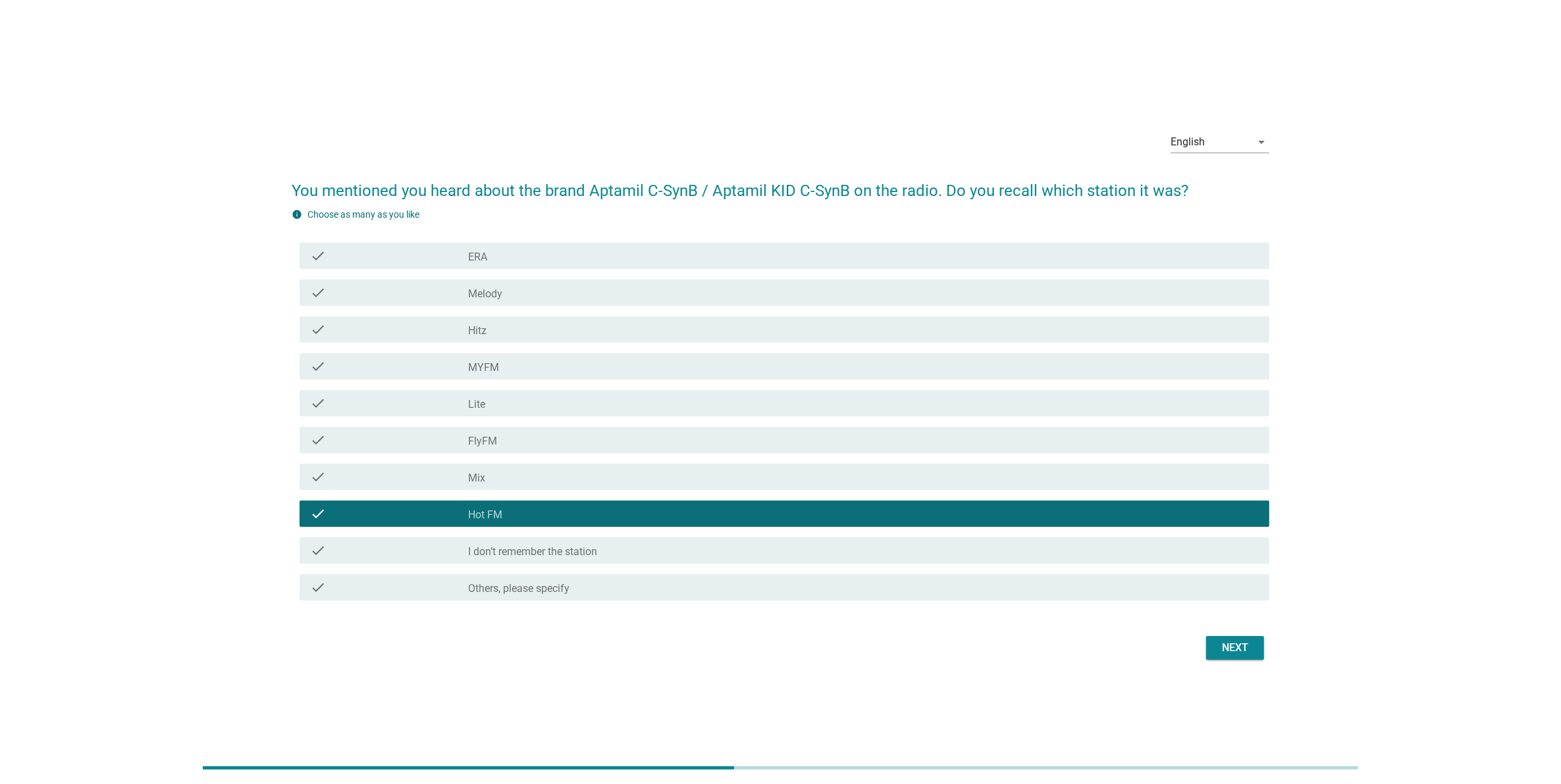
click at [1159, 472] on div "check_box_outline_blank Mix" at bounding box center [863, 477] width 790 height 16
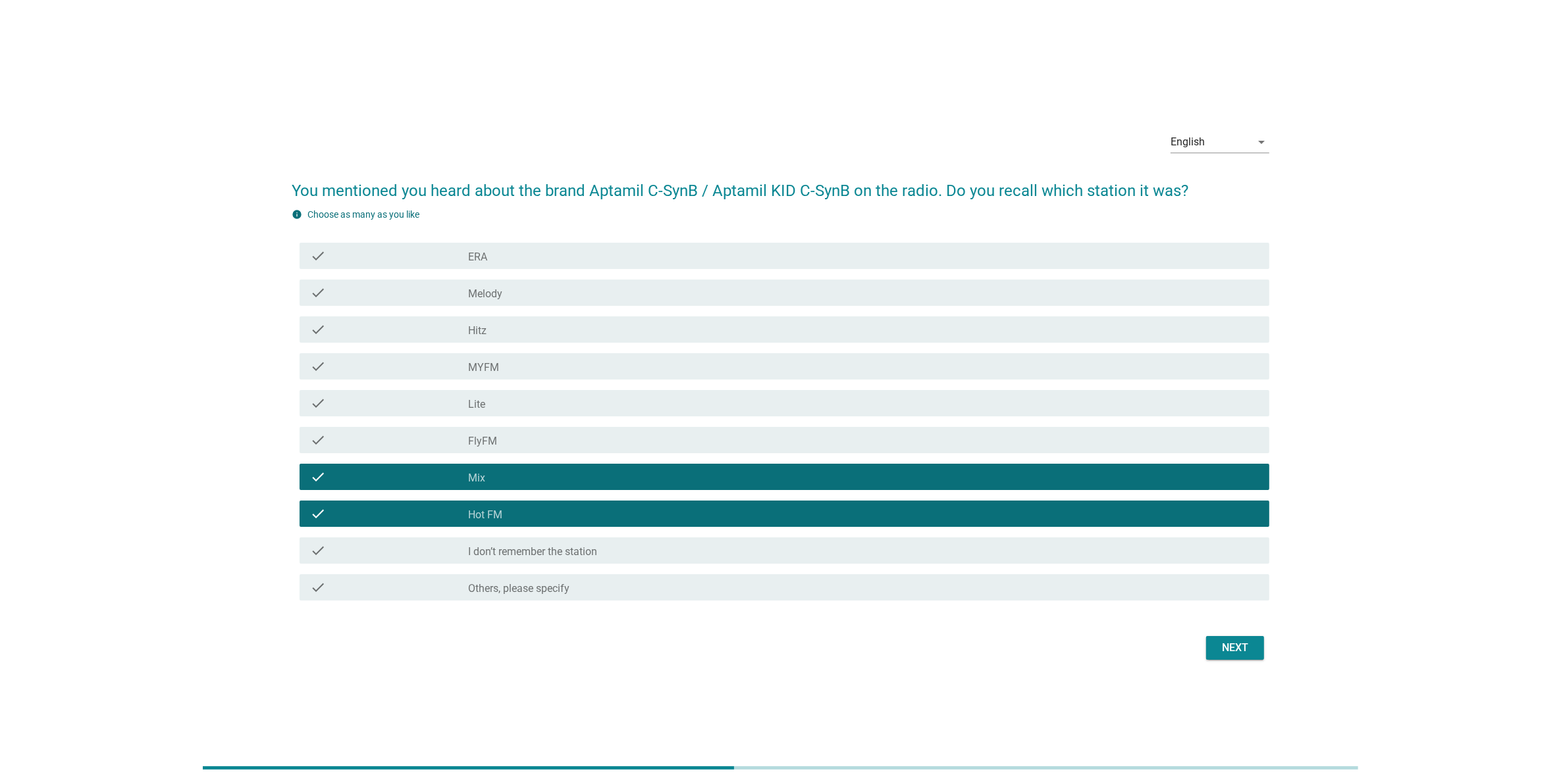
click at [1242, 638] on button "Next" at bounding box center [1235, 648] width 58 height 24
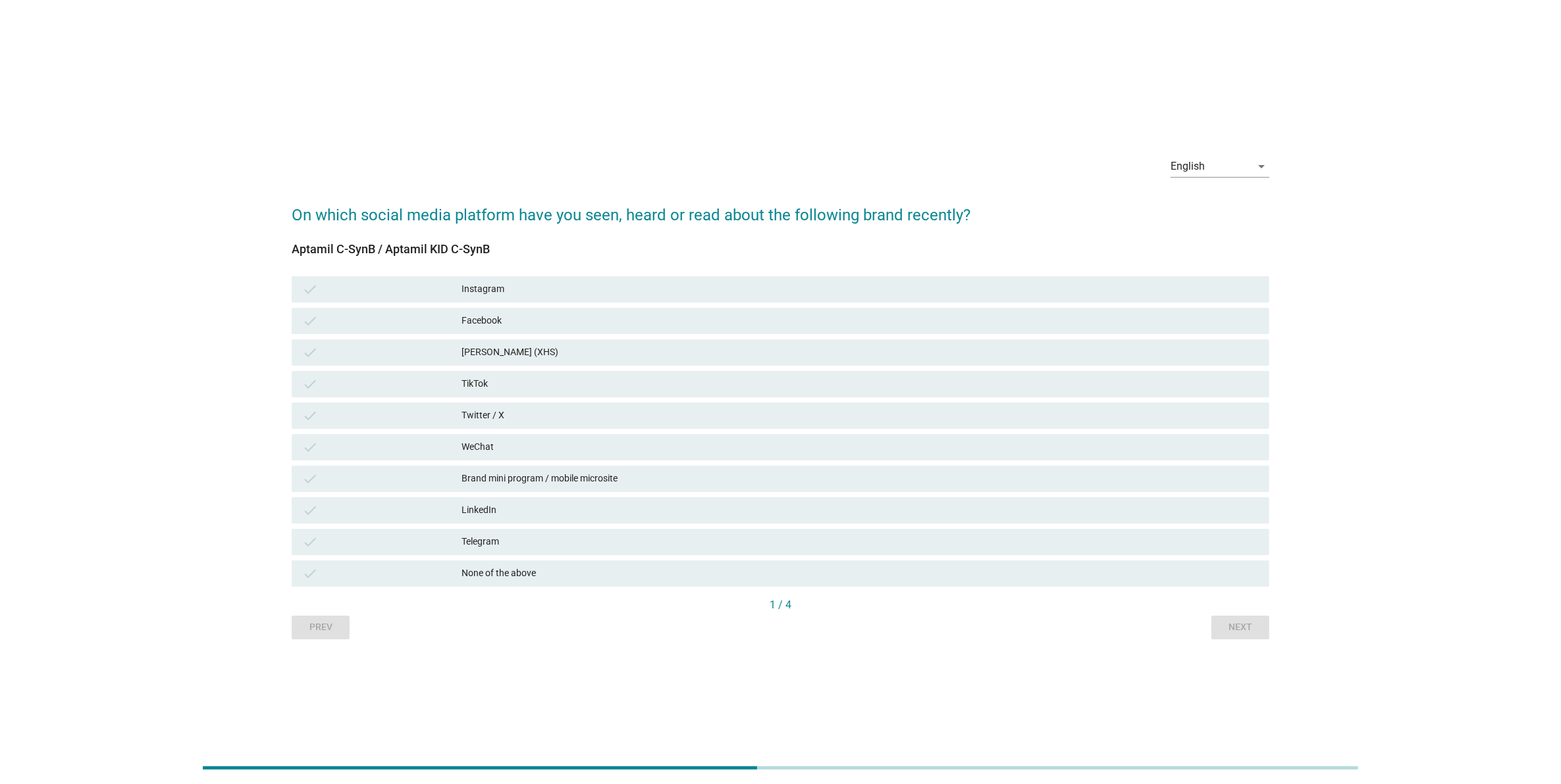
click at [846, 424] on div "check Twitter / X" at bounding box center [780, 416] width 978 height 26
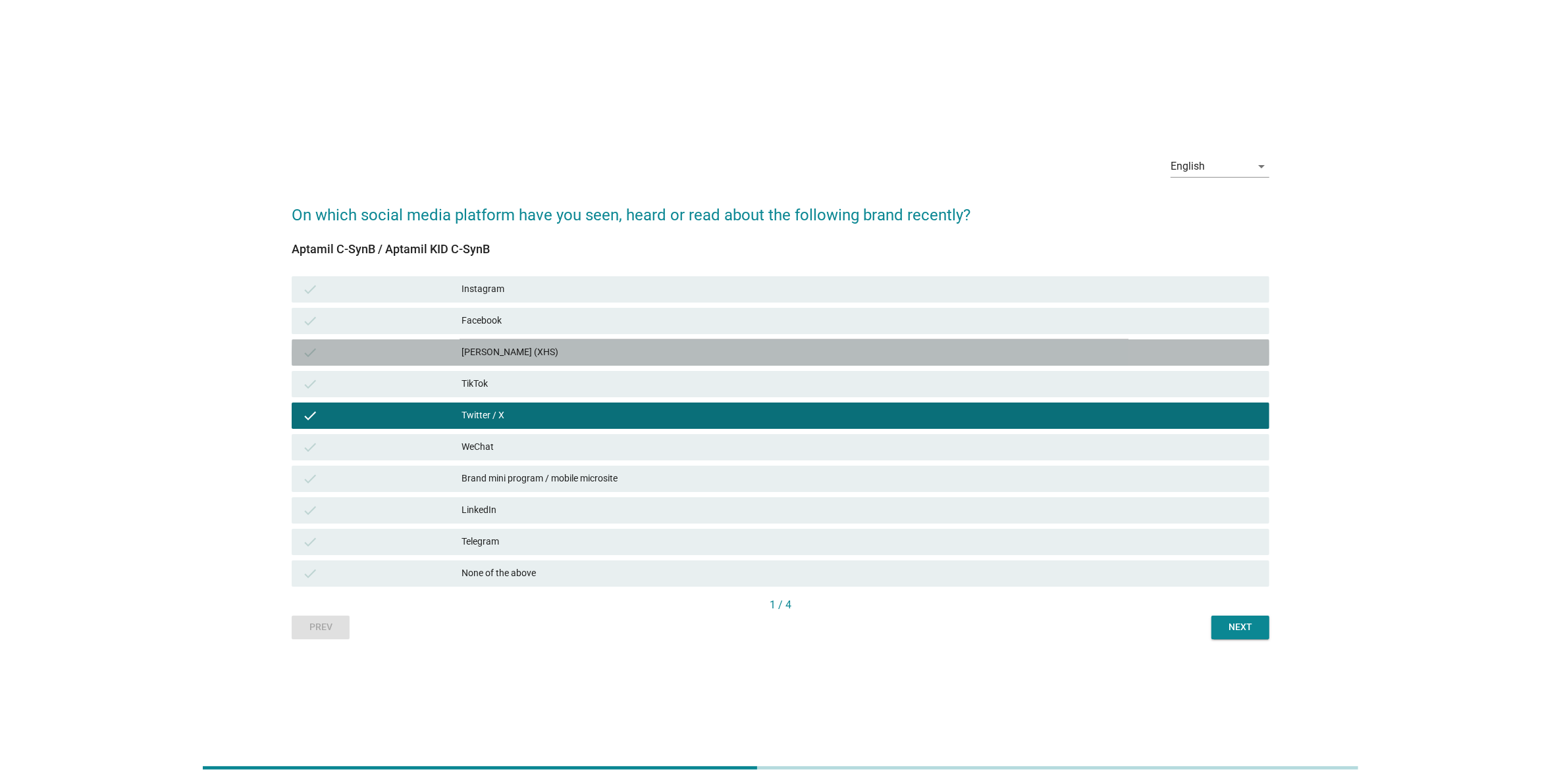
click at [840, 363] on div "check [PERSON_NAME] (XHS)" at bounding box center [780, 352] width 978 height 26
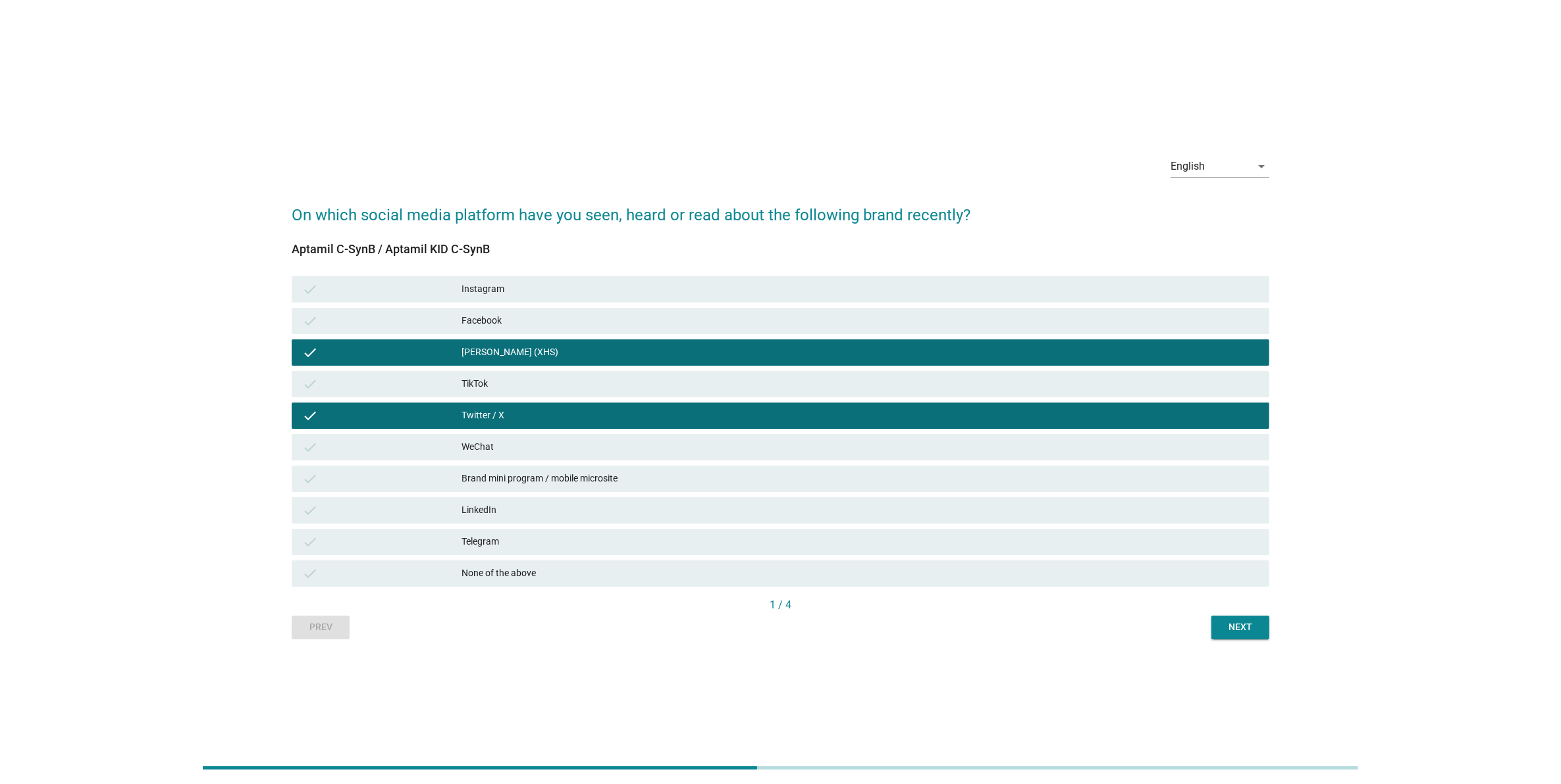
click at [1218, 626] on button "Next" at bounding box center [1240, 627] width 58 height 24
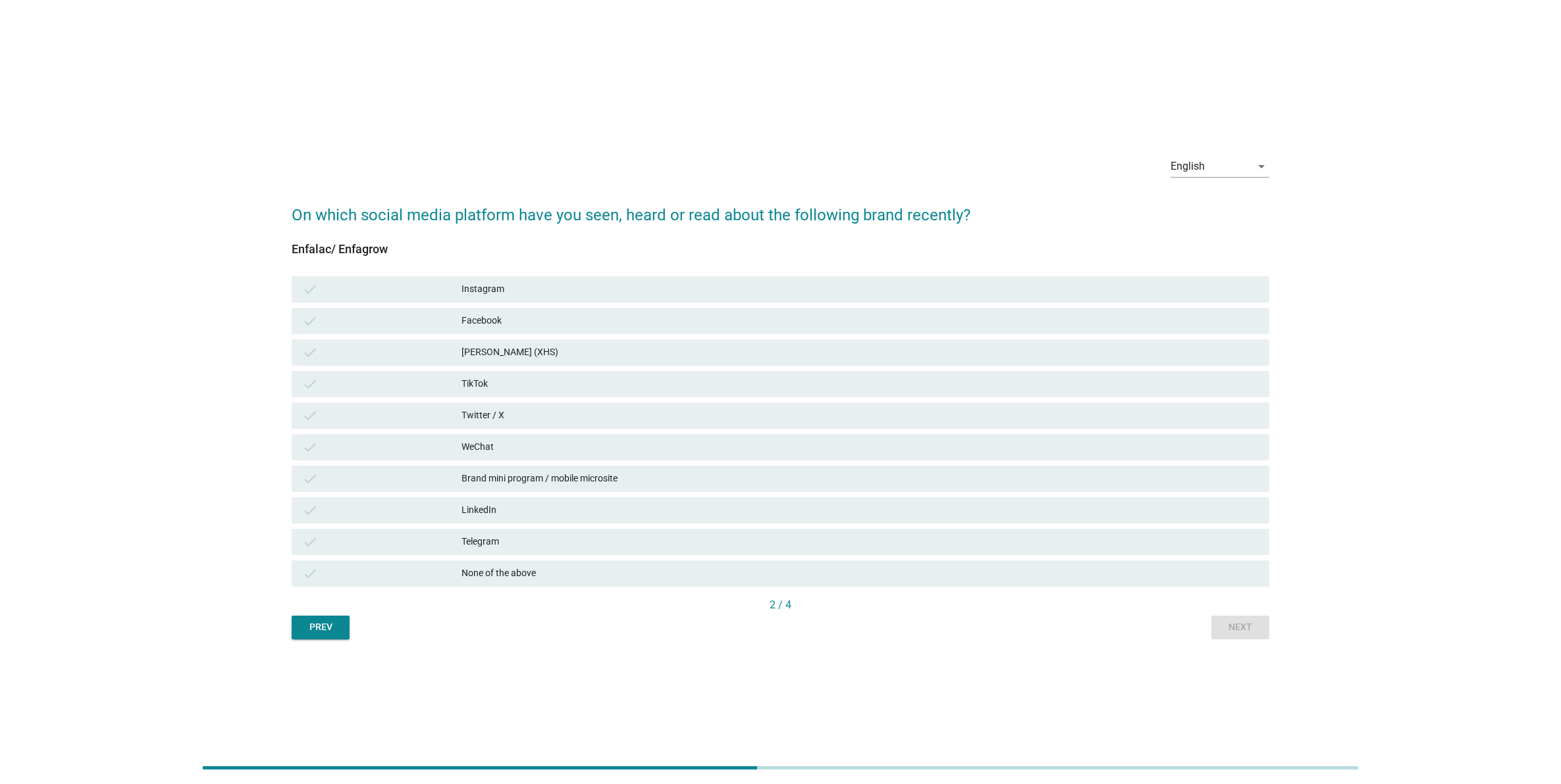
click at [675, 366] on div "check [PERSON_NAME] (XHS)" at bounding box center [780, 352] width 983 height 31
click at [644, 421] on div "Twitter / X" at bounding box center [860, 416] width 797 height 16
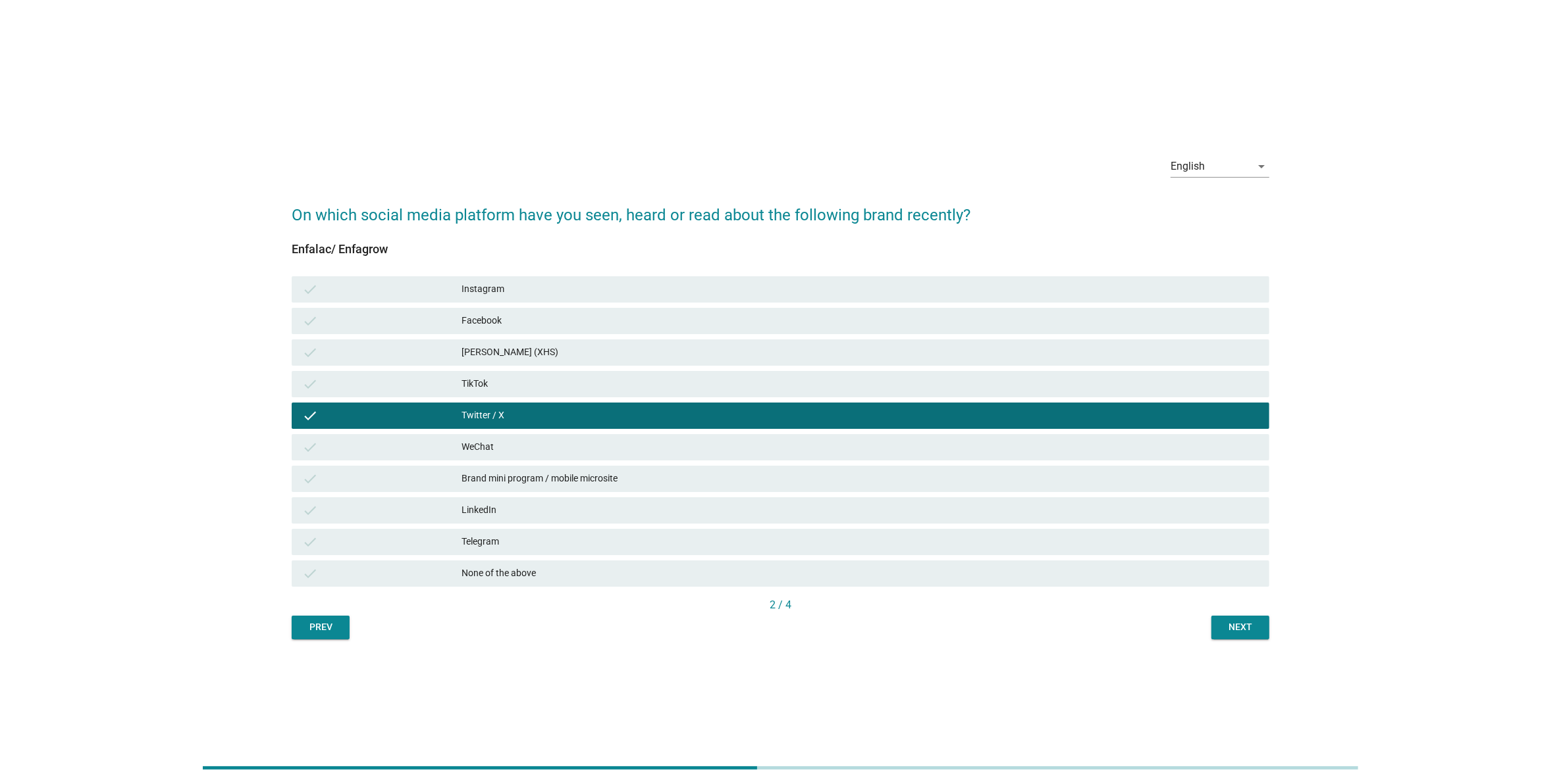
click at [623, 477] on div "Brand mini program / mobile microsite" at bounding box center [860, 479] width 797 height 16
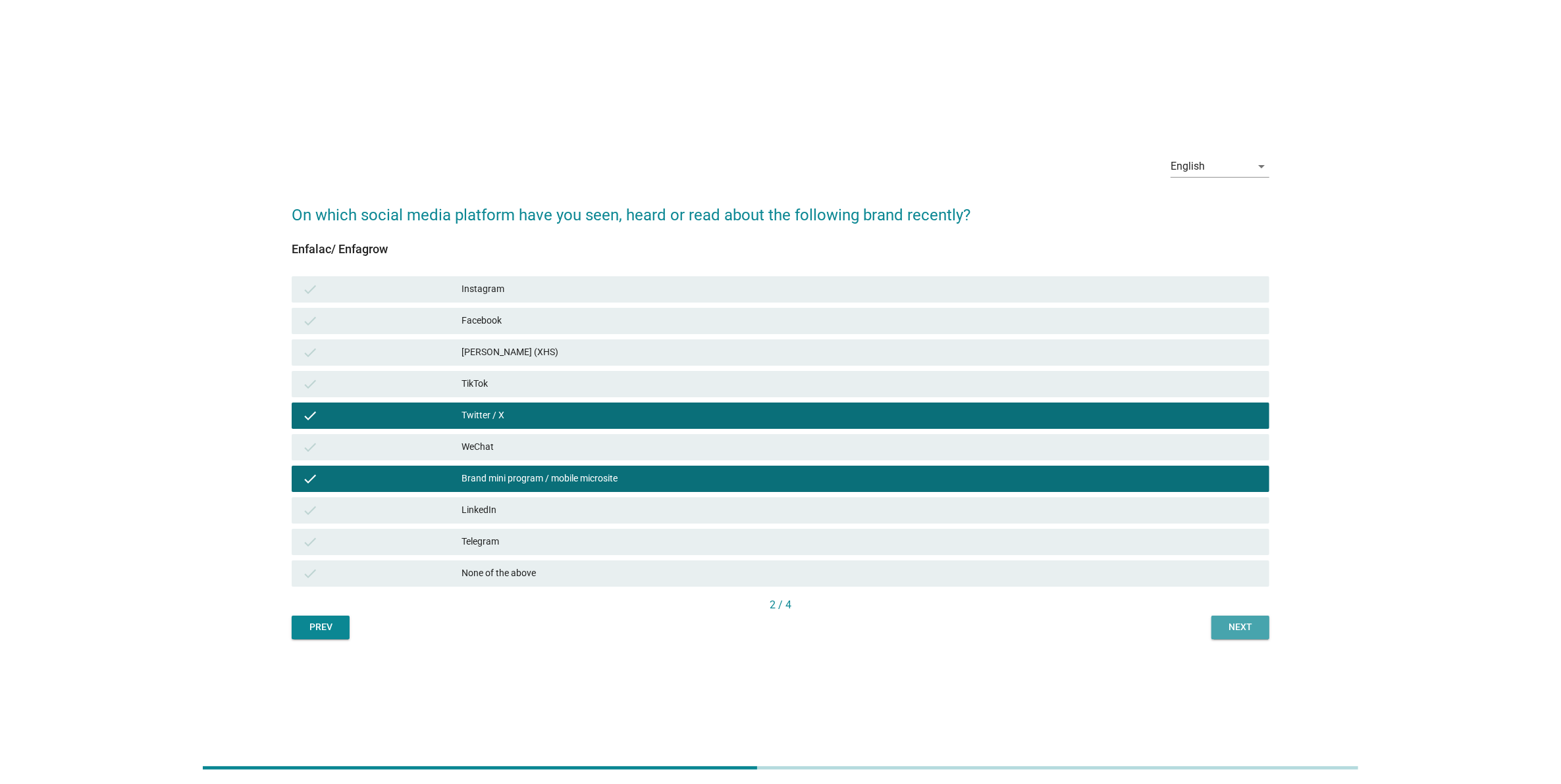
click at [1222, 617] on button "Next" at bounding box center [1240, 627] width 58 height 24
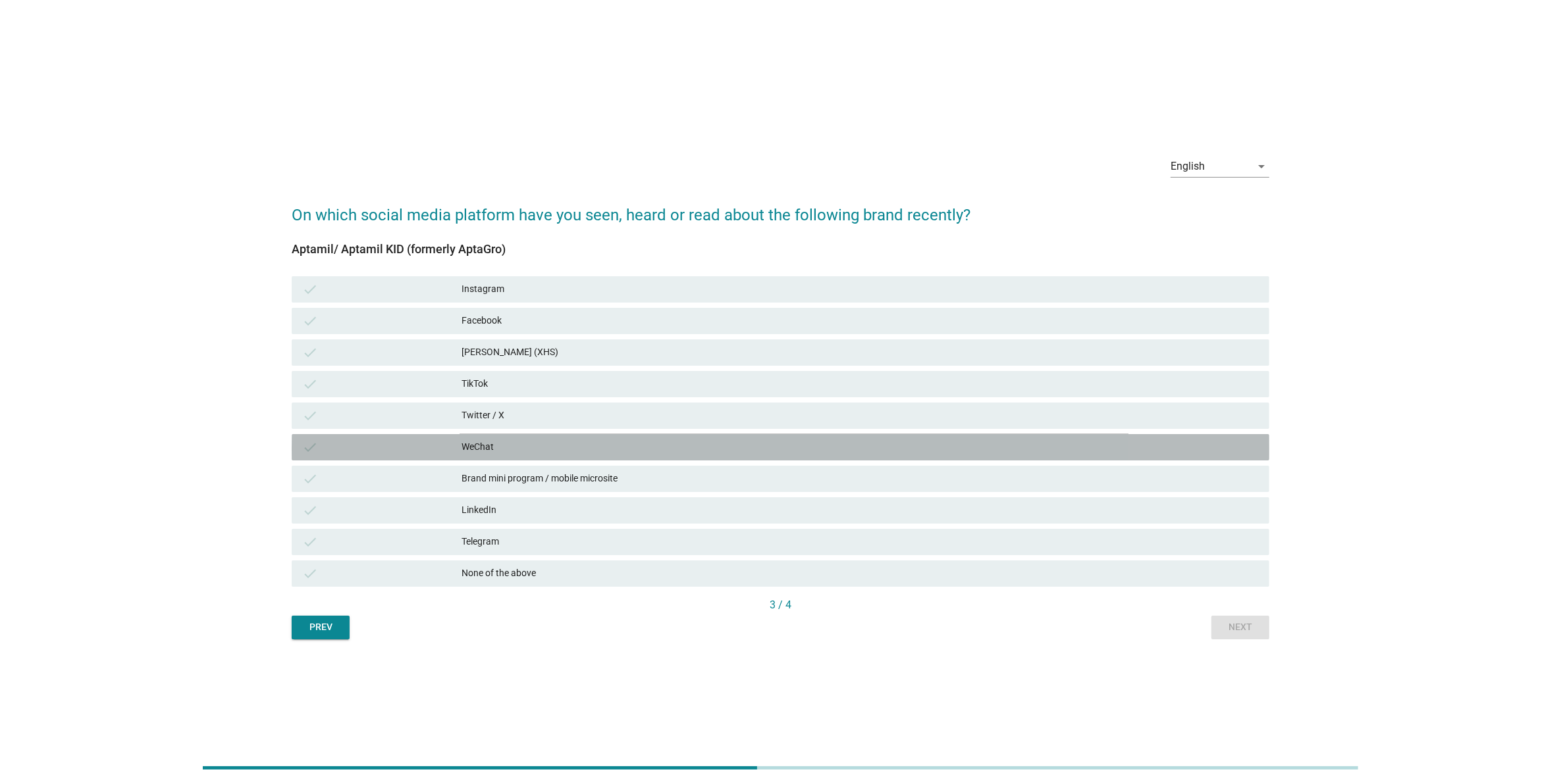
click at [626, 435] on div "check WeChat" at bounding box center [780, 448] width 978 height 26
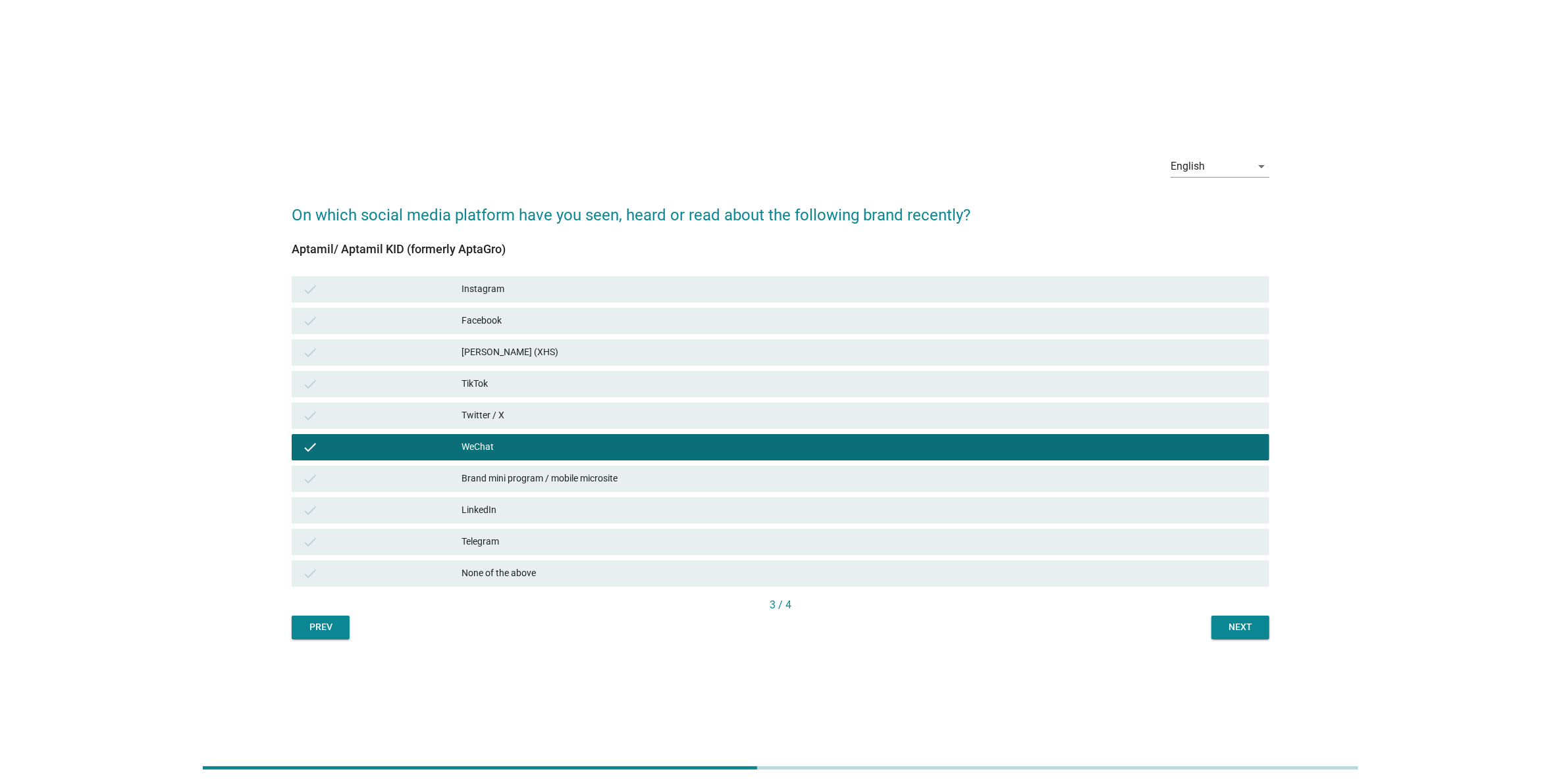
click at [625, 488] on div "check Brand mini program / mobile microsite" at bounding box center [780, 479] width 978 height 26
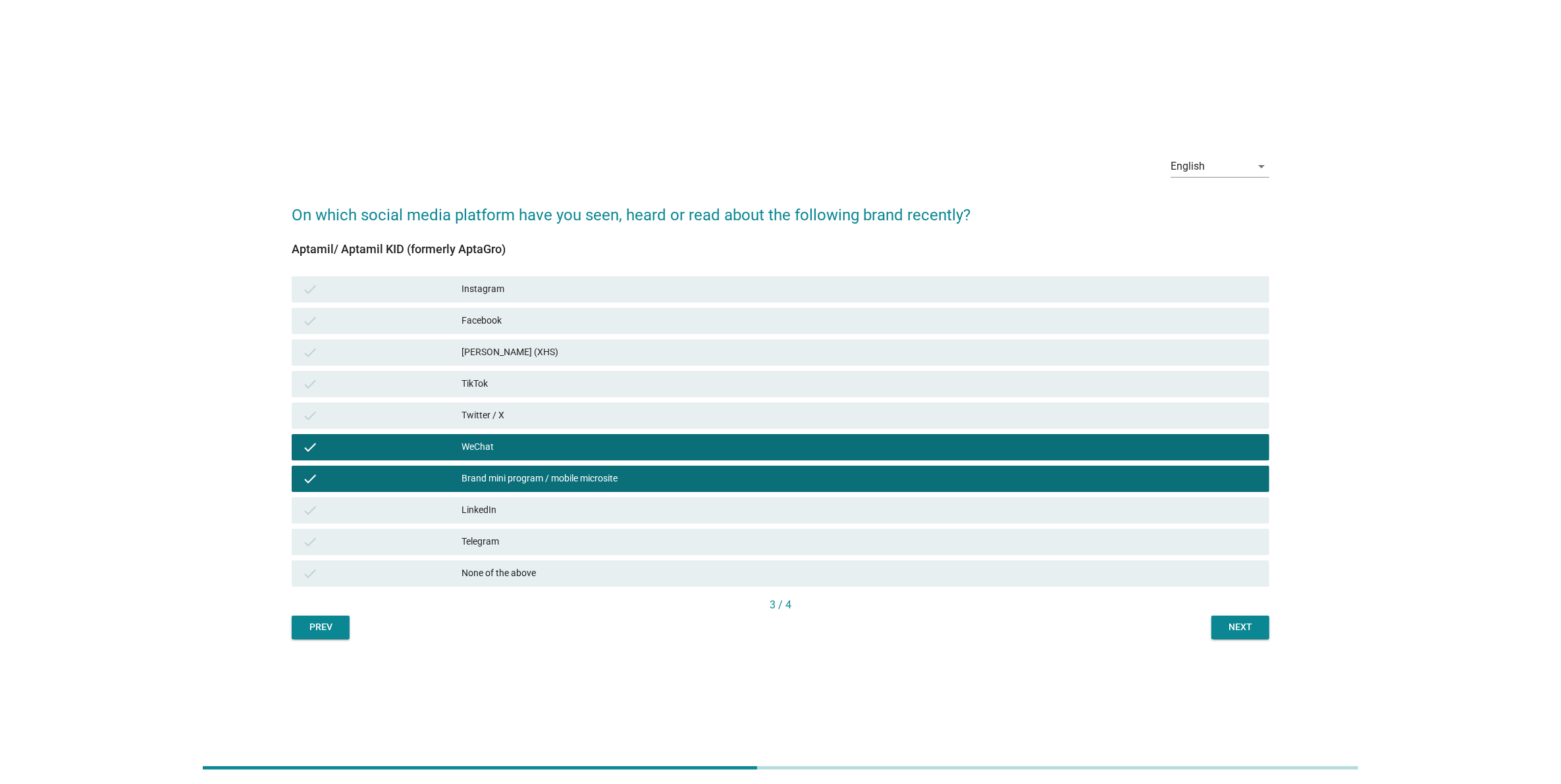
click at [1248, 645] on div "English arrow_drop_down On which social media platform have you seen, heard or …" at bounding box center [781, 392] width 999 height 515
click at [1224, 621] on div "Next" at bounding box center [1240, 627] width 37 height 14
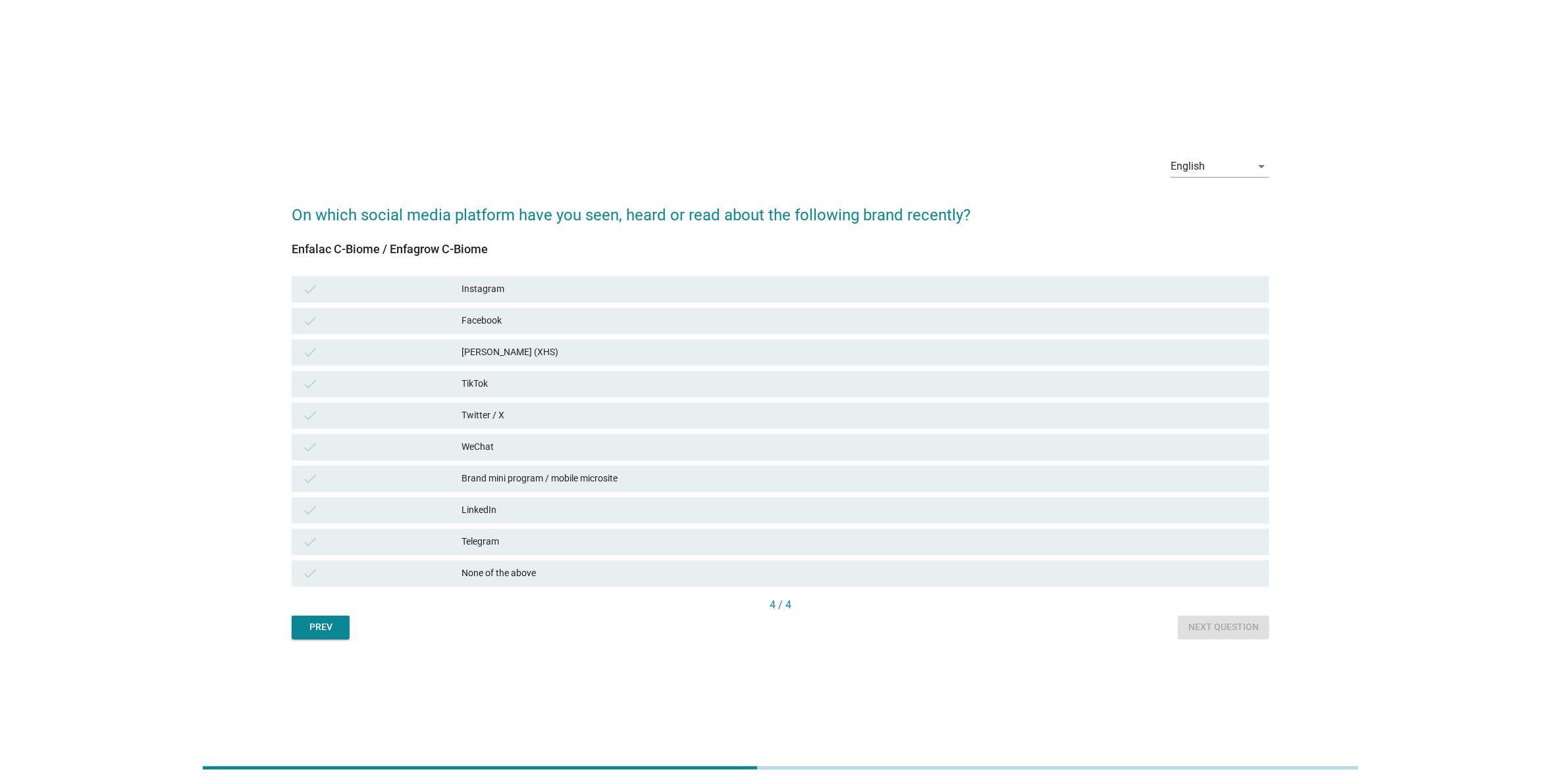
click at [1020, 450] on div "WeChat" at bounding box center [860, 448] width 797 height 16
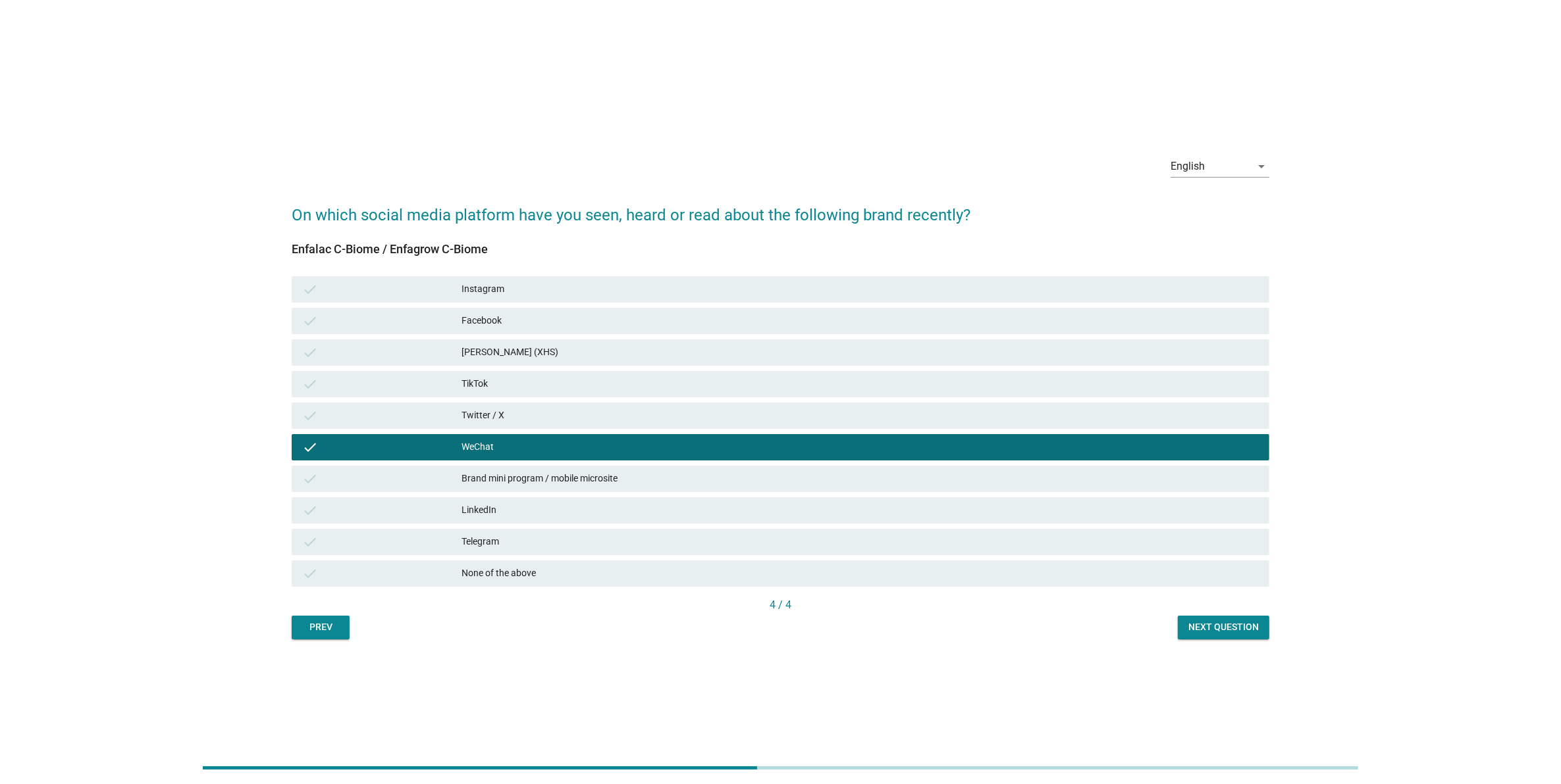
click at [1009, 393] on div "check TikTok" at bounding box center [780, 384] width 978 height 26
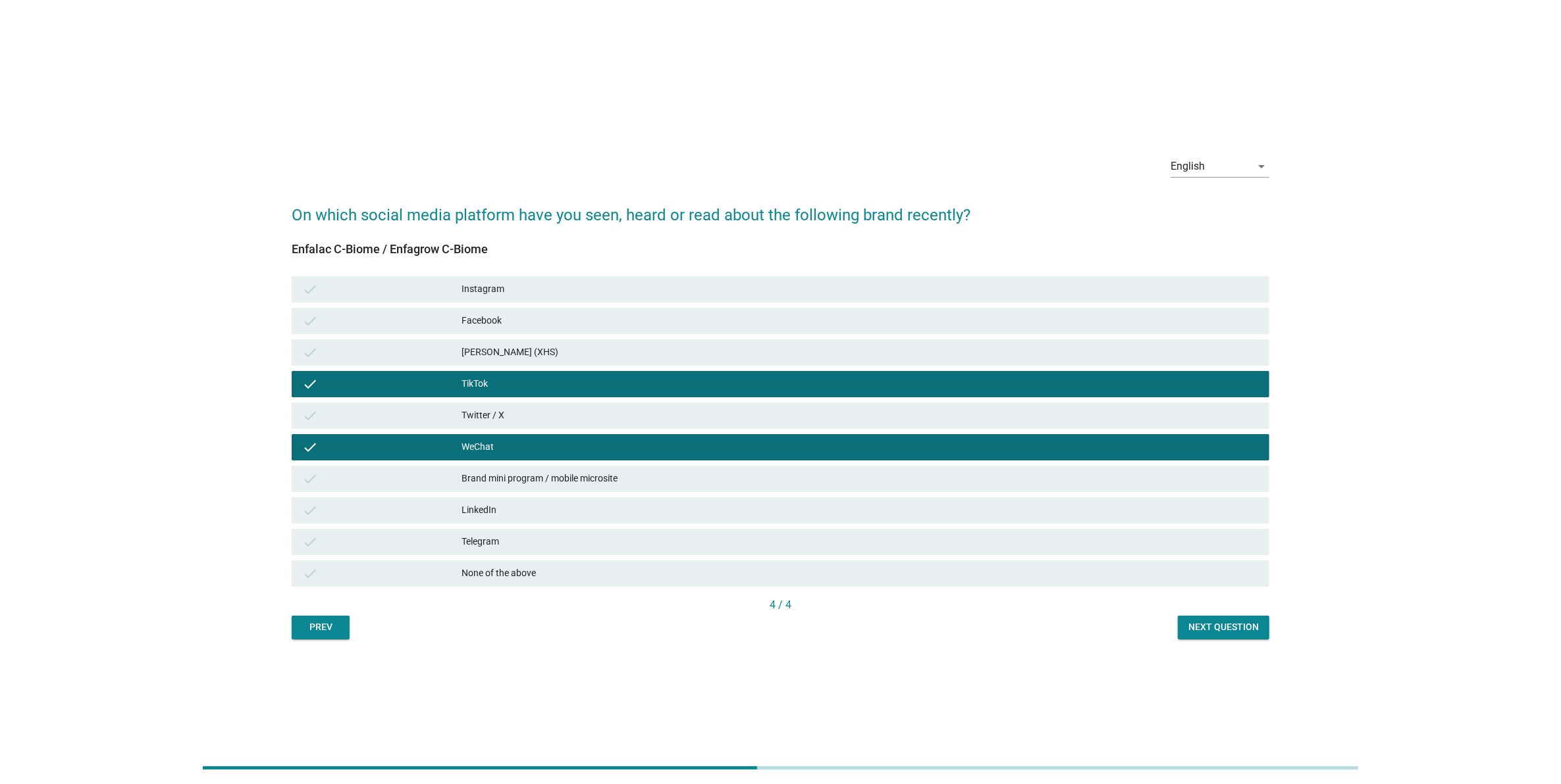
click at [1245, 589] on div "Enfalac C-Biome / Enfagrow C-Biome check Instagram check Facebook check [PERSON…" at bounding box center [780, 420] width 978 height 355
click at [1240, 617] on button "Next question" at bounding box center [1224, 627] width 92 height 24
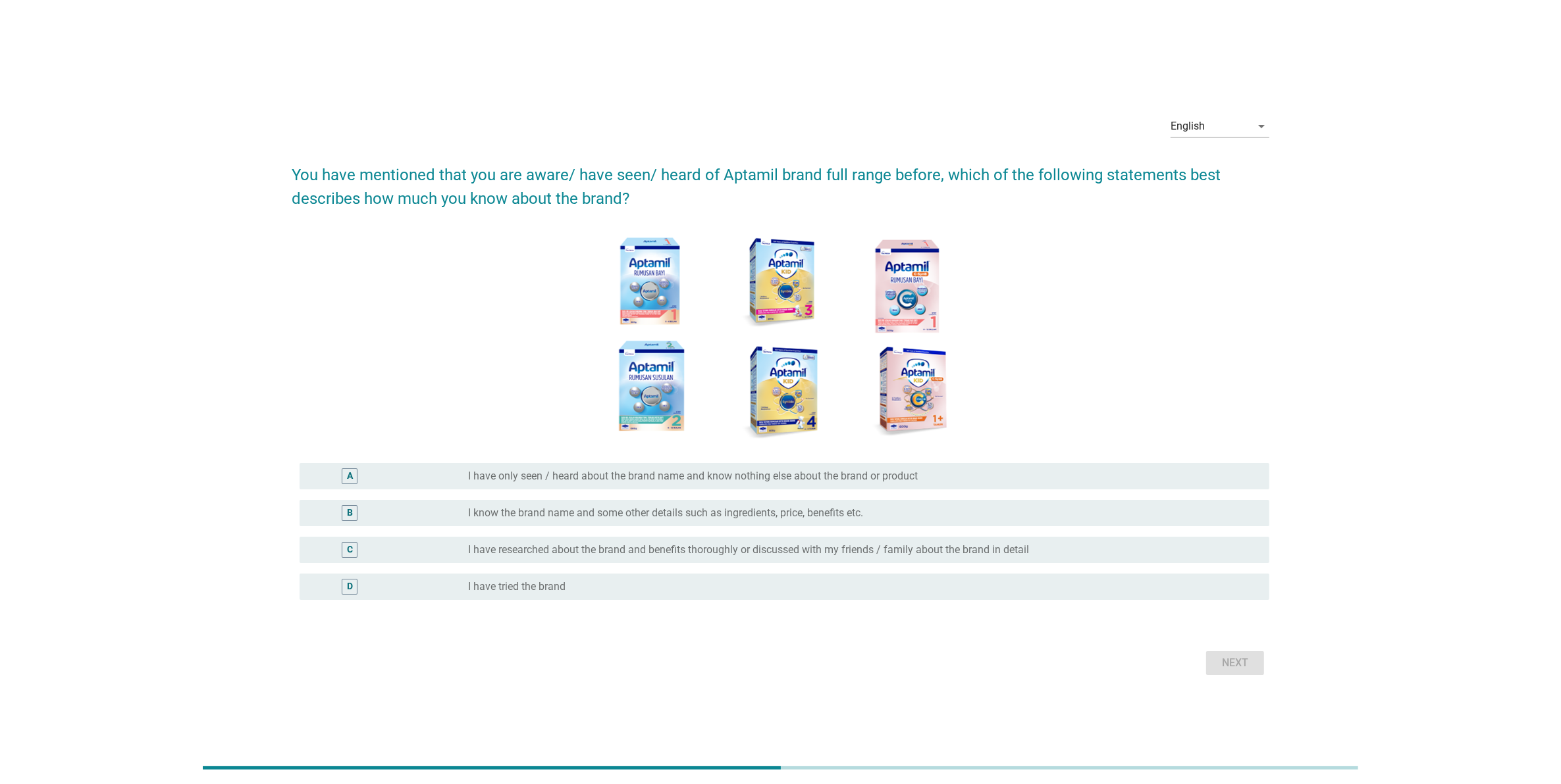
click at [916, 478] on label "I have only seen / heard about the brand name and know nothing else about the b…" at bounding box center [693, 476] width 449 height 13
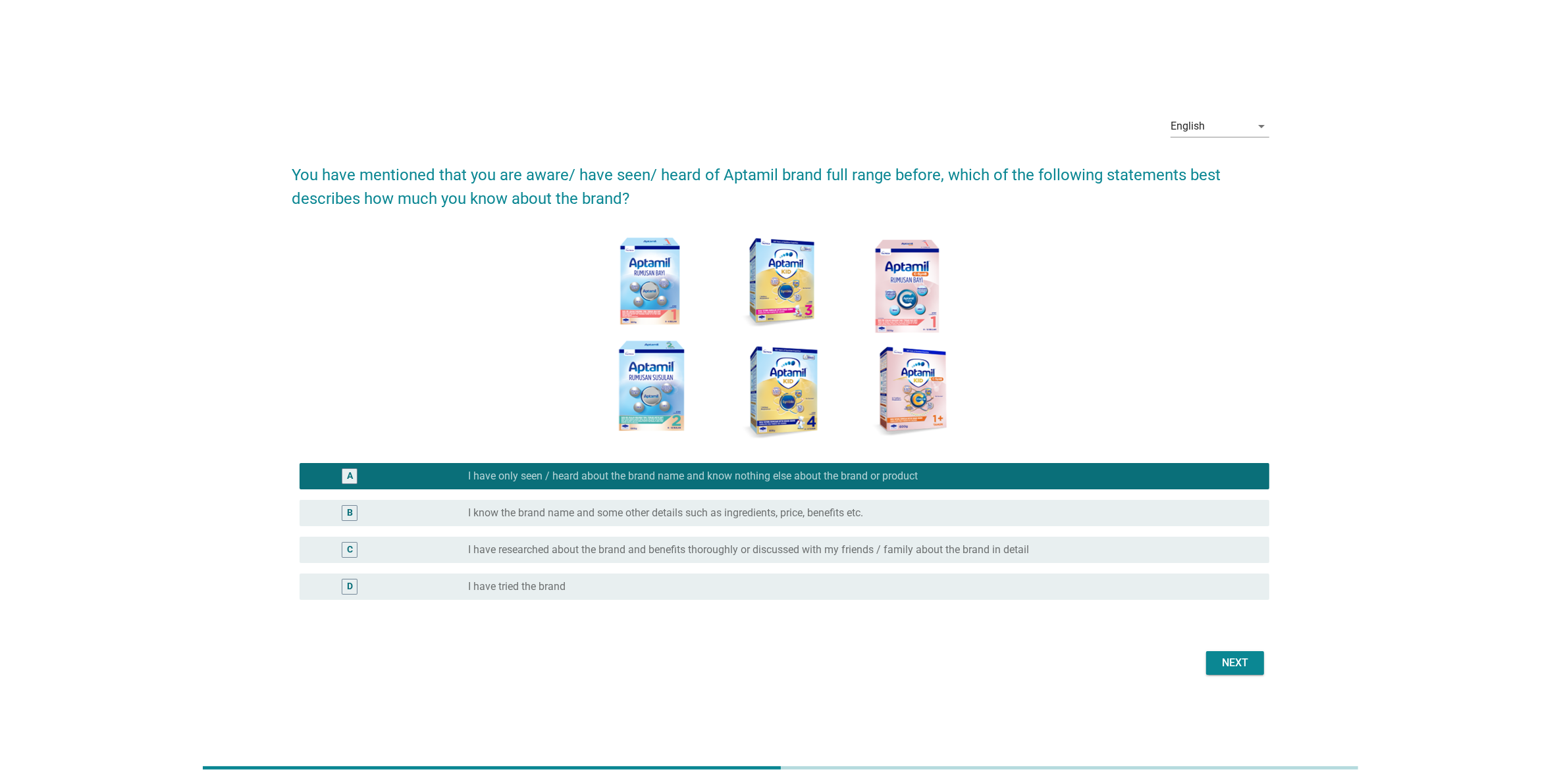
click at [1236, 658] on div "Next" at bounding box center [1235, 663] width 37 height 16
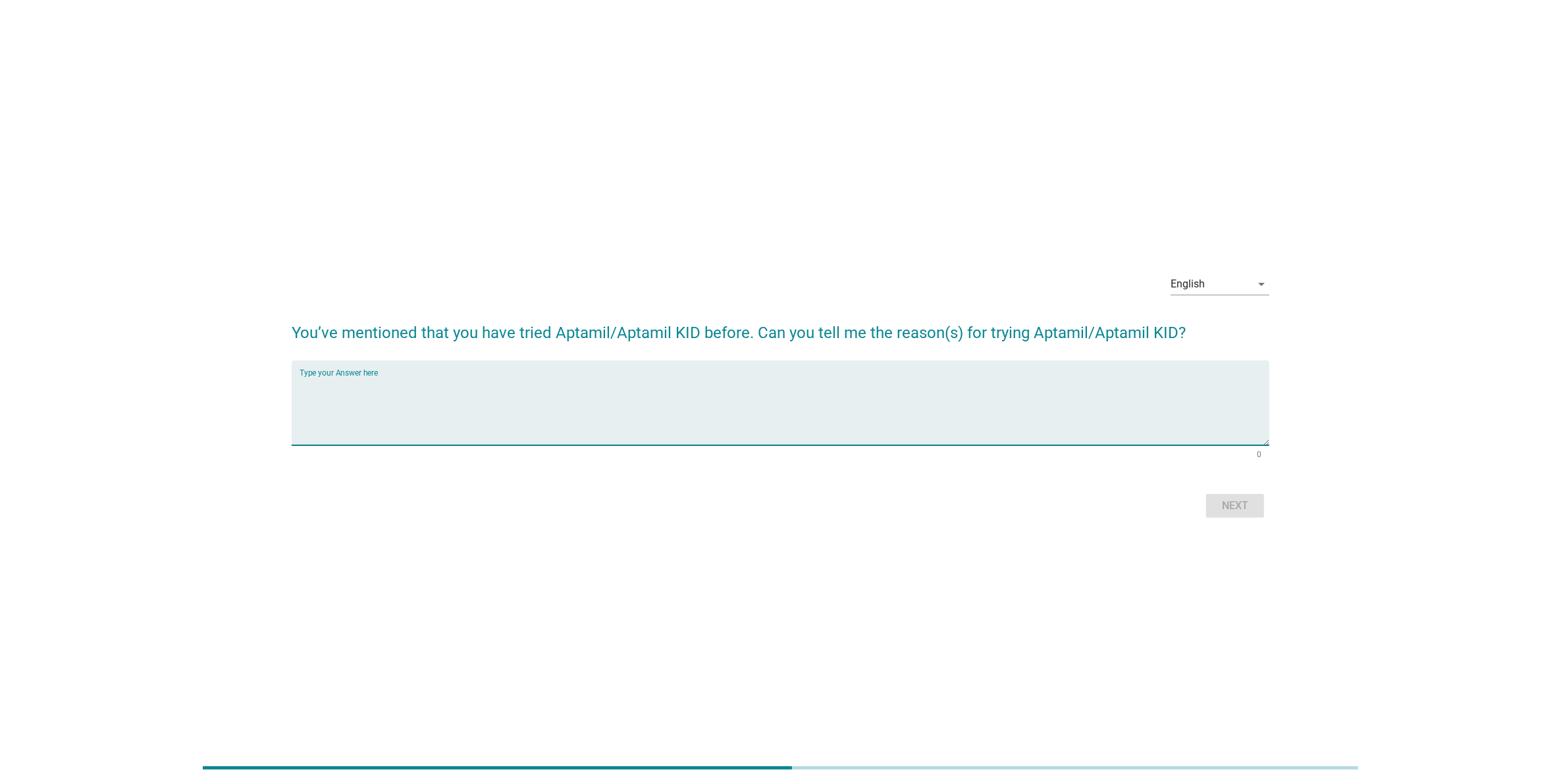
click at [992, 399] on textarea "Type your Answer here" at bounding box center [784, 411] width 970 height 69
type textarea "fdg"
click at [1236, 504] on div "Next" at bounding box center [1235, 506] width 37 height 16
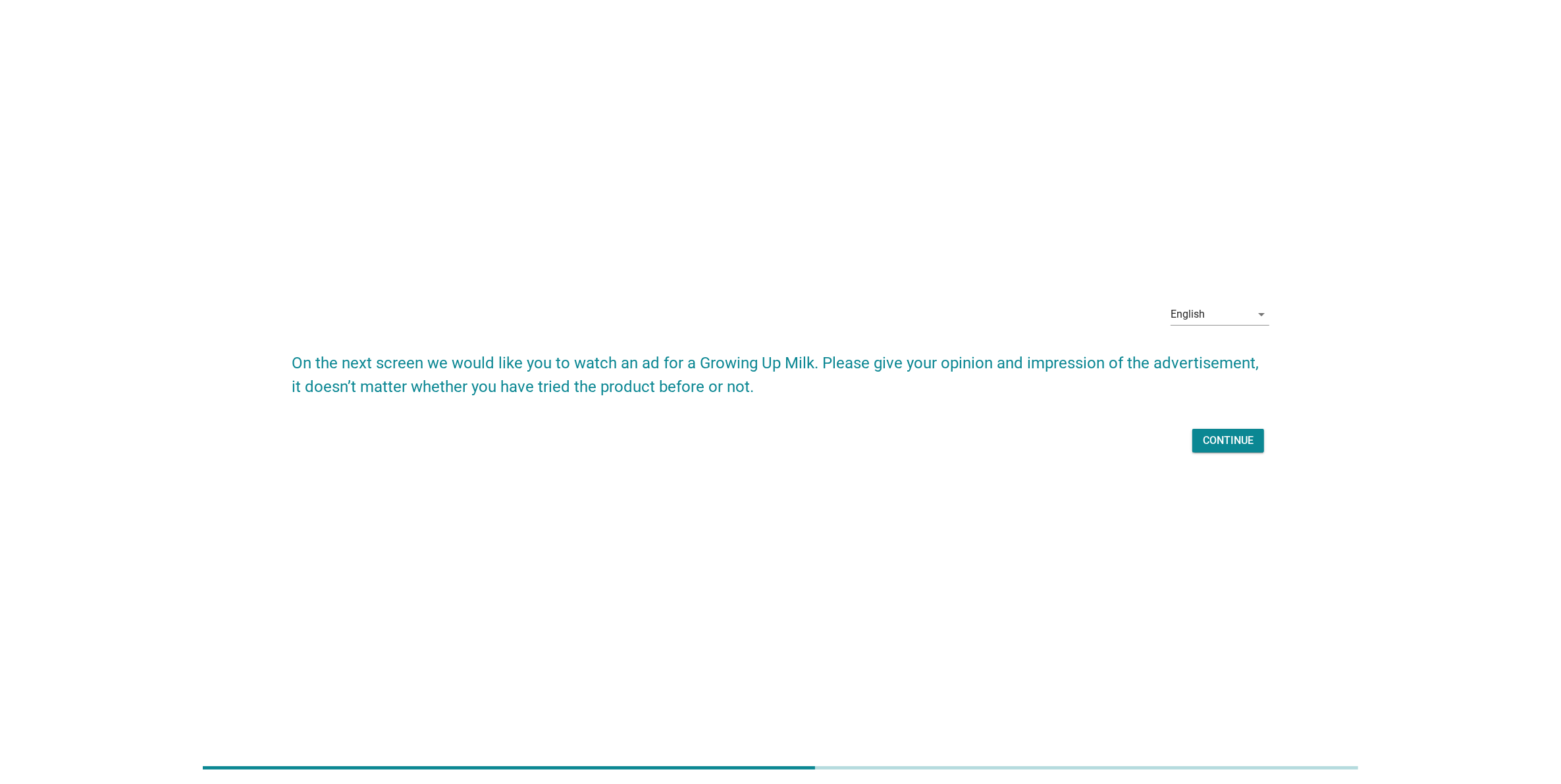
scroll to position [31, 0]
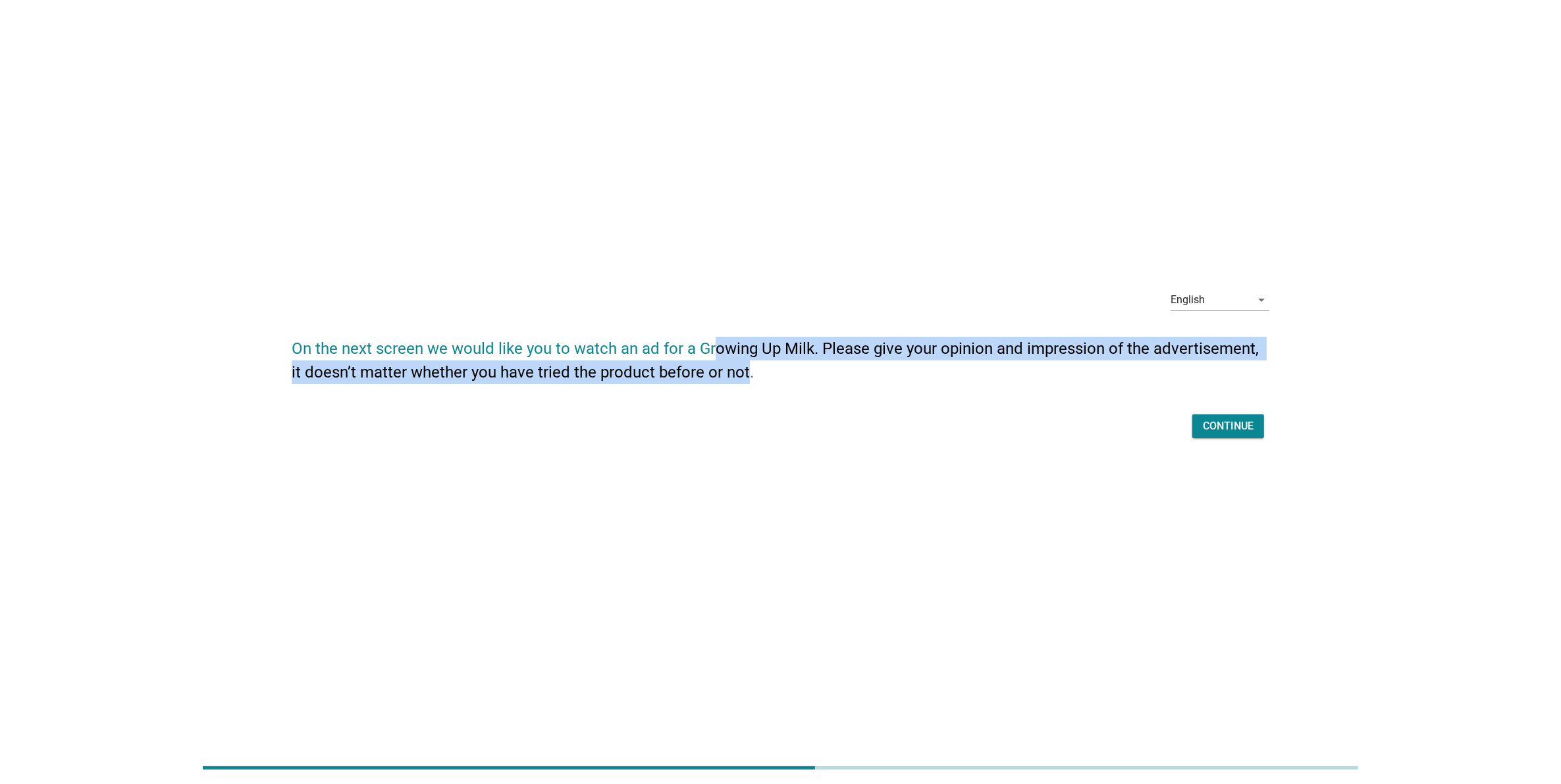
drag, startPoint x: 713, startPoint y: 344, endPoint x: 763, endPoint y: 383, distance: 63.4
click at [763, 383] on h2 "On the next screen we would like you to watch an ad for a Growing Up Milk. Plea…" at bounding box center [780, 353] width 978 height 60
drag, startPoint x: 763, startPoint y: 383, endPoint x: 870, endPoint y: 395, distance: 107.7
click at [764, 383] on h2 "On the next screen we would like you to watch an ad for a Growing Up Milk. Plea…" at bounding box center [780, 353] width 978 height 60
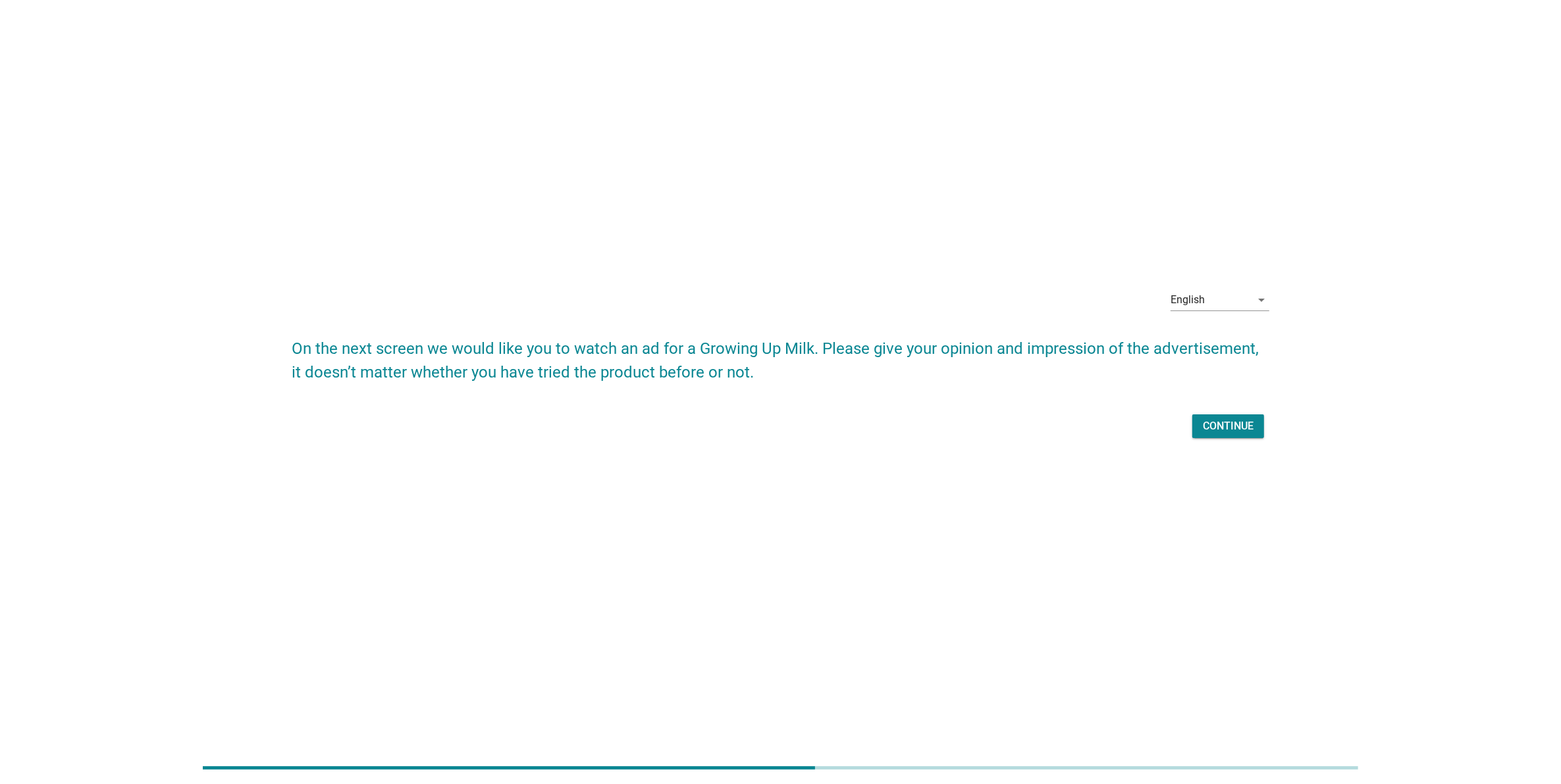
click at [1242, 435] on button "Continue" at bounding box center [1228, 426] width 72 height 24
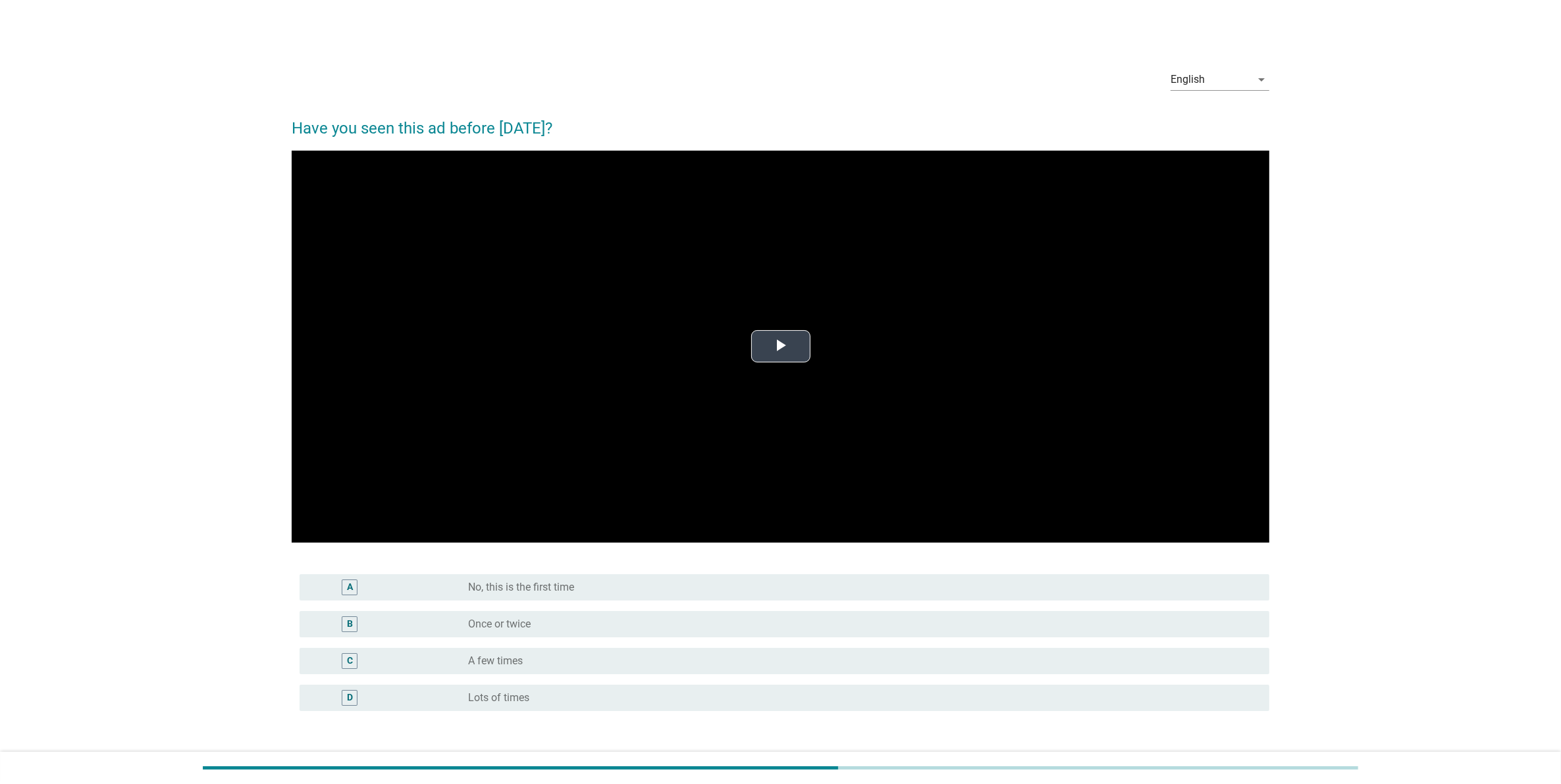
click at [781, 347] on span "Video Player" at bounding box center [781, 347] width 0 height 0
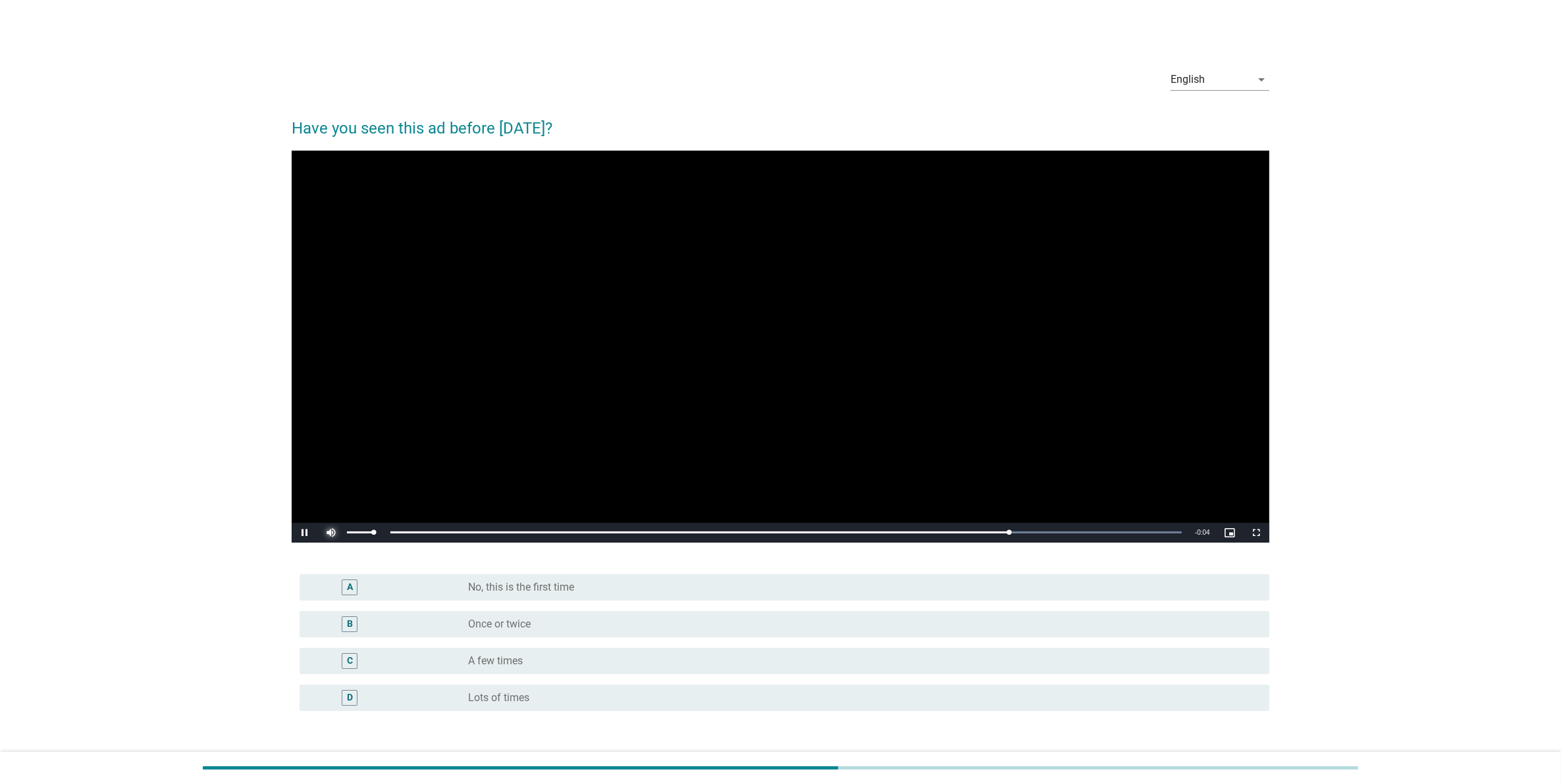
click at [317, 532] on div "Pause Mute Current Time 0:11 / Duration 0:15 Loaded : 100.00% 0:00 0:11 Stream …" at bounding box center [780, 533] width 978 height 20
click at [303, 533] on span "Video Player" at bounding box center [305, 533] width 26 height 0
click at [645, 528] on div "Loaded : 100.00% 0:05 0:05" at bounding box center [766, 533] width 844 height 20
drag, startPoint x: 303, startPoint y: 514, endPoint x: 301, endPoint y: 522, distance: 8.2
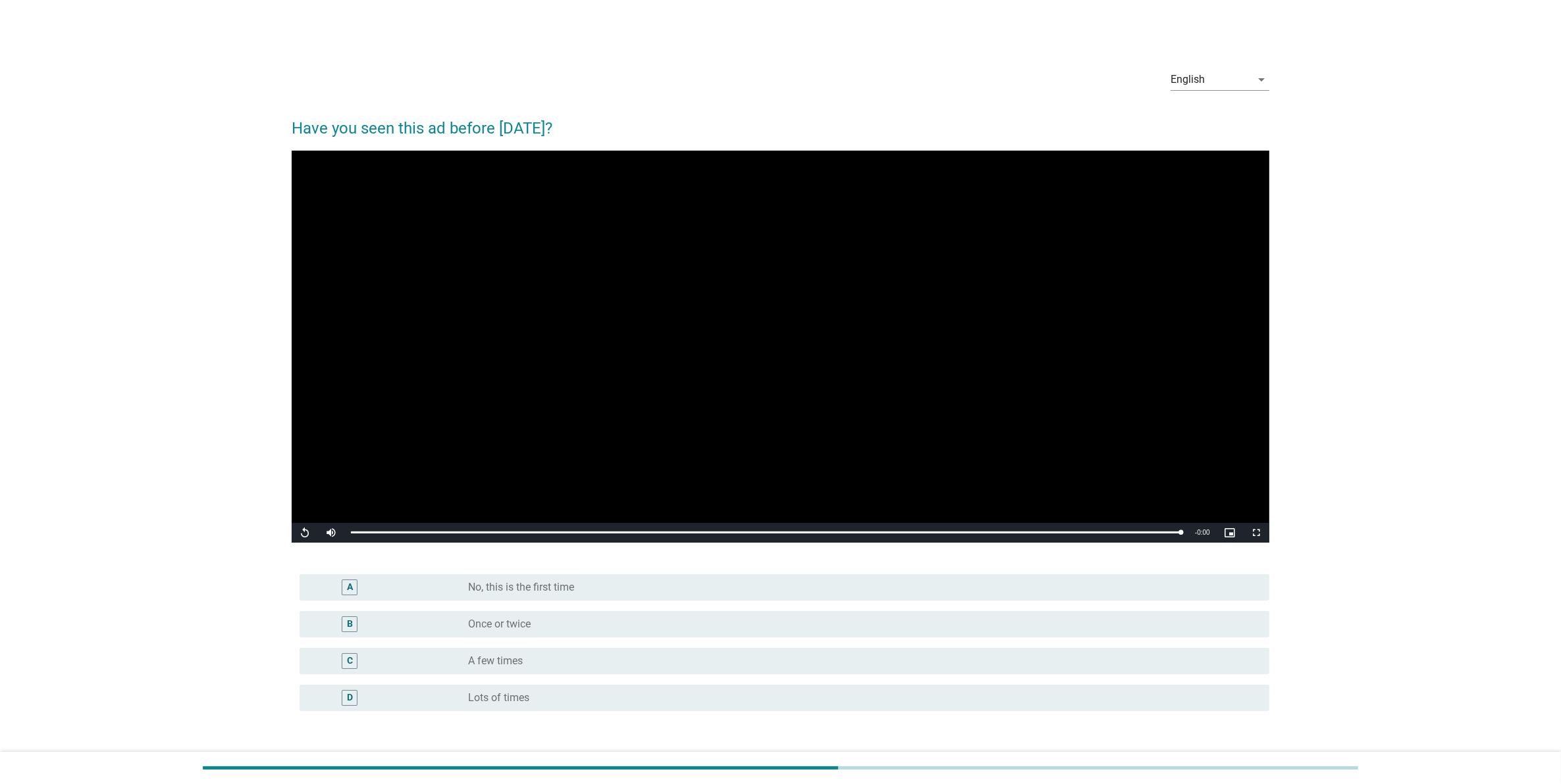
click at [301, 518] on video "Video Player" at bounding box center [780, 347] width 978 height 392
click at [300, 533] on span "Video Player" at bounding box center [305, 533] width 26 height 0
click at [303, 533] on span "Video Player" at bounding box center [305, 533] width 26 height 0
click at [1213, 79] on div "English" at bounding box center [1211, 79] width 80 height 21
drag, startPoint x: 310, startPoint y: 539, endPoint x: 318, endPoint y: 541, distance: 8.2
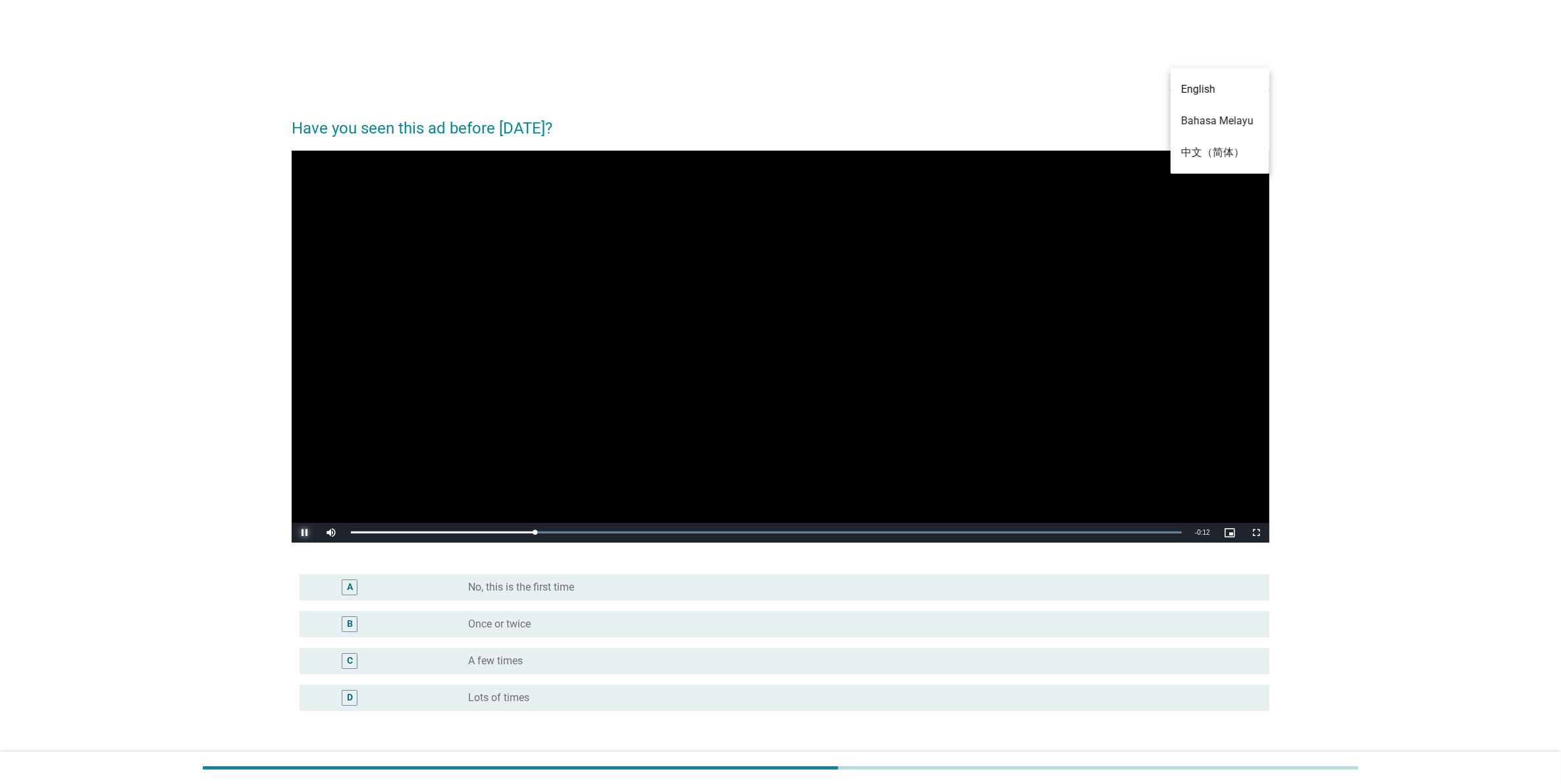
click at [310, 533] on span "Video Player" at bounding box center [305, 533] width 26 height 0
click at [588, 581] on div "radio_button_unchecked No, this is the first time" at bounding box center [858, 588] width 780 height 13
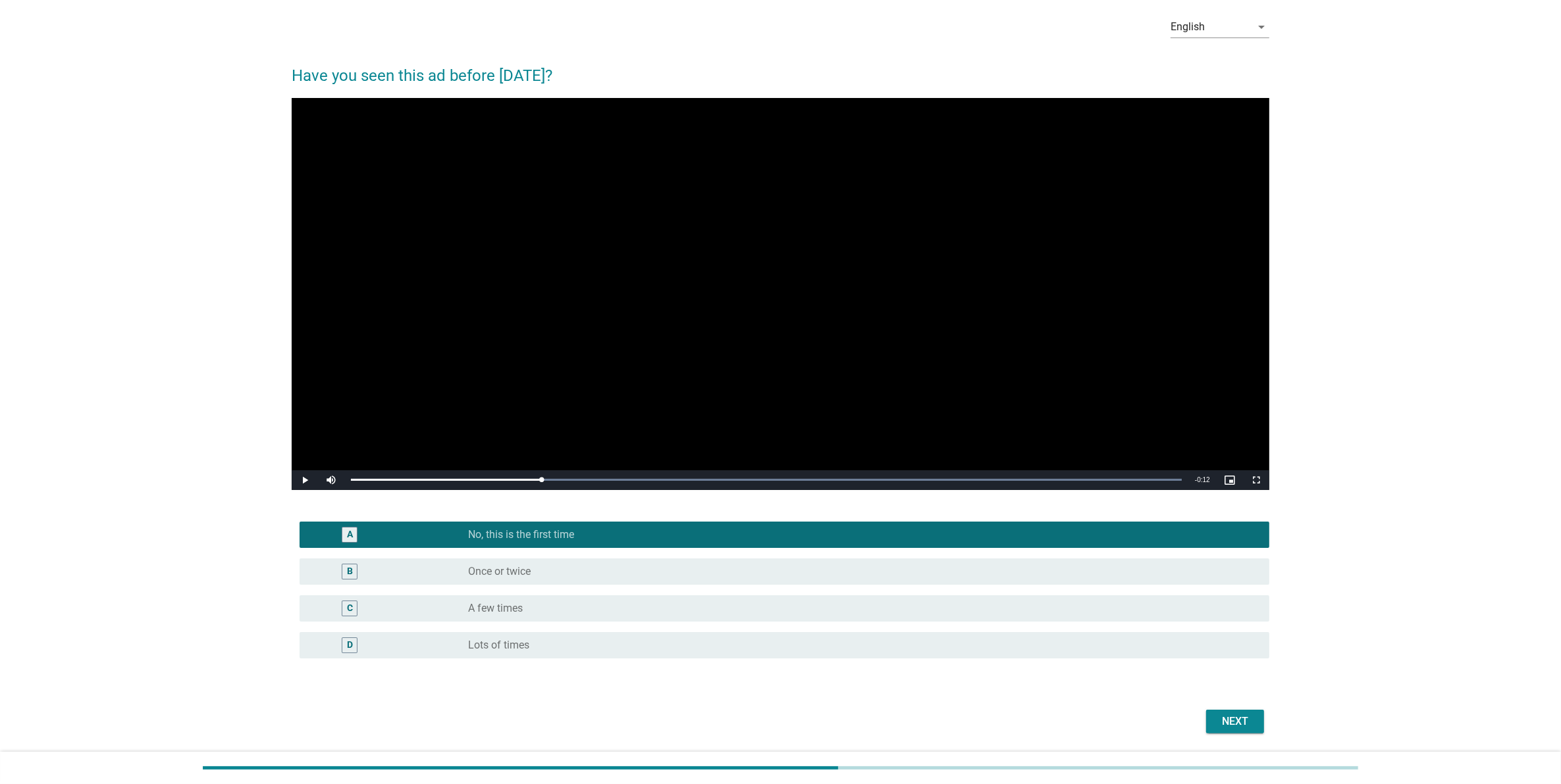
scroll to position [95, 0]
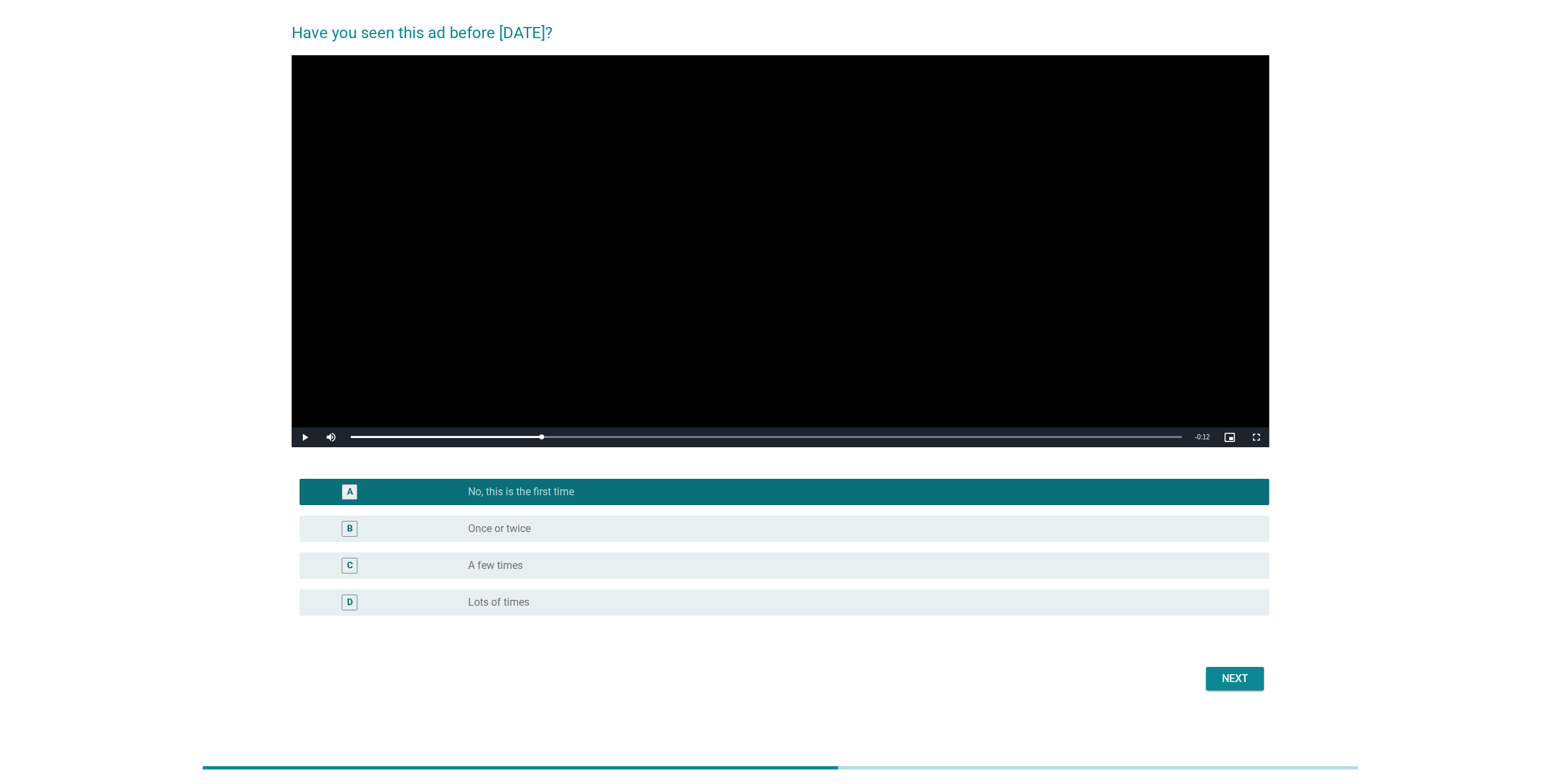
click at [1228, 679] on div "Next" at bounding box center [1235, 679] width 37 height 16
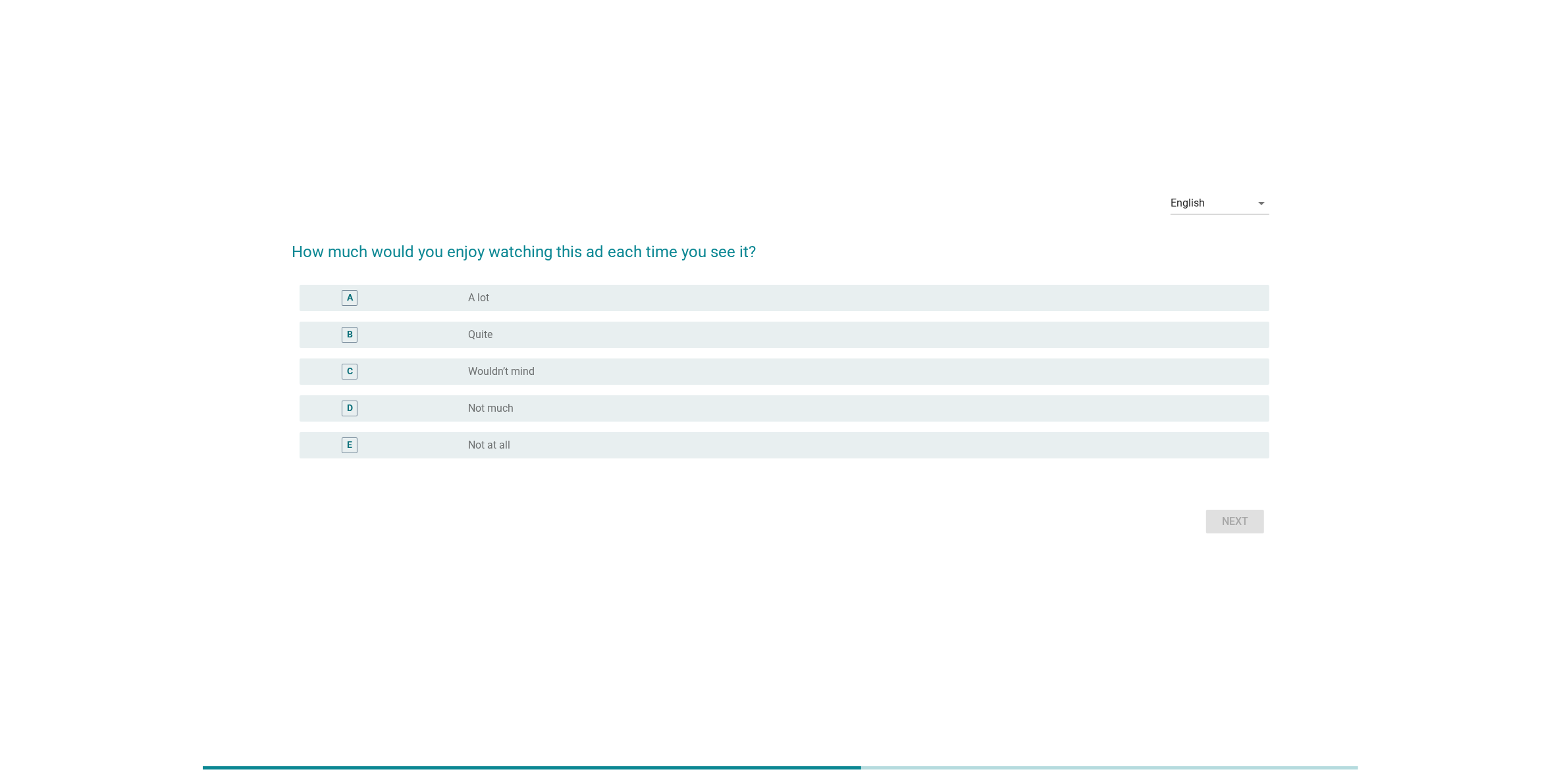
scroll to position [0, 0]
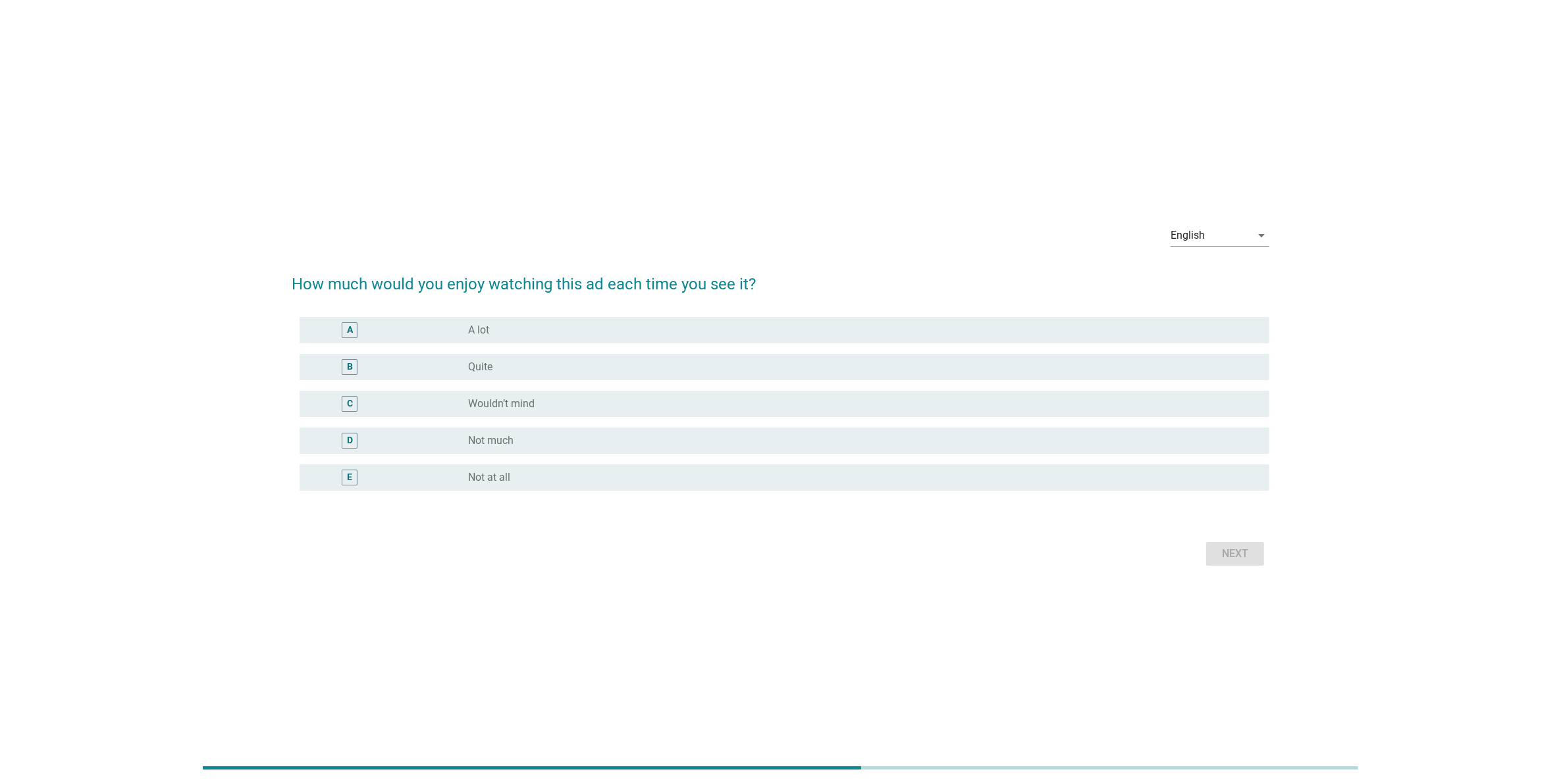
drag, startPoint x: 707, startPoint y: 574, endPoint x: 198, endPoint y: 407, distance: 535.7
click at [198, 407] on div "English arrow_drop_down How much would you enjoy watching this ad each time you…" at bounding box center [780, 392] width 1498 height 376
click at [543, 339] on div "A radio_button_unchecked A lot" at bounding box center [784, 330] width 970 height 26
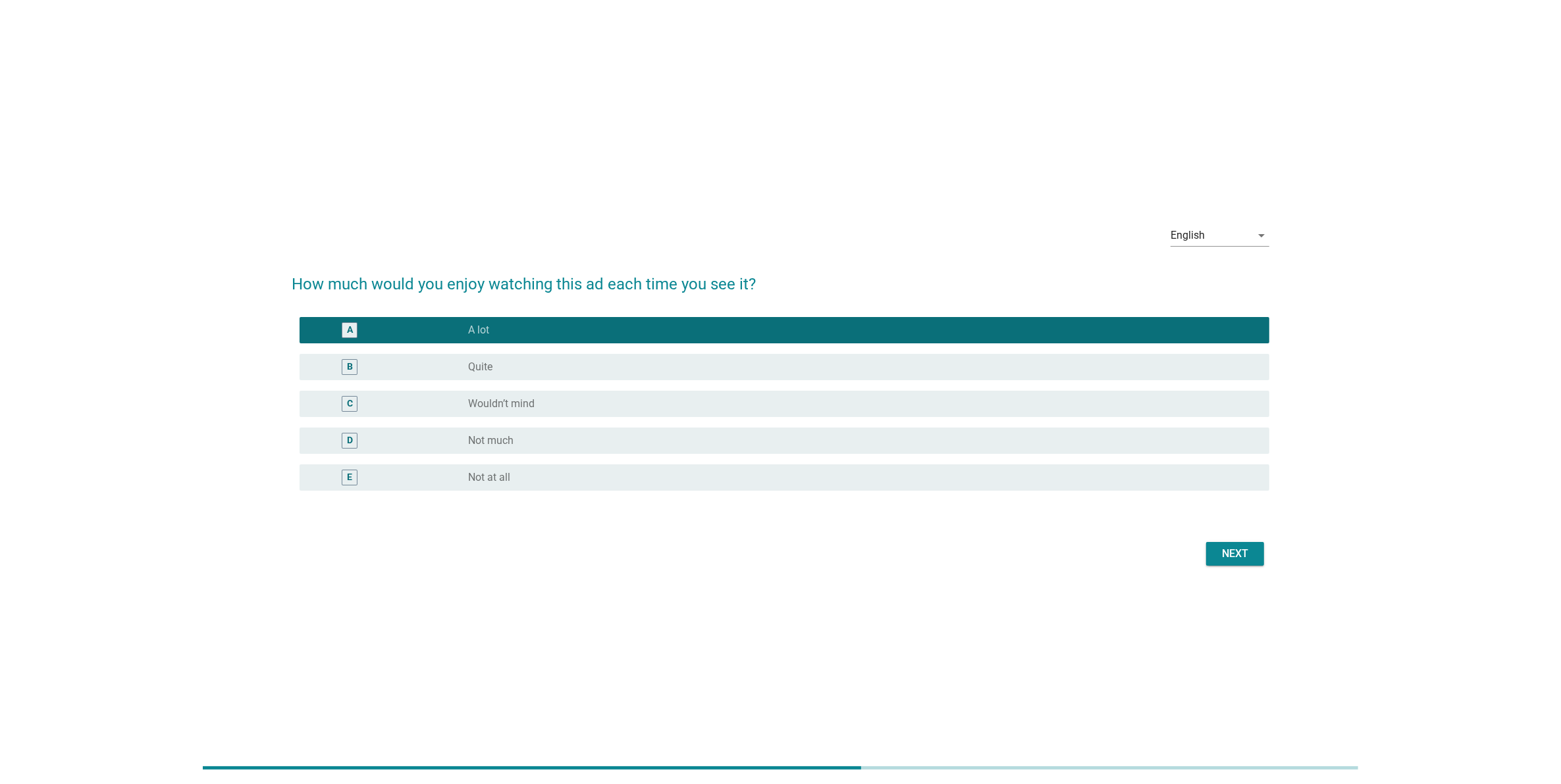
click at [1237, 553] on div "Next" at bounding box center [1235, 554] width 37 height 16
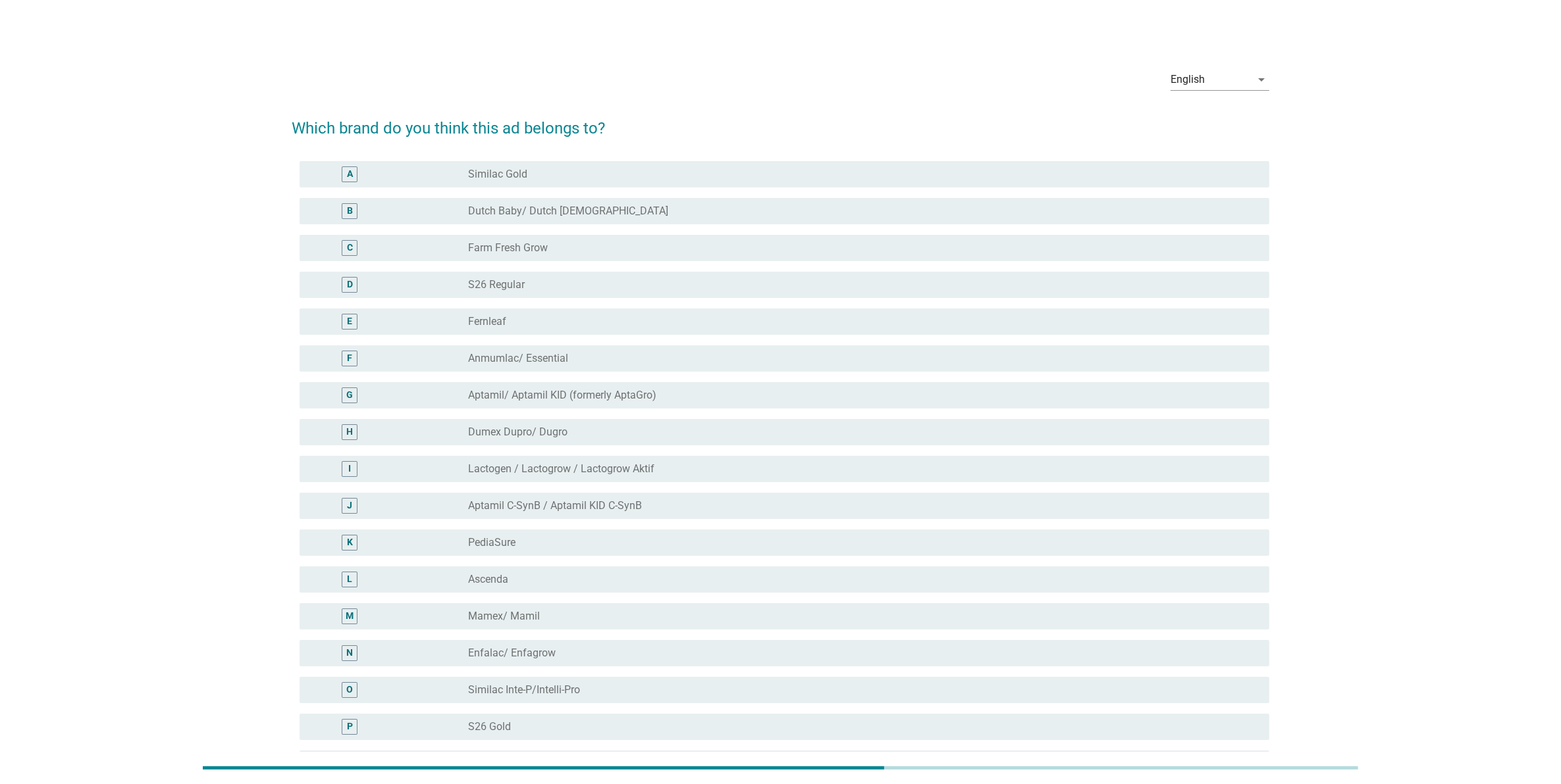
click at [1025, 451] on div "I radio_button_unchecked Lactogen / Lactogrow / Lactogrow Aktif" at bounding box center [780, 469] width 978 height 37
click at [953, 365] on div "radio_button_unchecked Anmumlac/ Essential" at bounding box center [863, 359] width 790 height 16
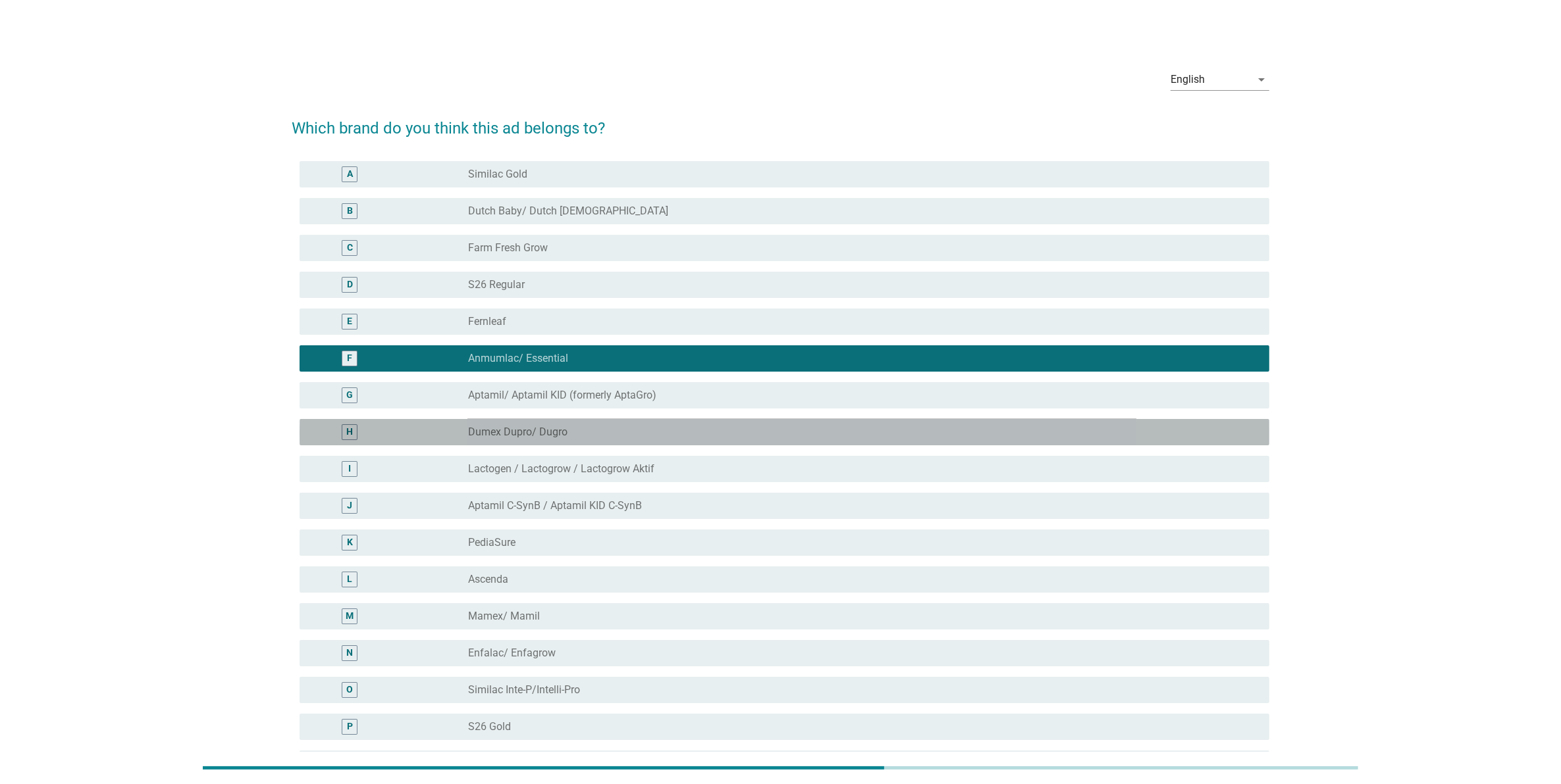
click at [883, 437] on div "radio_button_unchecked Dumex Dupro/ Dugro" at bounding box center [858, 432] width 780 height 13
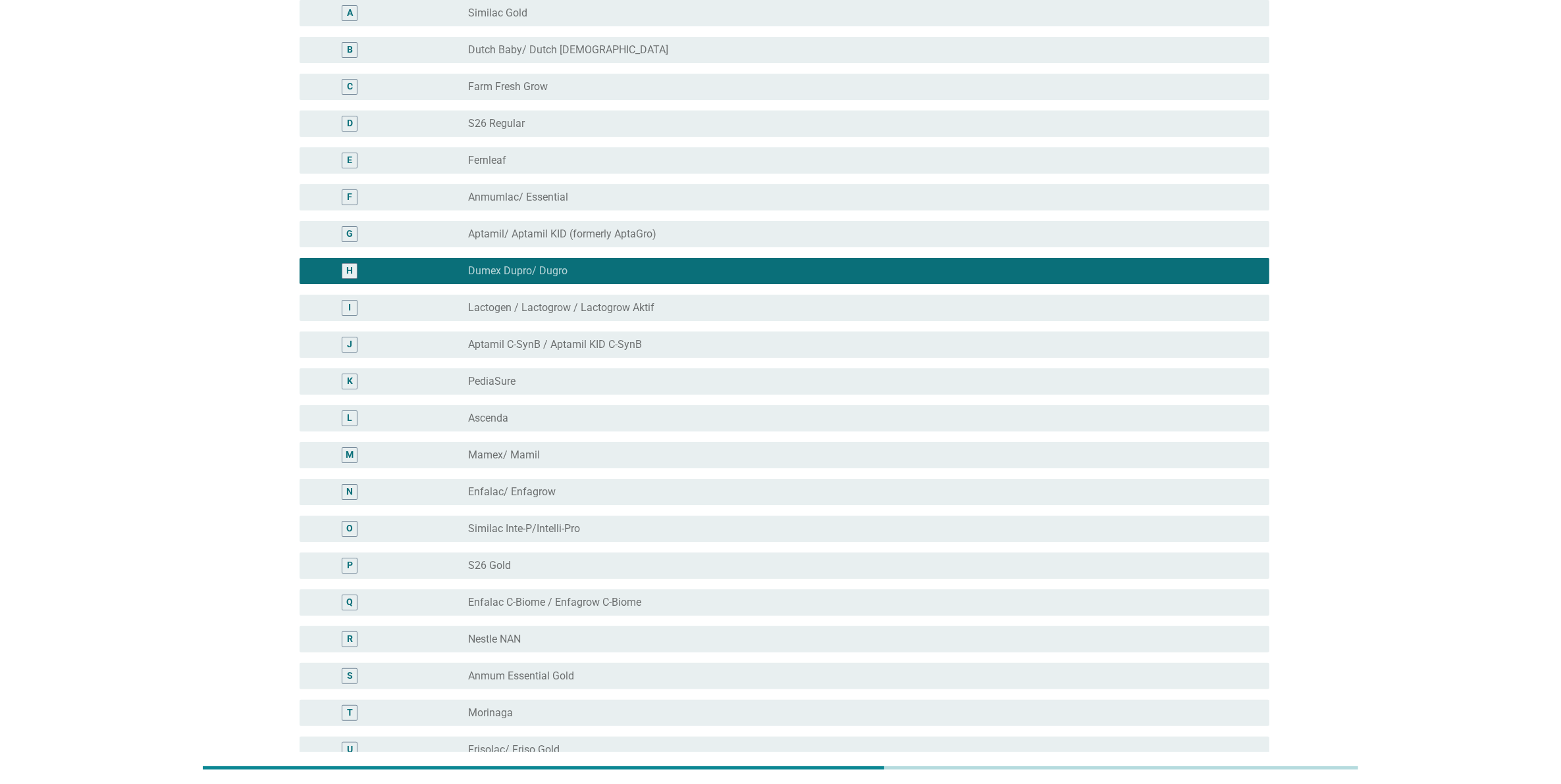
scroll to position [344, 0]
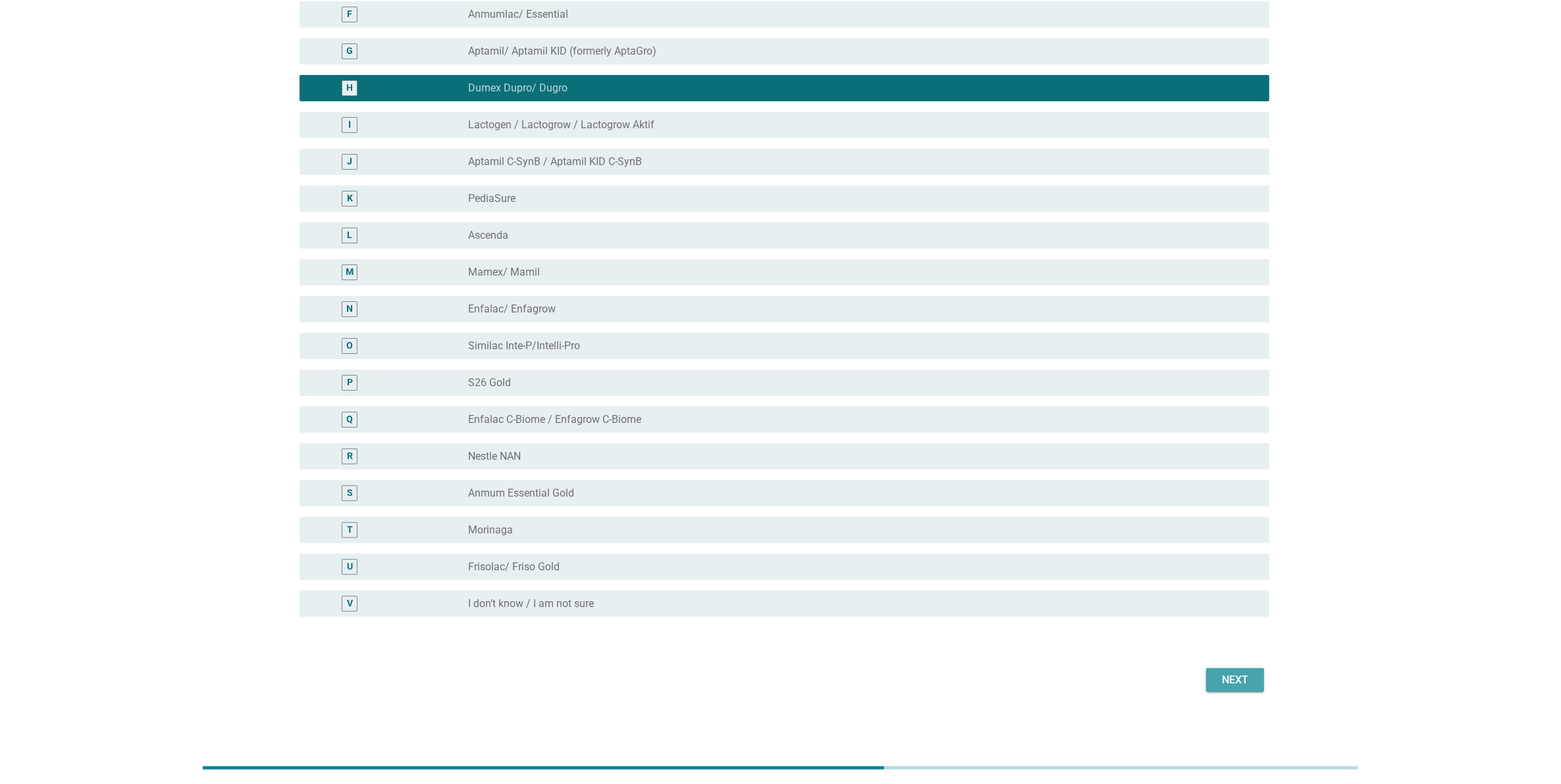
click at [1232, 679] on div "Next" at bounding box center [1235, 680] width 37 height 16
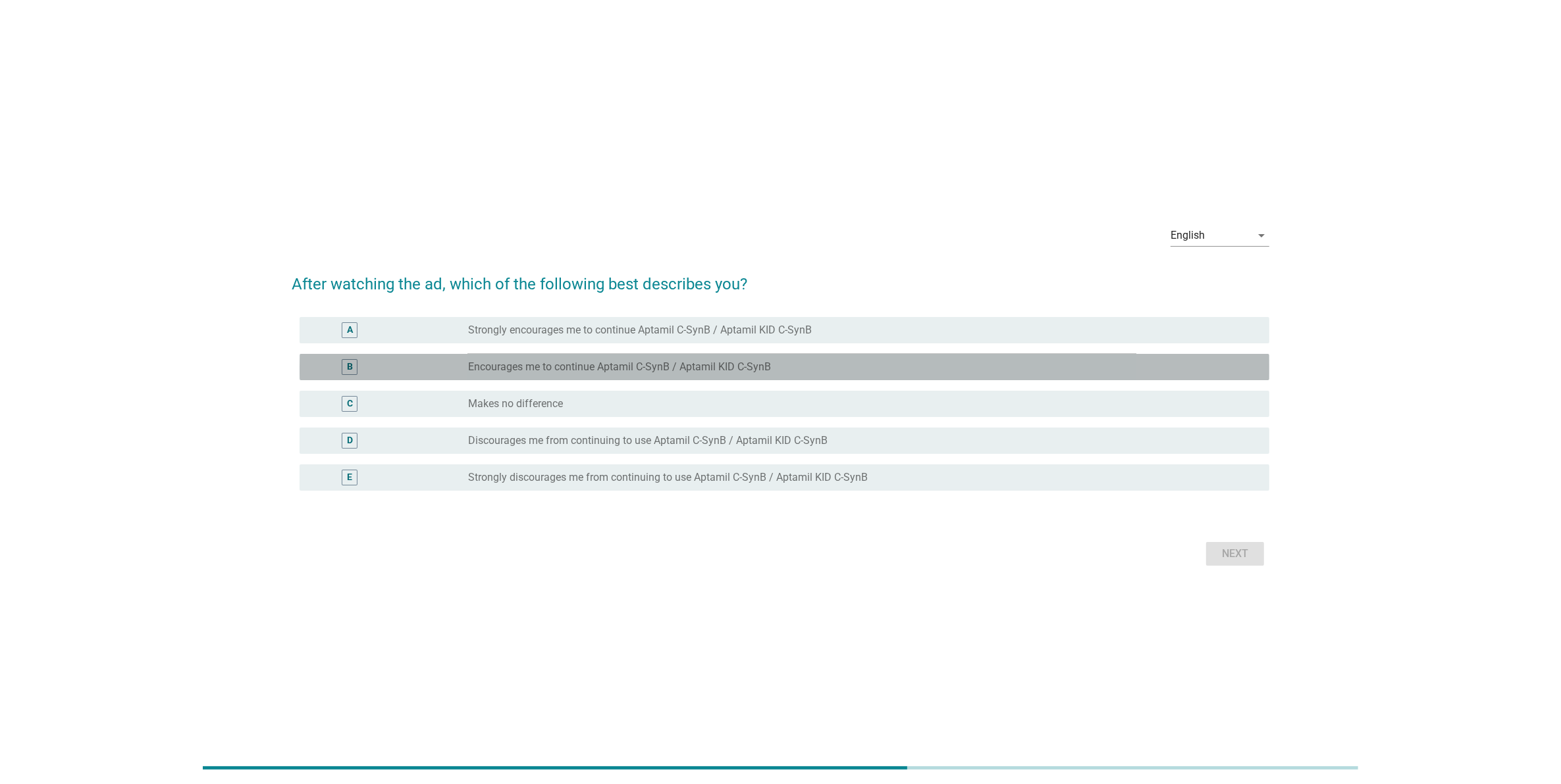
click at [621, 372] on label "Encourages me to continue Aptamil C-SynB / Aptamil KID C-SynB" at bounding box center [619, 367] width 303 height 13
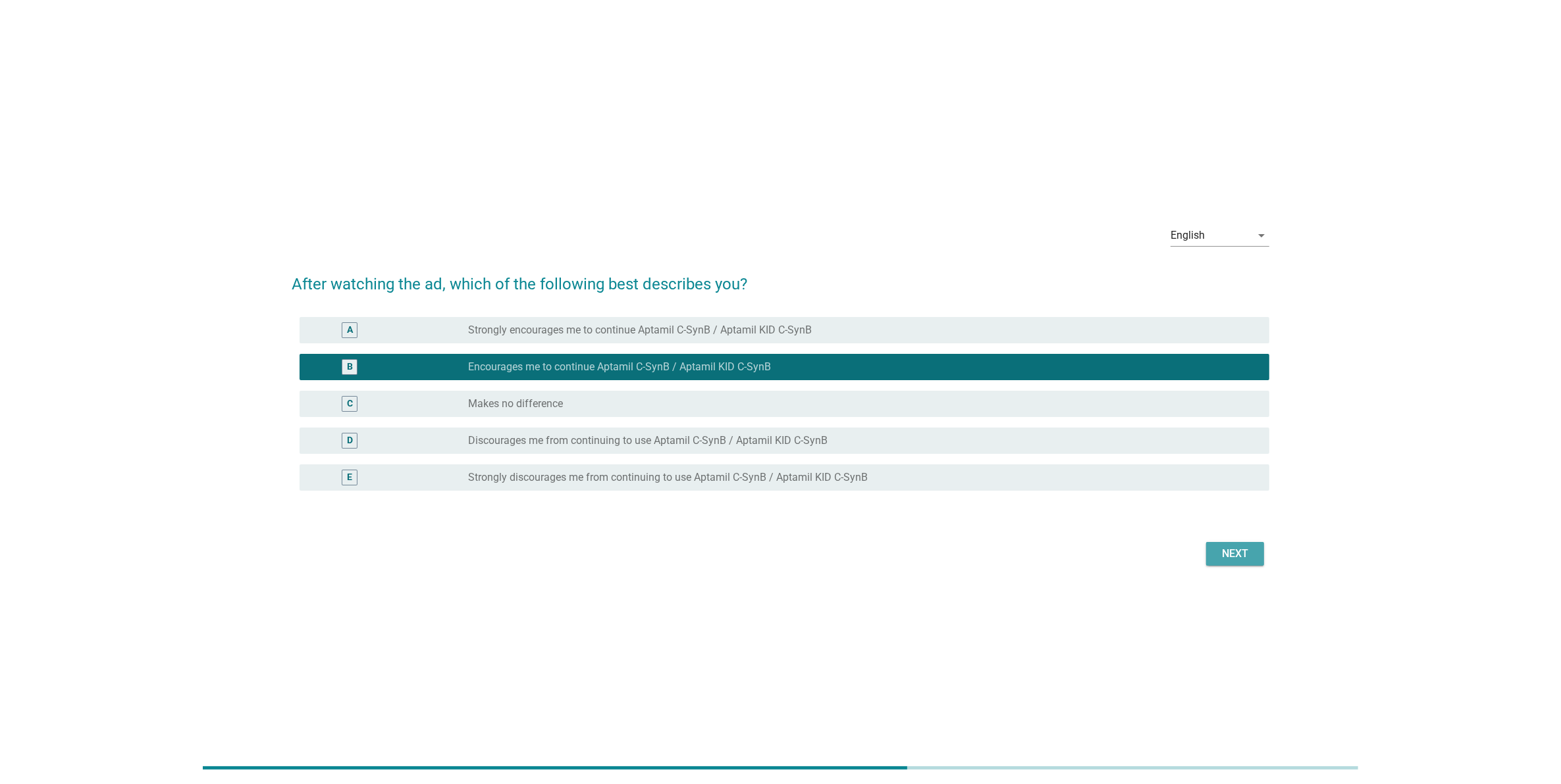
click at [1229, 550] on div "Next" at bounding box center [1235, 554] width 37 height 16
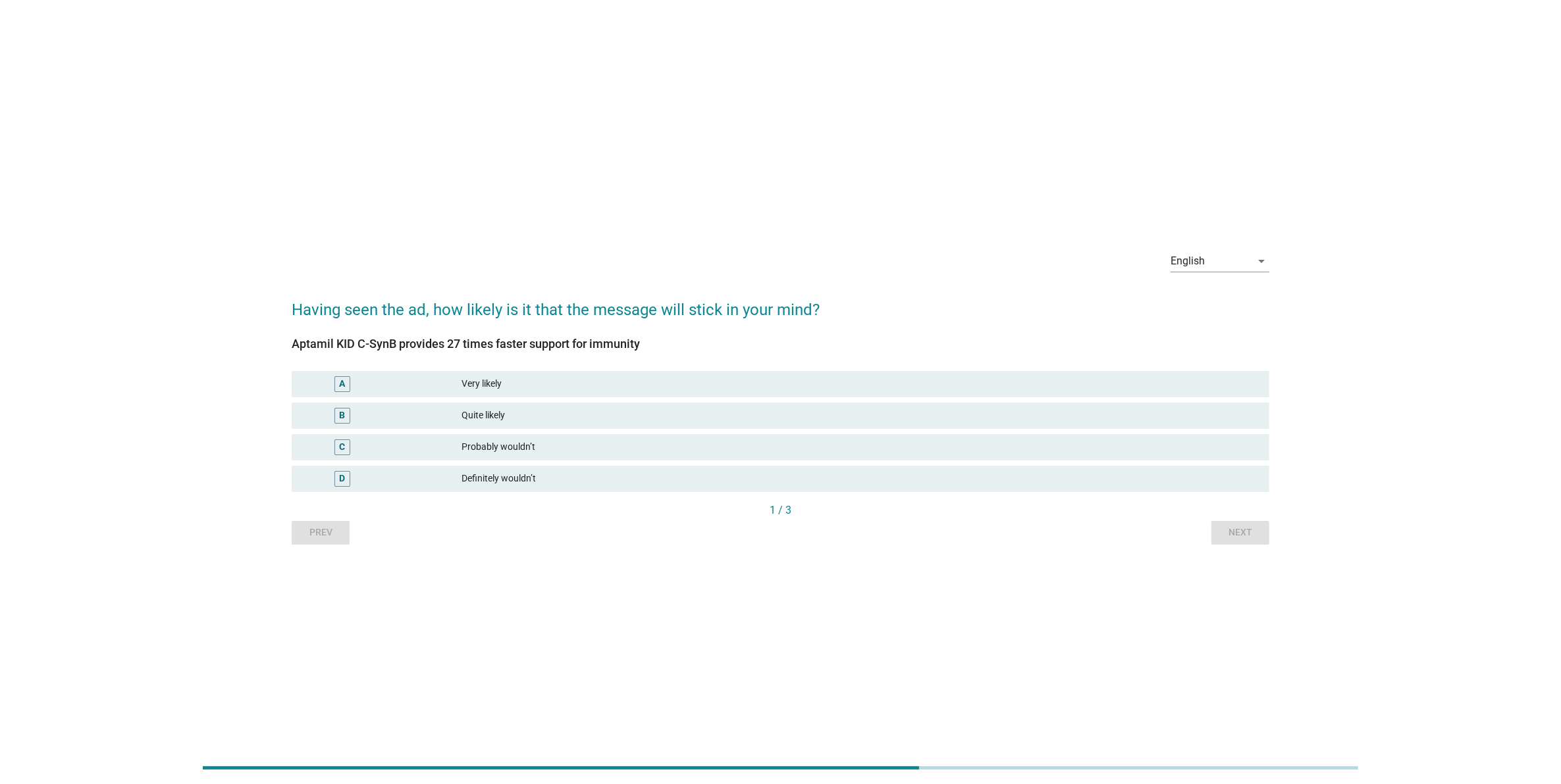
click at [697, 390] on div "Very likely" at bounding box center [860, 384] width 797 height 16
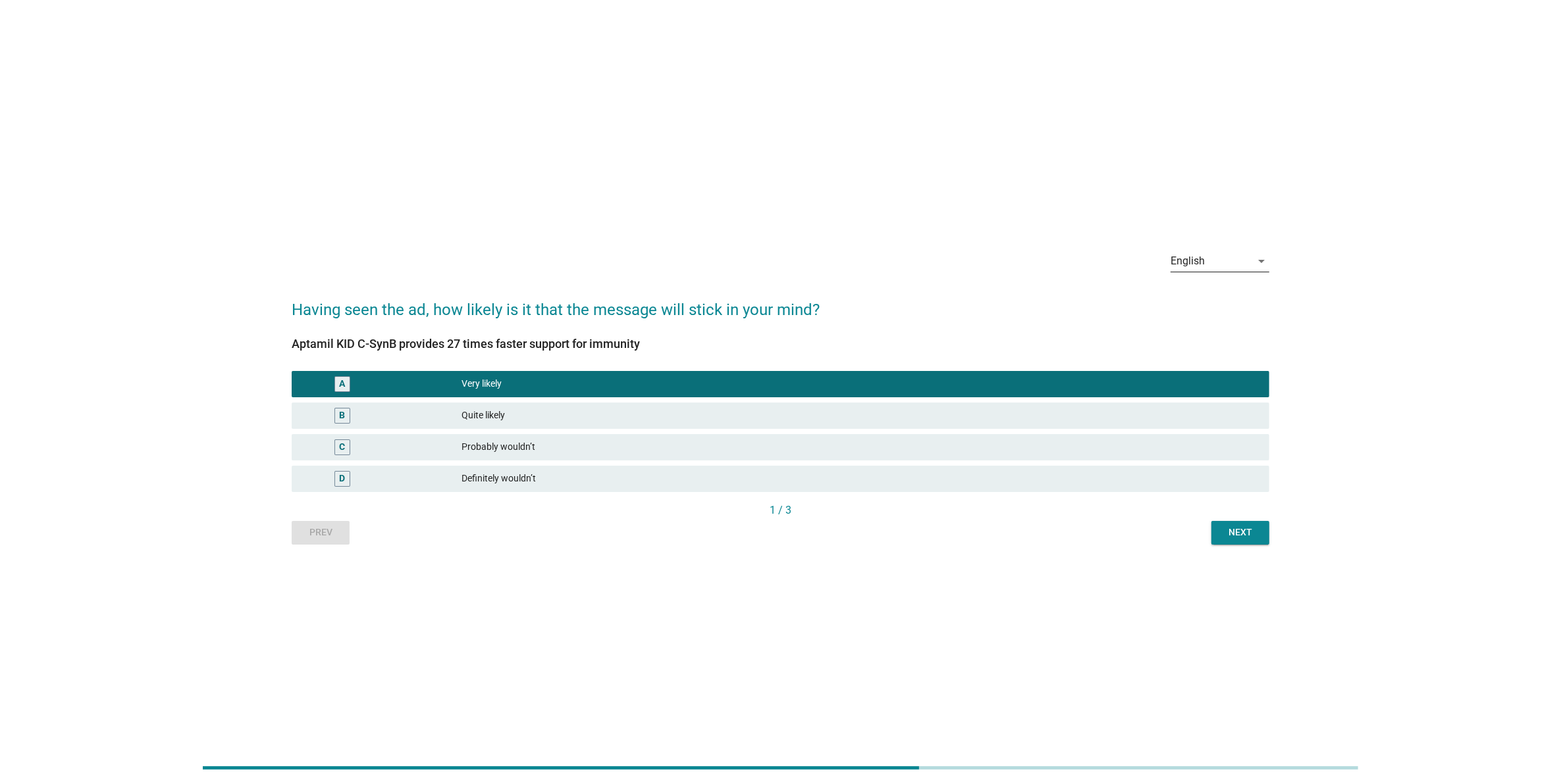
click at [1208, 267] on div "English" at bounding box center [1211, 261] width 80 height 21
click at [1205, 298] on div "Bahasa Melayu" at bounding box center [1219, 304] width 78 height 16
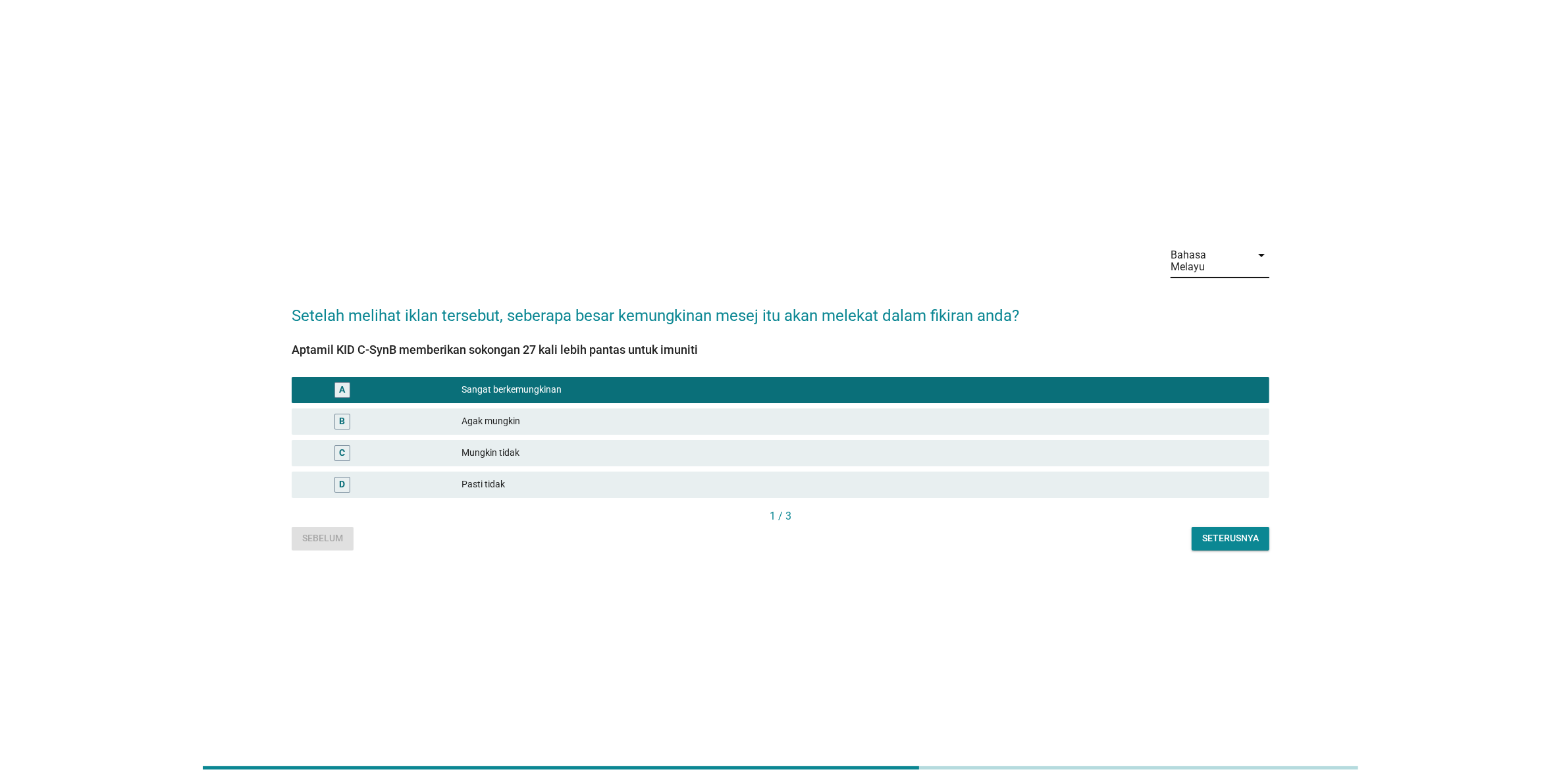
click at [1198, 260] on div "Bahasa Melayu" at bounding box center [1207, 261] width 73 height 24
click at [1189, 339] on div "中文（简体）" at bounding box center [1219, 335] width 78 height 16
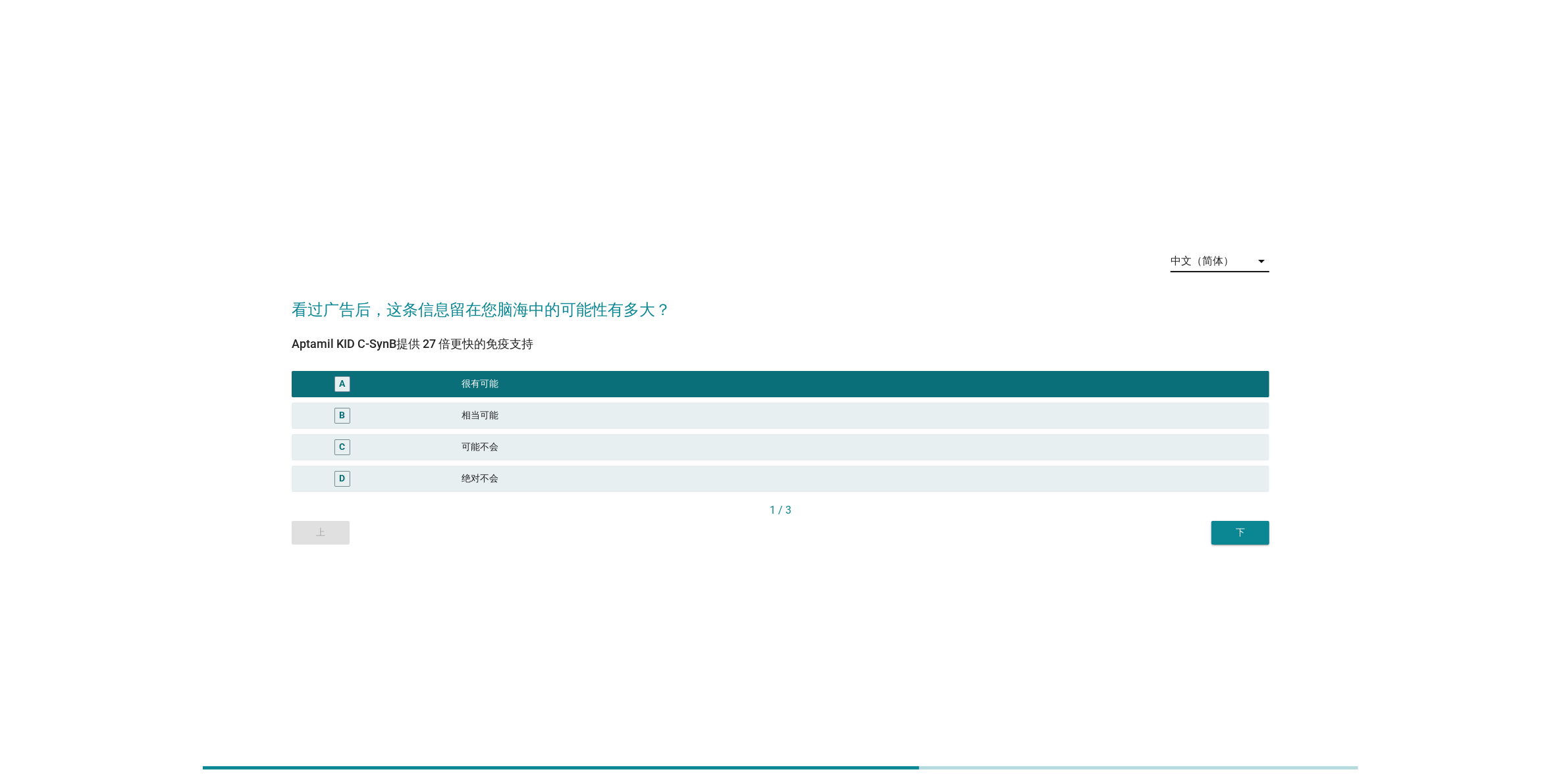
click at [1199, 267] on div "中文（简体）" at bounding box center [1202, 261] width 63 height 12
click at [1198, 278] on div "English" at bounding box center [1219, 272] width 78 height 16
click at [1231, 535] on div "Next" at bounding box center [1240, 532] width 37 height 14
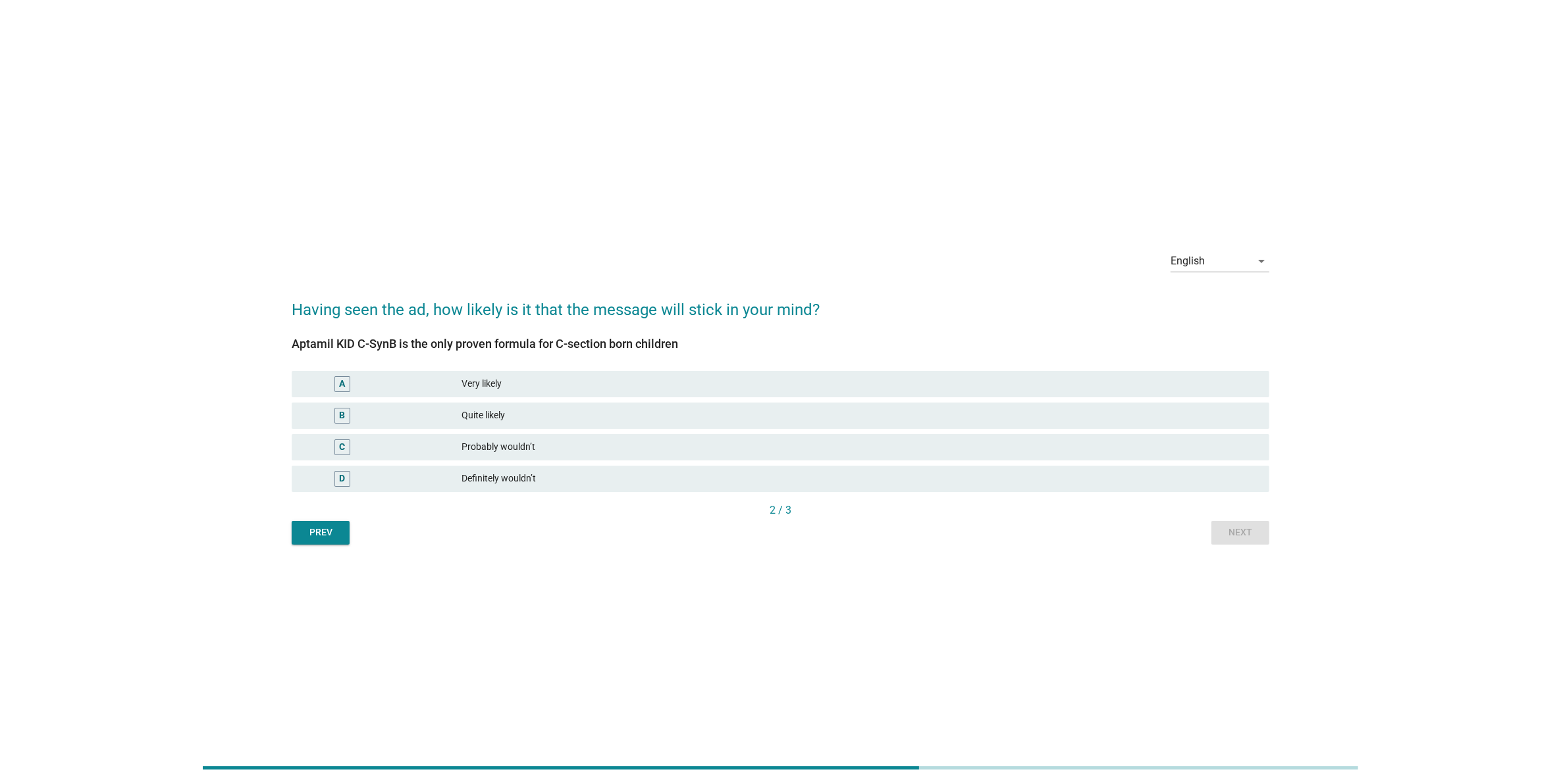
click at [1028, 403] on div "B Quite likely" at bounding box center [780, 416] width 978 height 26
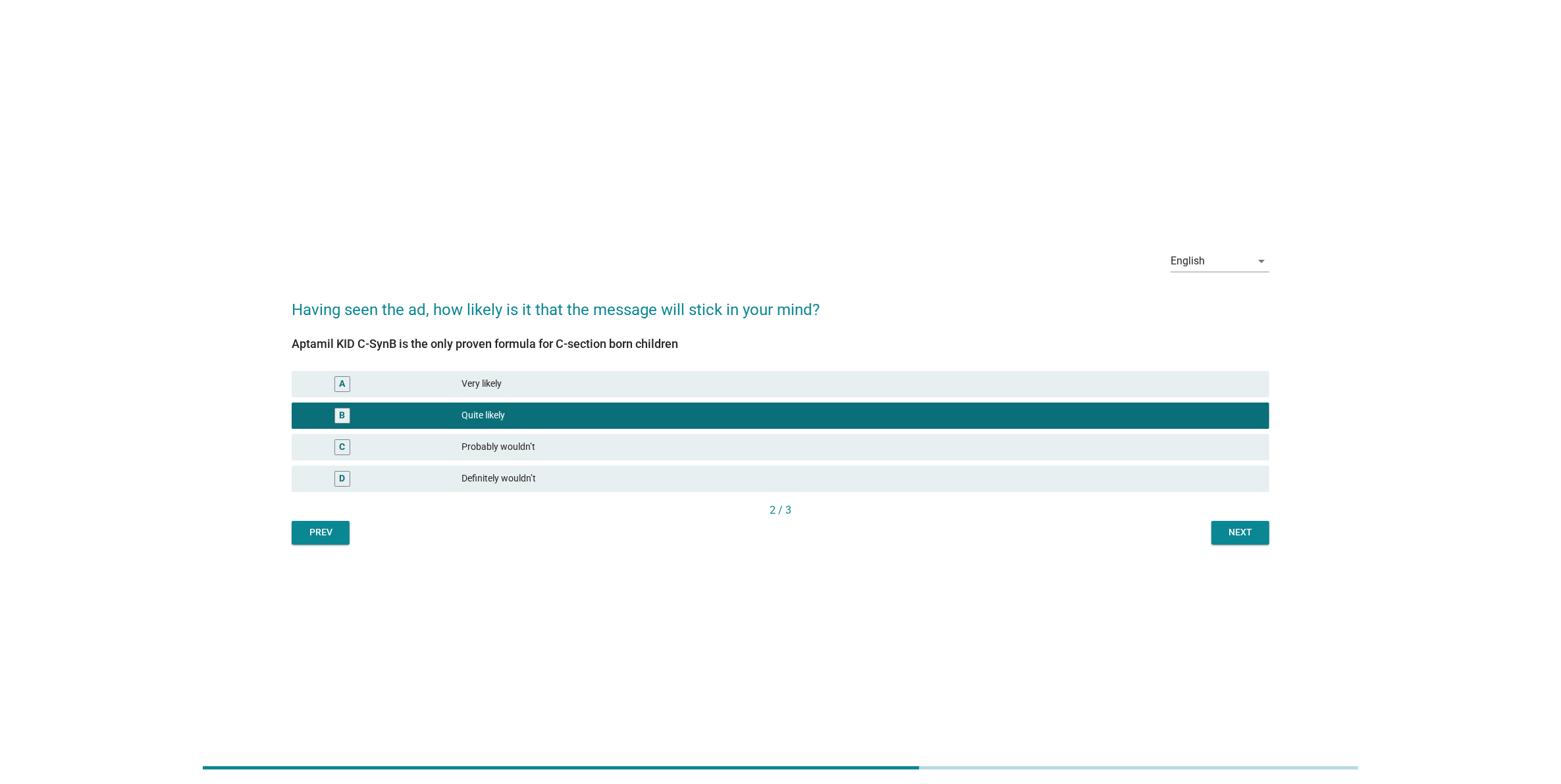
click at [1219, 533] on button "Next" at bounding box center [1240, 533] width 58 height 24
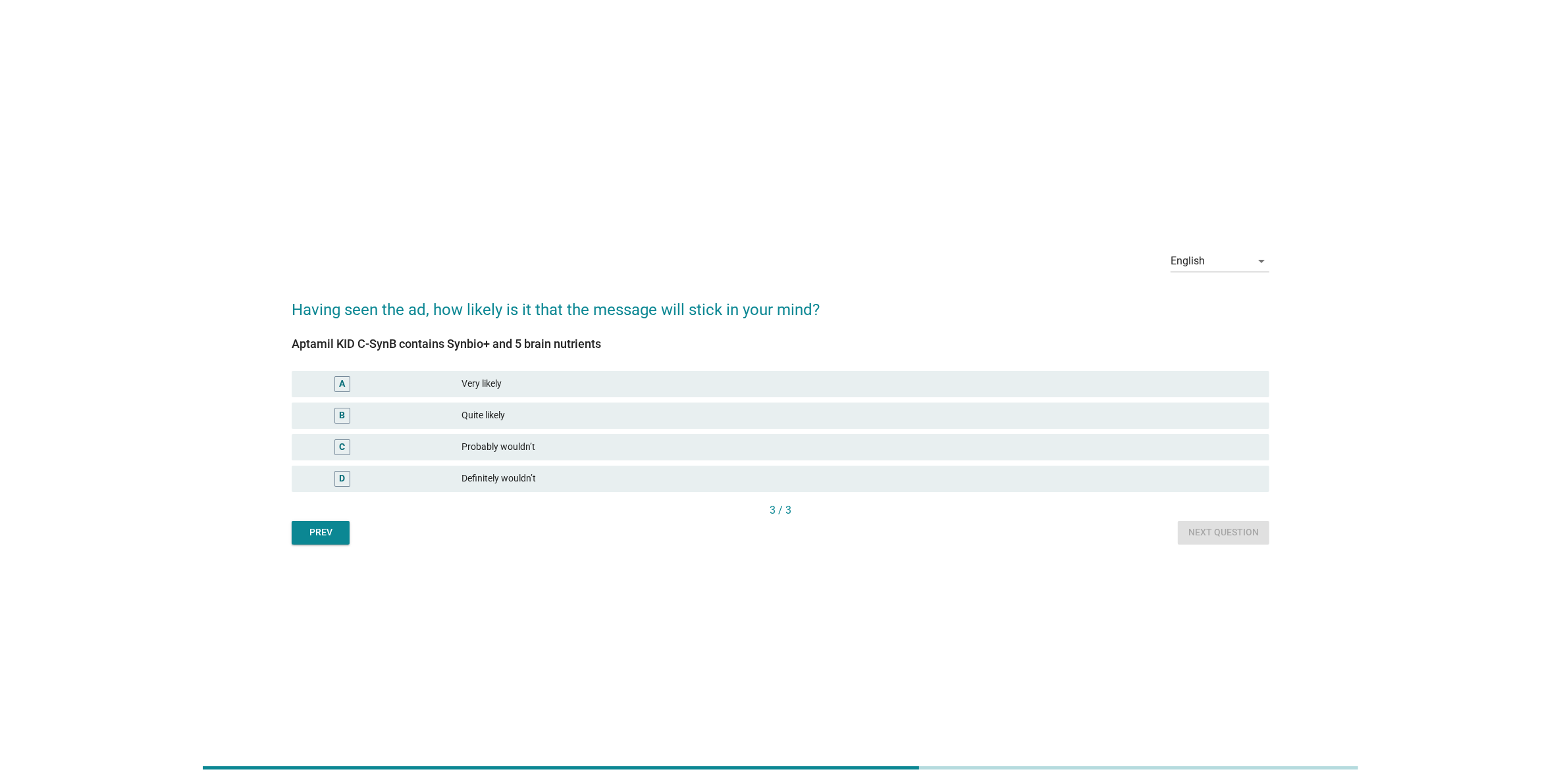
click at [1047, 371] on div "A Very likely" at bounding box center [780, 384] width 978 height 26
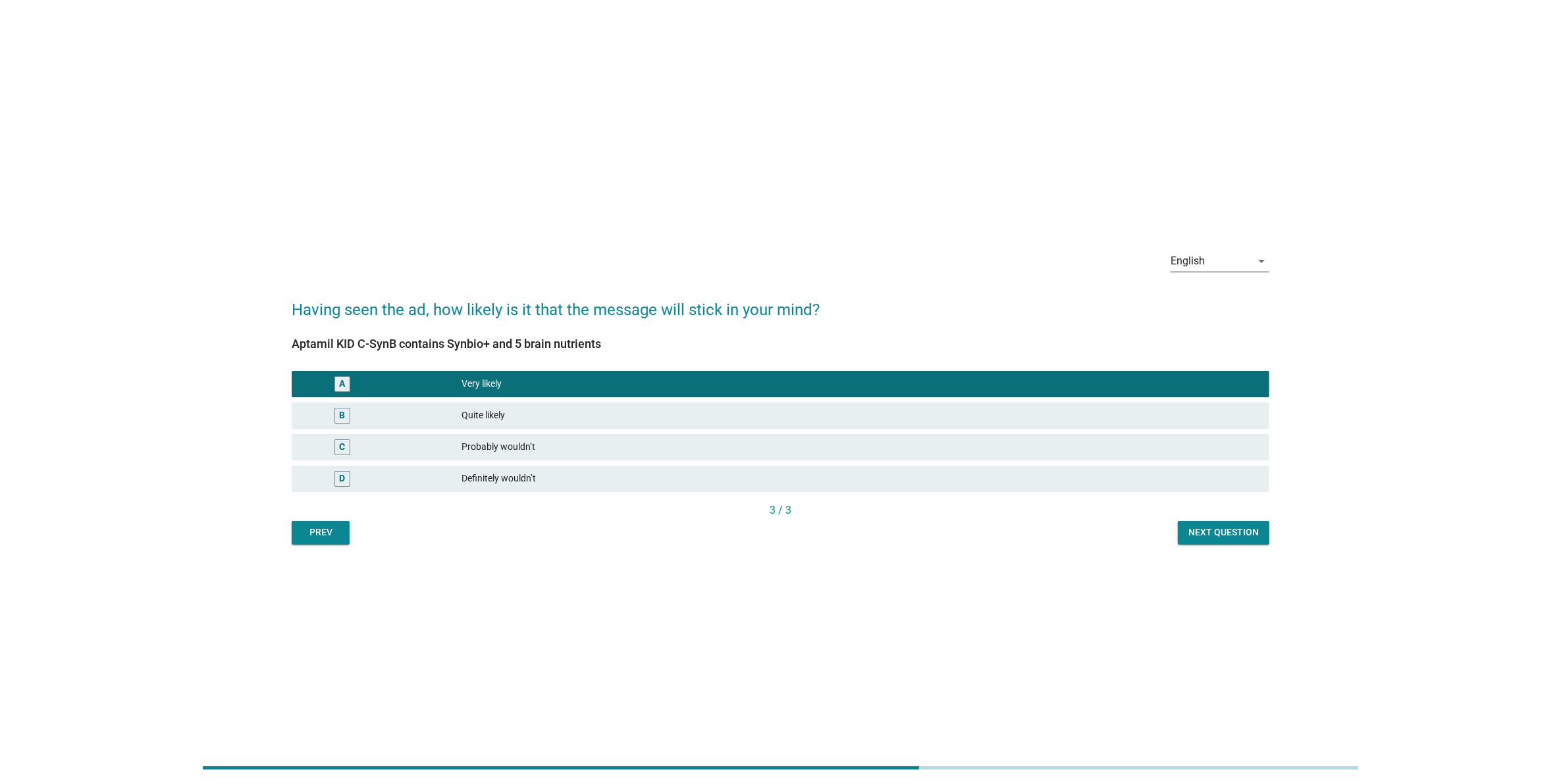
click at [1248, 259] on div "English" at bounding box center [1211, 261] width 80 height 21
click at [1231, 307] on div "Bahasa Melayu" at bounding box center [1219, 304] width 78 height 16
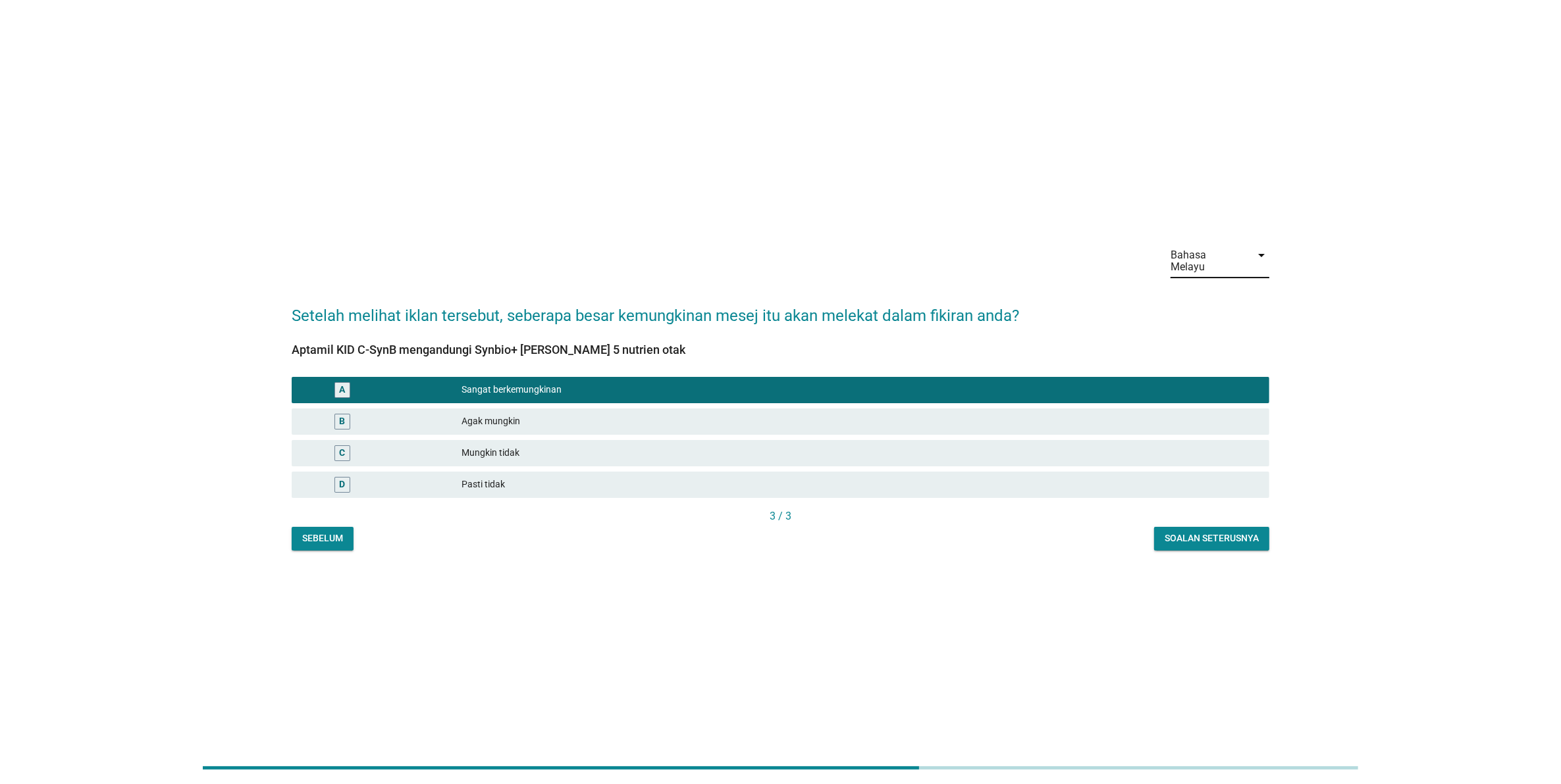
click at [1223, 261] on div "Bahasa Melayu" at bounding box center [1207, 261] width 73 height 24
click at [1197, 344] on div "中文（简体）" at bounding box center [1219, 334] width 78 height 31
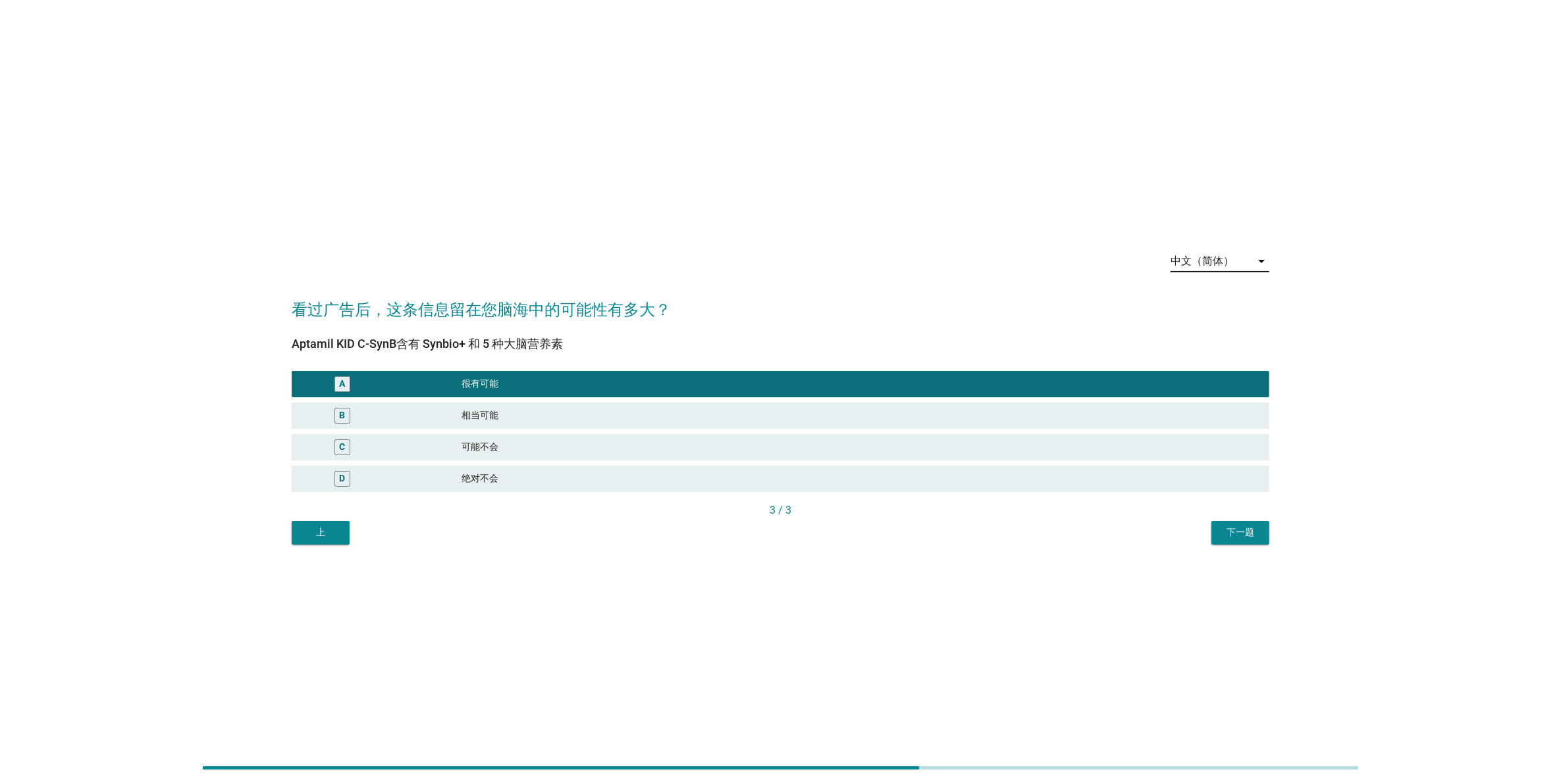
click at [1209, 537] on div "上 下一题" at bounding box center [780, 533] width 978 height 24
click at [1216, 534] on button "下一题" at bounding box center [1240, 533] width 58 height 24
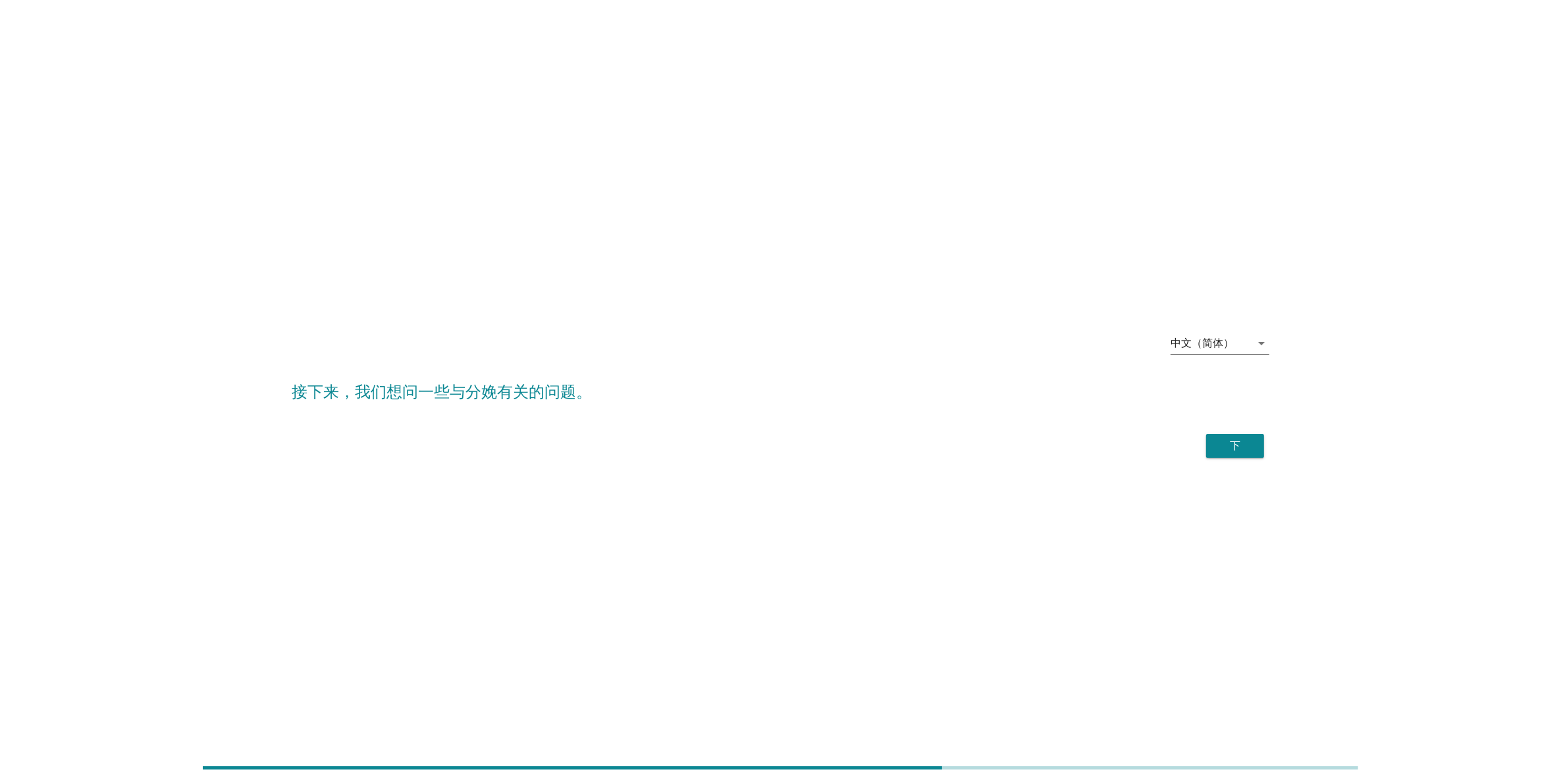
click at [1223, 349] on div "中文（简体）" at bounding box center [1211, 343] width 80 height 21
click at [1220, 360] on div "English" at bounding box center [1219, 354] width 78 height 16
click at [1242, 459] on div "Continue" at bounding box center [780, 445] width 978 height 31
click at [1242, 451] on div "Continue" at bounding box center [1228, 446] width 51 height 16
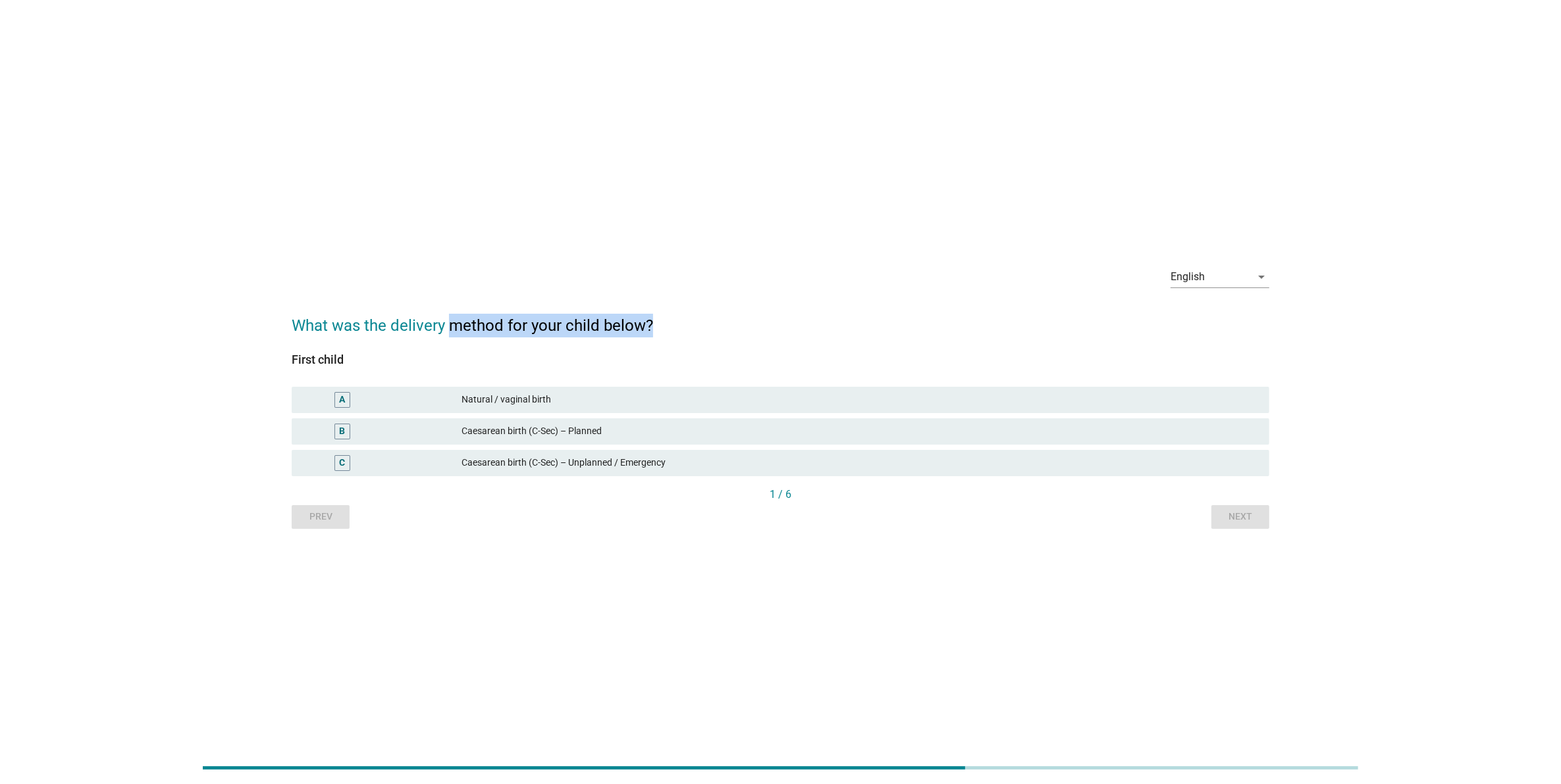
drag, startPoint x: 485, startPoint y: 323, endPoint x: 693, endPoint y: 329, distance: 208.1
click at [693, 329] on h2 "What was the delivery method for your child below?" at bounding box center [780, 319] width 978 height 37
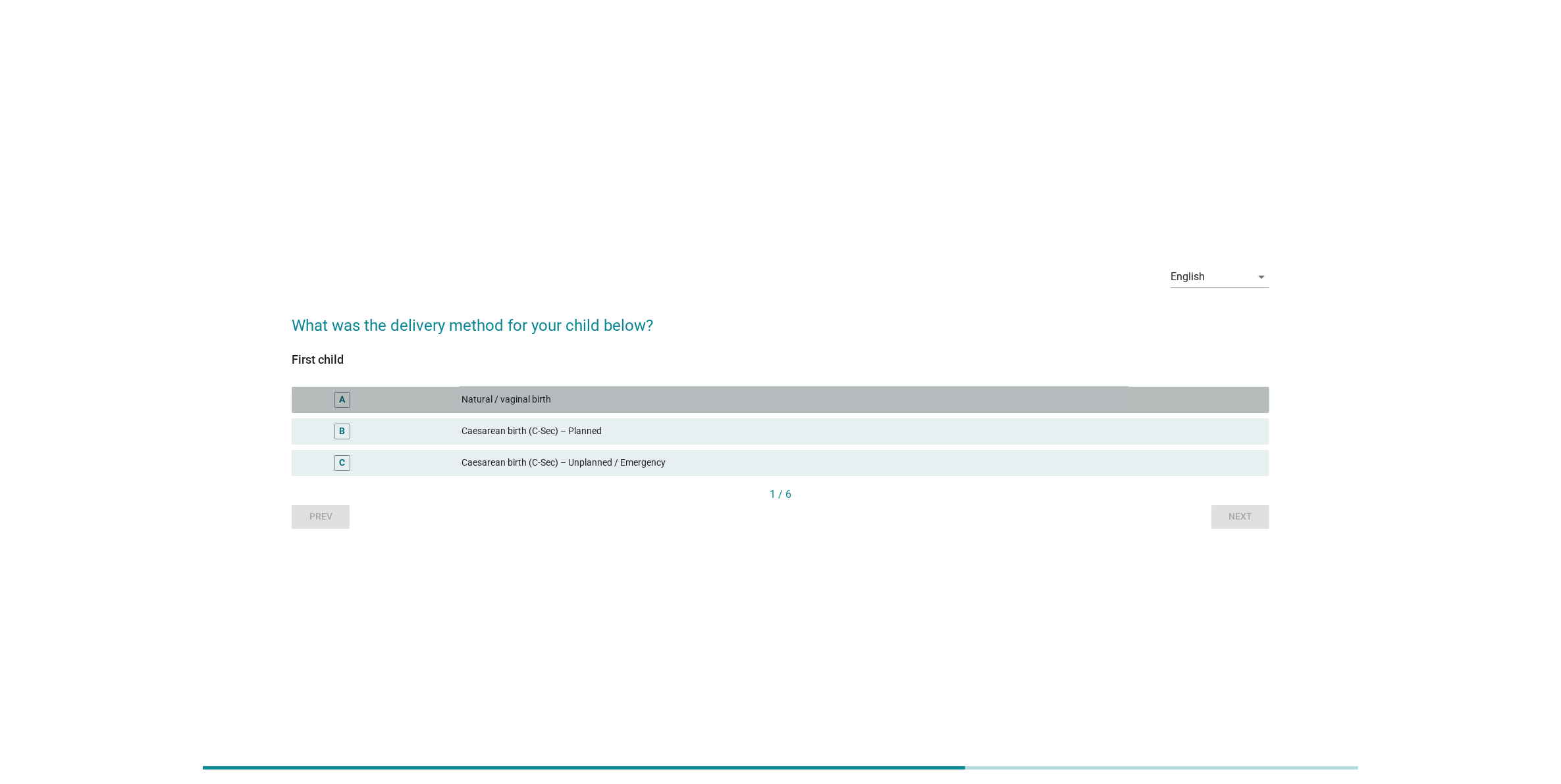
click at [606, 400] on div "Natural / vaginal birth" at bounding box center [860, 400] width 797 height 16
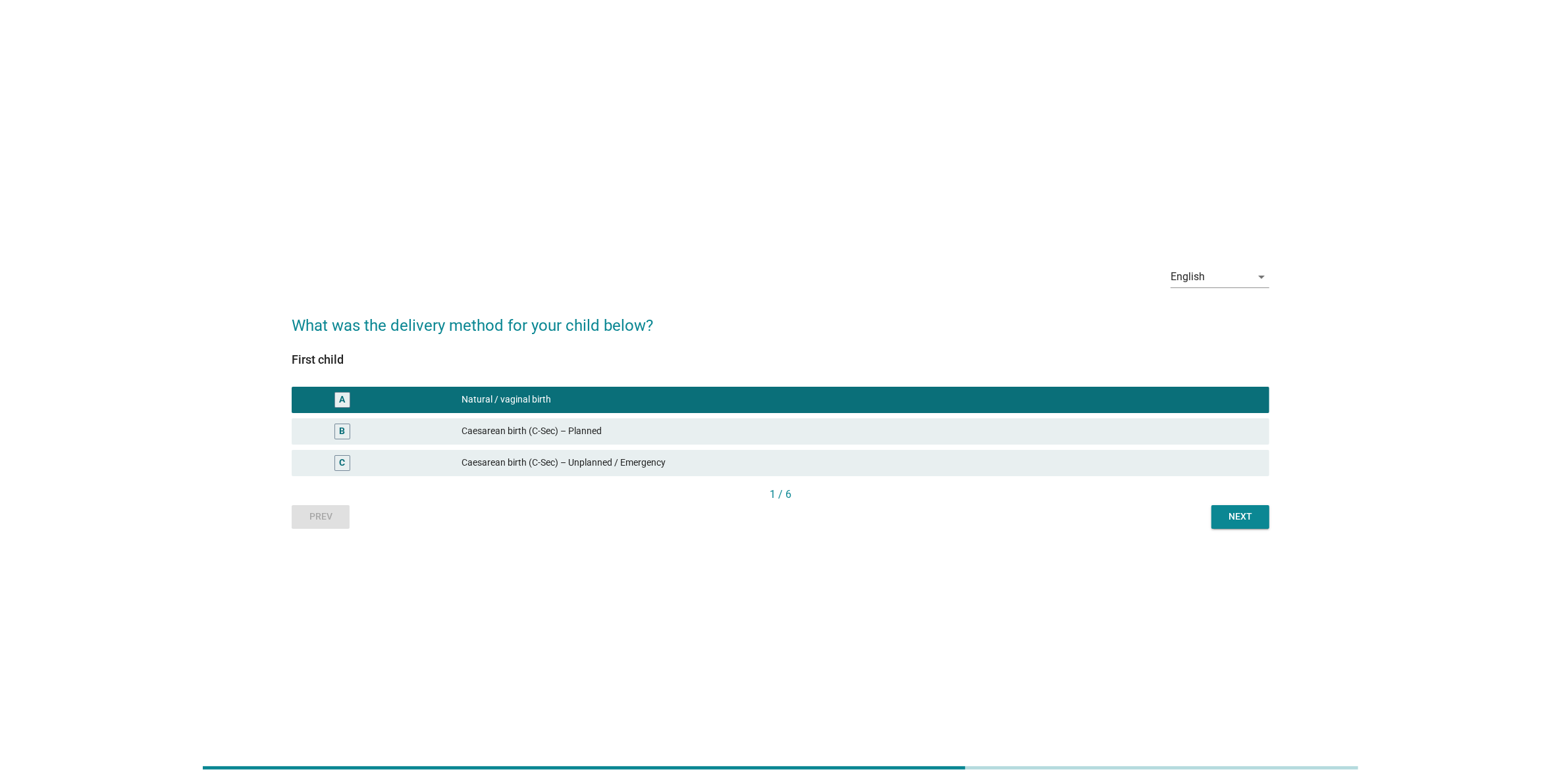
click at [1249, 525] on button "Next" at bounding box center [1240, 517] width 58 height 24
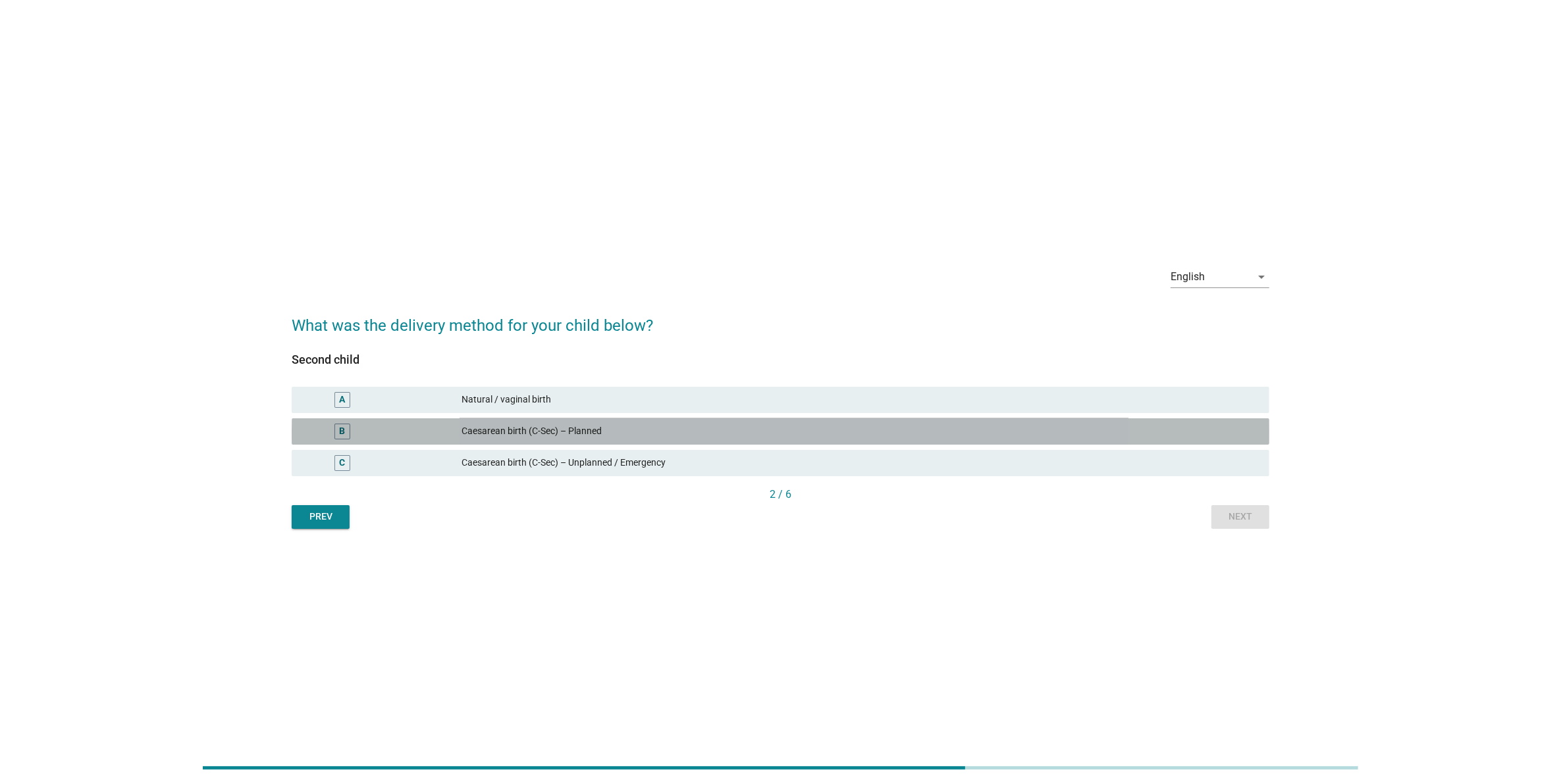
click at [1005, 444] on div "B Caesarean birth (C-Sec) – Planned" at bounding box center [780, 432] width 978 height 26
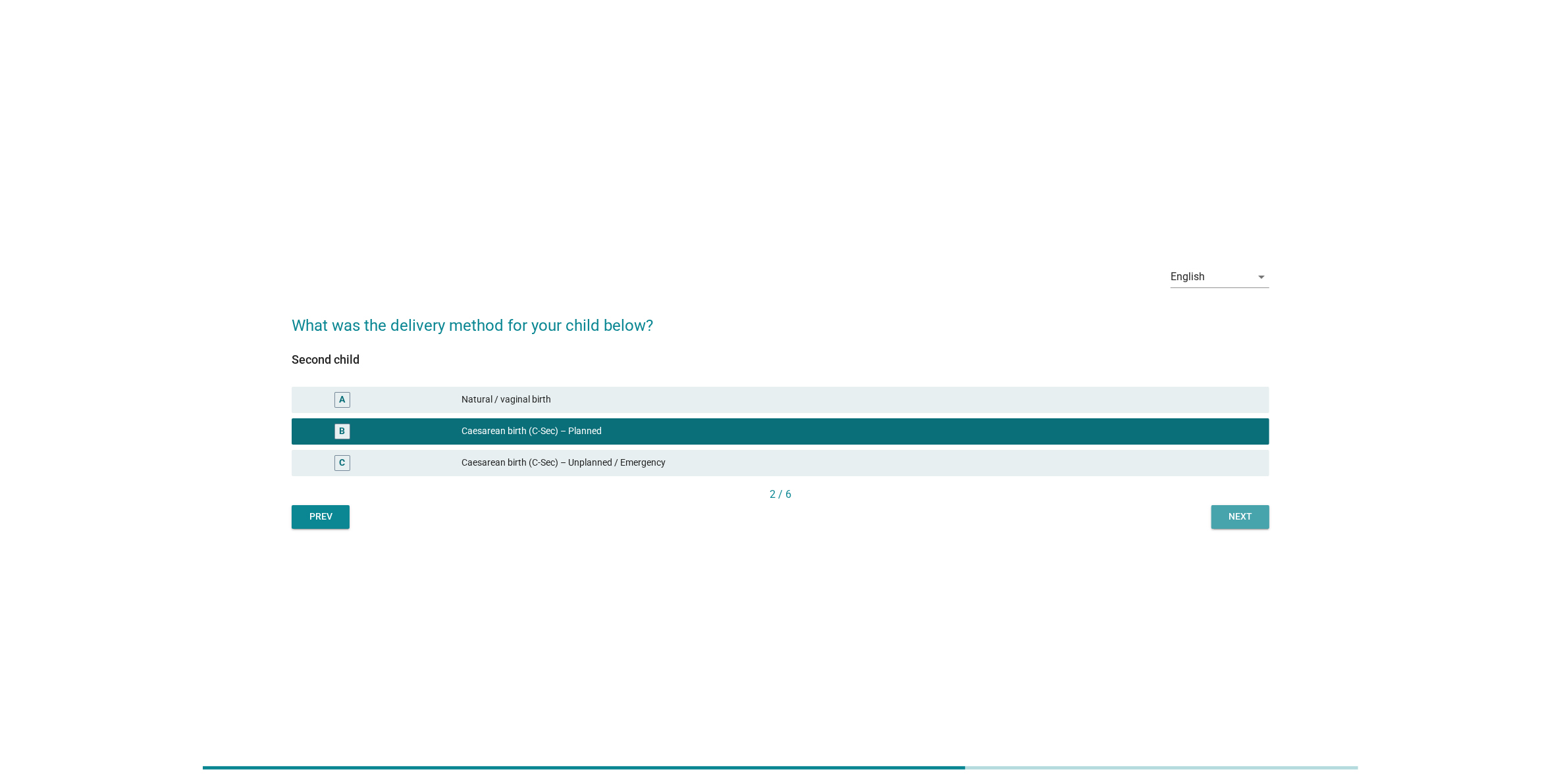
click at [1222, 510] on div "Next" at bounding box center [1240, 517] width 37 height 14
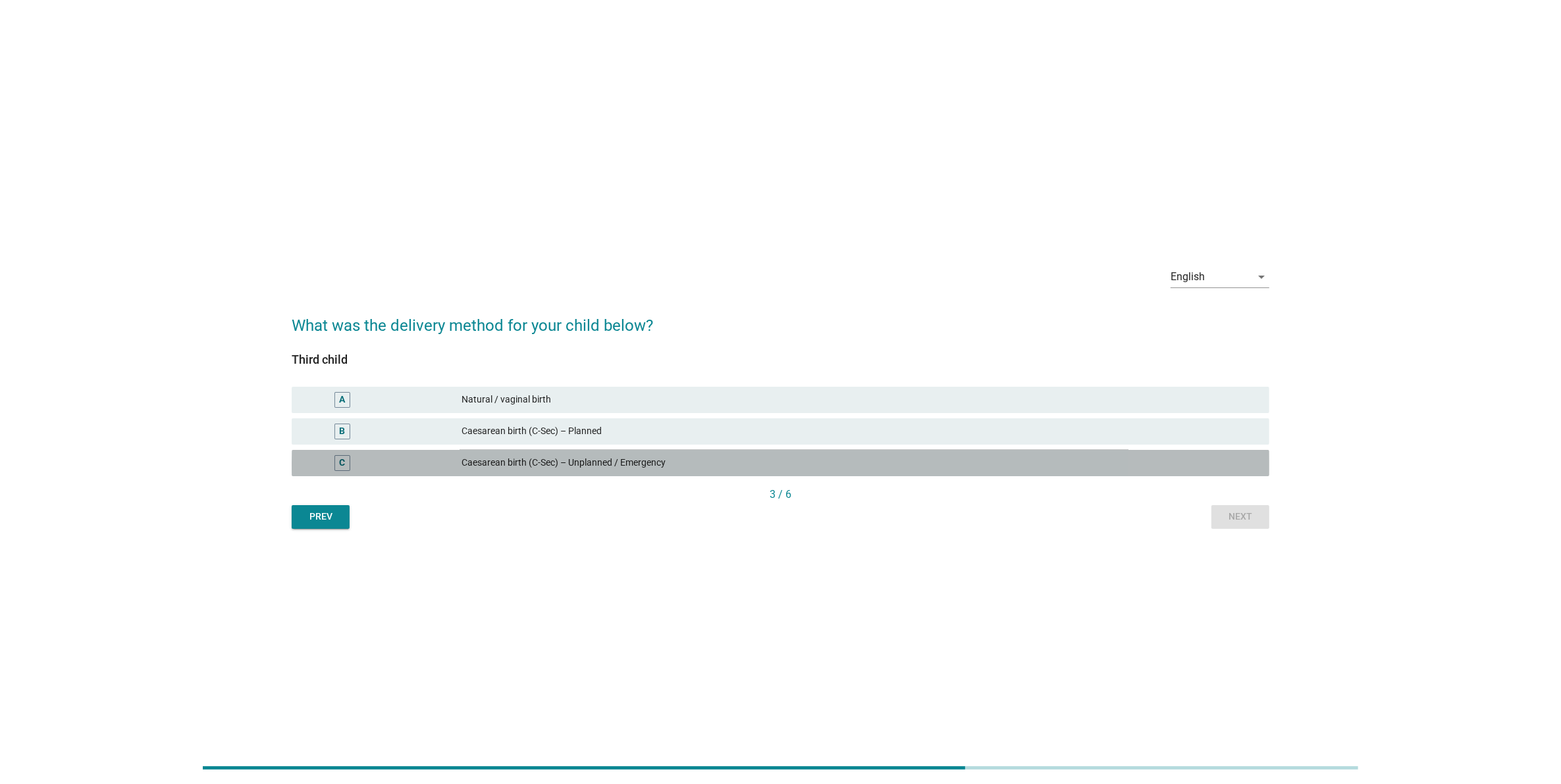
click at [939, 457] on div "Caesarean birth (C-Sec) – Unplanned / Emergency" at bounding box center [860, 464] width 797 height 16
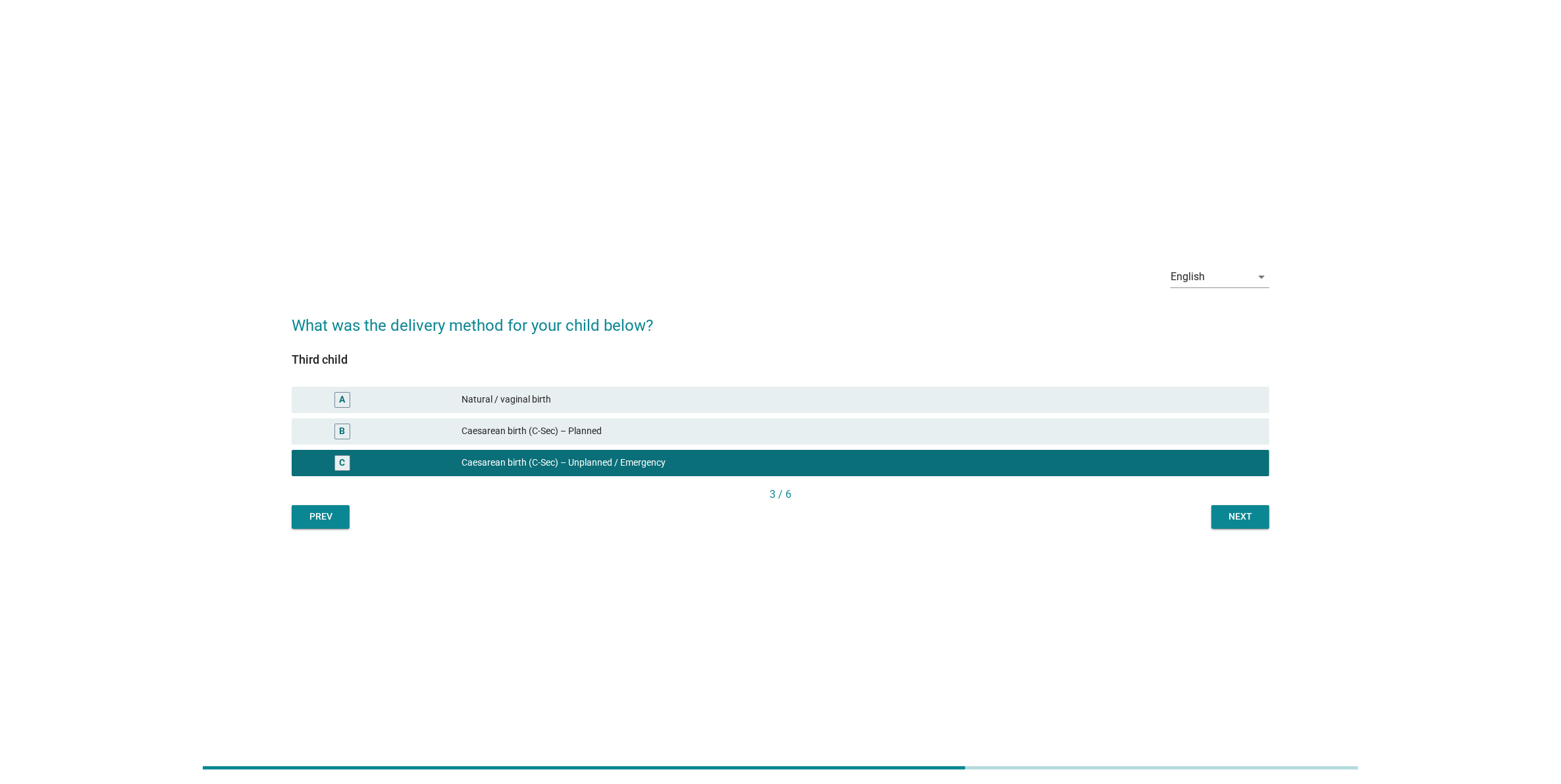
click at [1248, 520] on div "Next" at bounding box center [1240, 517] width 37 height 14
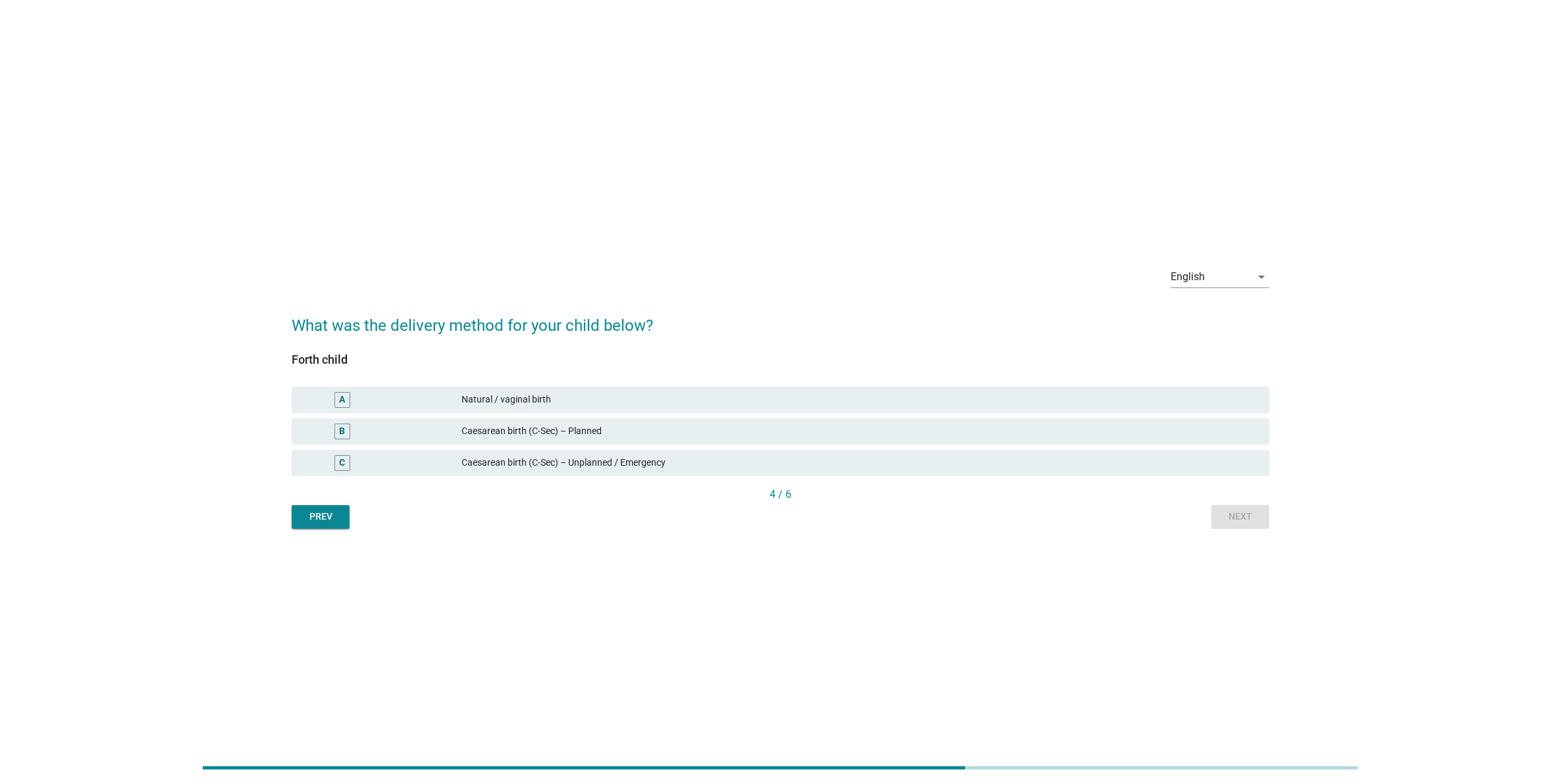
click at [646, 419] on div "B Caesarean birth (C-Sec) – Planned" at bounding box center [780, 432] width 978 height 26
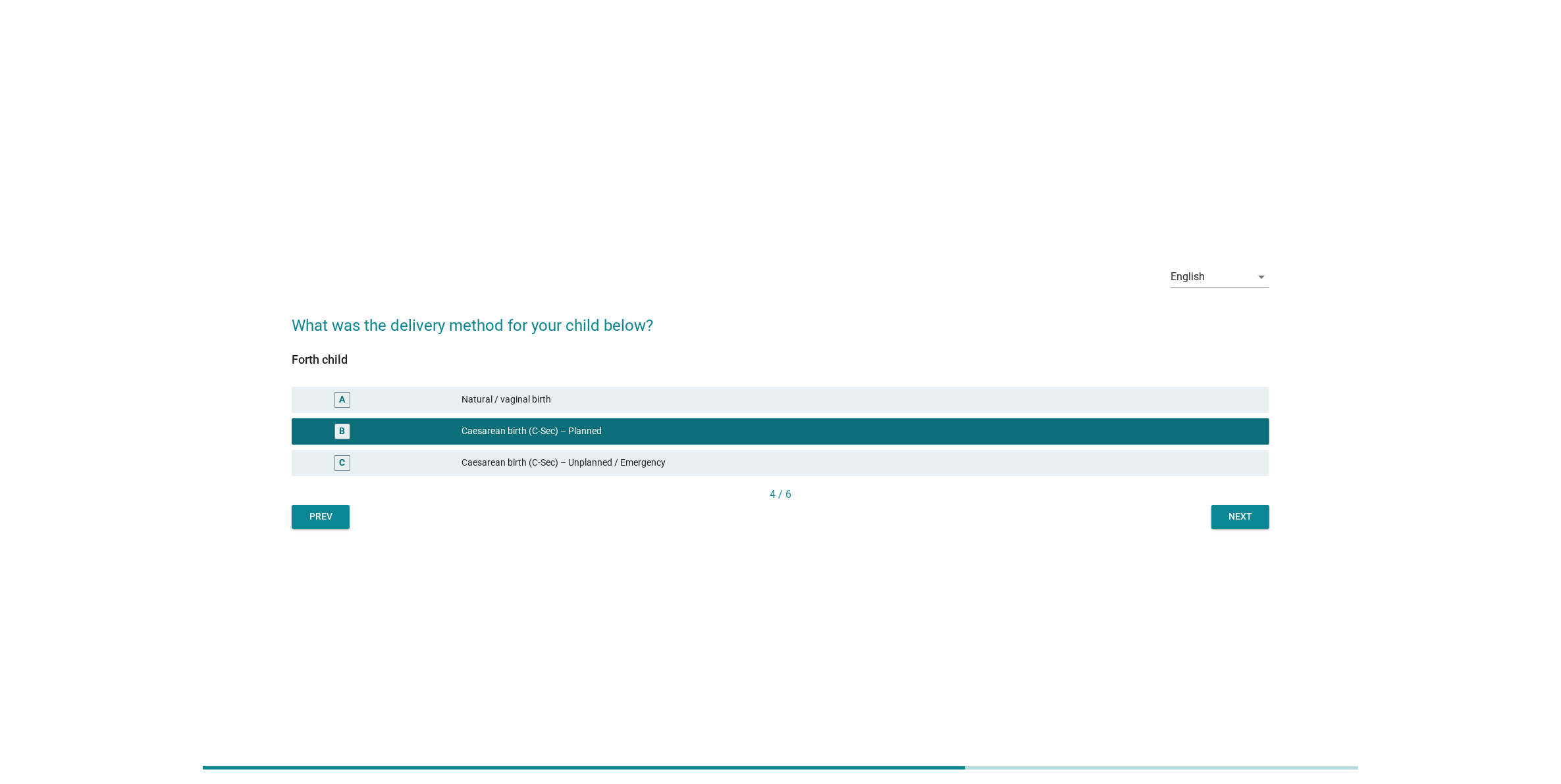
click at [1232, 530] on div "English arrow_drop_down What was the delivery method for your child below? Fort…" at bounding box center [781, 392] width 999 height 294
click at [1232, 521] on div "Next" at bounding box center [1240, 517] width 37 height 14
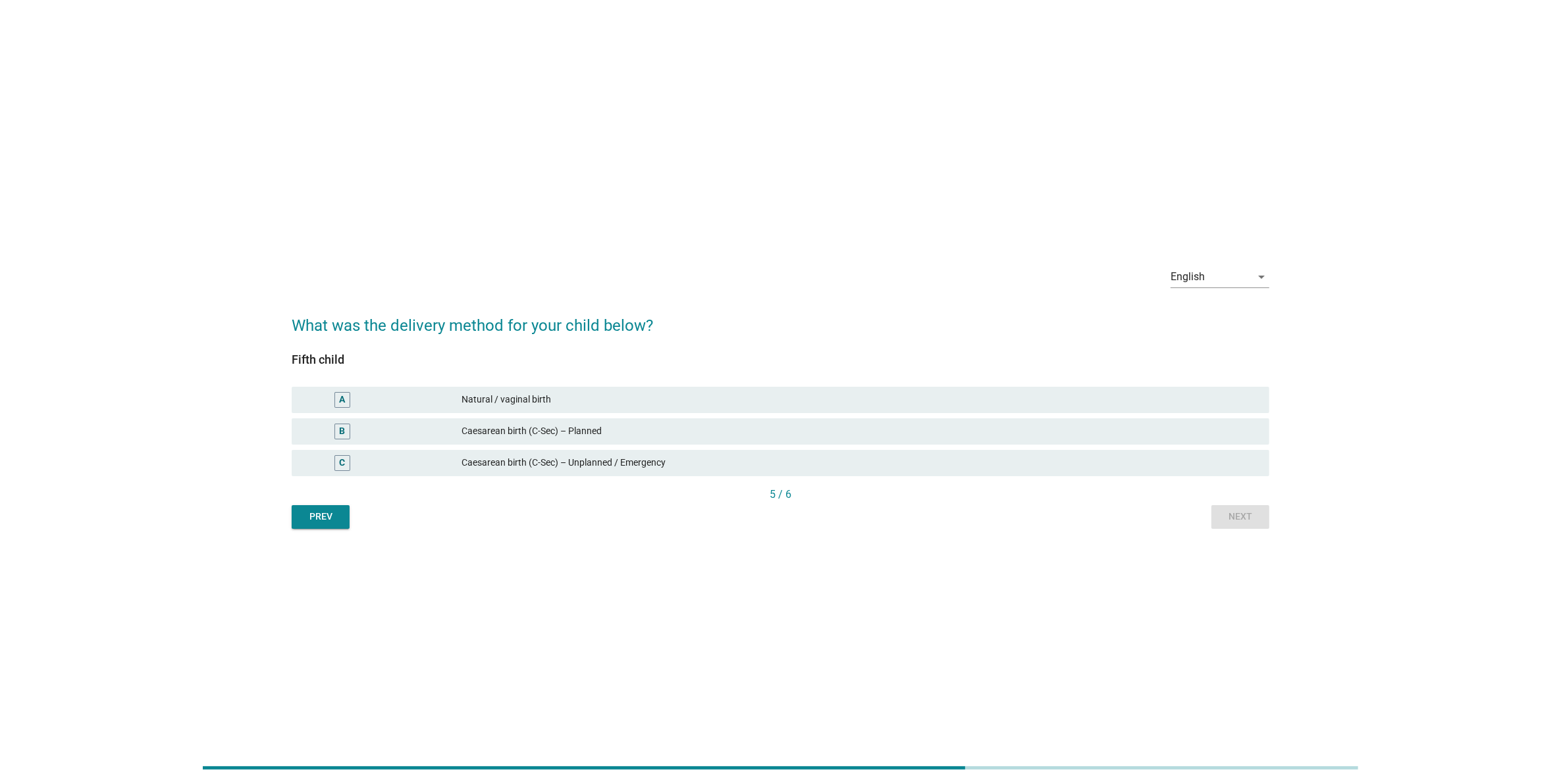
click at [558, 392] on div "Natural / vaginal birth" at bounding box center [860, 400] width 797 height 16
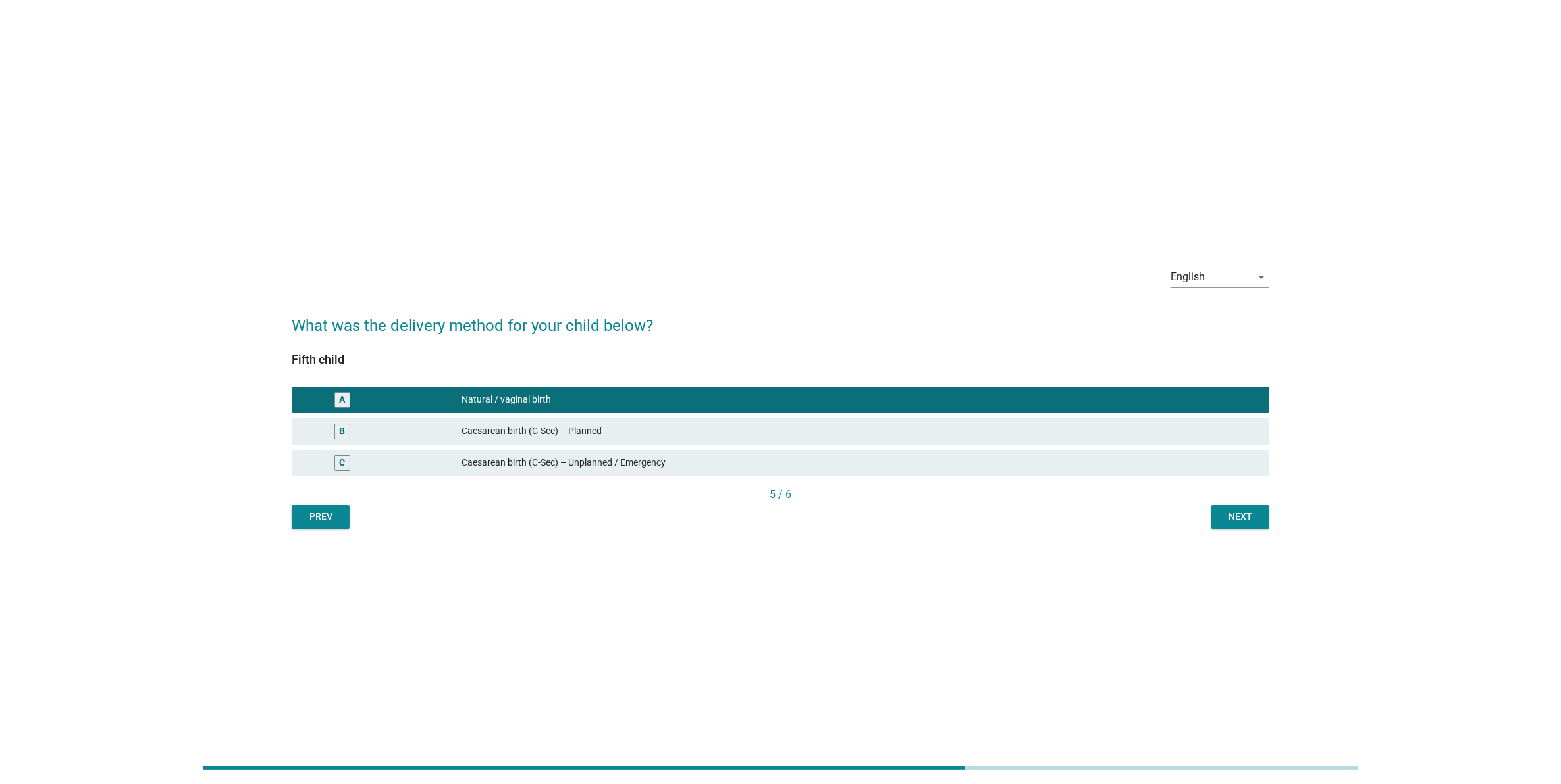
click at [1218, 512] on button "Next" at bounding box center [1240, 517] width 58 height 24
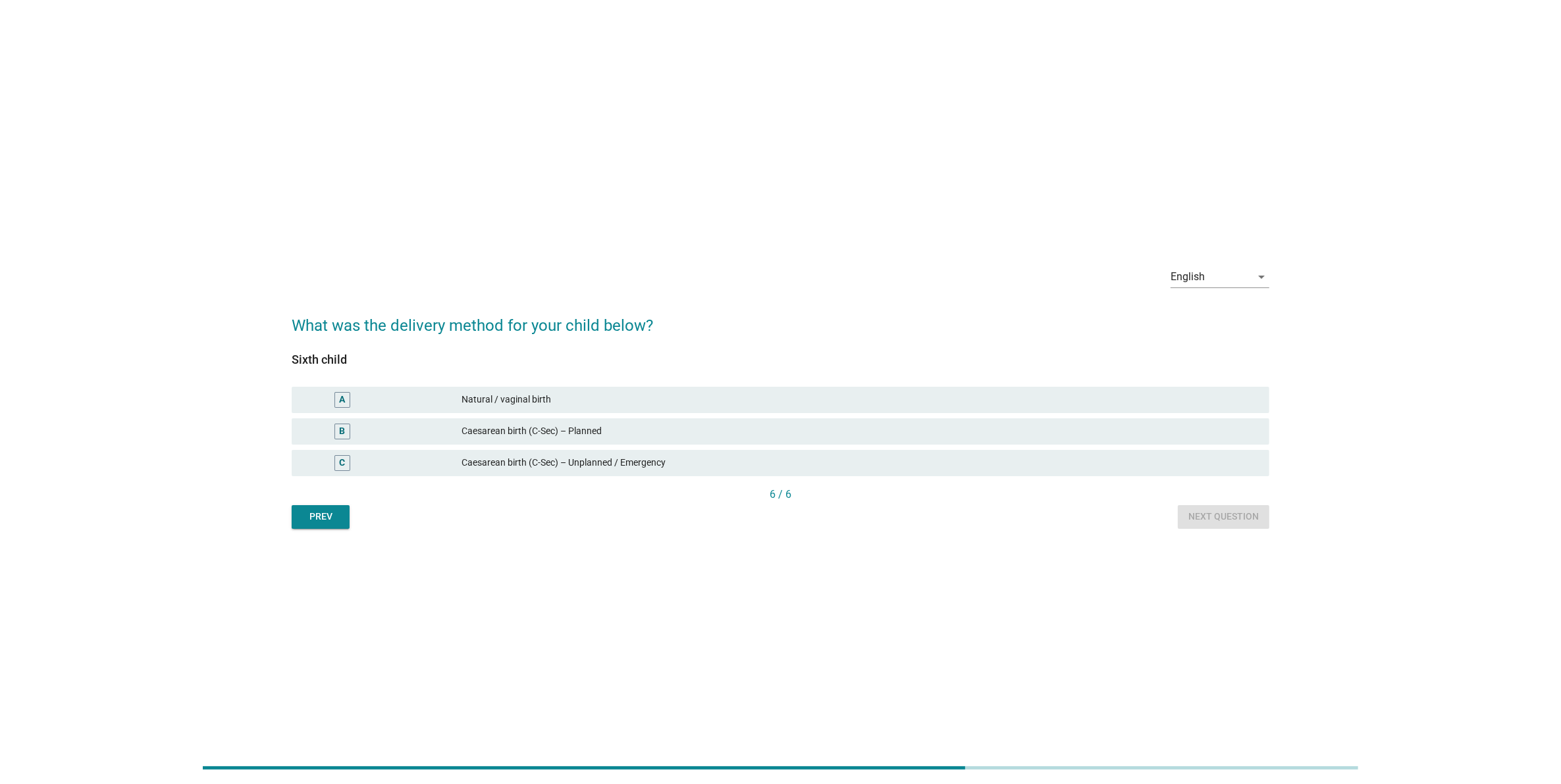
click at [515, 416] on div "B Caesarean birth (C-Sec) – Planned" at bounding box center [780, 431] width 983 height 31
click at [973, 413] on div "A Natural / vaginal birth" at bounding box center [780, 400] width 983 height 31
click at [969, 435] on div "Caesarean birth (C-Sec) – Planned" at bounding box center [860, 432] width 797 height 16
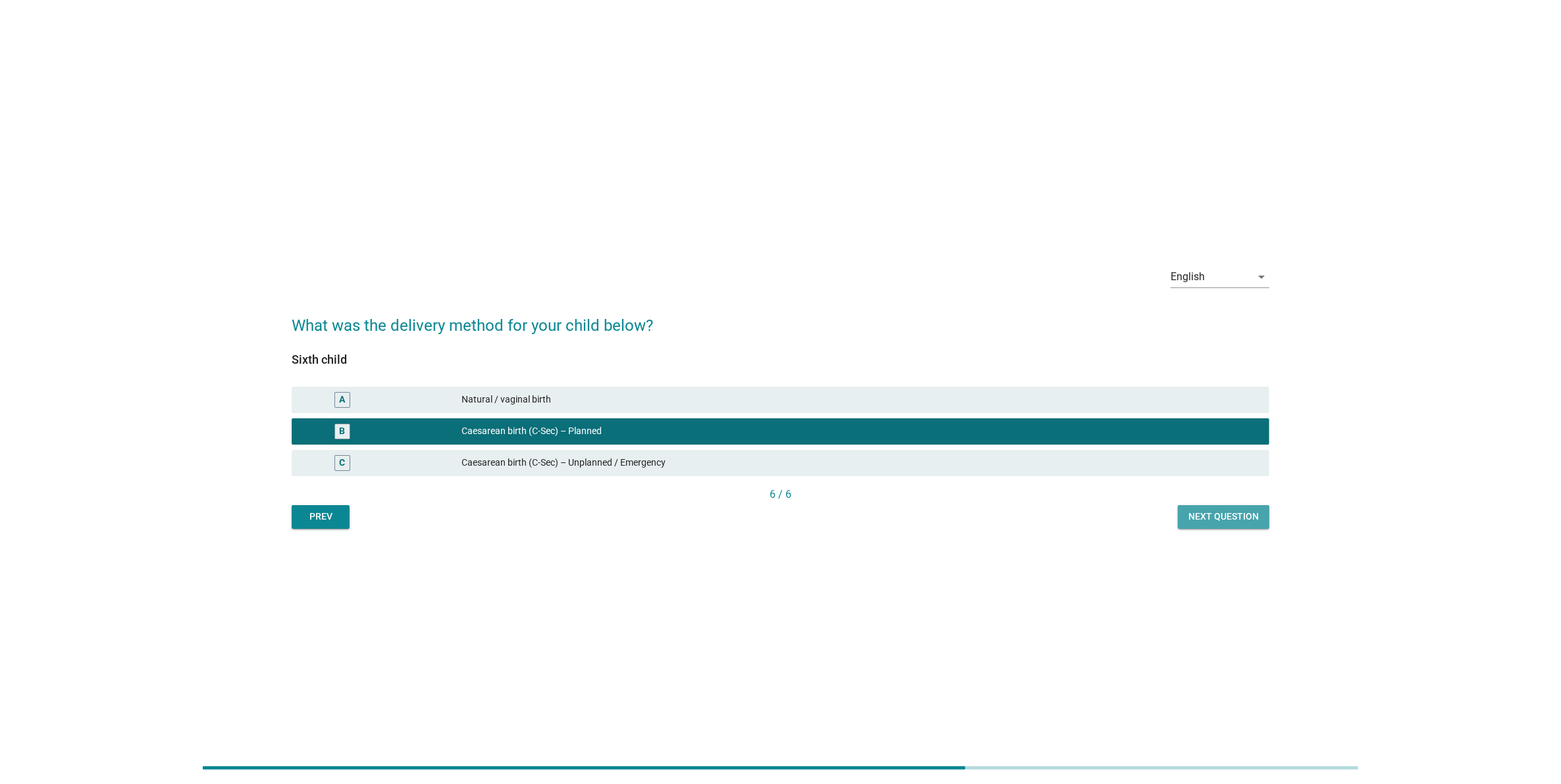
click at [1194, 522] on div "Next question" at bounding box center [1223, 517] width 71 height 14
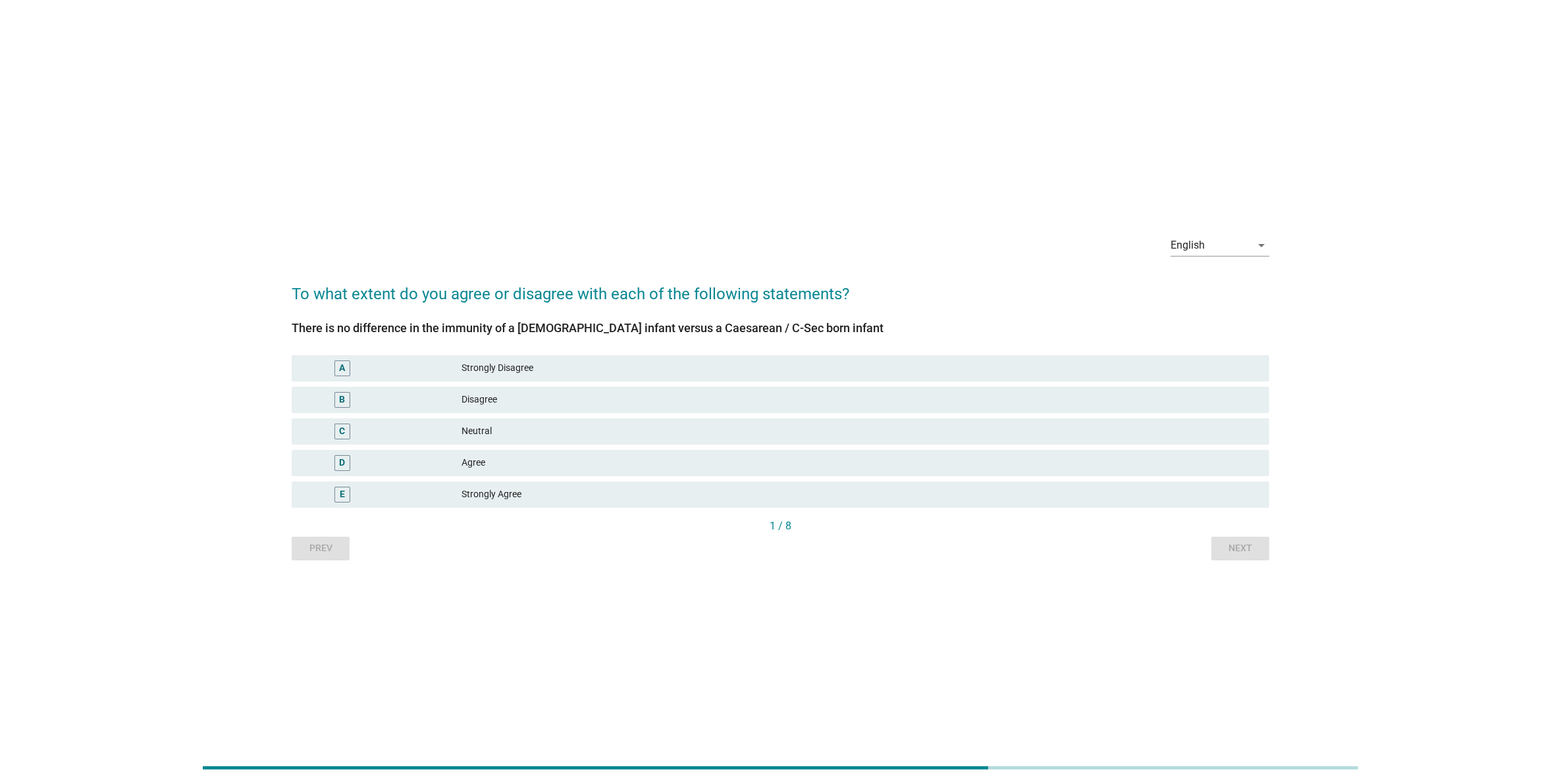
drag, startPoint x: 521, startPoint y: 302, endPoint x: 820, endPoint y: 321, distance: 299.6
click at [820, 321] on form "To what extent do you agree or disagree with each of the following statements? …" at bounding box center [780, 414] width 978 height 291
click at [820, 321] on div "There is no difference in the immunity of a [DEMOGRAPHIC_DATA] infant versus a …" at bounding box center [780, 328] width 978 height 17
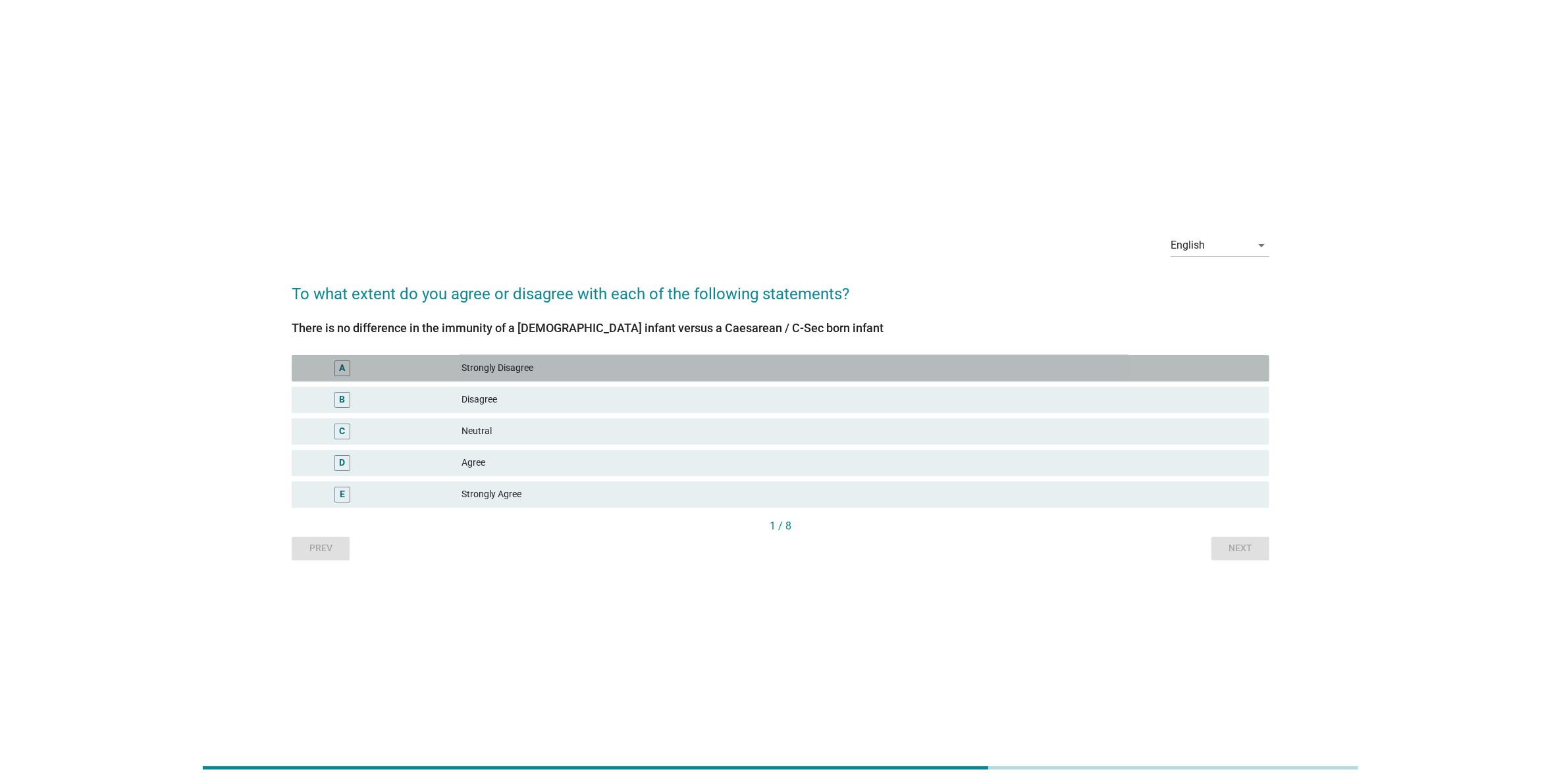
click at [563, 372] on div "Strongly Disagree" at bounding box center [860, 368] width 797 height 16
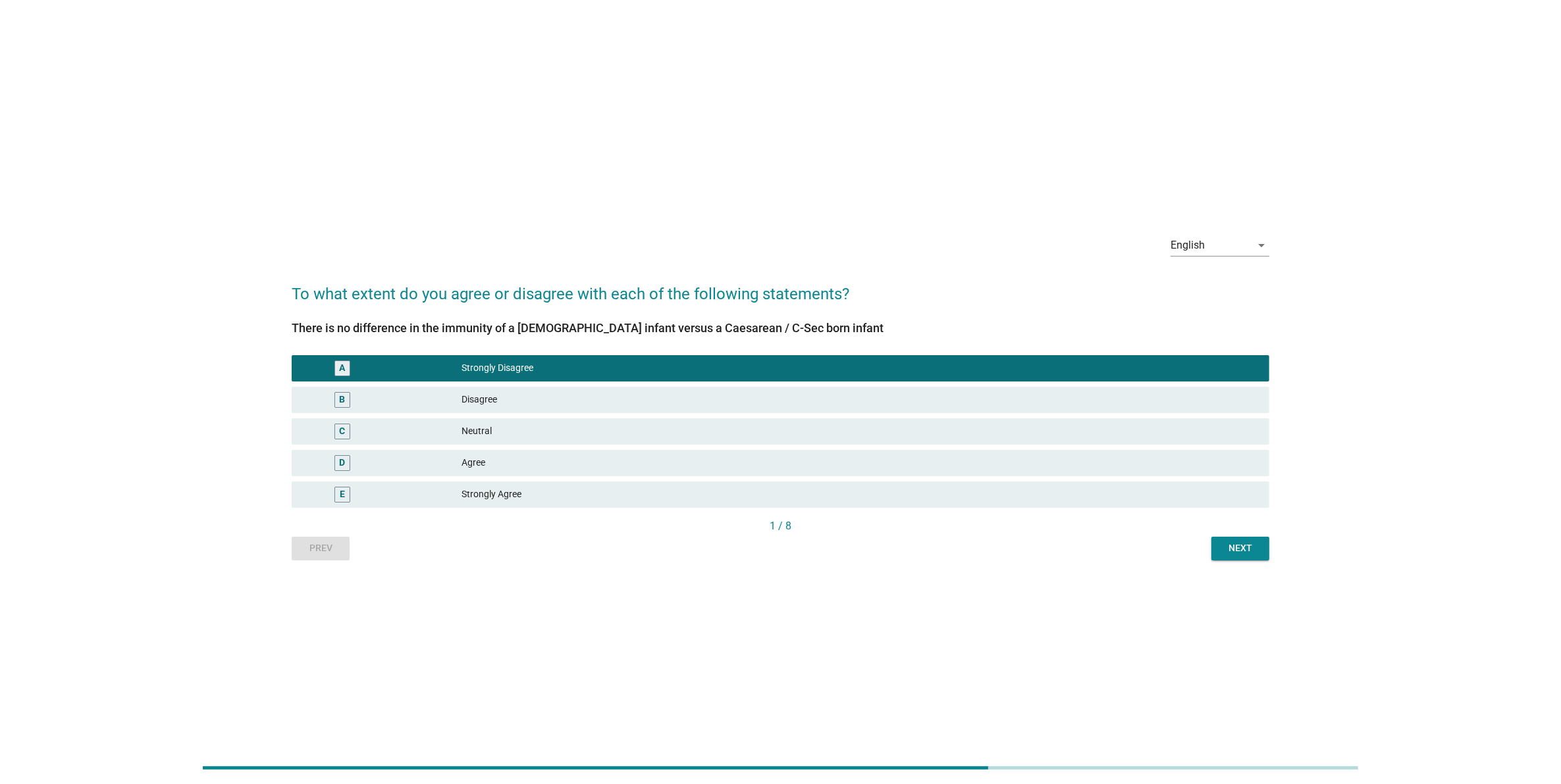
click at [1170, 546] on div "Prev Next" at bounding box center [780, 549] width 978 height 24
click at [1240, 558] on button "Next" at bounding box center [1240, 549] width 58 height 24
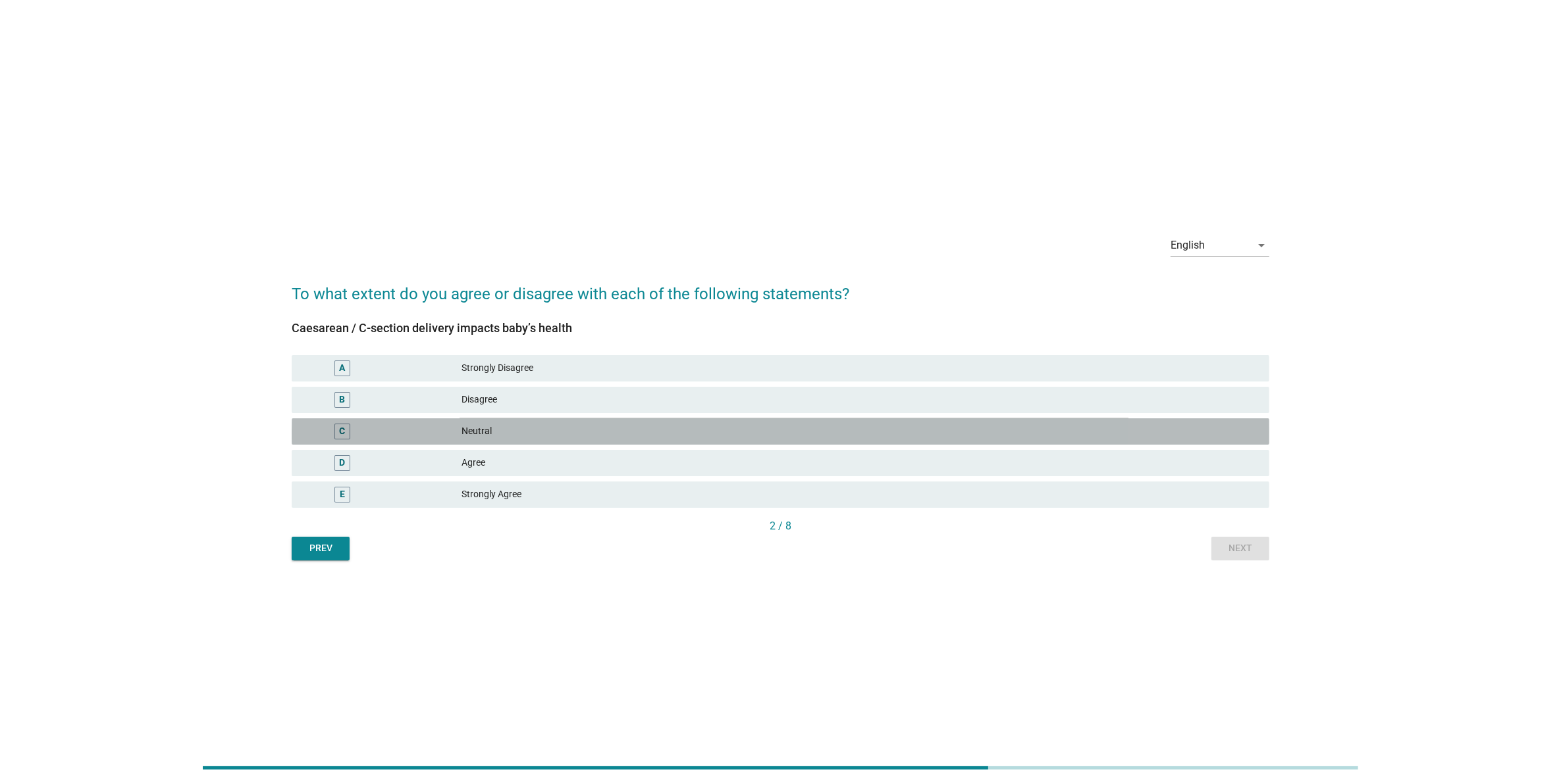
click at [1064, 419] on div "C Neutral" at bounding box center [780, 432] width 978 height 26
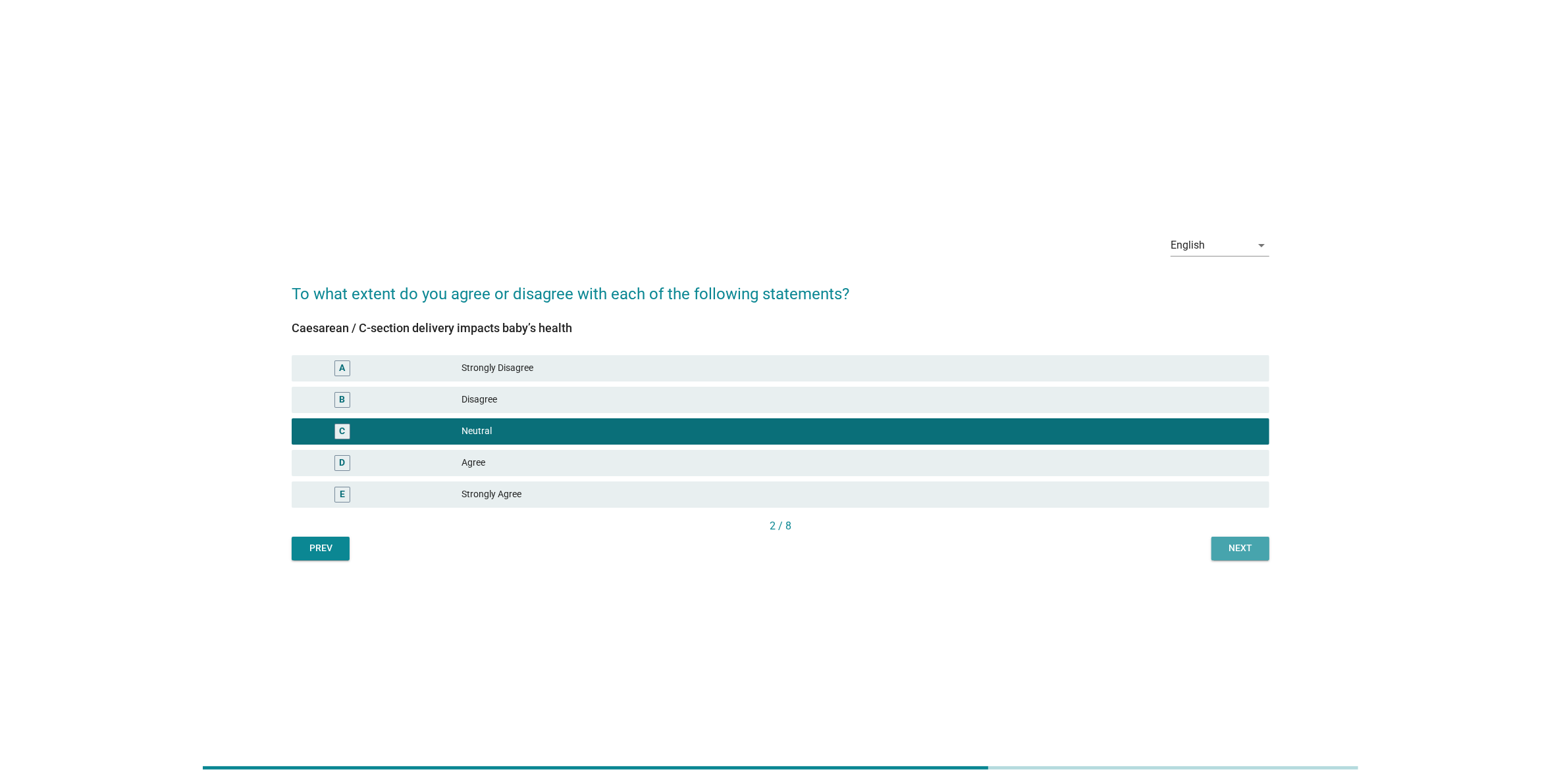
click at [1213, 541] on button "Next" at bounding box center [1240, 549] width 58 height 24
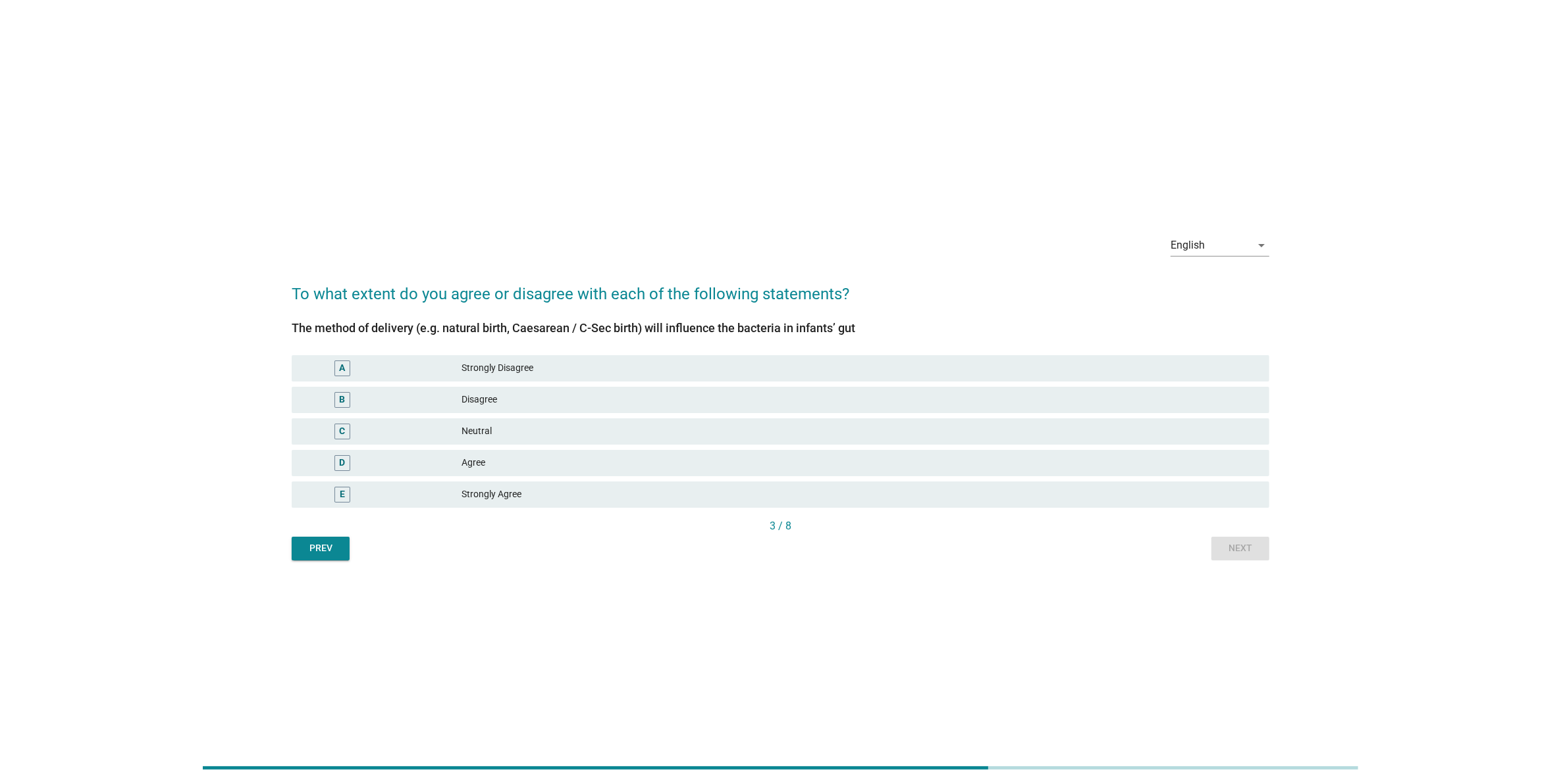
click at [1159, 461] on div "Agree" at bounding box center [860, 464] width 797 height 16
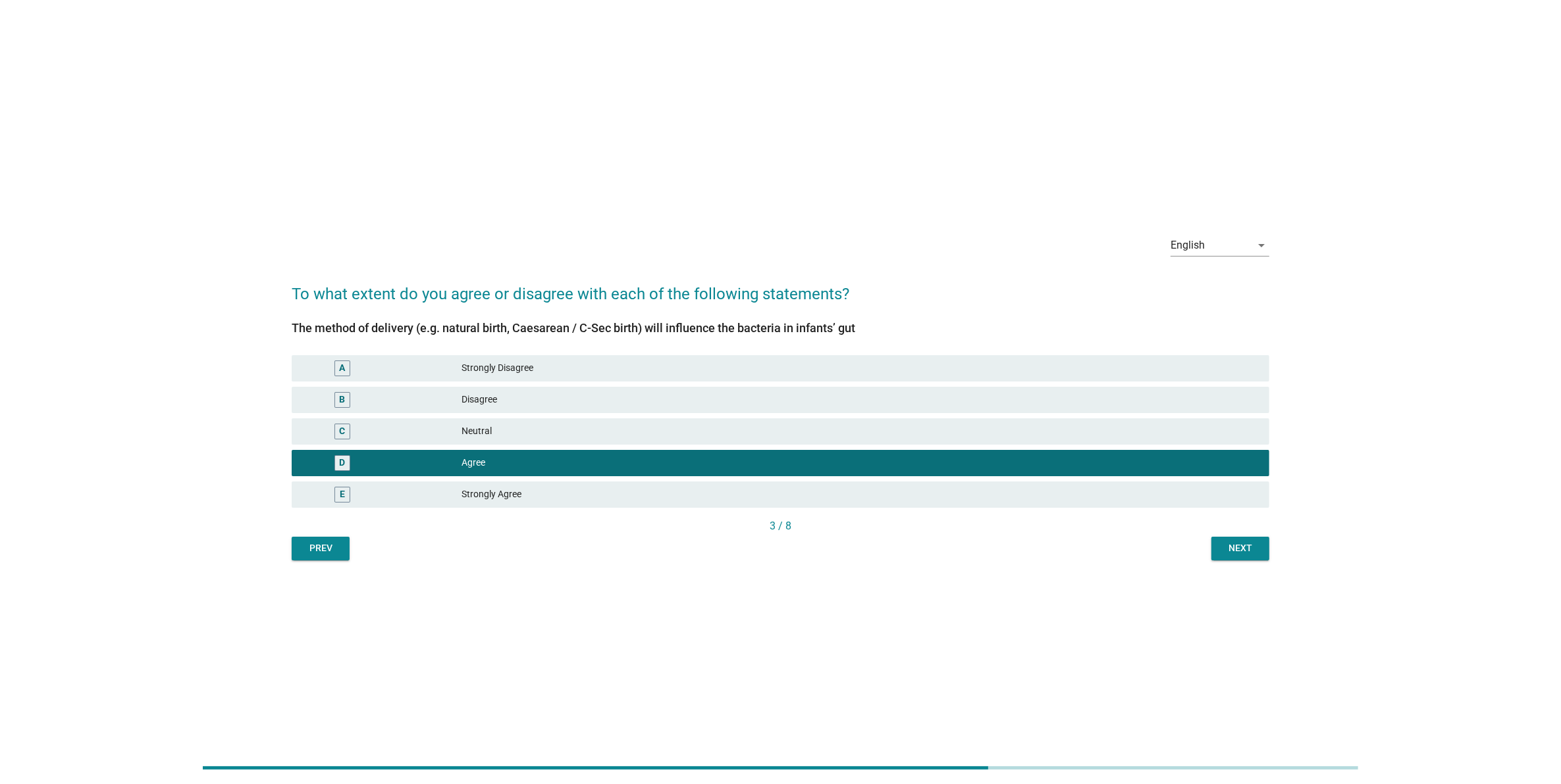
click at [1281, 566] on div "English arrow_drop_down To what extent do you agree or disagree with each of th…" at bounding box center [780, 392] width 1498 height 357
click at [1267, 548] on button "Next" at bounding box center [1240, 549] width 58 height 24
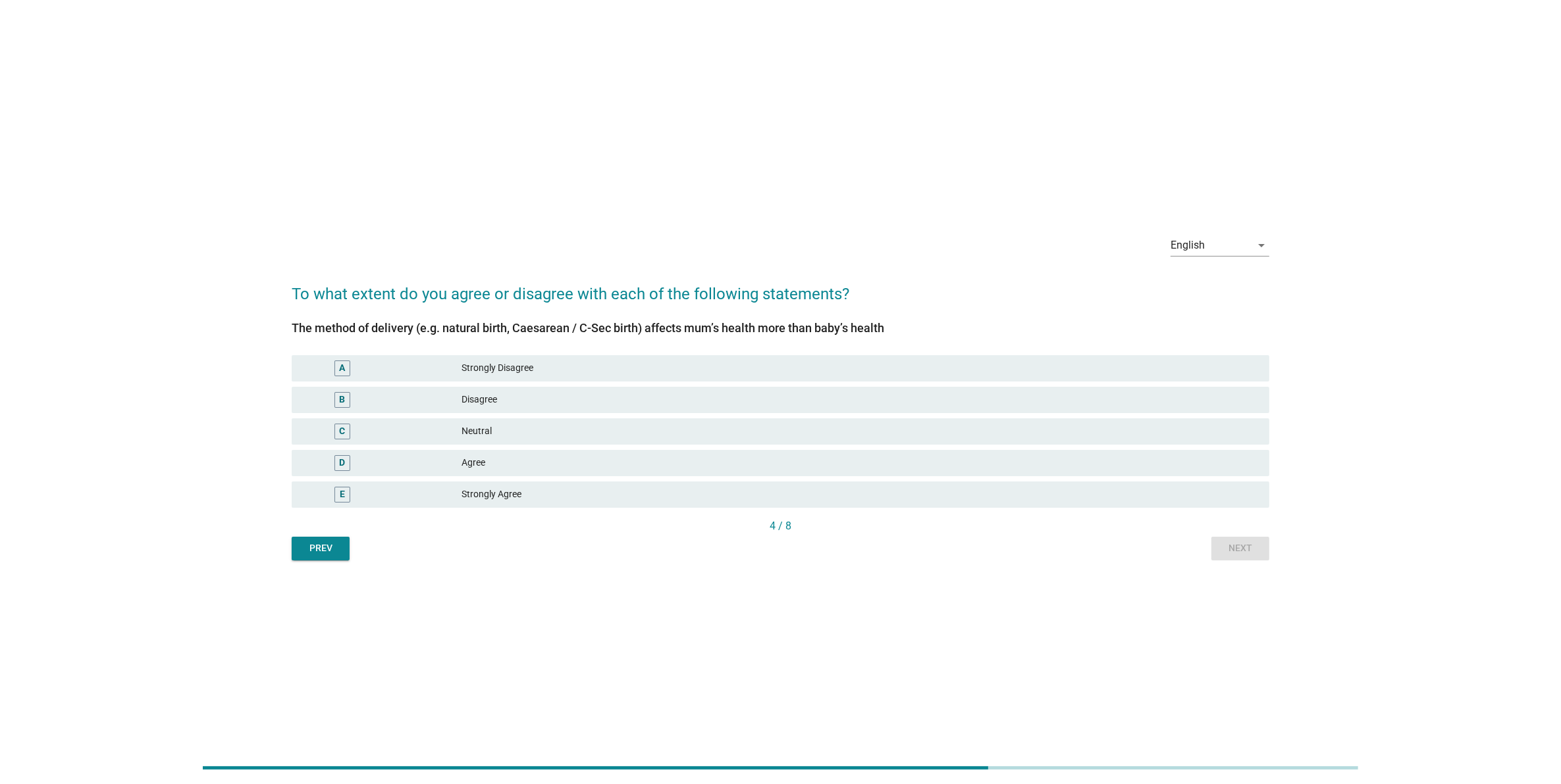
click at [1059, 458] on div "Agree" at bounding box center [860, 464] width 797 height 16
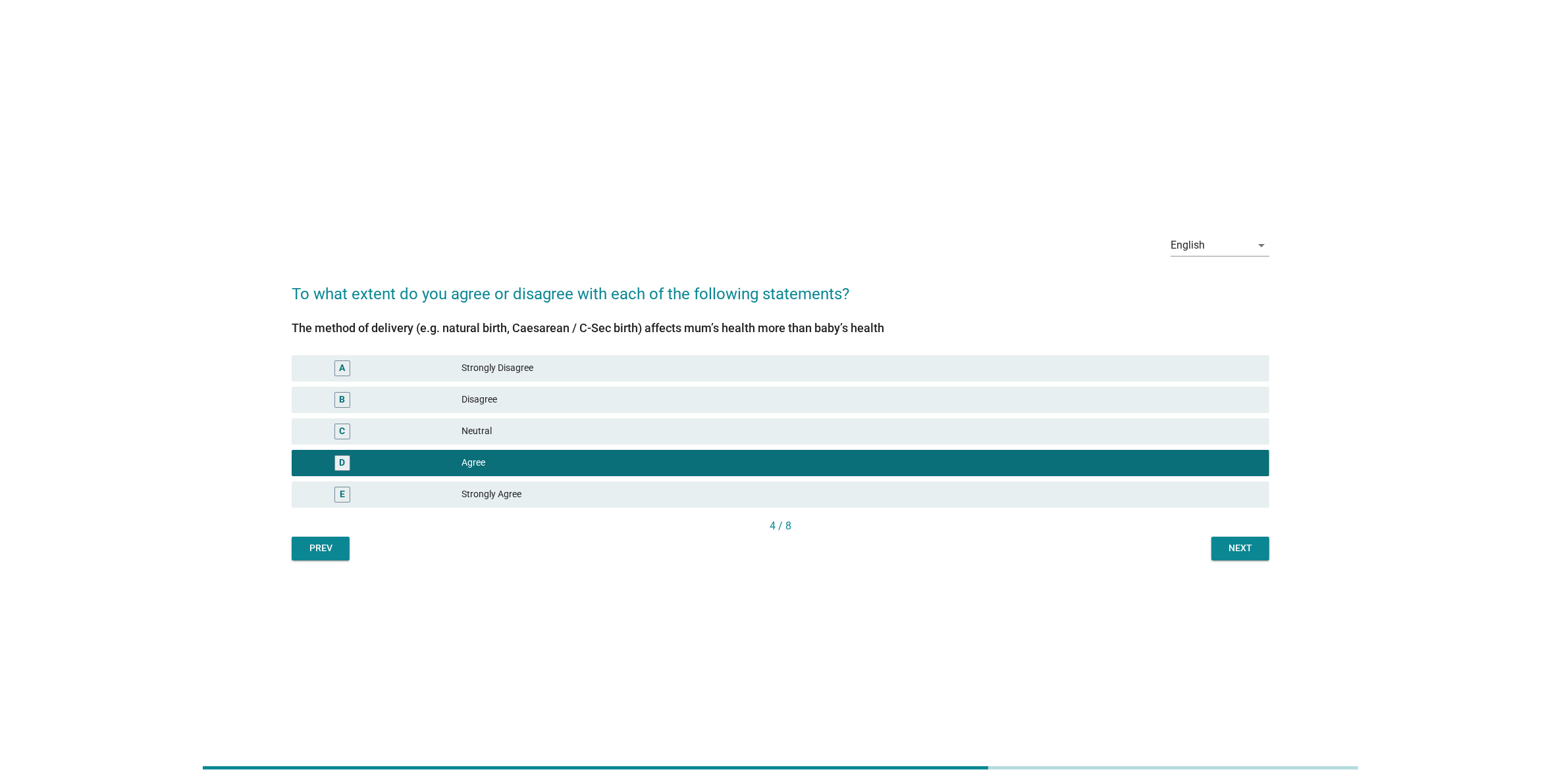
click at [1216, 534] on div "4 / 8" at bounding box center [780, 527] width 978 height 18
drag, startPoint x: 1221, startPoint y: 538, endPoint x: 1239, endPoint y: 551, distance: 22.2
click at [1239, 551] on button "Next" at bounding box center [1240, 549] width 58 height 24
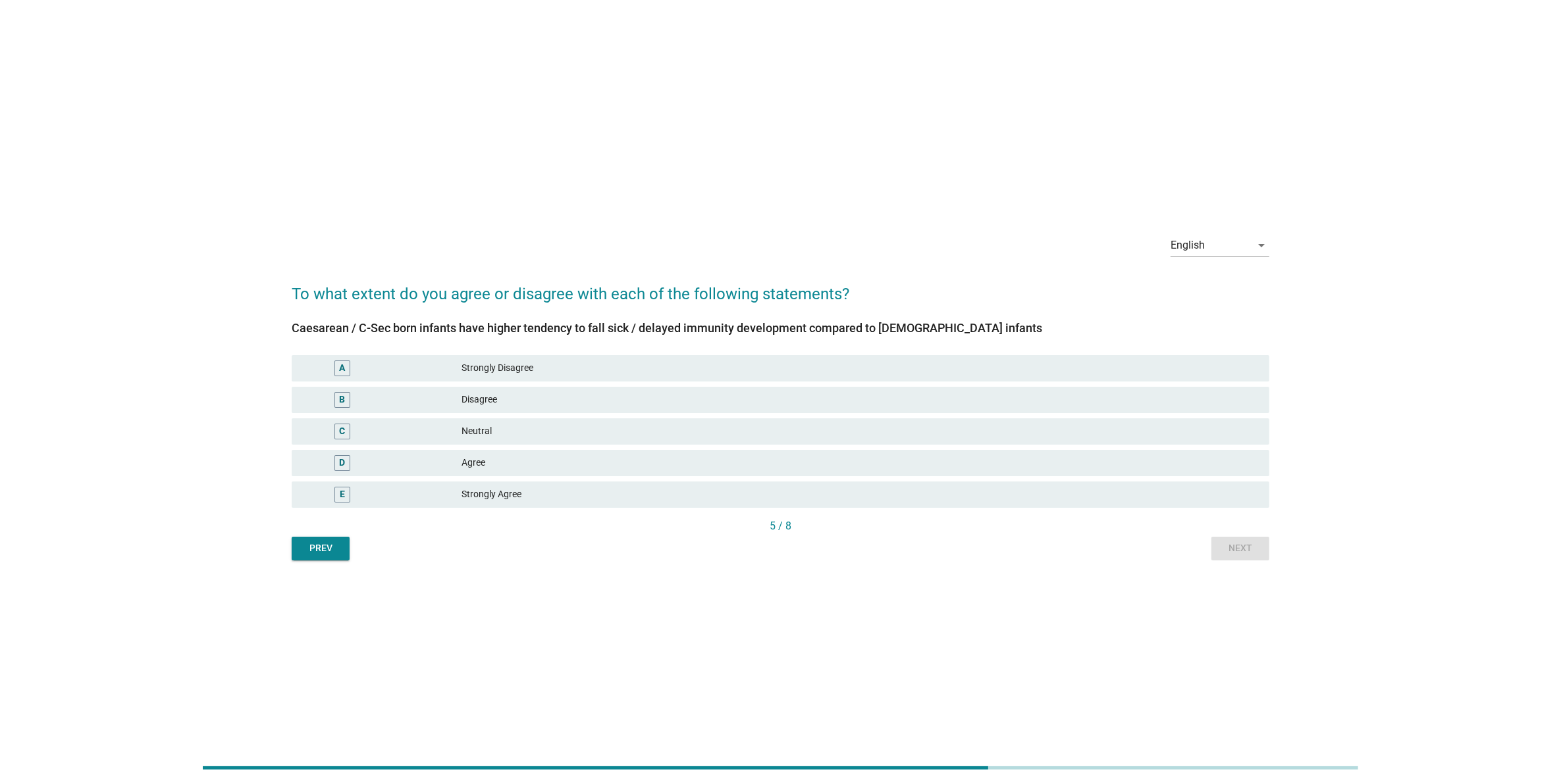
click at [1239, 551] on div "Prev Next" at bounding box center [780, 549] width 978 height 24
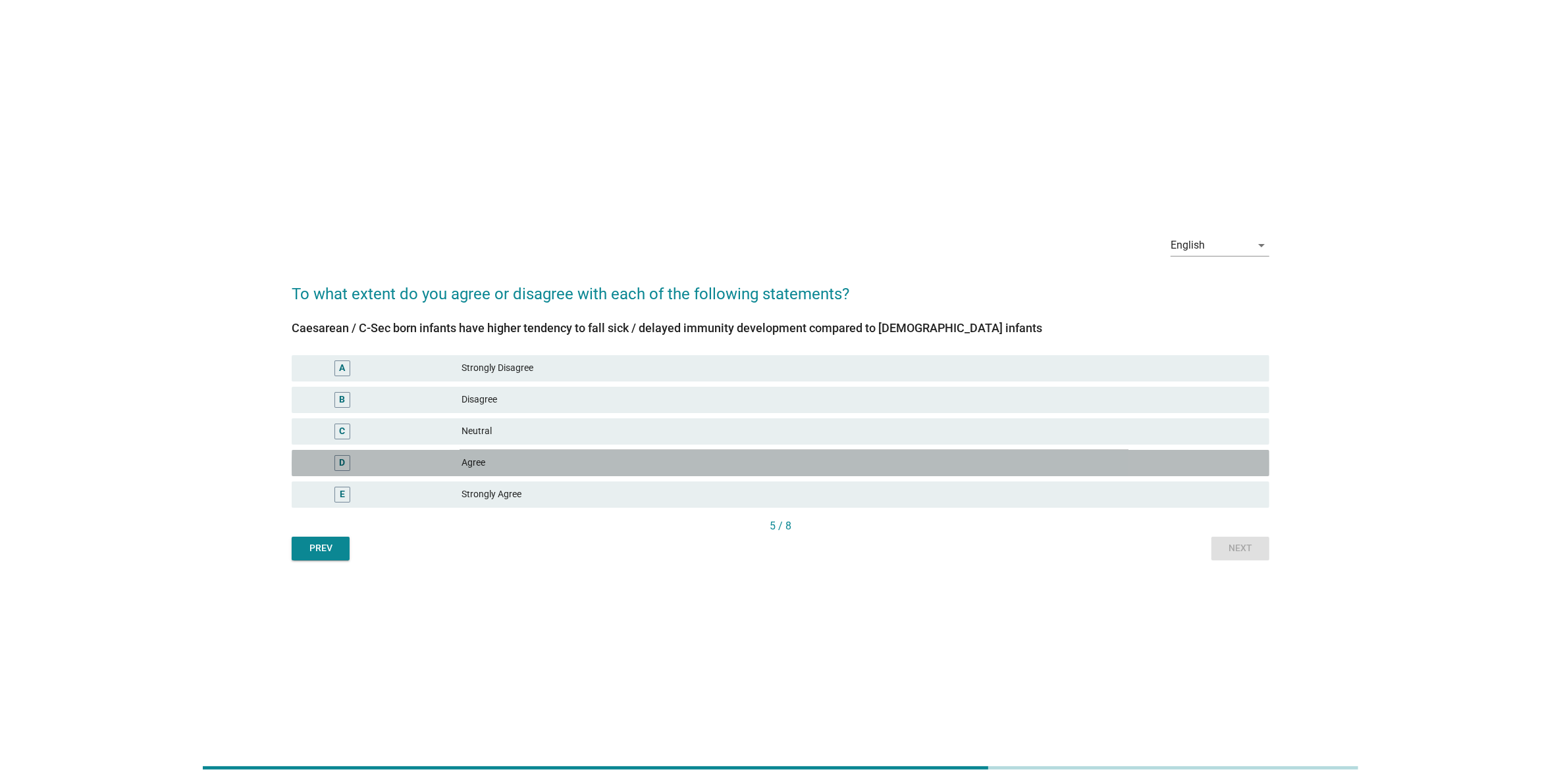
click at [1081, 456] on div "Agree" at bounding box center [860, 464] width 797 height 16
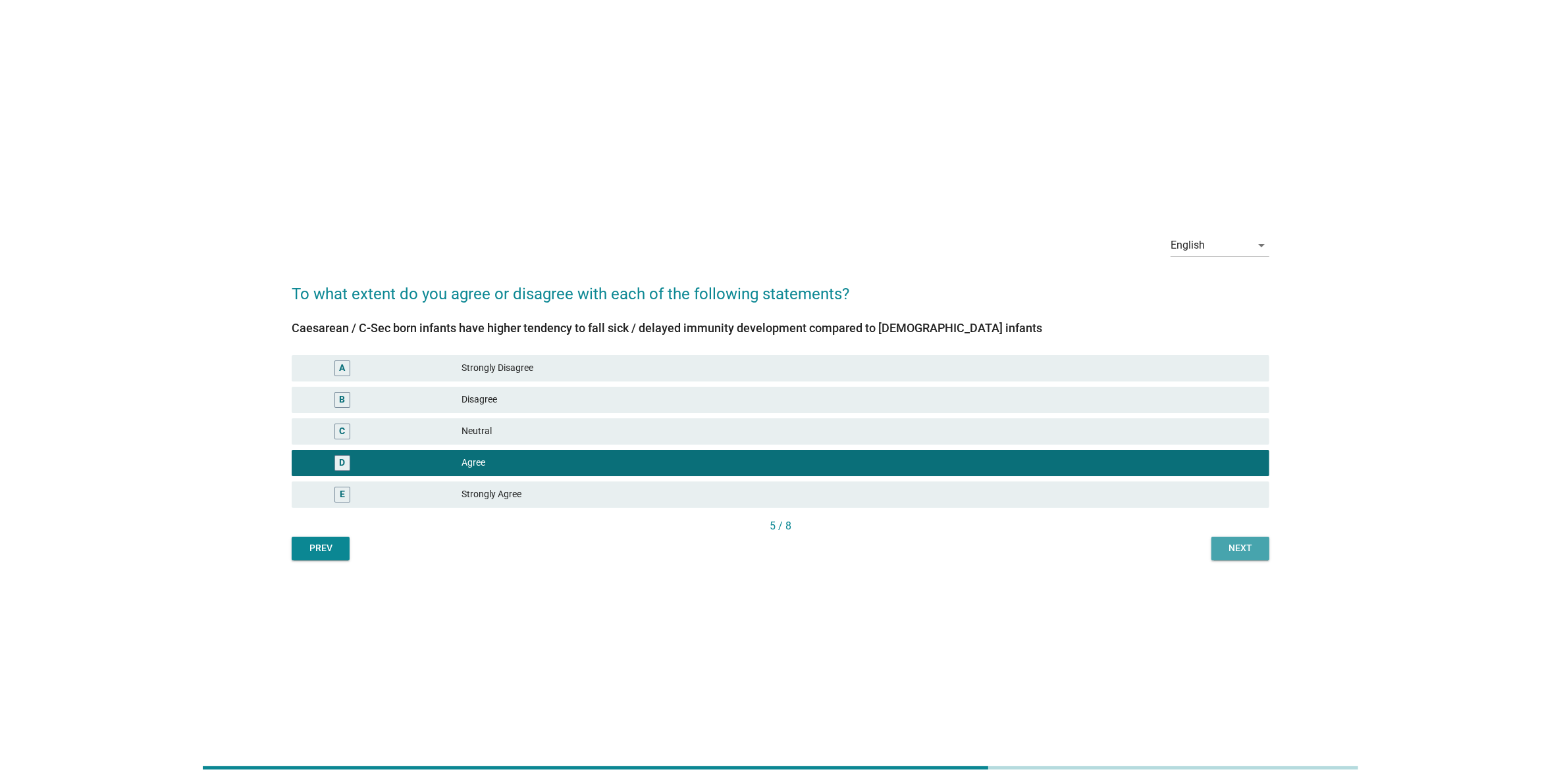
click at [1231, 554] on div "Next" at bounding box center [1240, 548] width 37 height 14
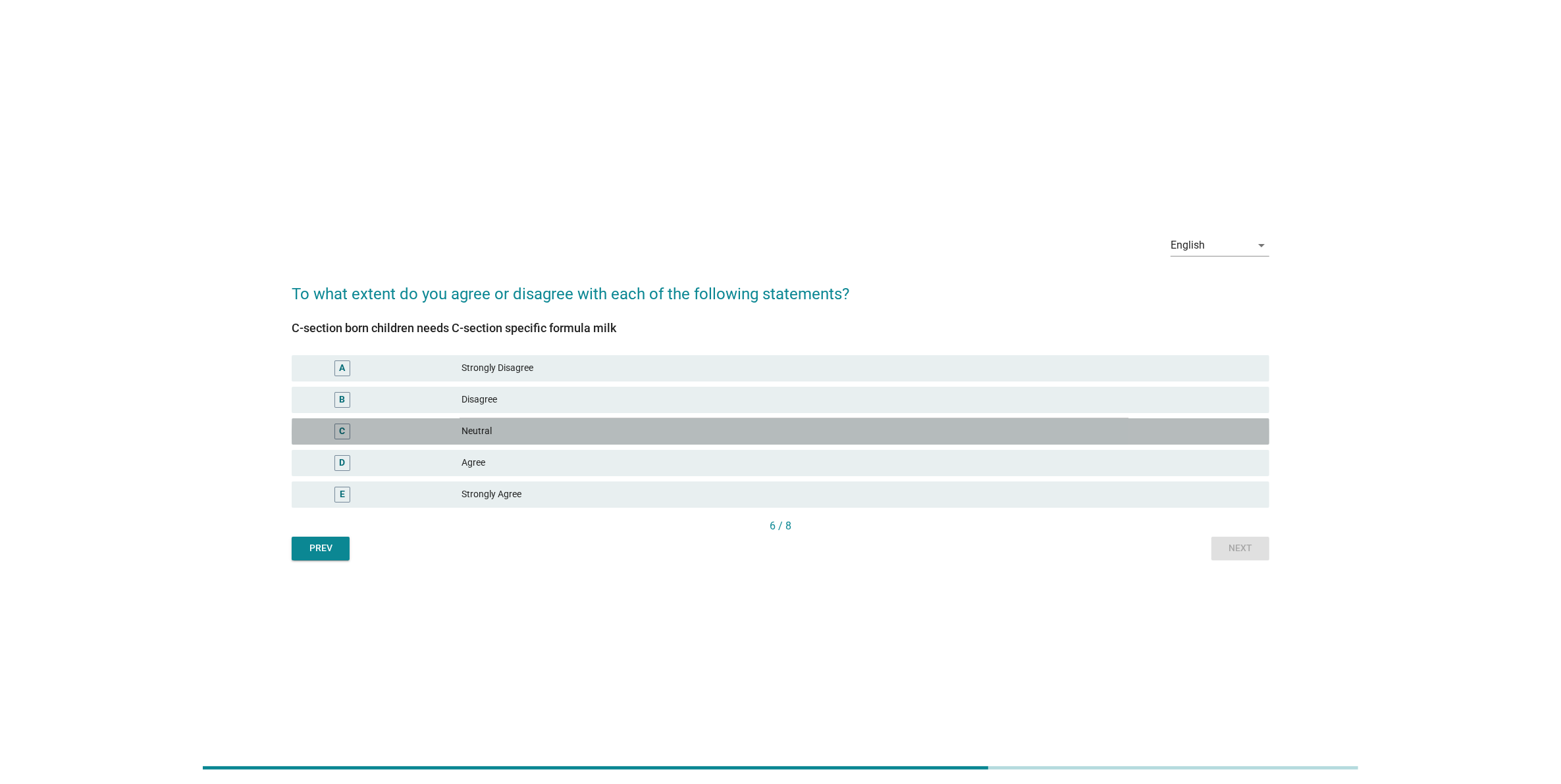
click at [1088, 442] on div "C Neutral" at bounding box center [780, 432] width 978 height 26
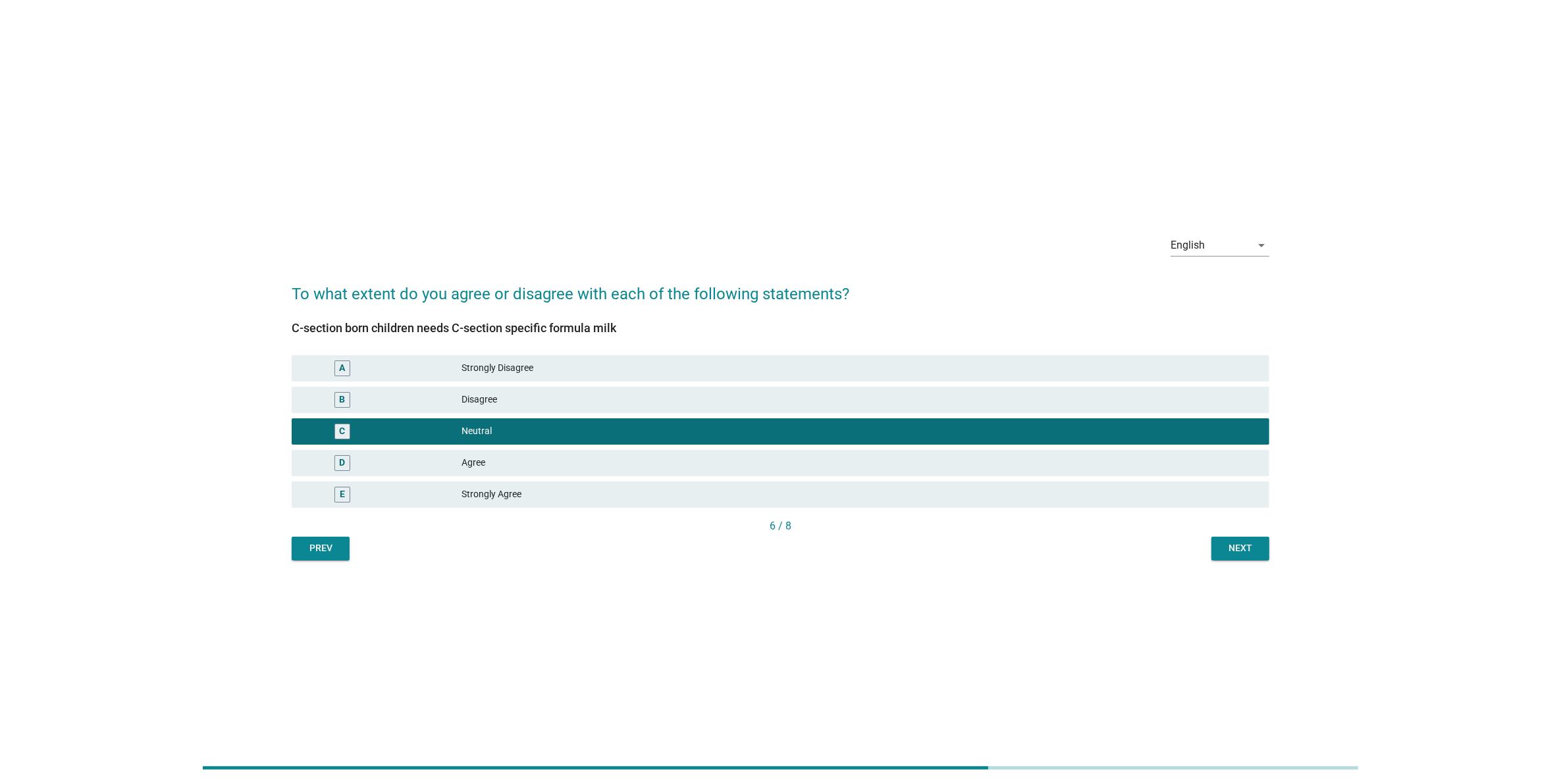
click at [1212, 547] on button "Next" at bounding box center [1240, 549] width 58 height 24
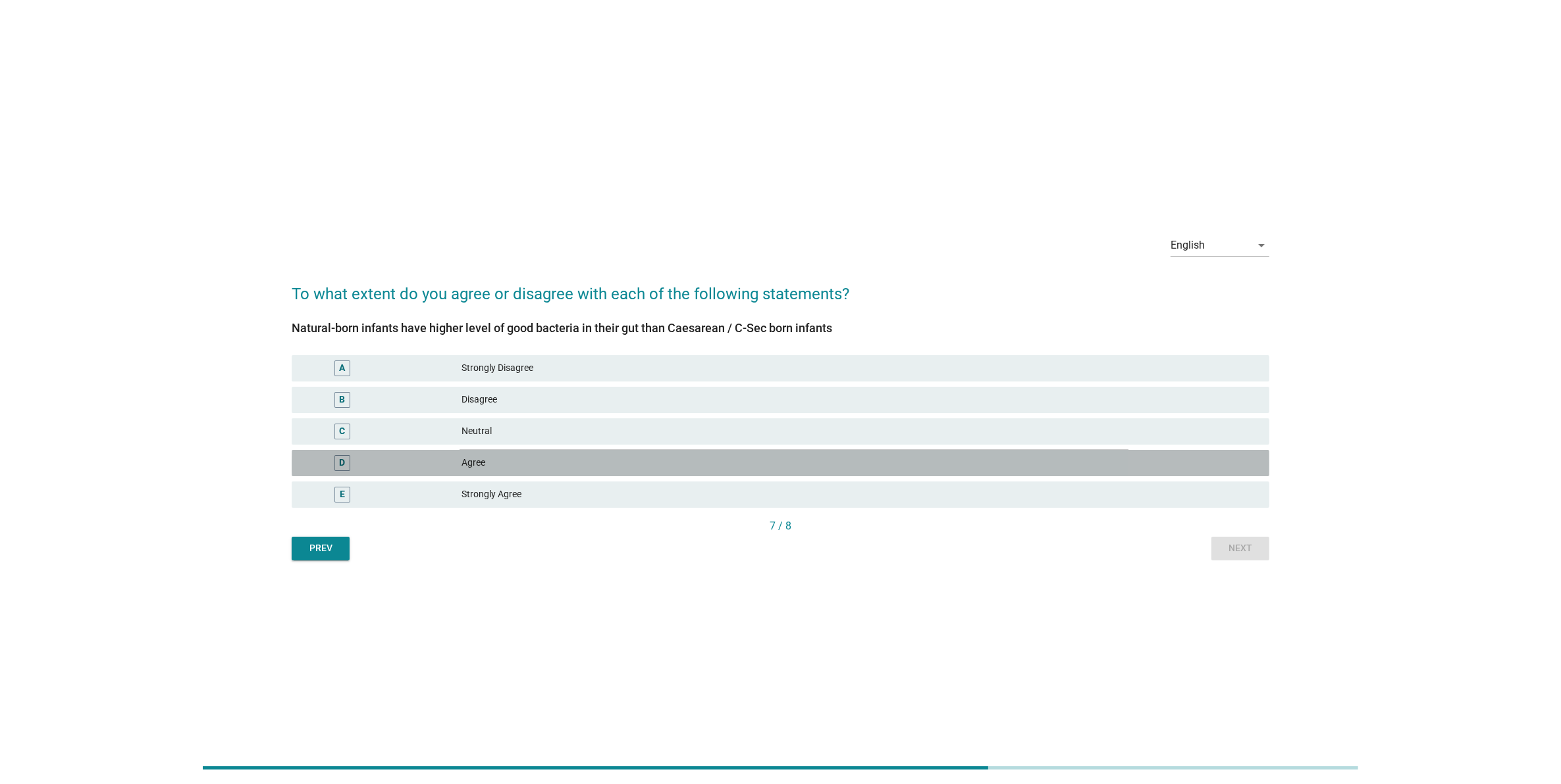
click at [1152, 469] on div "Agree" at bounding box center [860, 464] width 797 height 16
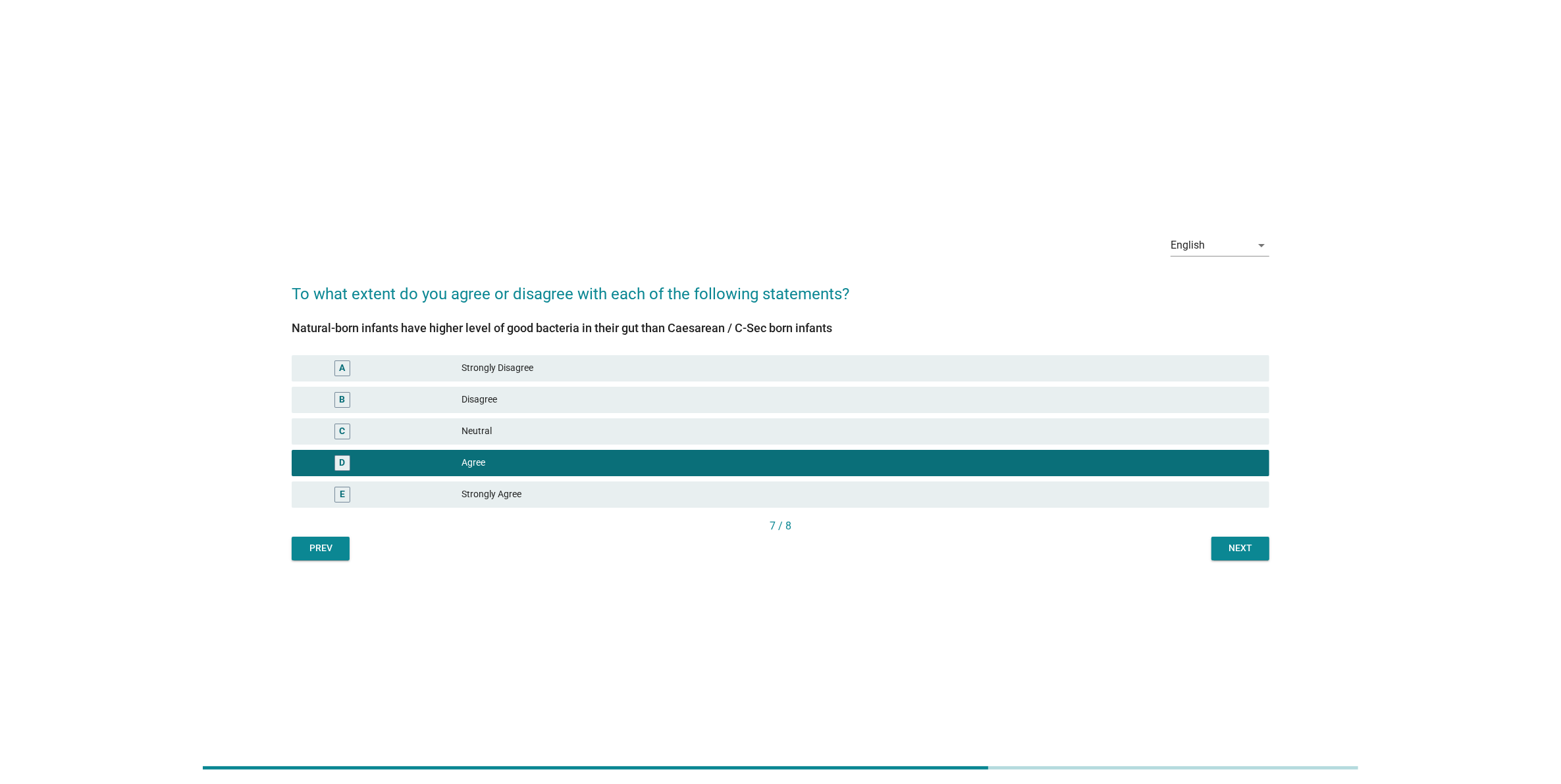
click at [1236, 571] on div "English arrow_drop_down To what extent do you agree or disagree with each of th…" at bounding box center [780, 392] width 1529 height 389
click at [1238, 557] on button "Next" at bounding box center [1240, 549] width 58 height 24
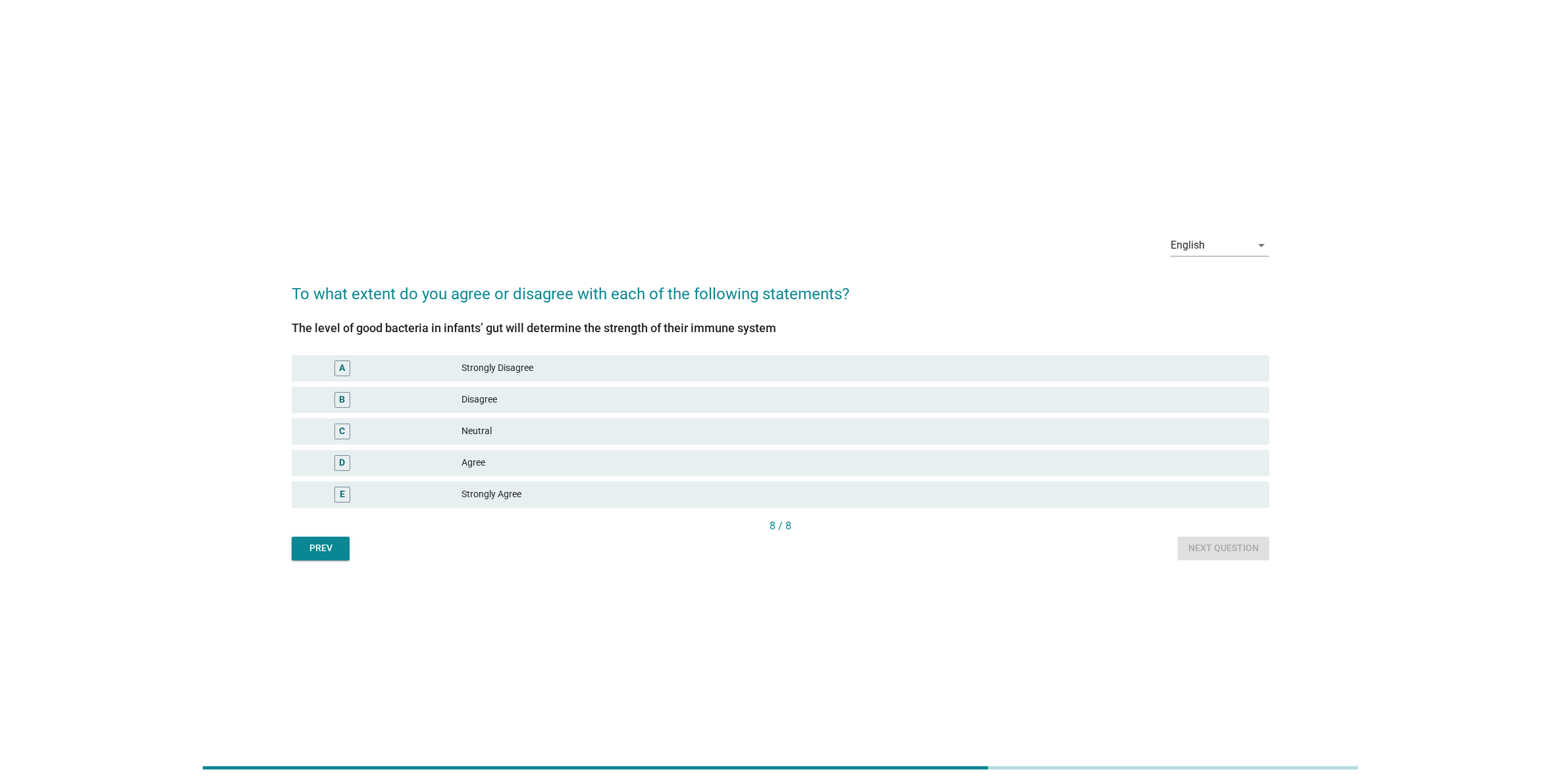
click at [1123, 493] on div "Strongly Agree" at bounding box center [860, 495] width 797 height 16
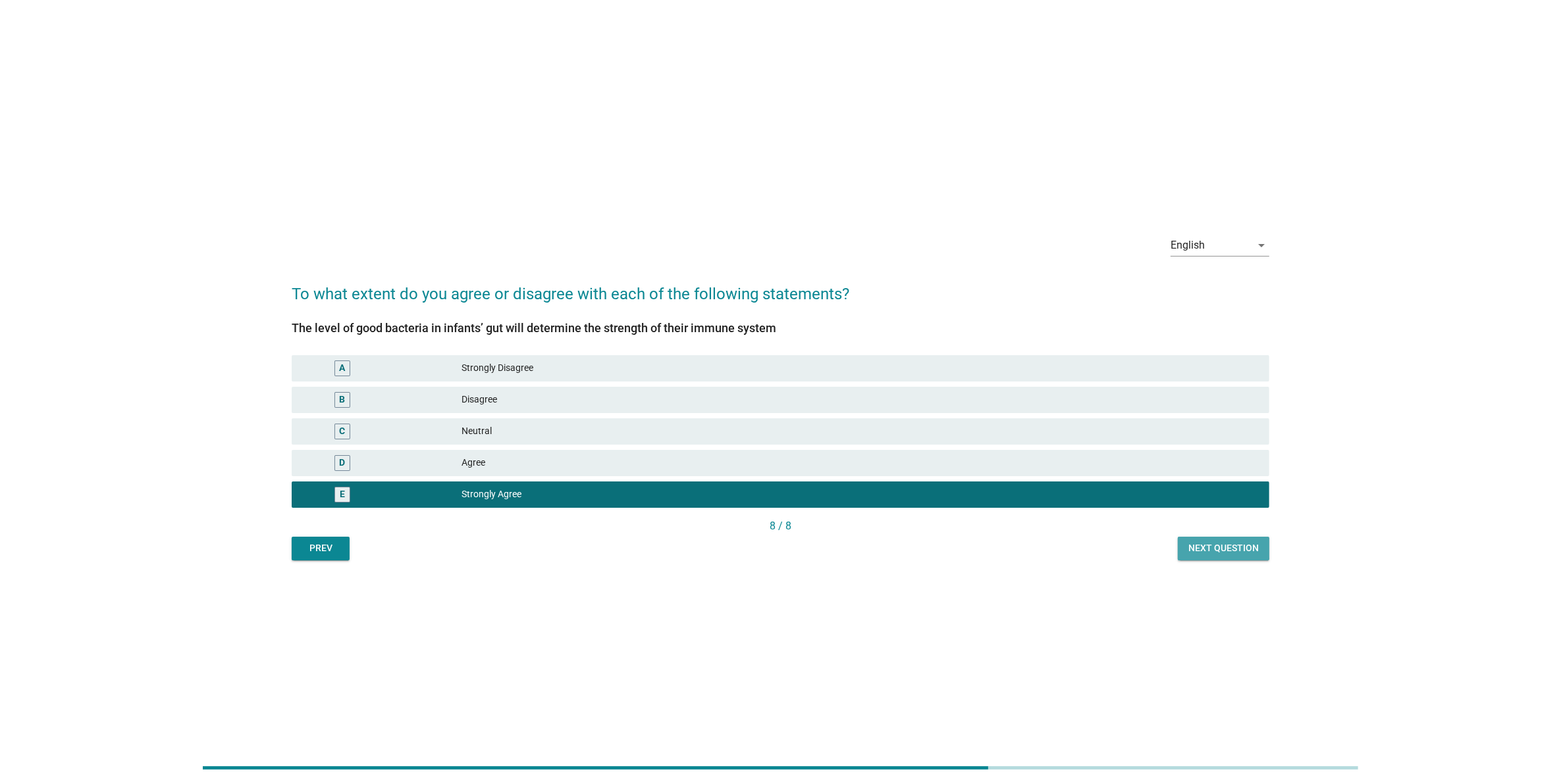
click at [1243, 550] on div "Next question" at bounding box center [1223, 548] width 71 height 14
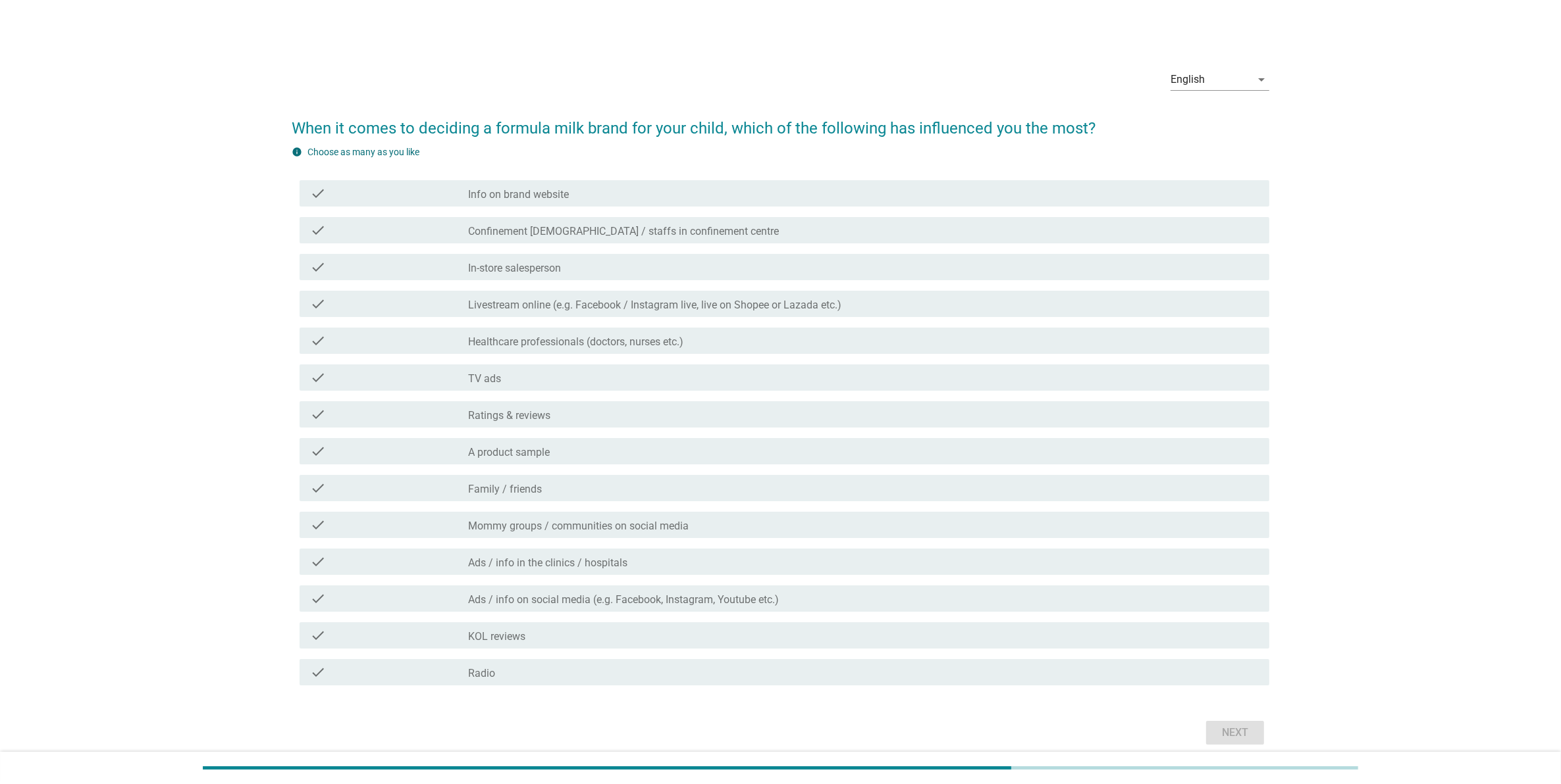
click at [1024, 429] on div "check check_box_outline_blank Ratings & reviews" at bounding box center [780, 414] width 978 height 37
click at [1019, 389] on div "check check_box_outline_blank TV ads" at bounding box center [784, 378] width 970 height 26
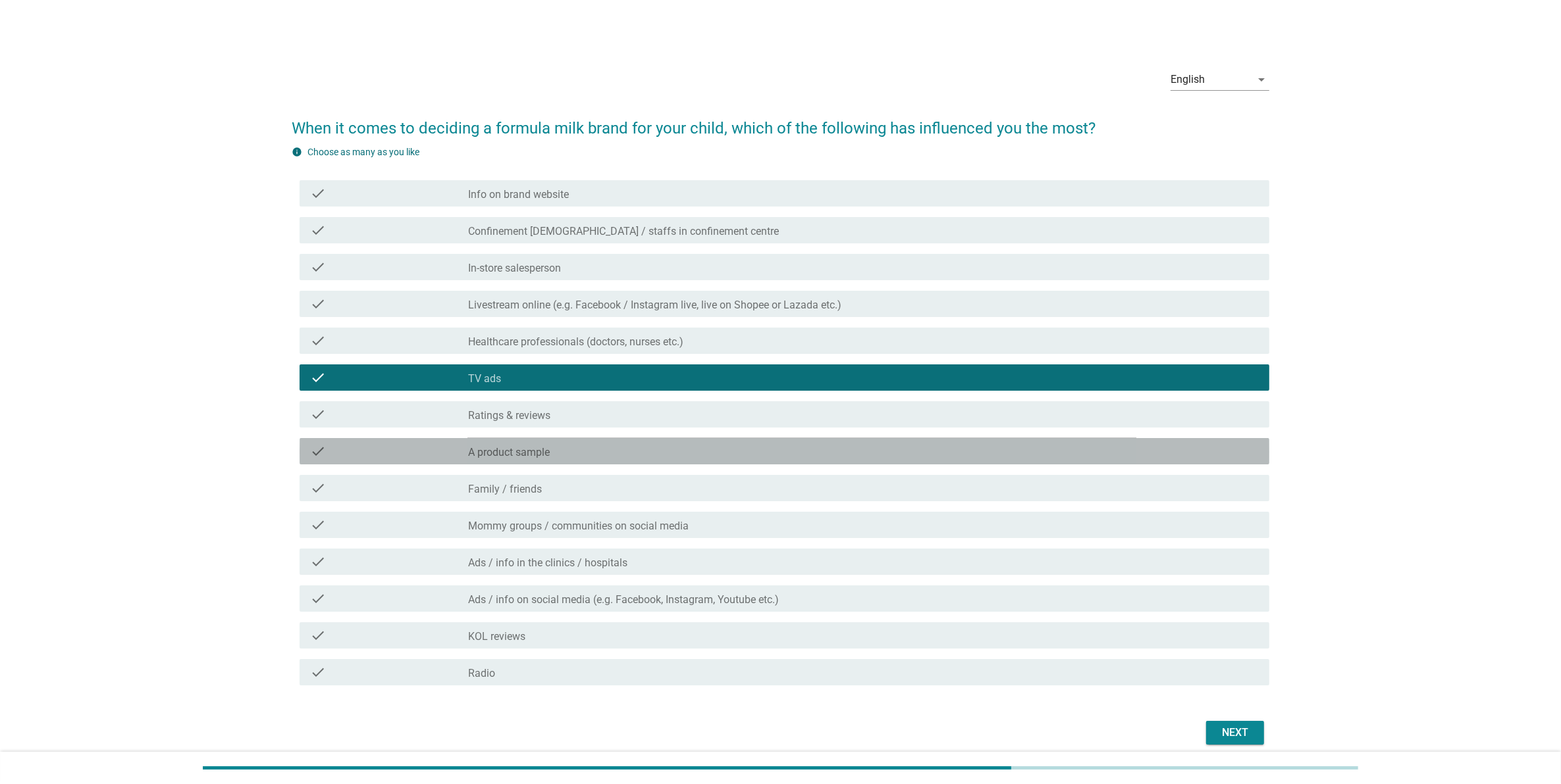
click at [956, 457] on div "check_box_outline_blank A product sample" at bounding box center [863, 451] width 790 height 16
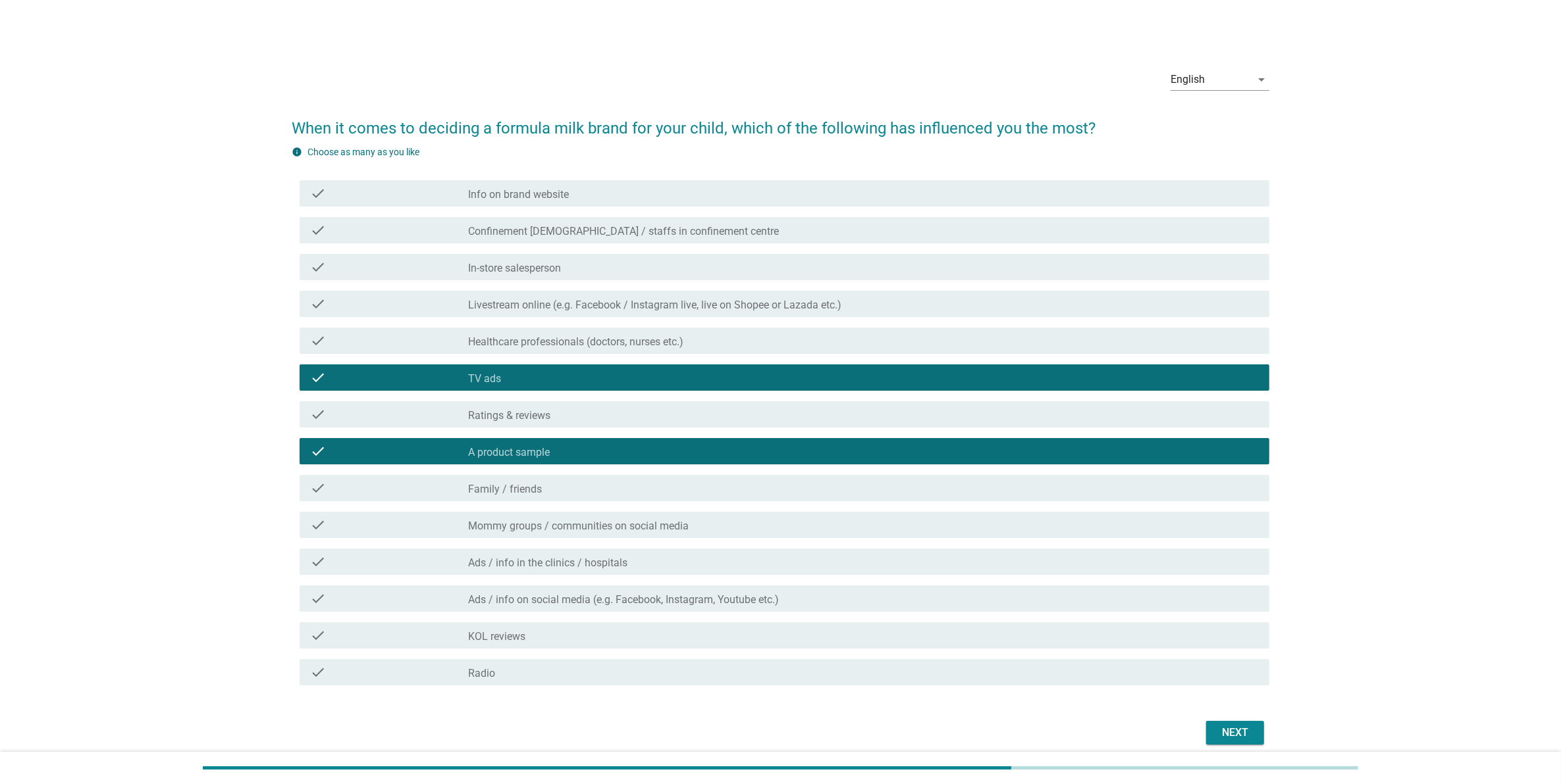
click at [1211, 730] on button "Next" at bounding box center [1235, 732] width 58 height 24
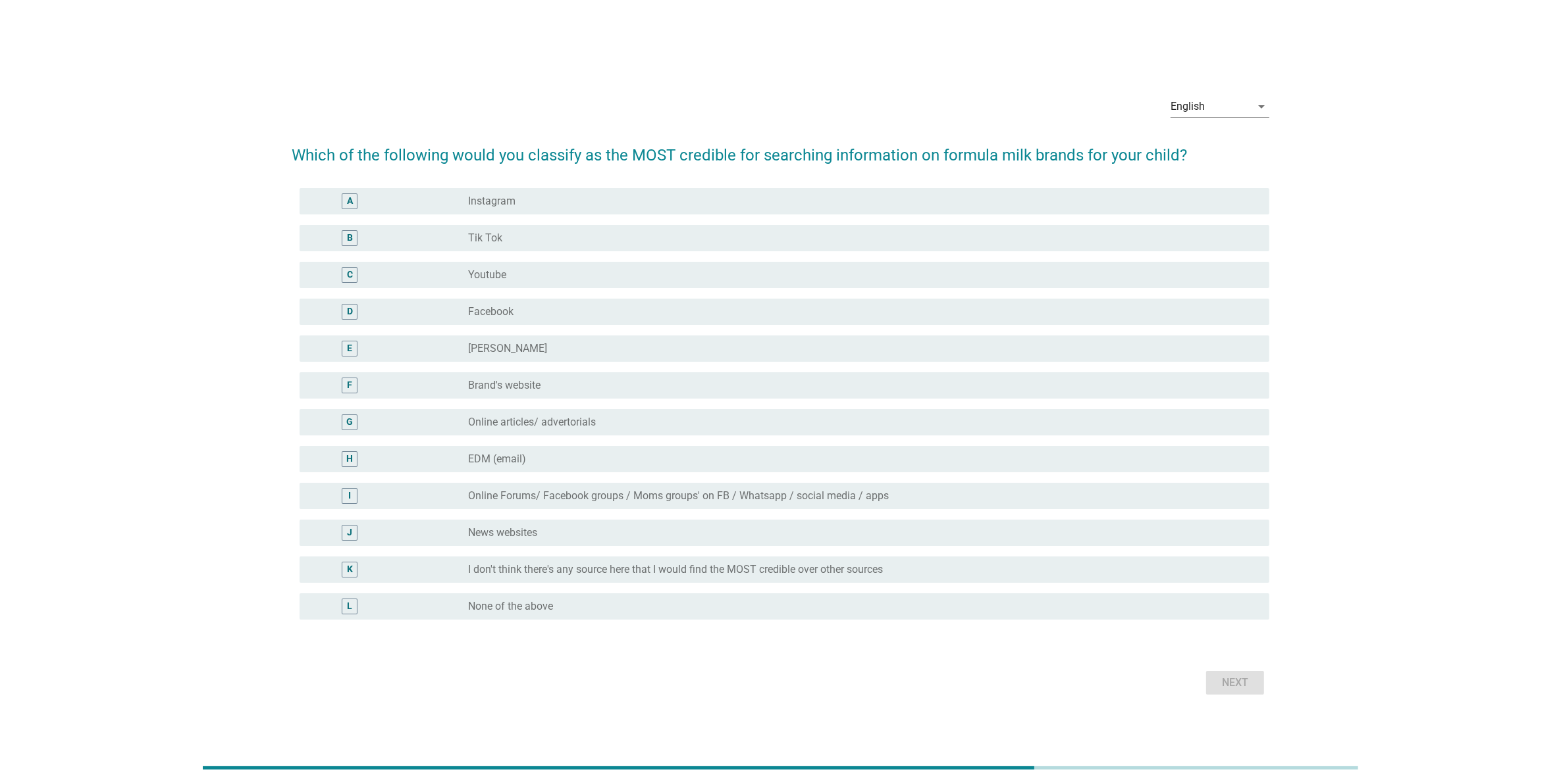
click at [1013, 541] on div "J radio_button_unchecked News websites" at bounding box center [784, 533] width 970 height 26
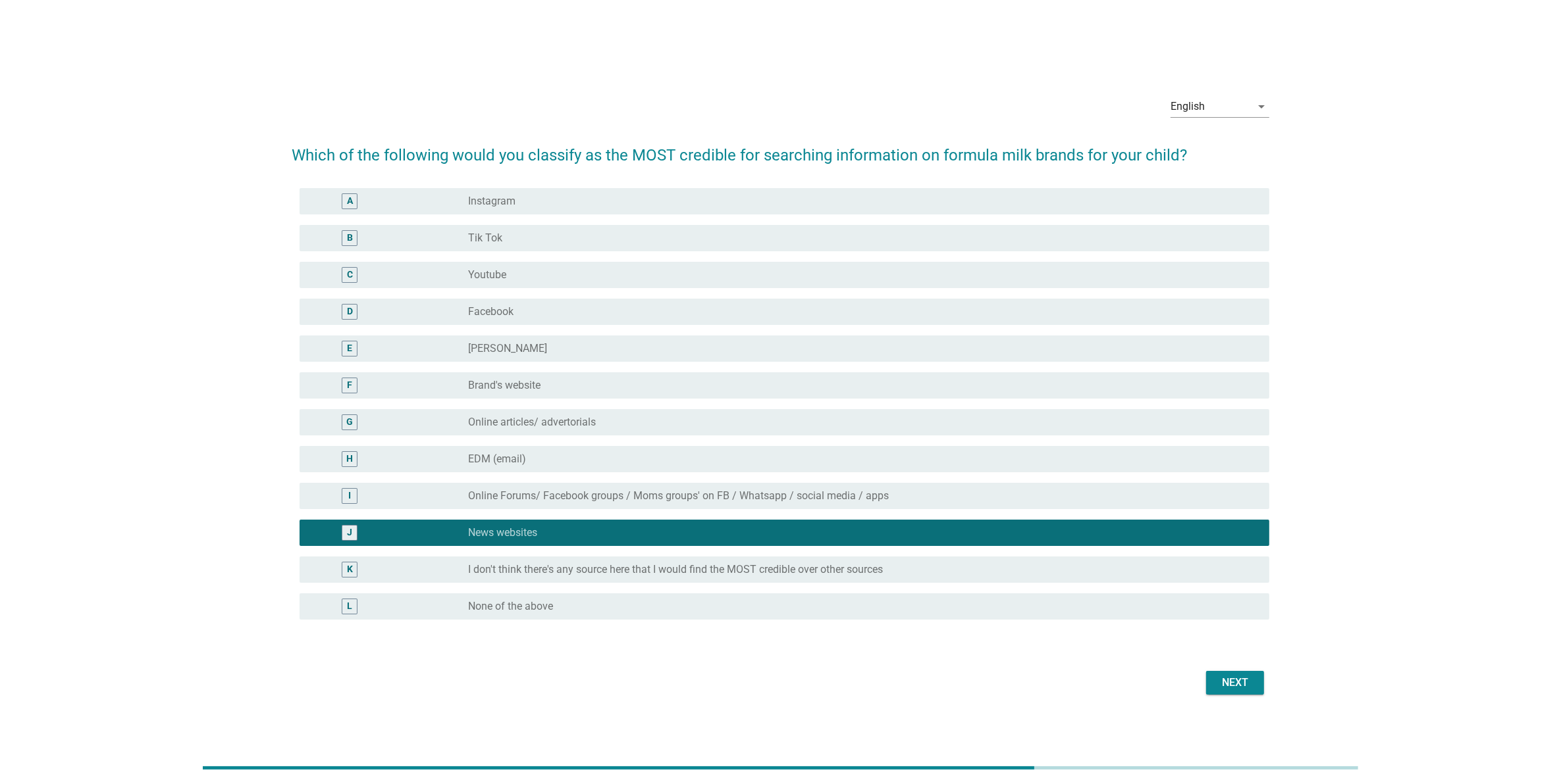
click at [1025, 478] on div "I radio_button_unchecked Online Forums/ Facebook groups / Moms groups' on FB / …" at bounding box center [780, 496] width 978 height 37
click at [1231, 675] on div "Next" at bounding box center [1235, 683] width 37 height 16
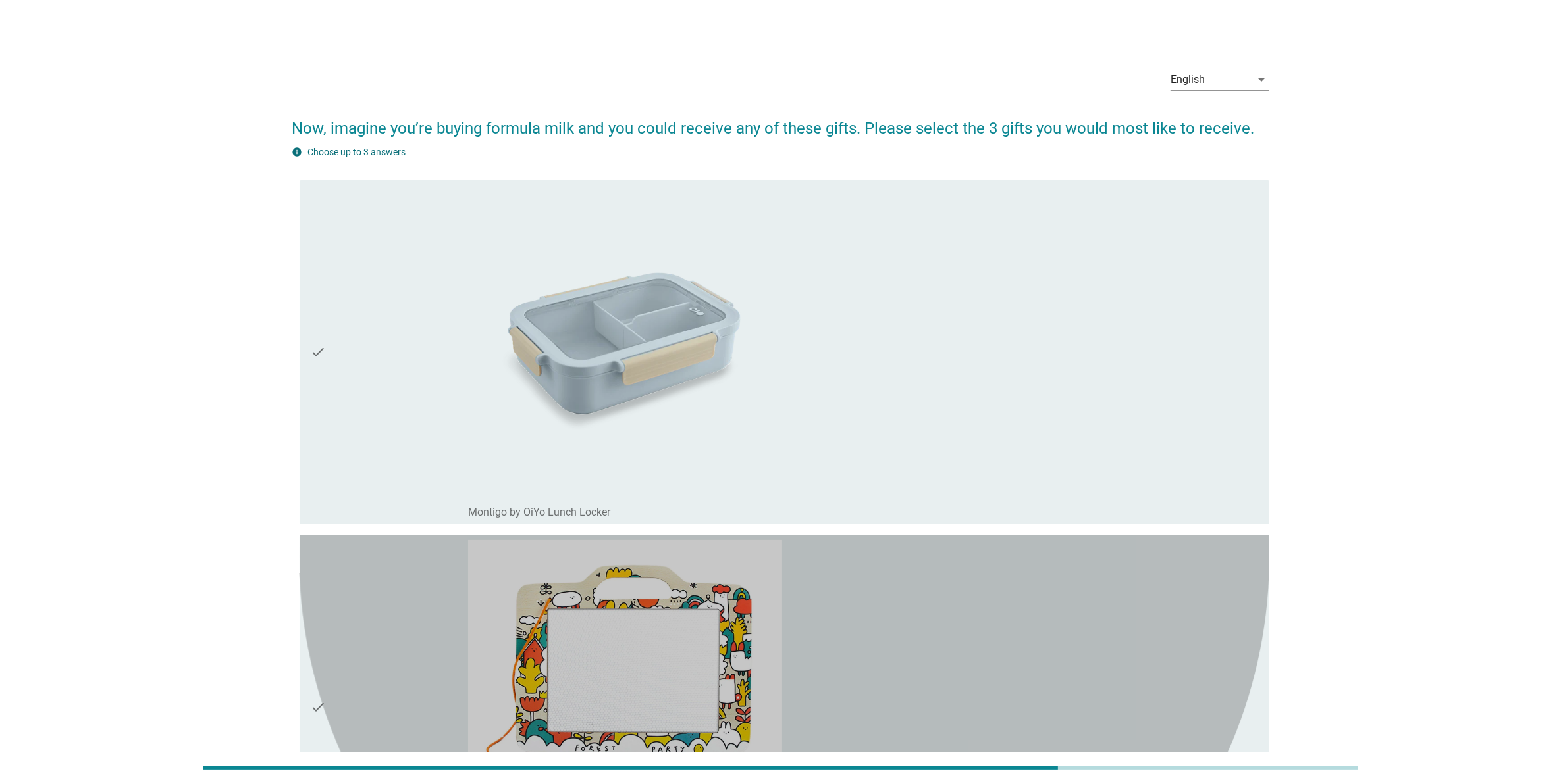
click at [1104, 553] on div "check_box_outline_blank Wooden Magnetic Drawboard" at bounding box center [863, 707] width 790 height 334
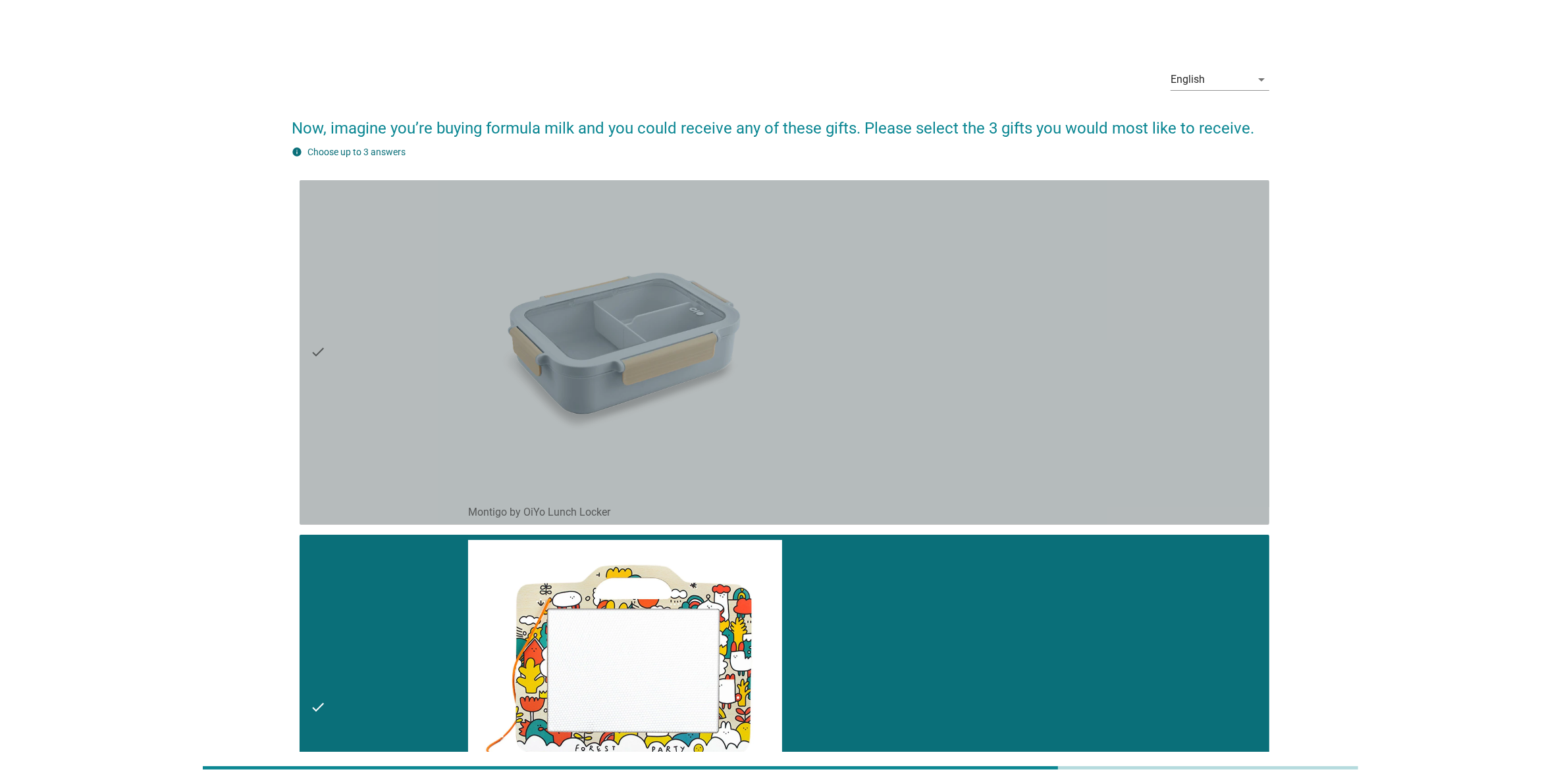
click at [857, 400] on div "check_box_outline_blank Montigo by OiYo Lunch Locker" at bounding box center [863, 352] width 790 height 334
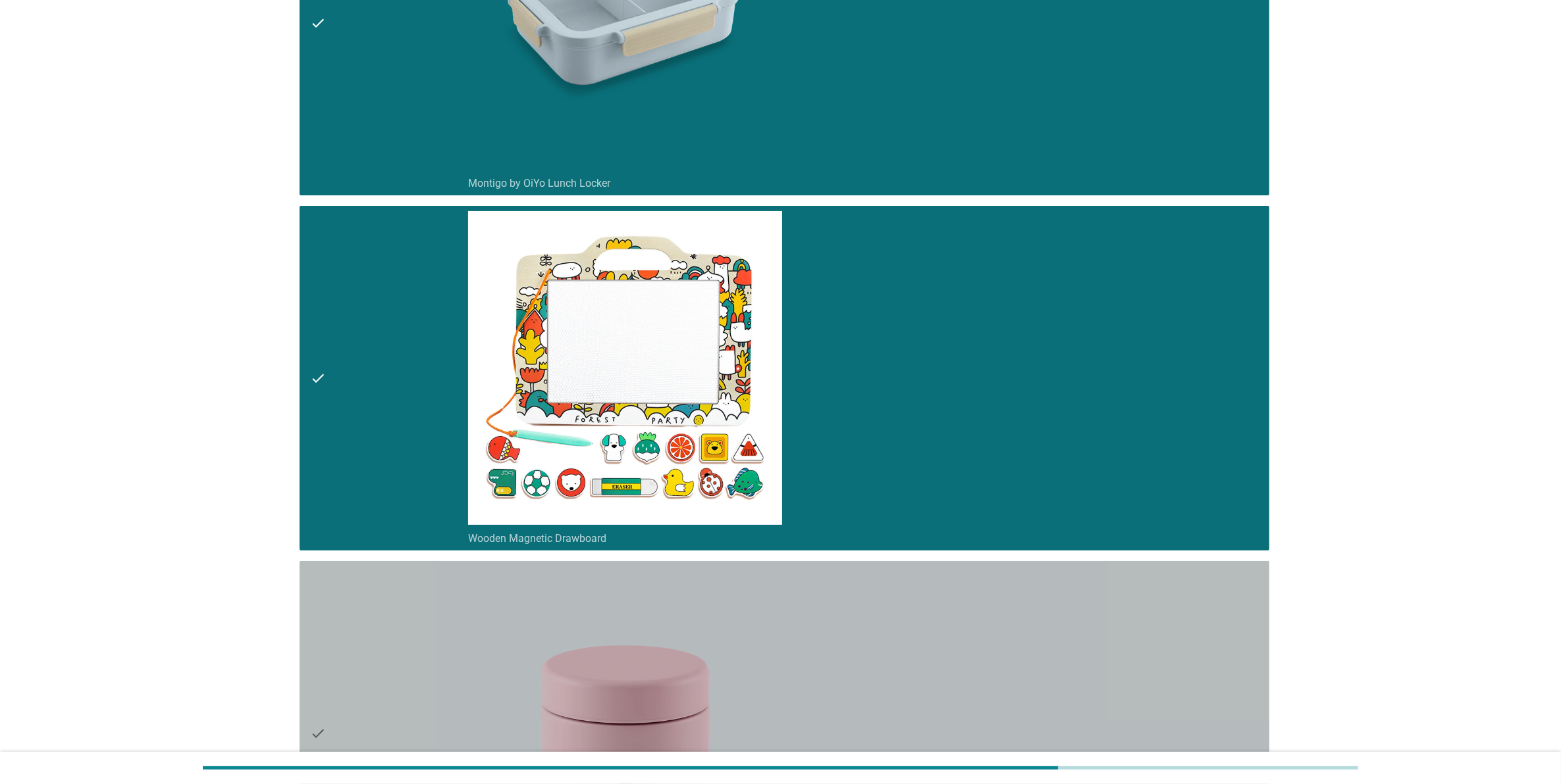
click at [890, 623] on div "check_box_outline_blank Montigo by OiYo Snack Pod" at bounding box center [863, 734] width 790 height 334
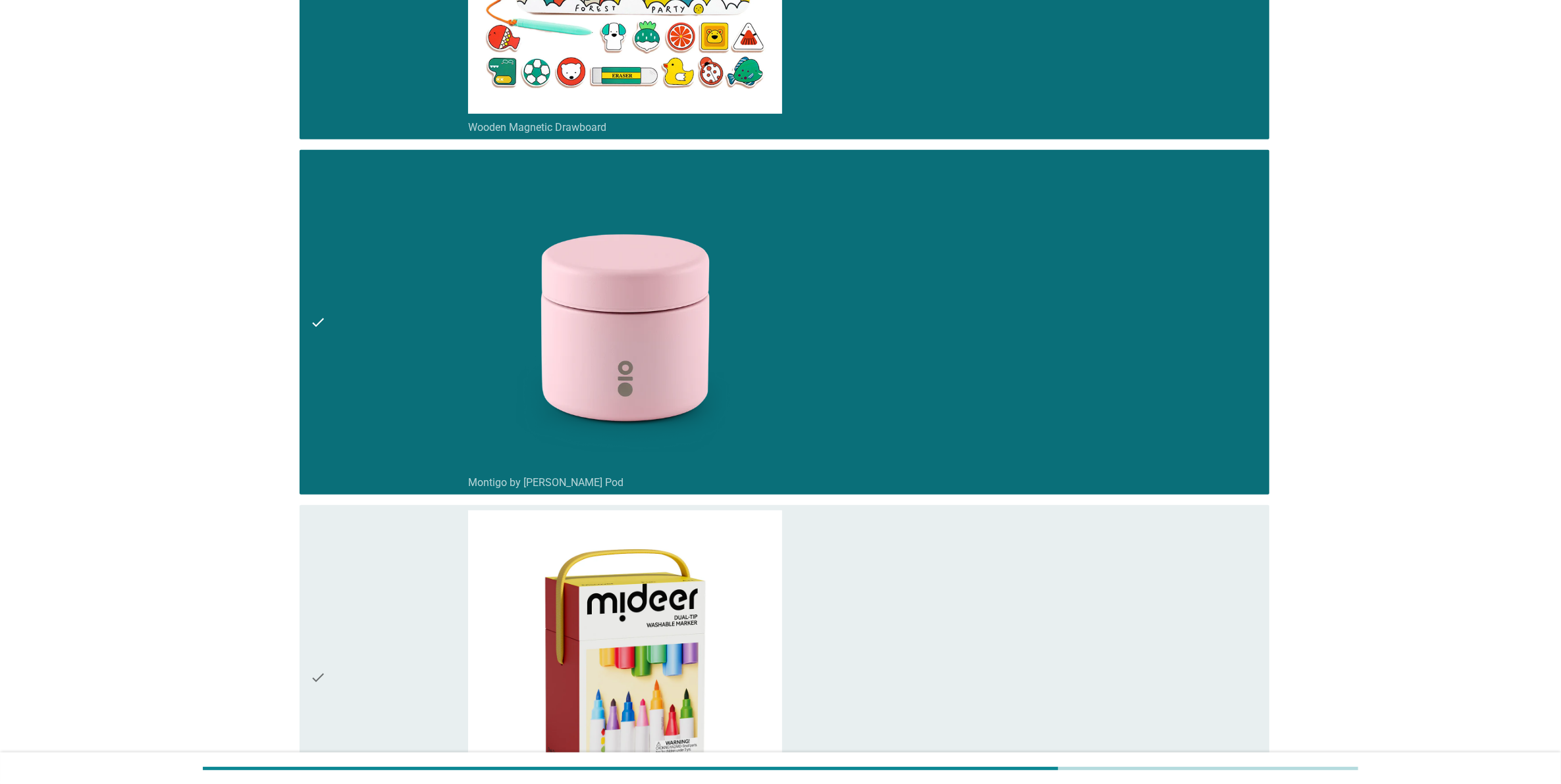
scroll to position [1152, 0]
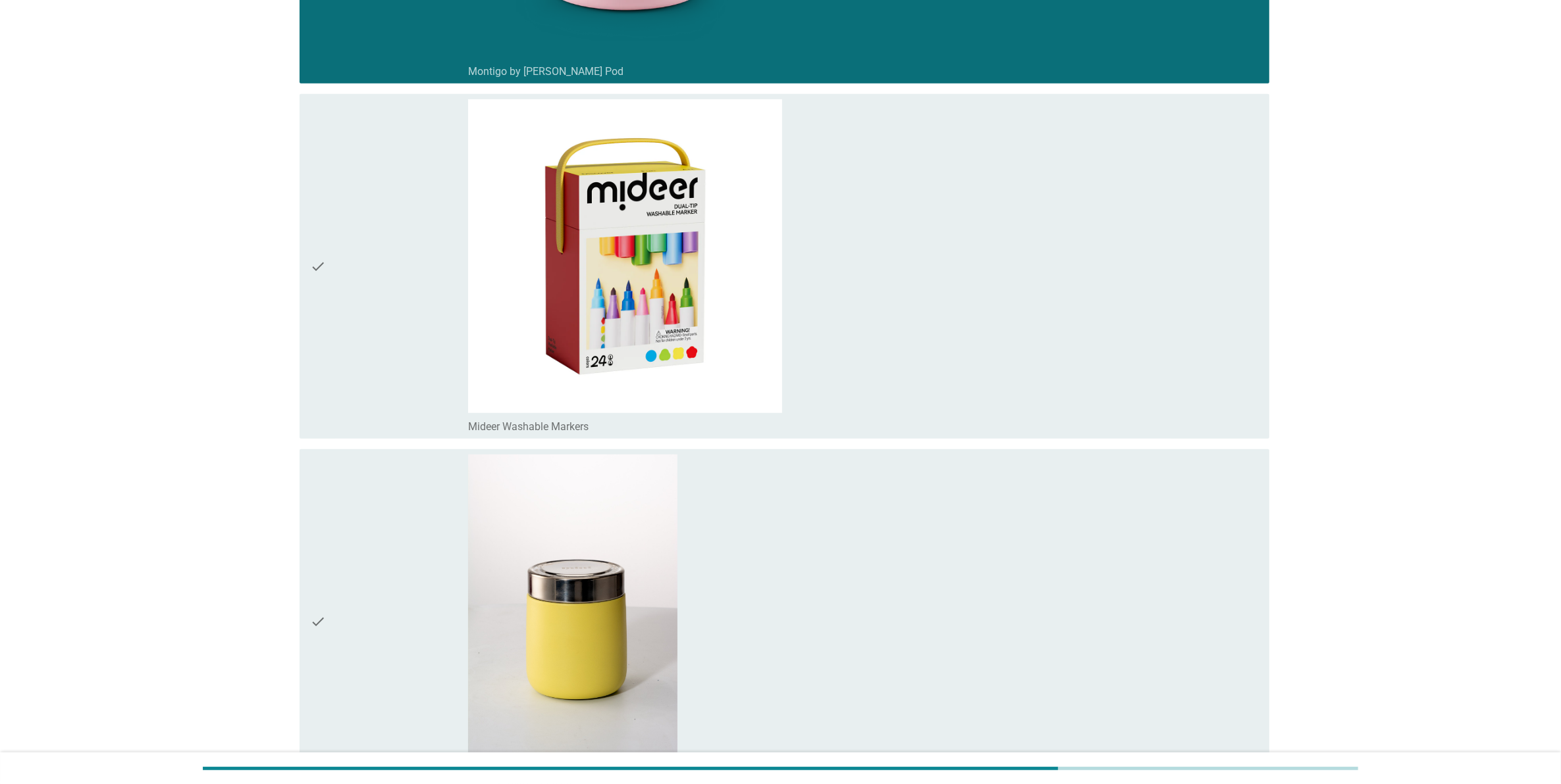
click at [791, 389] on div "check_box_outline_blank Mideer Washable Markers" at bounding box center [863, 267] width 790 height 334
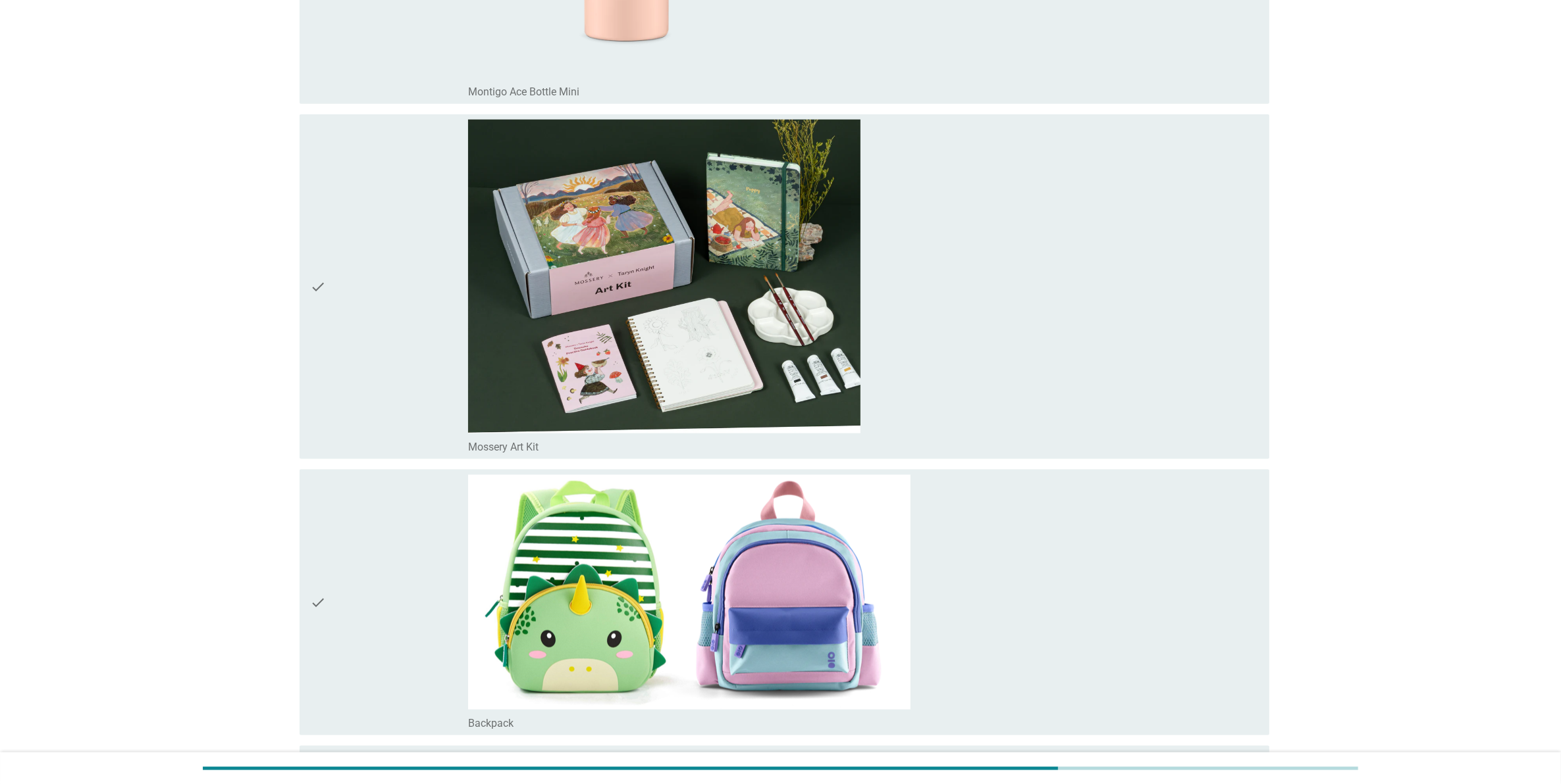
scroll to position [2354, 0]
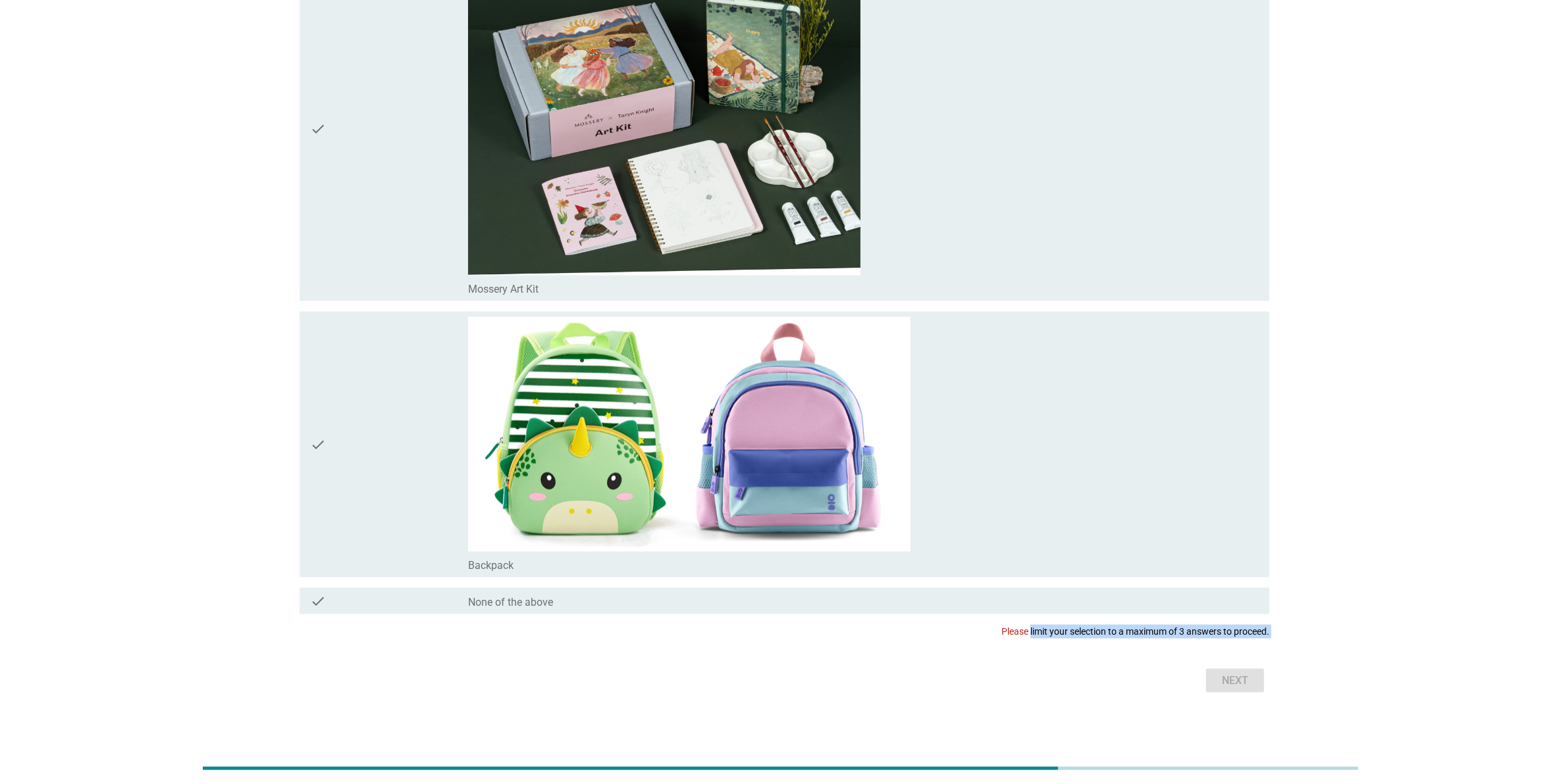
drag, startPoint x: 999, startPoint y: 625, endPoint x: 1151, endPoint y: 645, distance: 153.3
drag, startPoint x: 1151, startPoint y: 645, endPoint x: 1318, endPoint y: 629, distance: 167.8
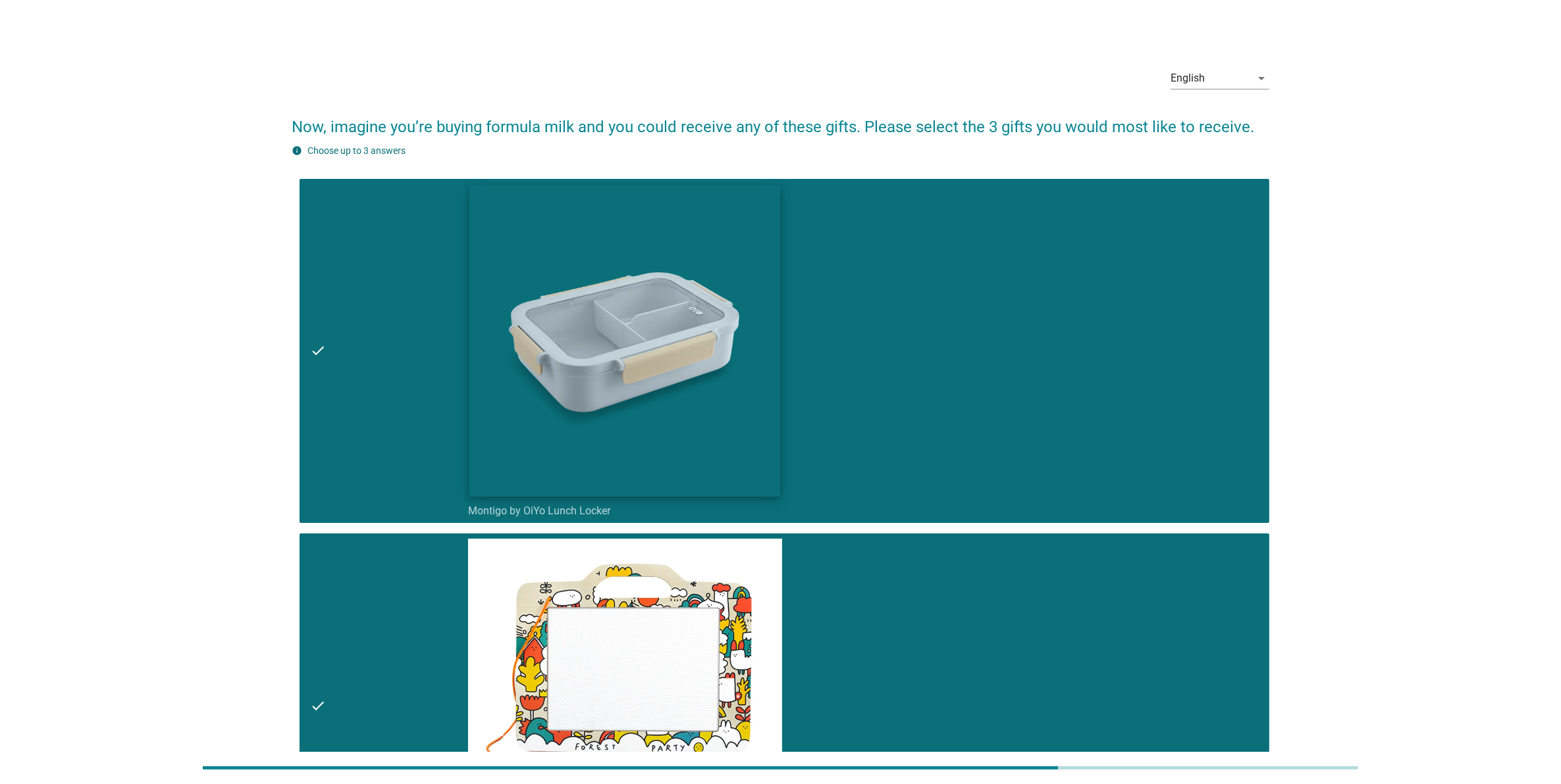
scroll to position [0, 0]
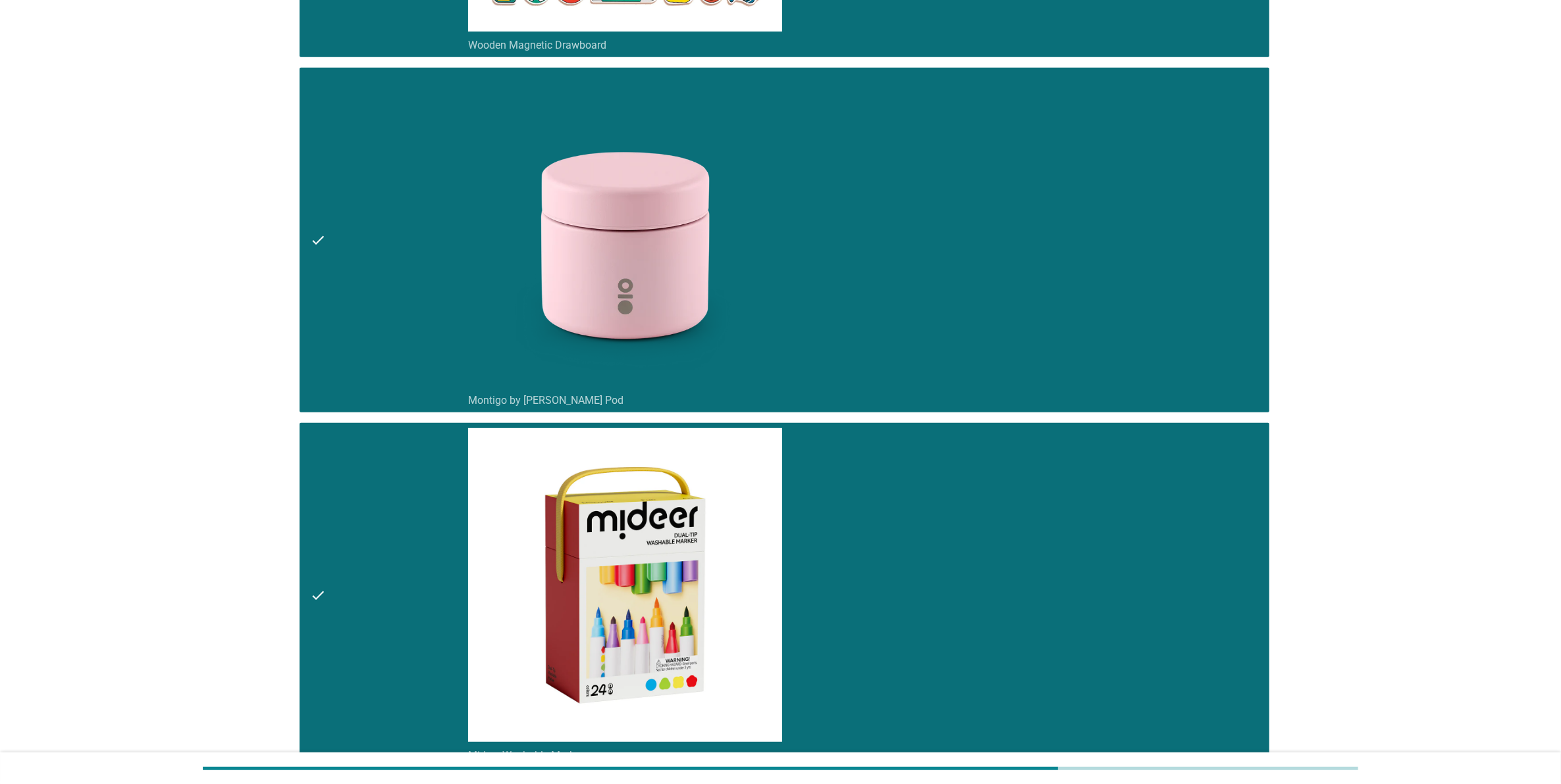
click at [874, 520] on div "check_box_outline_blank Mideer Washable Markers" at bounding box center [863, 595] width 790 height 334
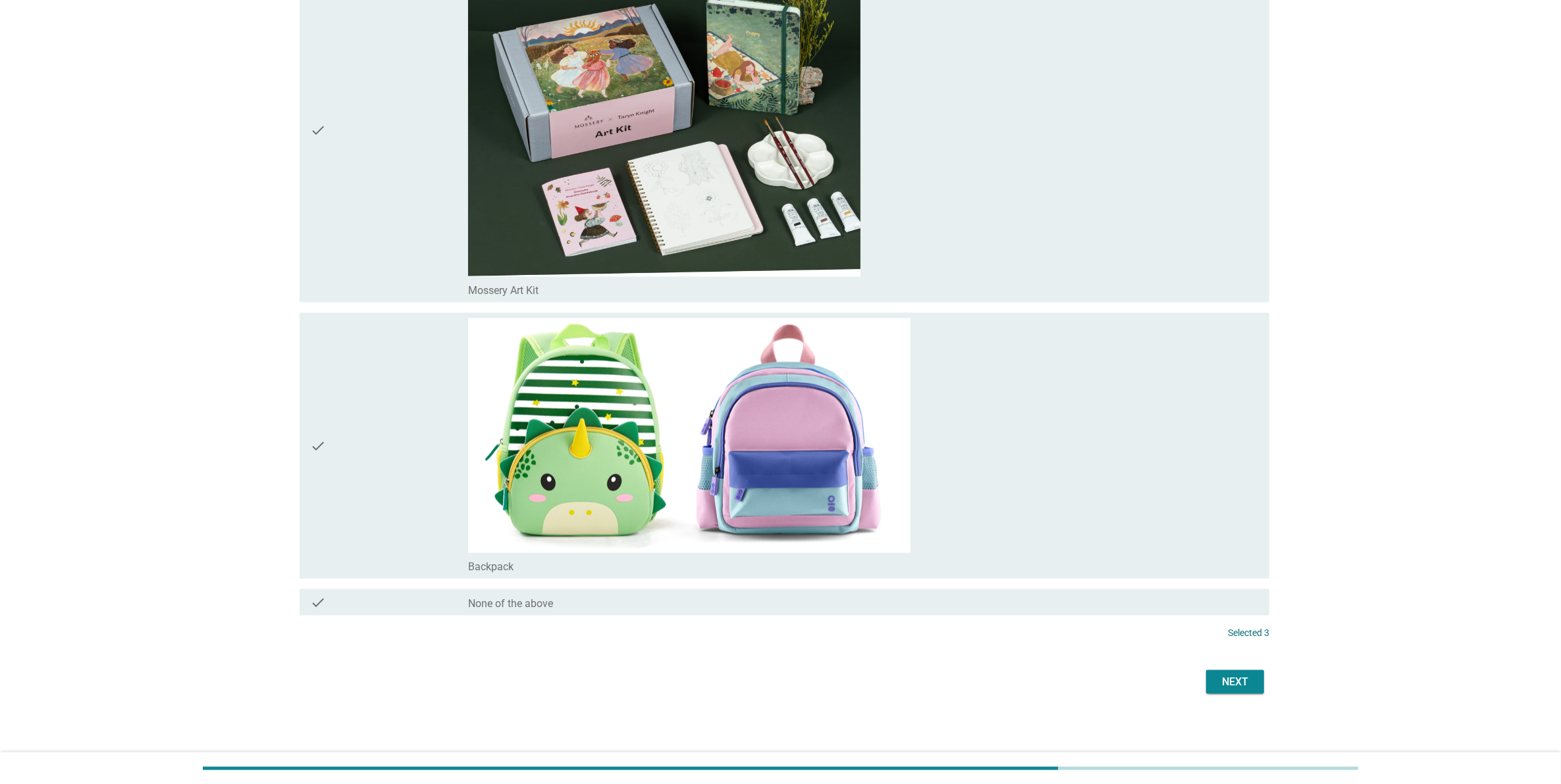
scroll to position [2354, 0]
click at [1248, 682] on div "Next" at bounding box center [1235, 681] width 37 height 16
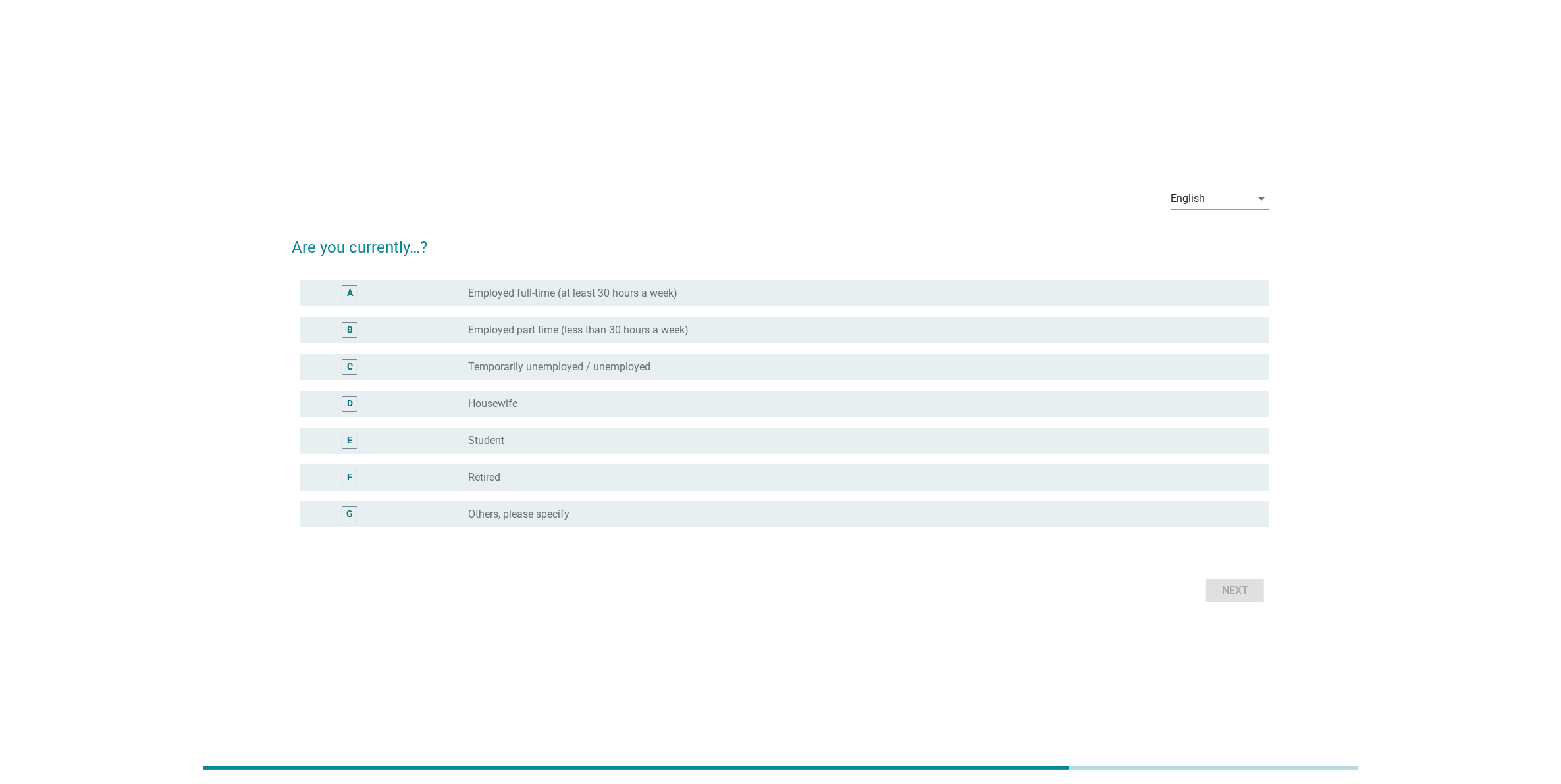
click at [505, 313] on div "B radio_button_unchecked Employed part time (less than 30 hours a week)" at bounding box center [780, 330] width 978 height 37
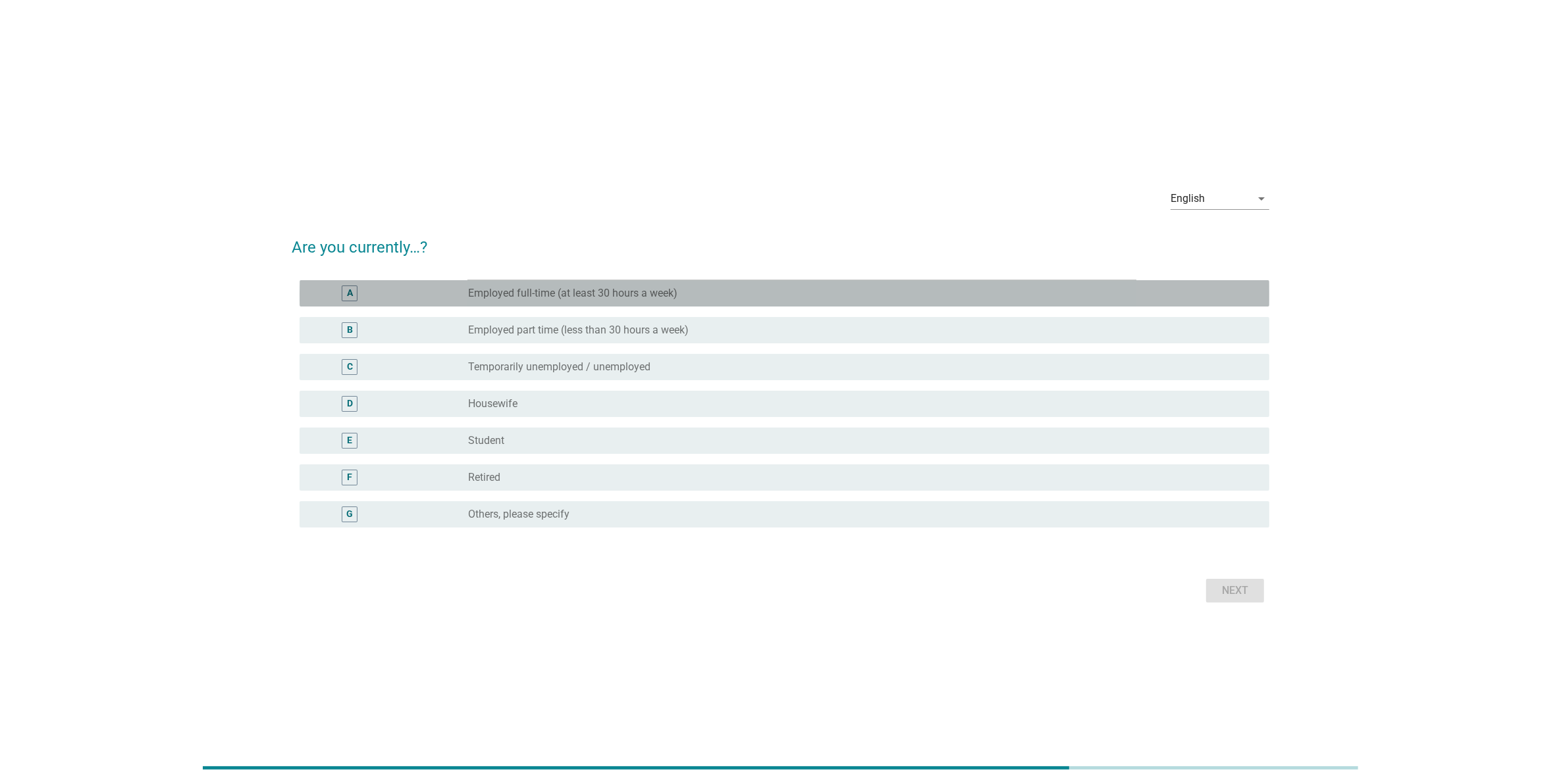
click at [531, 288] on label "Employed full-time (at least 30 hours a week)" at bounding box center [573, 294] width 209 height 13
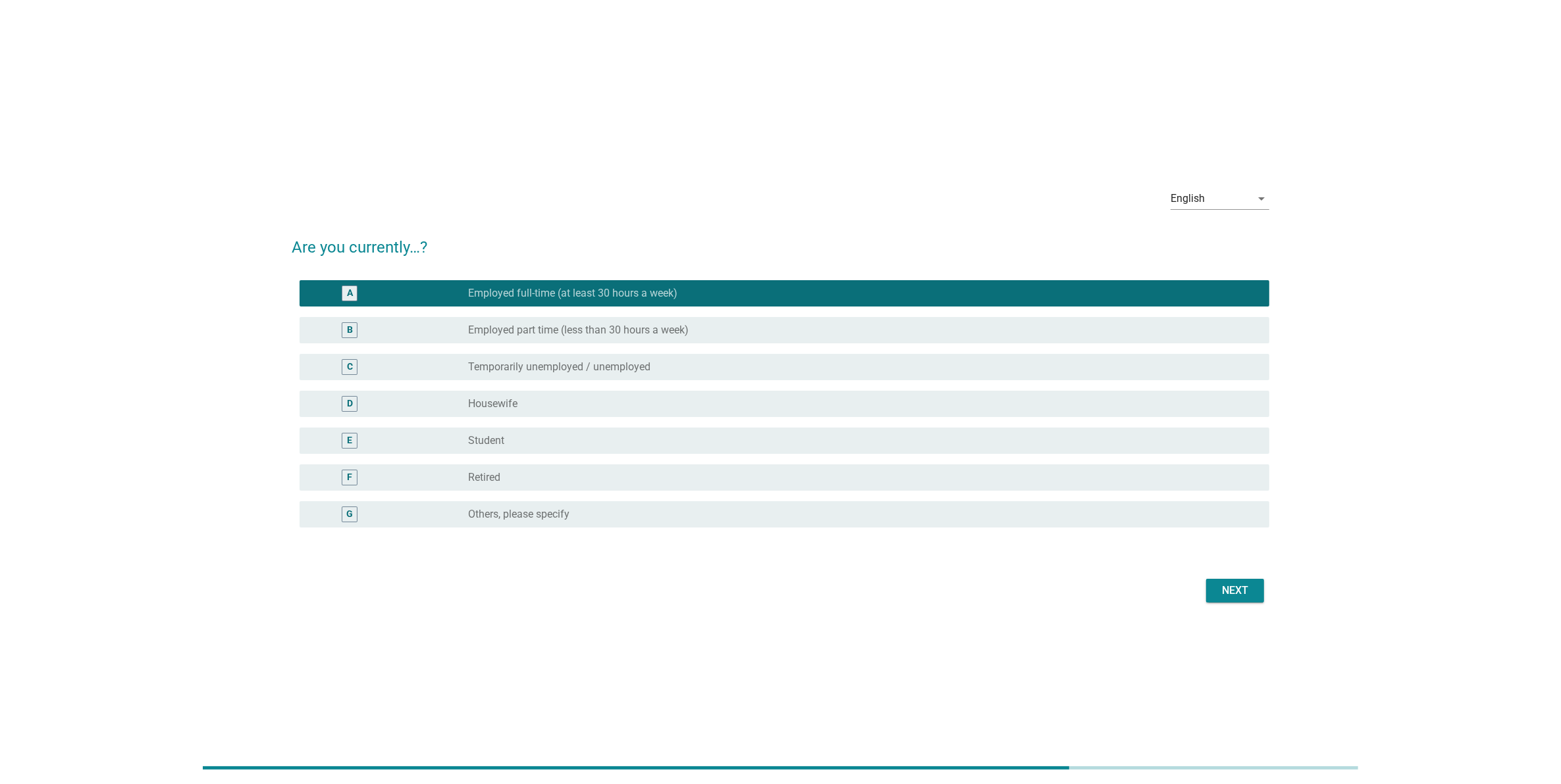
click at [1231, 596] on div "Next" at bounding box center [1235, 591] width 37 height 16
